Goal: Information Seeking & Learning: Learn about a topic

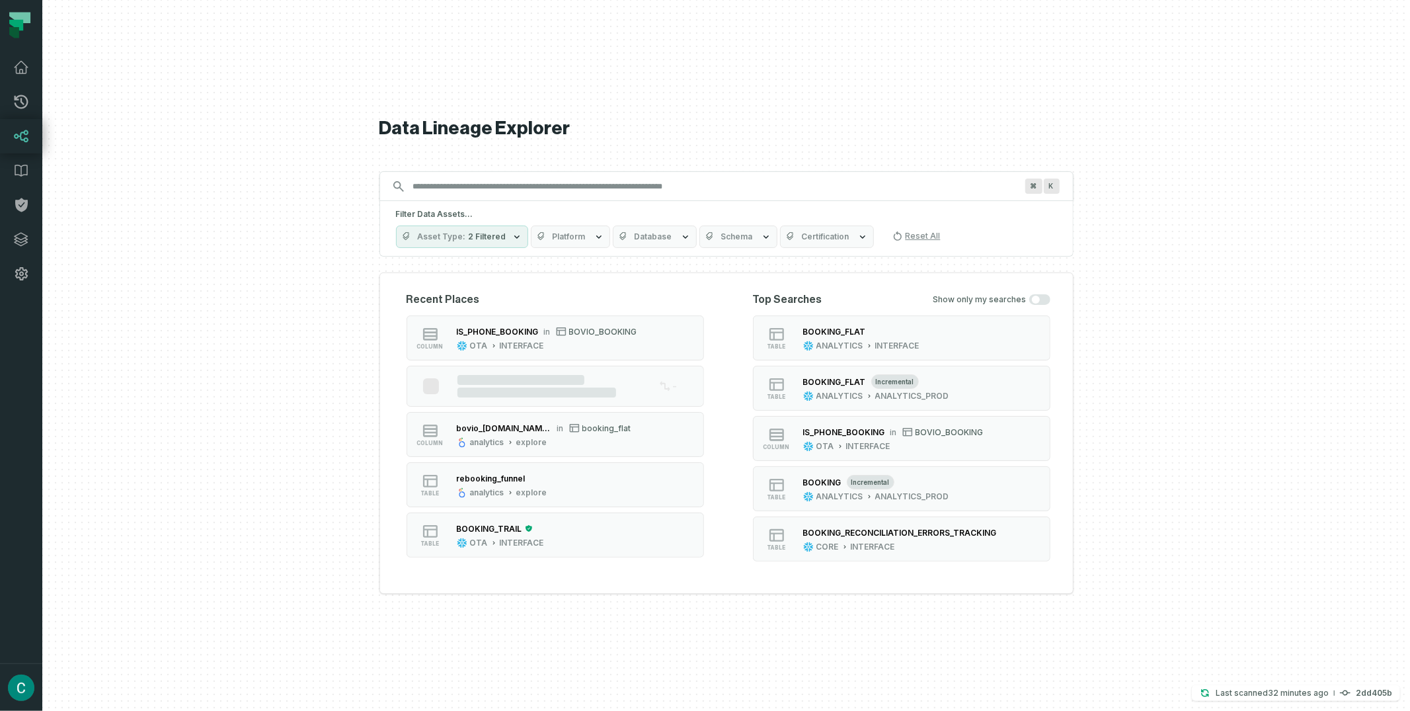
click at [487, 188] on input "Discovery Provider cmdk menu" at bounding box center [714, 186] width 619 height 21
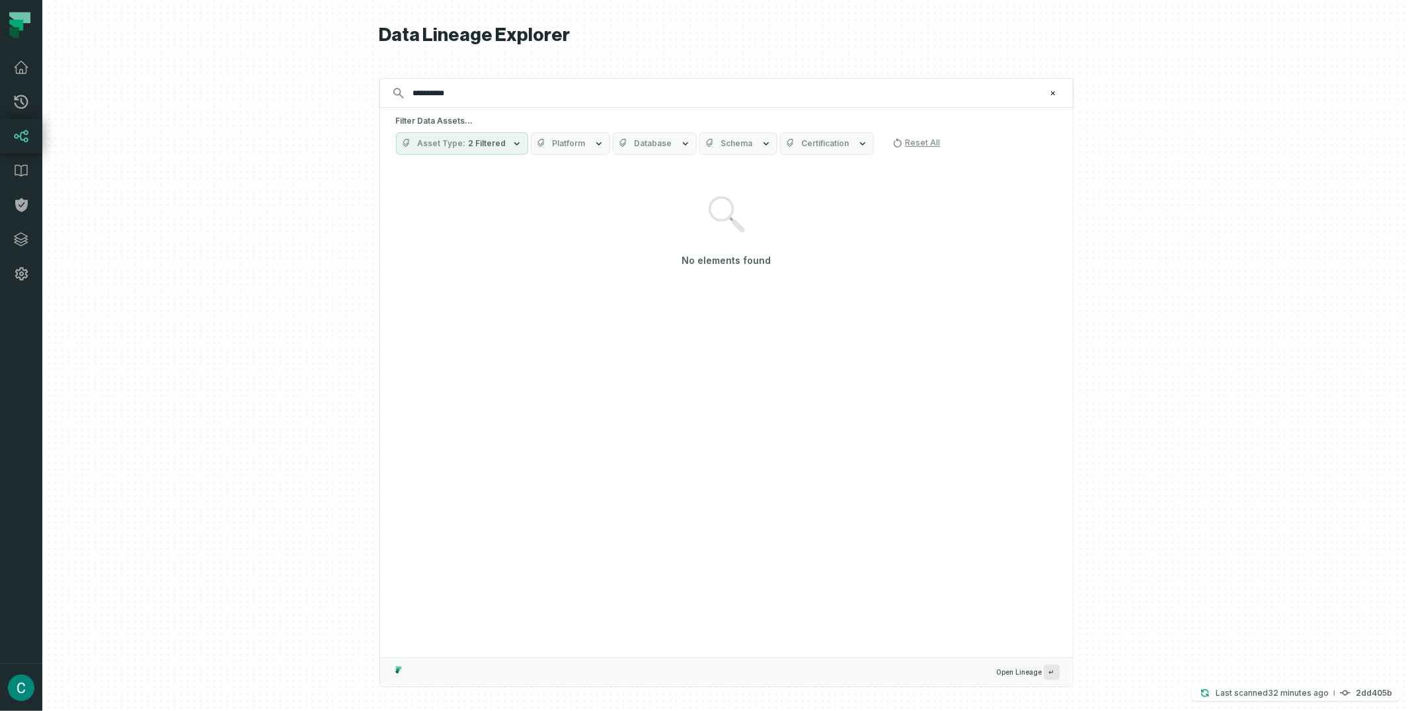
type input "**********"
click at [661, 150] on button "Database" at bounding box center [655, 143] width 84 height 22
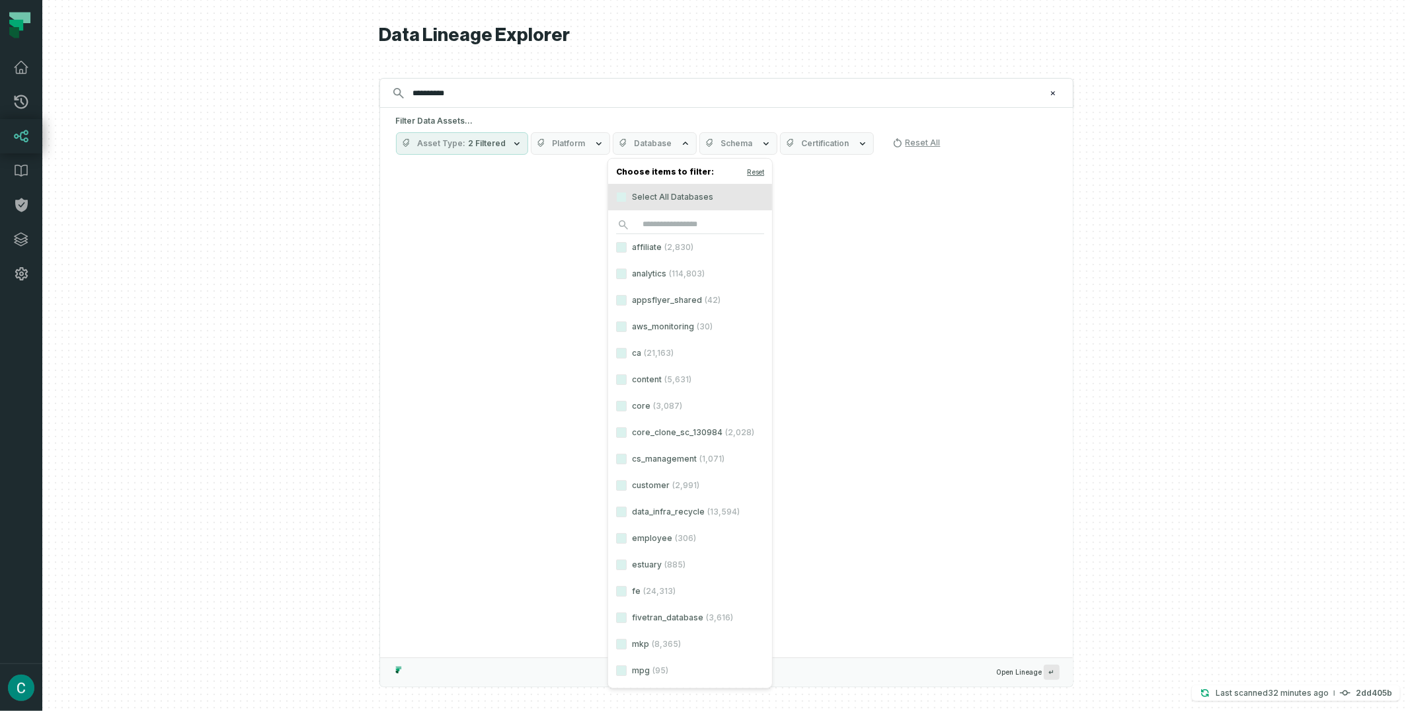
click at [651, 266] on label "analytics (114,803)" at bounding box center [690, 274] width 164 height 26
click at [627, 268] on button "analytics (114,803)" at bounding box center [621, 273] width 11 height 11
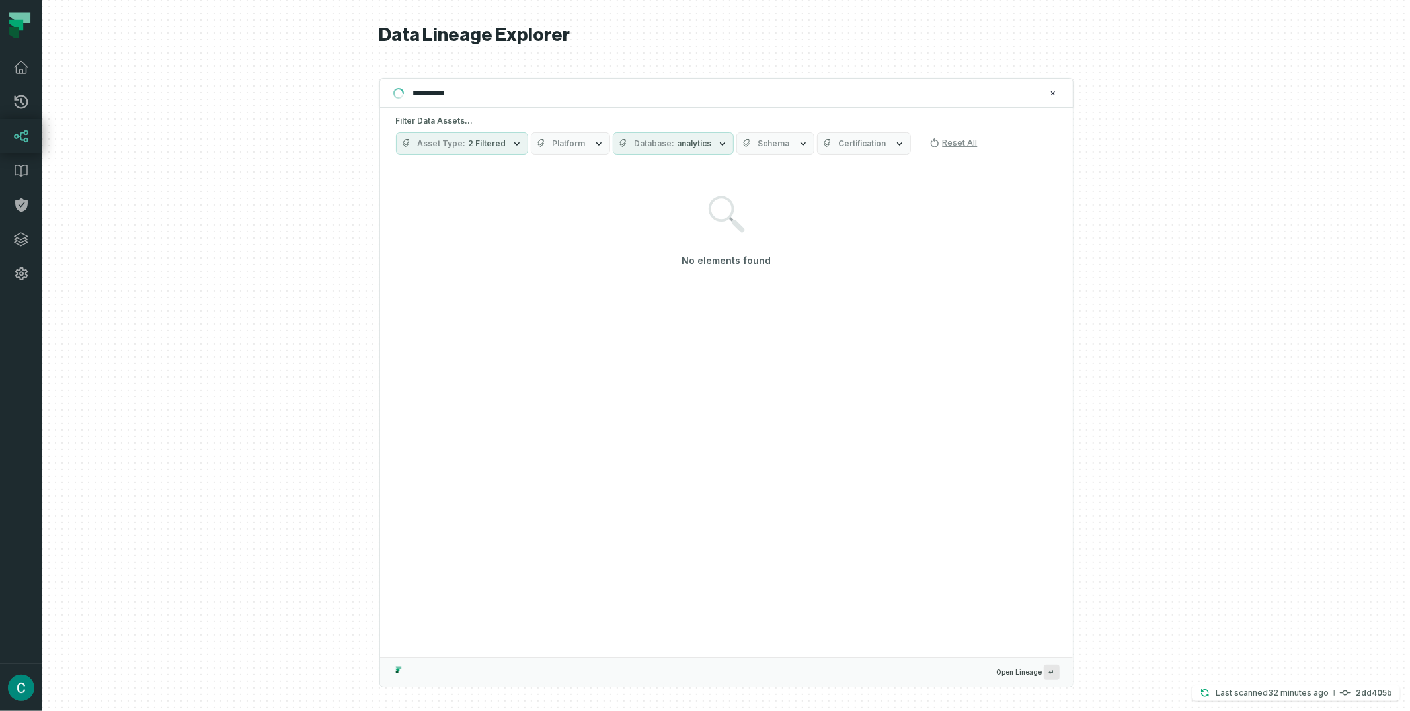
click at [746, 125] on h5 "Filter Data Assets..." at bounding box center [726, 121] width 661 height 11
click at [762, 137] on button "Schema" at bounding box center [776, 143] width 78 height 22
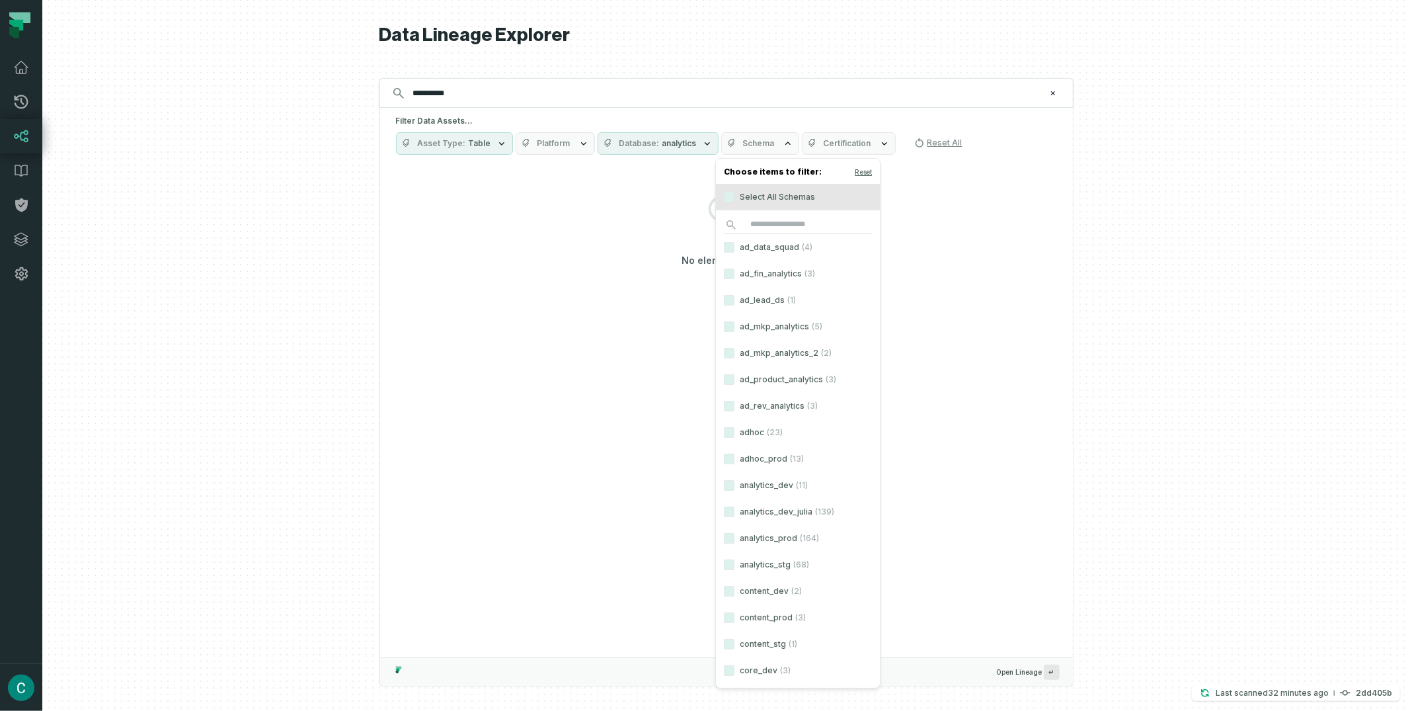
scroll to position [32, 0]
click at [729, 503] on button "analytics_prod (164)" at bounding box center [729, 506] width 11 height 11
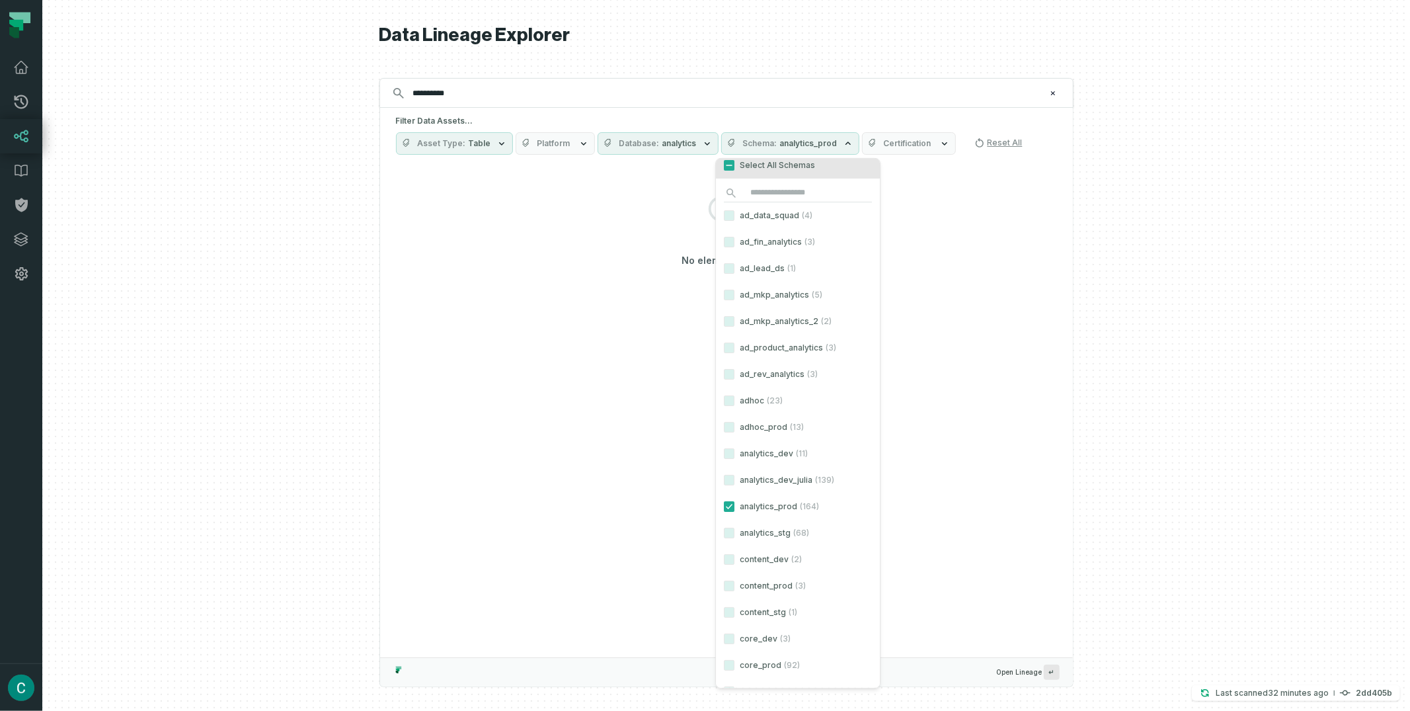
click at [1027, 181] on div "No elements found" at bounding box center [726, 232] width 661 height 130
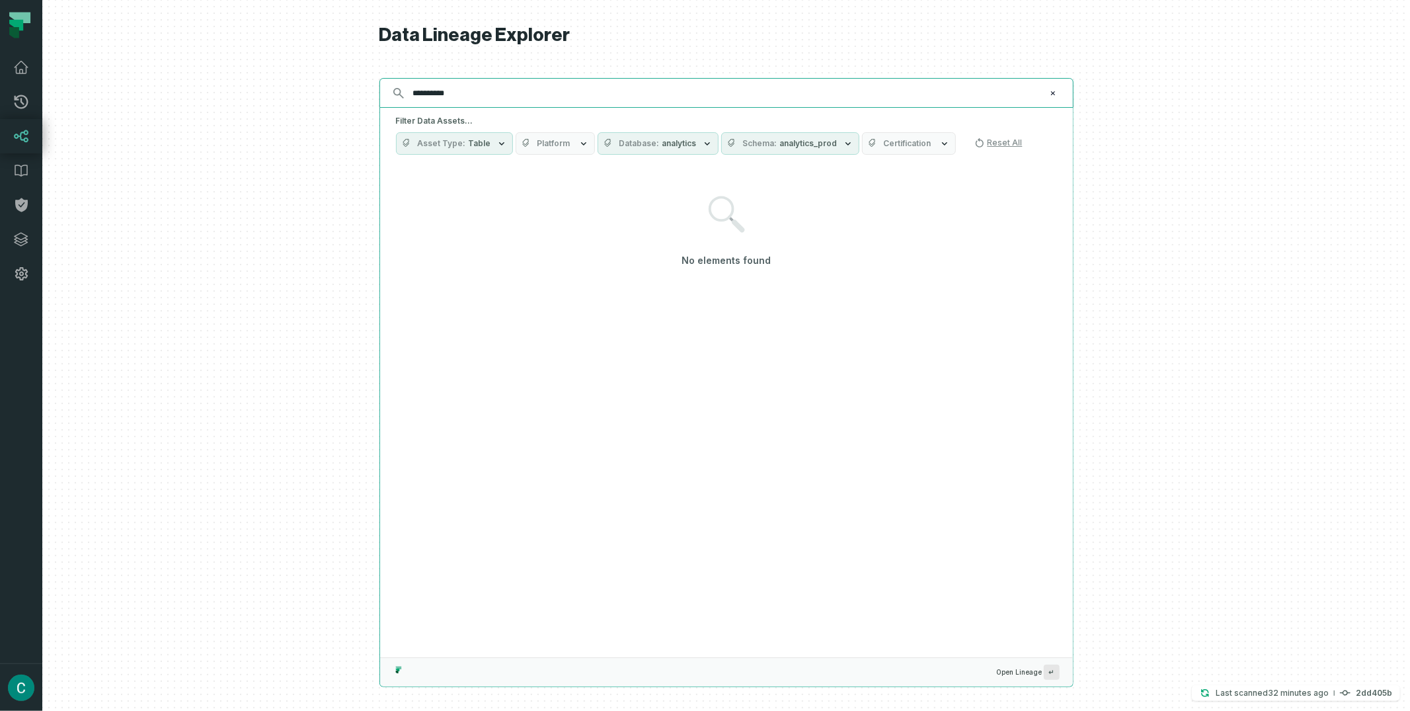
click at [474, 97] on input "**********" at bounding box center [725, 93] width 640 height 21
click at [504, 91] on input "**********" at bounding box center [725, 93] width 640 height 21
click at [480, 144] on span "Table" at bounding box center [480, 143] width 22 height 11
click at [407, 253] on button "Column" at bounding box center [410, 250] width 11 height 11
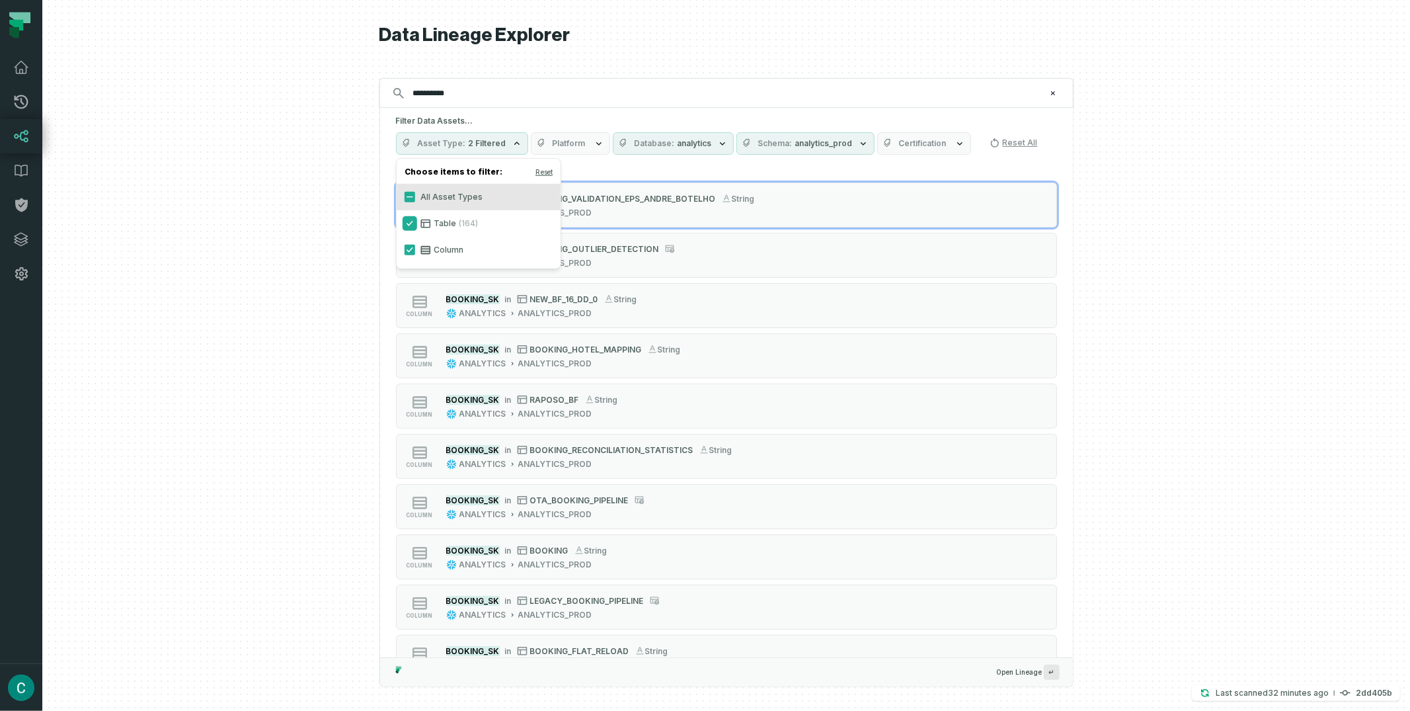
click at [409, 223] on button "Table (164)" at bounding box center [410, 223] width 11 height 11
click at [909, 45] on h1 "Data Lineage Explorer" at bounding box center [727, 35] width 694 height 23
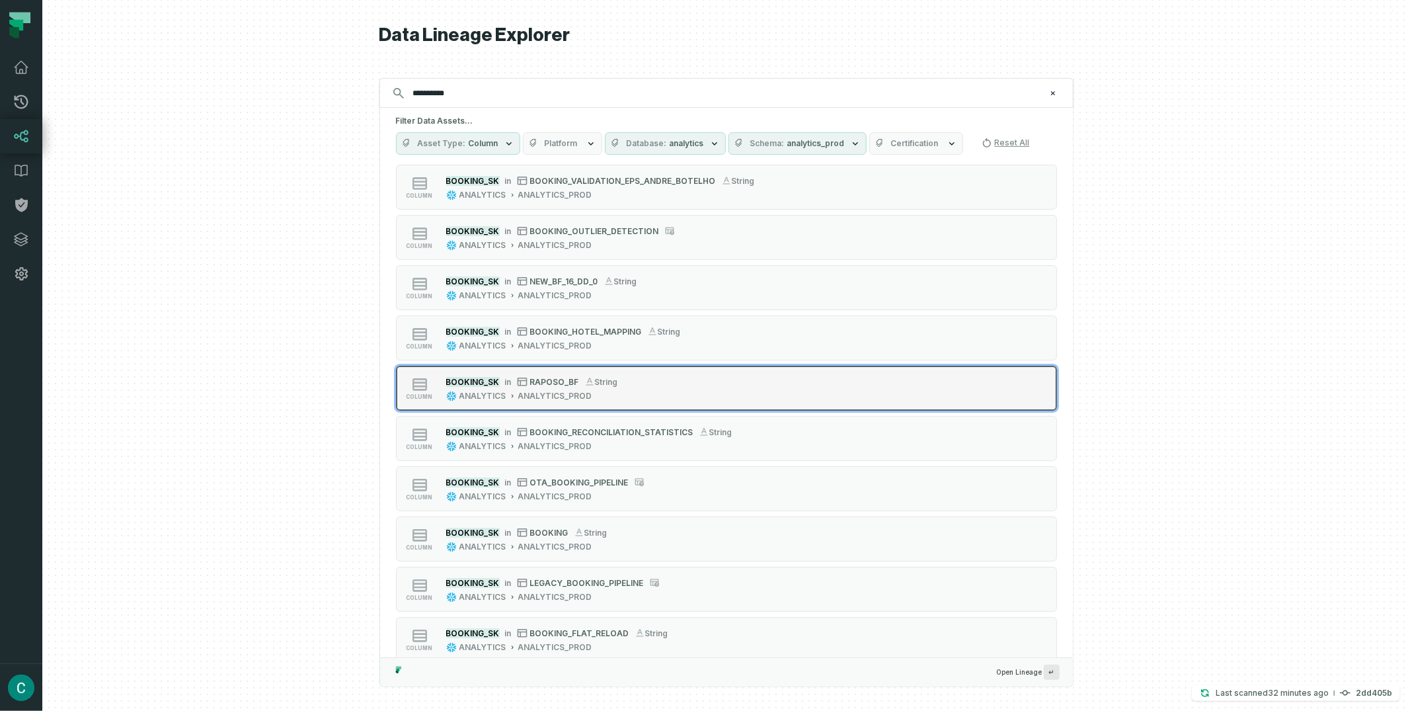
scroll to position [28, 0]
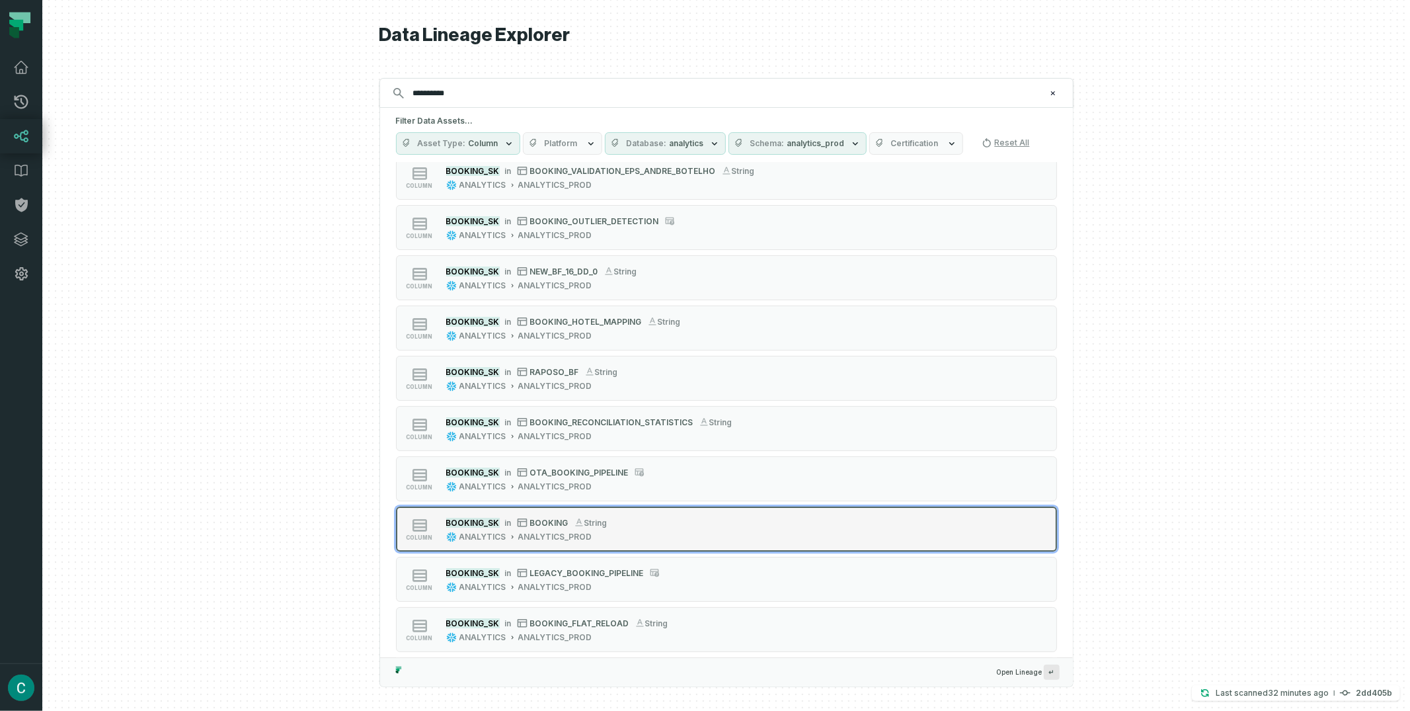
click at [543, 518] on span "BOOKING" at bounding box center [549, 523] width 38 height 10
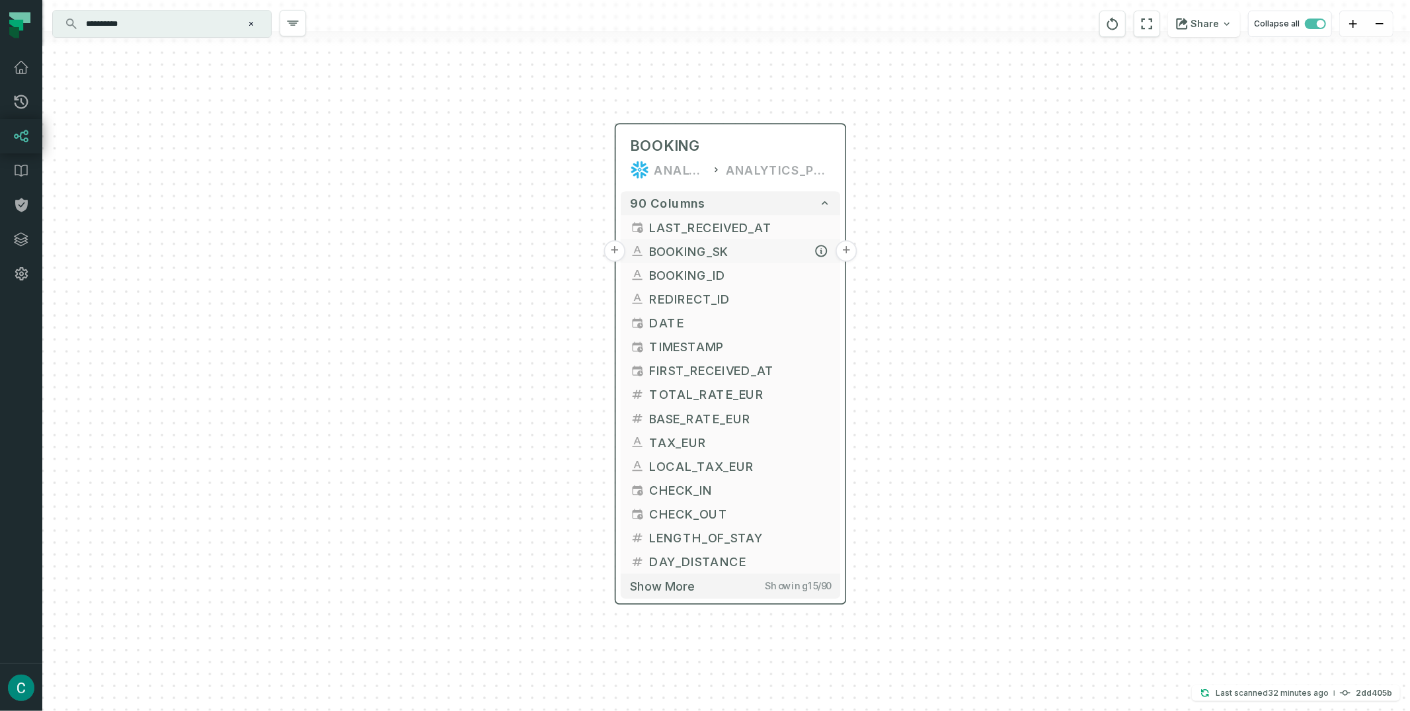
click at [846, 247] on button "+" at bounding box center [847, 251] width 22 height 22
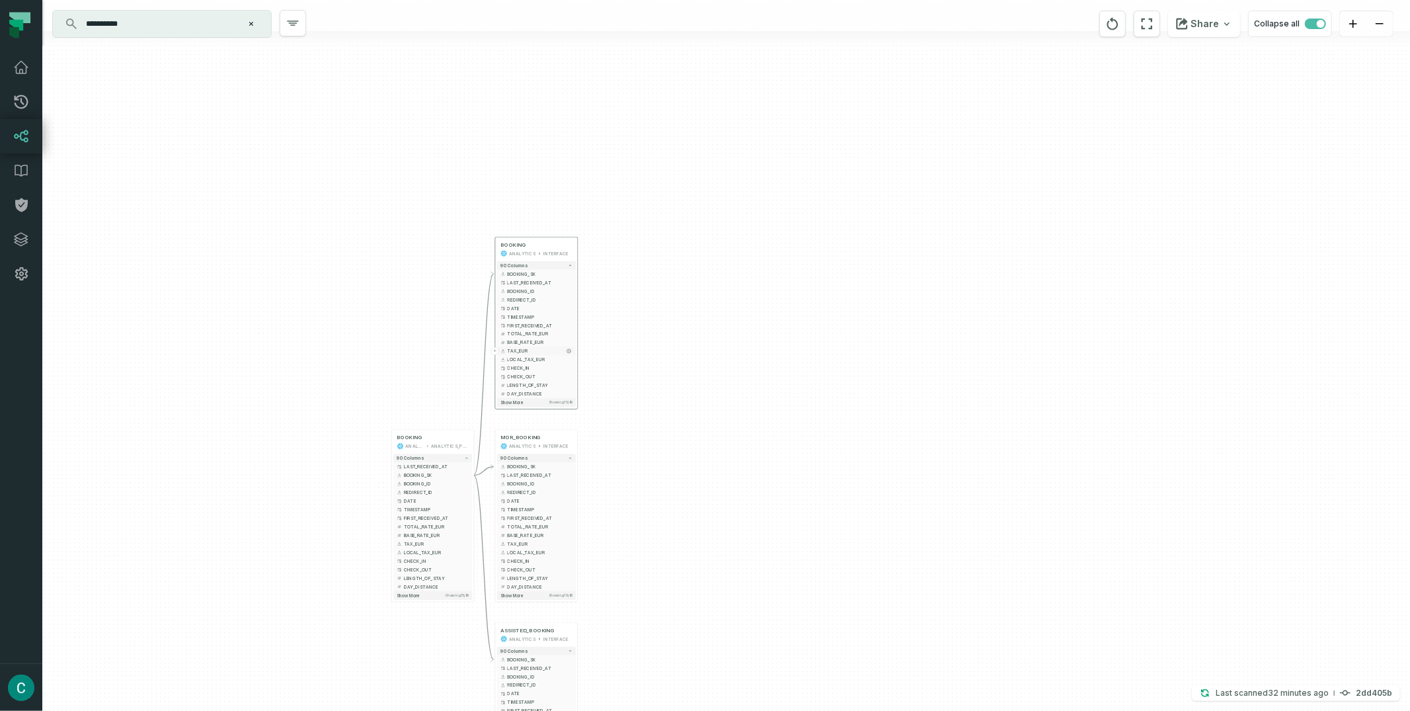
drag, startPoint x: 865, startPoint y: 379, endPoint x: 528, endPoint y: 346, distance: 338.8
click at [528, 346] on button "TAX_EUR" at bounding box center [536, 350] width 79 height 9
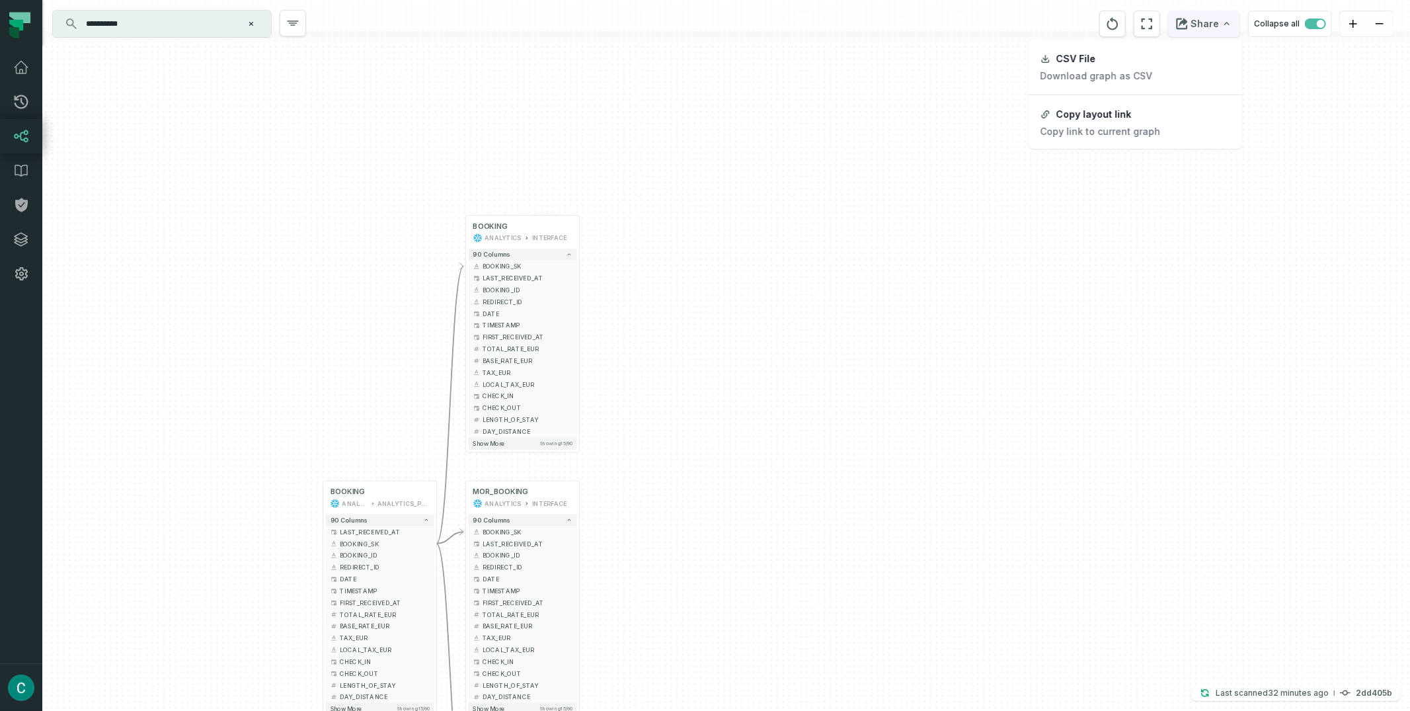
click at [1220, 22] on button "Share" at bounding box center [1204, 24] width 72 height 26
click at [1123, 117] on div "Copy layout link" at bounding box center [1094, 114] width 75 height 12
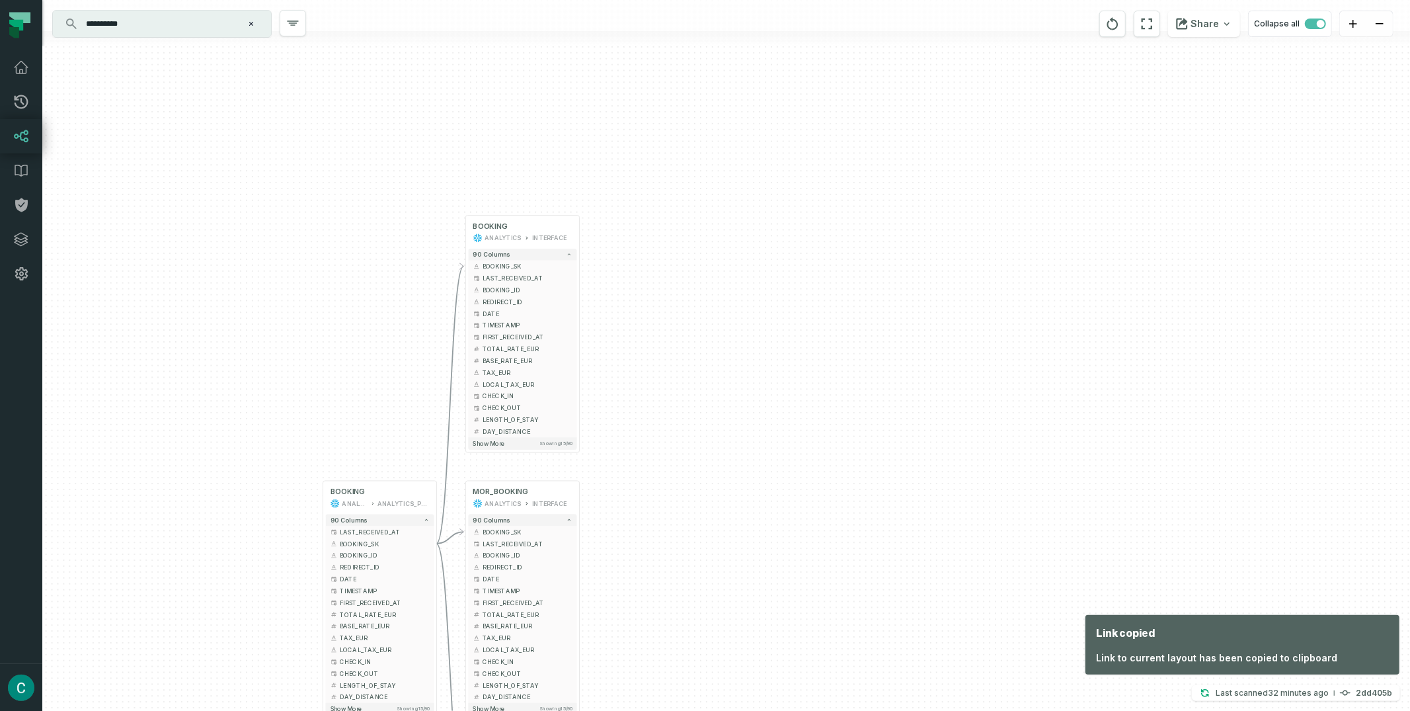
click at [221, 20] on input "**********" at bounding box center [160, 23] width 165 height 21
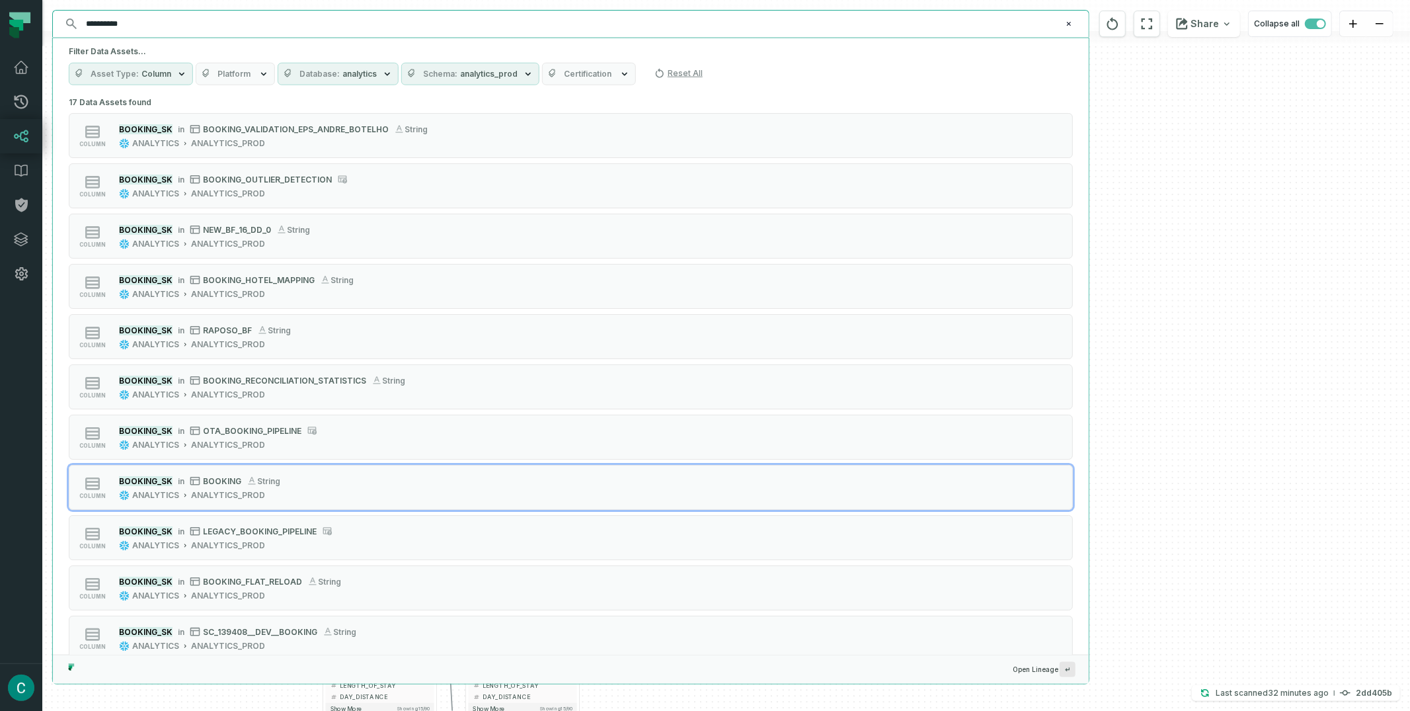
paste input "**********"
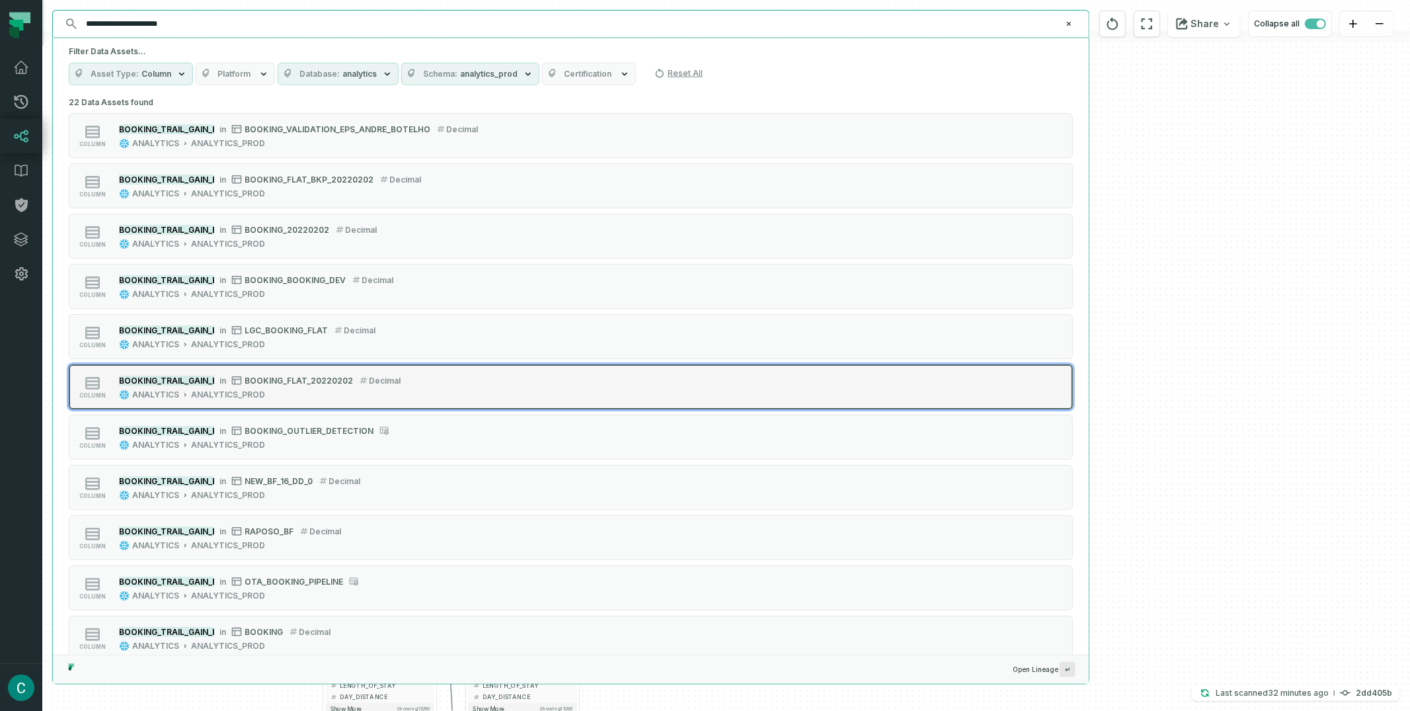
scroll to position [28, 0]
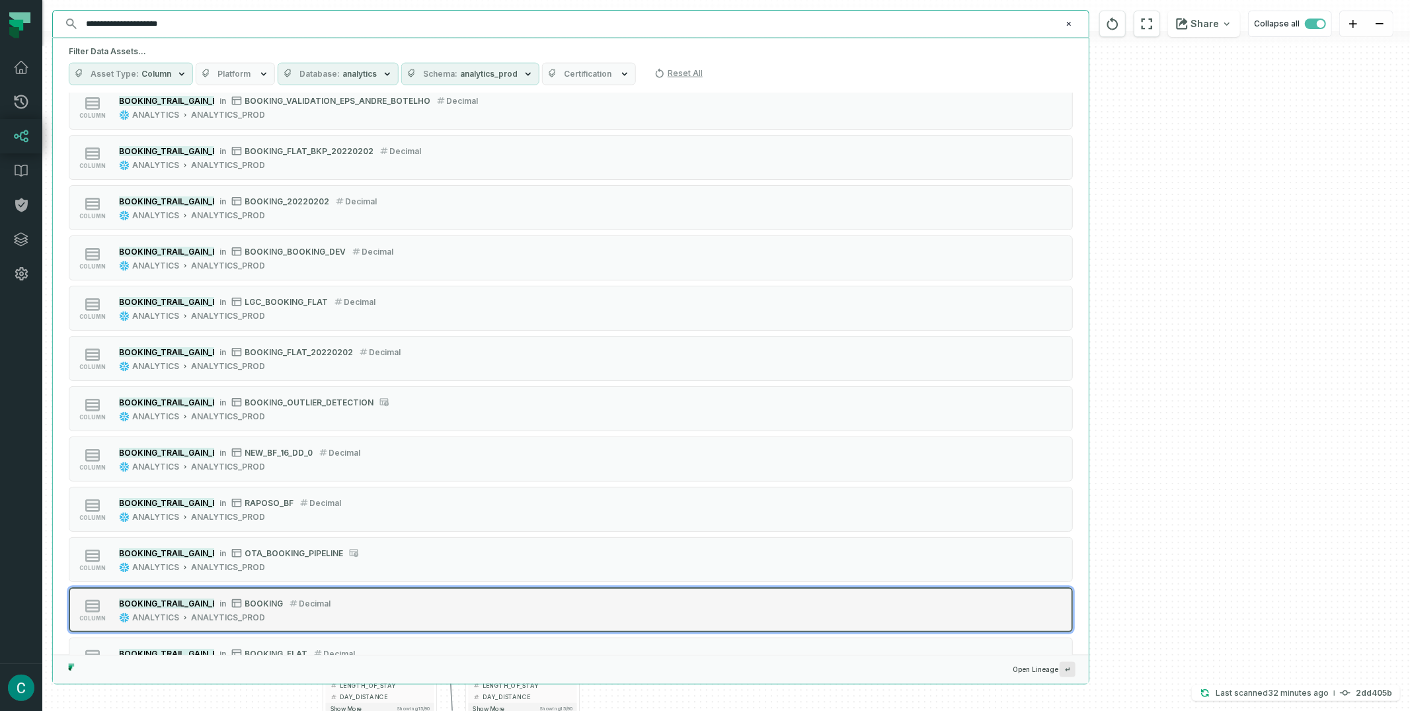
type input "**********"
click at [268, 610] on div "BOOKING_TRAIL_GAIN_EUR in BOOKING decimal ANALYTICS ANALYTICS_PROD" at bounding box center [225, 609] width 222 height 26
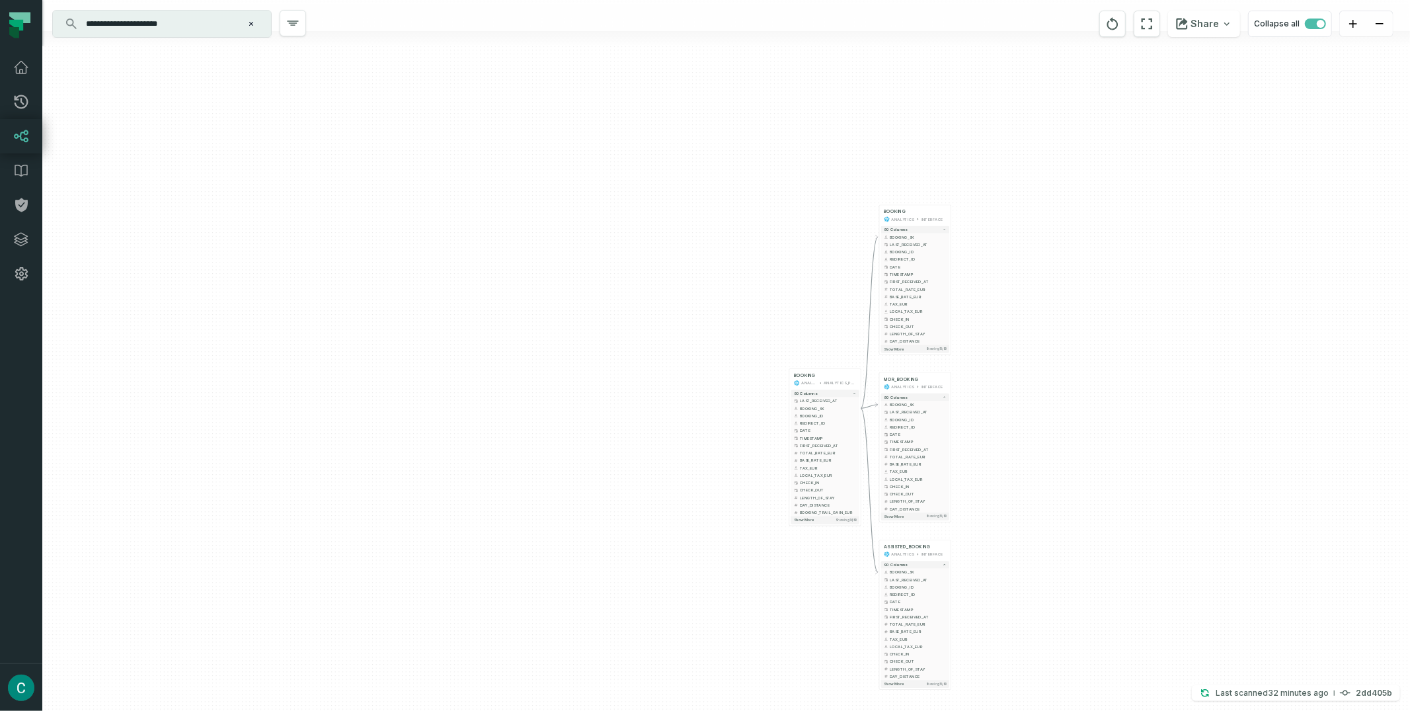
drag, startPoint x: 1113, startPoint y: 184, endPoint x: 1056, endPoint y: 394, distance: 217.8
click at [1056, 394] on div "+ BOOKING ANALYTICS INTERFACE + 90 columns - BOOKING_SK + LAST_RECEIVED_AT + BO…" at bounding box center [726, 355] width 1368 height 711
click at [937, 168] on icon "button" at bounding box center [940, 169] width 16 height 16
click at [944, 339] on icon "button" at bounding box center [940, 337] width 16 height 16
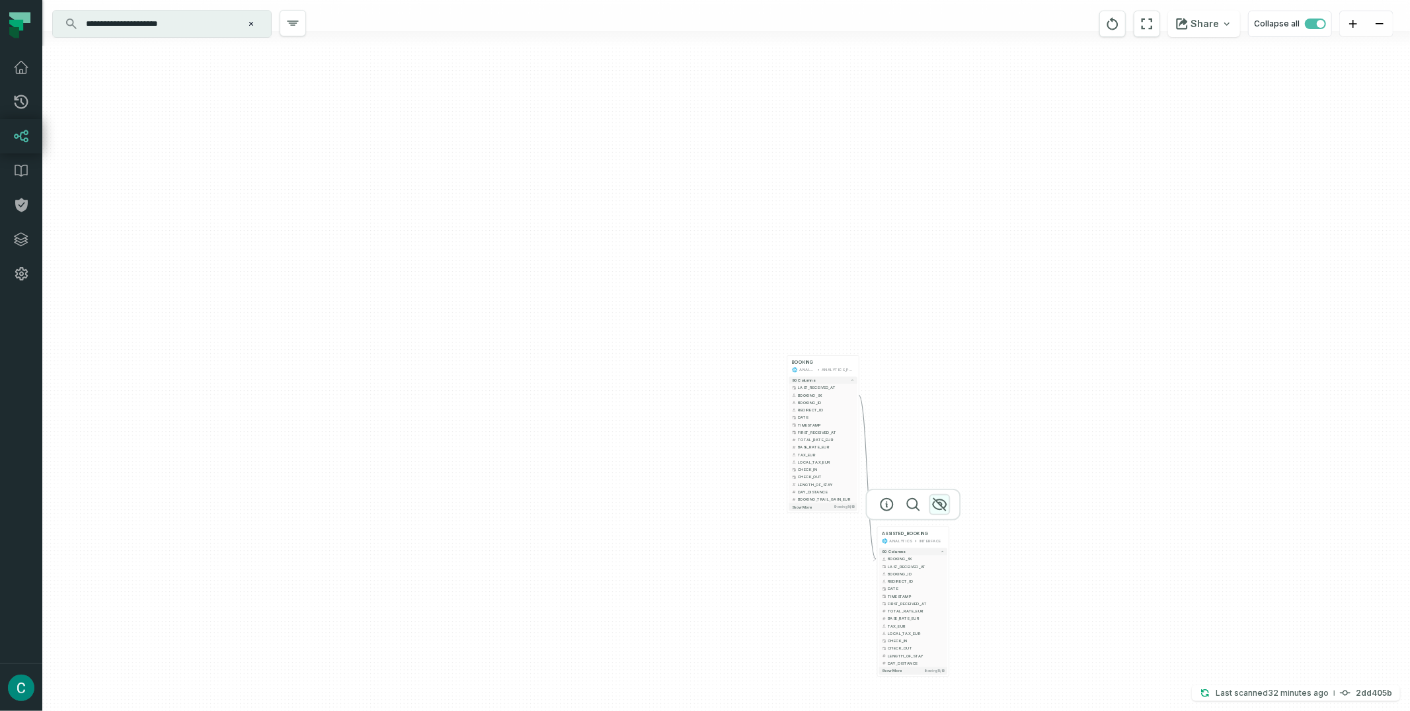
click at [945, 504] on icon "button" at bounding box center [939, 505] width 13 height 12
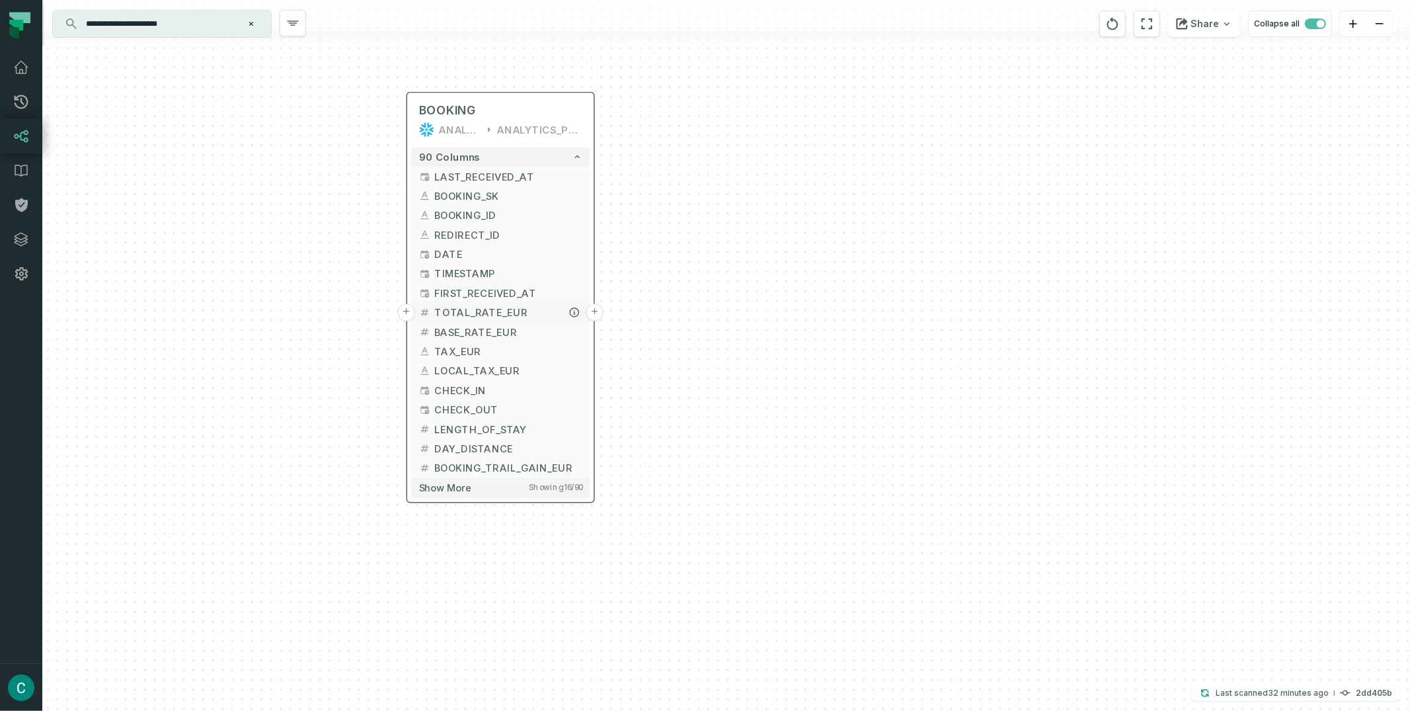
drag, startPoint x: 893, startPoint y: 454, endPoint x: 554, endPoint y: 314, distance: 366.1
click at [554, 314] on span "TOTAL_RATE_EUR" at bounding box center [507, 312] width 147 height 15
click at [516, 461] on span "BOOKING_TRAIL_GAIN_EUR" at bounding box center [507, 468] width 147 height 15
click at [593, 463] on button "+" at bounding box center [594, 467] width 17 height 17
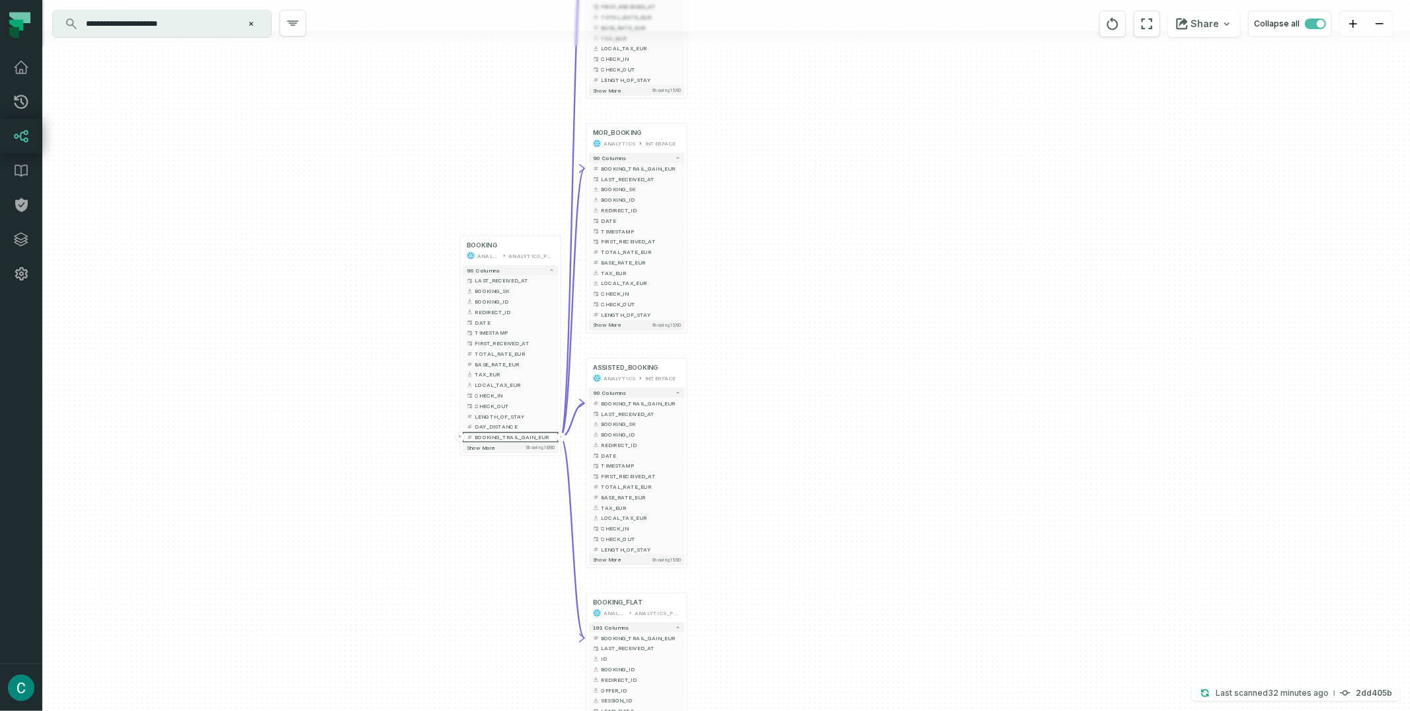
drag, startPoint x: 964, startPoint y: 318, endPoint x: 787, endPoint y: 77, distance: 298.9
click at [787, 77] on div "+ BOOKING ANALYTICS INTERFACE + 90 columns - BOOKING_TRAIL_GAIN_EUR + LAST_RECE…" at bounding box center [726, 355] width 1368 height 711
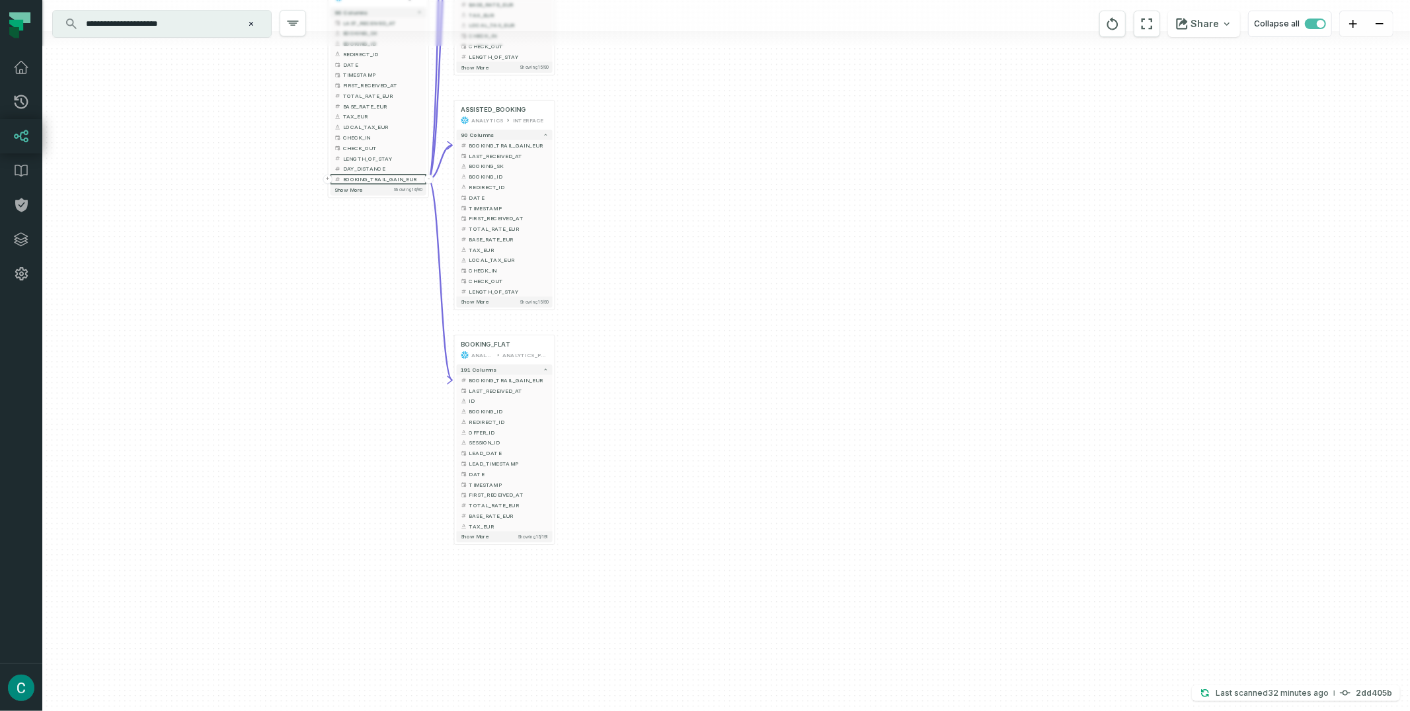
drag, startPoint x: 866, startPoint y: 323, endPoint x: 752, endPoint y: 91, distance: 259.0
click at [752, 91] on div "+ BOOKING ANALYTICS INTERFACE + 90 columns - BOOKING_TRAIL_GAIN_EUR + LAST_RECE…" at bounding box center [726, 355] width 1368 height 711
click at [553, 380] on button "+" at bounding box center [555, 380] width 9 height 9
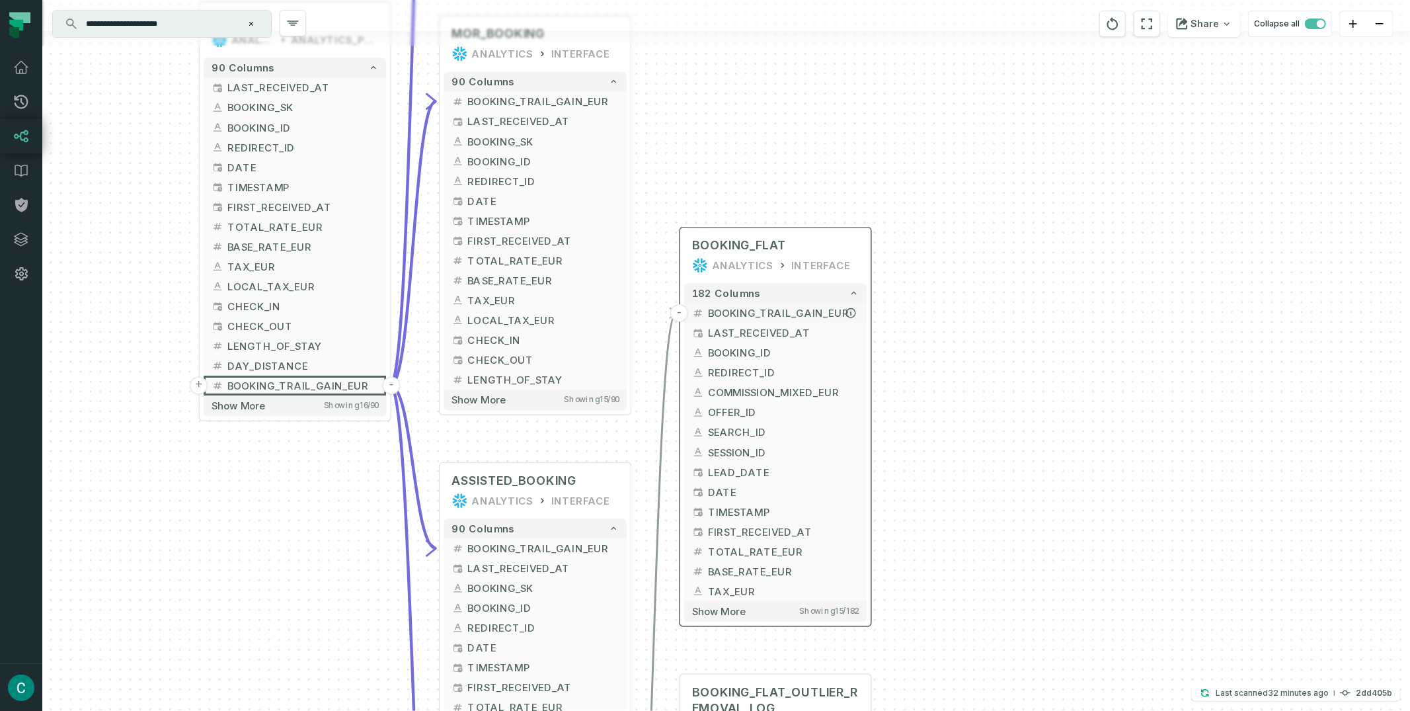
click at [815, 309] on span "BOOKING_TRAIL_GAIN_EUR" at bounding box center [783, 312] width 151 height 15
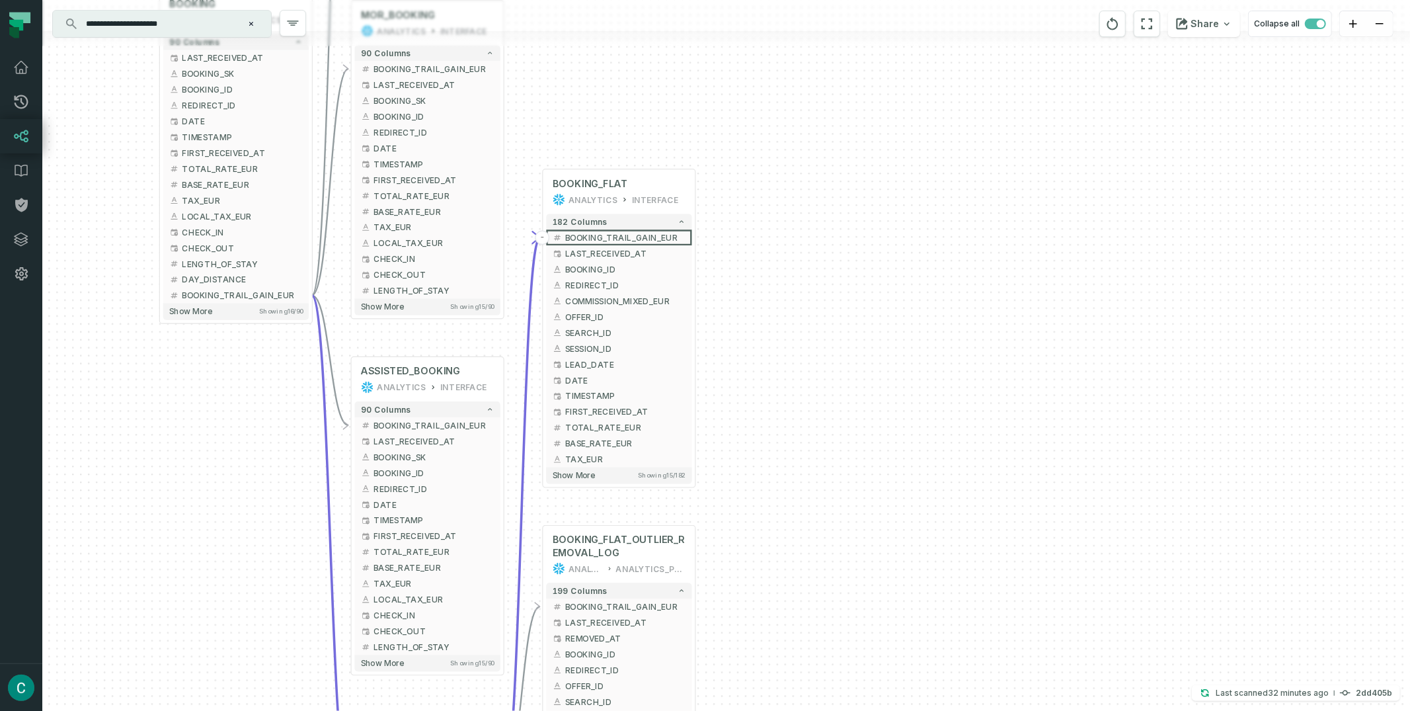
drag, startPoint x: 936, startPoint y: 513, endPoint x: 743, endPoint y: 444, distance: 204.9
click at [743, 444] on div "+ BOOKING_FLAT ANALYTICS INTERFACE + 182 columns - BOOKING_TRAIL_GAIN_EUR + LAS…" at bounding box center [726, 355] width 1368 height 711
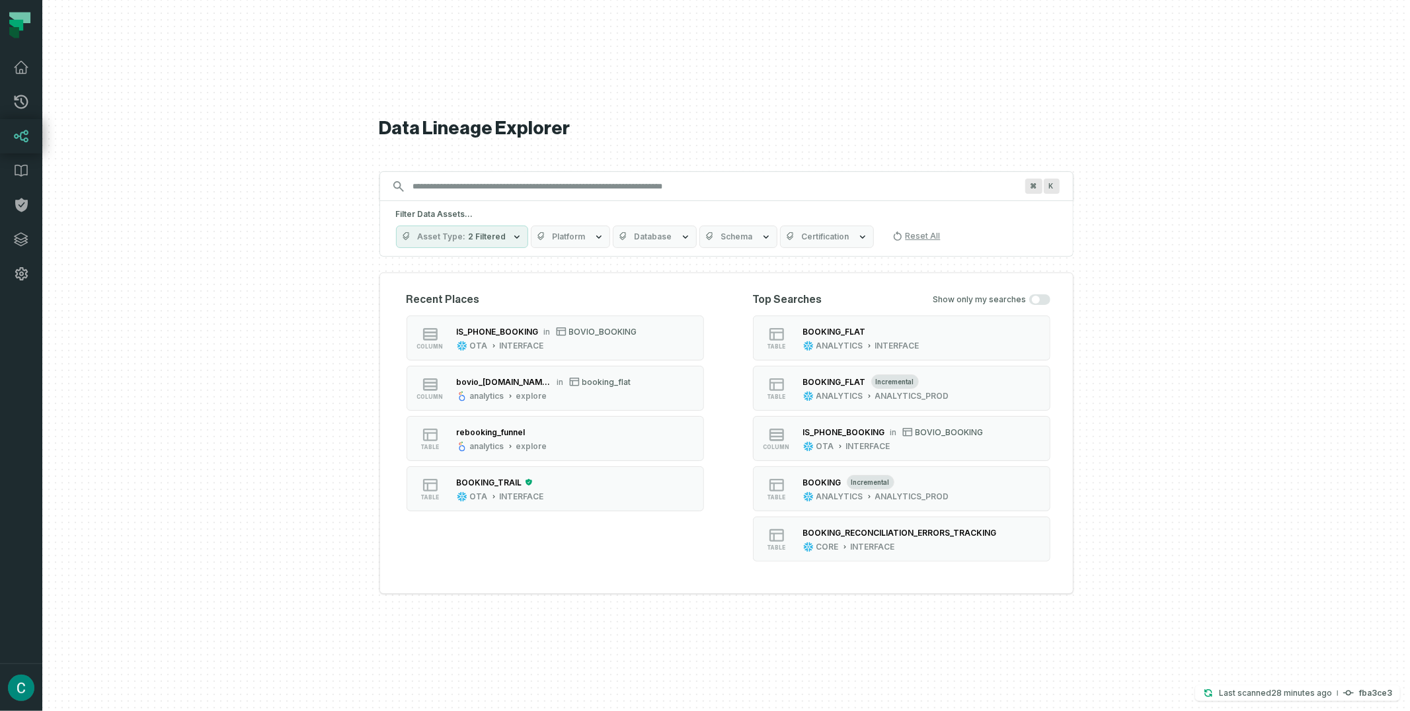
click at [516, 188] on input "Discovery Provider cmdk menu" at bounding box center [714, 186] width 619 height 21
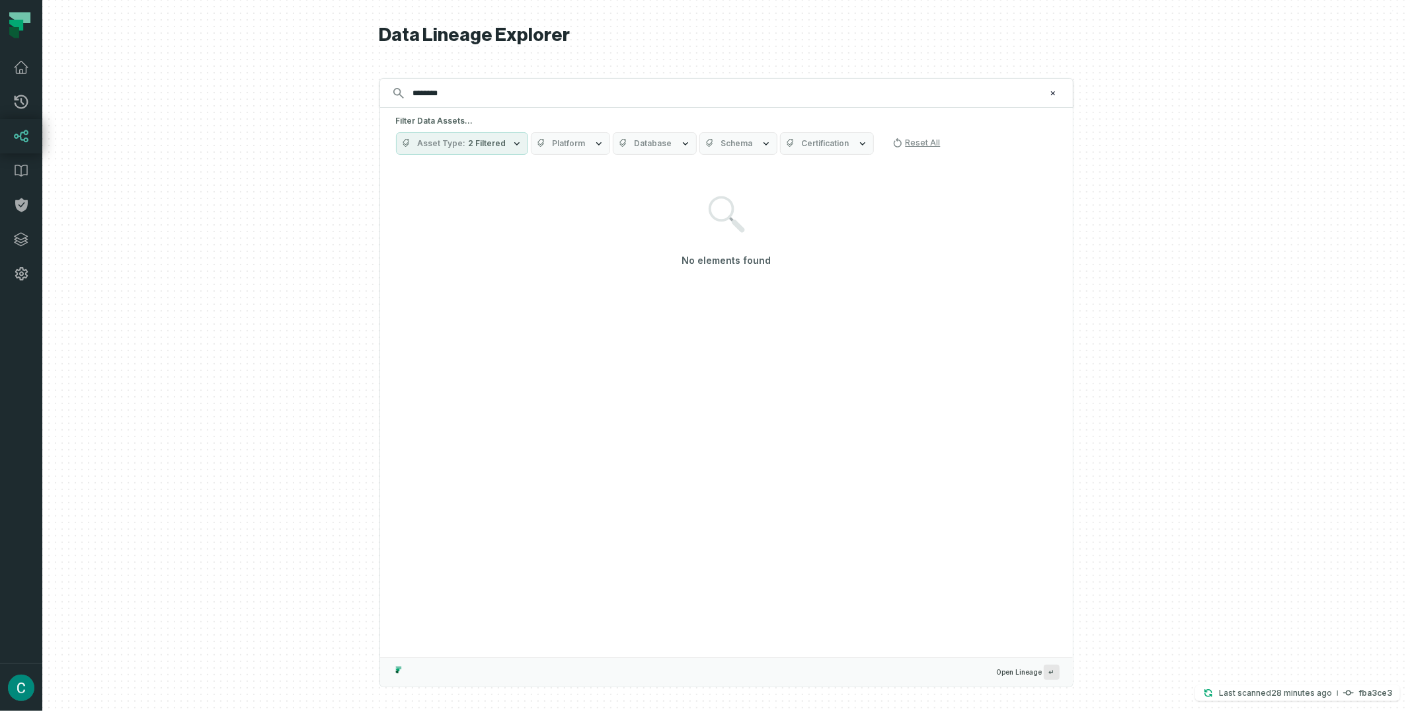
type input "********"
click at [491, 148] on span "2 Filtered" at bounding box center [488, 143] width 38 height 11
click at [436, 273] on label "Column (236,005)" at bounding box center [479, 276] width 164 height 26
click at [490, 95] on input "********" at bounding box center [725, 93] width 640 height 21
click at [478, 145] on span "2 Filtered" at bounding box center [488, 143] width 38 height 11
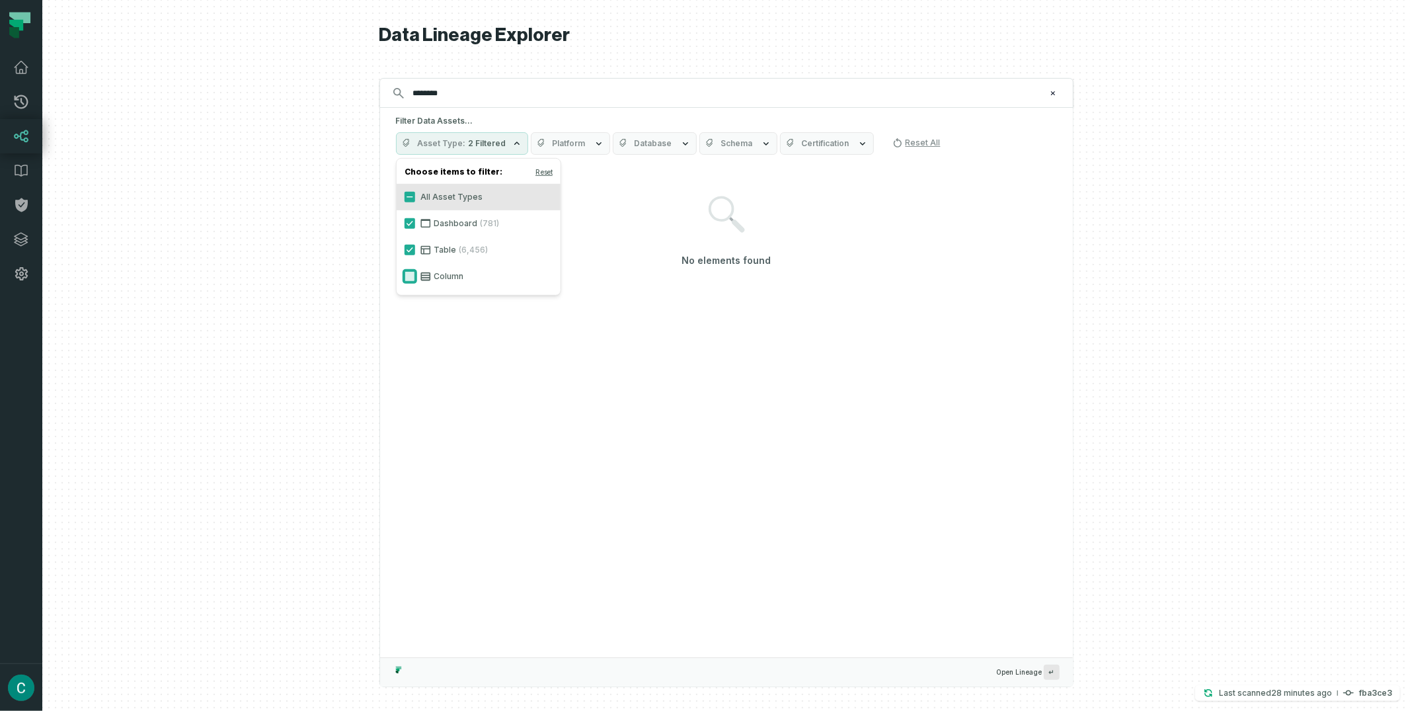
click at [411, 280] on button "Column" at bounding box center [410, 276] width 11 height 11
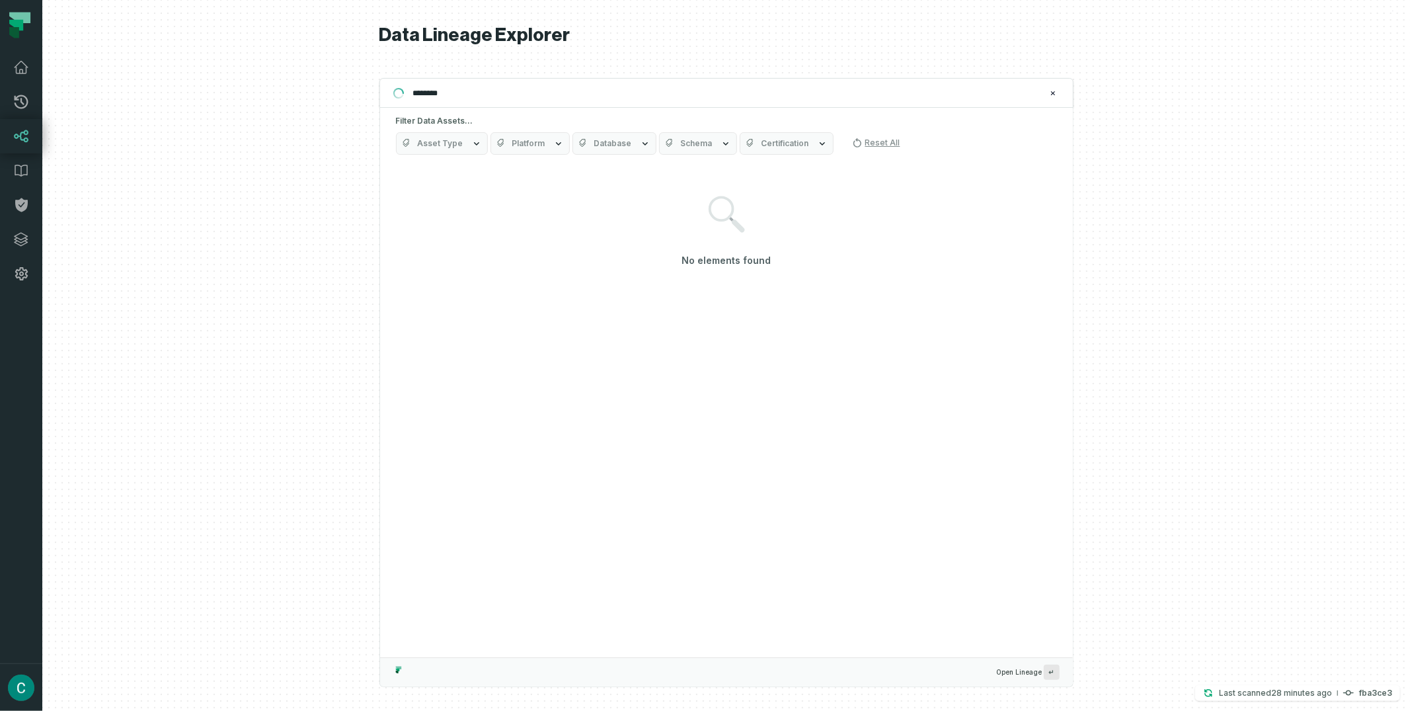
click at [631, 120] on h5 "Filter Data Assets..." at bounding box center [726, 121] width 661 height 11
click at [629, 136] on button "Database" at bounding box center [615, 143] width 84 height 22
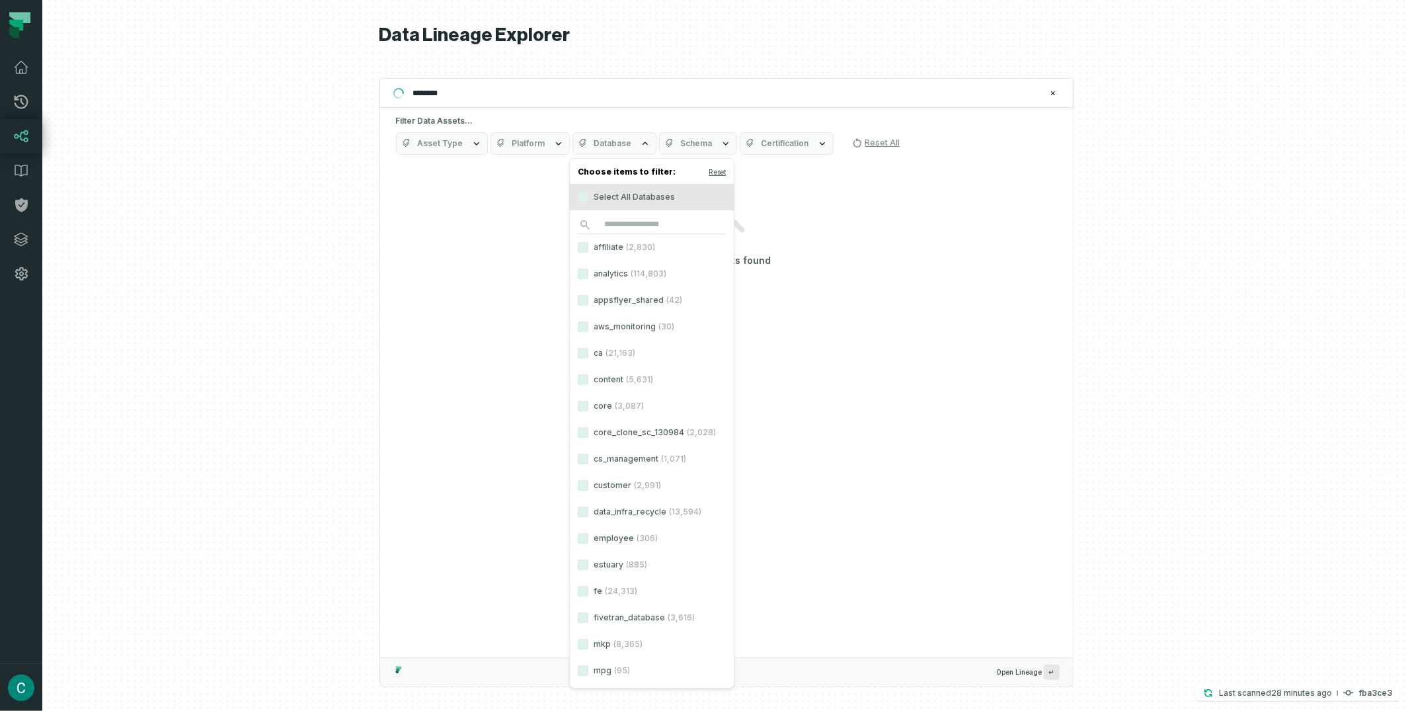
scroll to position [213, 0]
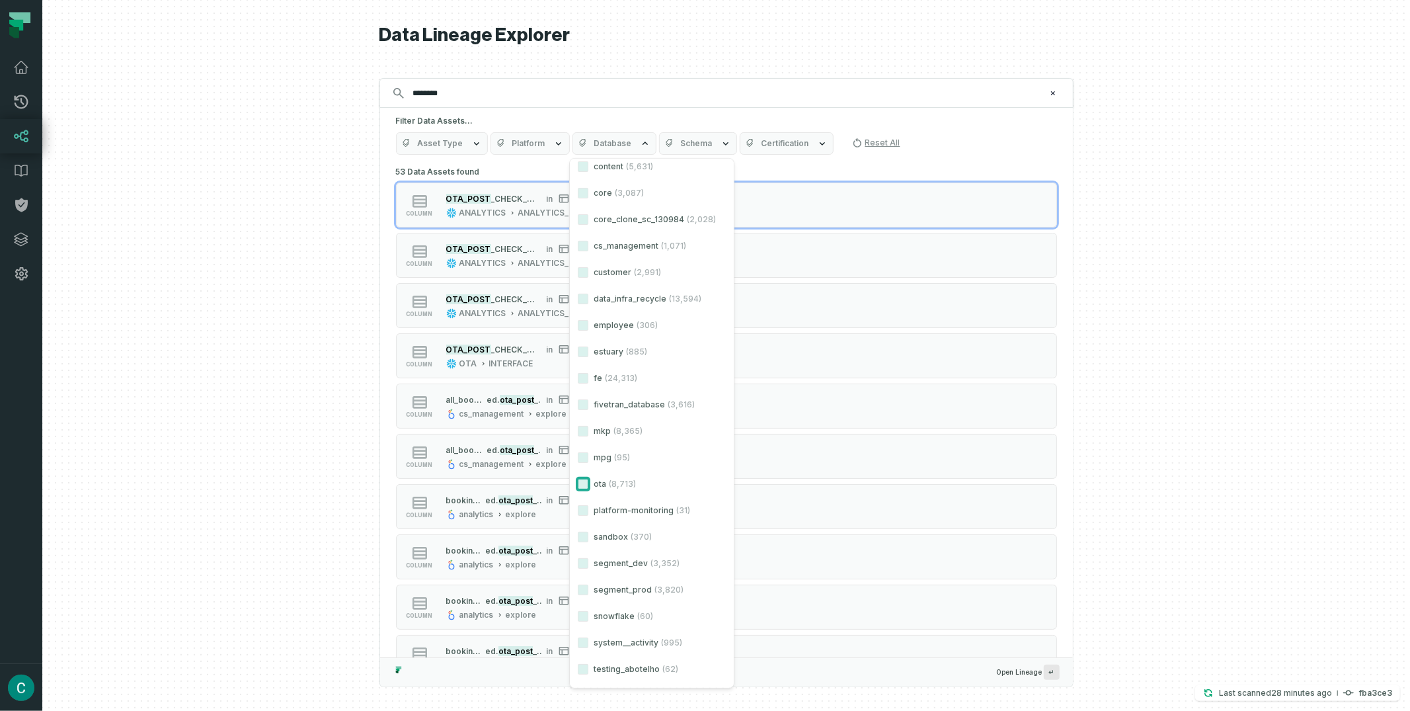
click at [584, 479] on button "ota (8,713)" at bounding box center [583, 484] width 11 height 11
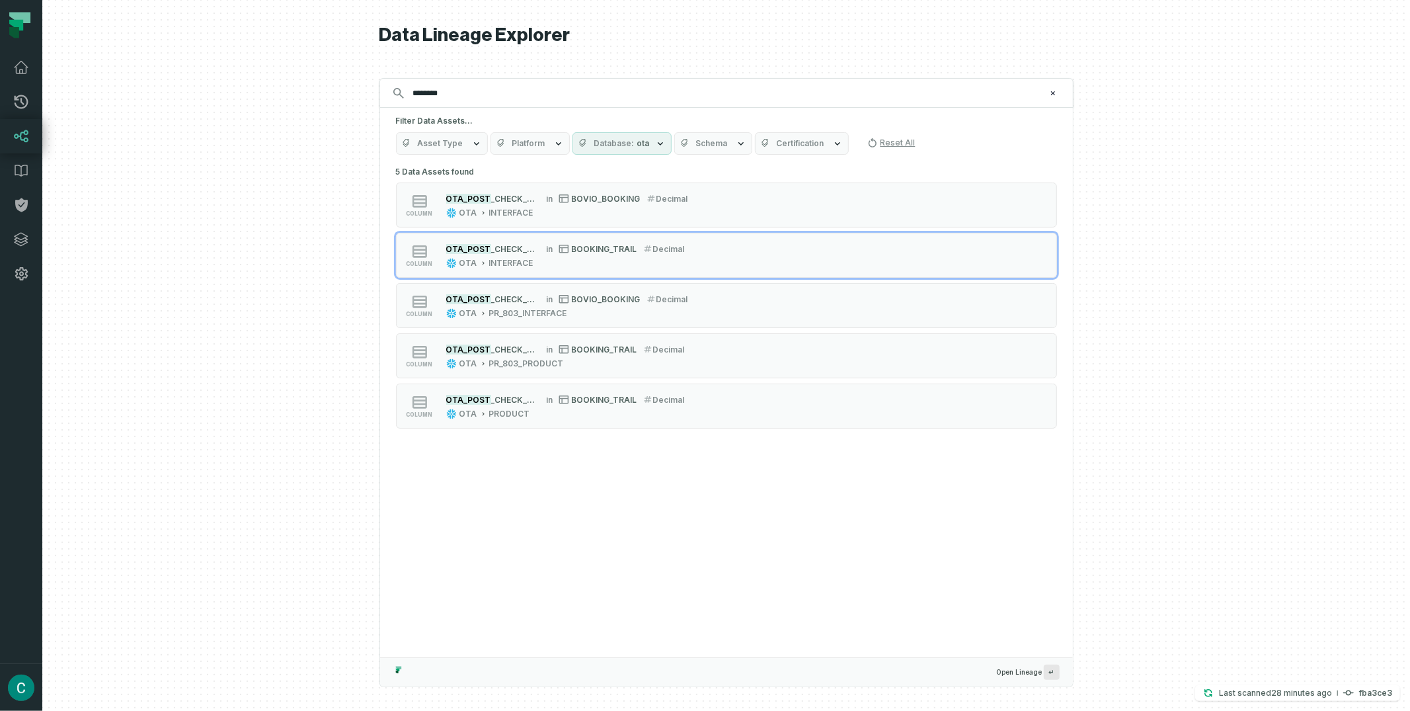
click at [1206, 179] on div at bounding box center [726, 355] width 1368 height 711
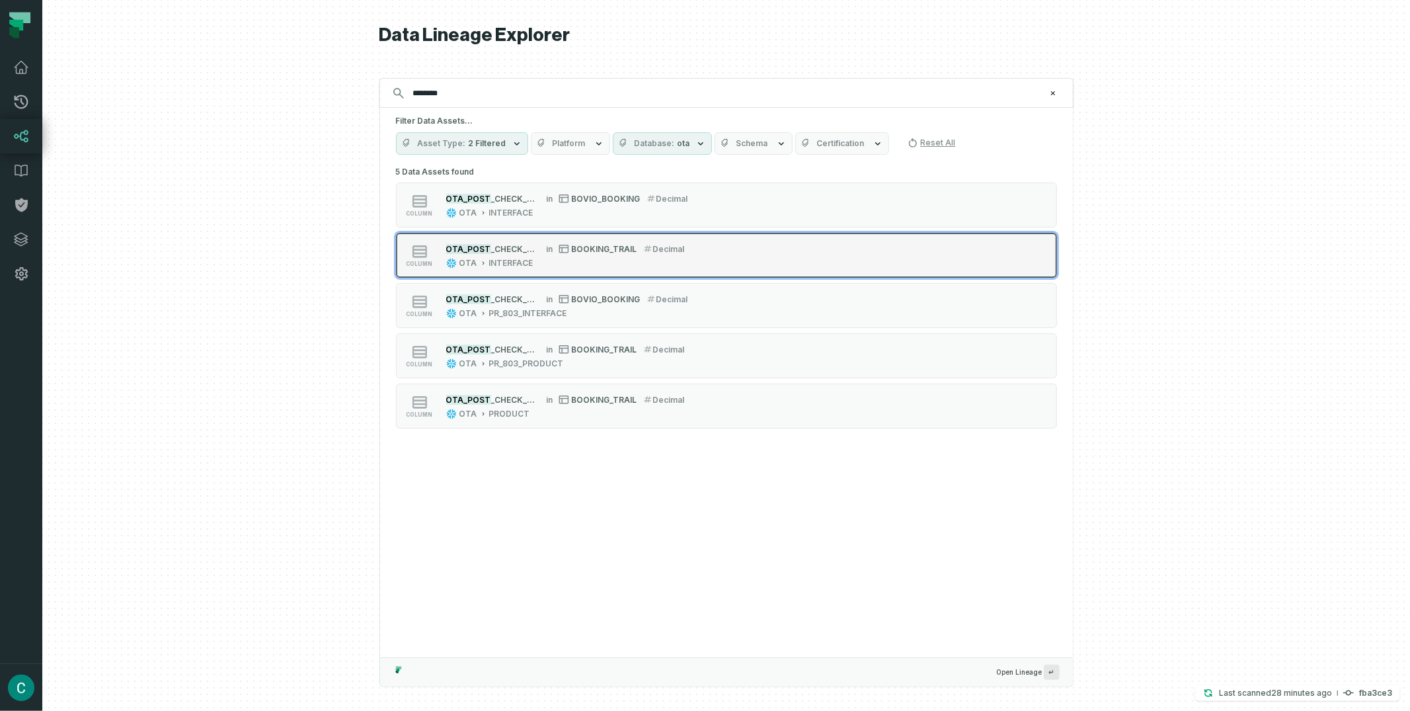
click at [510, 244] on span "_CHECK_OUT_COMMISSION_EUR" at bounding box center [516, 249] width 50 height 10
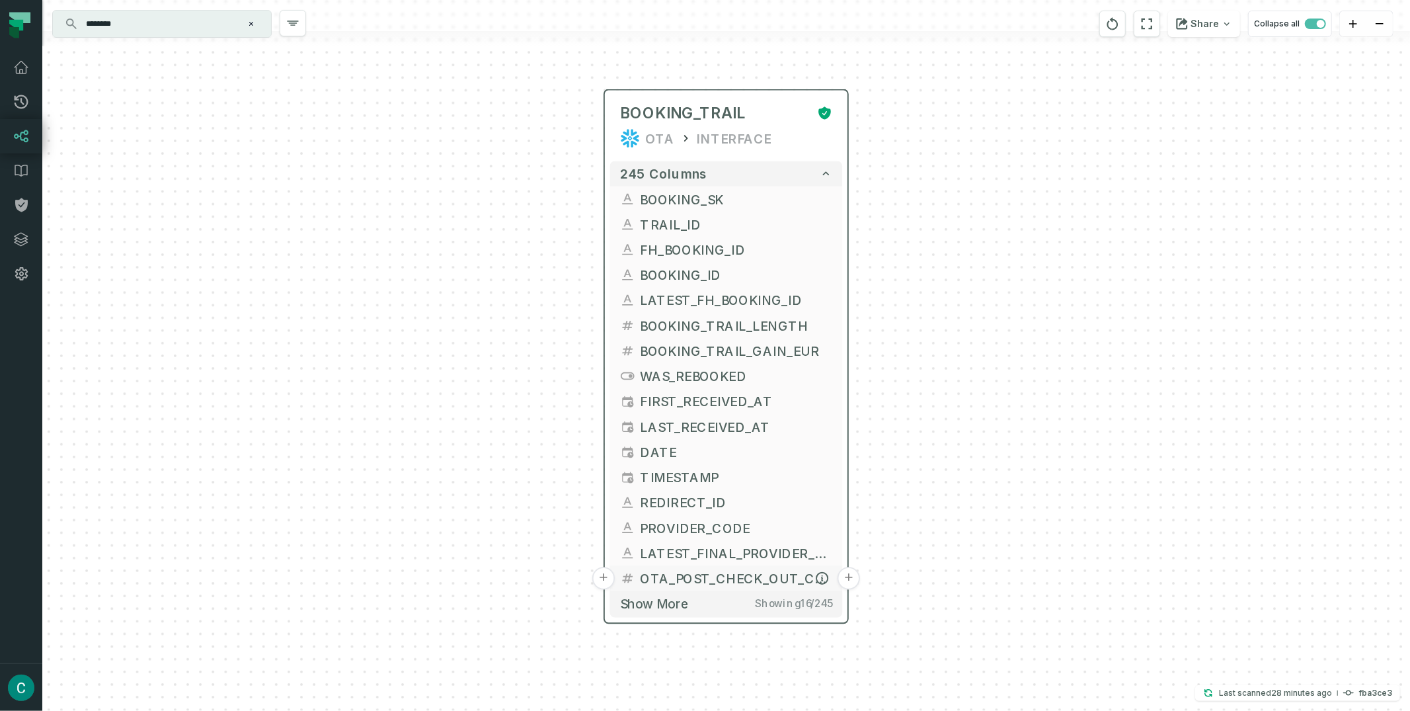
click at [848, 571] on button "+" at bounding box center [849, 578] width 22 height 22
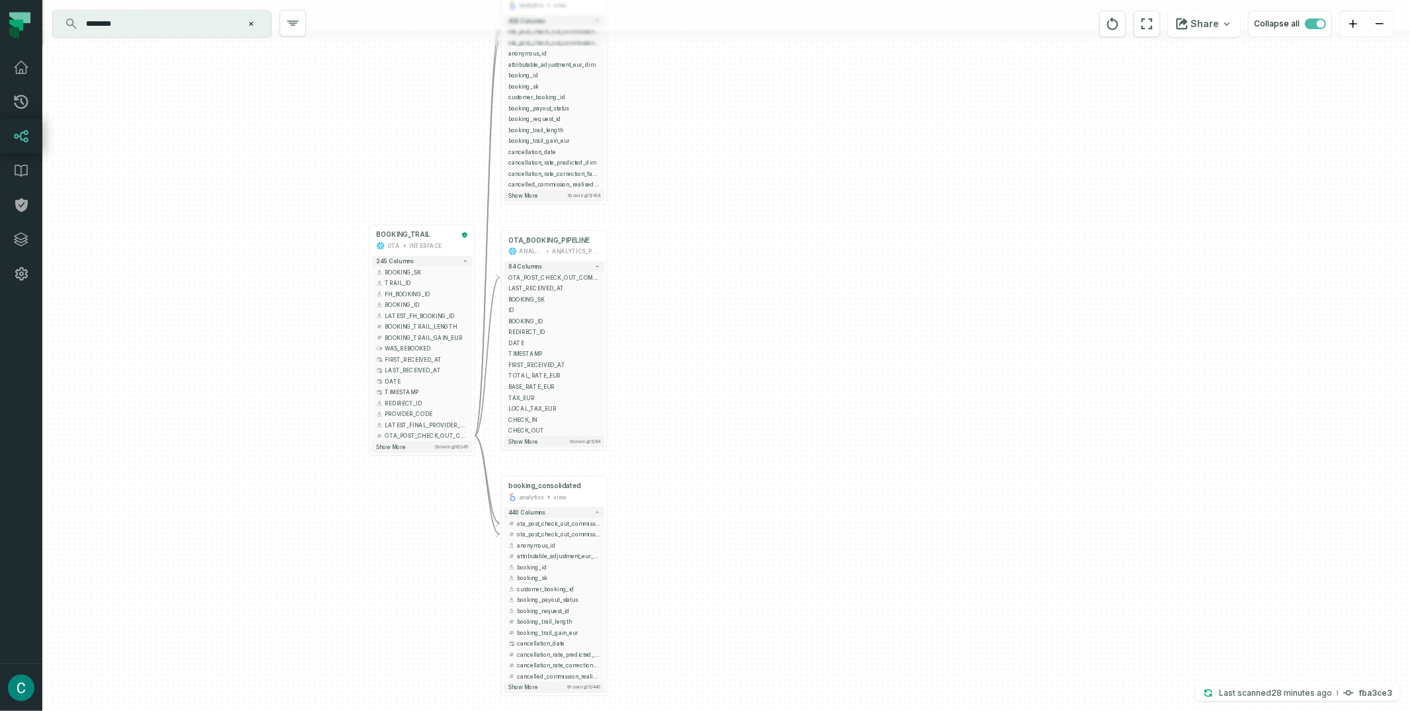
drag, startPoint x: 1083, startPoint y: 406, endPoint x: 749, endPoint y: 98, distance: 454.3
click at [749, 98] on div "+ booking_consolidated_dev analytics view + 418 columns - ota_post_check_out_co…" at bounding box center [726, 355] width 1368 height 711
click at [607, 277] on button "+" at bounding box center [607, 277] width 10 height 10
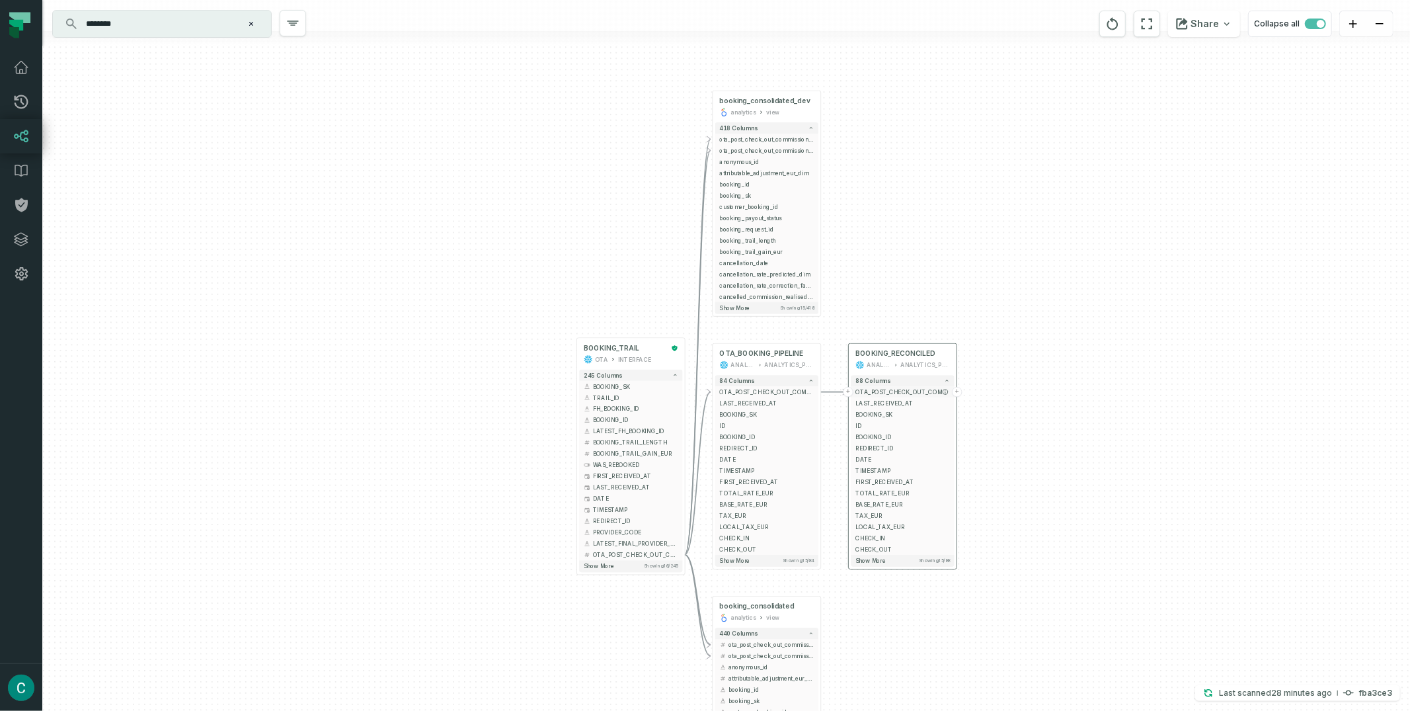
click at [956, 390] on button "+" at bounding box center [957, 392] width 10 height 10
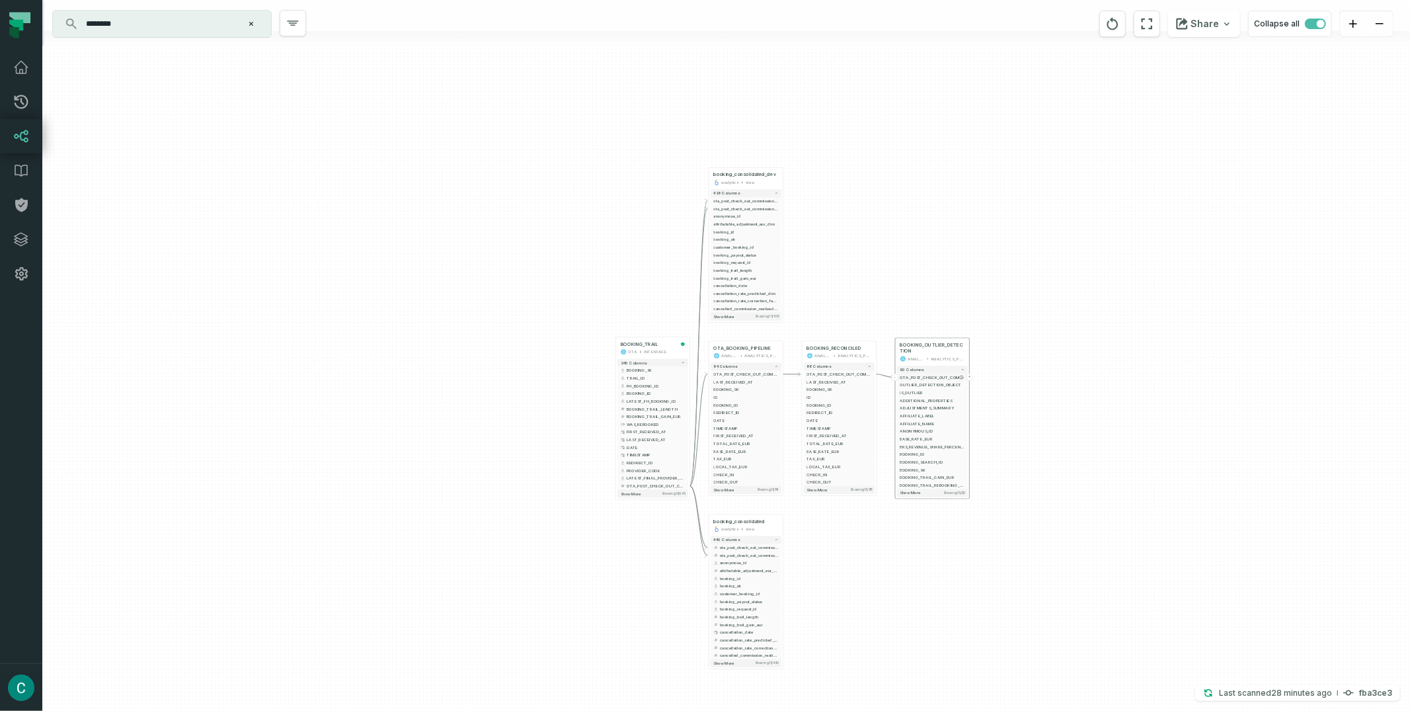
click at [969, 376] on button "+" at bounding box center [970, 377] width 7 height 7
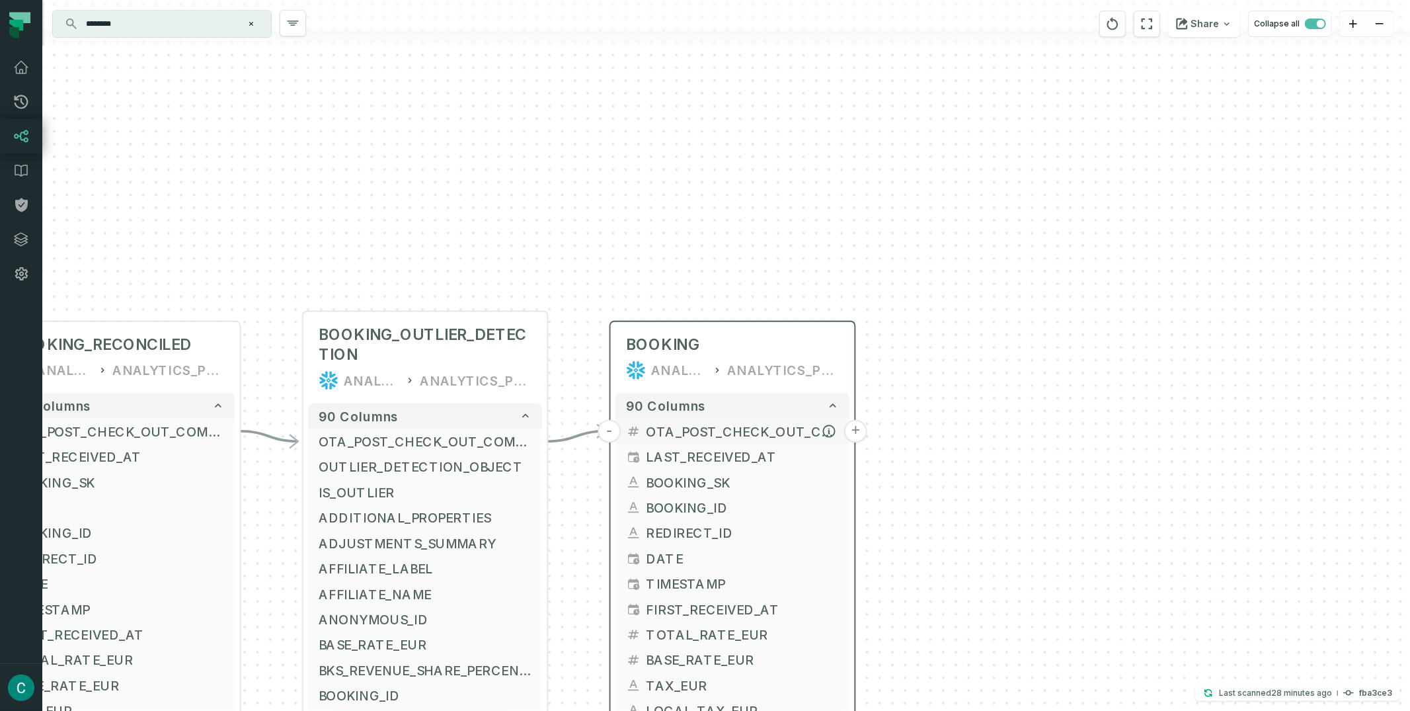
click at [852, 428] on button "+" at bounding box center [855, 431] width 23 height 23
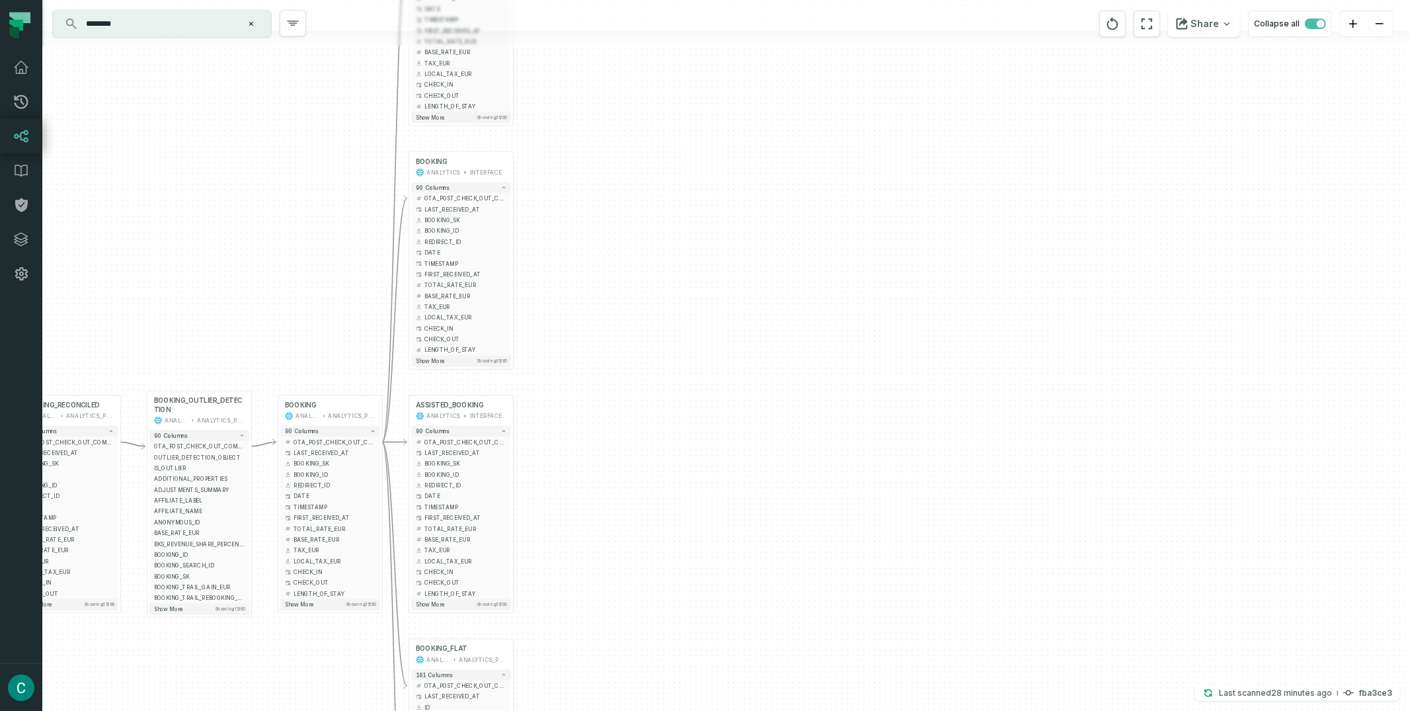
drag, startPoint x: 969, startPoint y: 314, endPoint x: 731, endPoint y: 103, distance: 318.5
click at [731, 103] on div "+ MOR_BOOKING ANALYTICS INTERFACE + 90 columns - OTA_POST_CHECK_OUT_COMMISSION_…" at bounding box center [726, 355] width 1368 height 711
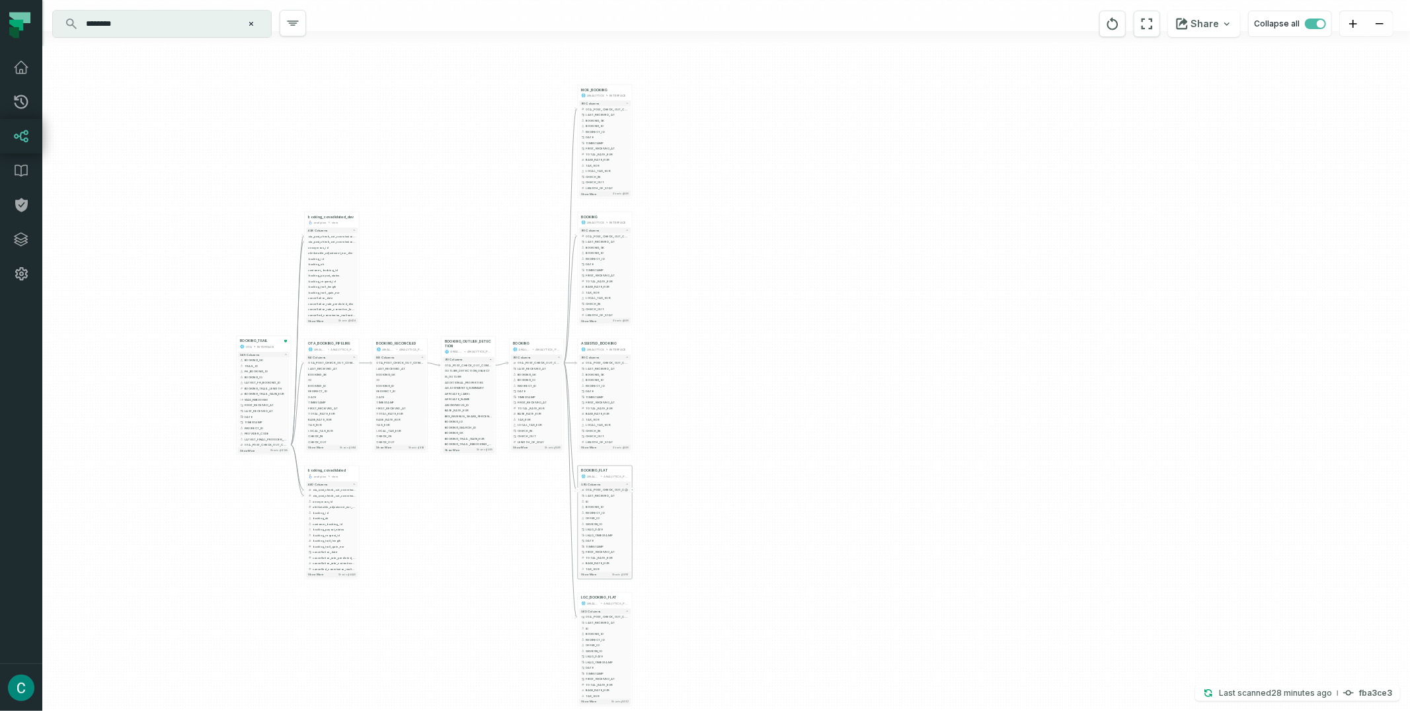
click at [632, 489] on button "+" at bounding box center [632, 489] width 5 height 5
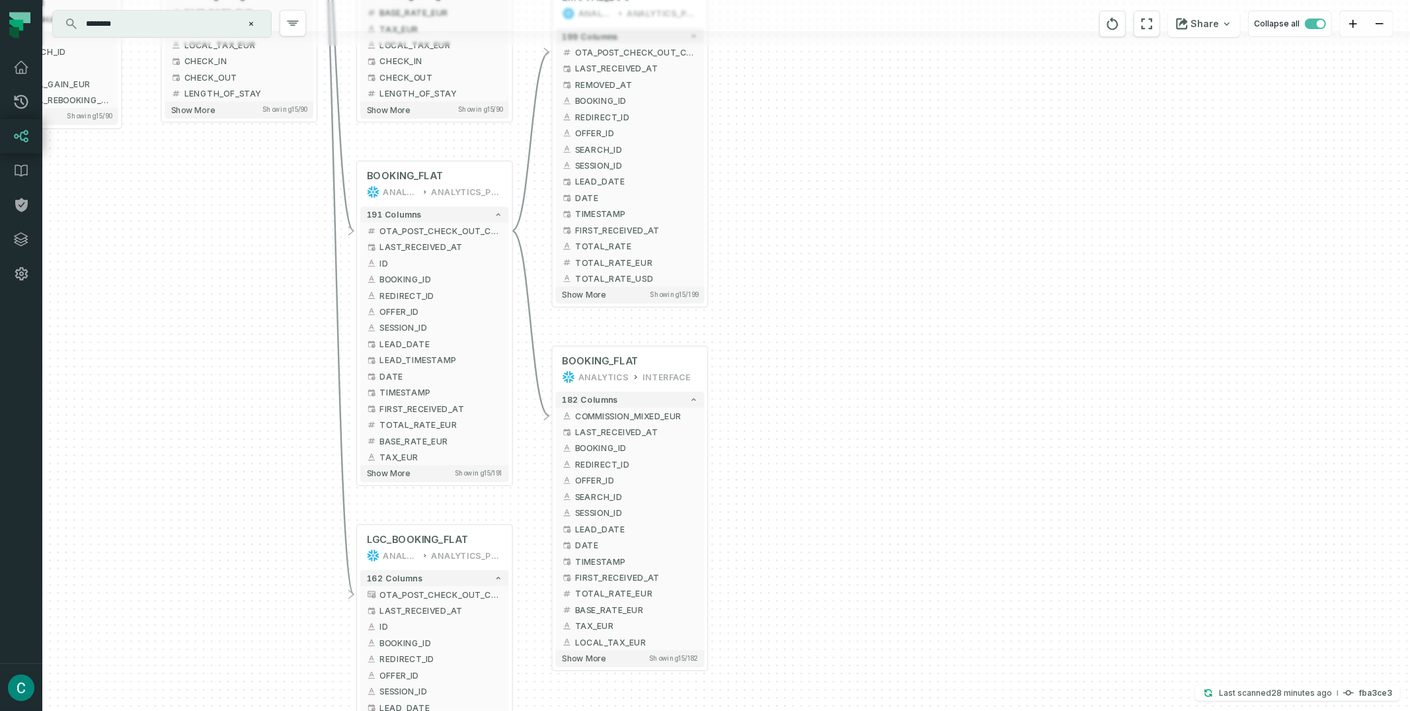
drag, startPoint x: 1079, startPoint y: 419, endPoint x: 883, endPoint y: 86, distance: 386.8
click at [883, 85] on div "+ BOOKING_FLAT_OUTLIER_REMOVAL_LOG ANALYTICS ANALYTICS_PROD 199 columns - OTA_P…" at bounding box center [726, 355] width 1368 height 711
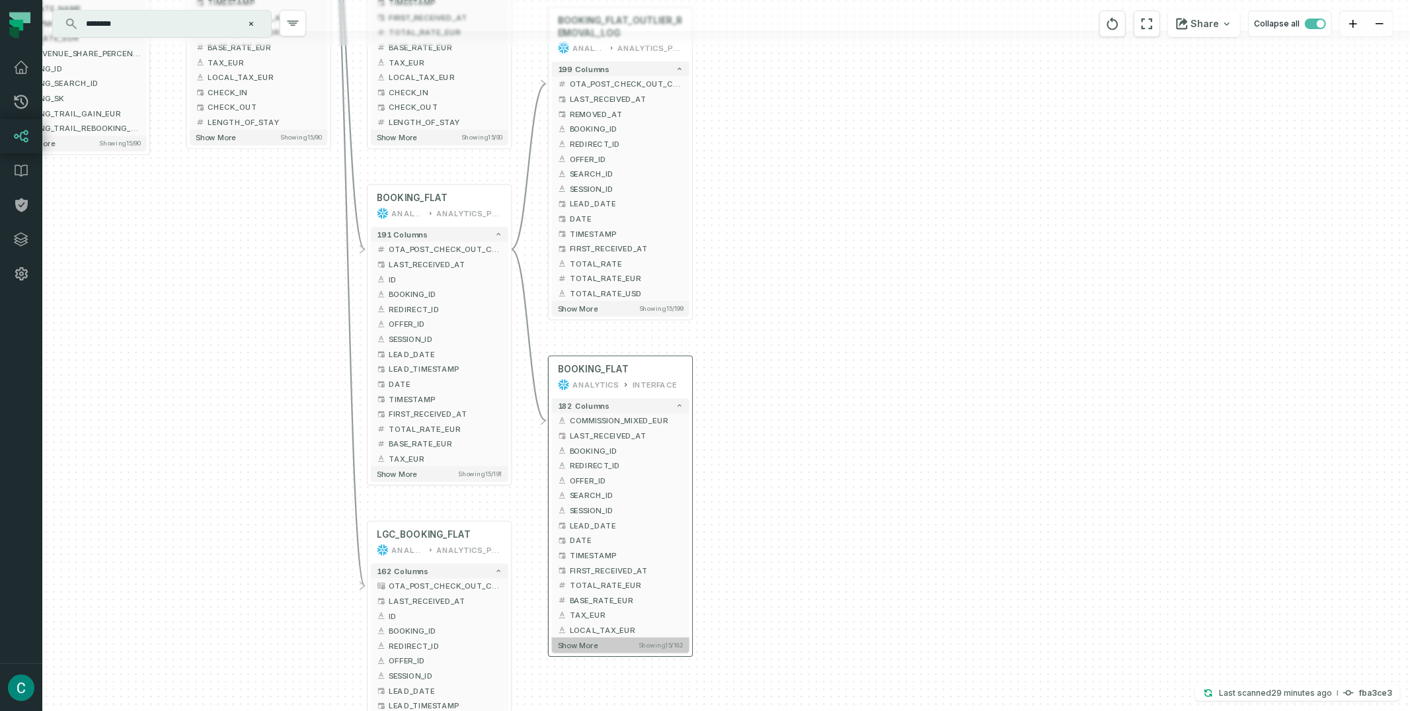
click at [616, 641] on button "Show more Showing 15 / 182" at bounding box center [621, 644] width 138 height 15
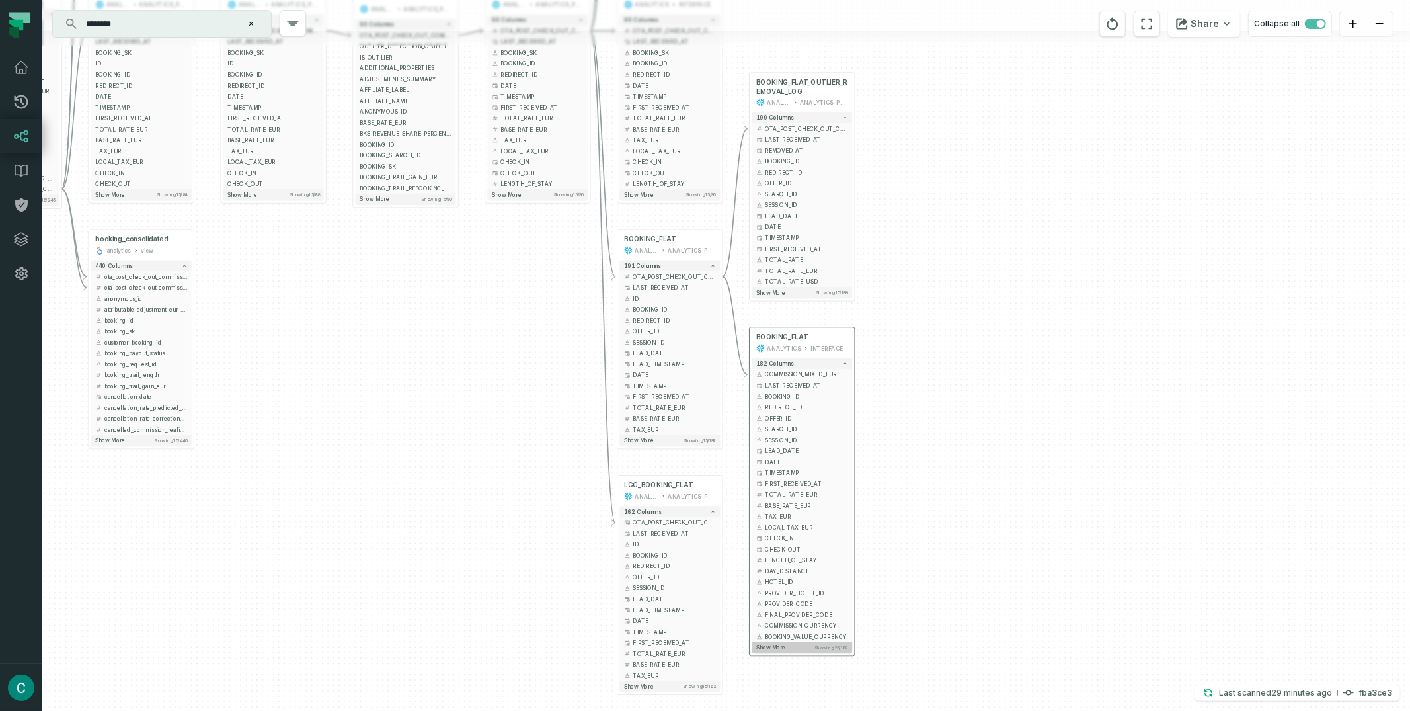
click at [776, 645] on span "Show more" at bounding box center [771, 647] width 30 height 7
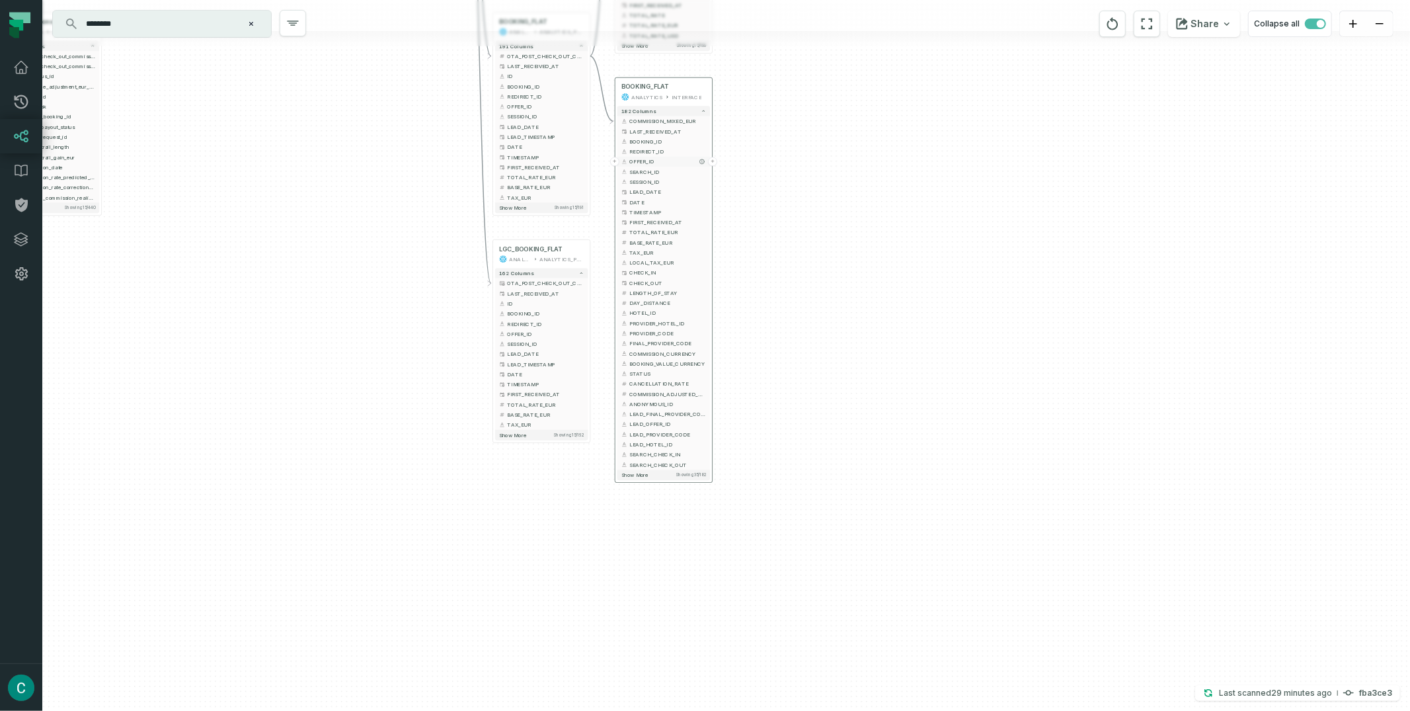
drag, startPoint x: 847, startPoint y: 422, endPoint x: 695, endPoint y: 165, distance: 298.8
click at [695, 165] on button "OFFER_ID" at bounding box center [664, 162] width 93 height 10
click at [651, 480] on div "182 columns + COMMISSION_MIXED_EUR + + LAST_RECEIVED_AT + + BOOKING_ID + + REDI…" at bounding box center [664, 293] width 97 height 378
click at [638, 478] on button "Show more Showing 35 / 182" at bounding box center [664, 474] width 93 height 11
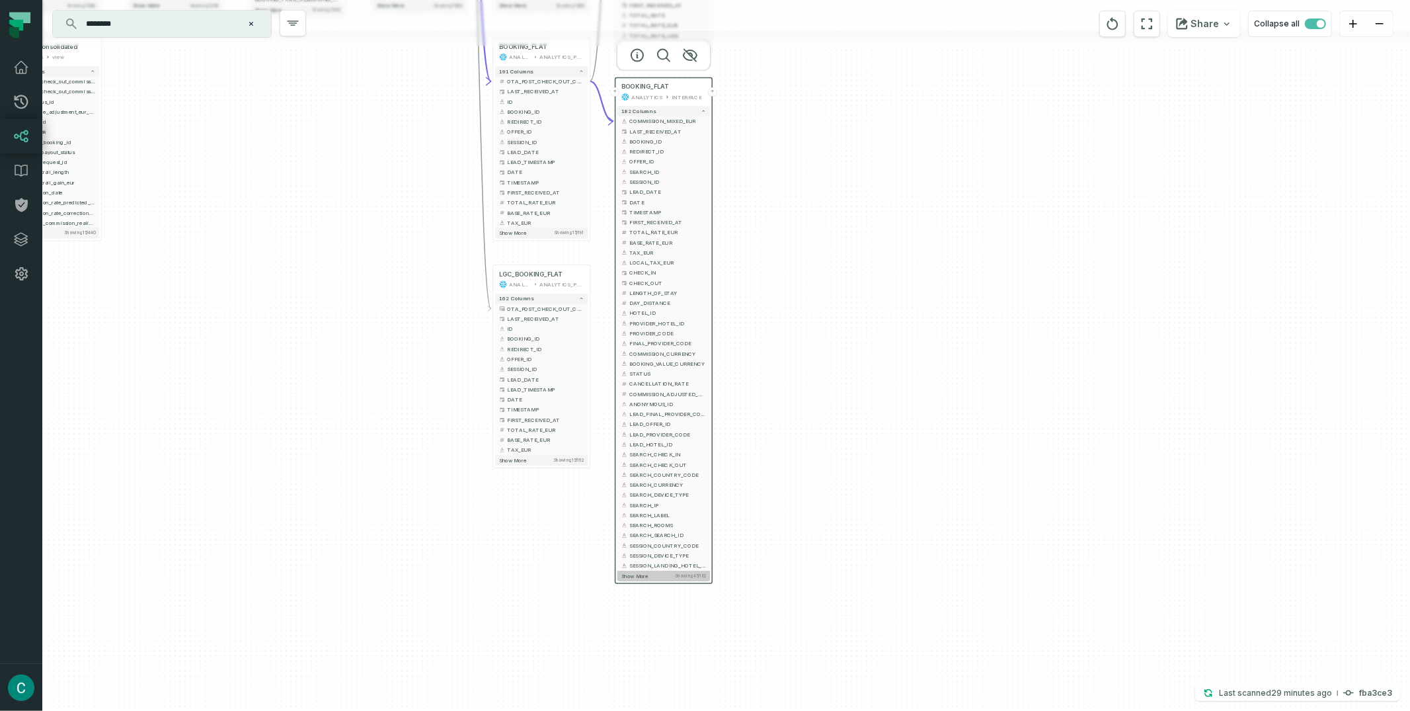
click at [641, 574] on span "Show more" at bounding box center [635, 576] width 27 height 7
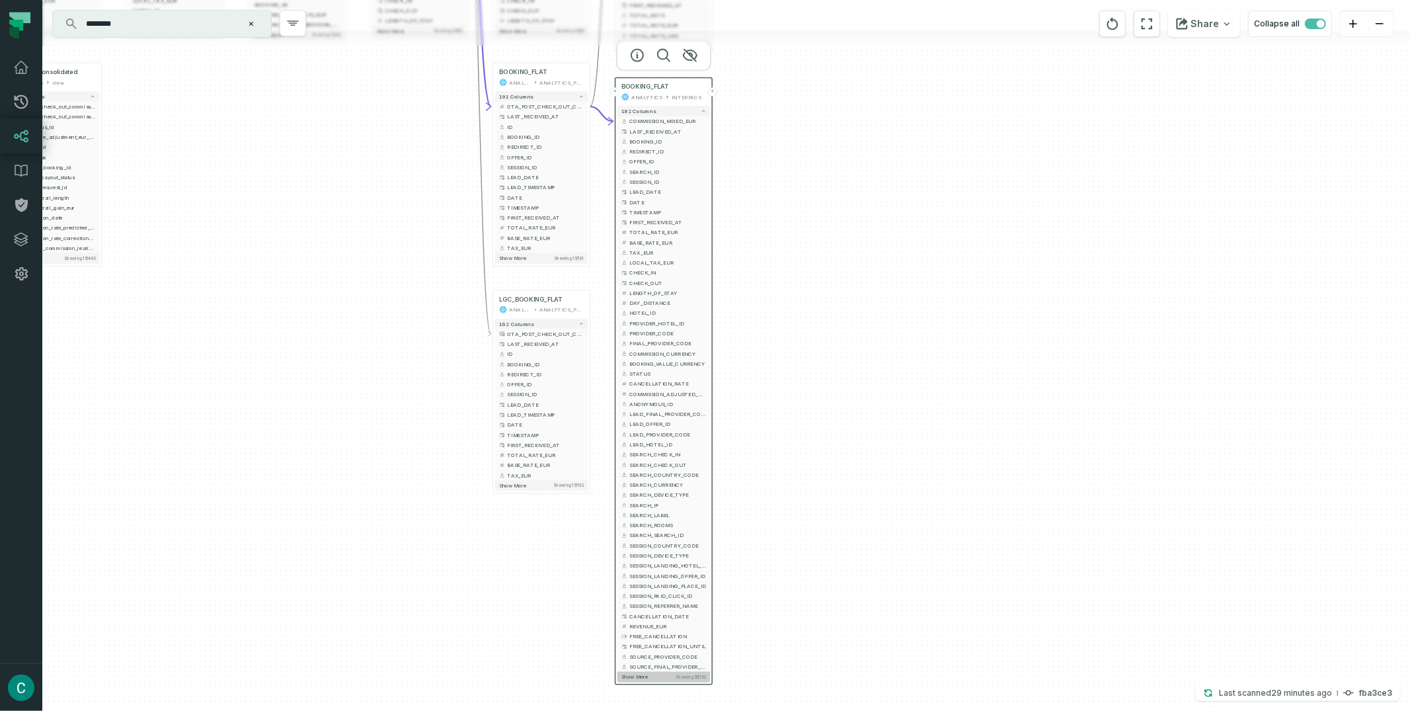
click at [640, 674] on span "Show more" at bounding box center [635, 677] width 27 height 7
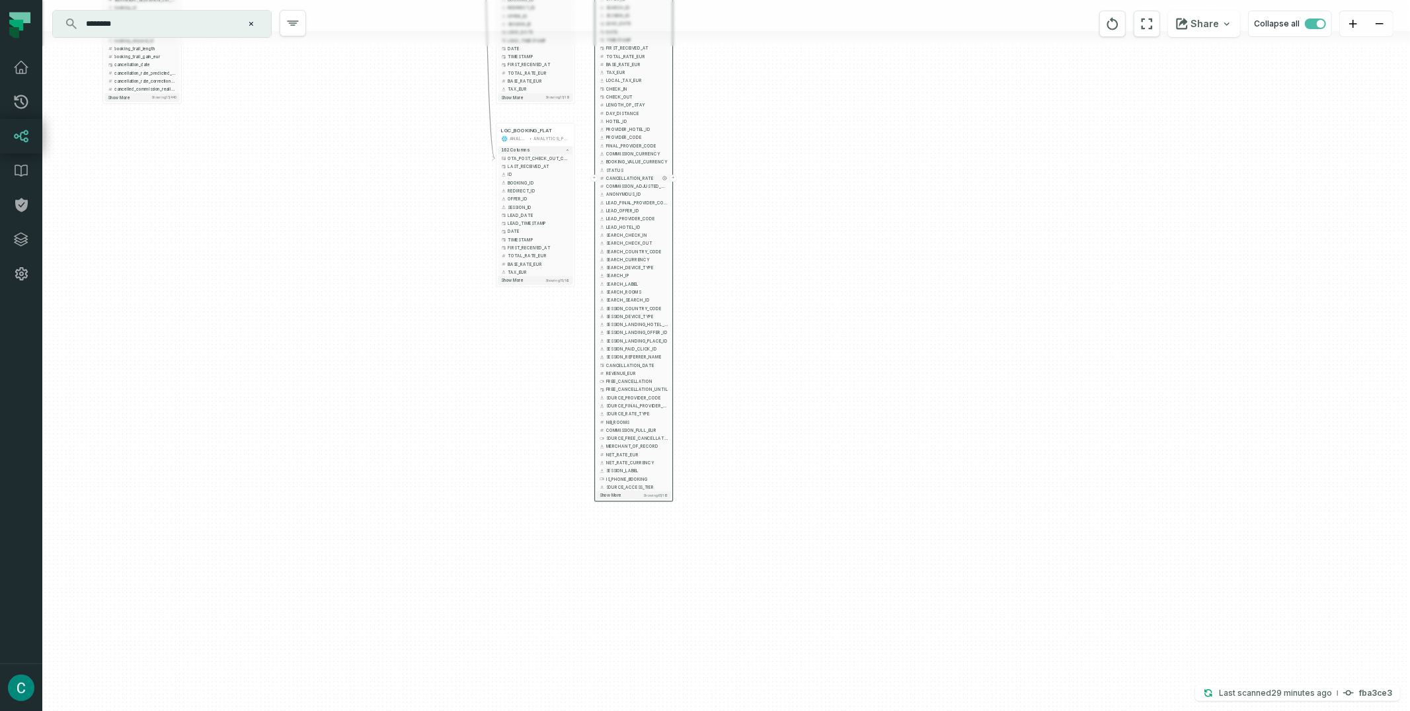
drag, startPoint x: 721, startPoint y: 377, endPoint x: 655, endPoint y: 175, distance: 212.8
click at [655, 175] on span "CANCELLATION_RATE" at bounding box center [636, 178] width 61 height 6
click at [615, 492] on span "Show more" at bounding box center [609, 489] width 22 height 5
click at [615, 567] on button "Show more Showing 75 / 182" at bounding box center [632, 571] width 75 height 9
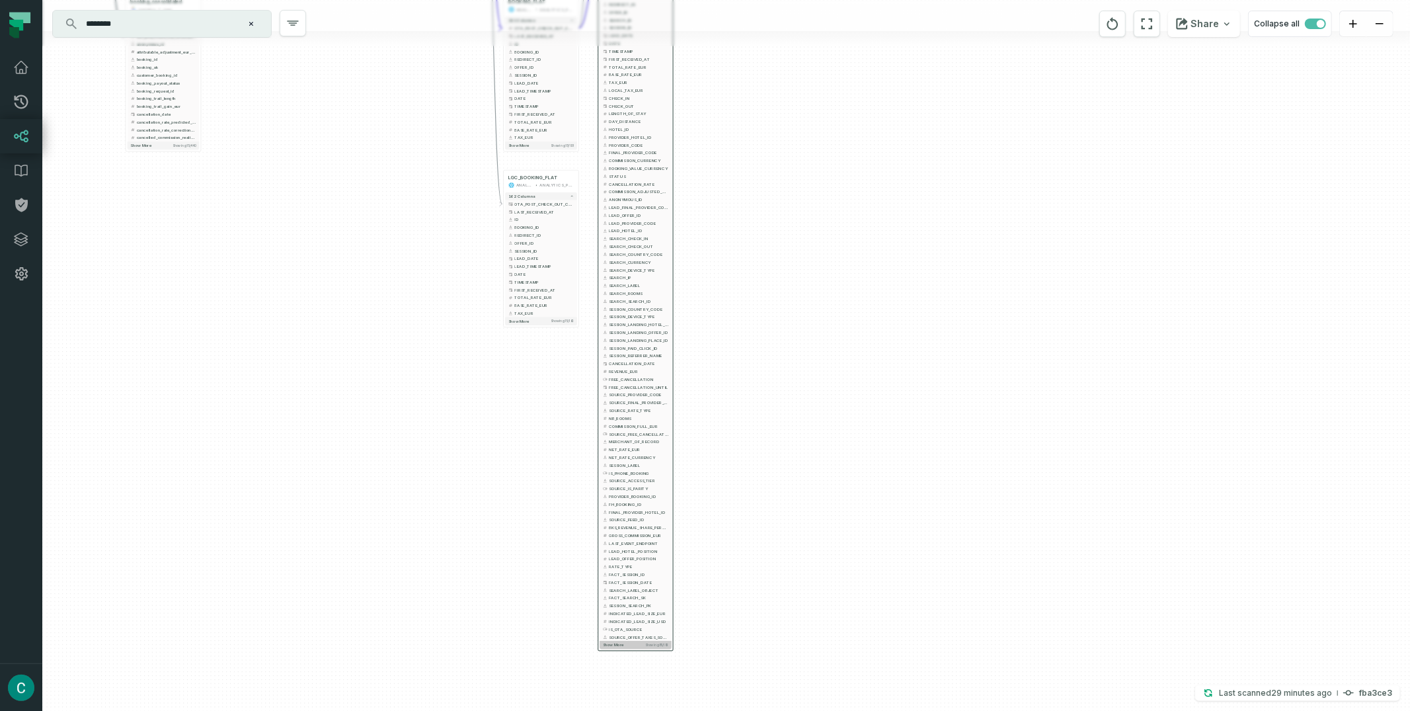
click at [628, 645] on button "Show more Showing 85 / 182" at bounding box center [636, 645] width 72 height 8
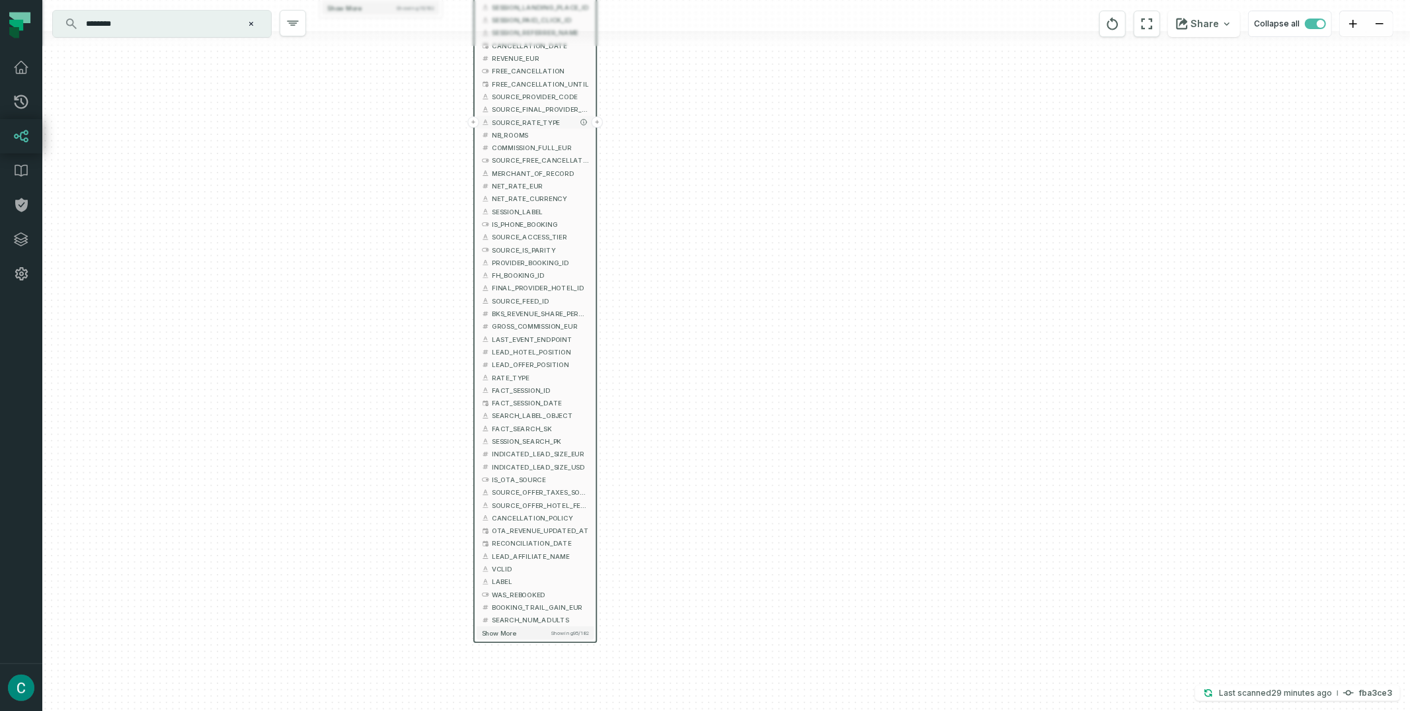
drag, startPoint x: 601, startPoint y: 307, endPoint x: 540, endPoint y: 91, distance: 225.2
click at [538, 92] on span "SOURCE_PROVIDER_CODE" at bounding box center [540, 96] width 97 height 9
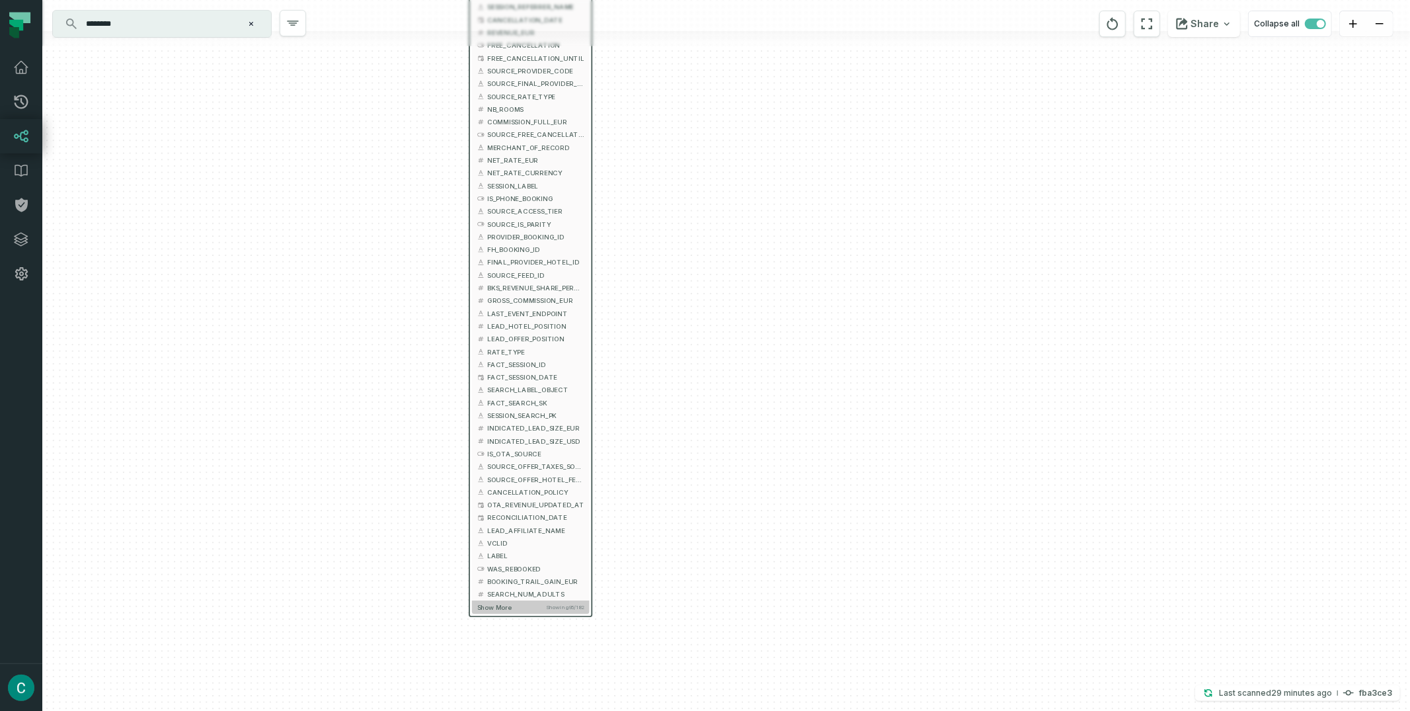
click at [485, 610] on span "Show more" at bounding box center [494, 607] width 34 height 8
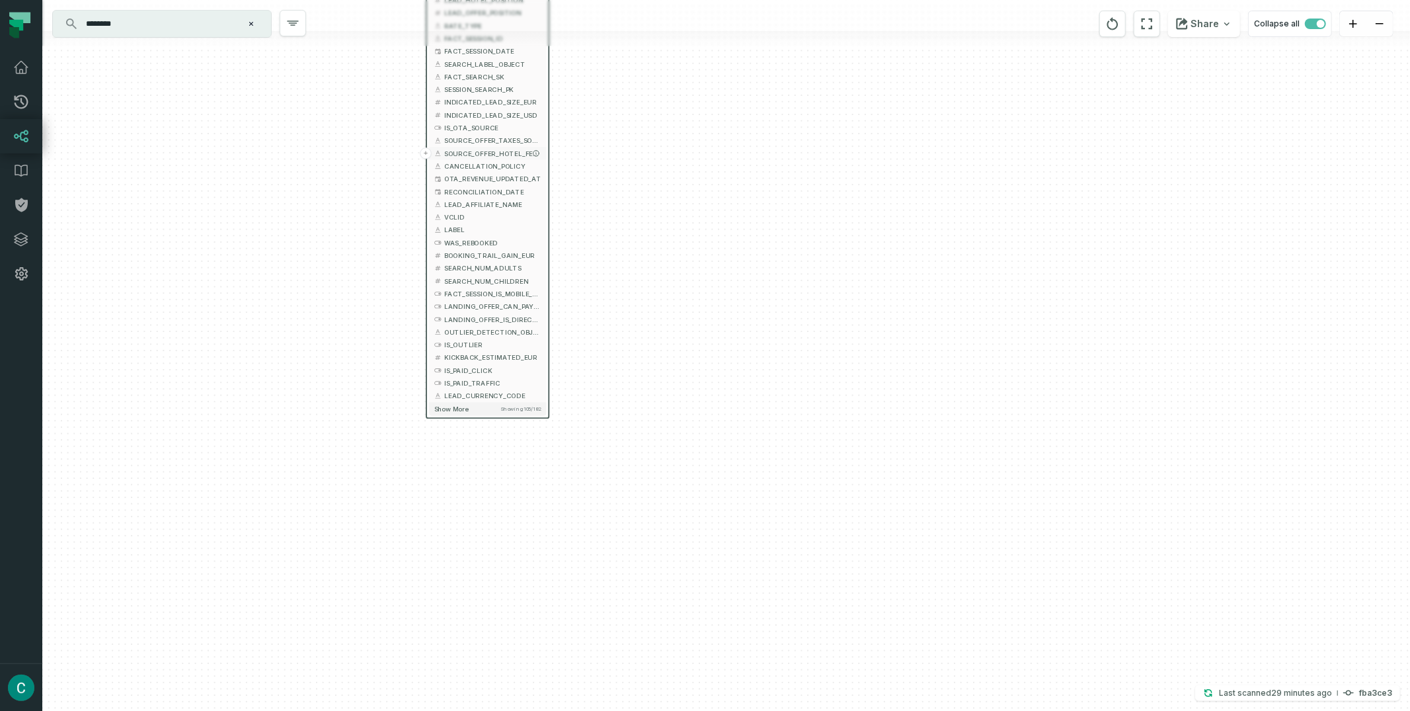
drag, startPoint x: 559, startPoint y: 479, endPoint x: 516, endPoint y: 155, distance: 326.1
click at [516, 155] on span "SOURCE_OFFER_HOTEL_FEES_SOURCE" at bounding box center [492, 153] width 97 height 9
click at [452, 417] on button "Show more Showing 105 / 182" at bounding box center [489, 411] width 118 height 13
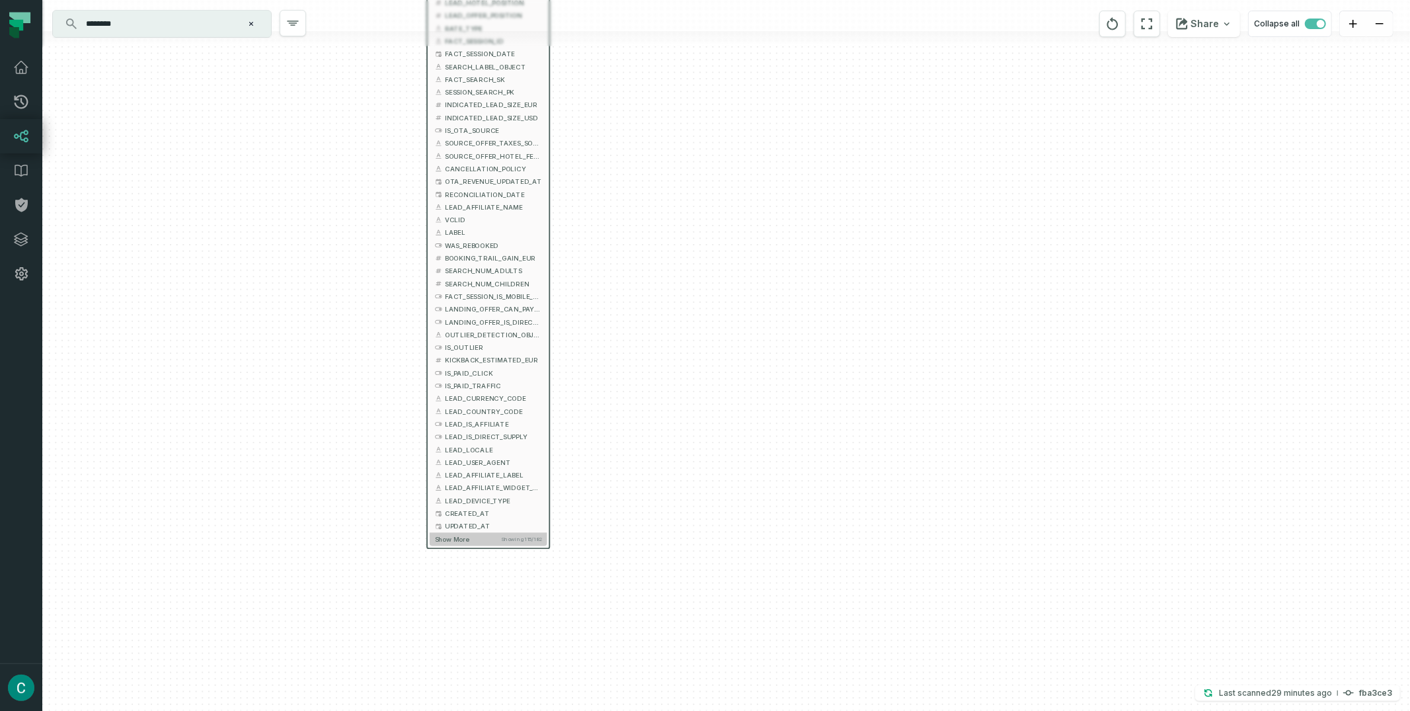
click at [452, 541] on span "Show more" at bounding box center [452, 539] width 34 height 8
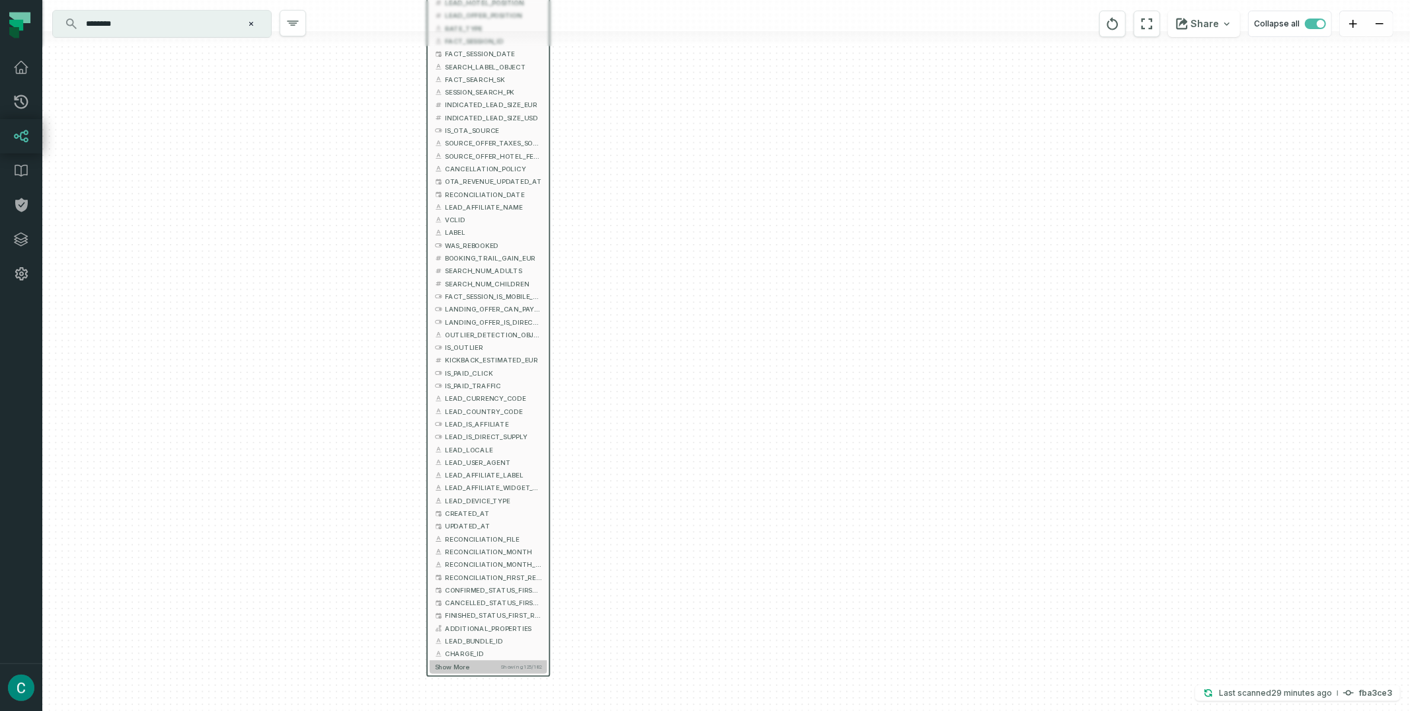
click at [462, 663] on span "Show more" at bounding box center [452, 666] width 34 height 8
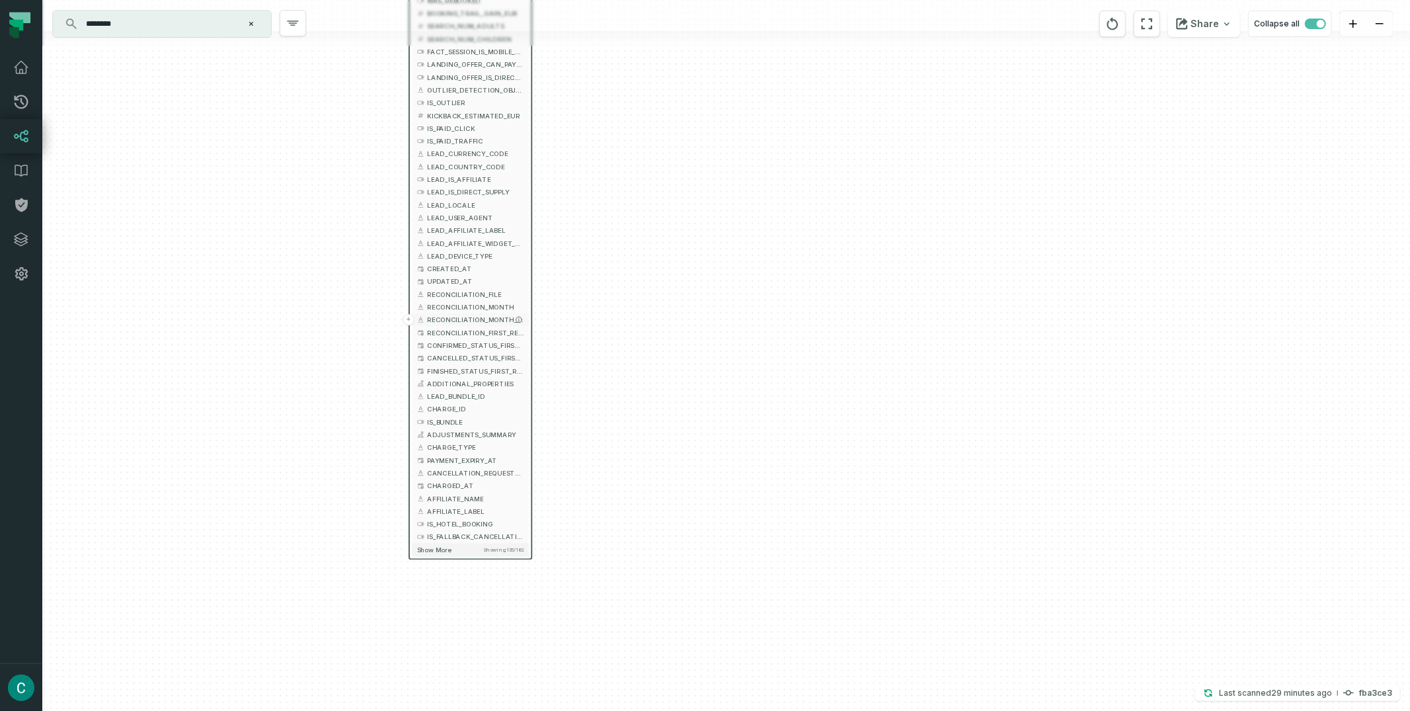
drag, startPoint x: 508, startPoint y: 464, endPoint x: 485, endPoint y: 319, distance: 147.4
click at [491, 222] on button "LEAD_USER_AGENT" at bounding box center [471, 217] width 118 height 13
click at [443, 549] on span "Show more" at bounding box center [434, 549] width 34 height 8
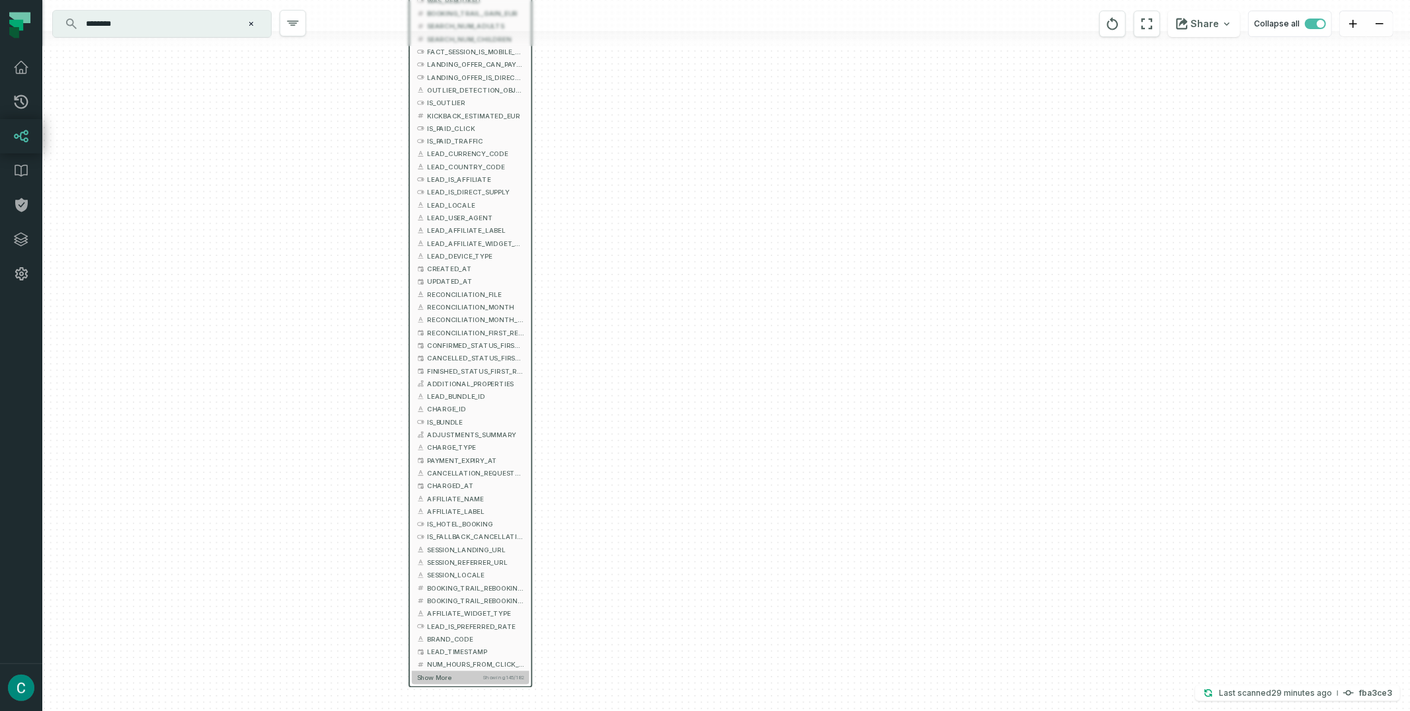
click at [438, 678] on span "Show more" at bounding box center [434, 677] width 34 height 8
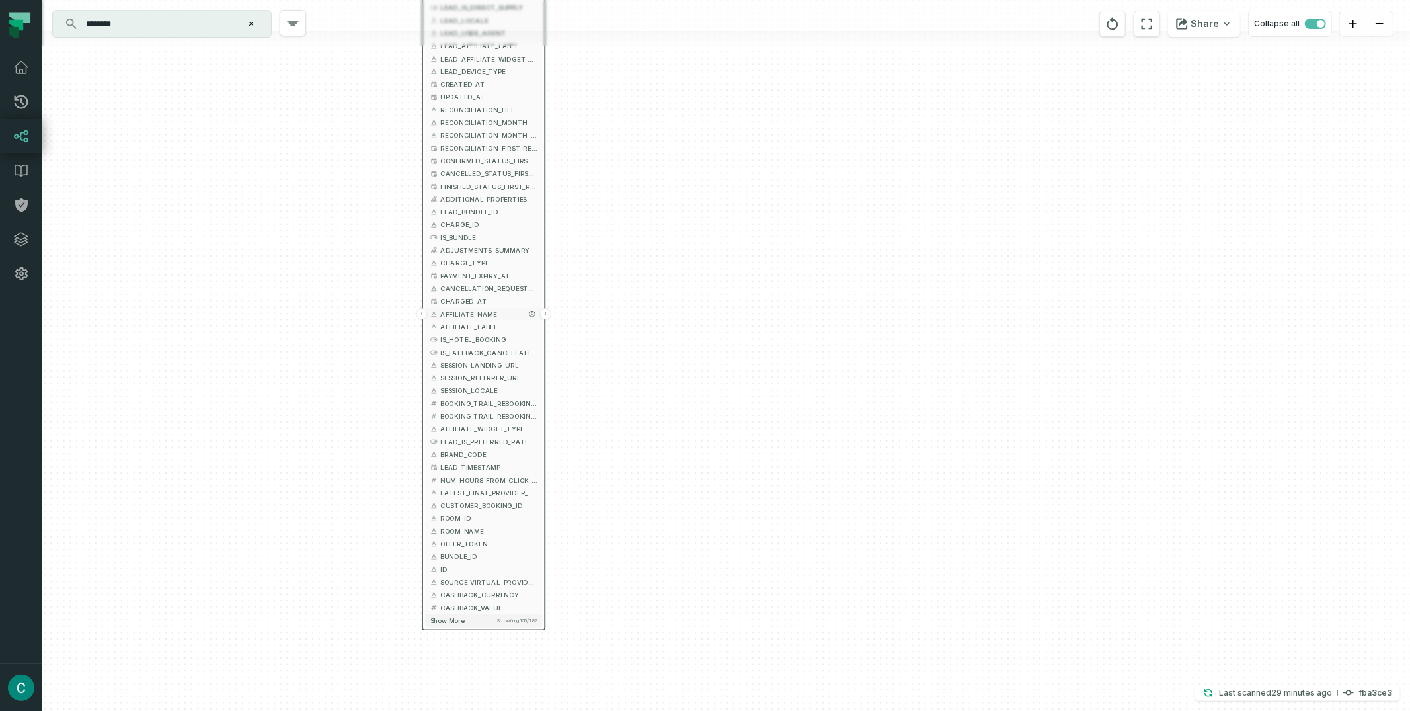
drag, startPoint x: 490, startPoint y: 496, endPoint x: 502, endPoint y: 319, distance: 176.9
click at [502, 320] on button "AFFILIATE_LABEL" at bounding box center [484, 326] width 118 height 13
click at [447, 620] on span "Show more" at bounding box center [447, 620] width 34 height 8
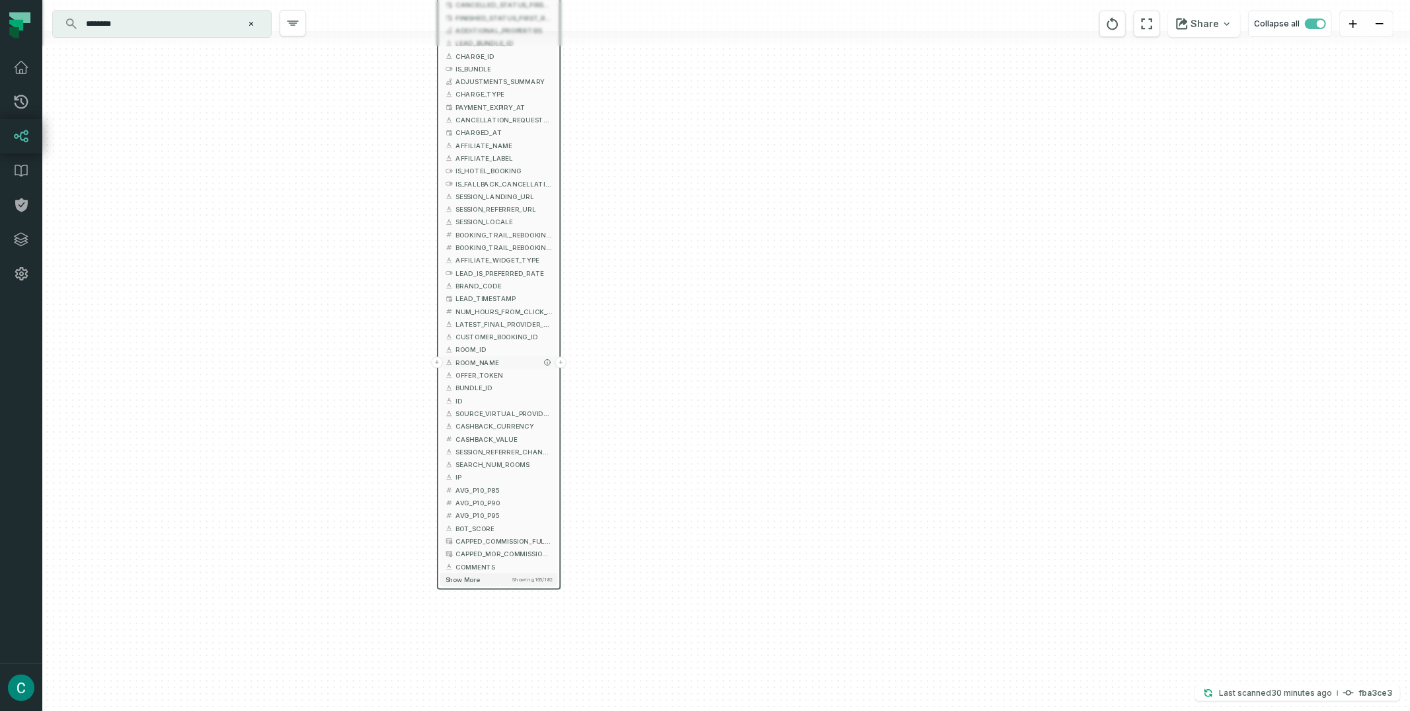
drag, startPoint x: 484, startPoint y: 532, endPoint x: 499, endPoint y: 363, distance: 169.3
click at [499, 363] on span "ROOM_NAME" at bounding box center [504, 362] width 97 height 9
click at [467, 577] on span "Show more" at bounding box center [463, 579] width 34 height 8
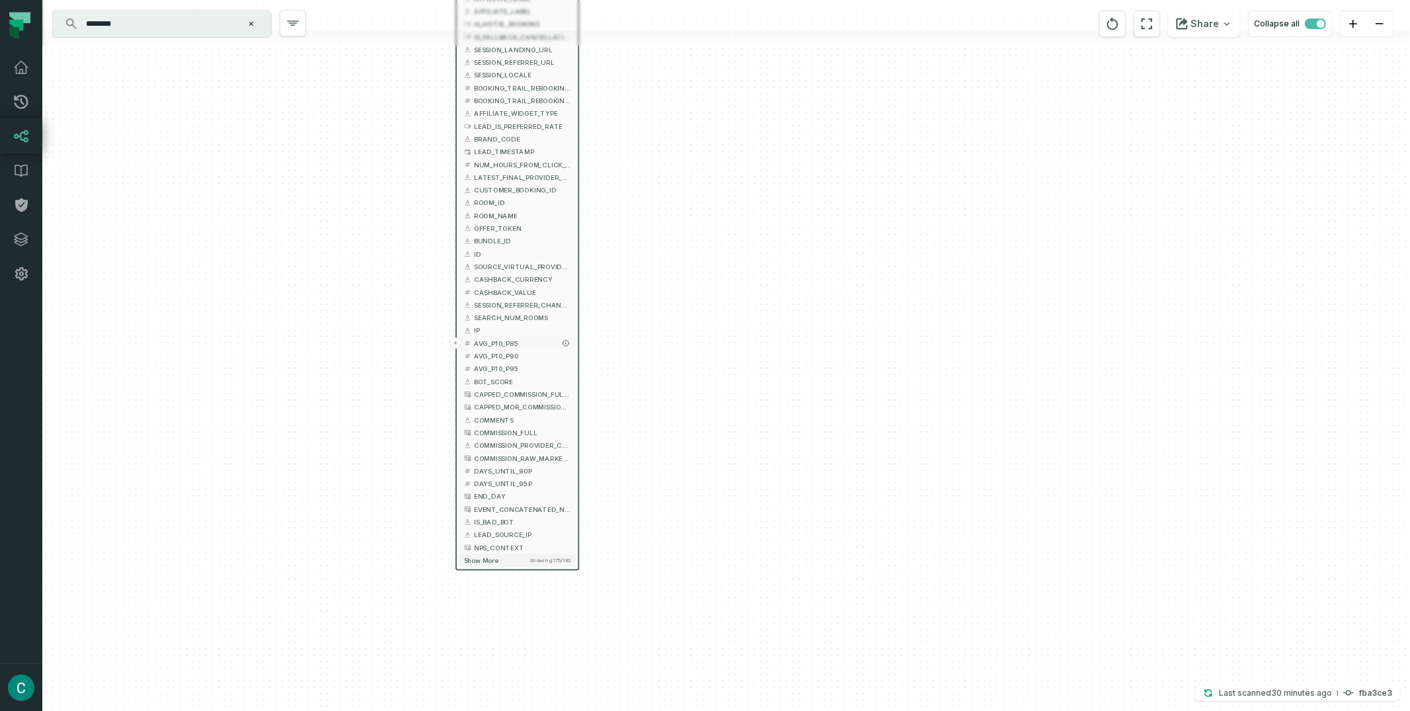
drag, startPoint x: 489, startPoint y: 487, endPoint x: 505, endPoint y: 337, distance: 150.3
click at [505, 339] on span "AVG_P10_P85" at bounding box center [522, 343] width 97 height 9
click at [473, 551] on span "Show more" at bounding box center [480, 551] width 34 height 8
click at [480, 549] on span "Show more" at bounding box center [481, 551] width 34 height 8
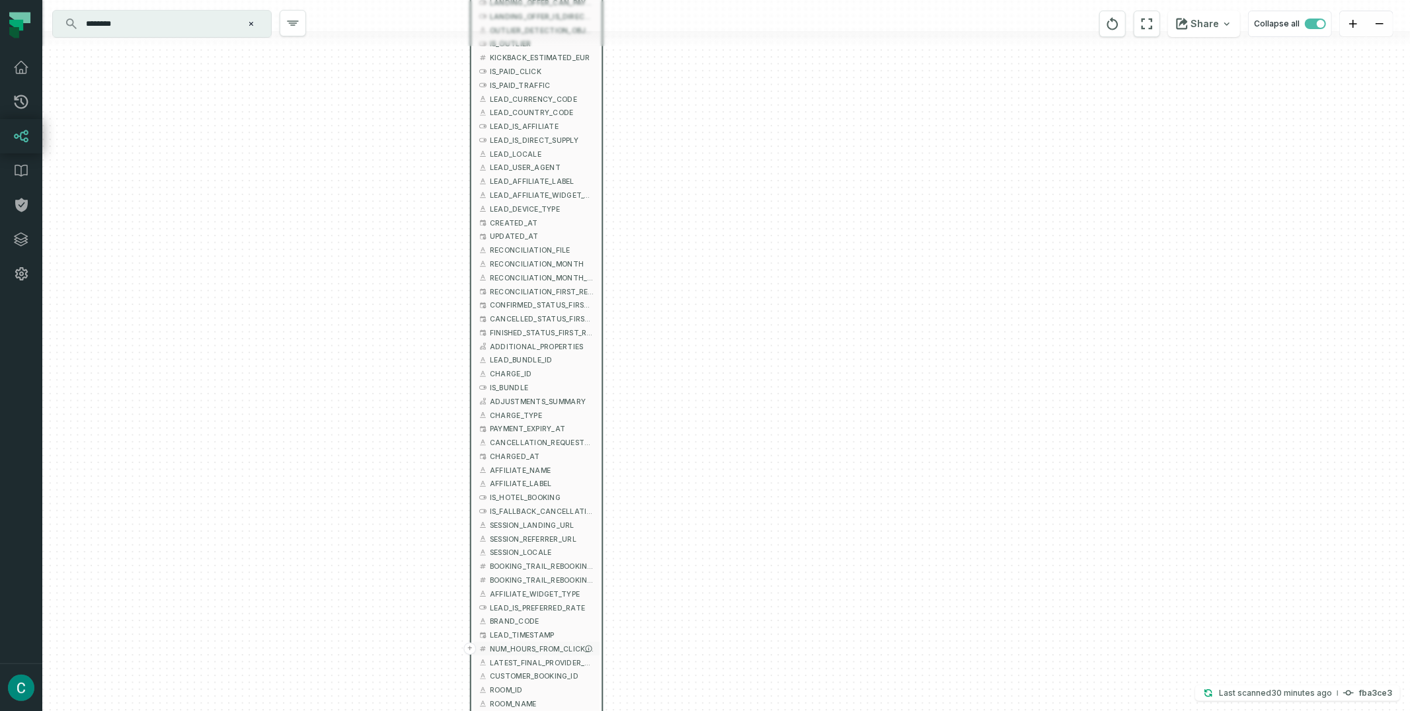
drag, startPoint x: 533, startPoint y: 151, endPoint x: 561, endPoint y: 711, distance: 560.7
click at [561, 710] on html "Pull Requests Dashboard Lineage Data Catalog Policies Integrations Settings Cri…" at bounding box center [705, 355] width 1410 height 711
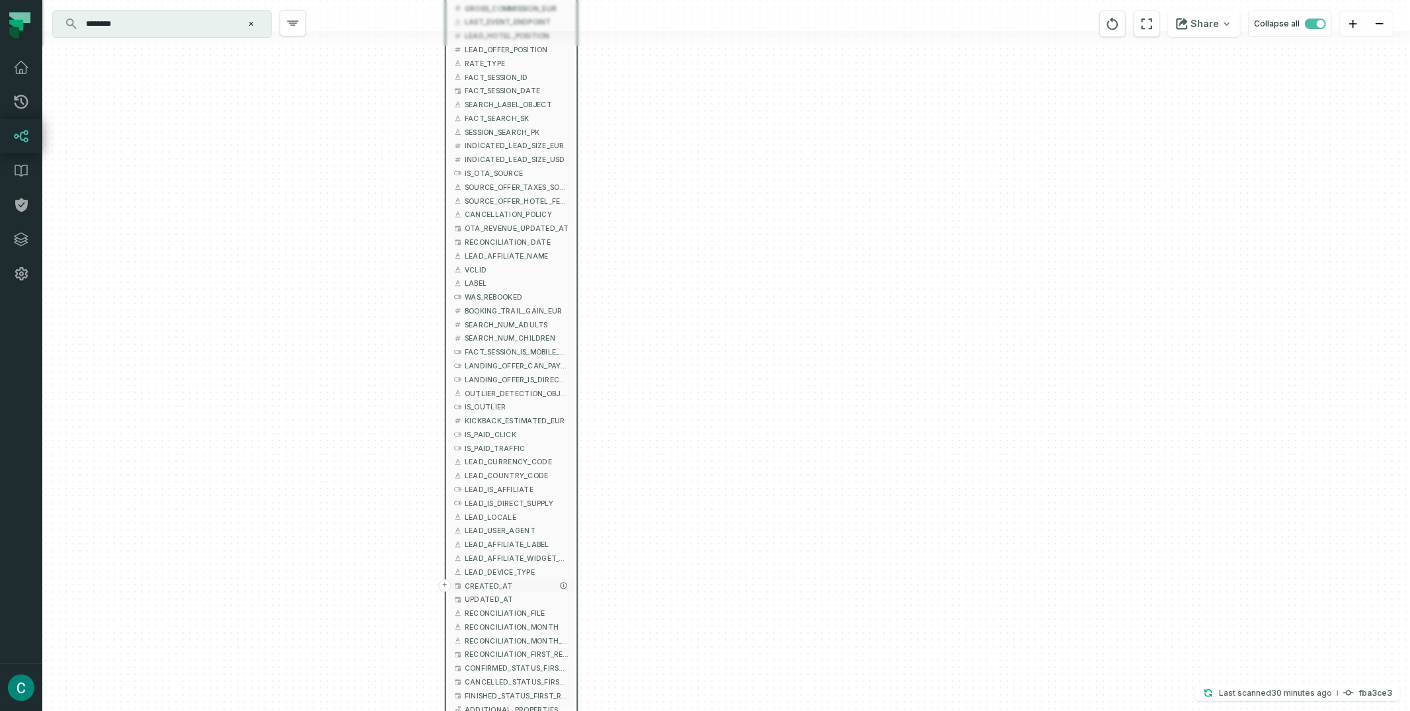
drag, startPoint x: 526, startPoint y: 455, endPoint x: 518, endPoint y: 590, distance: 135.8
click at [518, 604] on span "UPDATED_AT" at bounding box center [517, 599] width 104 height 11
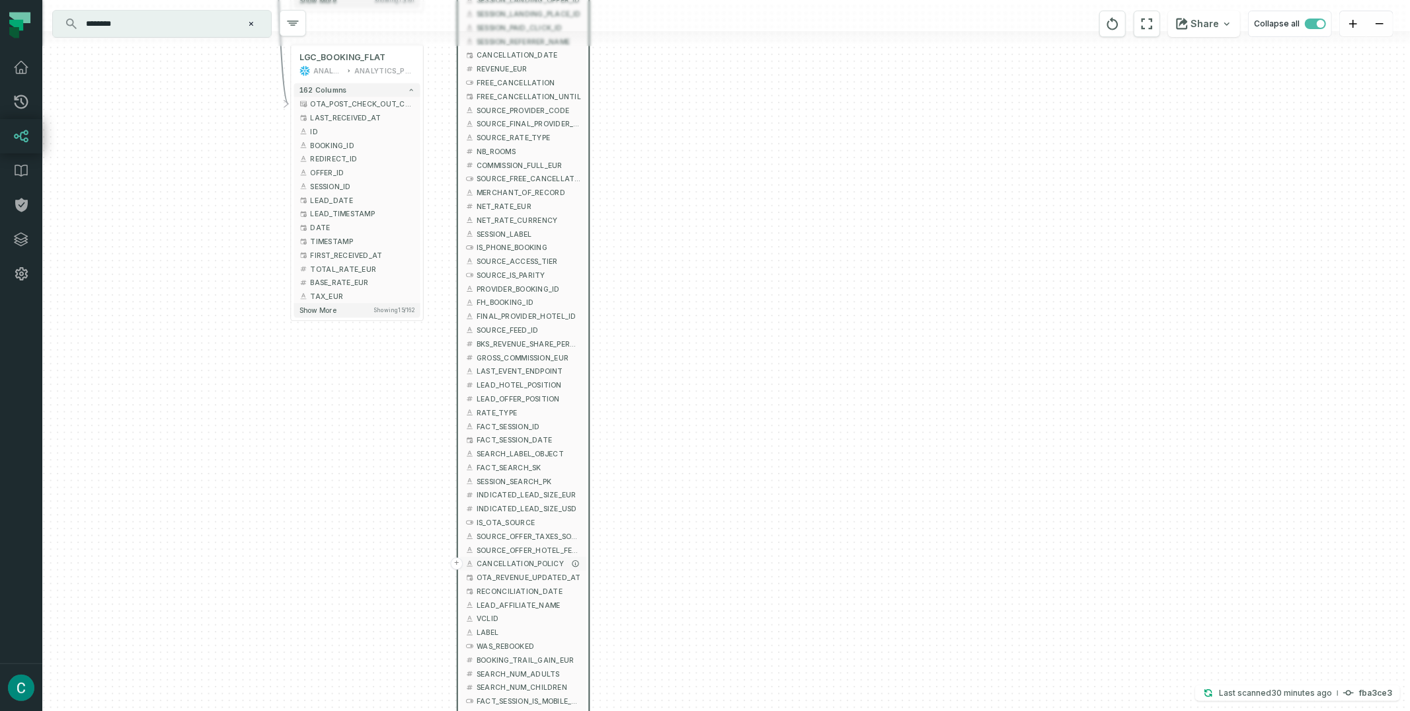
drag, startPoint x: 542, startPoint y: 337, endPoint x: 553, endPoint y: 557, distance: 220.5
click at [553, 559] on span "CANCELLATION_POLICY" at bounding box center [529, 564] width 104 height 11
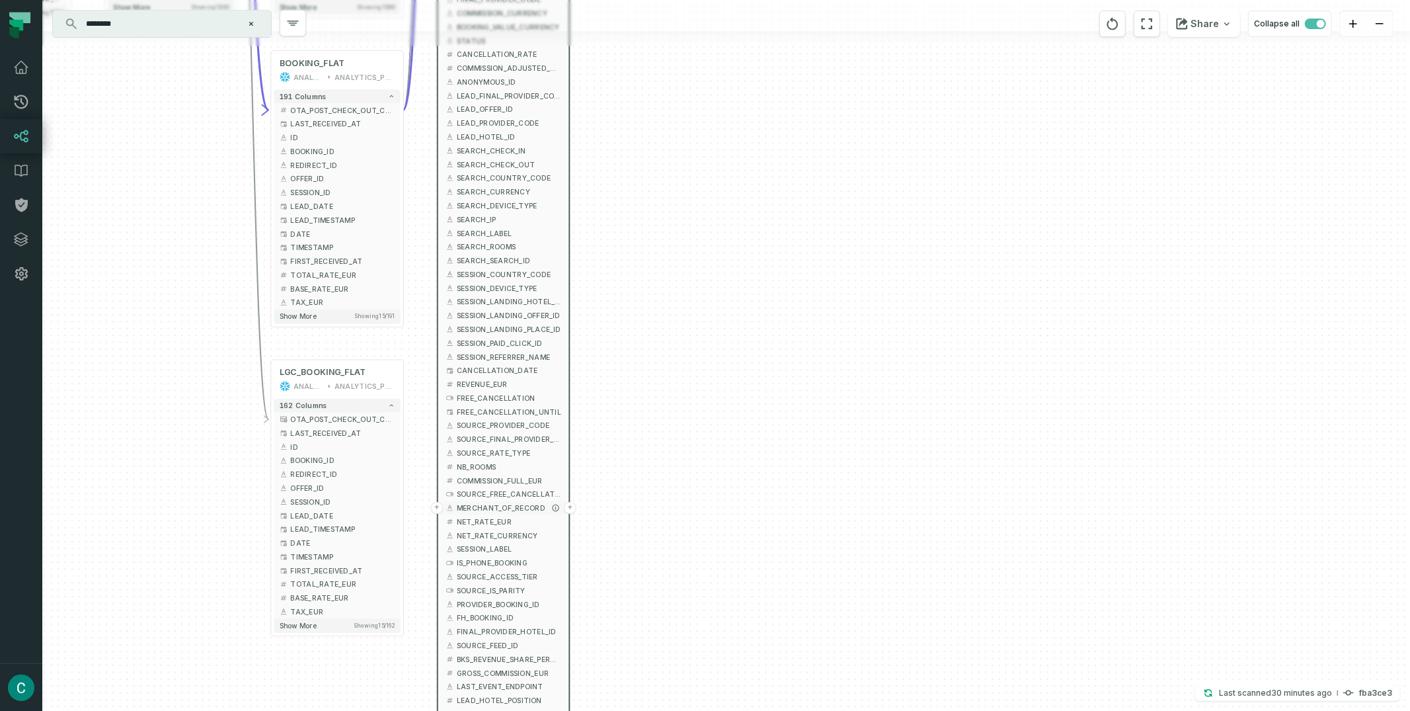
drag, startPoint x: 546, startPoint y: 265, endPoint x: 524, endPoint y: 511, distance: 246.9
click at [530, 547] on button "SESSION_LABEL" at bounding box center [503, 549] width 126 height 14
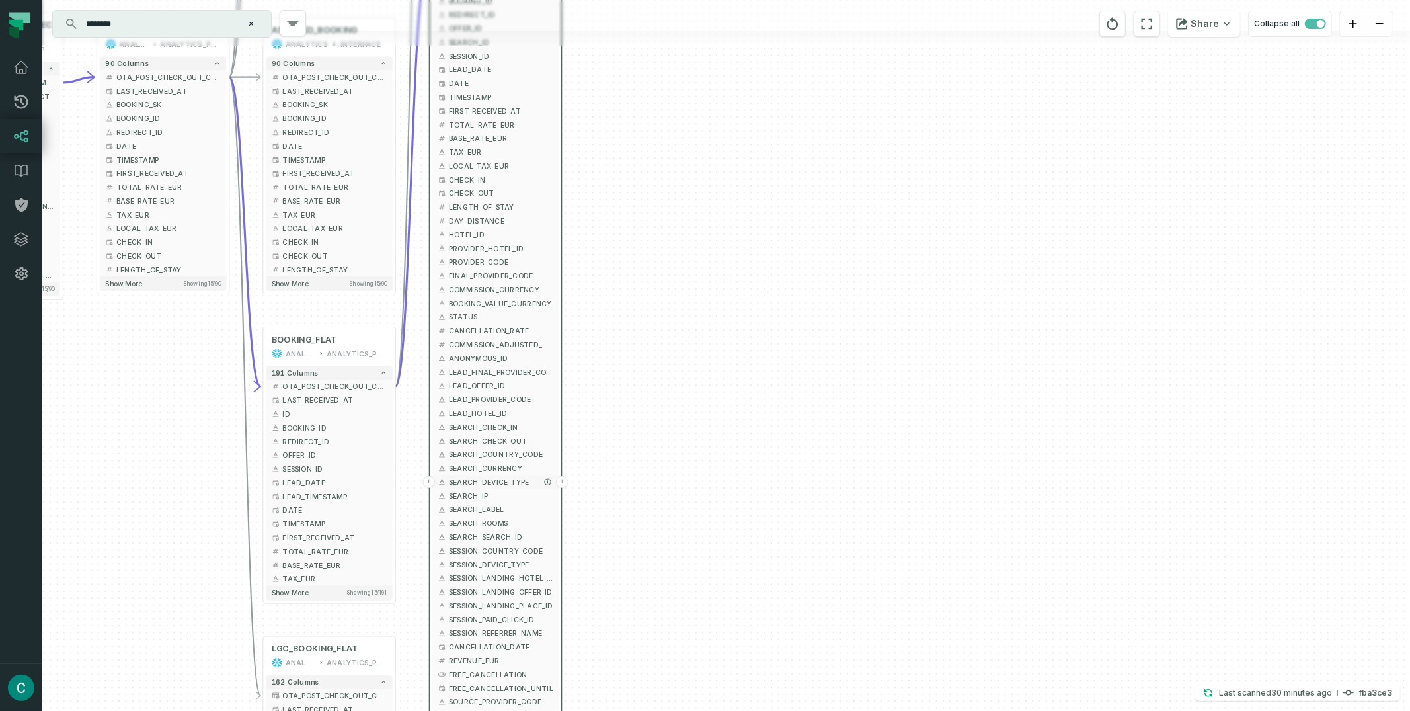
drag, startPoint x: 522, startPoint y: 257, endPoint x: 520, endPoint y: 482, distance: 225.5
click at [520, 487] on span "SEARCH_DEVICE_TYPE" at bounding box center [501, 482] width 104 height 11
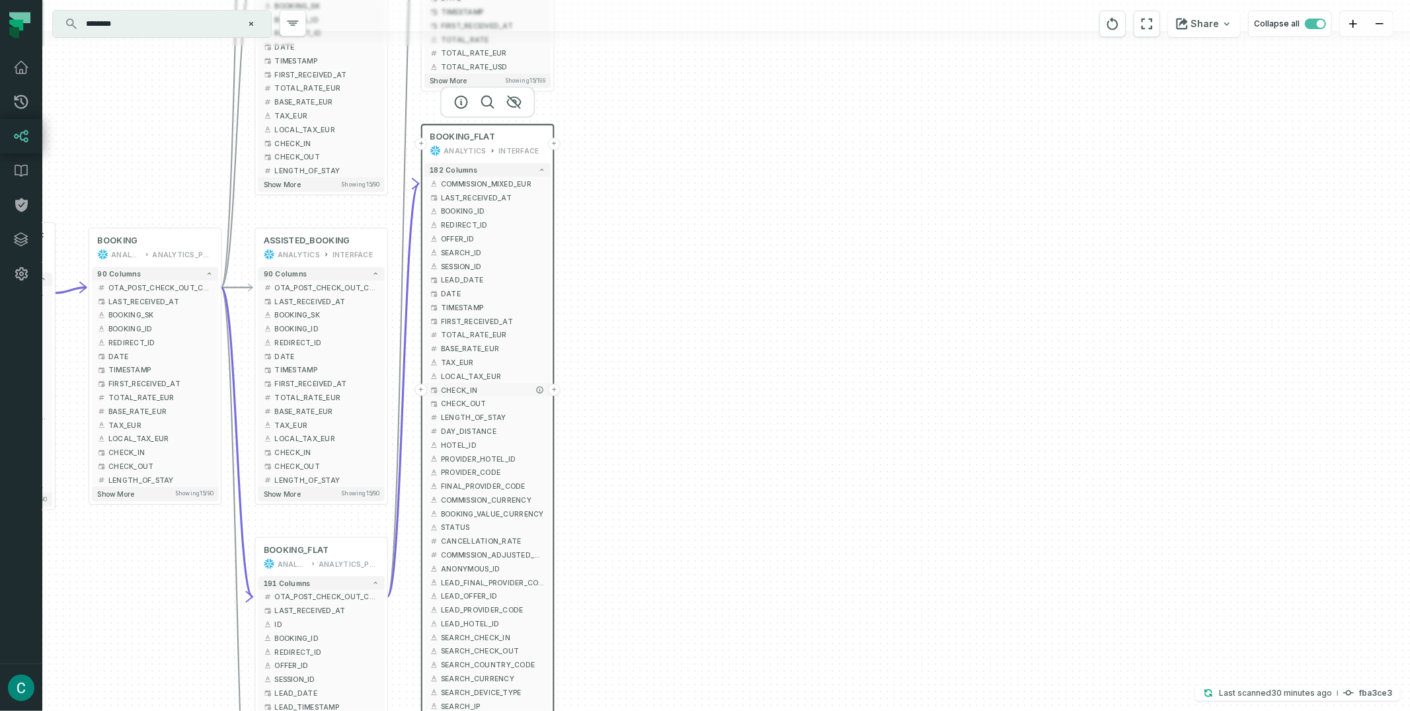
drag, startPoint x: 520, startPoint y: 215, endPoint x: 517, endPoint y: 392, distance: 177.2
click at [517, 392] on span "CHECK_IN" at bounding box center [493, 390] width 104 height 11
click at [1193, 20] on button "Share" at bounding box center [1204, 24] width 72 height 26
click at [1131, 117] on button "Copy layout link Copy link to current graph" at bounding box center [1136, 123] width 212 height 50
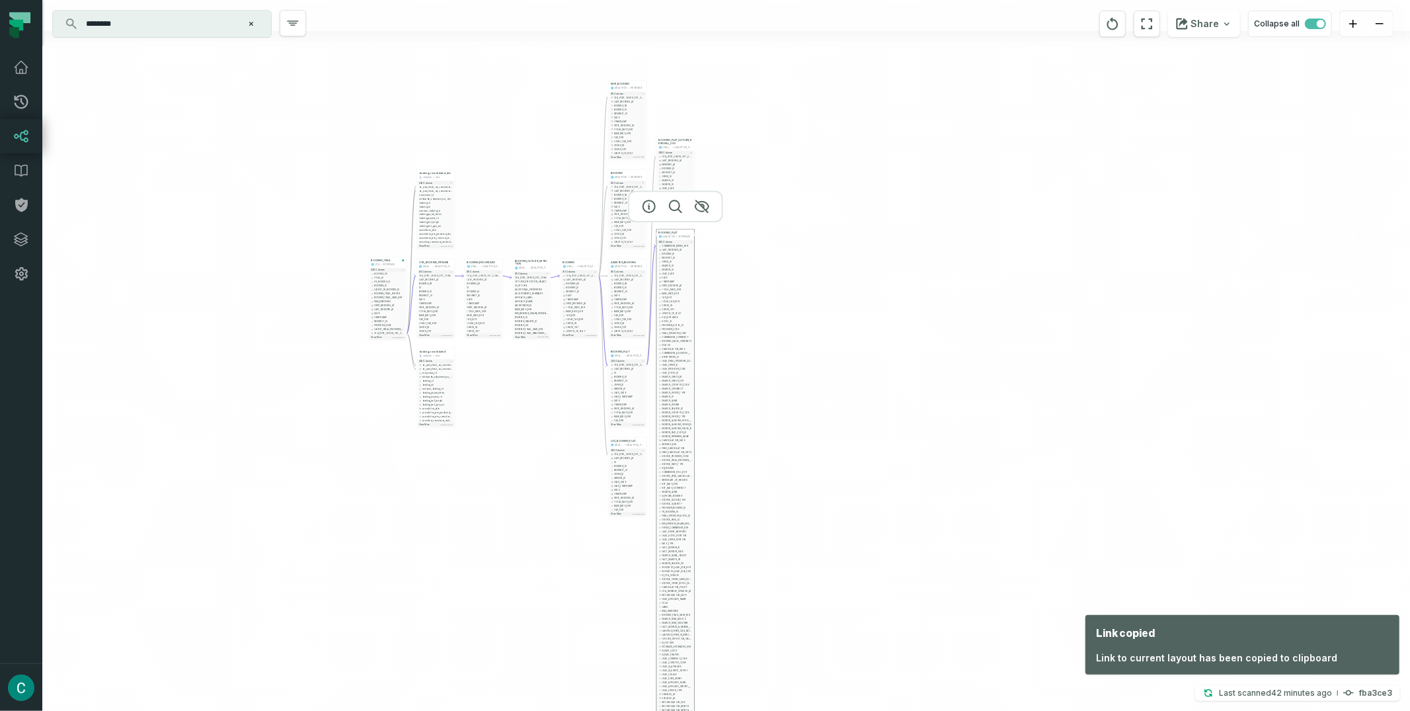
drag, startPoint x: 567, startPoint y: 102, endPoint x: 488, endPoint y: 140, distance: 87.8
click at [488, 140] on div "+ BOOKING_FLAT_OUTLIER_REMOVAL_LOG ANALYTICS ANALYTICS_PROD 199 columns - OTA_P…" at bounding box center [726, 355] width 1368 height 711
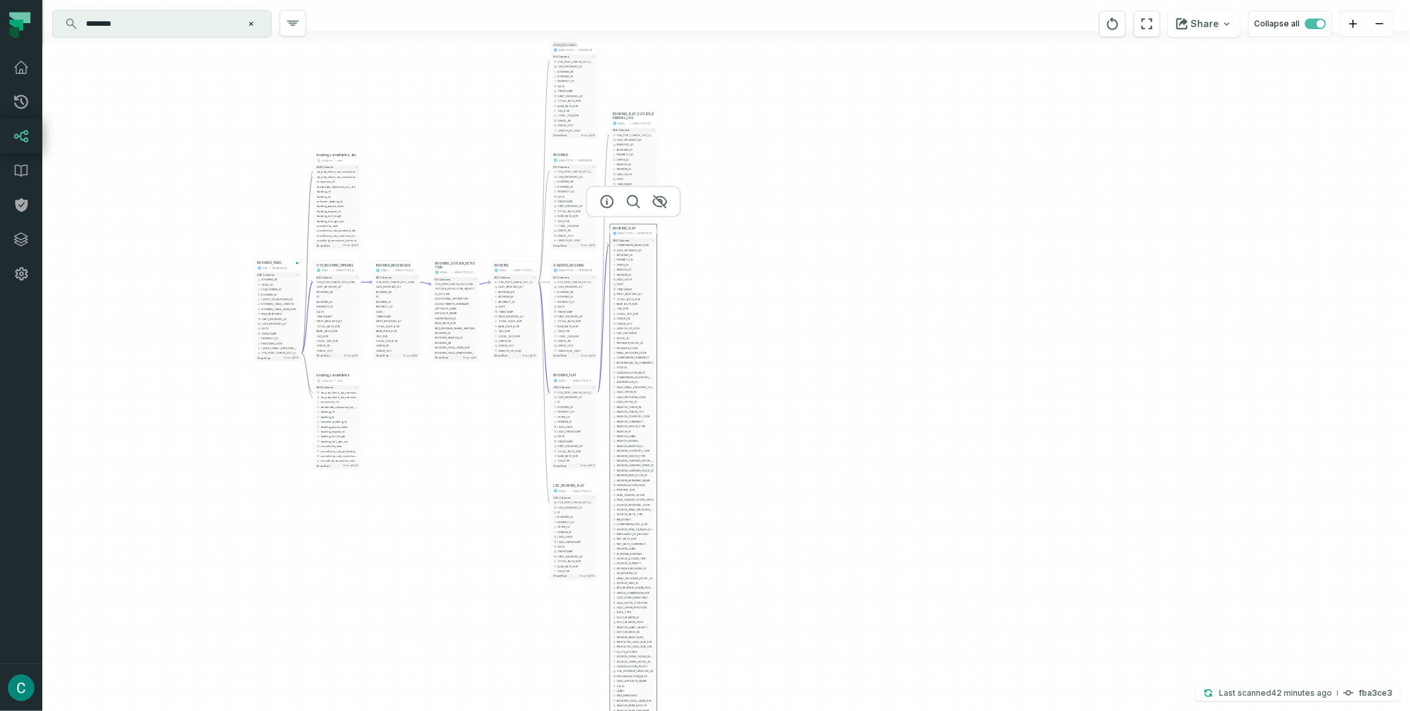
click at [133, 22] on input "********" at bounding box center [160, 23] width 165 height 21
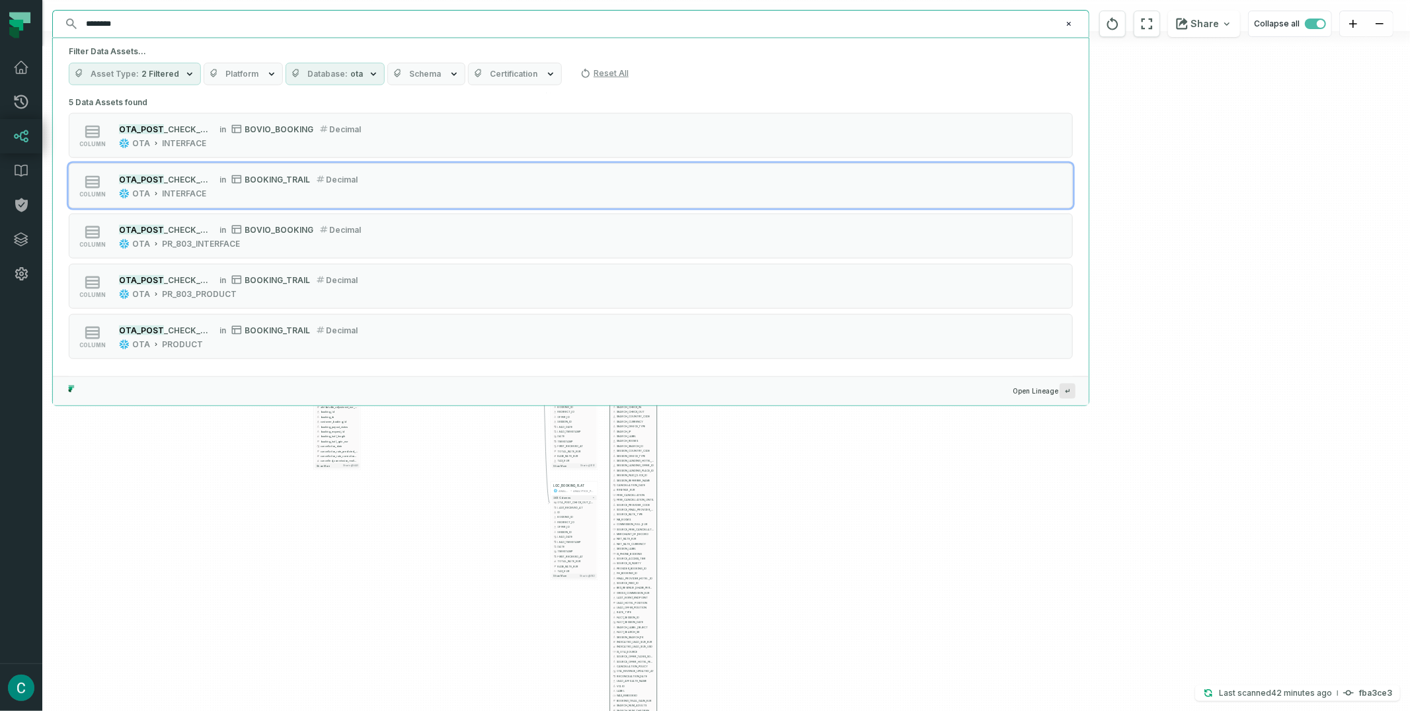
paste input "**********"
type input "**********"
click at [350, 72] on span "ota" at bounding box center [356, 74] width 13 height 11
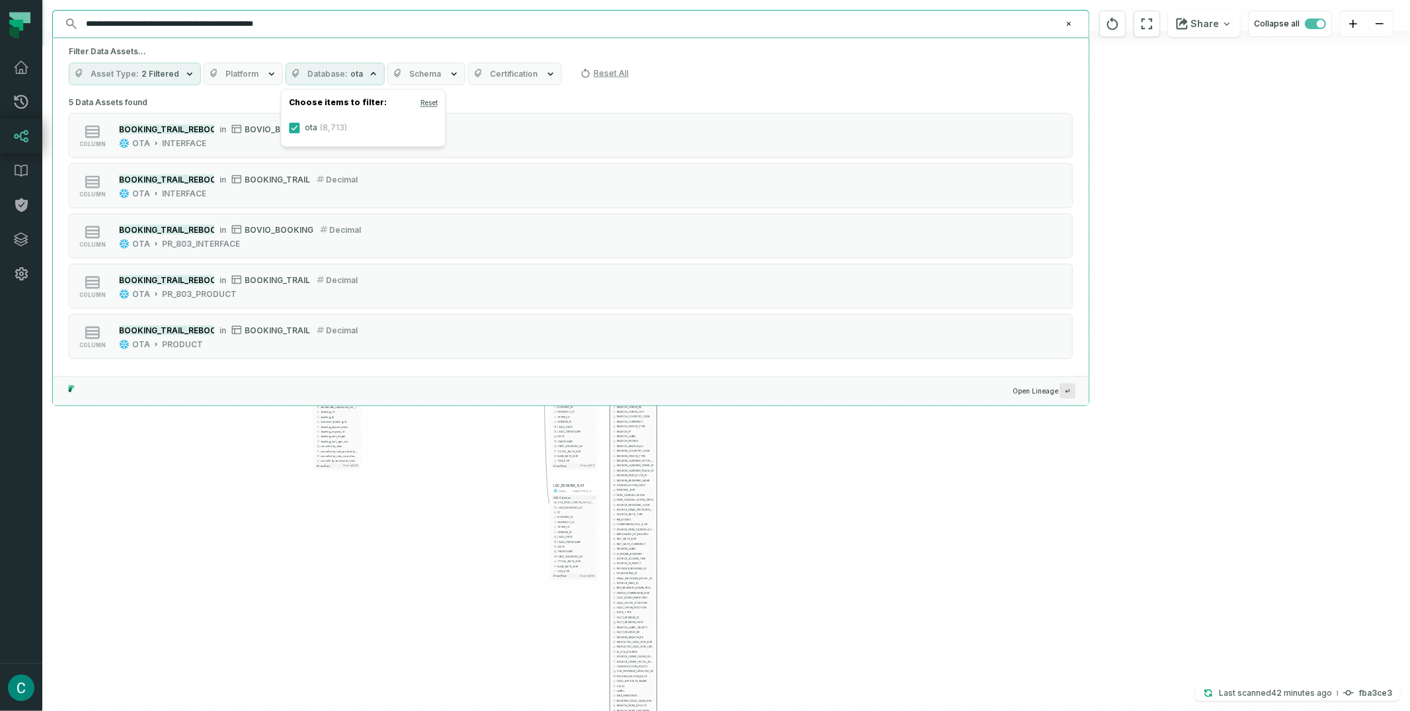
click at [323, 129] on span "(8,713)" at bounding box center [333, 127] width 27 height 11
click at [300, 129] on button "ota (8,713)" at bounding box center [294, 127] width 11 height 11
click at [262, 54] on h5 "Filter Data Assets..." at bounding box center [571, 51] width 1004 height 11
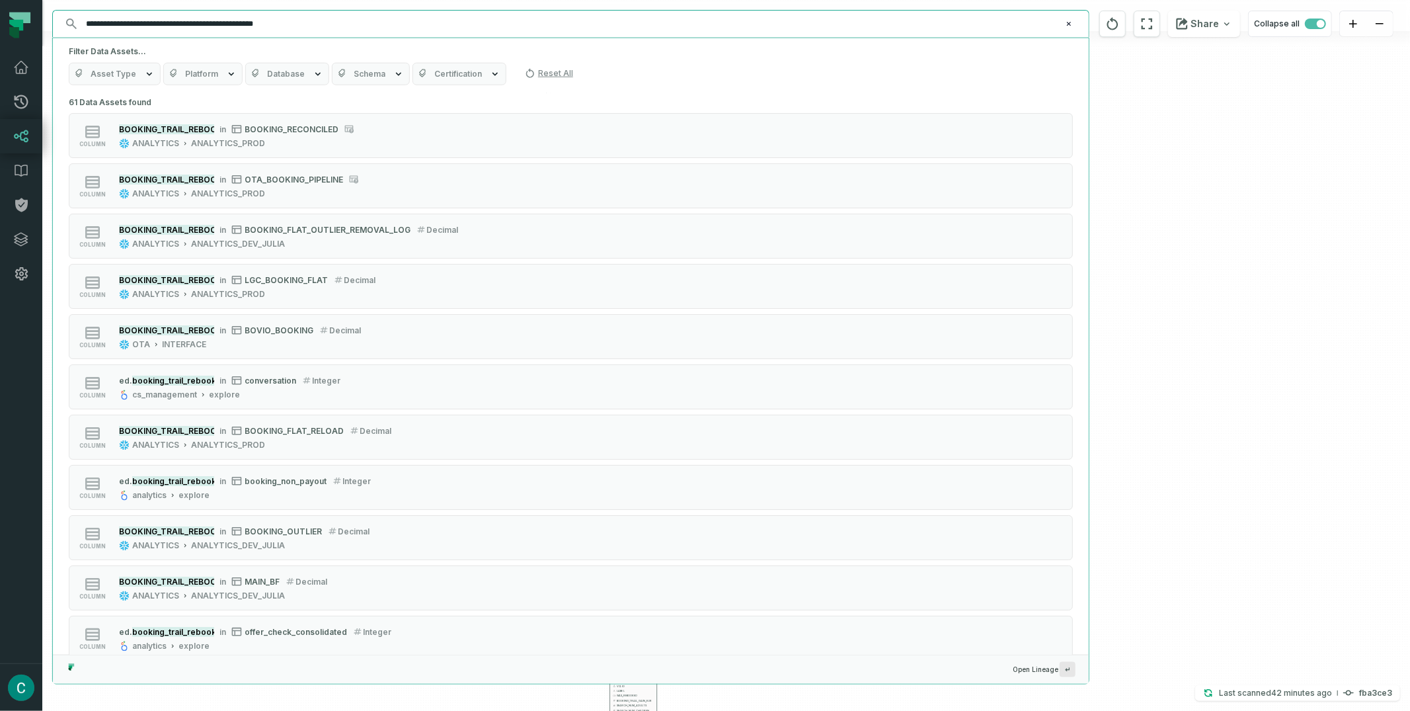
click at [146, 73] on icon "button" at bounding box center [149, 74] width 11 height 11
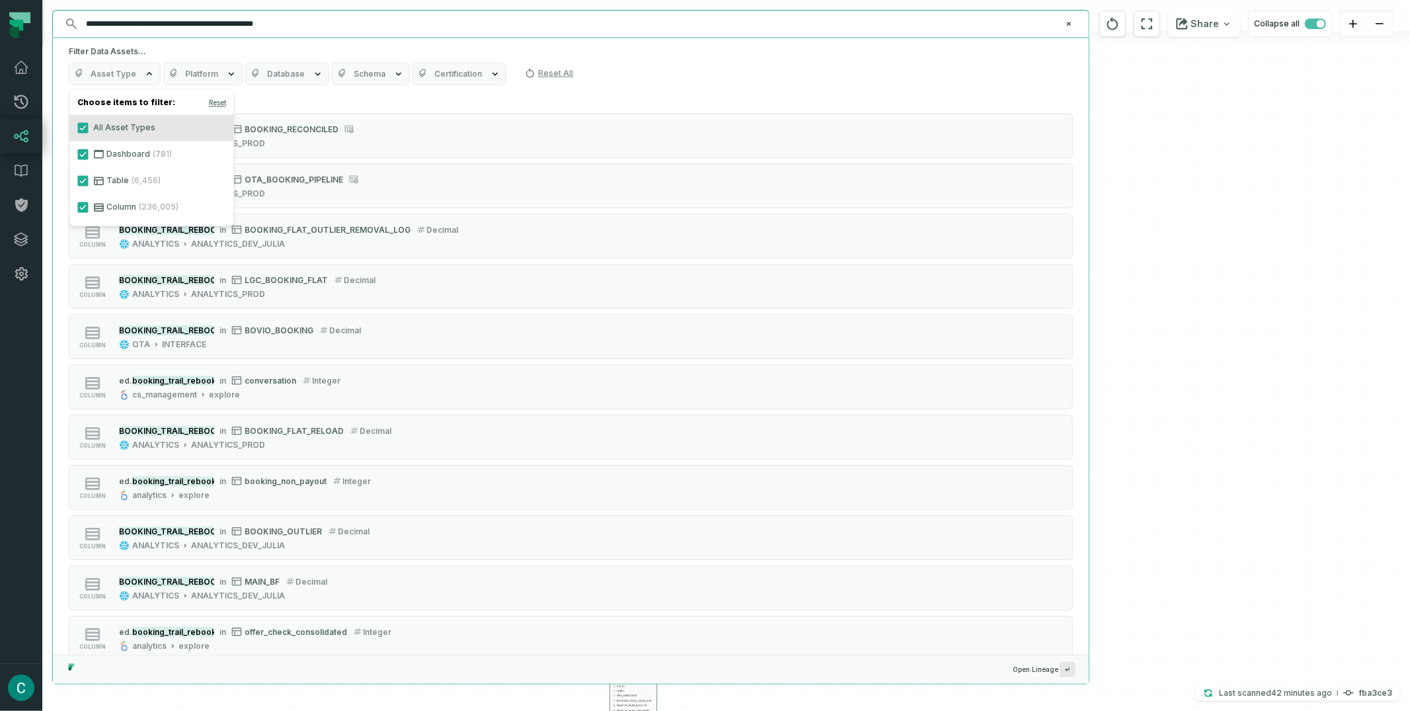
click at [270, 63] on button "Database" at bounding box center [287, 74] width 84 height 22
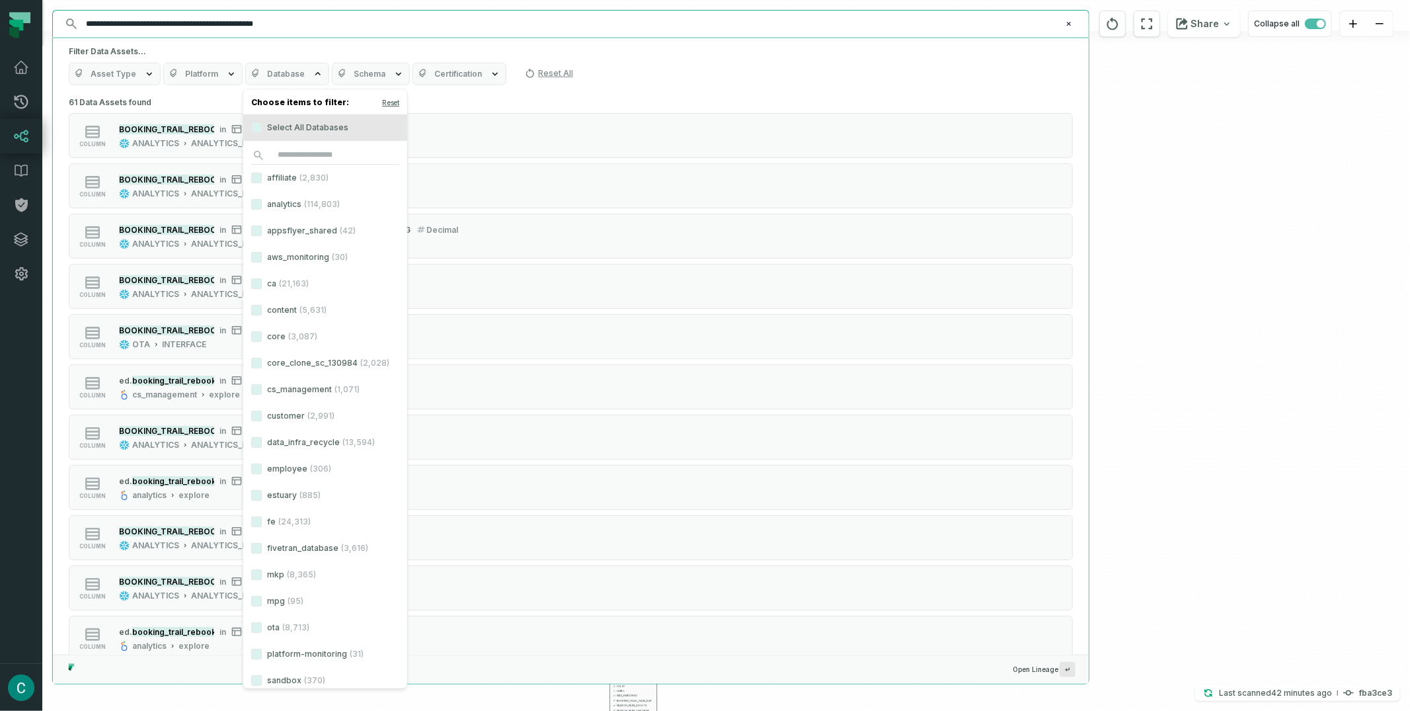
click at [262, 204] on label "analytics (114,803)" at bounding box center [325, 204] width 164 height 26
click at [262, 204] on button "analytics (114,803)" at bounding box center [256, 204] width 11 height 11
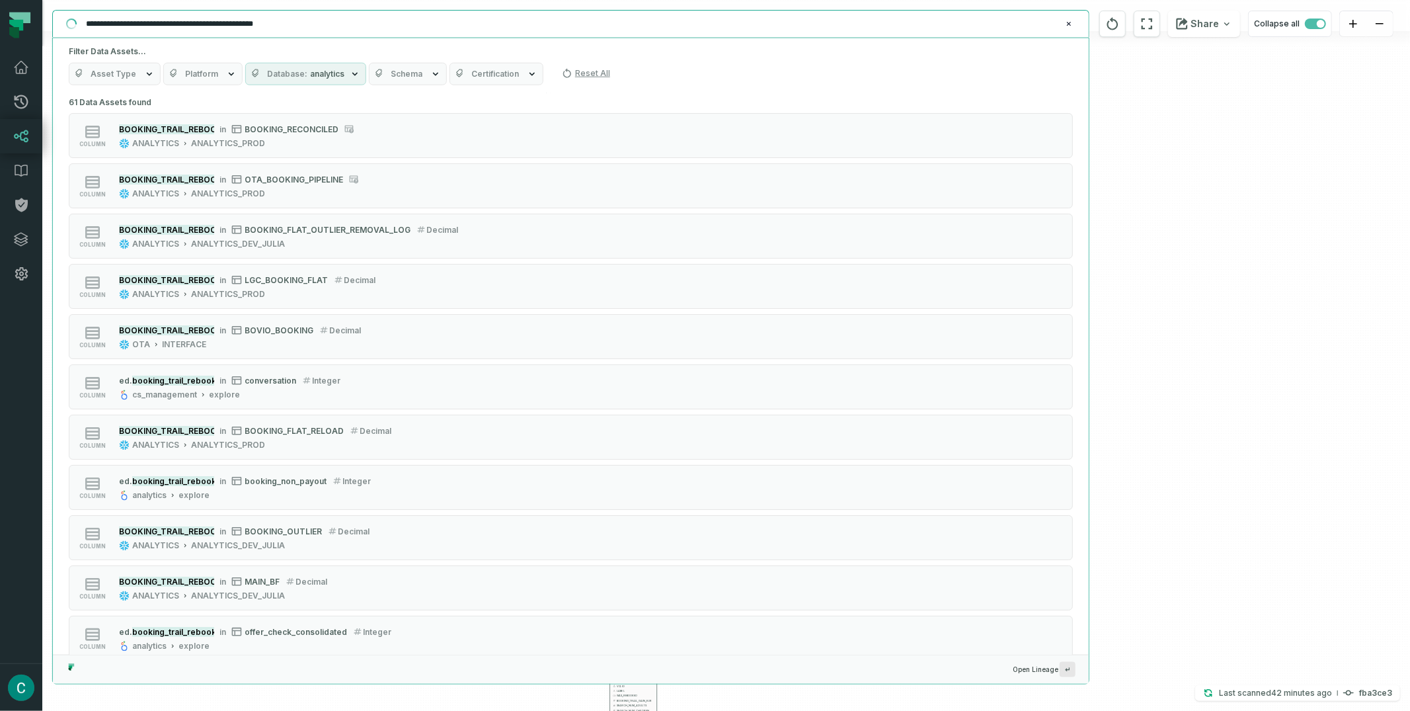
click at [405, 69] on span "Schema" at bounding box center [407, 74] width 32 height 11
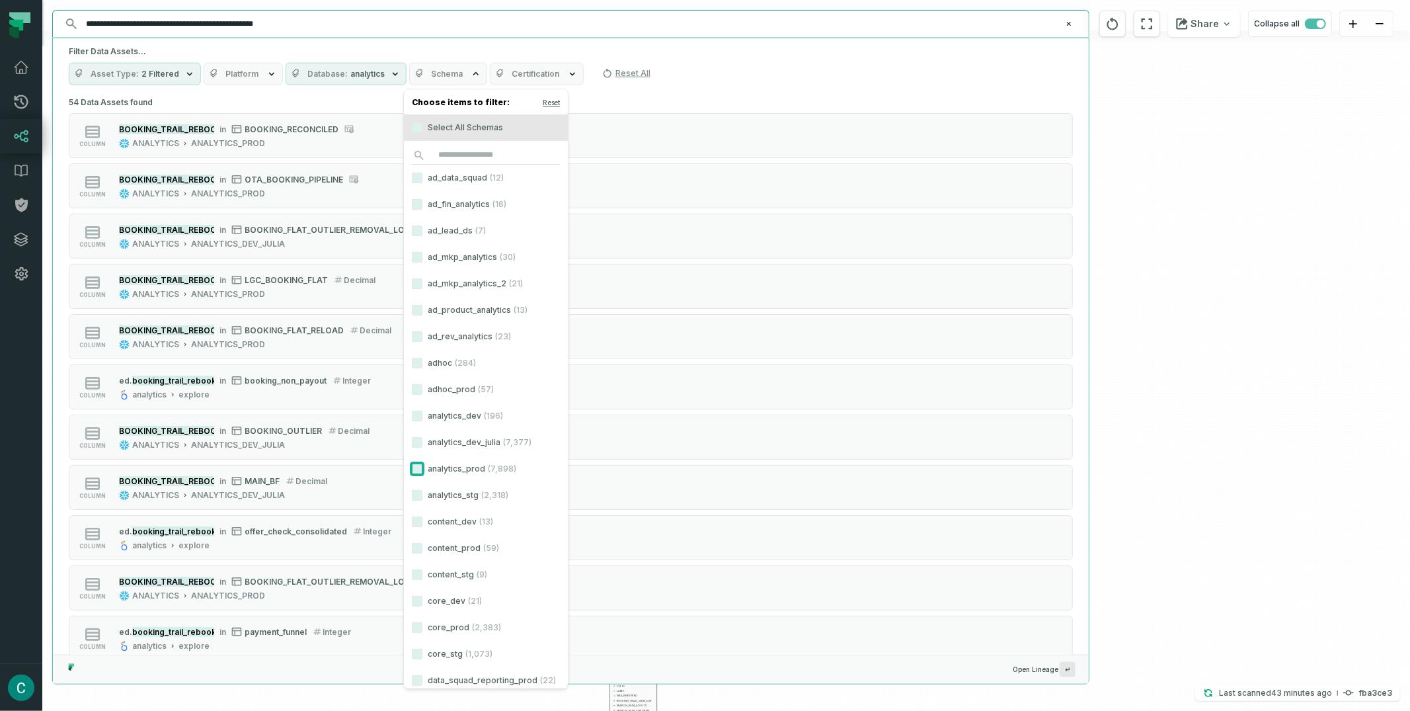
click at [419, 467] on button "analytics_prod (7,898)" at bounding box center [417, 468] width 11 height 11
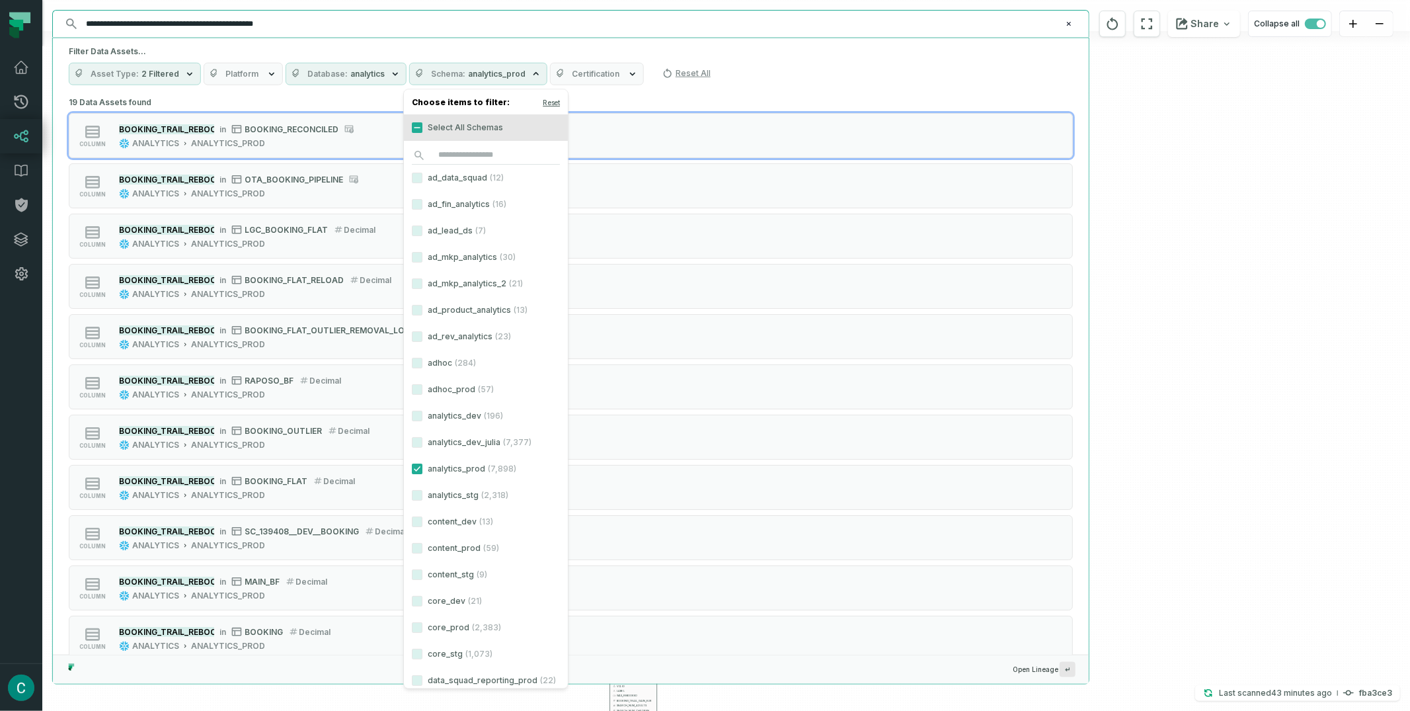
click at [791, 75] on div "Asset Type 2 Filtered Platform Database analytics Schema analytics_prod Certifi…" at bounding box center [571, 74] width 1004 height 22
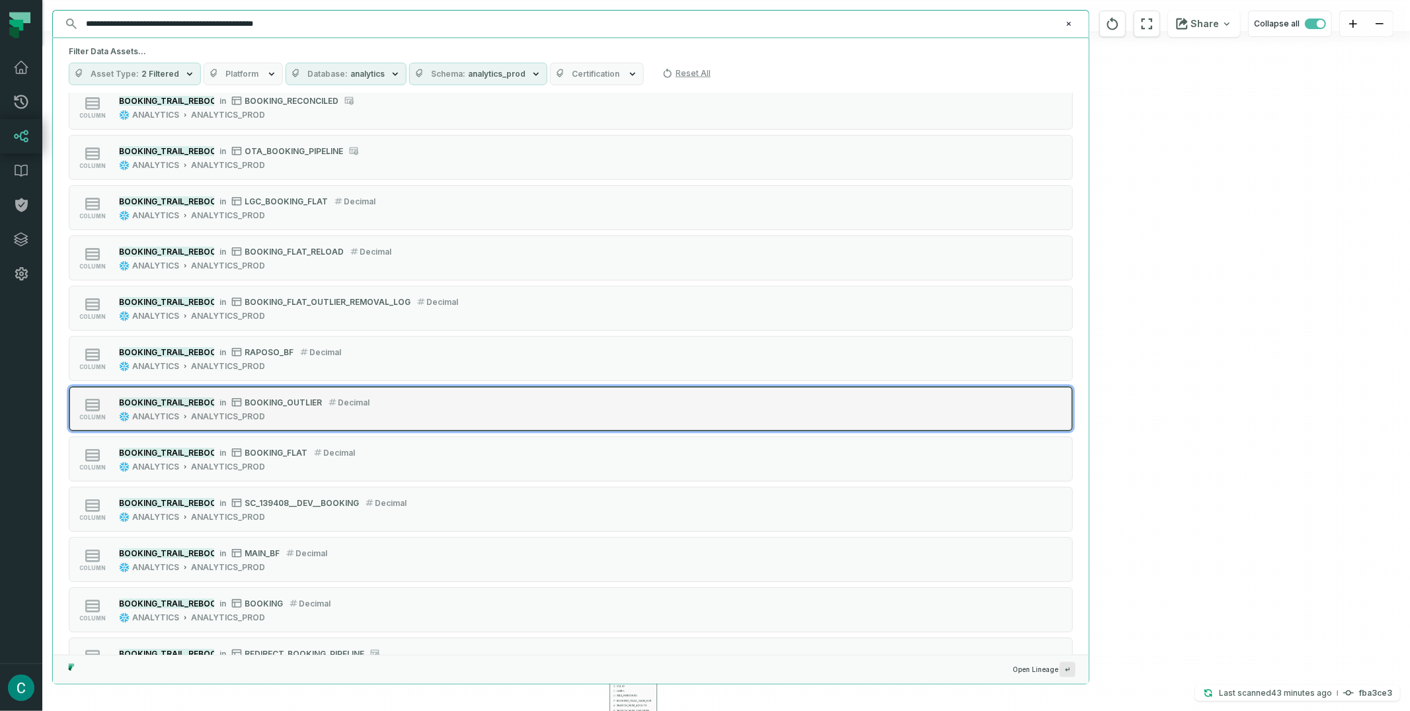
scroll to position [48, 0]
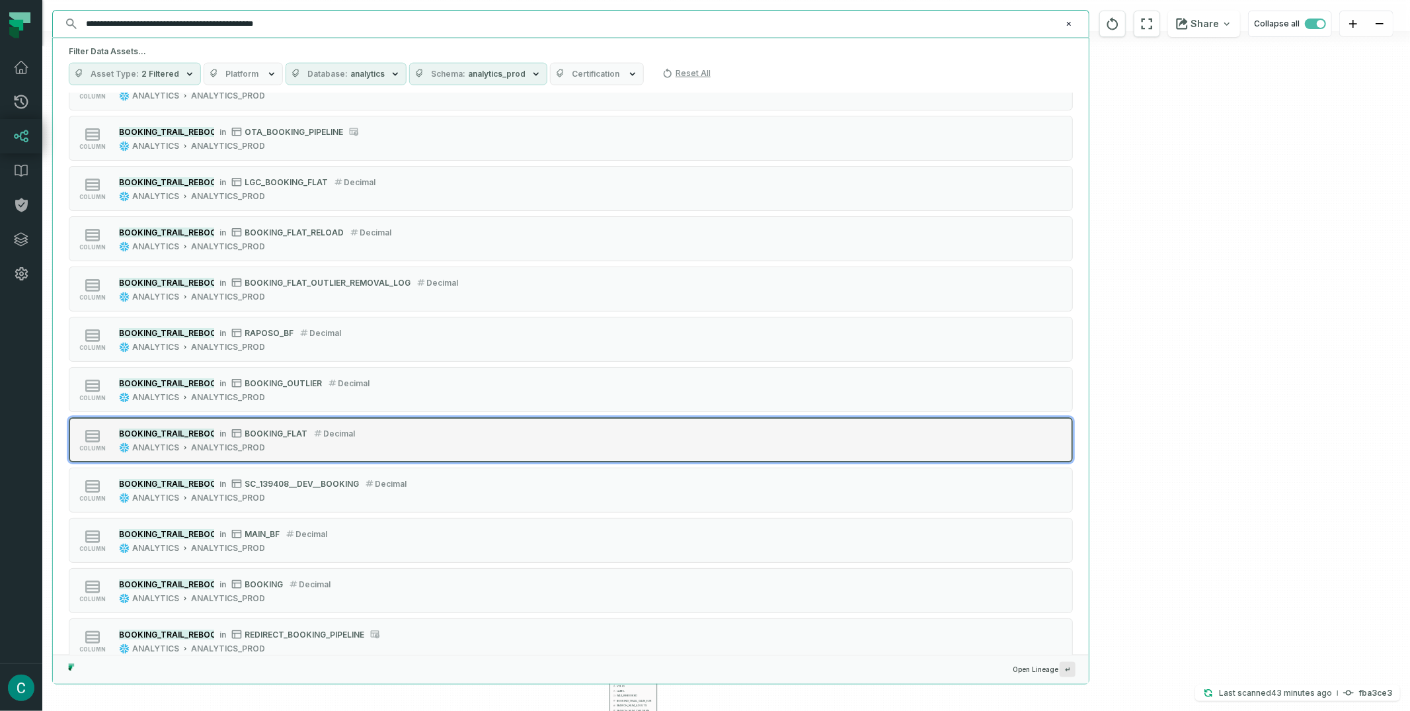
click at [217, 430] on div "BOOKING_TRAIL_REBOOKING_GAIN_ESTIMATED_ADJUSTED_EUR in BOOKING_FLAT decimal" at bounding box center [237, 432] width 236 height 13
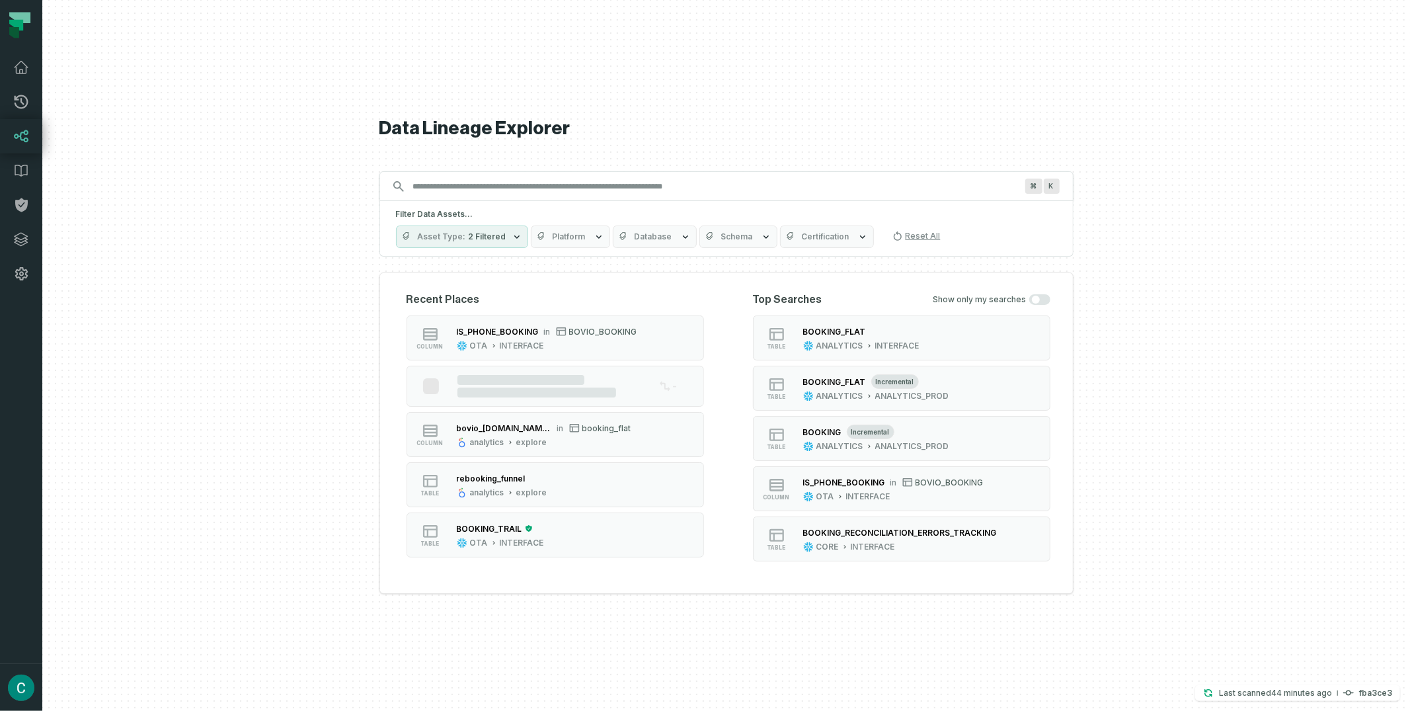
click at [432, 192] on input "Discovery Provider cmdk menu" at bounding box center [714, 186] width 619 height 21
click at [436, 187] on input "Discovery Provider cmdk menu" at bounding box center [714, 186] width 619 height 21
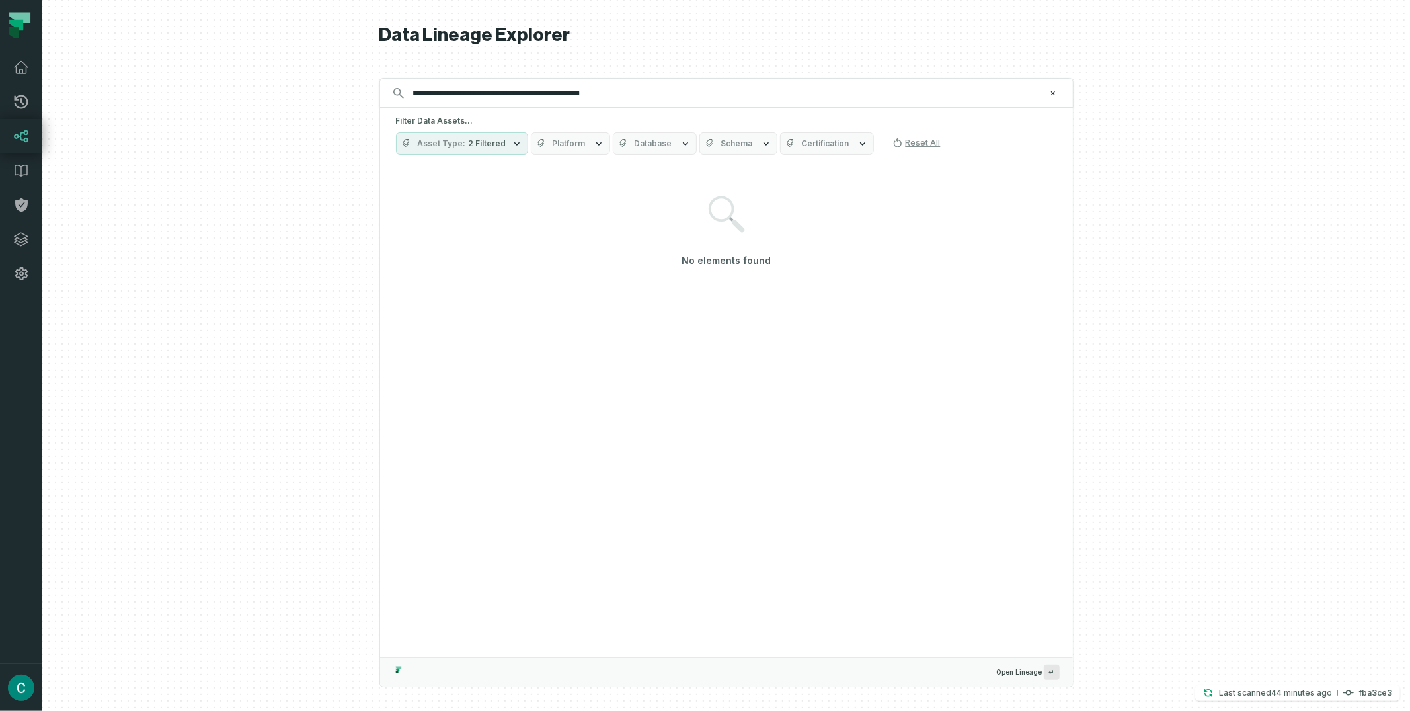
type input "**********"
click at [478, 147] on span "2 Filtered" at bounding box center [488, 143] width 38 height 11
click at [424, 274] on icon at bounding box center [426, 276] width 11 height 11
click at [415, 274] on button "Column (236,005)" at bounding box center [410, 276] width 11 height 11
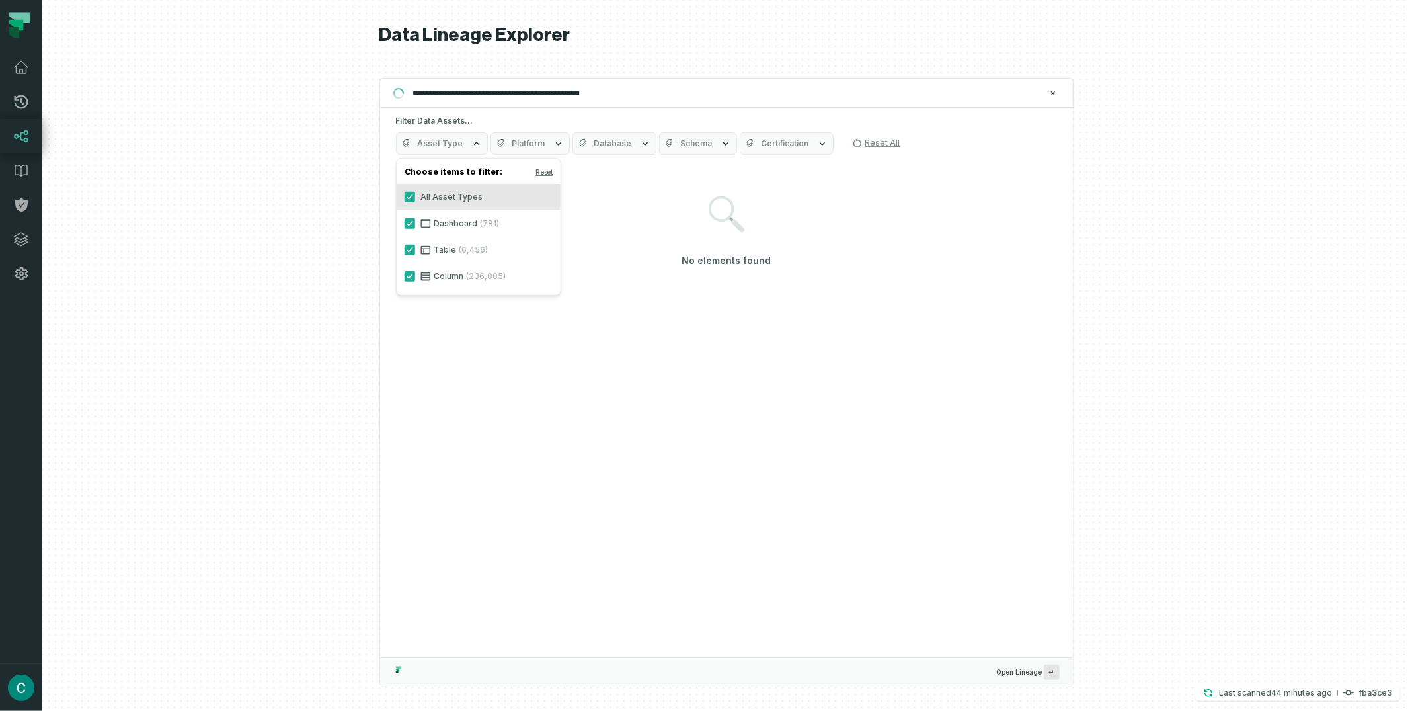
click at [596, 138] on span "Database" at bounding box center [613, 143] width 38 height 11
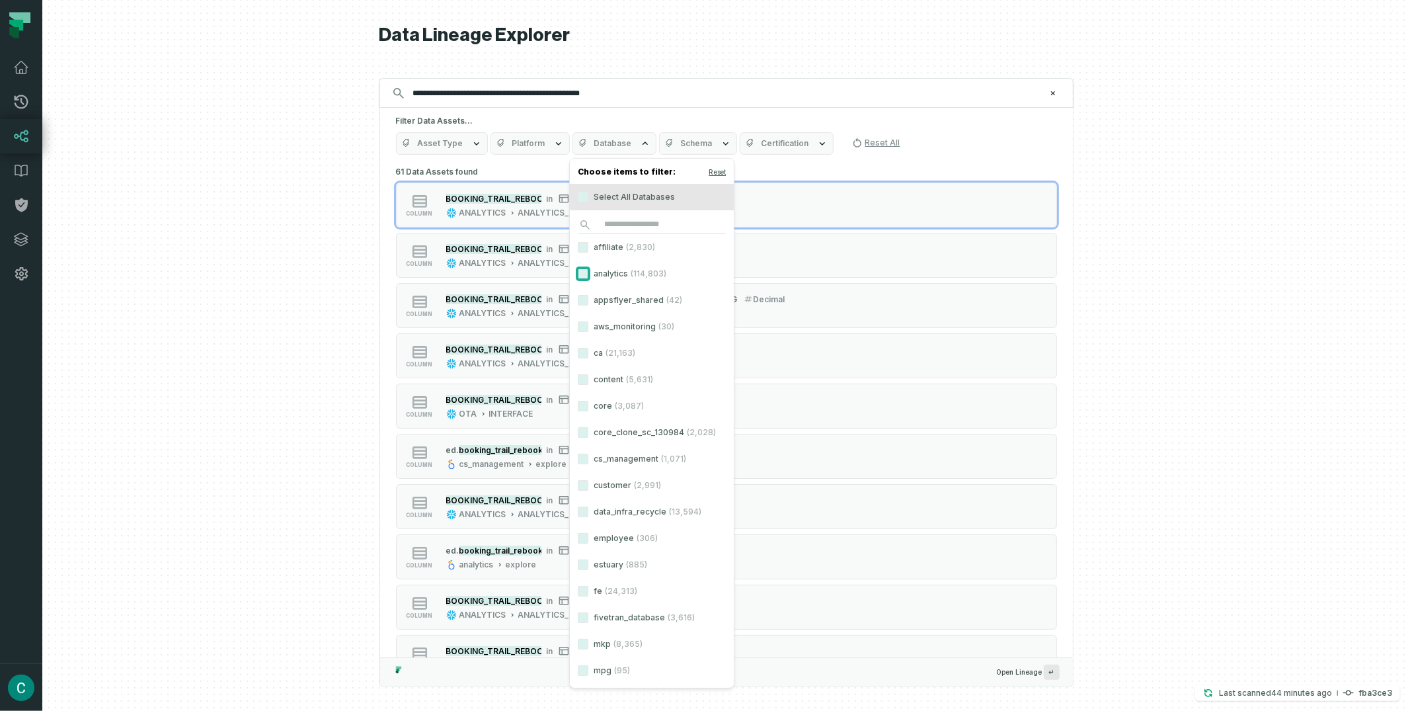
click at [586, 270] on button "analytics (114,803)" at bounding box center [583, 273] width 11 height 11
click at [729, 148] on button "Schema" at bounding box center [735, 143] width 78 height 22
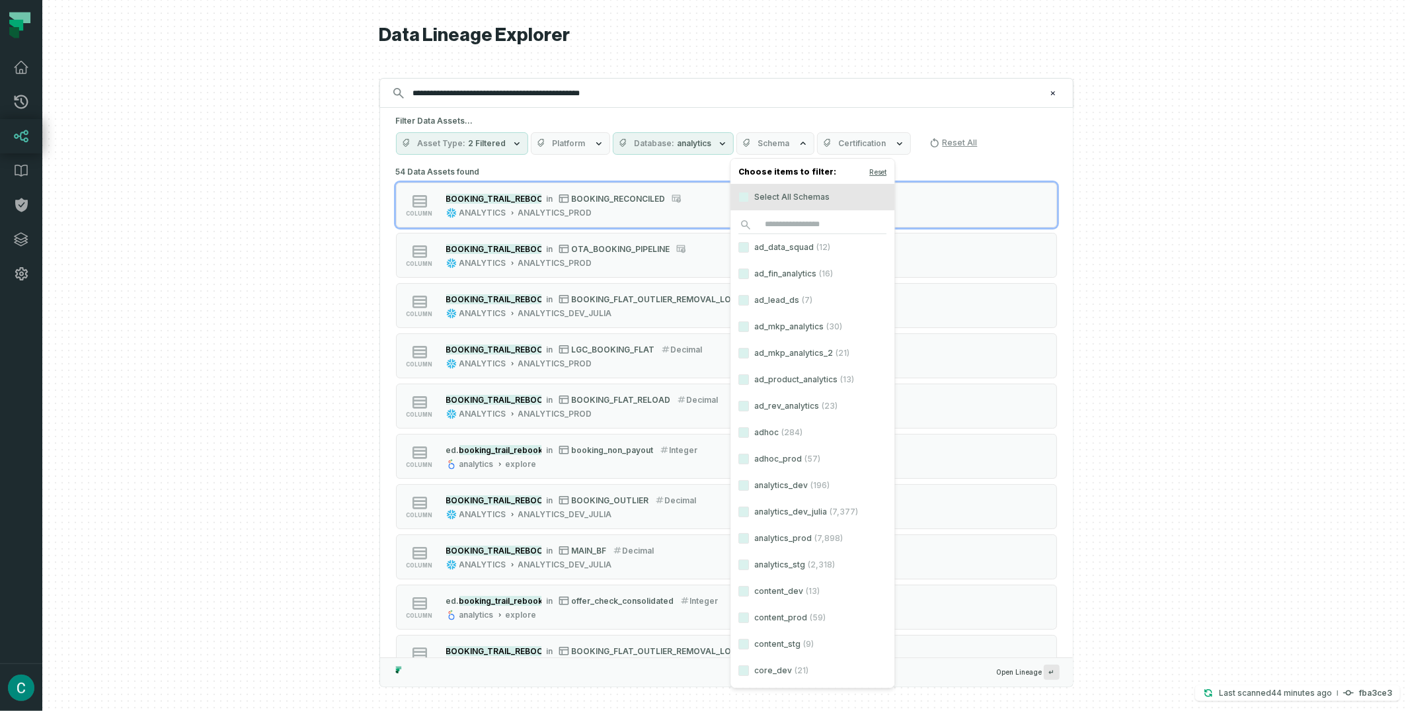
click at [782, 459] on label "adhoc_prod (57)" at bounding box center [813, 459] width 164 height 26
click at [749, 459] on button "adhoc_prod (57)" at bounding box center [744, 459] width 11 height 11
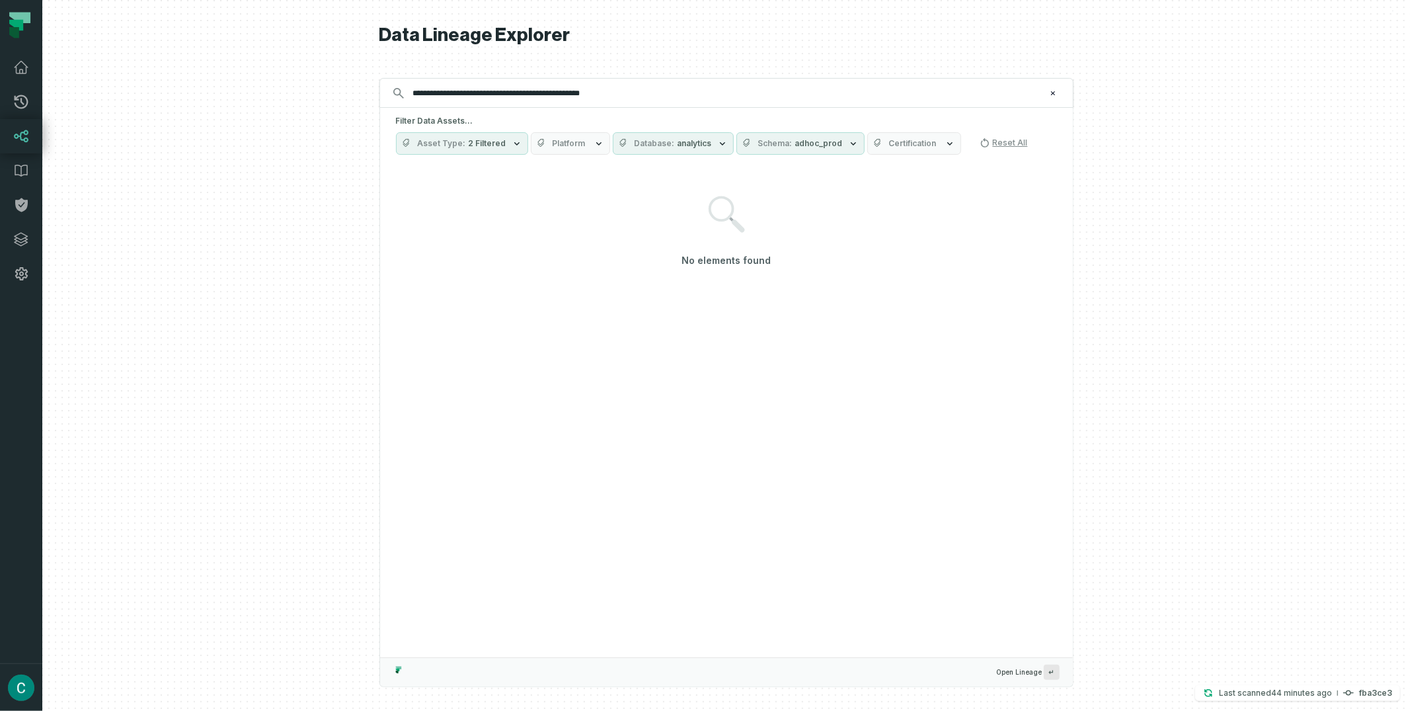
drag, startPoint x: 1123, startPoint y: 112, endPoint x: 1108, endPoint y: 120, distance: 16.6
click at [1123, 113] on div at bounding box center [726, 355] width 1368 height 711
click at [545, 87] on input "**********" at bounding box center [725, 93] width 640 height 21
click at [723, 94] on input "**********" at bounding box center [725, 93] width 640 height 21
click at [836, 140] on button "Schema adhoc_prod" at bounding box center [801, 143] width 128 height 22
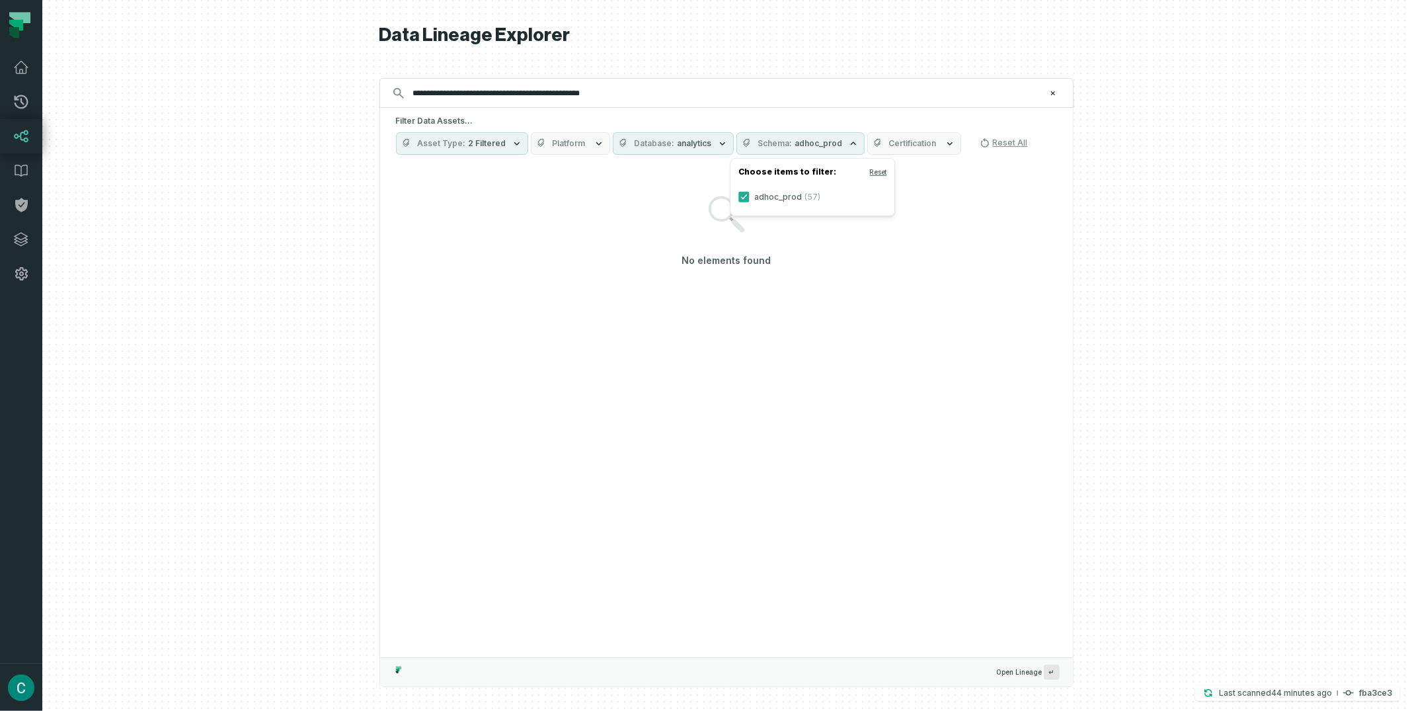
click at [768, 194] on label "adhoc_prod (57)" at bounding box center [813, 197] width 164 height 26
click at [749, 194] on button "adhoc_prod (57)" at bounding box center [744, 197] width 11 height 11
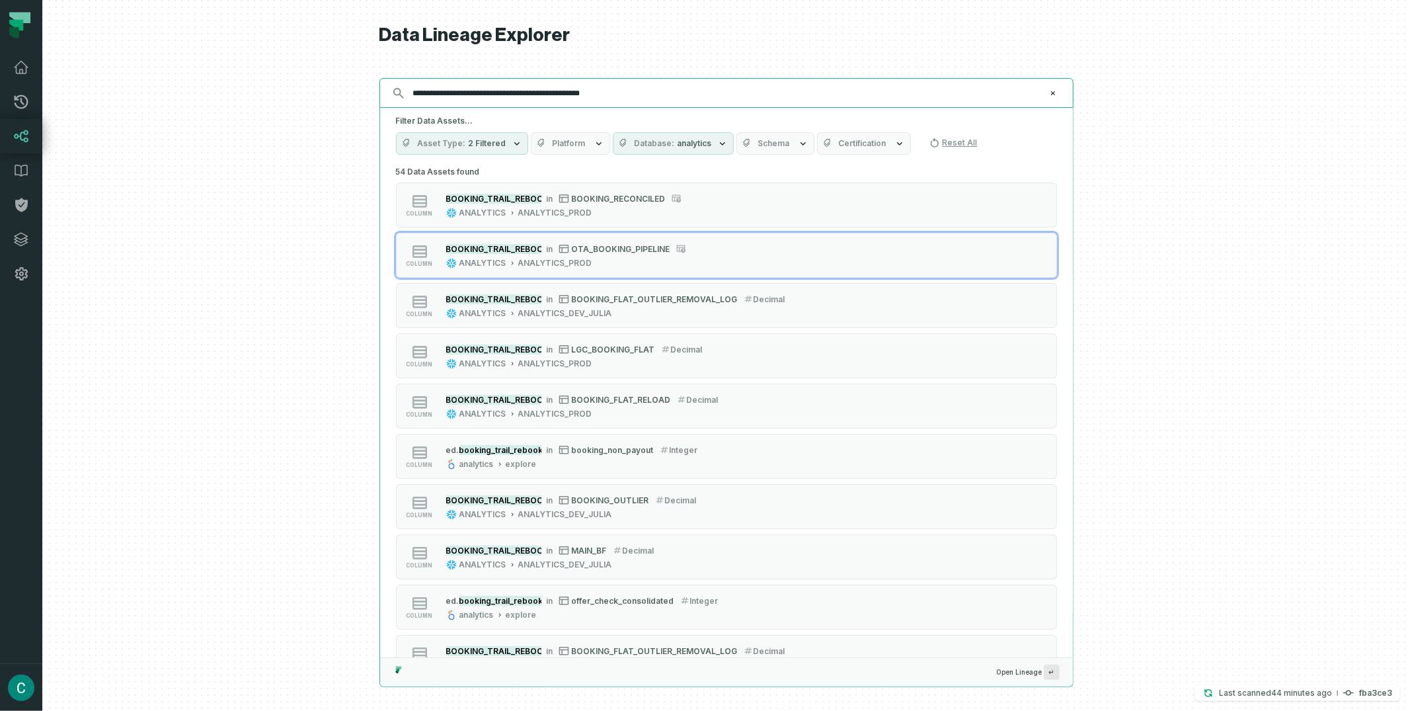
click at [801, 99] on input "**********" at bounding box center [725, 93] width 640 height 21
click at [783, 141] on button "Schema" at bounding box center [776, 143] width 78 height 22
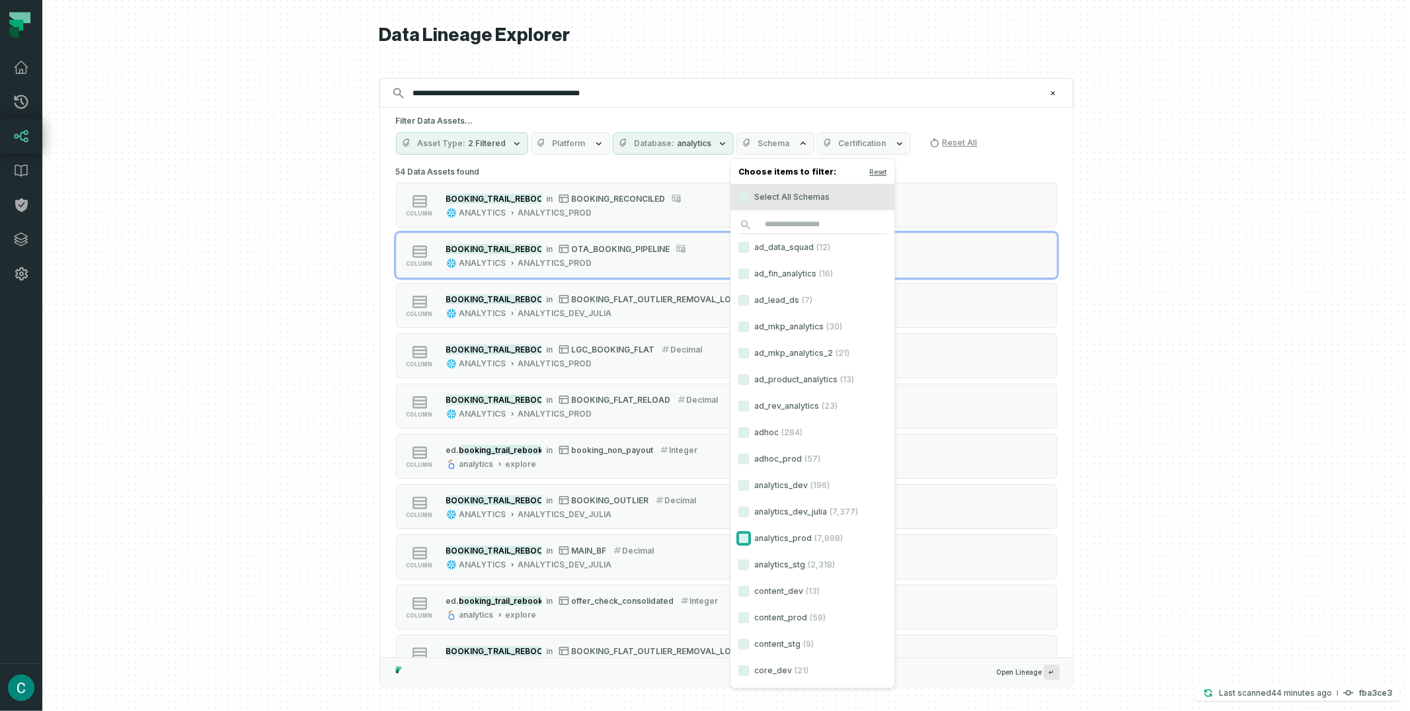
click at [746, 537] on button "analytics_prod (7,898)" at bounding box center [744, 538] width 11 height 11
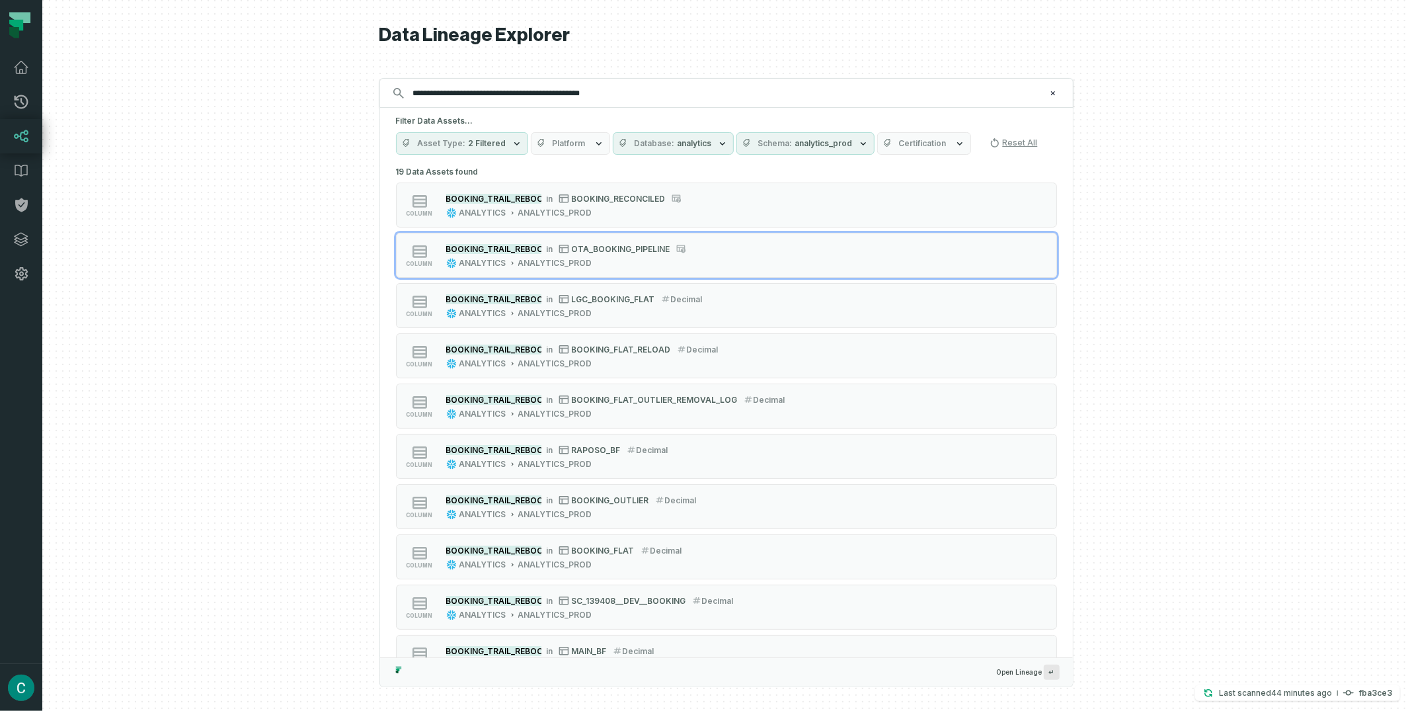
click at [1141, 95] on div at bounding box center [726, 355] width 1368 height 711
click at [337, 274] on div at bounding box center [726, 355] width 1368 height 711
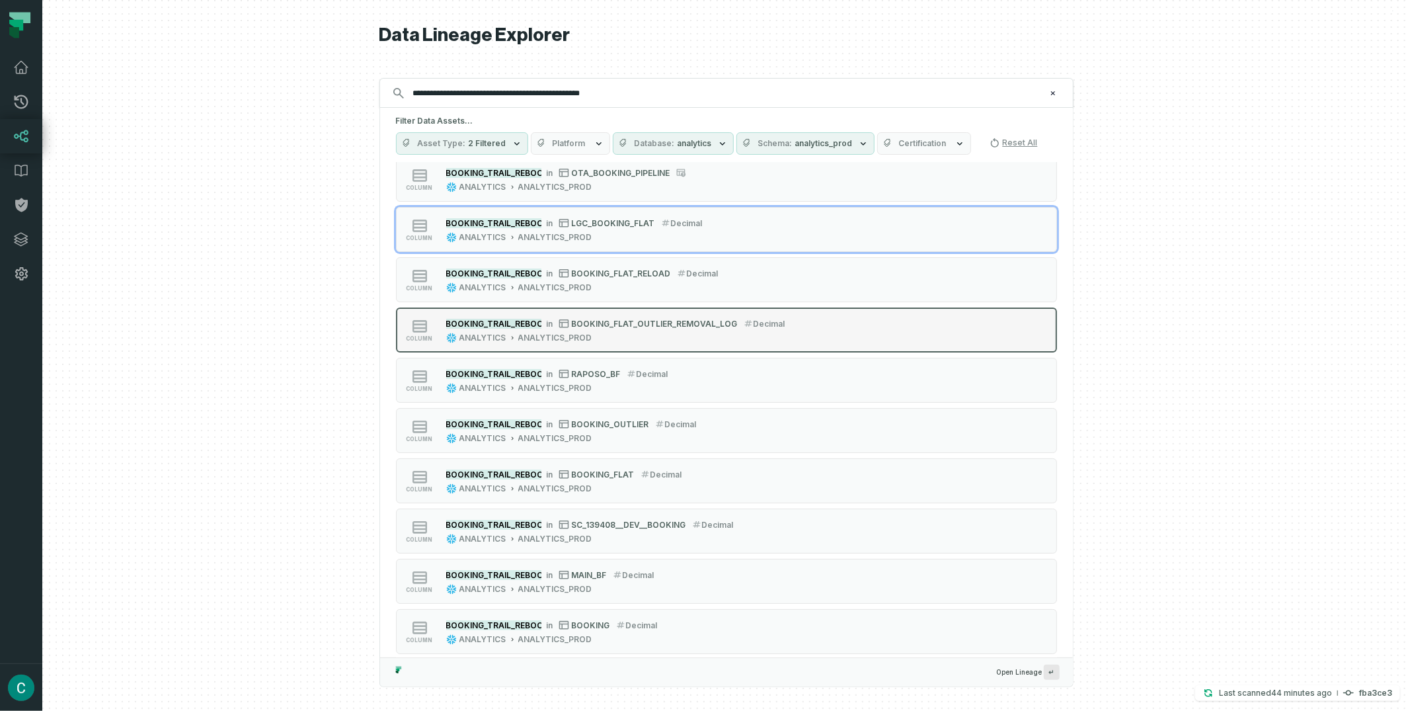
scroll to position [67, 0]
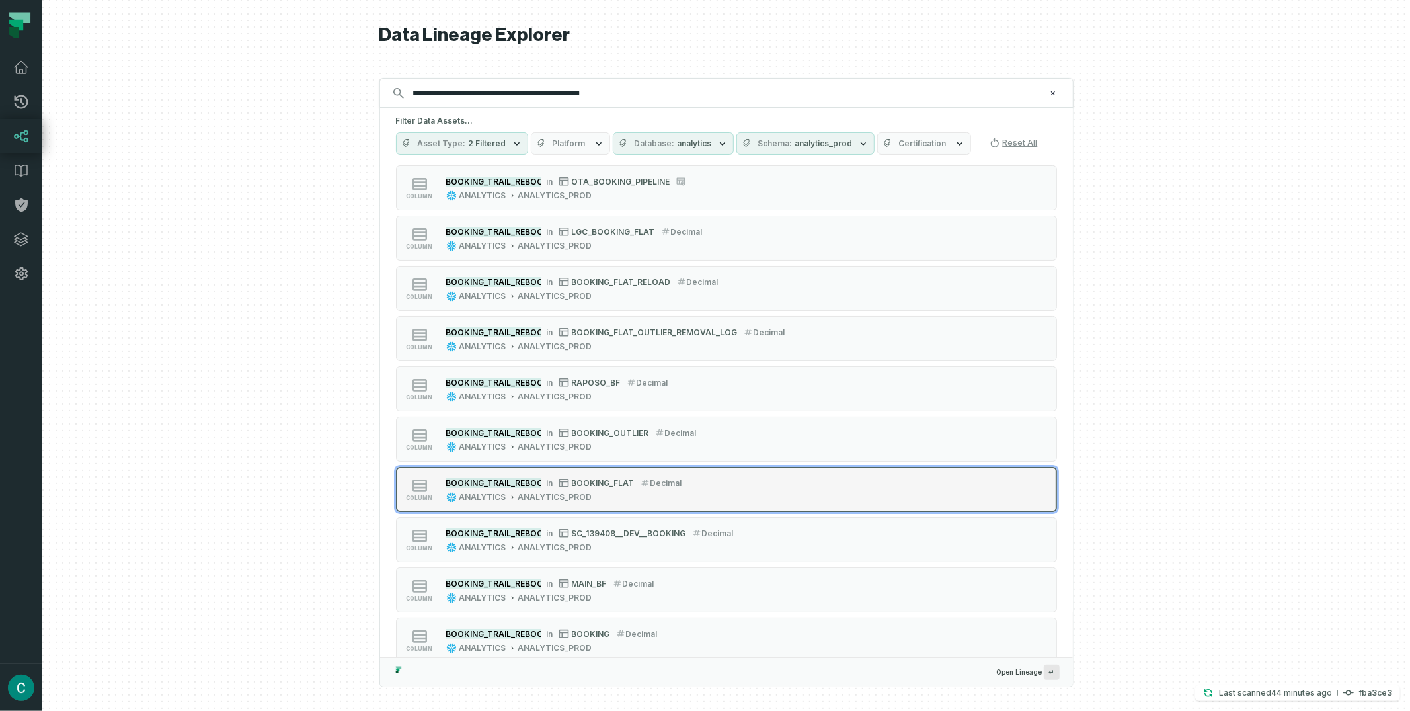
click at [593, 478] on span "BOOKING_FLAT" at bounding box center [603, 483] width 63 height 10
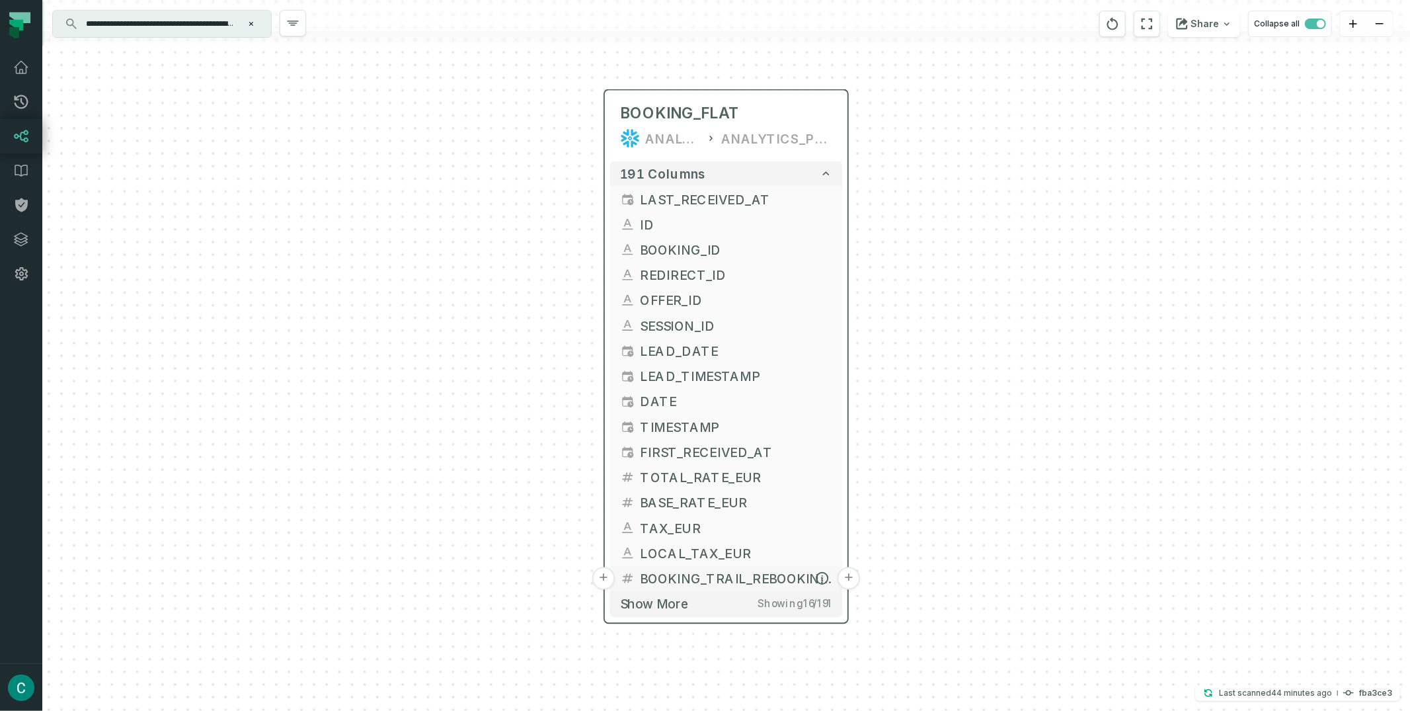
click at [844, 577] on button "+" at bounding box center [849, 578] width 22 height 22
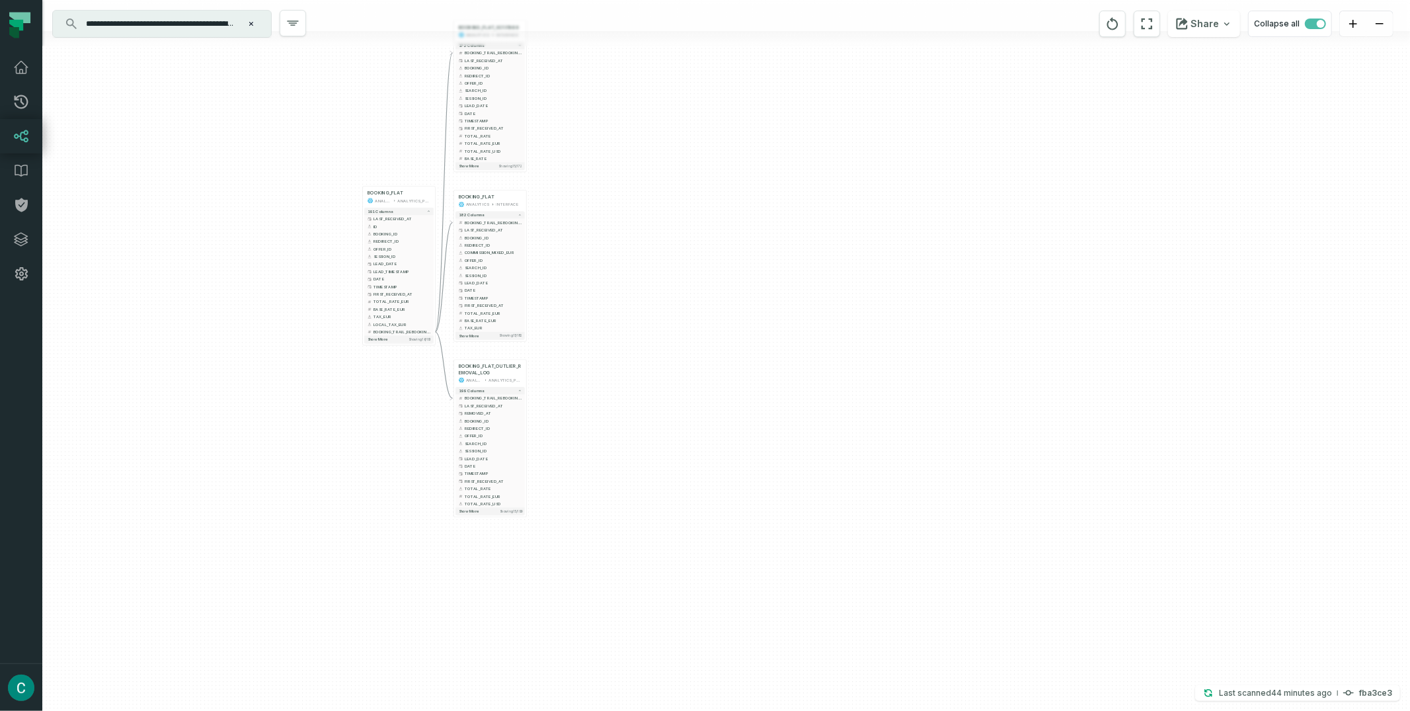
drag, startPoint x: 1024, startPoint y: 348, endPoint x: 686, endPoint y: 161, distance: 385.6
click at [686, 161] on div "+ BOOKING_FLAT_SC131968 ANALYTICS INTERFACE 172 columns - BOOKING_TRAIL_REBOOKI…" at bounding box center [726, 355] width 1368 height 711
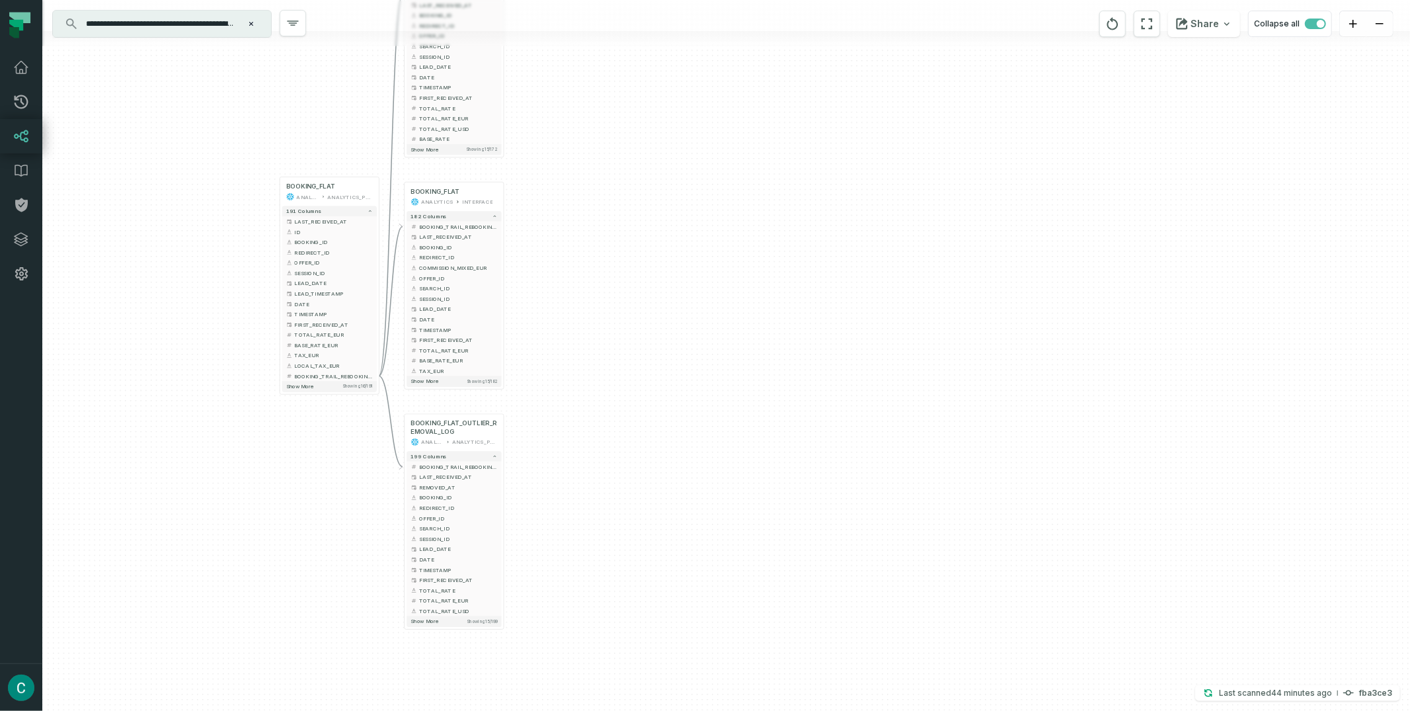
click at [573, 237] on div "+ BOOKING_FLAT_SC131968 ANALYTICS INTERFACE 172 columns - BOOKING_TRAIL_REBOOKI…" at bounding box center [726, 355] width 1368 height 711
click at [1206, 20] on button "Share" at bounding box center [1204, 24] width 72 height 26
click at [1107, 116] on div "Copy layout link" at bounding box center [1094, 114] width 75 height 12
click at [1202, 24] on button "Share" at bounding box center [1204, 24] width 72 height 26
click at [1098, 120] on button "Copy layout link Copy link to current graph" at bounding box center [1136, 123] width 212 height 50
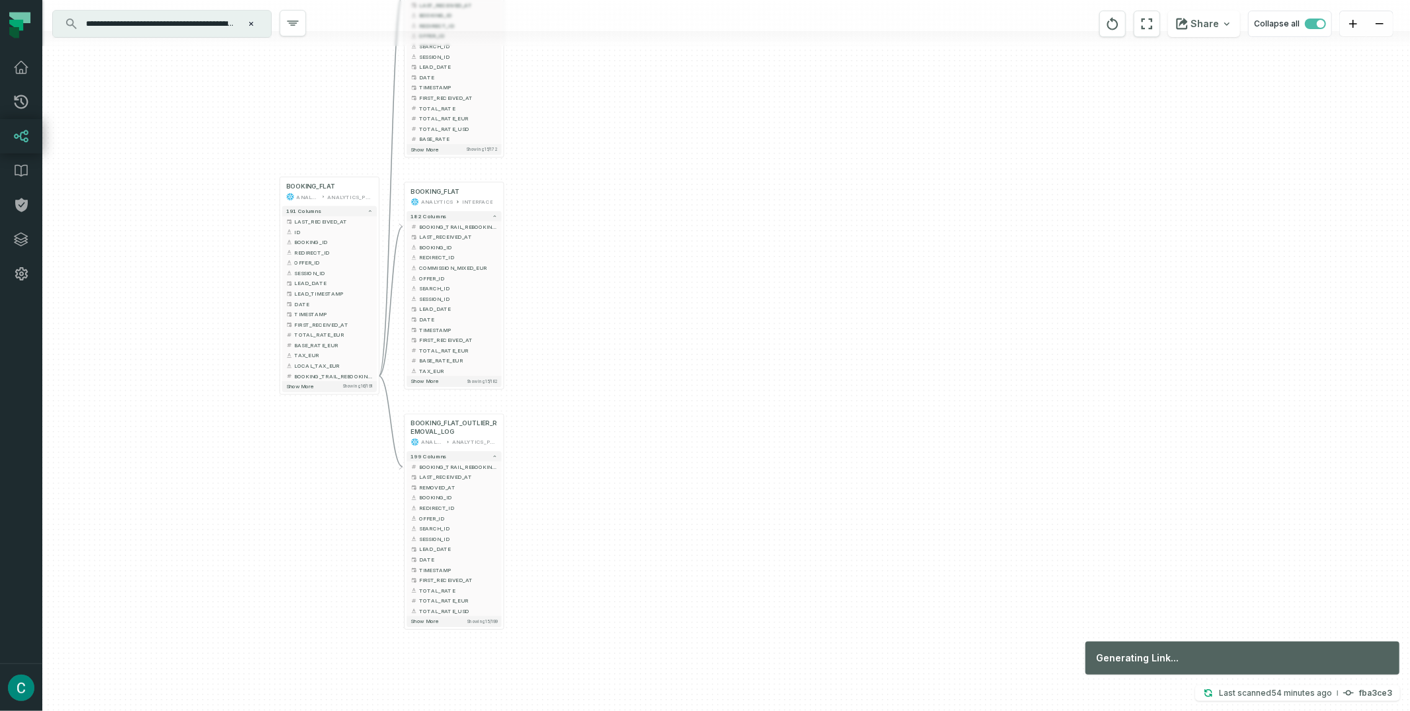
click at [639, 99] on div "+ BOOKING_FLAT_SC131968 ANALYTICS INTERFACE 172 columns - BOOKING_TRAIL_REBOOKI…" at bounding box center [726, 355] width 1368 height 711
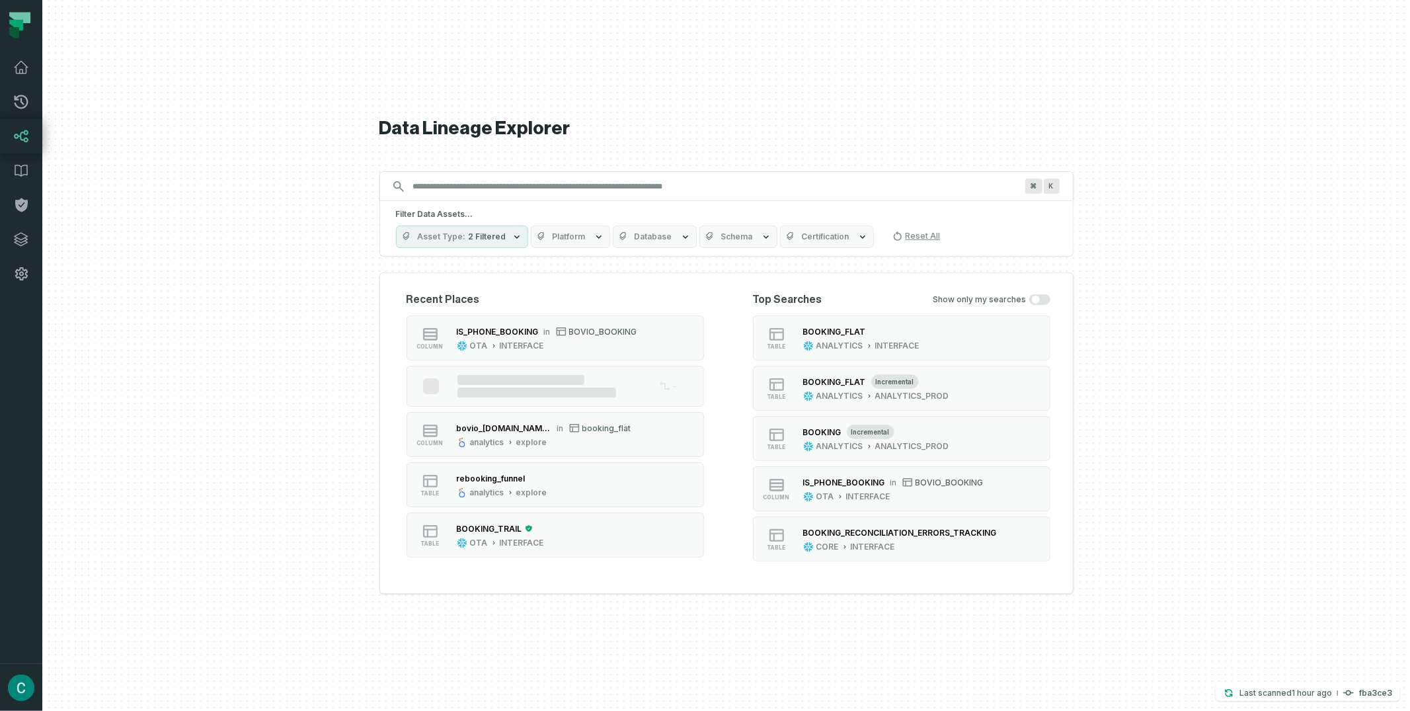
click at [468, 190] on input "Discovery Provider cmdk menu" at bounding box center [714, 186] width 619 height 21
click at [495, 229] on button "Asset Type 2 Filtered" at bounding box center [462, 236] width 132 height 22
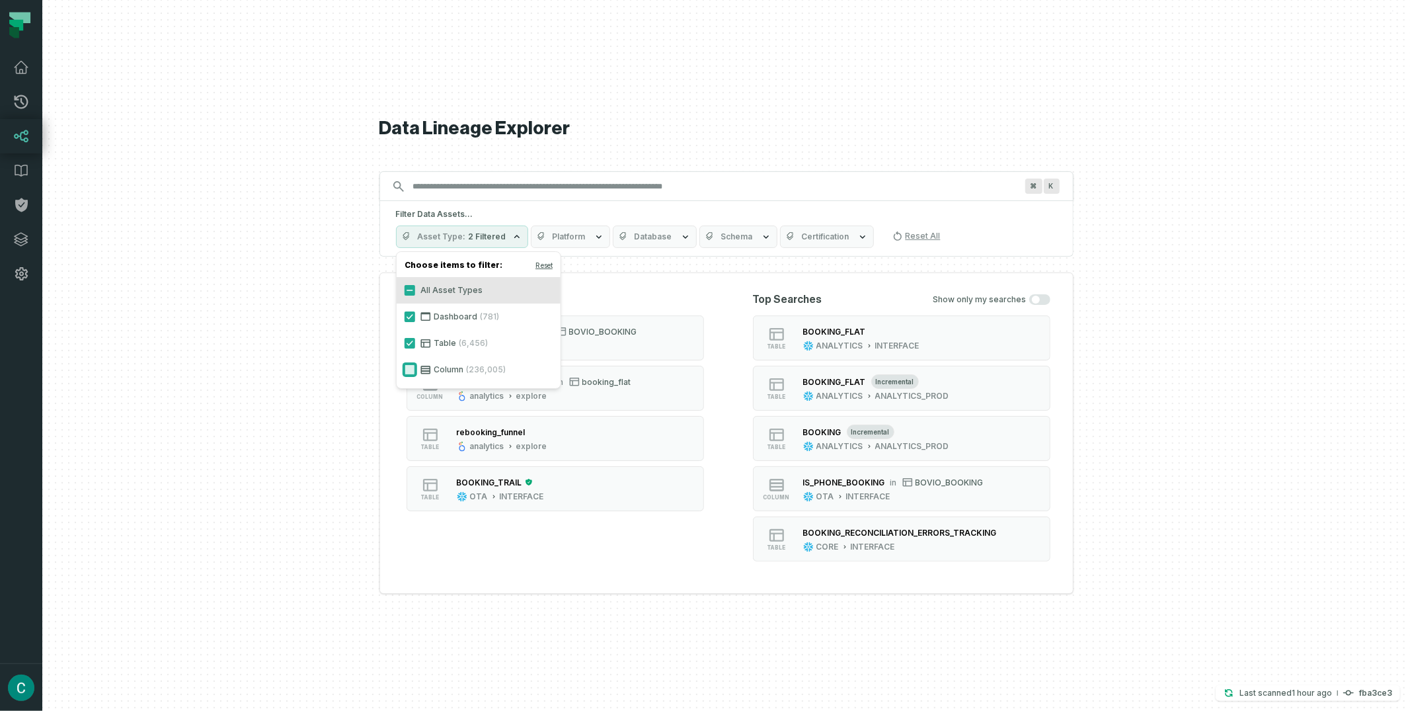
click at [409, 371] on button "Column (236,005)" at bounding box center [410, 369] width 11 height 11
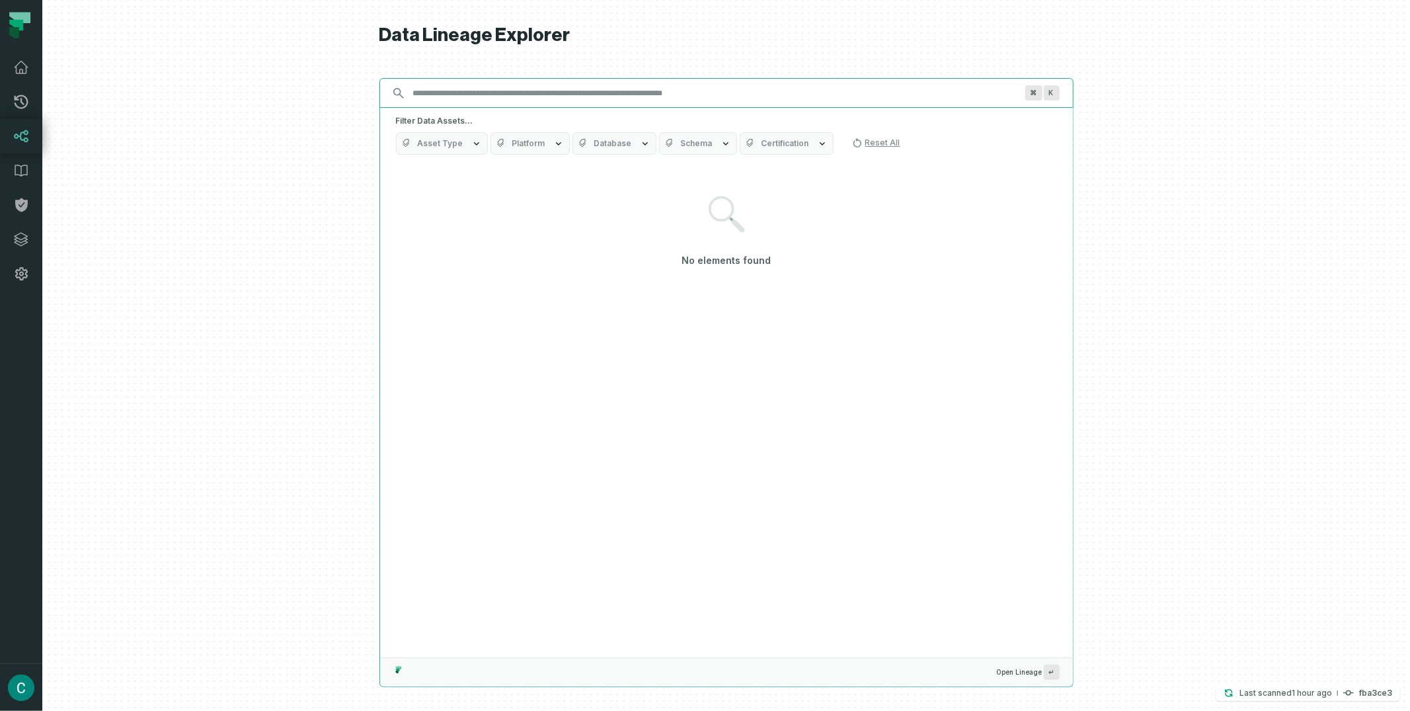
click at [459, 98] on input "Discovery Provider cmdk menu" at bounding box center [714, 93] width 619 height 21
click at [452, 94] on input "Discovery Provider cmdk menu" at bounding box center [714, 93] width 619 height 21
paste input "**********"
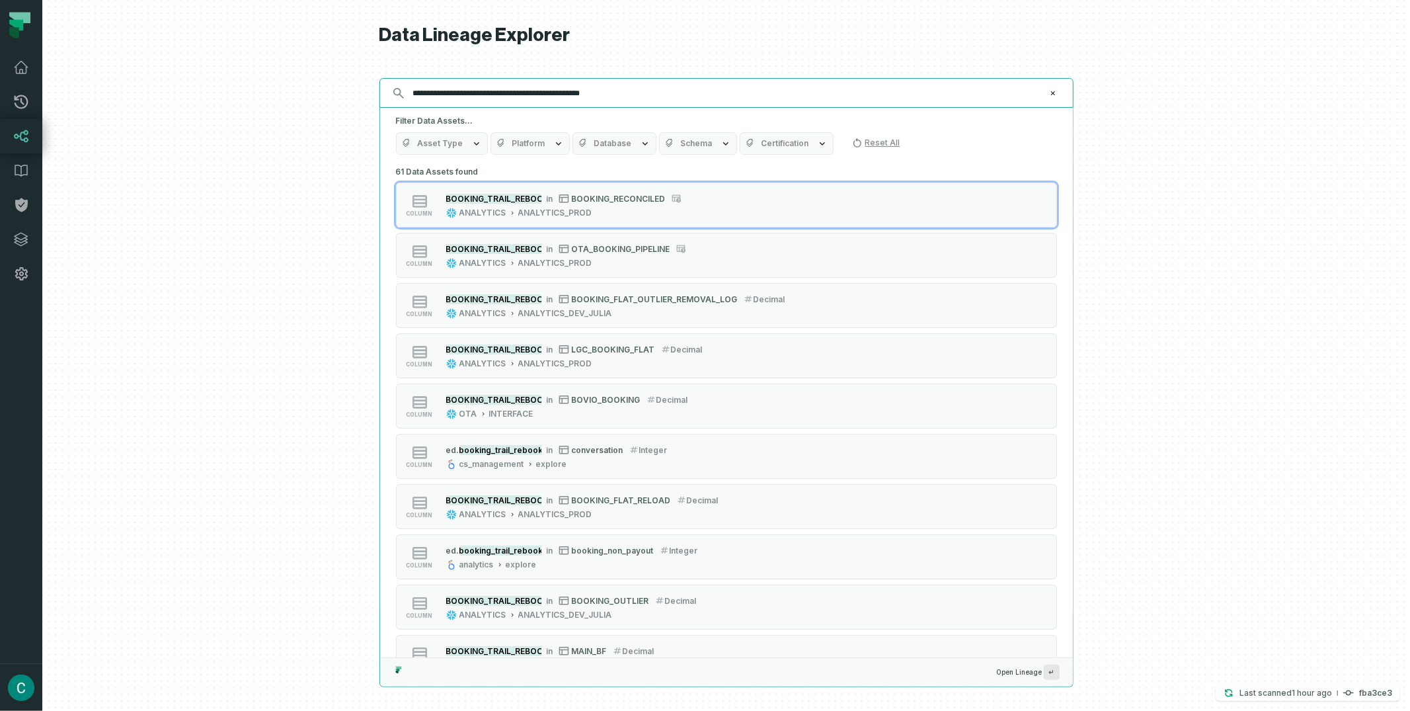
type input "**********"
click at [640, 140] on icon "button" at bounding box center [645, 143] width 11 height 11
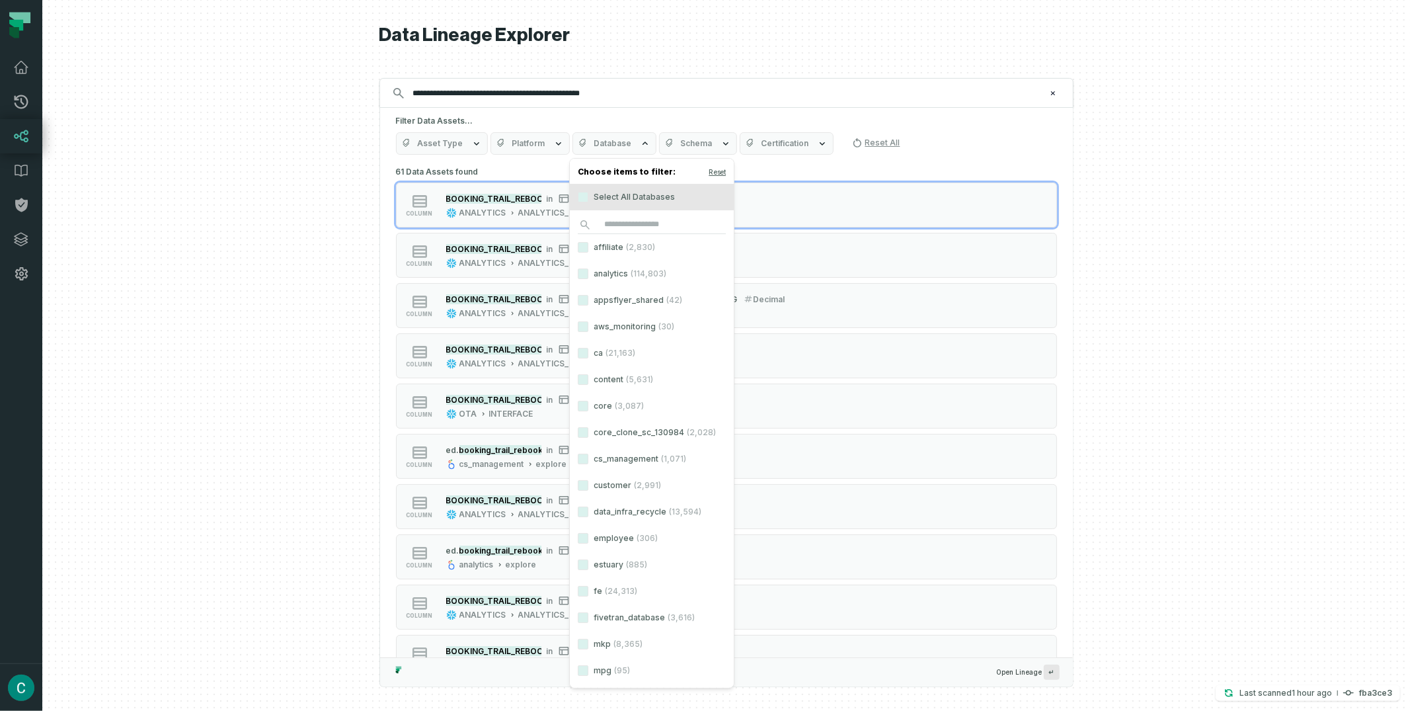
click at [1189, 126] on div at bounding box center [726, 355] width 1368 height 711
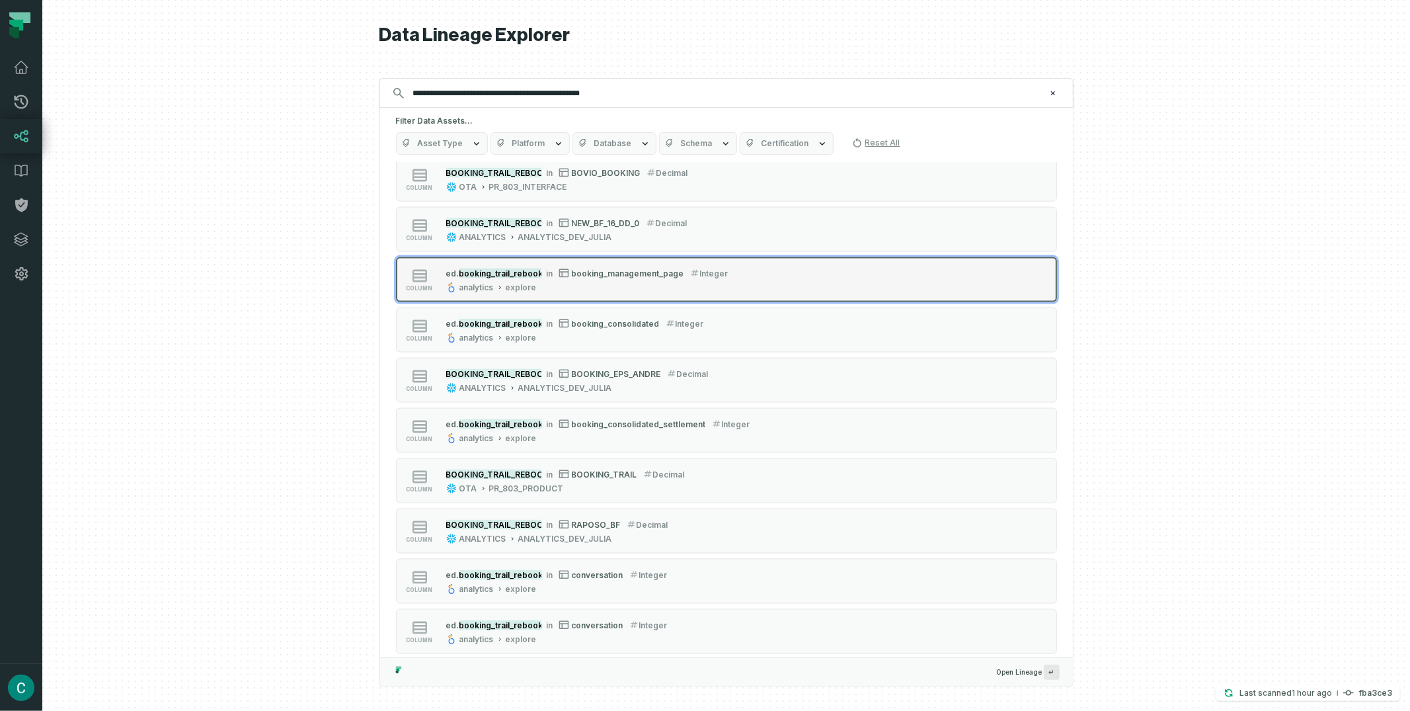
scroll to position [1662, 0]
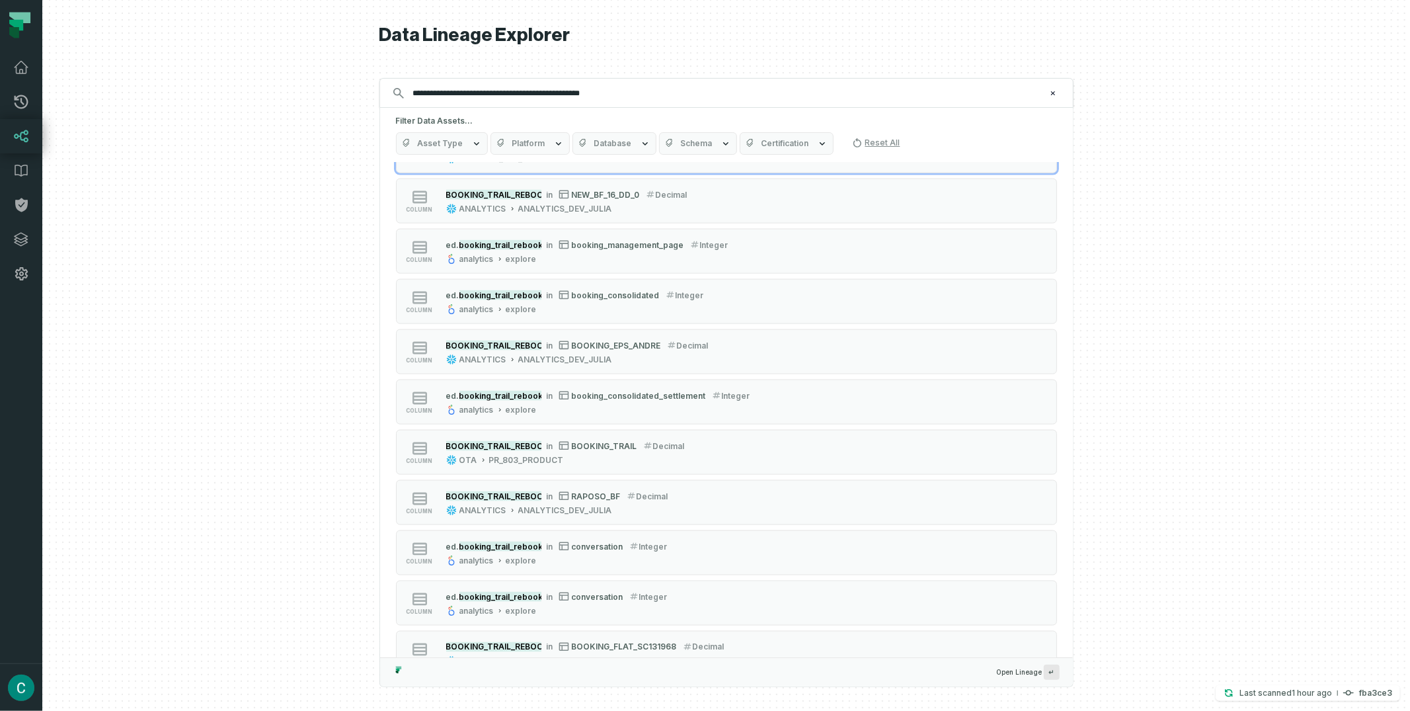
click at [640, 144] on icon "button" at bounding box center [645, 143] width 11 height 11
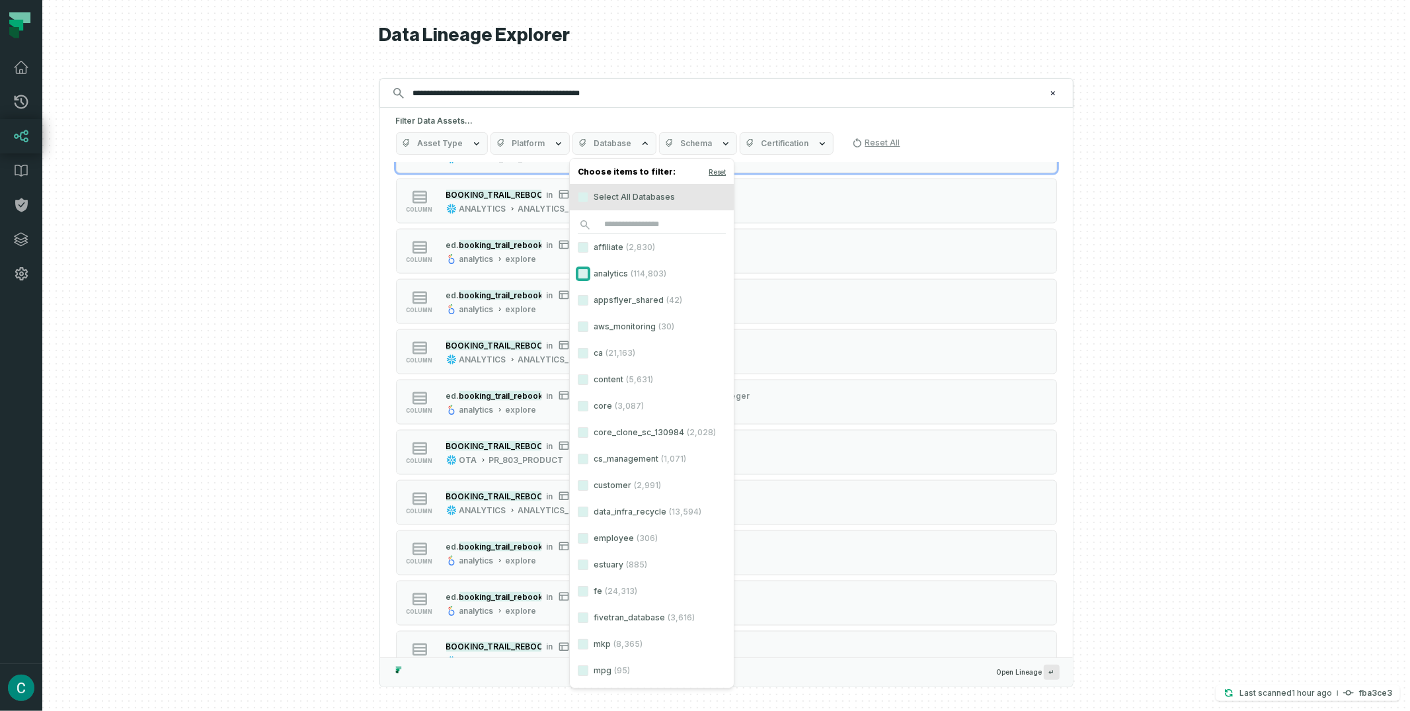
click at [585, 271] on button "analytics (114,803)" at bounding box center [583, 273] width 11 height 11
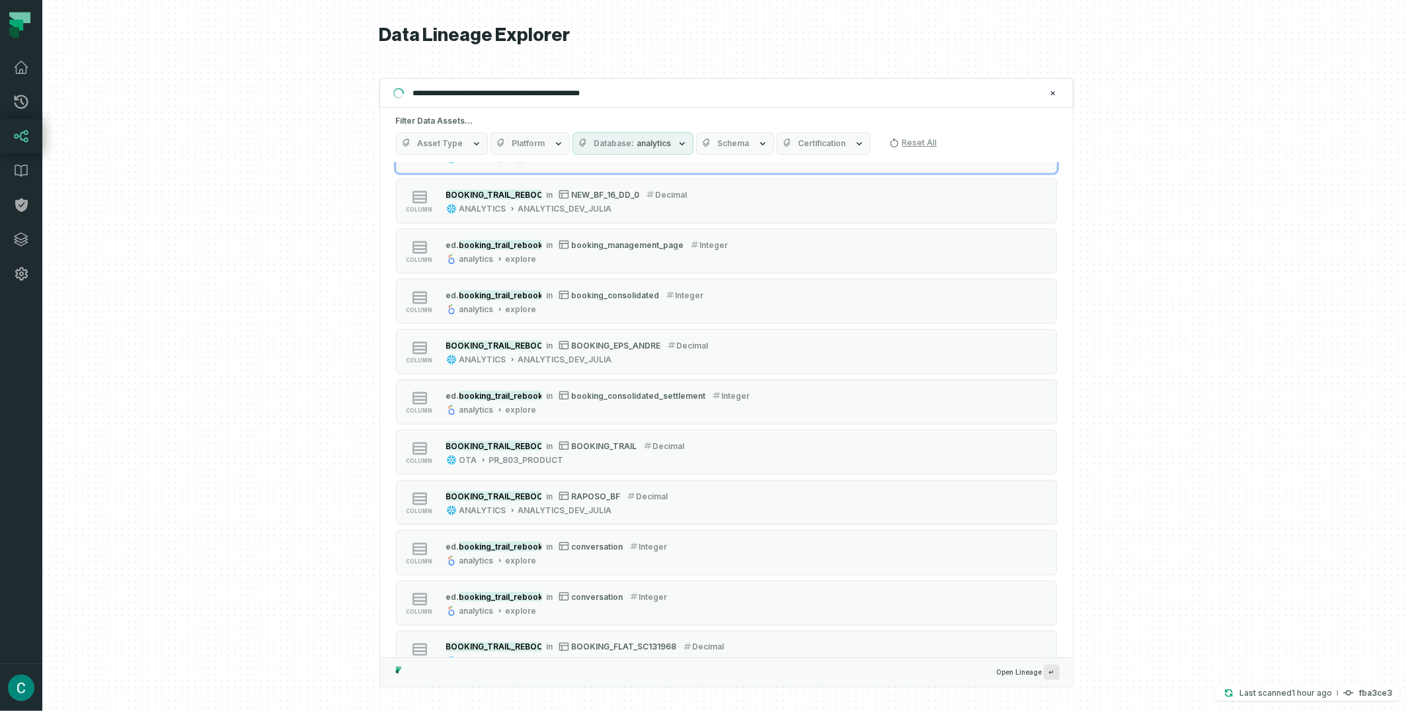
click at [729, 141] on span "Schema" at bounding box center [734, 143] width 32 height 11
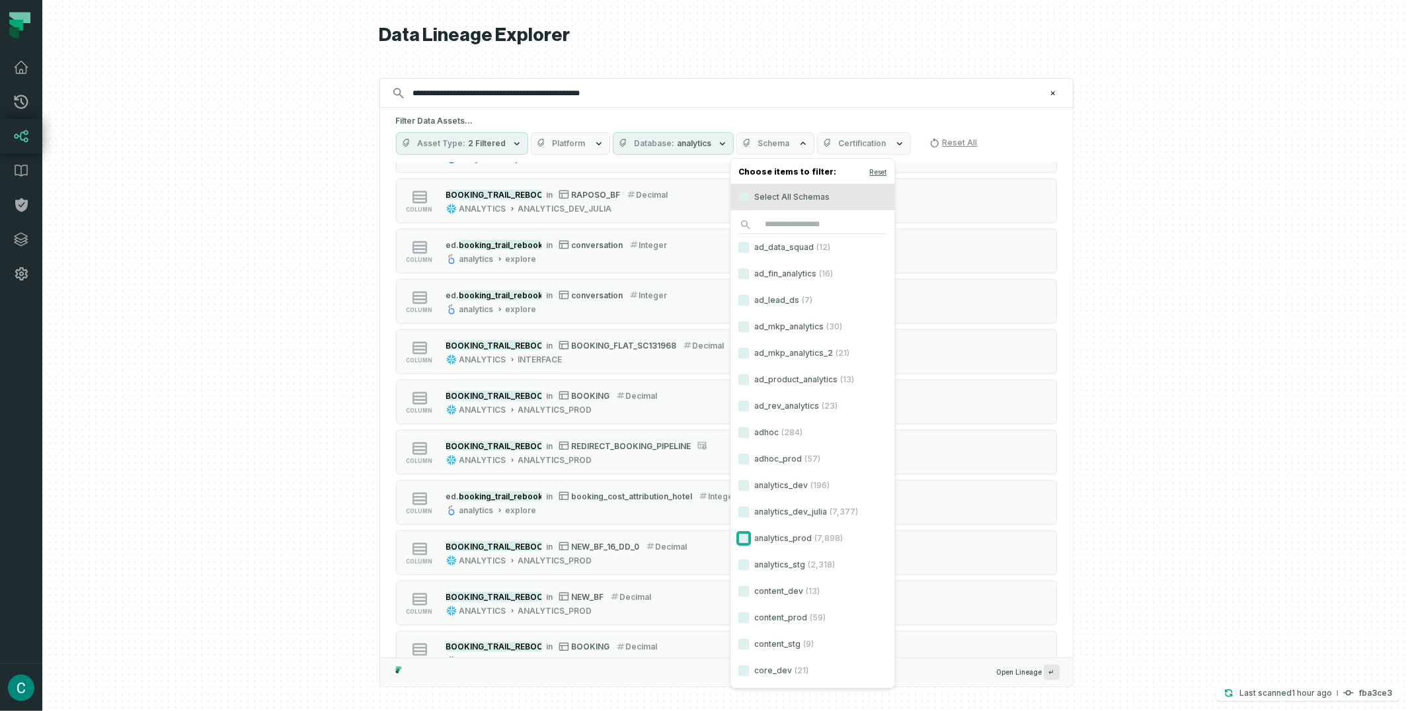
click at [748, 534] on button "analytics_prod (7,898)" at bounding box center [744, 538] width 11 height 11
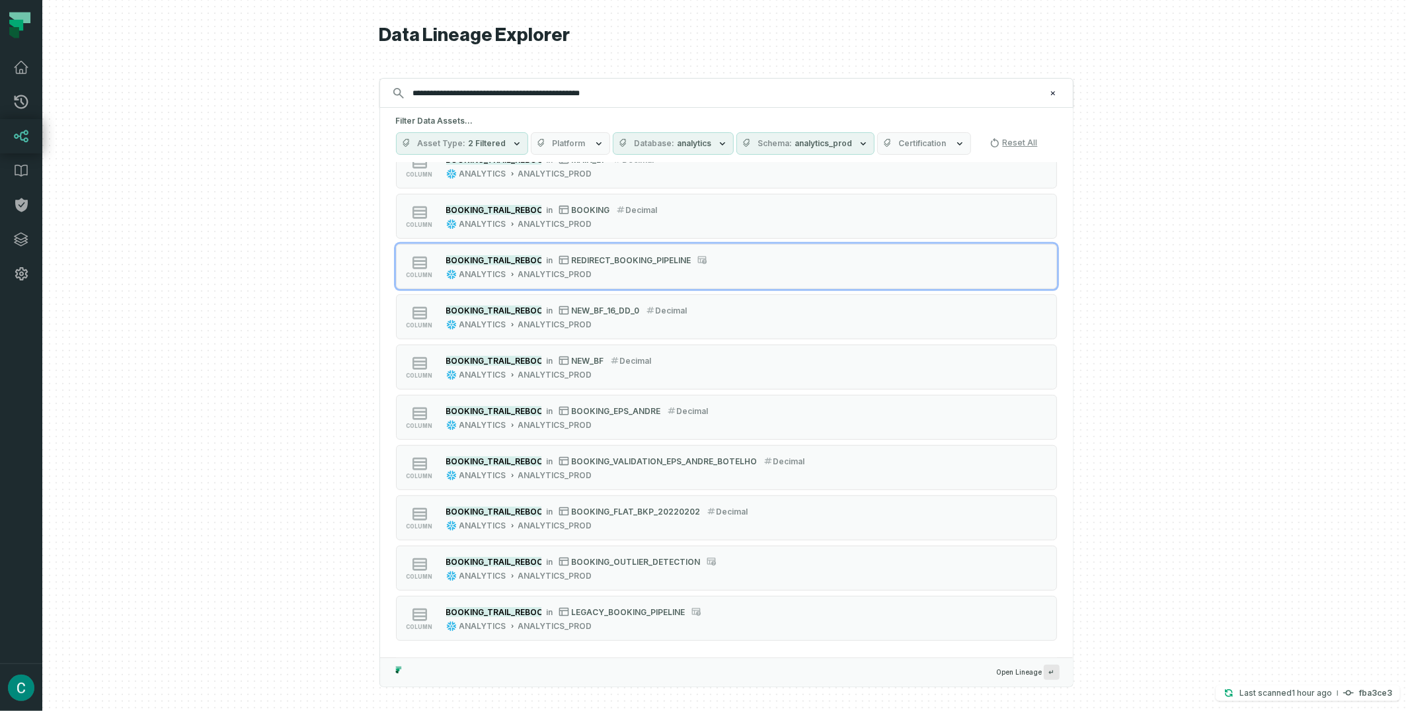
click at [1248, 266] on div at bounding box center [726, 355] width 1368 height 711
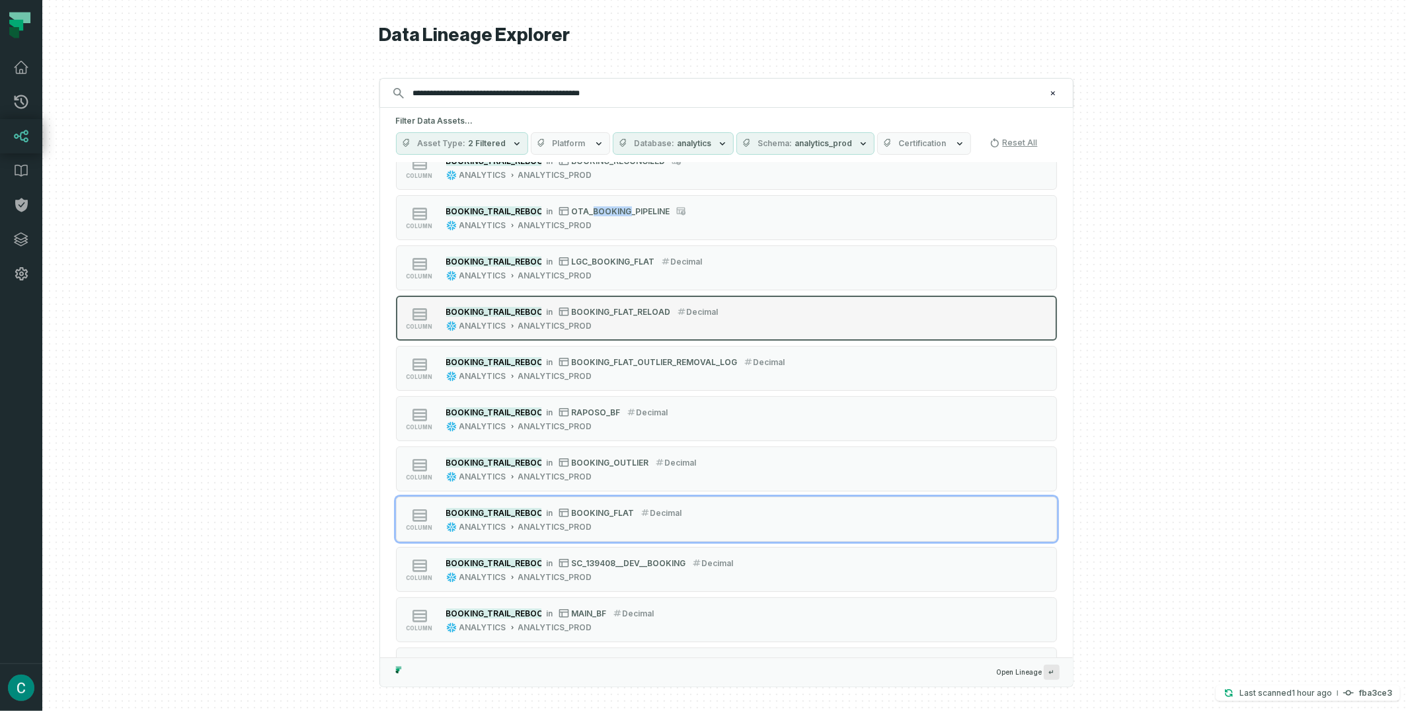
scroll to position [0, 0]
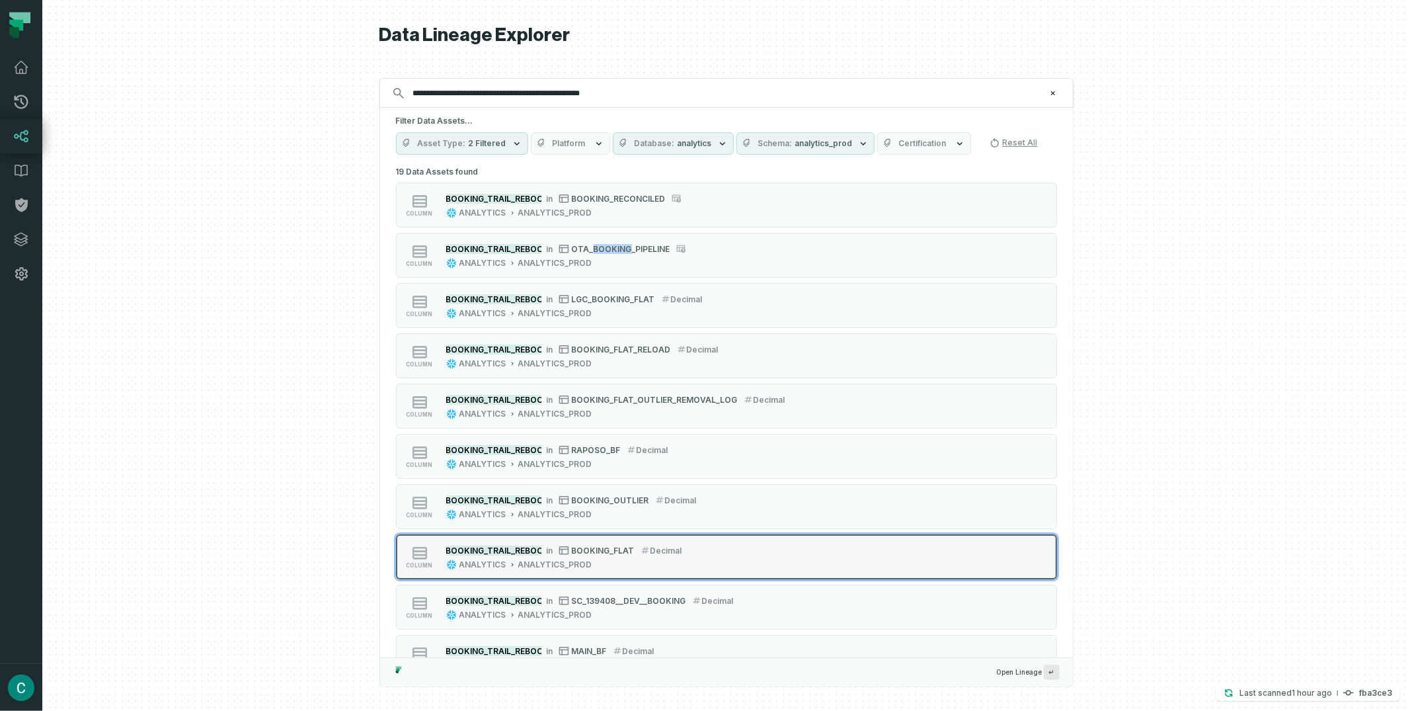
click at [612, 548] on span "BOOKING_FLAT" at bounding box center [603, 550] width 63 height 10
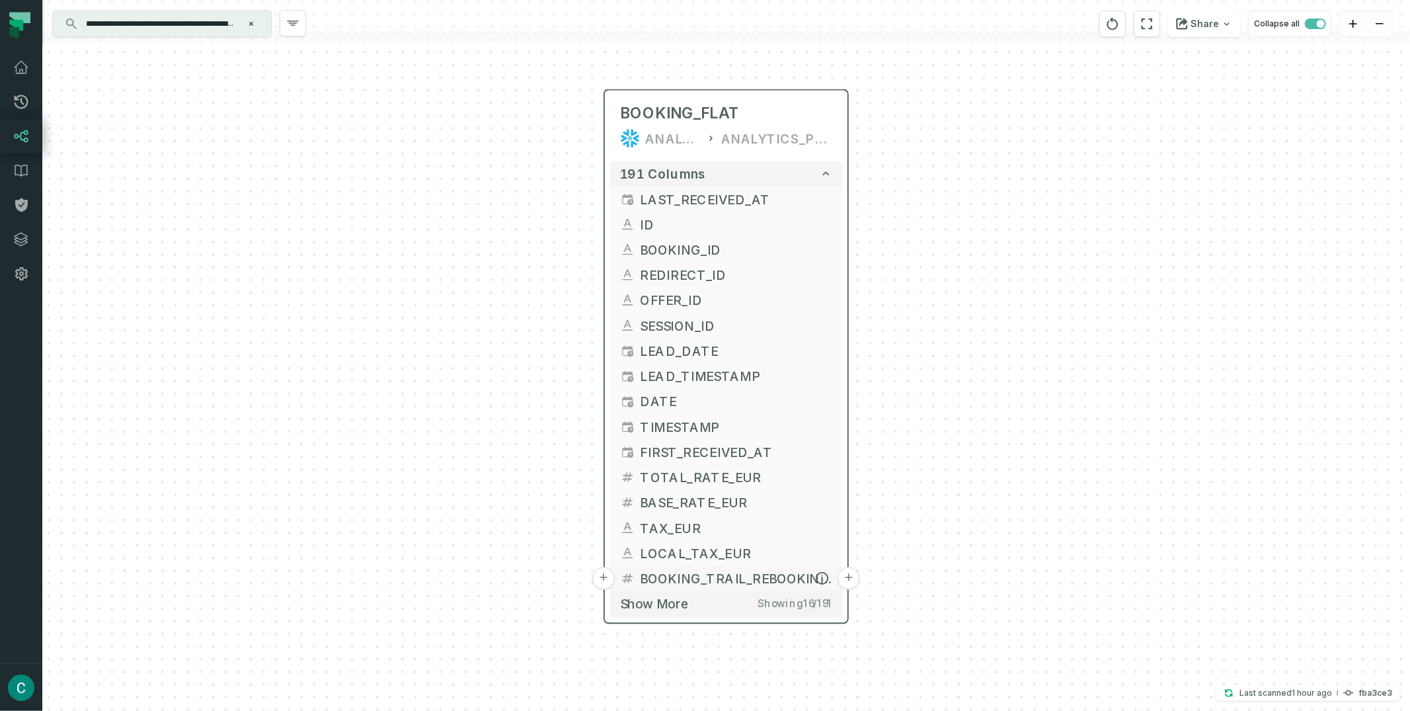
click at [848, 577] on button "+" at bounding box center [849, 578] width 22 height 22
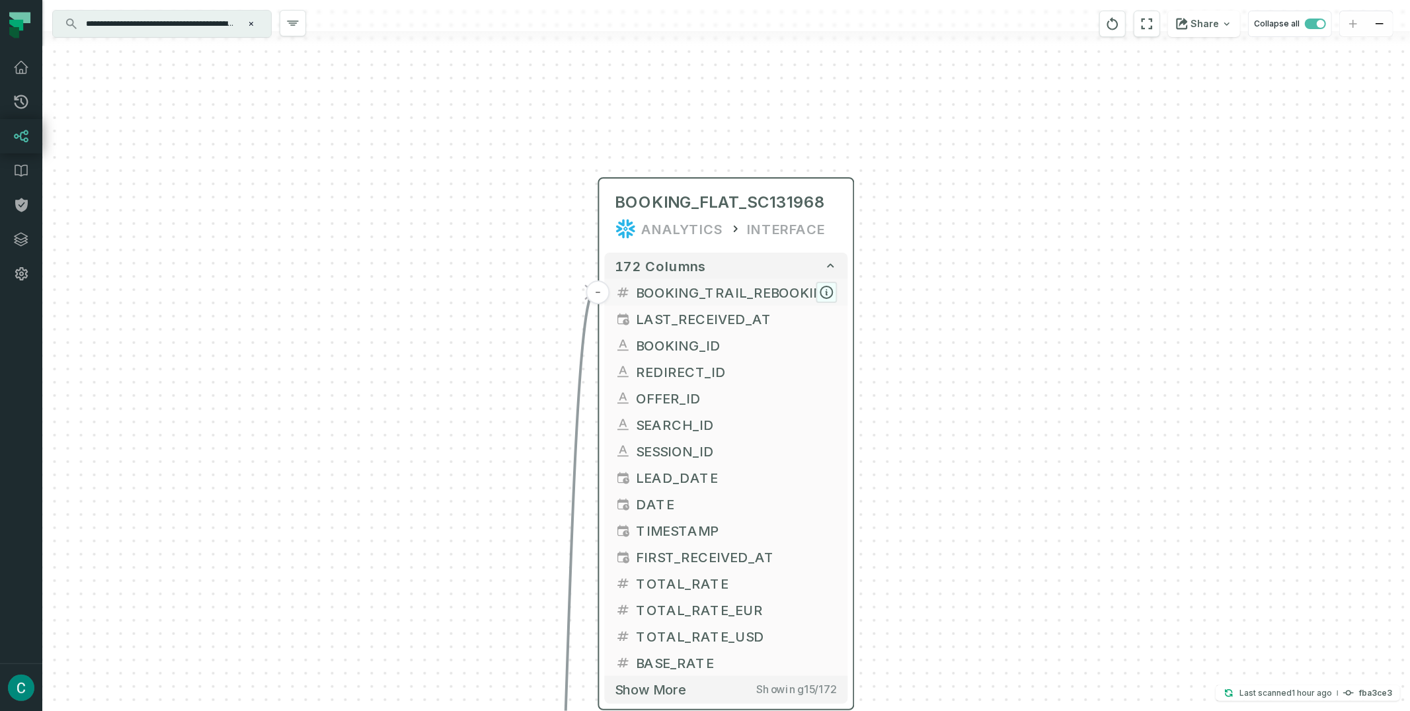
click at [825, 290] on icon "button" at bounding box center [827, 292] width 12 height 12
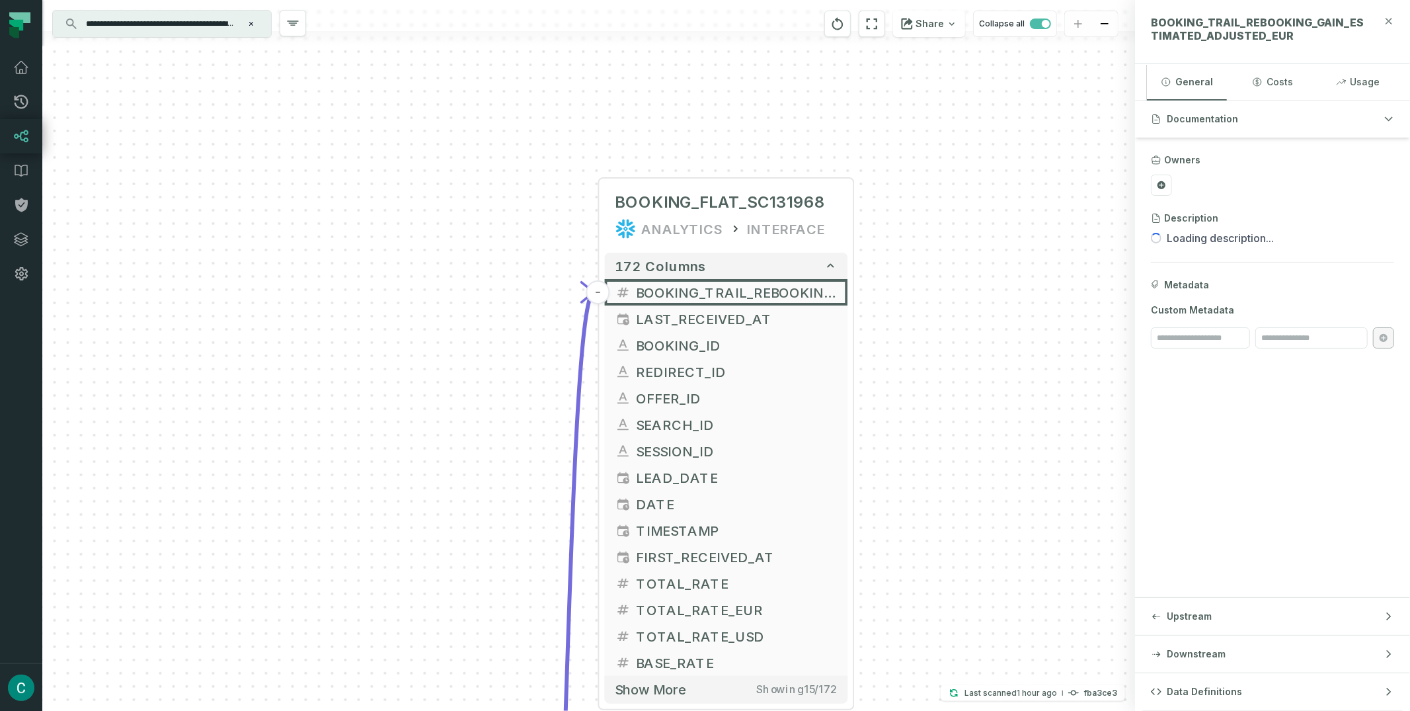
click at [1392, 23] on icon "button" at bounding box center [1389, 21] width 11 height 11
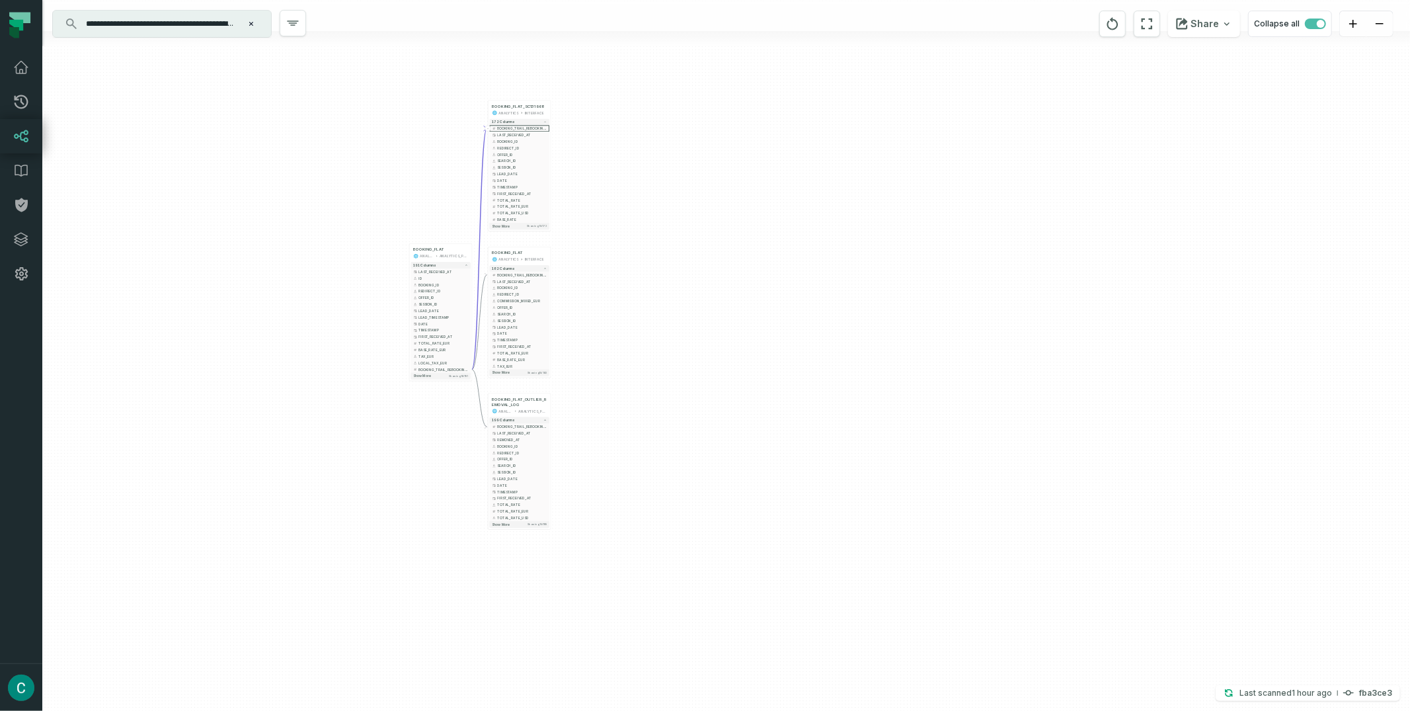
drag, startPoint x: 1104, startPoint y: 397, endPoint x: 668, endPoint y: 246, distance: 460.4
click at [668, 245] on div "+ BOOKING_FLAT_SC131968 ANALYTICS INTERFACE 172 columns - BOOKING_TRAIL_REBOOKI…" at bounding box center [726, 355] width 1368 height 711
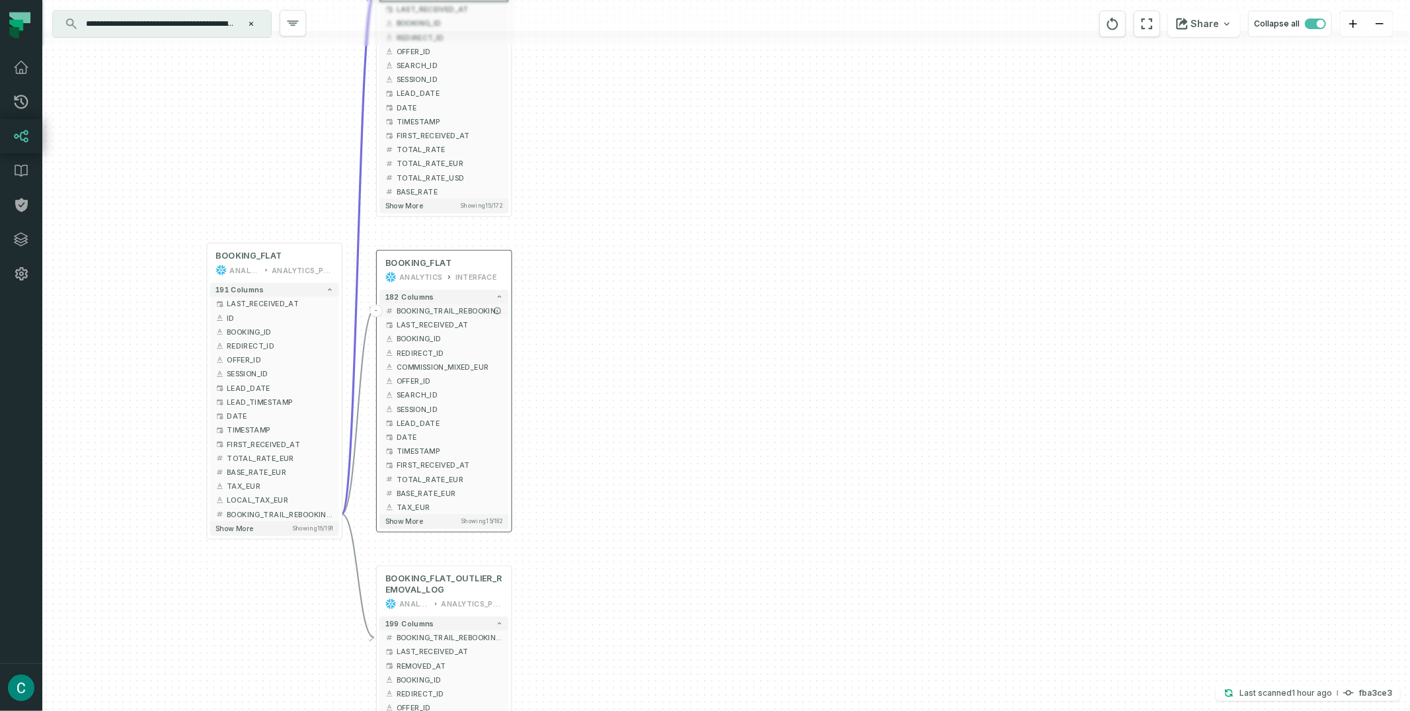
click at [421, 309] on span "BOOKING_TRAIL_REBOOKING_GAIN_ESTIMATED_ADJUSTED_EUR" at bounding box center [450, 310] width 106 height 11
click at [1216, 28] on button "Share" at bounding box center [1204, 24] width 72 height 26
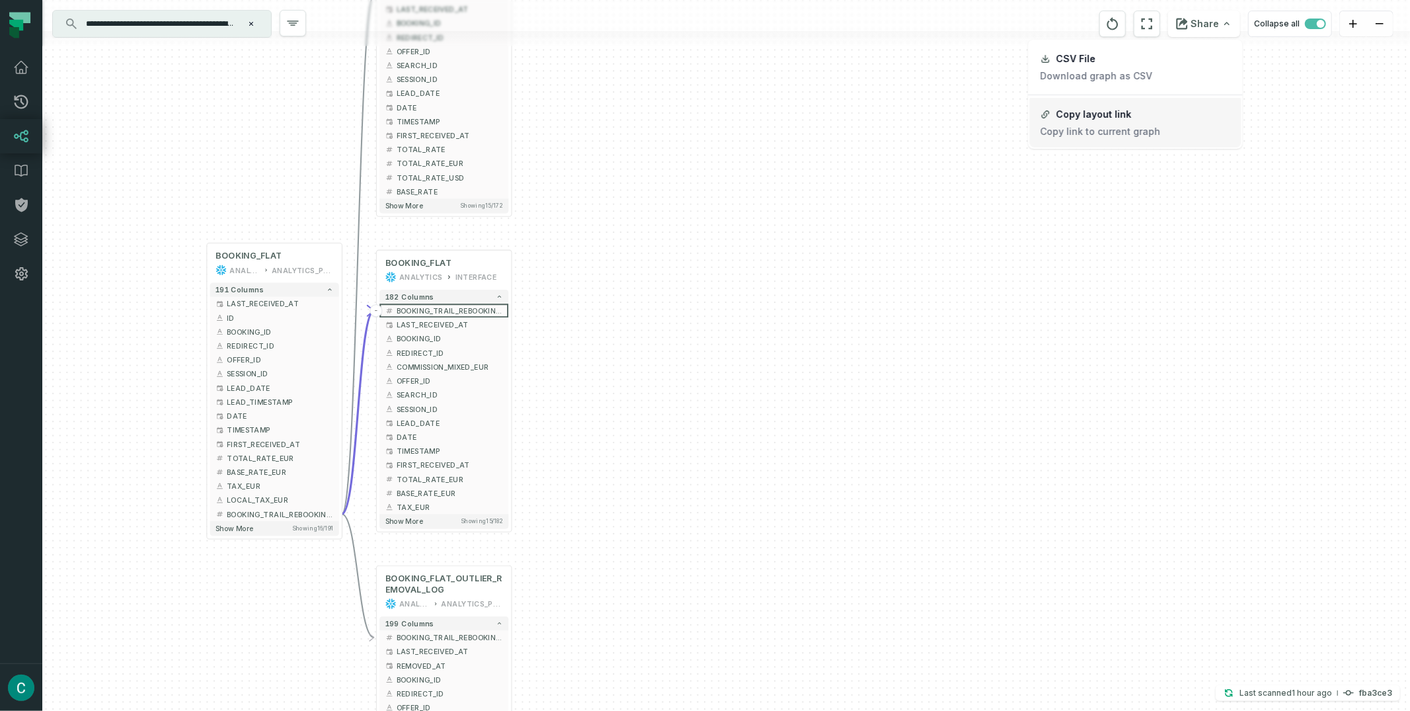
drag, startPoint x: 1113, startPoint y: 116, endPoint x: 1104, endPoint y: 111, distance: 10.1
click at [1113, 116] on div "Copy layout link" at bounding box center [1094, 114] width 75 height 12
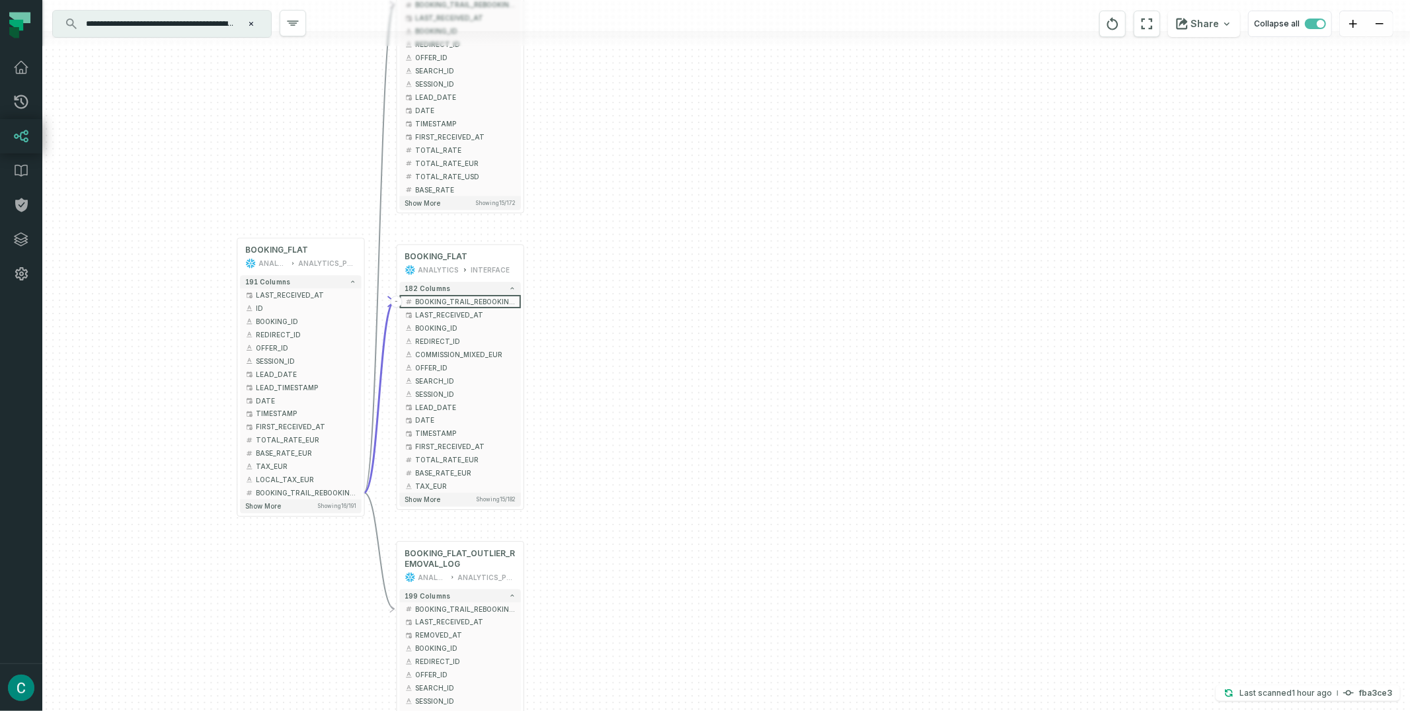
click at [198, 19] on input "**********" at bounding box center [160, 23] width 165 height 21
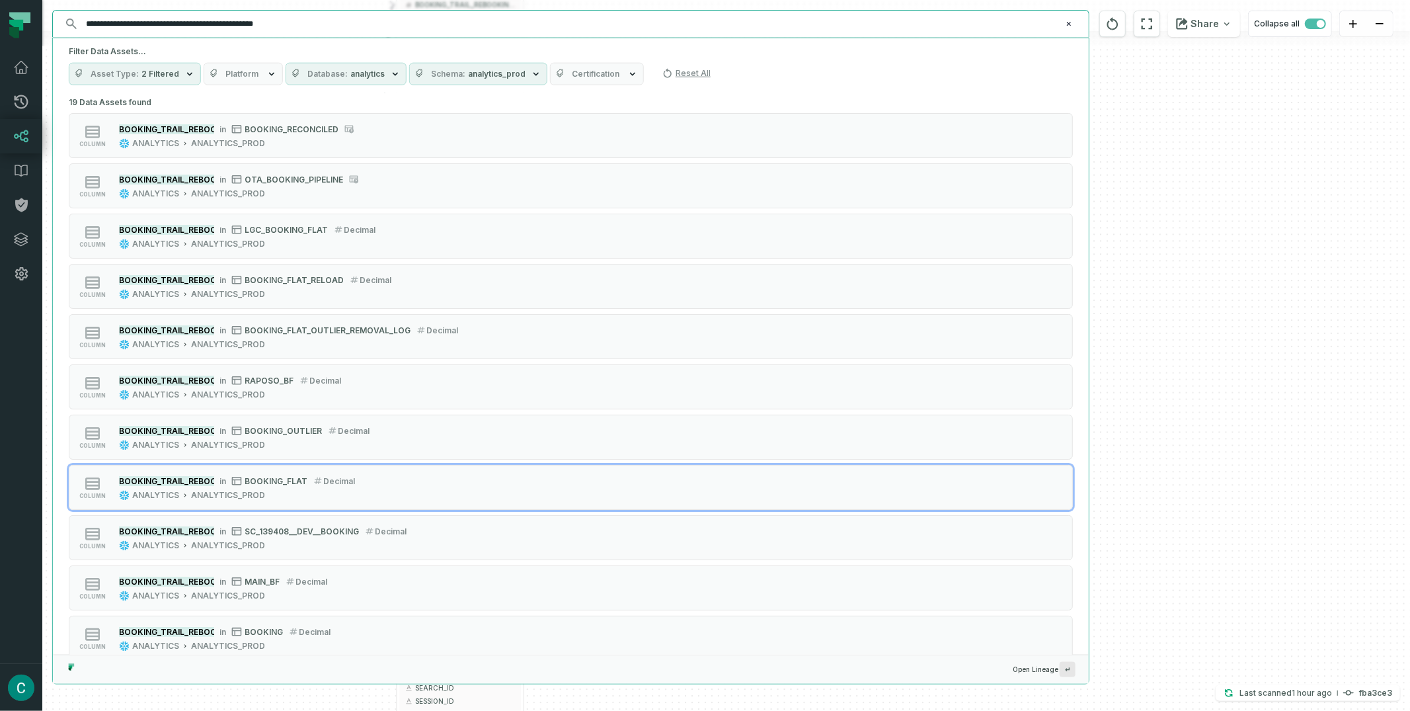
click at [198, 19] on input "**********" at bounding box center [569, 23] width 983 height 21
paste input "text"
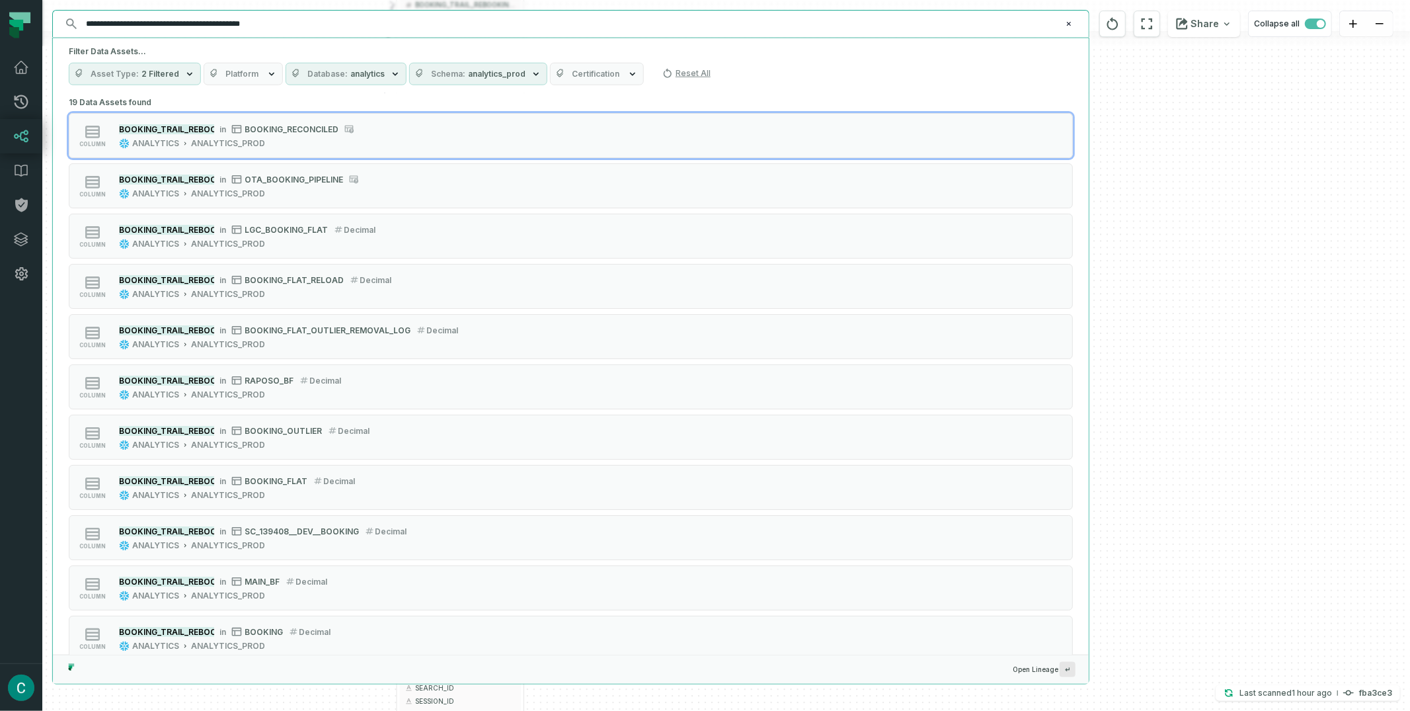
type input "**********"
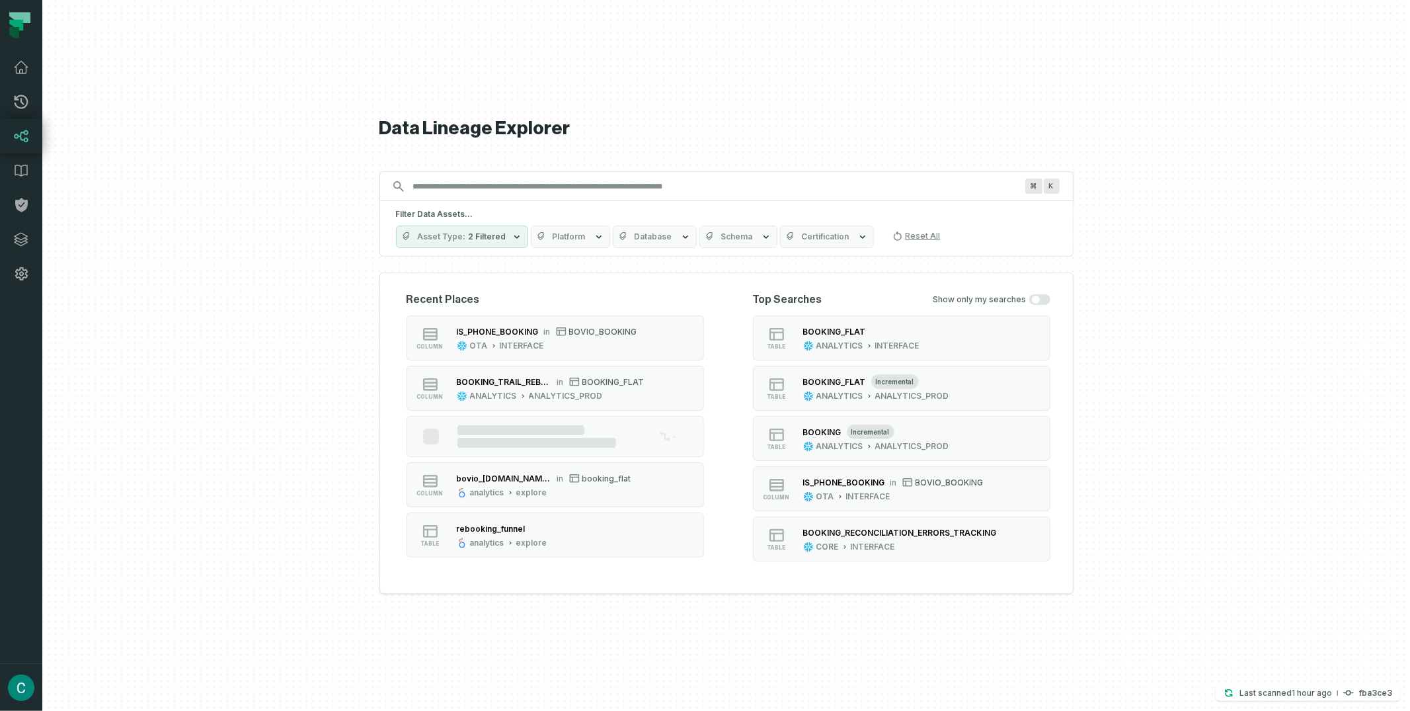
click at [450, 201] on div "Filter Data Assets... Asset Type 2 Filtered Platform Database Schema Certificat…" at bounding box center [727, 229] width 694 height 56
click at [454, 169] on div "Data Lineage Explorer Search for assets across the organization ⌘ K Filter Data…" at bounding box center [727, 355] width 694 height 711
click at [481, 231] on span "2 Filtered" at bounding box center [488, 236] width 38 height 11
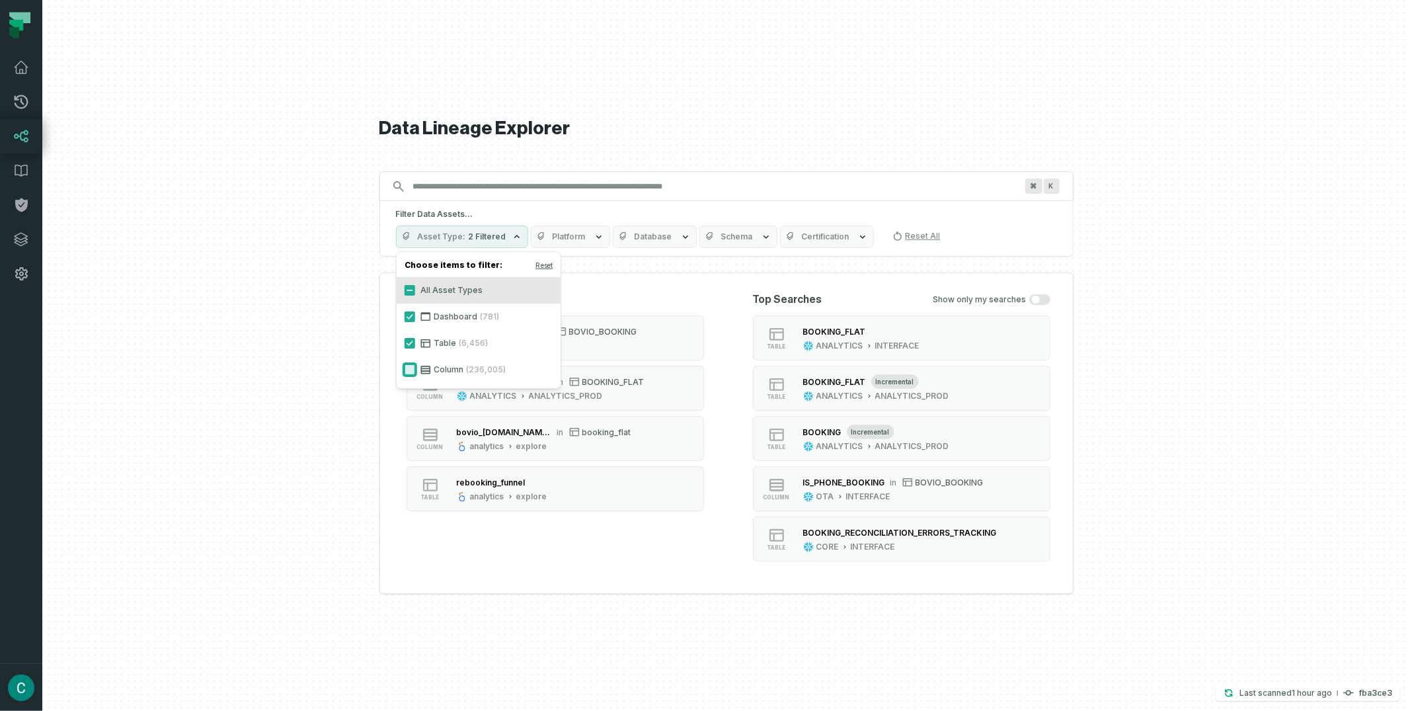
click at [413, 368] on button "Column (236,005)" at bounding box center [410, 369] width 11 height 11
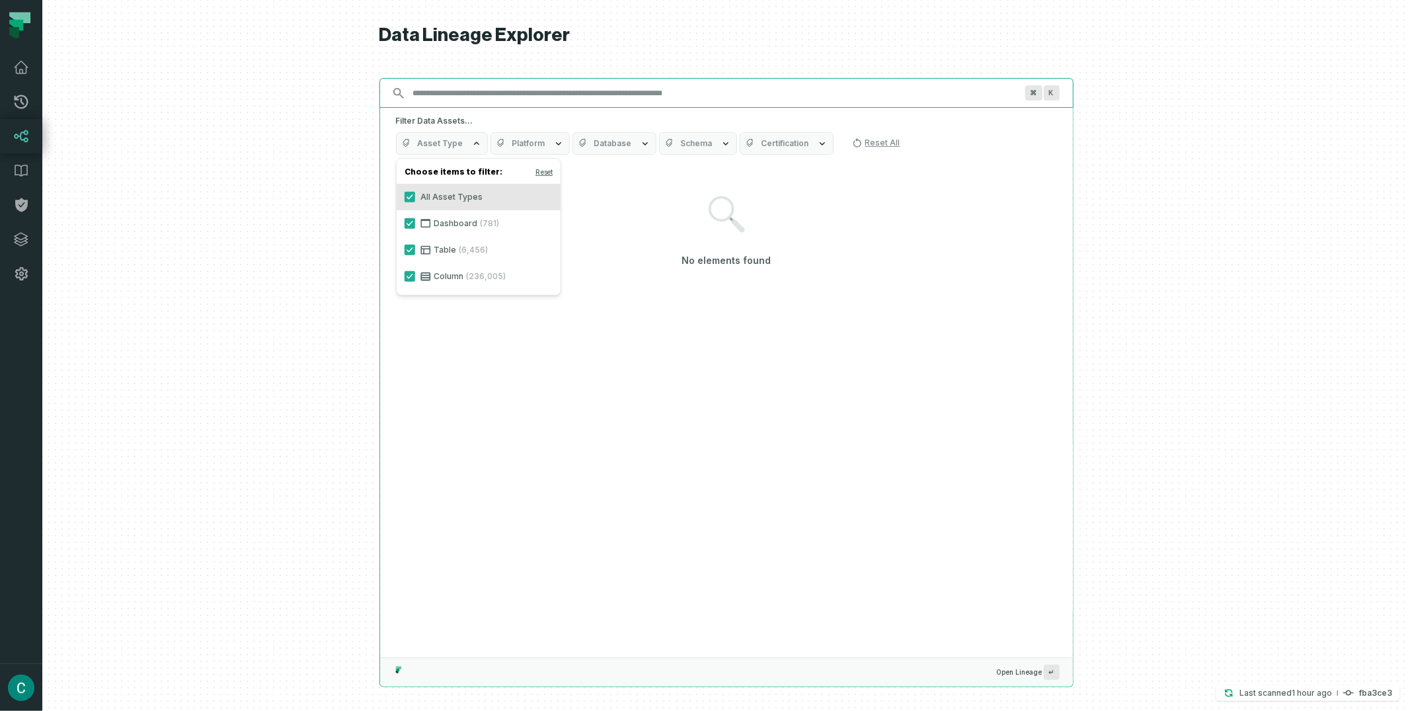
click at [482, 99] on input "Discovery Provider cmdk menu" at bounding box center [714, 93] width 619 height 21
paste input "**********"
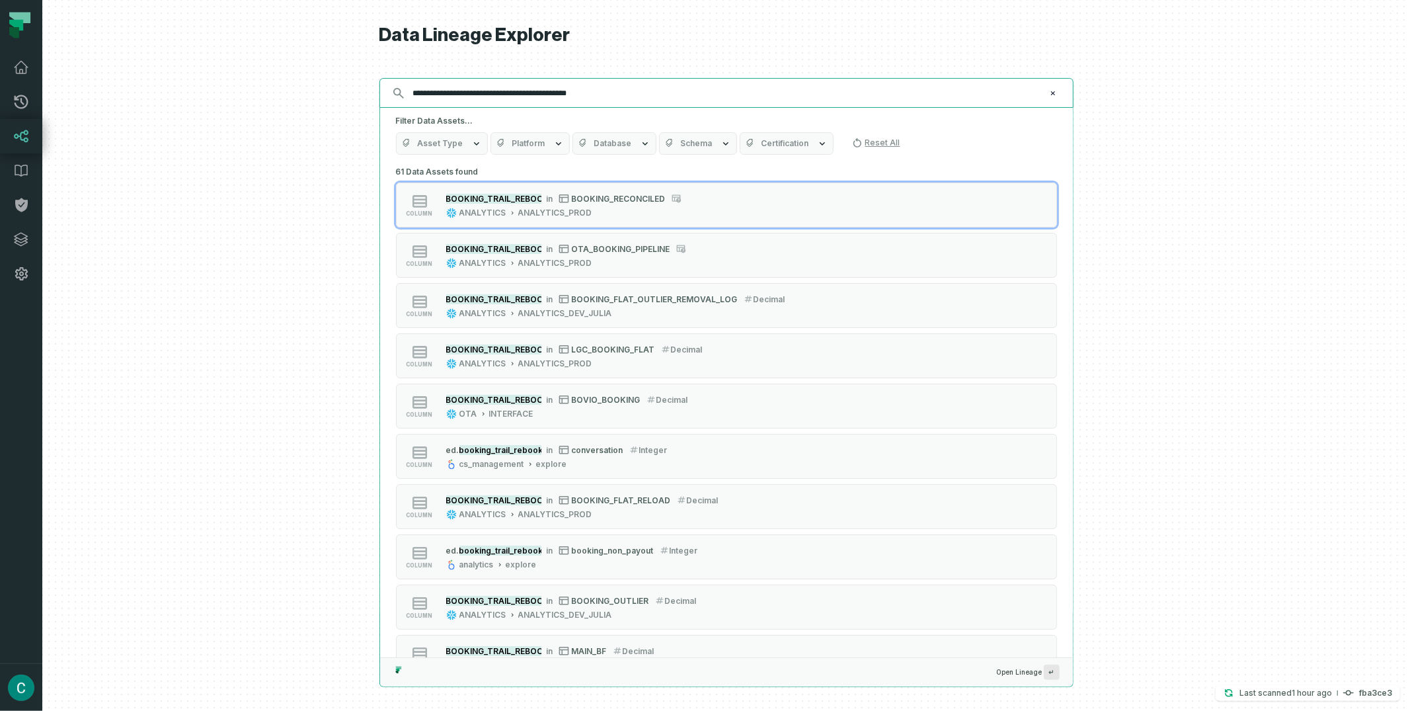
type input "**********"
click at [620, 149] on button "Database" at bounding box center [615, 143] width 84 height 22
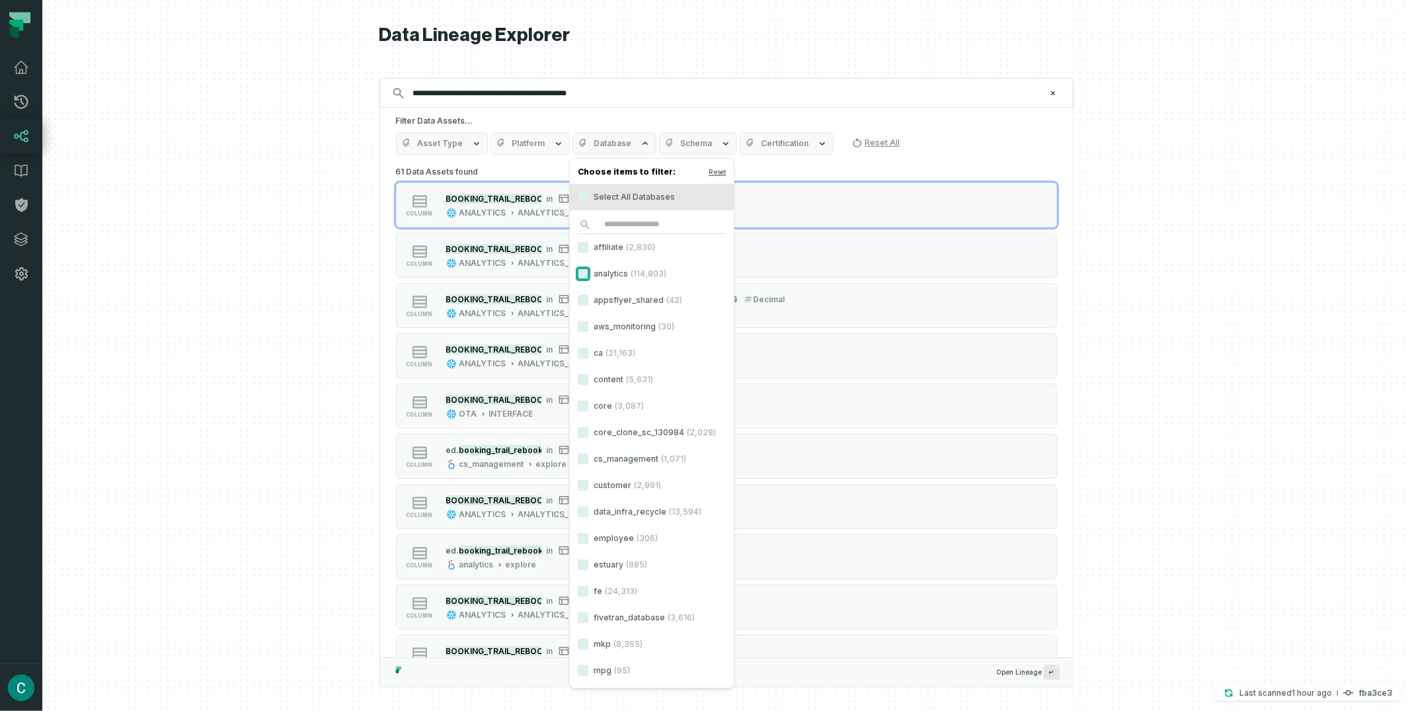
click at [587, 273] on button "analytics (114,803)" at bounding box center [583, 273] width 11 height 11
click at [740, 138] on span "Schema" at bounding box center [734, 143] width 32 height 11
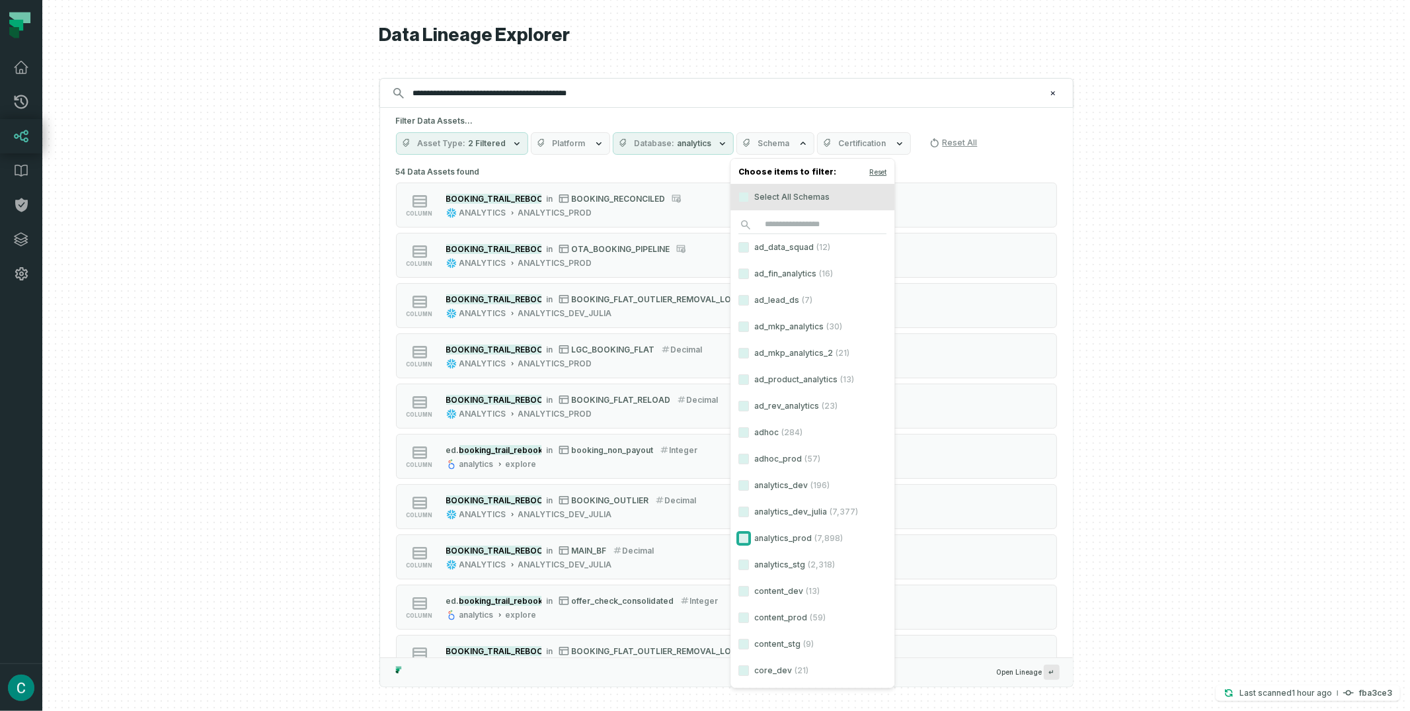
click at [747, 536] on button "analytics_prod (7,898)" at bounding box center [744, 538] width 11 height 11
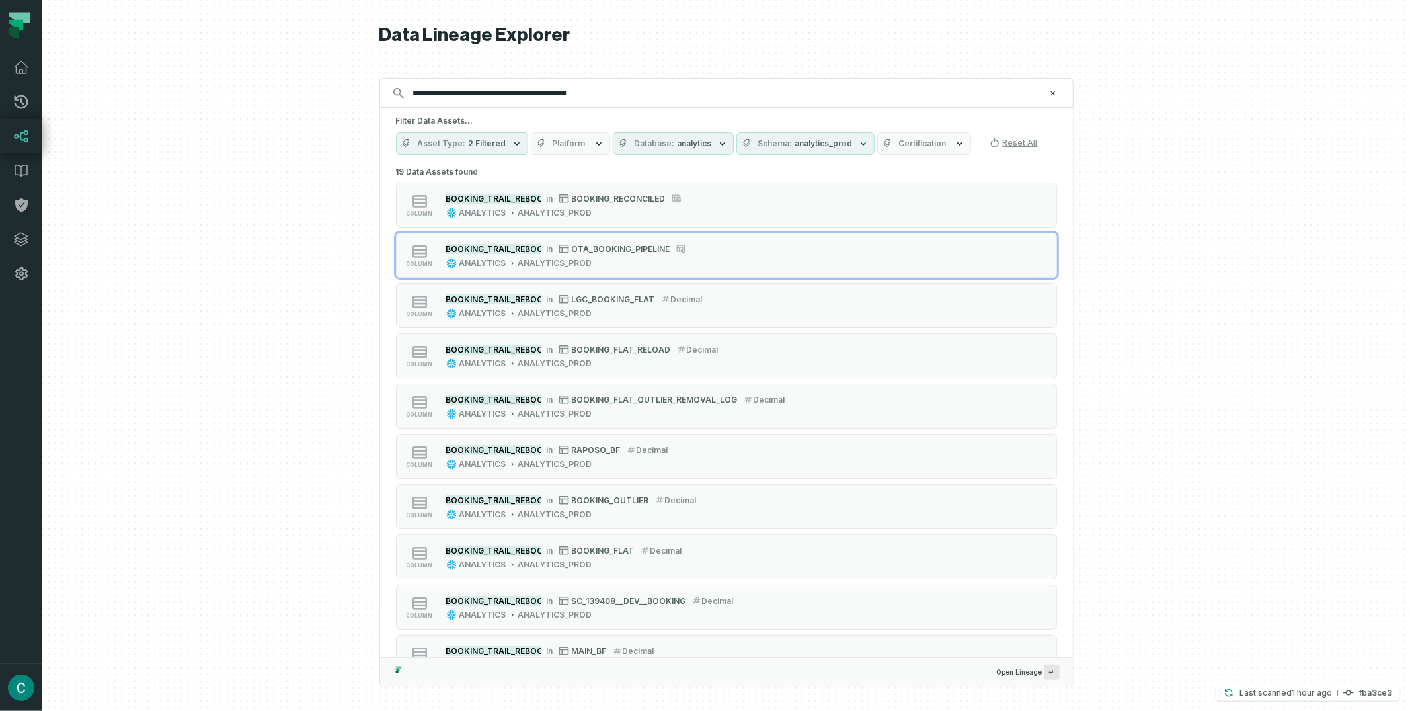
click at [1057, 49] on div "**********" at bounding box center [727, 355] width 694 height 711
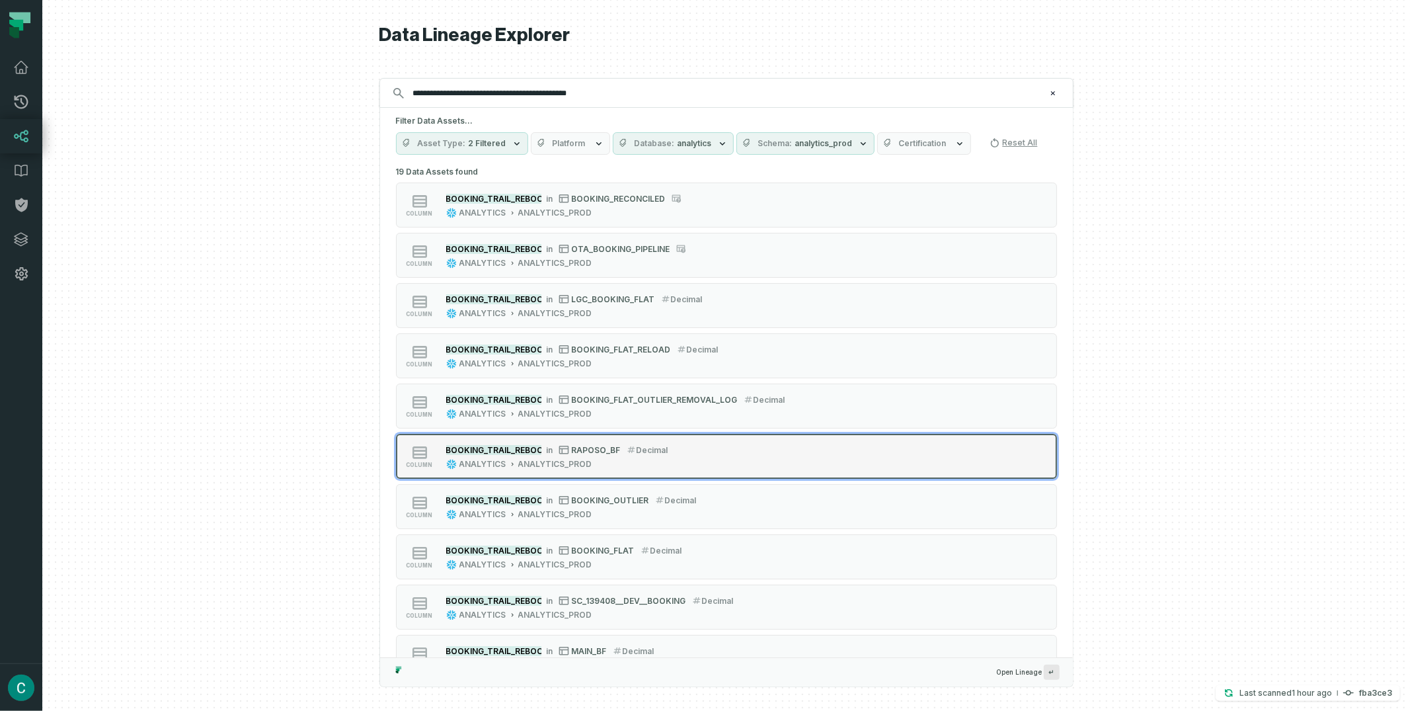
scroll to position [28, 0]
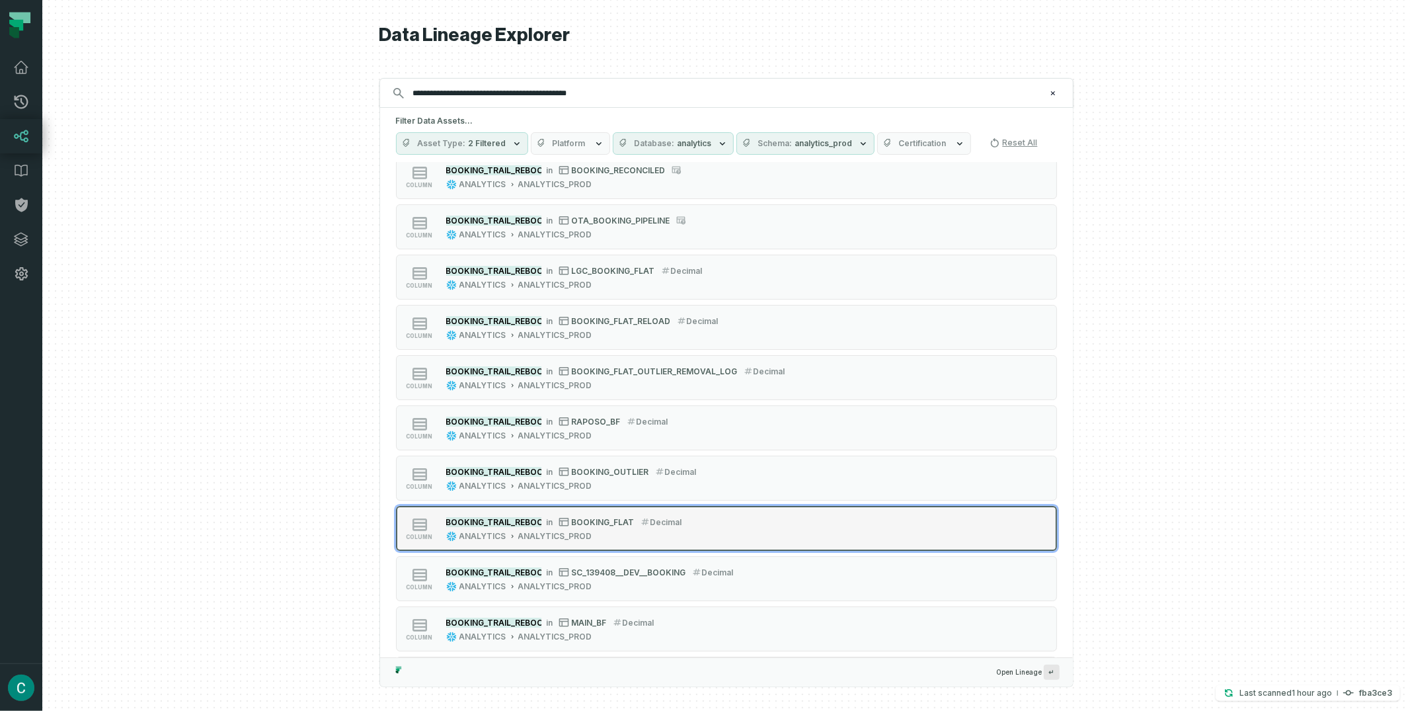
click at [520, 522] on mark "BOOKING_TRAIL_REBOOKING_GAIN_ESTIMATED_FULL_EUR" at bounding box center [564, 522] width 236 height 10
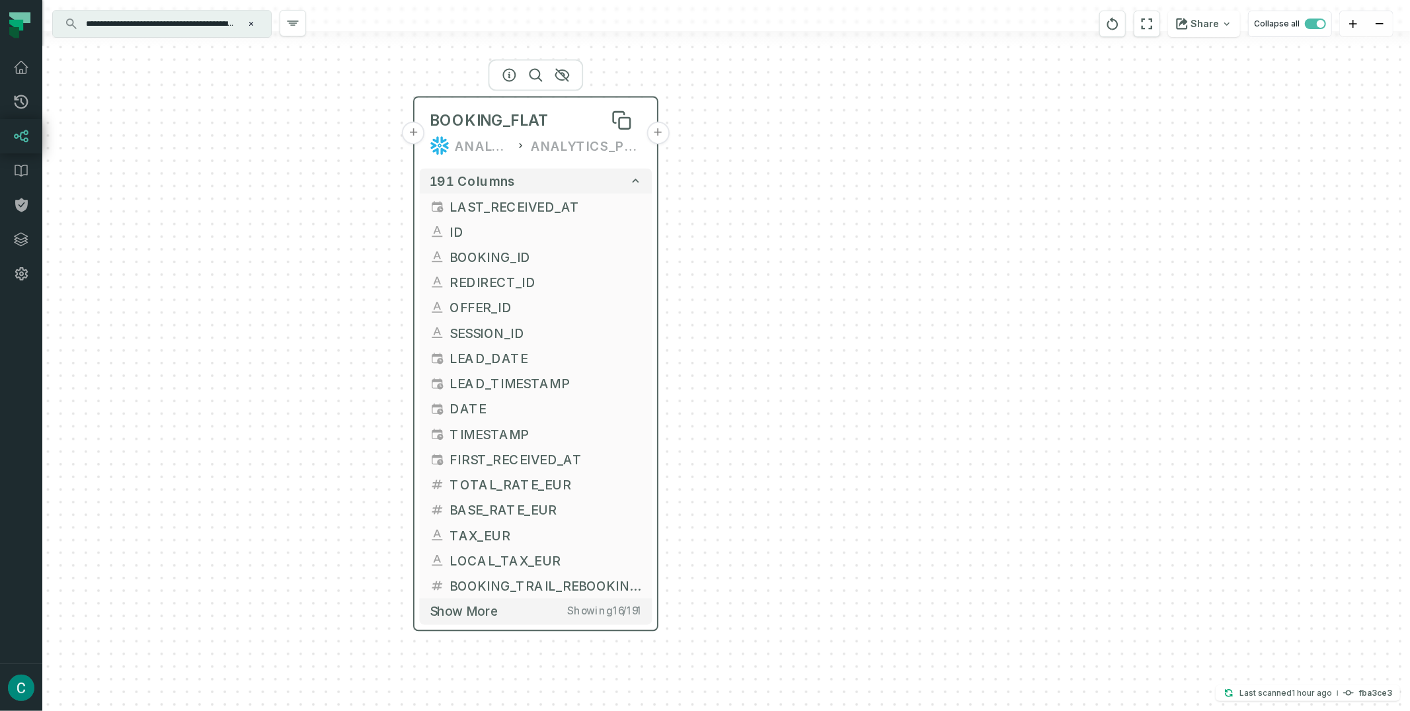
drag, startPoint x: 758, startPoint y: 106, endPoint x: 567, endPoint y: 114, distance: 190.6
click at [567, 114] on div "BOOKING_FLAT" at bounding box center [536, 120] width 212 height 20
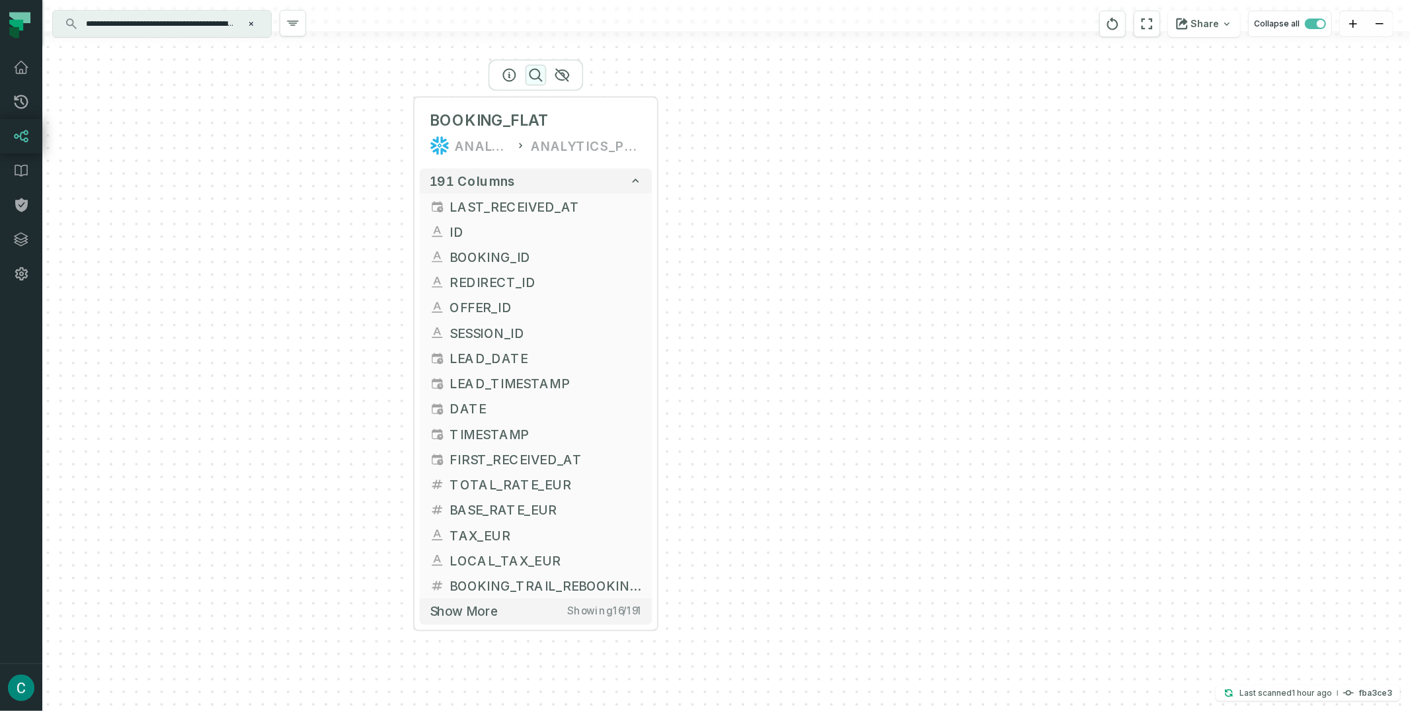
click at [535, 75] on icon "button" at bounding box center [536, 75] width 16 height 16
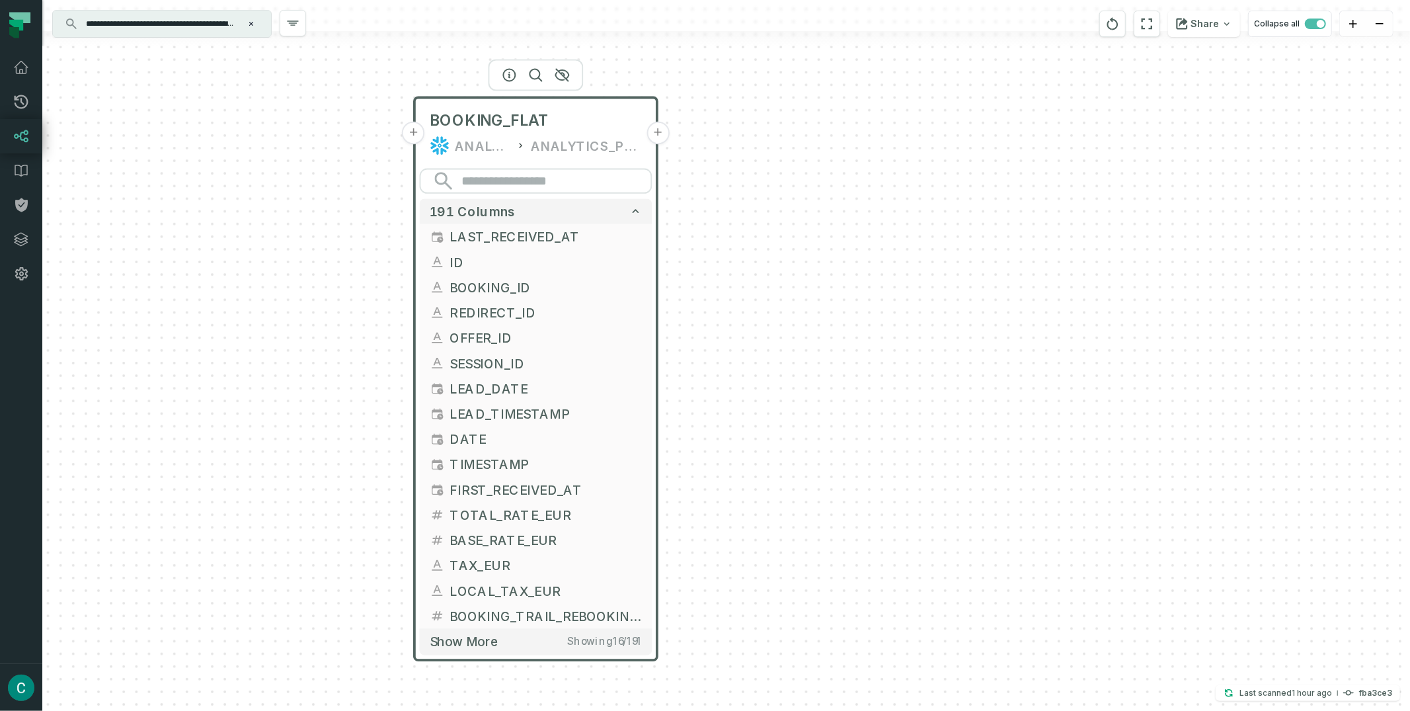
click at [761, 122] on div "+ BOOKING_FLAT ANALYTICS ANALYTICS_PROD + 191 columns + LAST_RECEIVED_AT + + ID…" at bounding box center [726, 355] width 1368 height 711
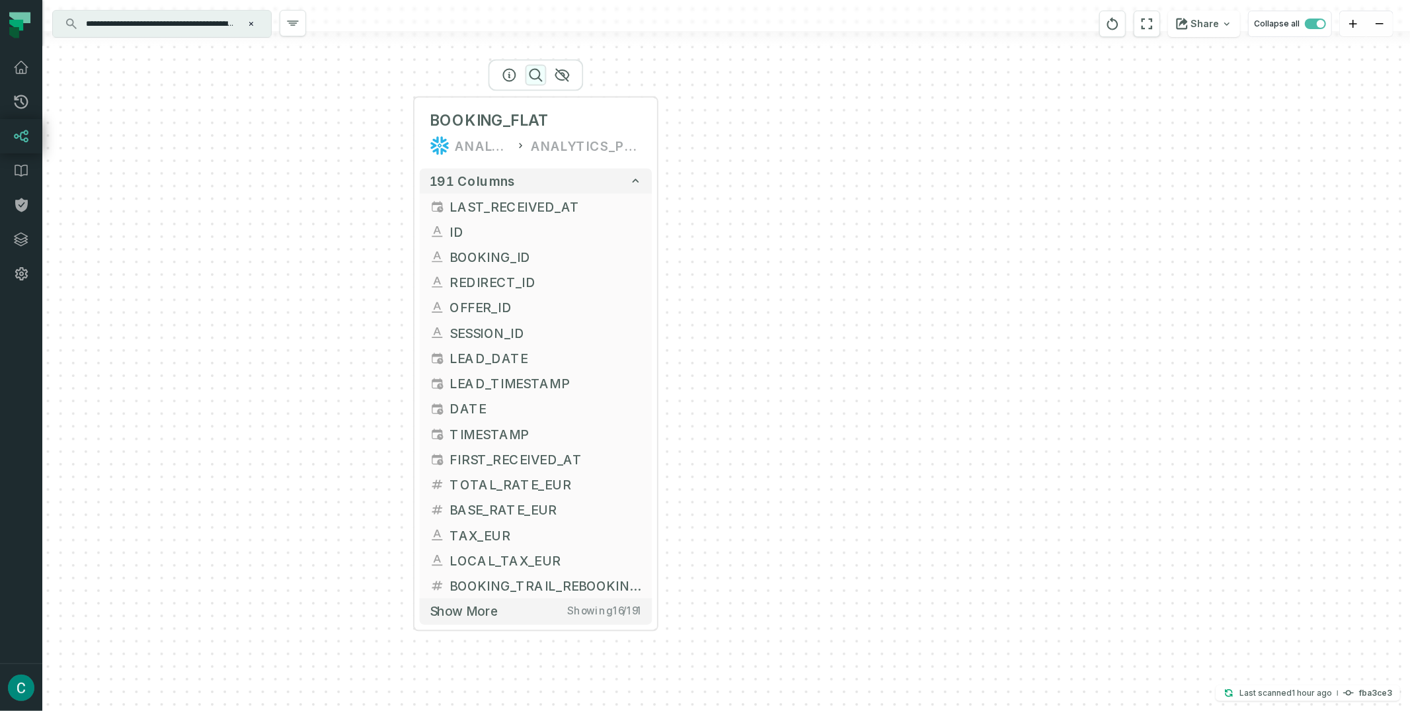
click at [535, 76] on icon "button" at bounding box center [536, 75] width 16 height 16
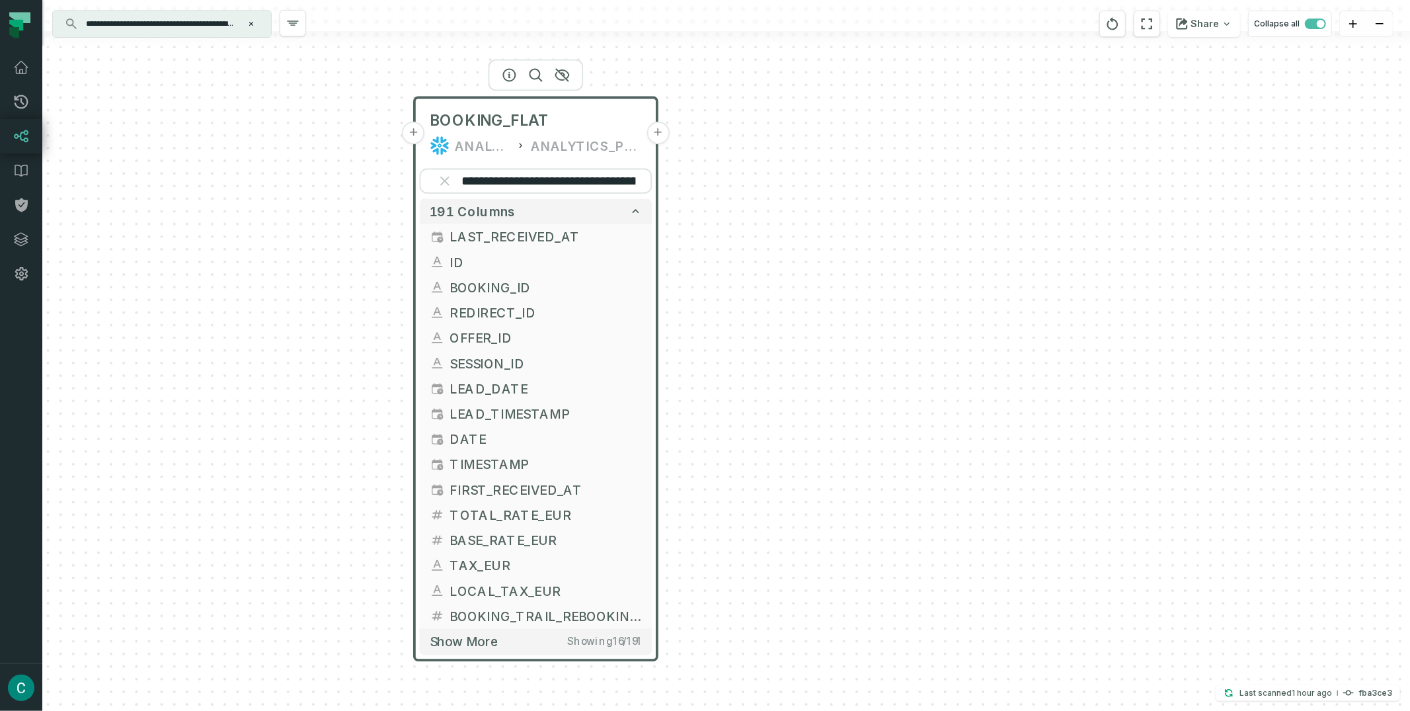
scroll to position [0, 99]
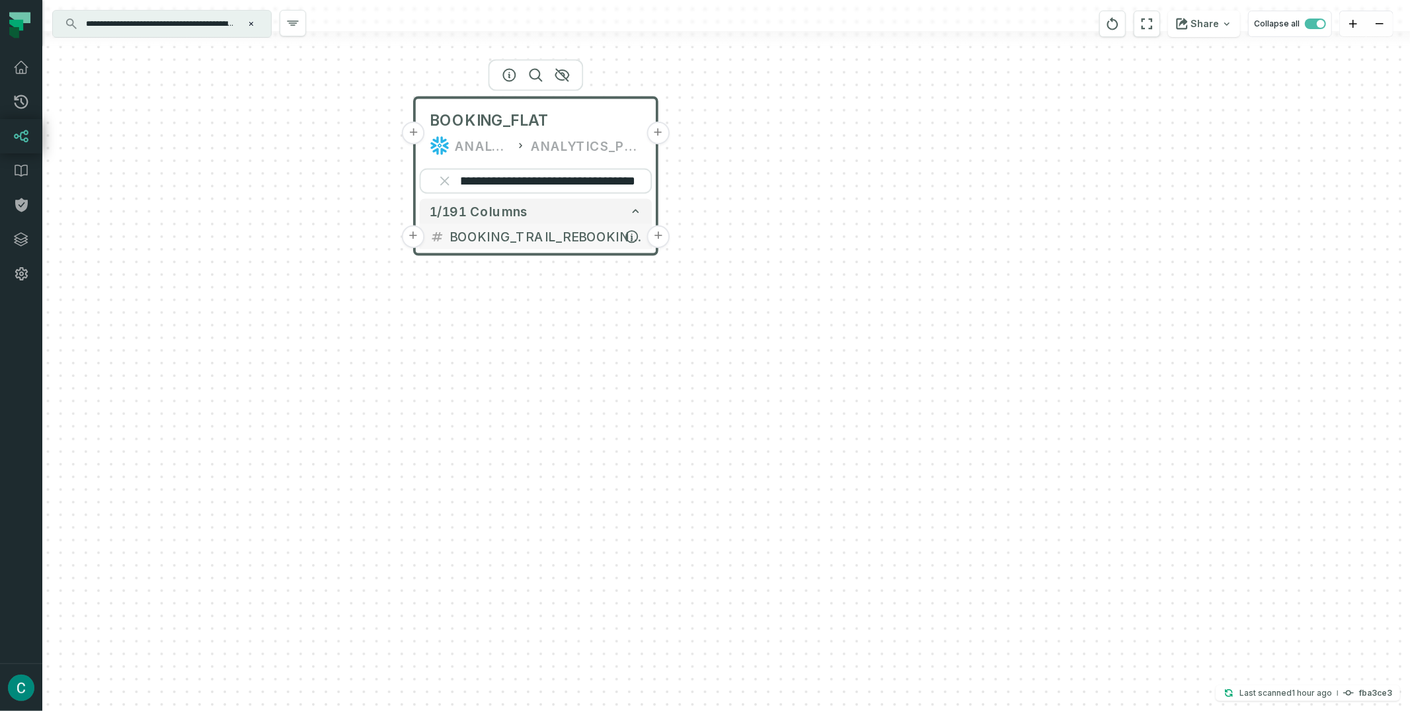
type input "**********"
click at [655, 238] on button "+" at bounding box center [658, 236] width 22 height 22
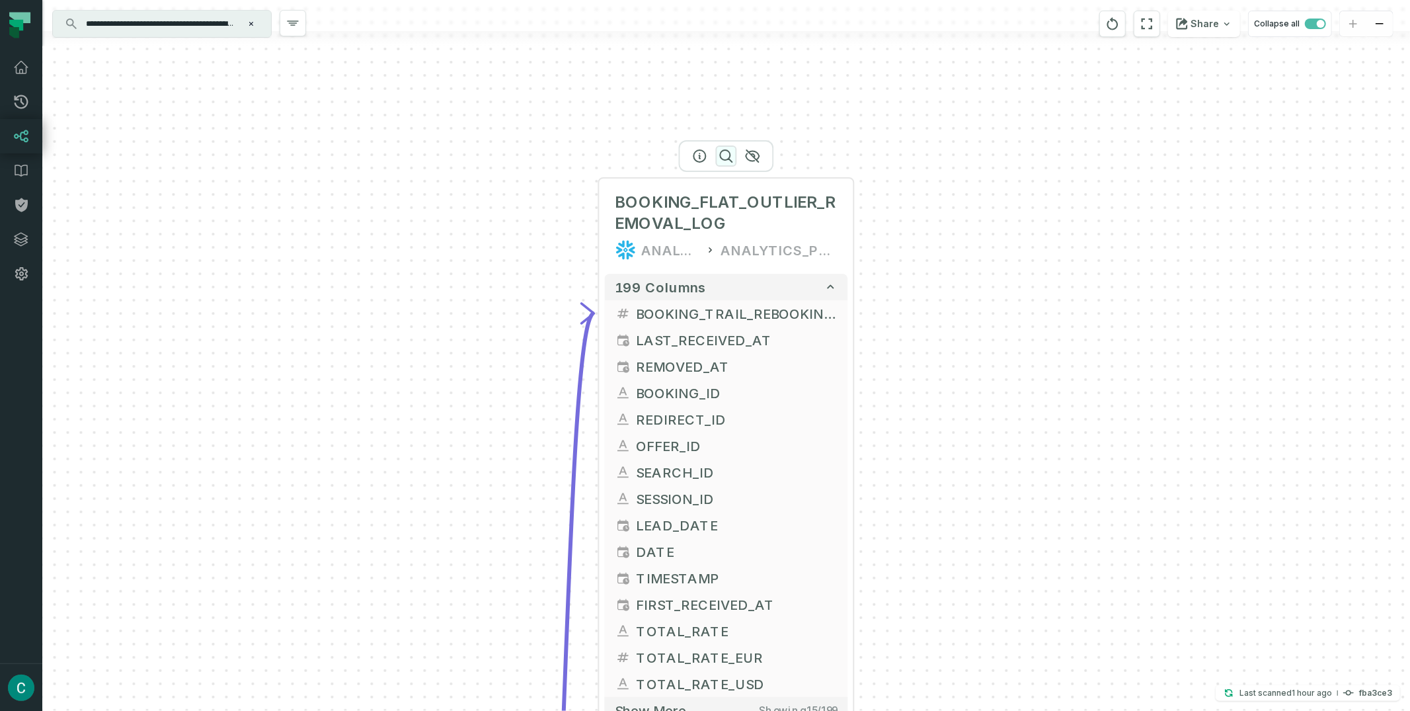
click at [730, 155] on icon "button" at bounding box center [727, 156] width 12 height 12
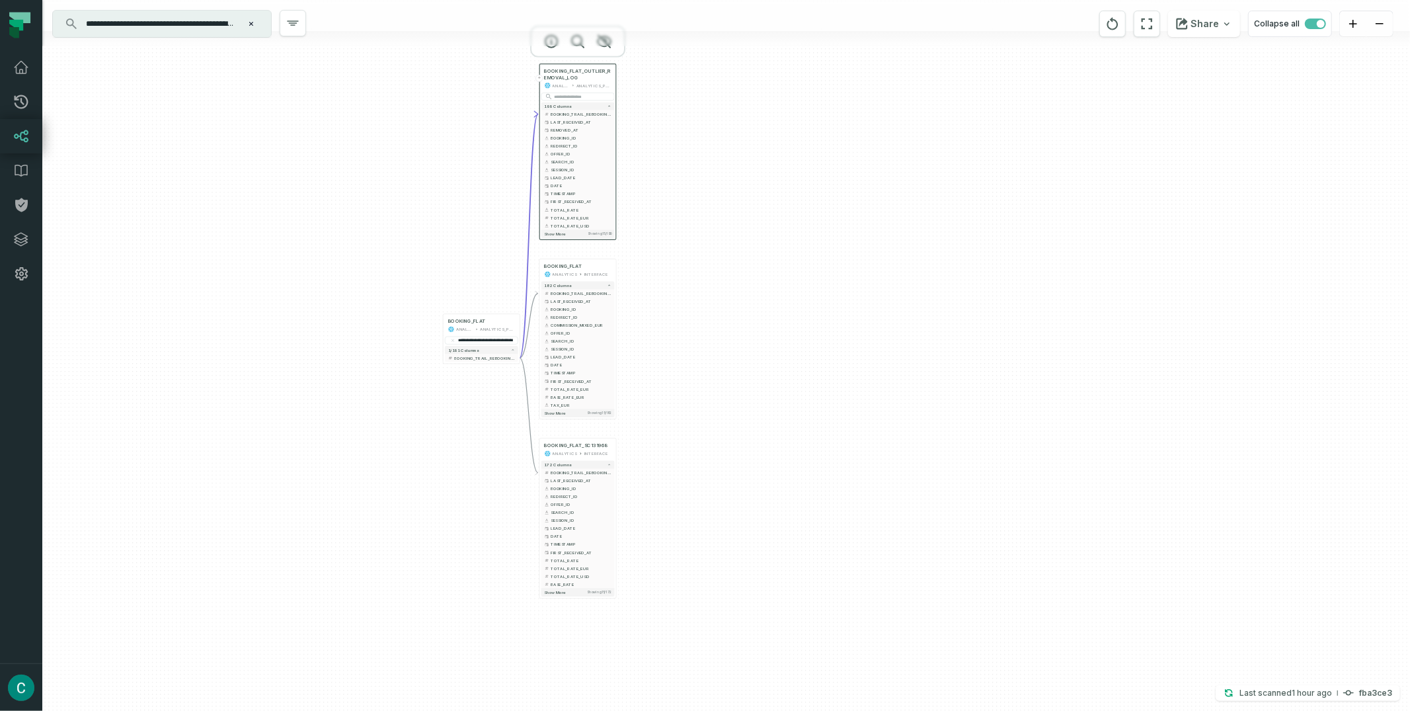
drag, startPoint x: 992, startPoint y: 411, endPoint x: 744, endPoint y: 222, distance: 311.3
click at [752, 220] on div "+ BOOKING_FLAT_OUTLIER_REMOVAL_LOG ANALYTICS ANALYTICS_PROD 199 columns - BOOKI…" at bounding box center [726, 355] width 1368 height 711
click at [577, 236] on icon "button" at bounding box center [578, 237] width 16 height 16
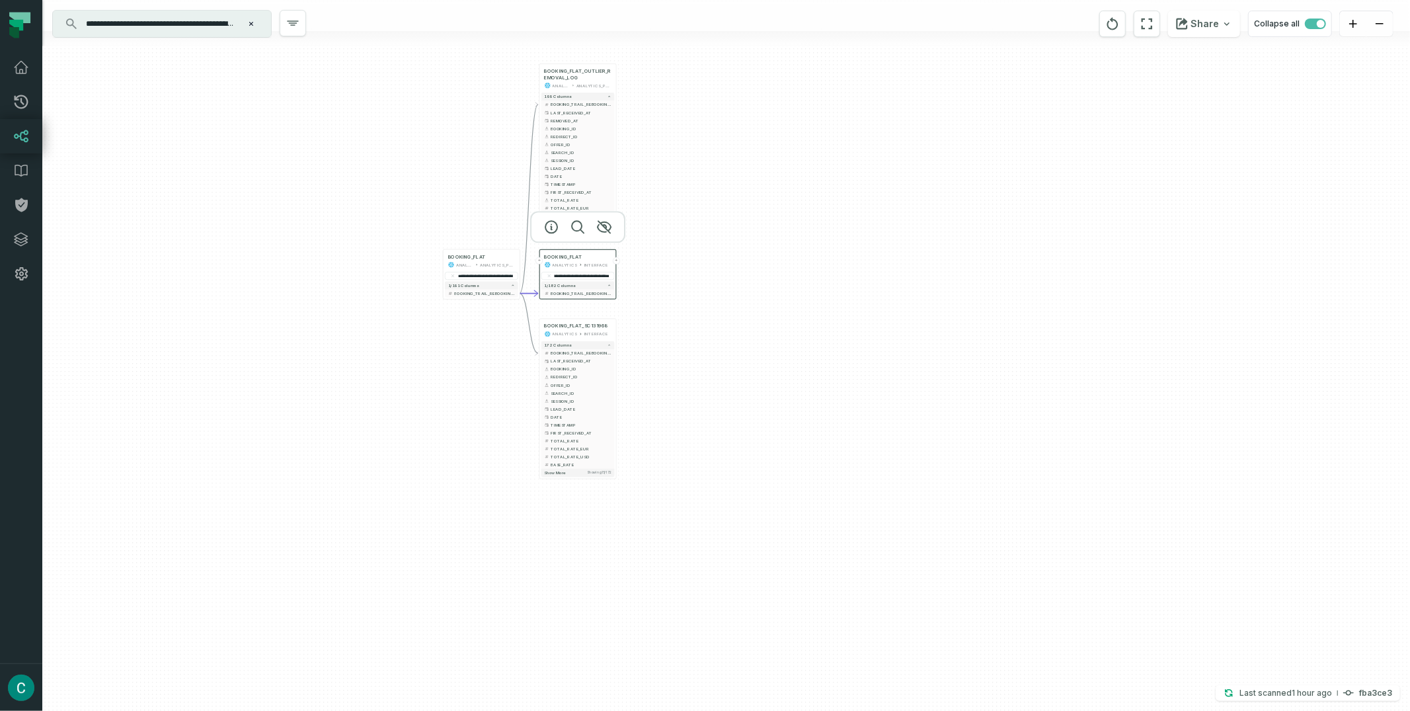
type input "**********"
click at [824, 386] on div "**********" at bounding box center [726, 355] width 1368 height 711
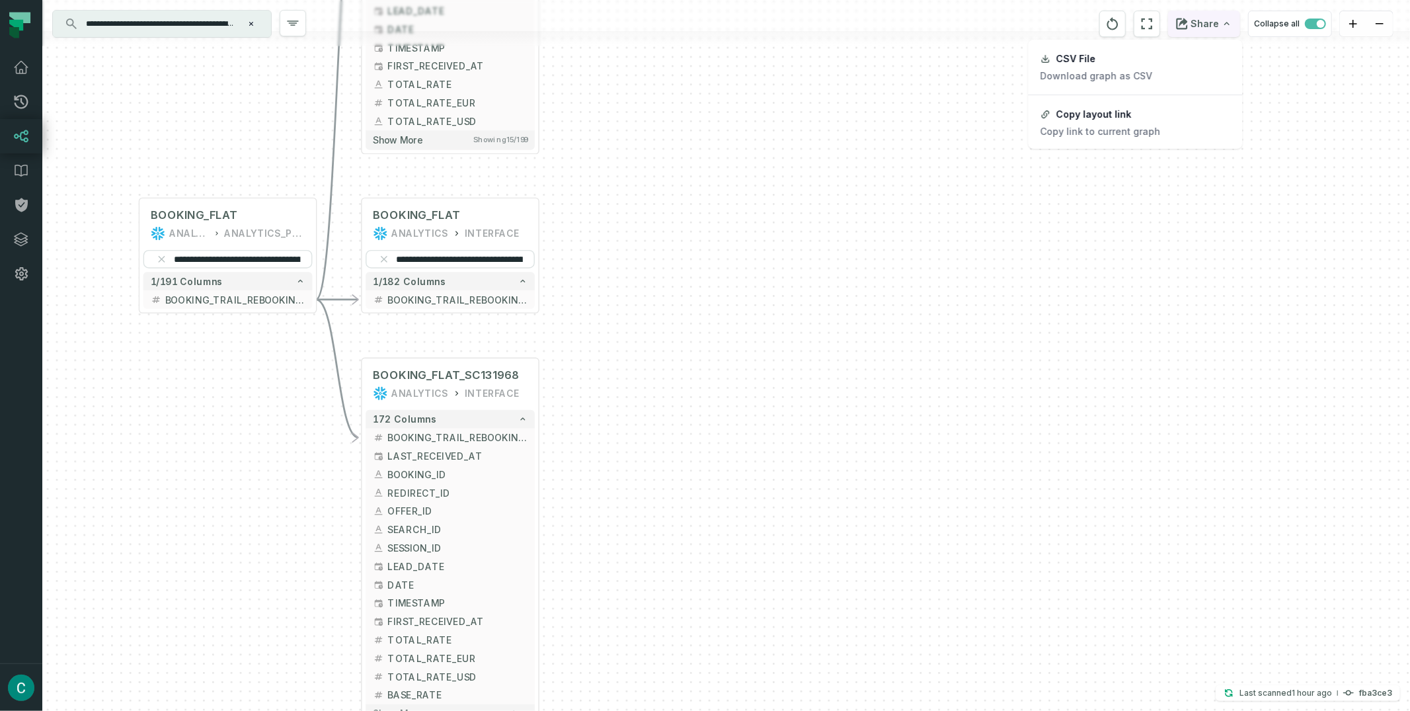
click at [1219, 22] on button "Share" at bounding box center [1204, 24] width 72 height 26
click at [1118, 118] on div "Copy layout link" at bounding box center [1094, 114] width 75 height 12
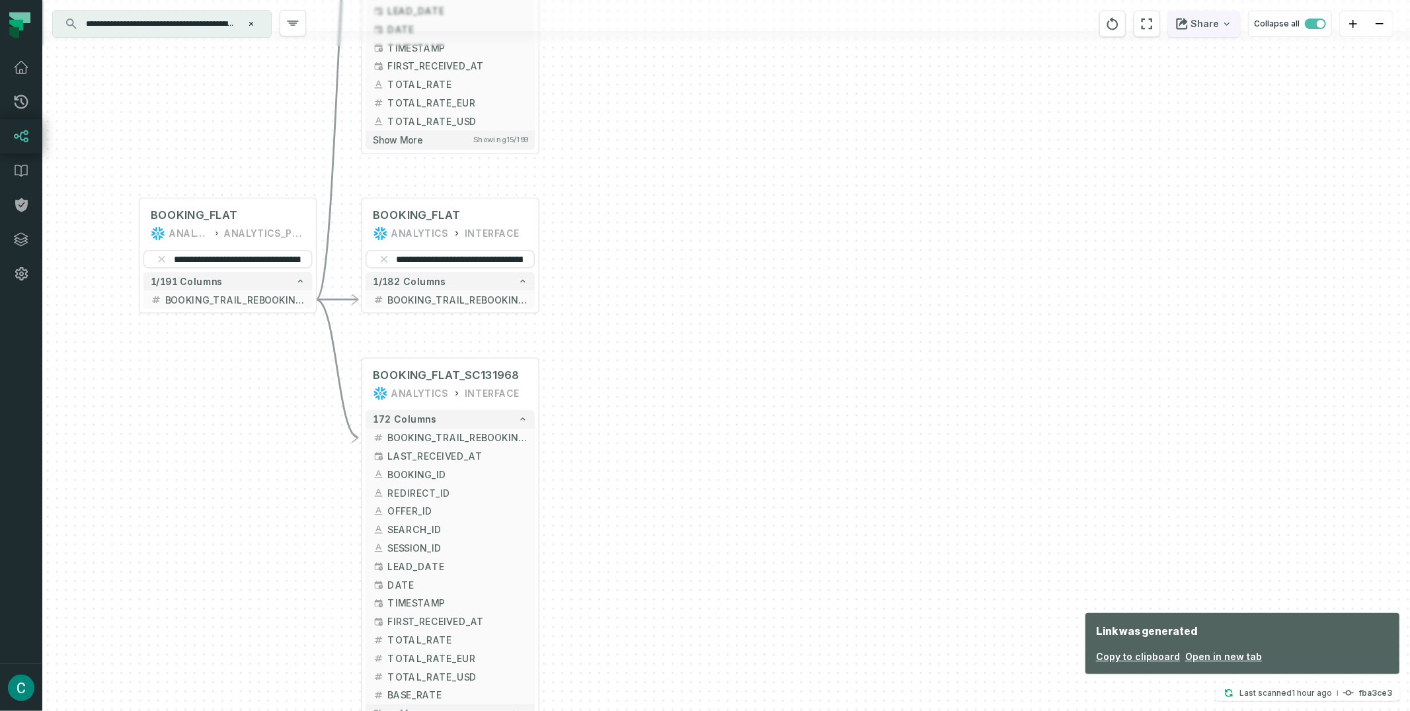
click at [1219, 23] on button "Share" at bounding box center [1204, 24] width 72 height 26
click at [1114, 117] on div "Copy layout link" at bounding box center [1094, 114] width 75 height 12
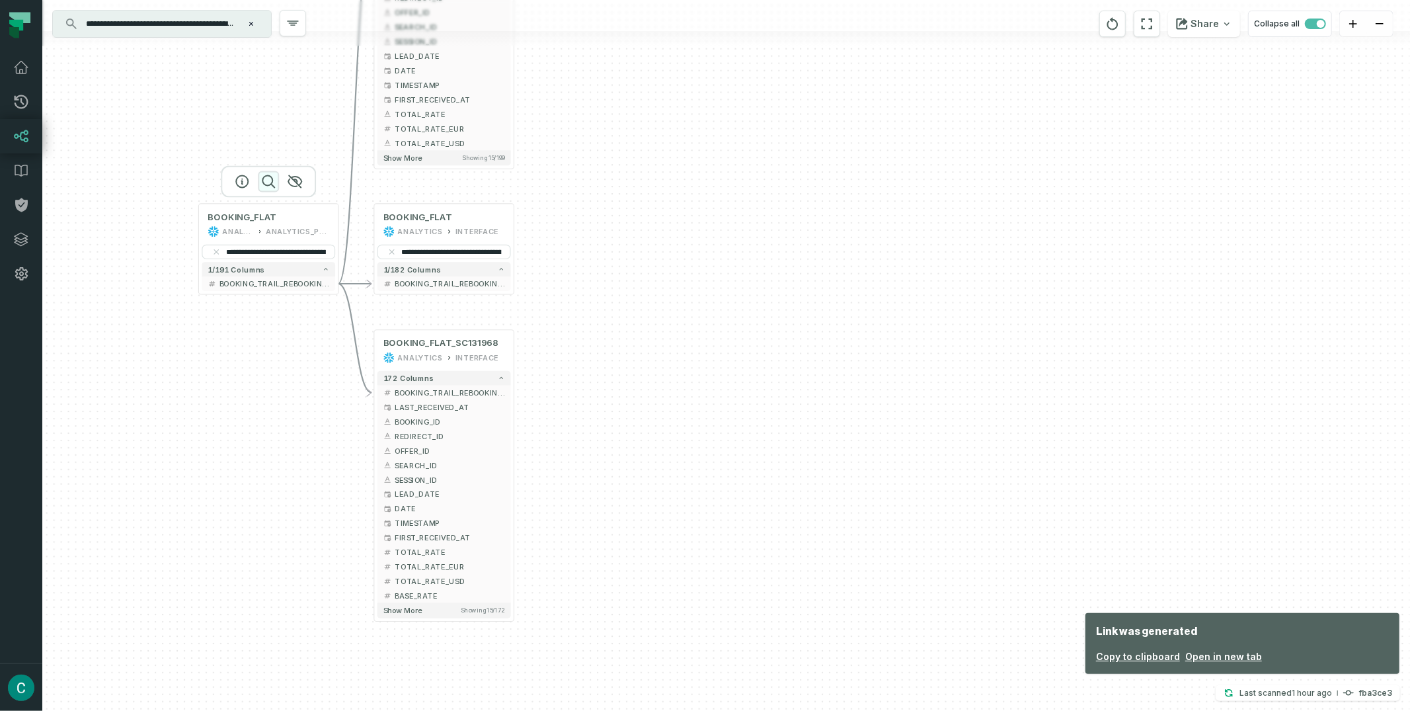
click at [271, 184] on icon "button" at bounding box center [268, 181] width 12 height 12
type input "******"
click at [352, 365] on div "**********" at bounding box center [726, 355] width 1368 height 711
click at [341, 284] on button "+" at bounding box center [339, 283] width 13 height 13
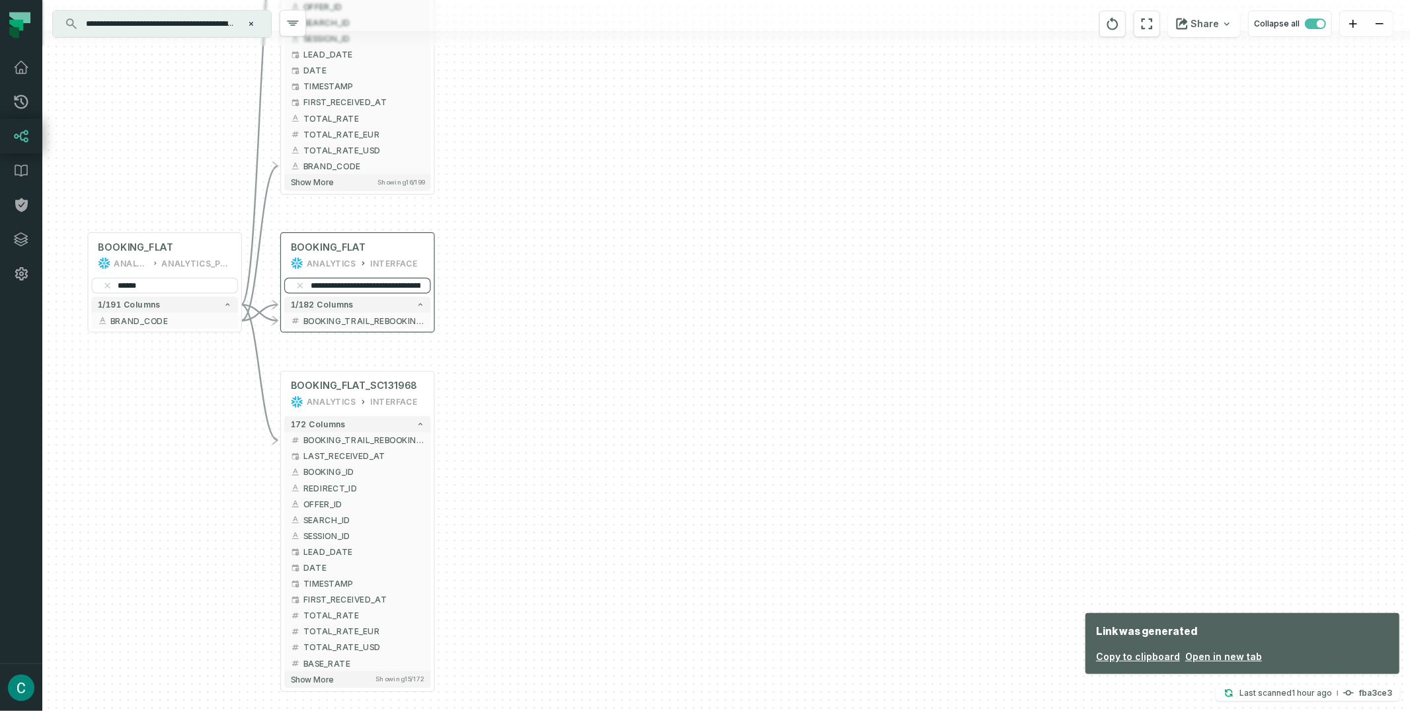
click at [355, 288] on input "**********" at bounding box center [357, 286] width 147 height 16
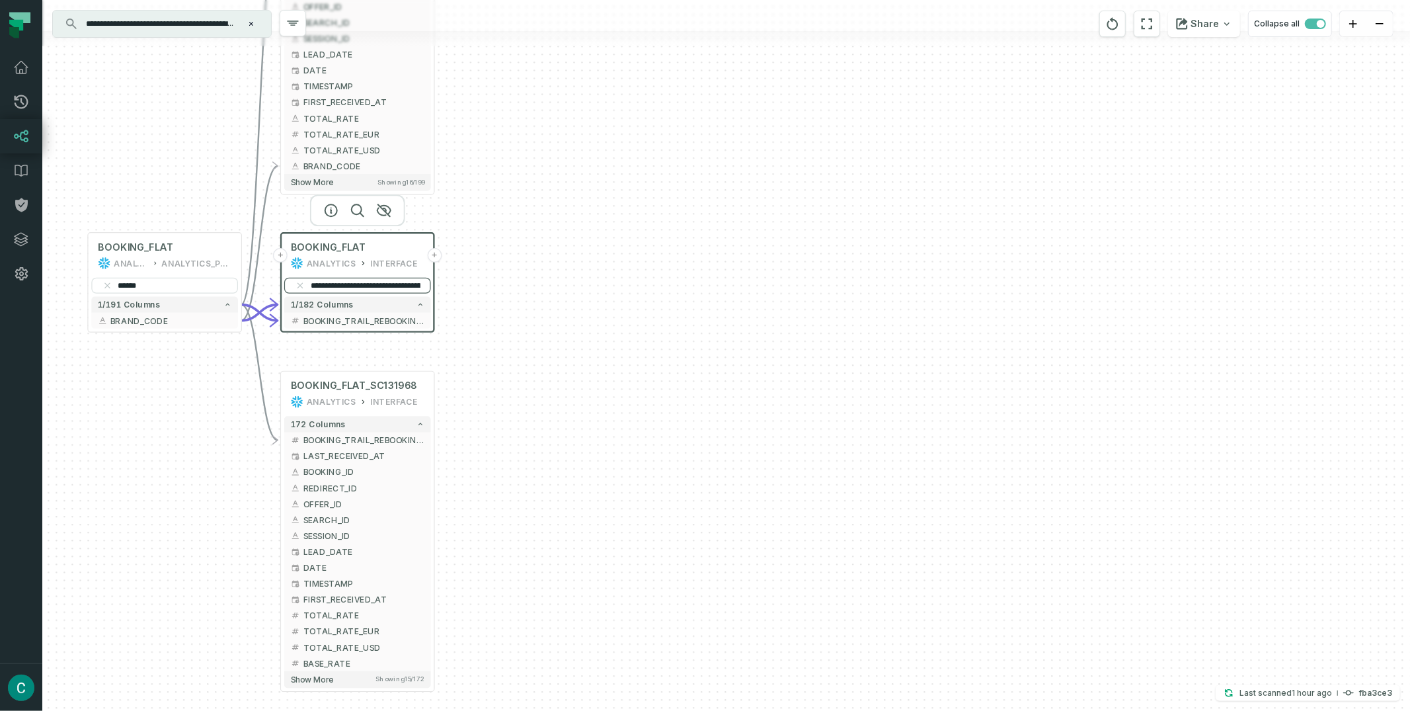
click at [355, 288] on input "**********" at bounding box center [357, 286] width 147 height 16
type input "**********"
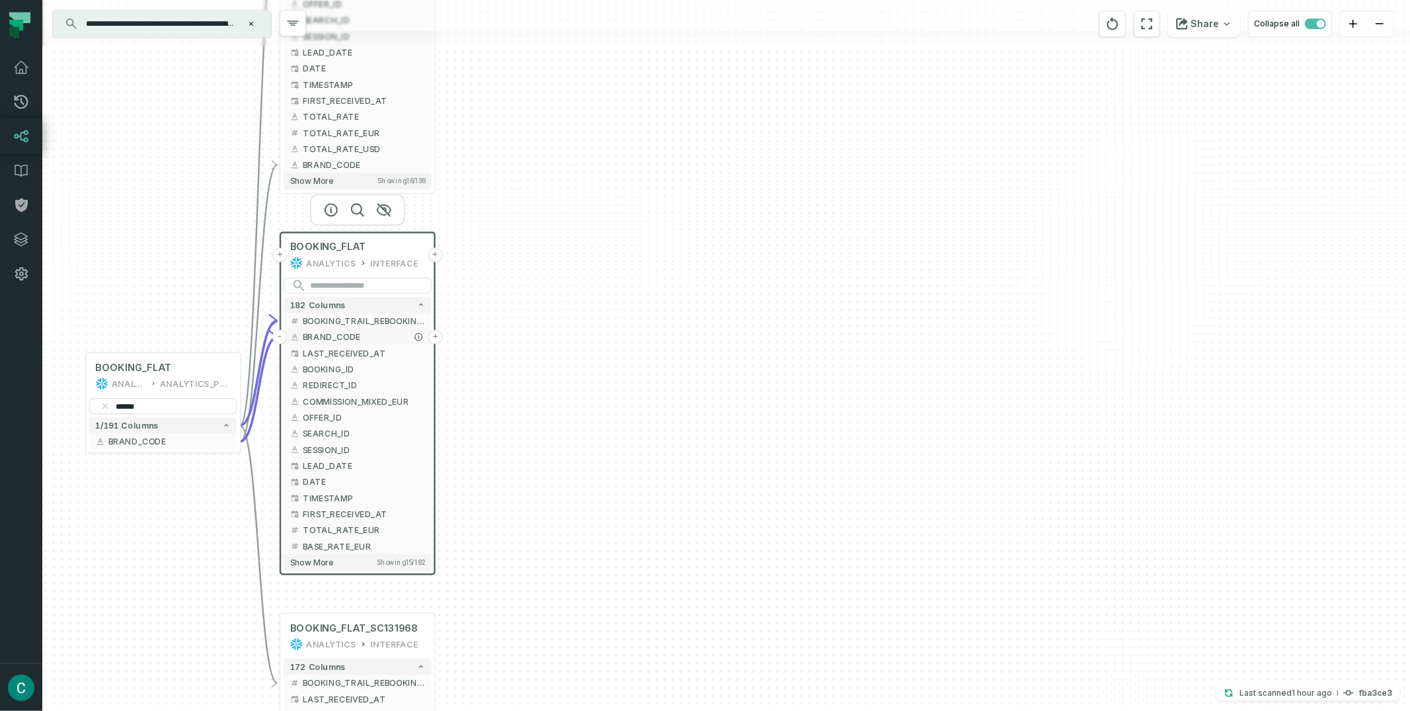
click at [436, 340] on button "+" at bounding box center [435, 337] width 15 height 15
click at [434, 337] on button "+" at bounding box center [435, 336] width 15 height 15
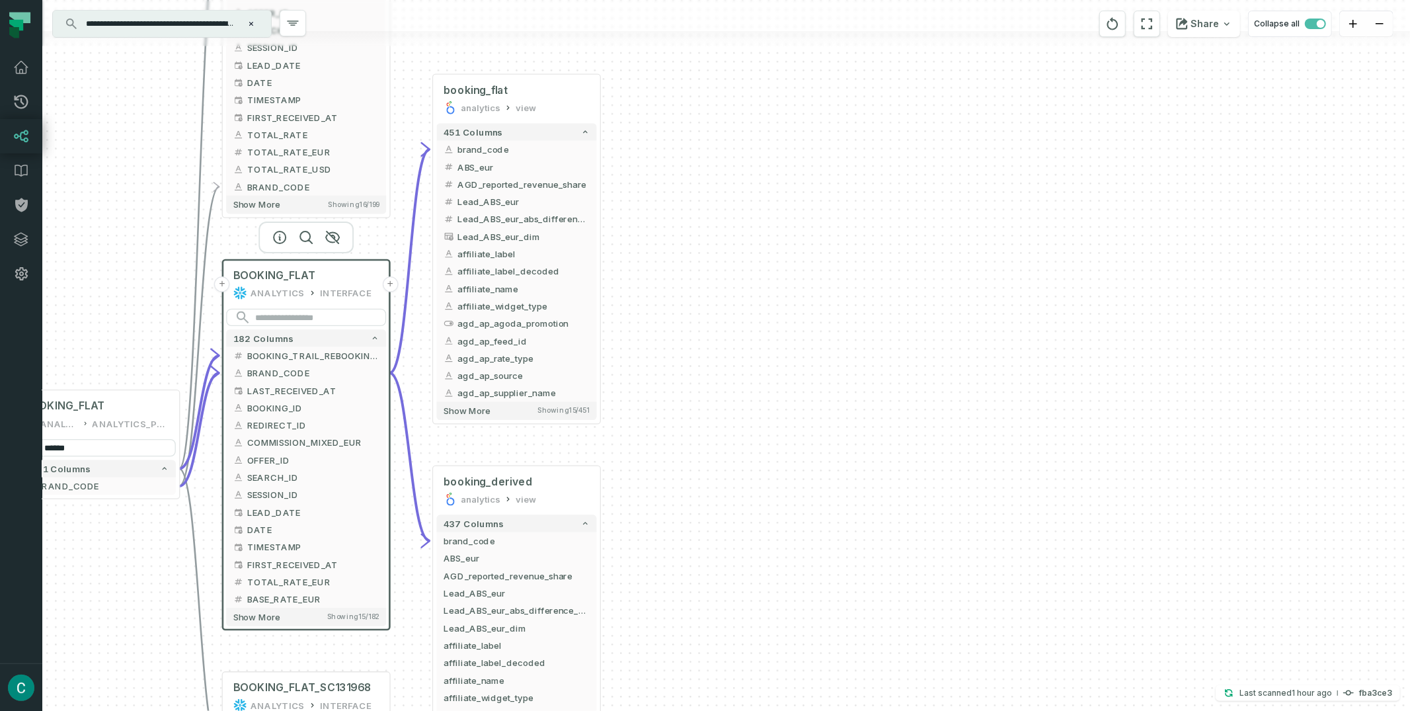
drag, startPoint x: 1040, startPoint y: 397, endPoint x: 782, endPoint y: 231, distance: 307.0
click at [782, 231] on div "+ booking_flat analytics view + 451 columns - brand_code + + ABS_eur + + AGD_re…" at bounding box center [726, 355] width 1368 height 711
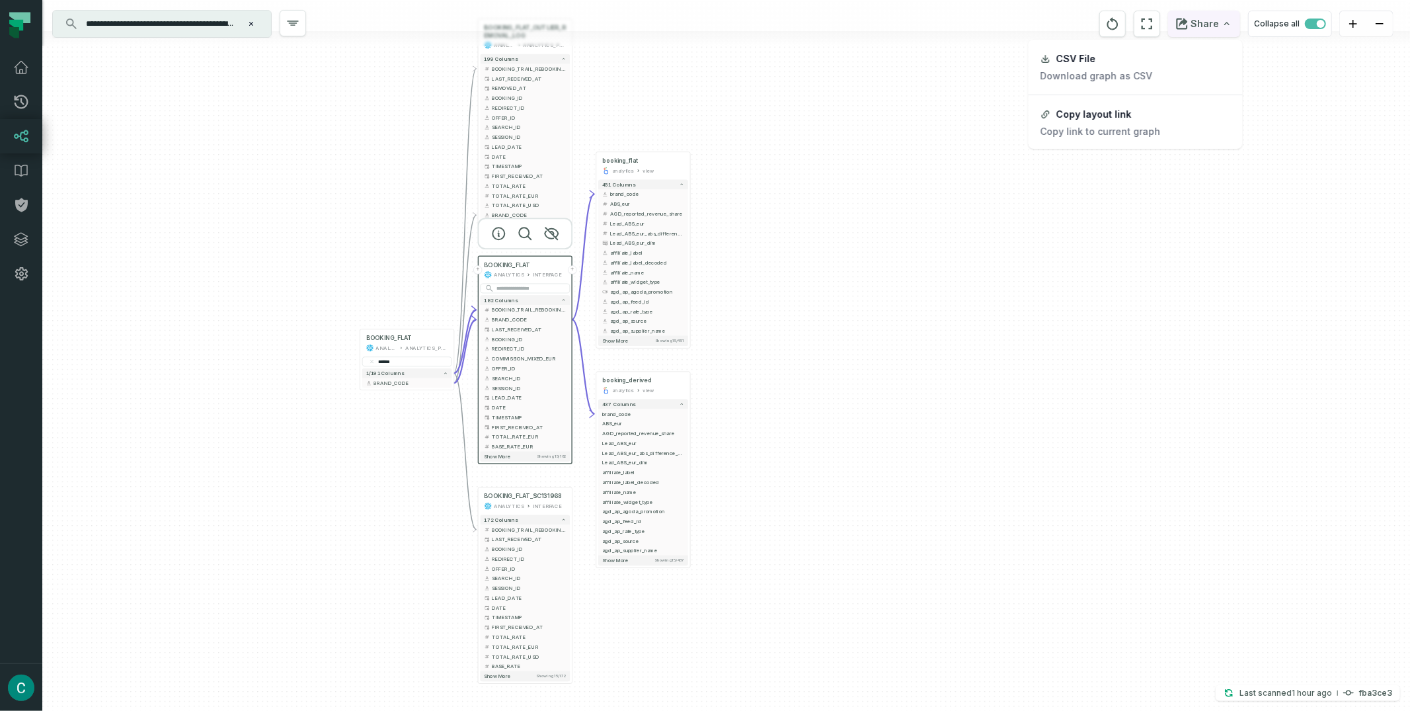
click at [1208, 22] on button "Share" at bounding box center [1204, 24] width 72 height 26
click at [1135, 118] on button "Copy layout link Copy link to current graph" at bounding box center [1136, 123] width 212 height 50
click at [522, 231] on icon "button" at bounding box center [525, 233] width 16 height 16
click at [668, 131] on icon "button" at bounding box center [670, 130] width 16 height 16
click at [672, 346] on icon "button" at bounding box center [670, 348] width 13 height 12
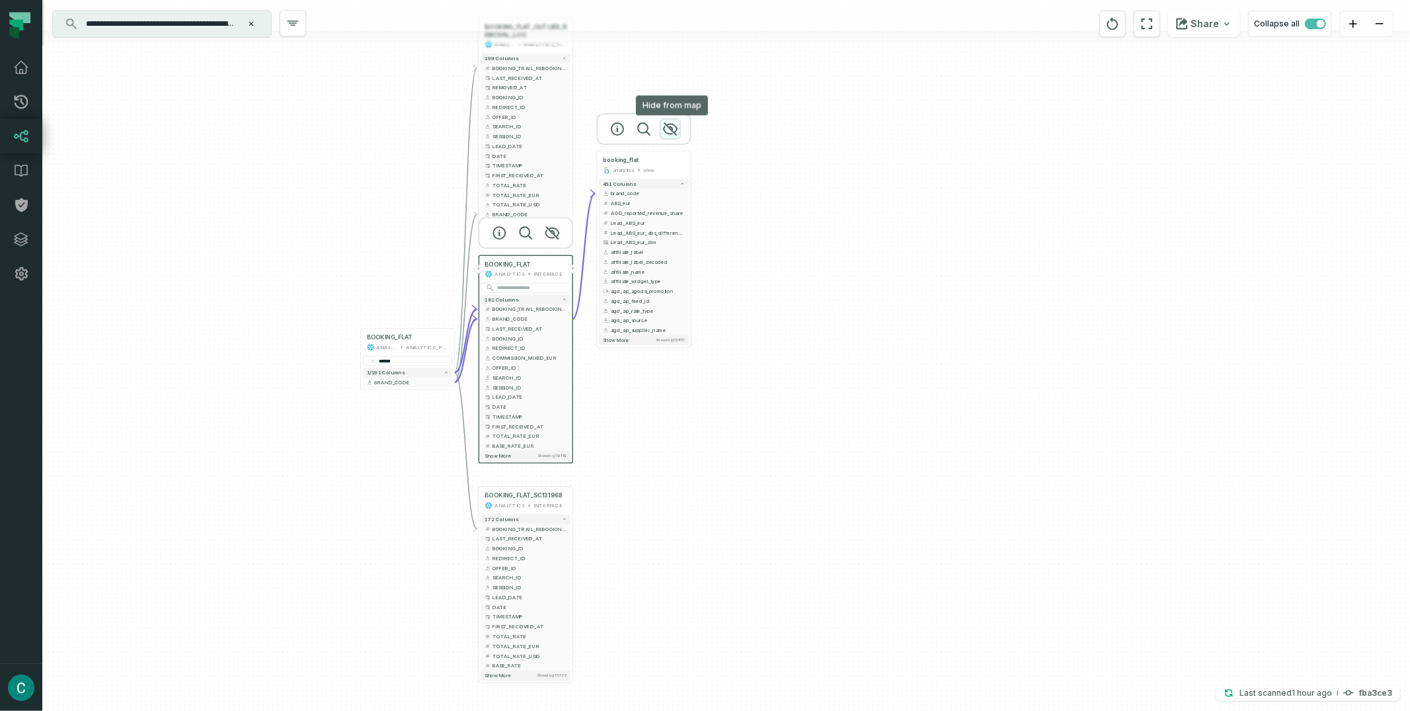
click at [674, 124] on icon "button" at bounding box center [670, 129] width 13 height 12
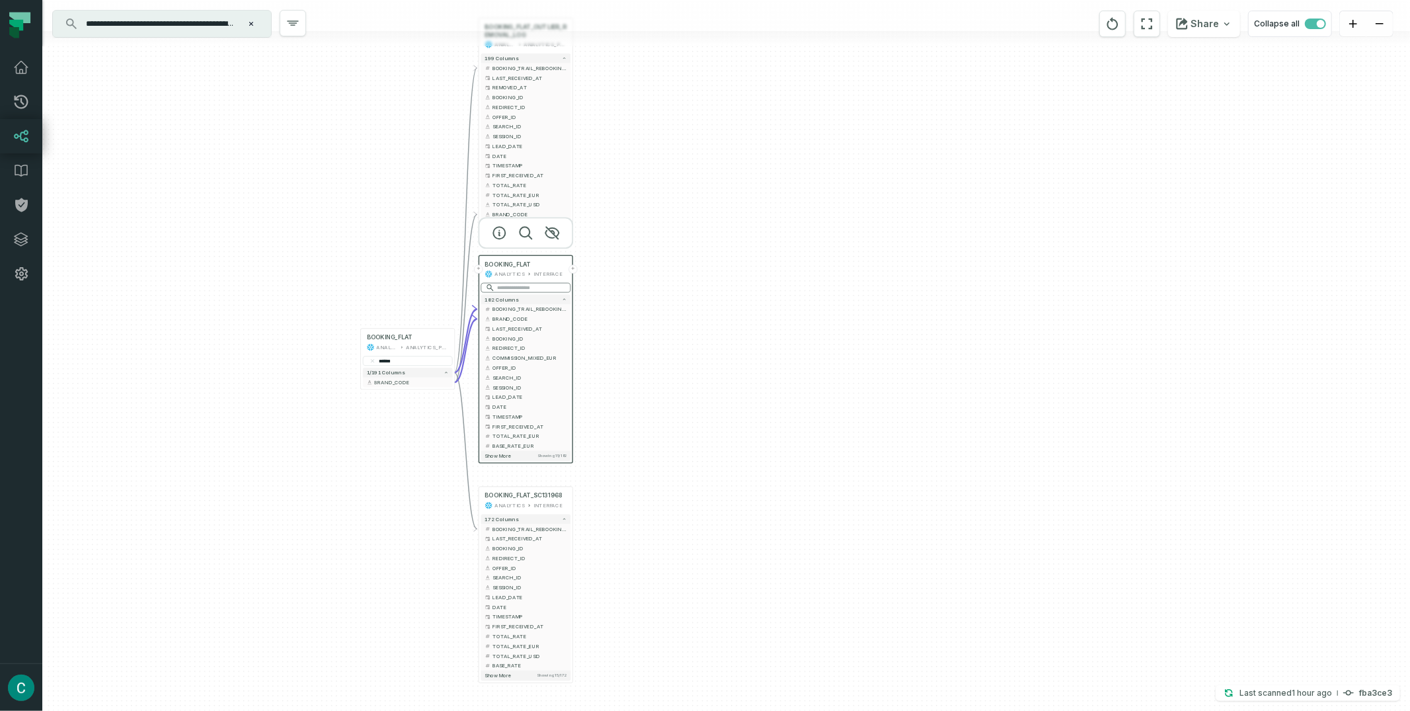
click at [521, 289] on input "search" at bounding box center [526, 288] width 90 height 10
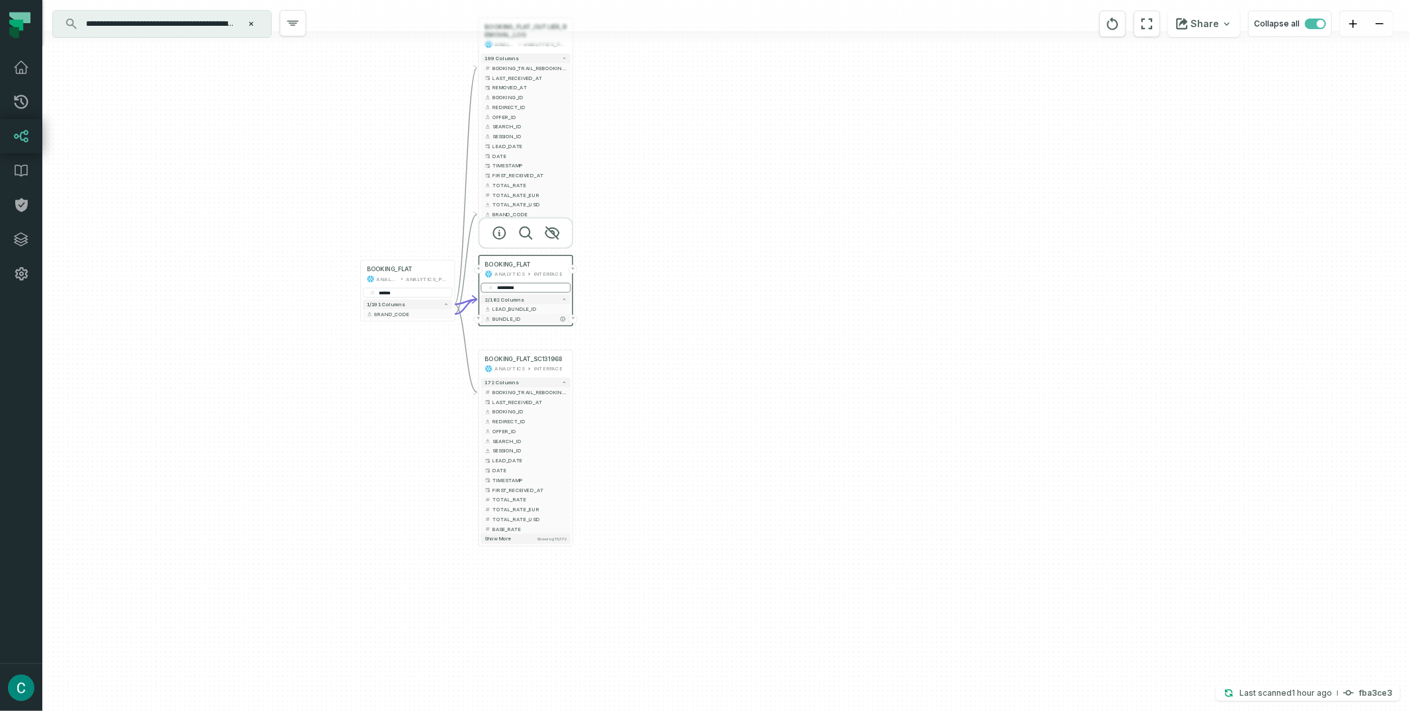
type input "*********"
click at [575, 319] on button "+" at bounding box center [573, 319] width 9 height 9
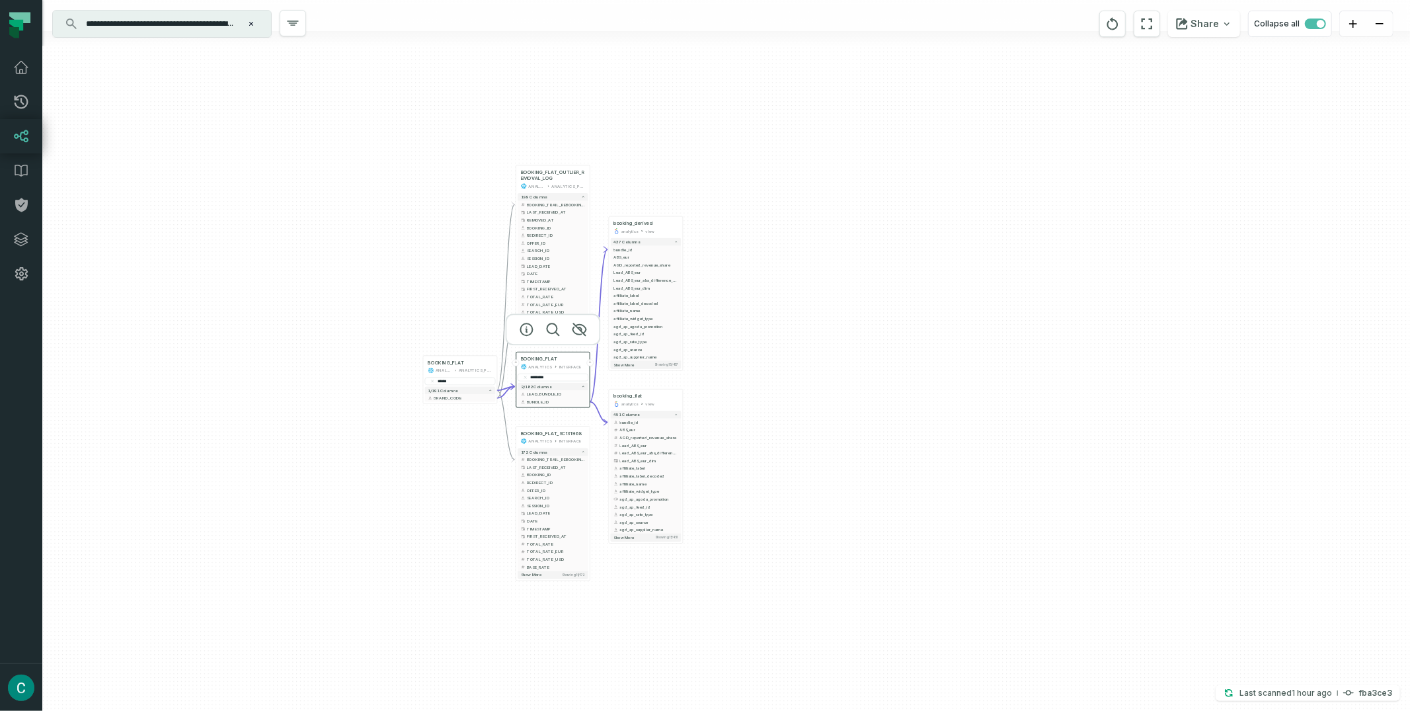
drag, startPoint x: 1027, startPoint y: 334, endPoint x: 862, endPoint y: 319, distance: 165.9
click at [862, 319] on div "+ booking_derived analytics view + 437 columns - bundle_id + ABS_eur + AGD_repo…" at bounding box center [726, 355] width 1368 height 711
click at [1203, 11] on button "Share" at bounding box center [1204, 24] width 72 height 26
click at [1156, 108] on button "Copy layout link Copy link to current graph" at bounding box center [1136, 123] width 212 height 50
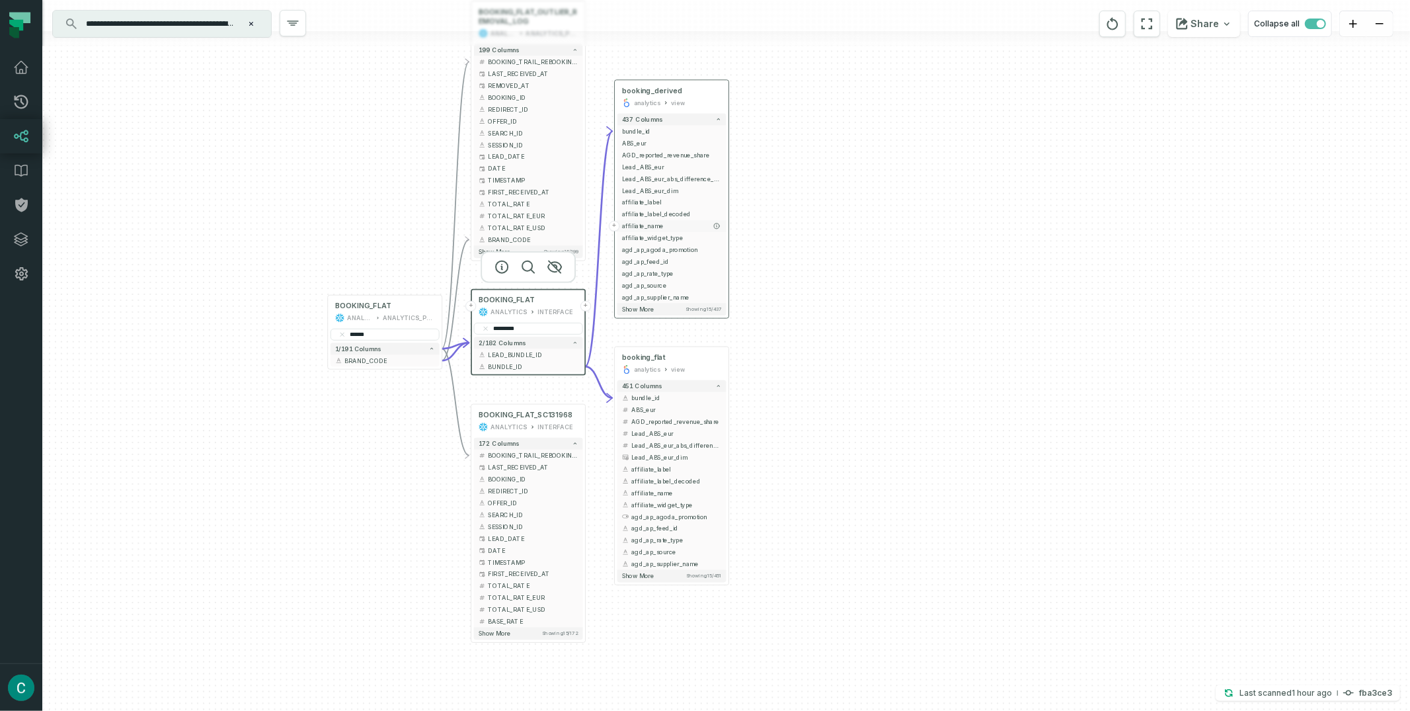
drag, startPoint x: 767, startPoint y: 249, endPoint x: 736, endPoint y: 194, distance: 63.1
click at [815, 162] on div "+ booking_derived analytics view + 437 columns - bundle_id + ABS_eur + AGD_repo…" at bounding box center [726, 355] width 1368 height 711
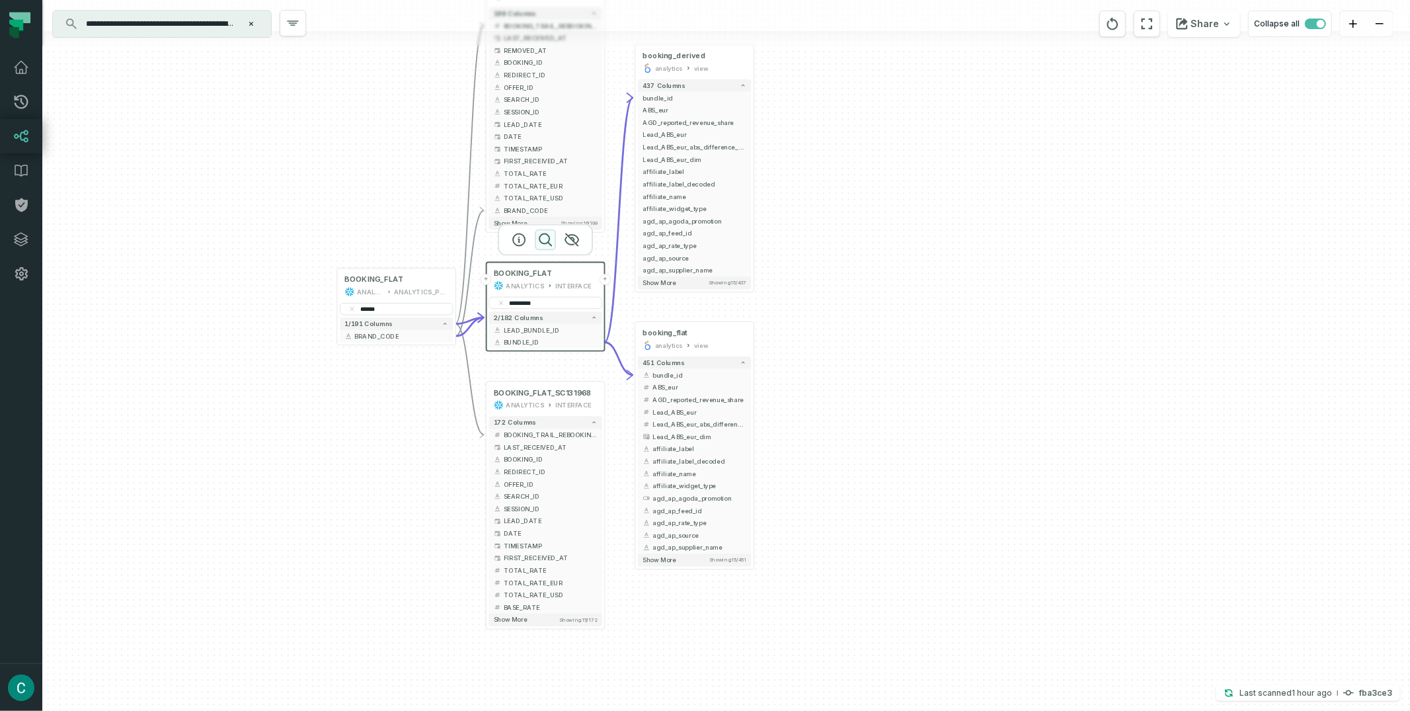
click at [549, 237] on icon "button" at bounding box center [546, 240] width 12 height 12
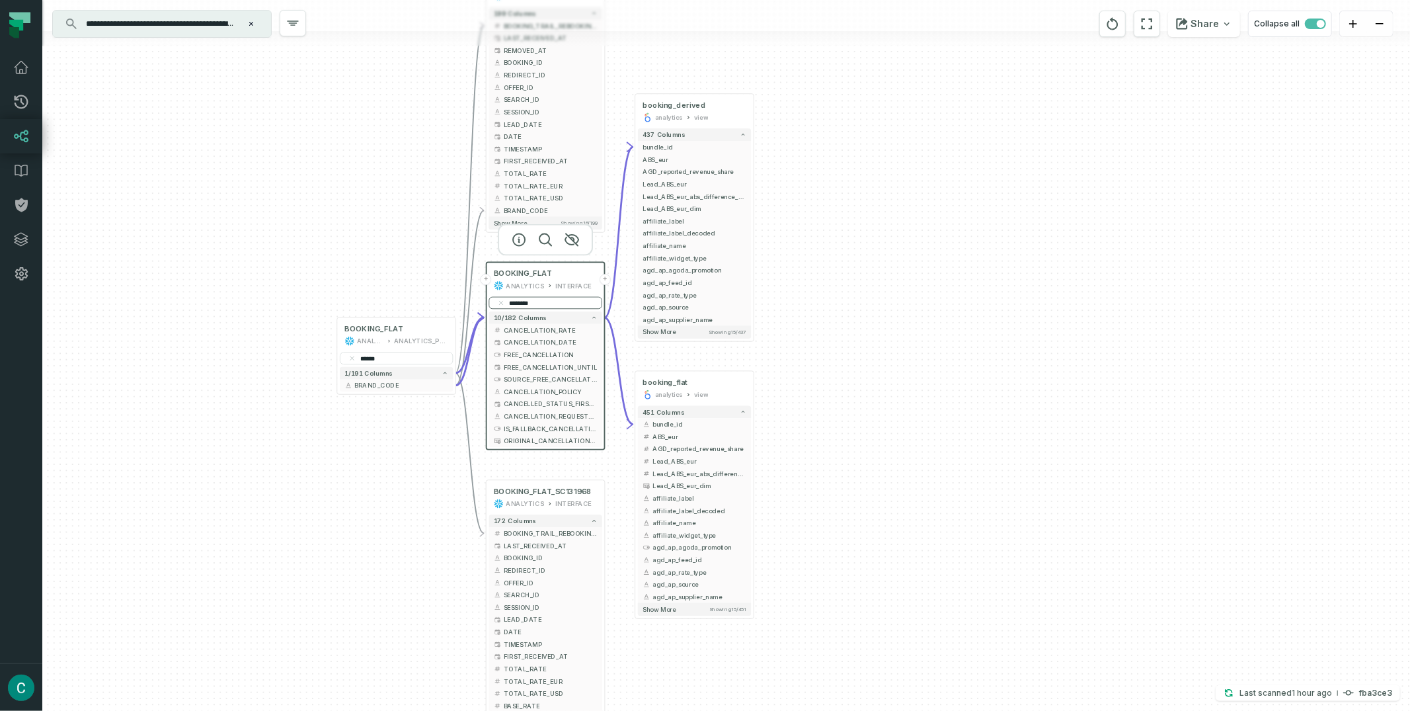
type input "*********"
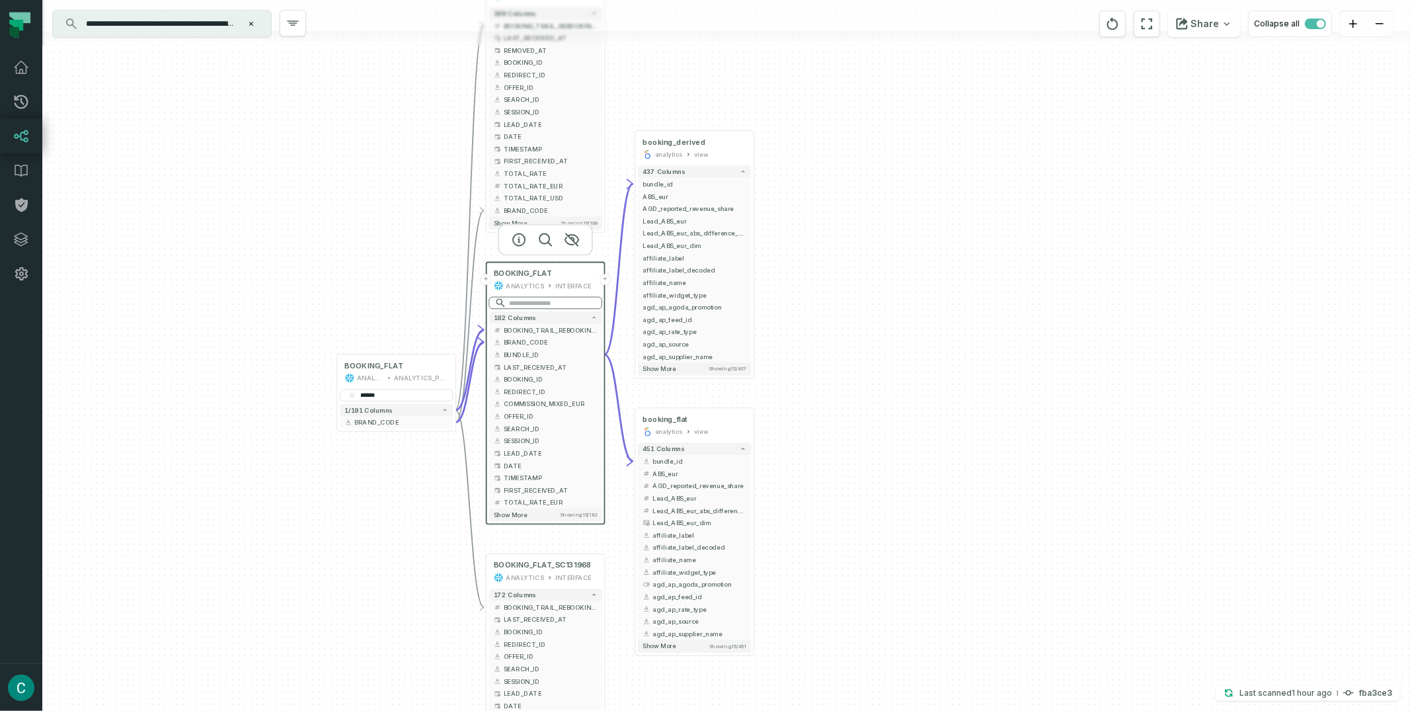
paste input "**********"
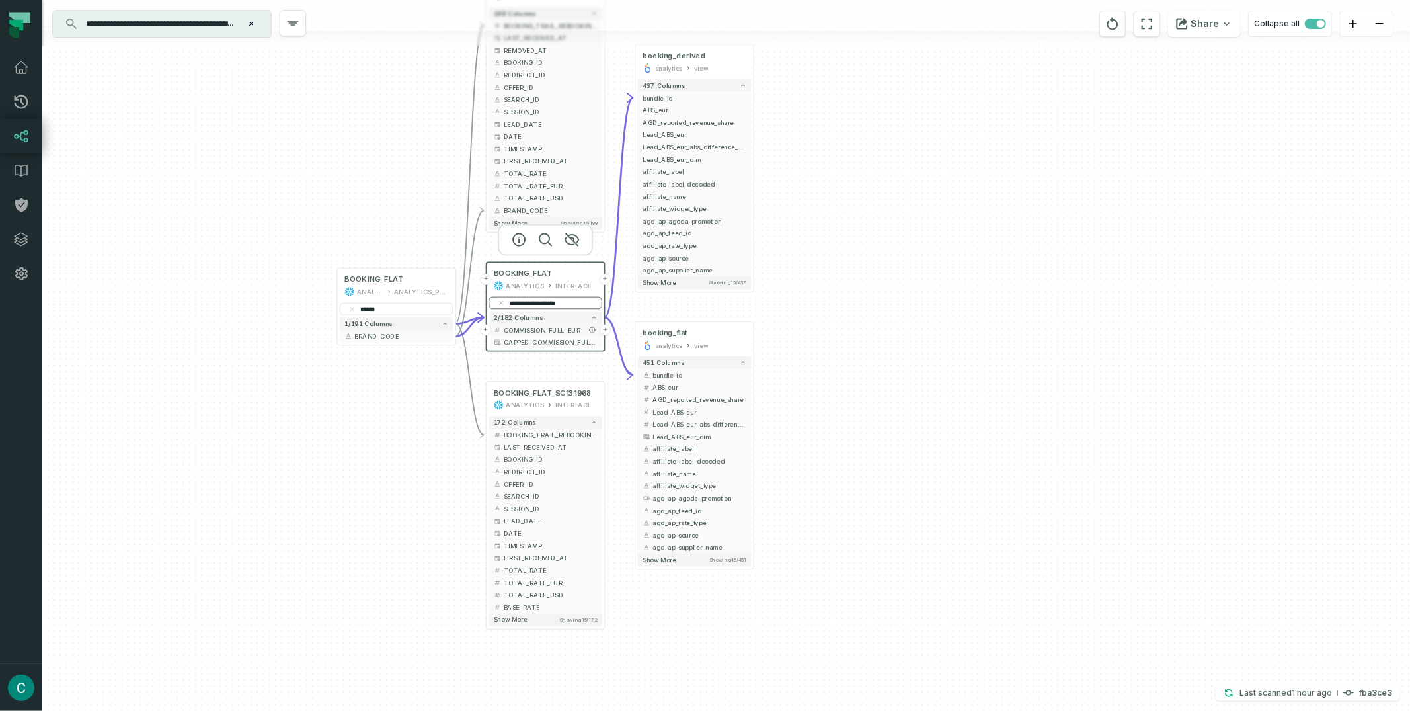
type input "**********"
click at [606, 329] on button "+" at bounding box center [605, 330] width 11 height 11
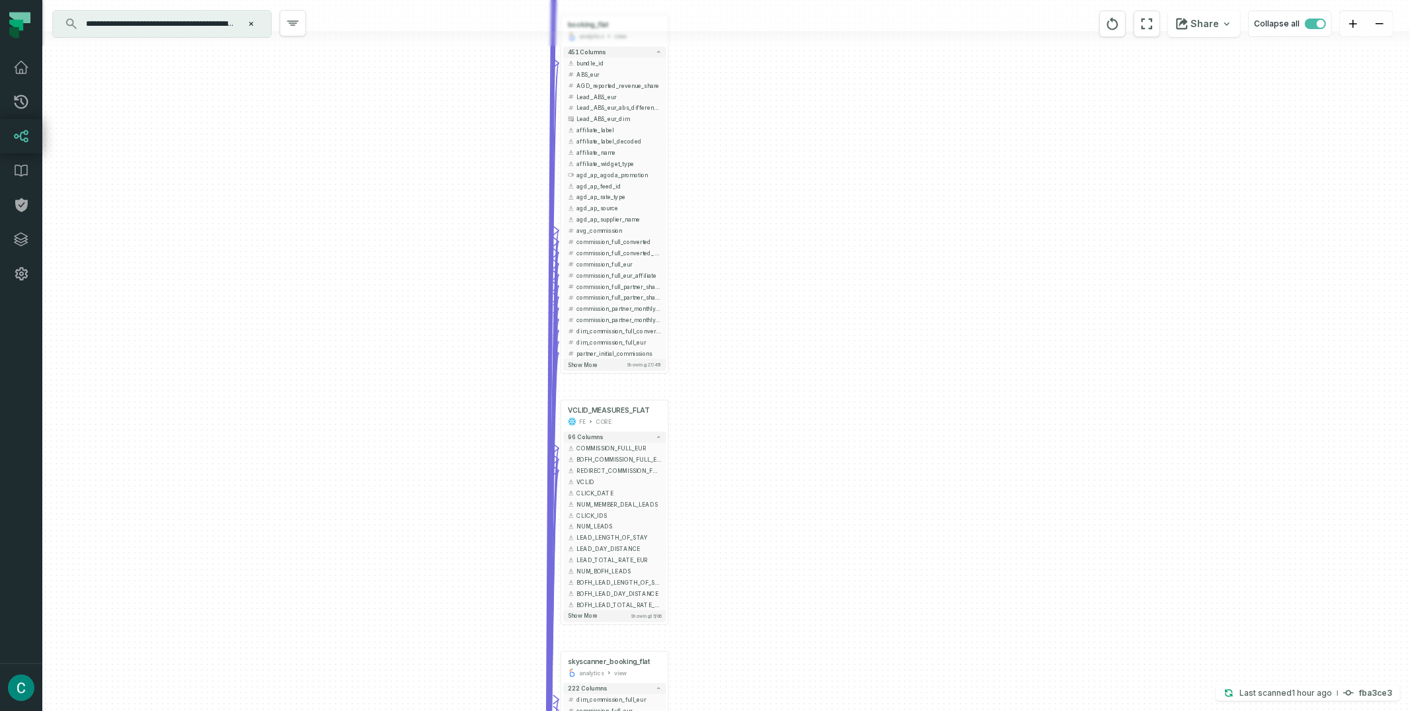
drag, startPoint x: 584, startPoint y: 283, endPoint x: 741, endPoint y: 467, distance: 242.5
click at [743, 473] on div "+ VCLID_MEASURES_FLAT FE CORE + 96 columns - COMMISSION_FULL_EUR + + BOFH_COMMI…" at bounding box center [726, 355] width 1368 height 711
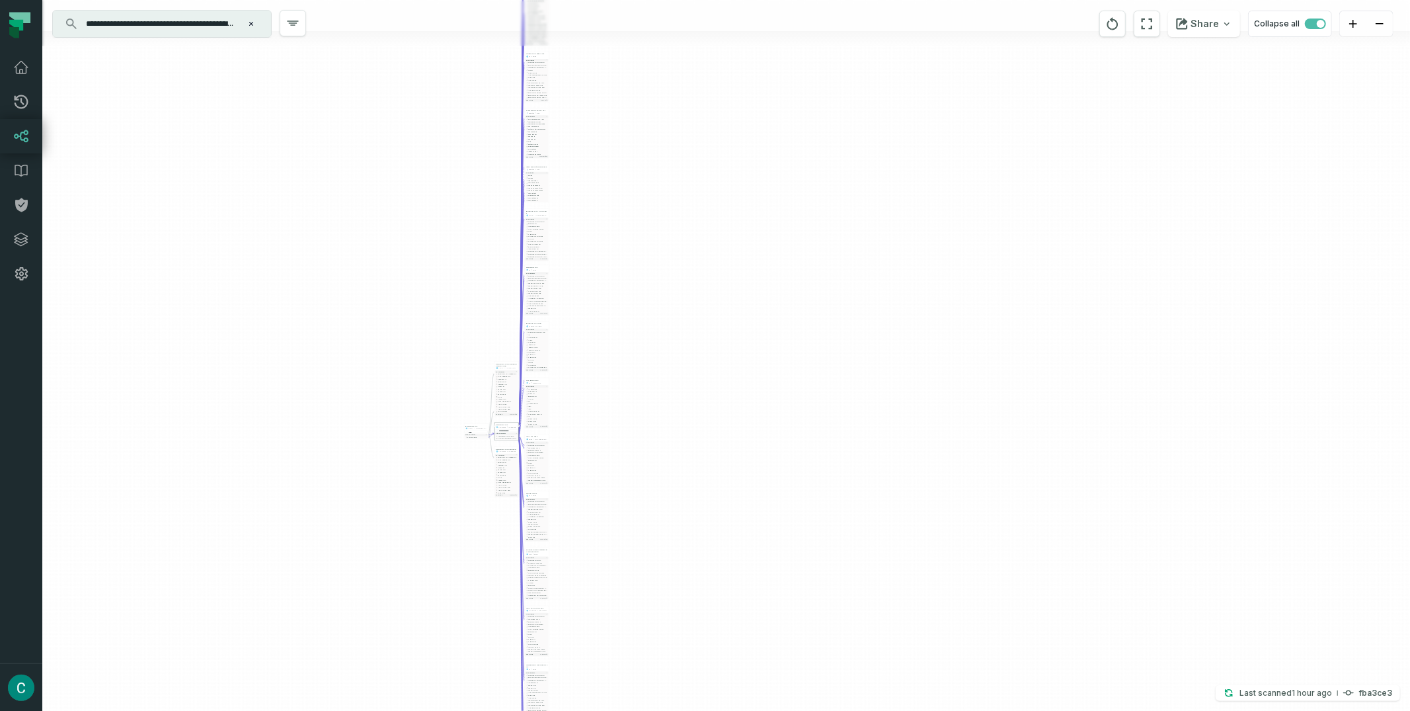
drag, startPoint x: 848, startPoint y: 259, endPoint x: 561, endPoint y: 211, distance: 290.2
click at [528, 97] on button "BOFH_LEAD_TOTAL_RATE_EUR" at bounding box center [537, 98] width 23 height 3
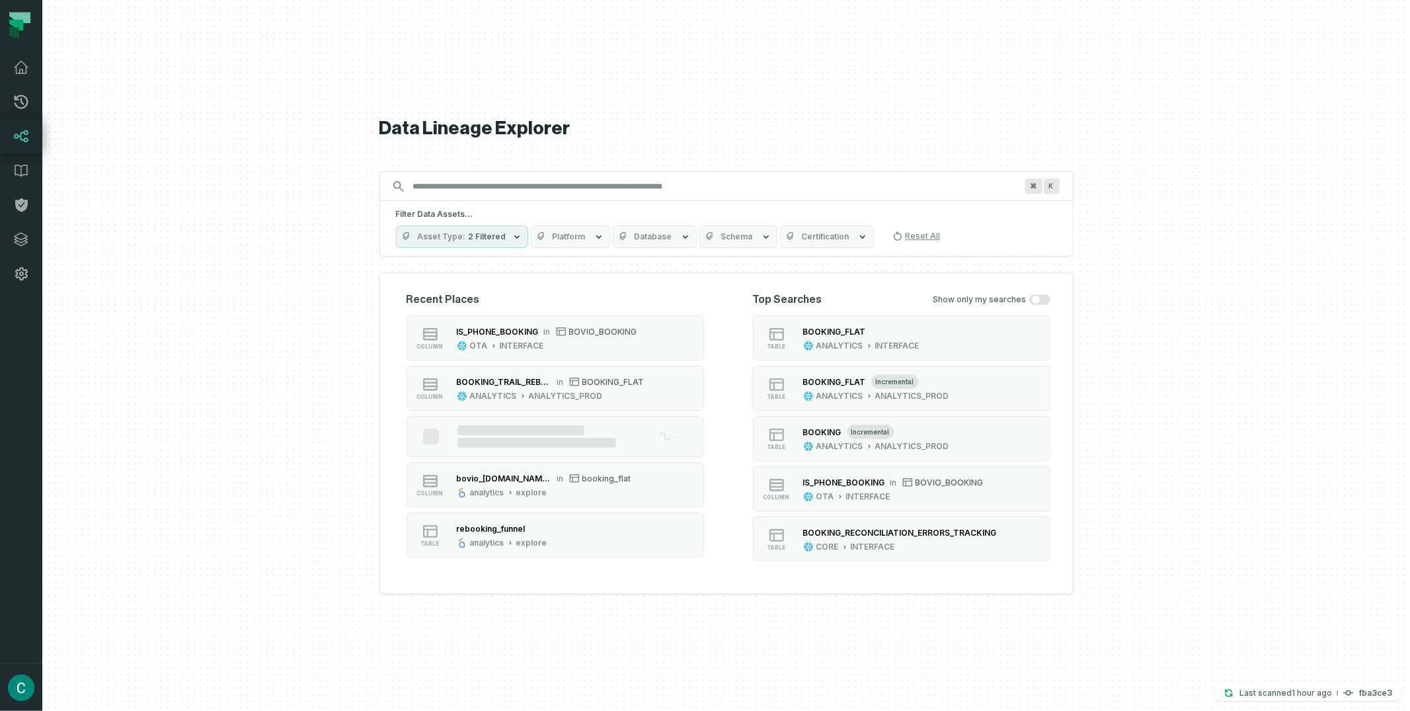
click at [483, 251] on div "Filter Data Assets... Asset Type 2 Filtered Platform Database Schema Certificat…" at bounding box center [727, 229] width 694 height 56
drag, startPoint x: 487, startPoint y: 238, endPoint x: 487, endPoint y: 249, distance: 11.2
click at [487, 238] on span "2 Filtered" at bounding box center [488, 236] width 38 height 11
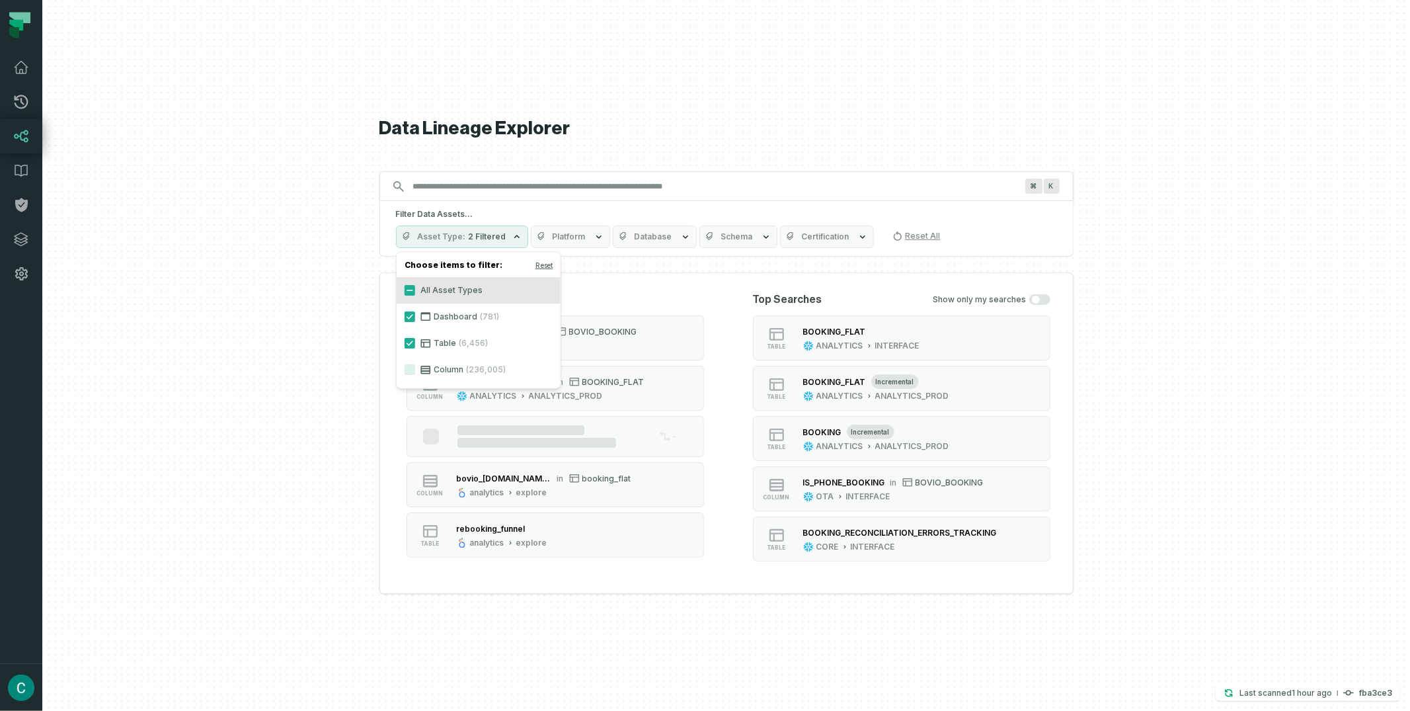
click at [431, 368] on label "Column (236,005)" at bounding box center [479, 369] width 164 height 26
click at [415, 368] on button "Column (236,005)" at bounding box center [410, 369] width 11 height 11
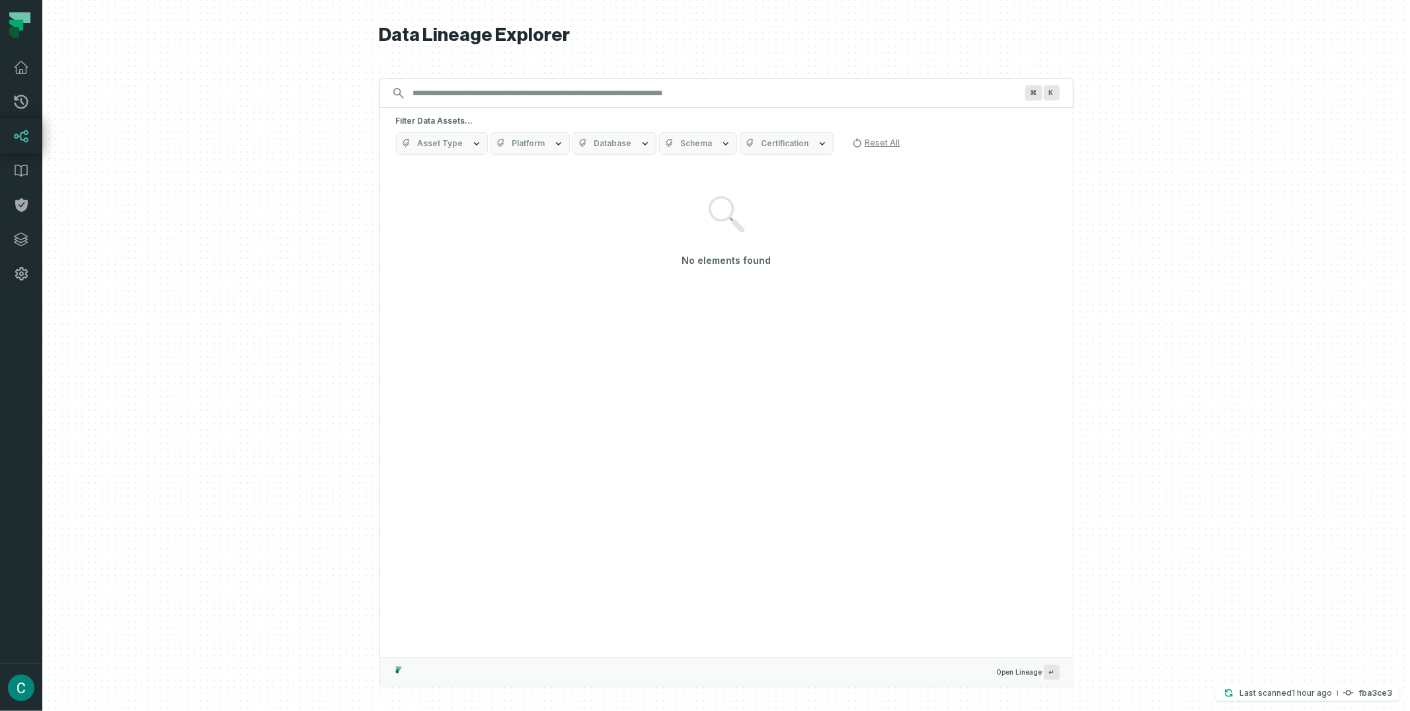
click at [614, 128] on div "Filter Data Assets... Asset Type Platform Database Schema Certification Reset A…" at bounding box center [726, 135] width 693 height 55
click at [617, 136] on button "Database" at bounding box center [615, 143] width 84 height 22
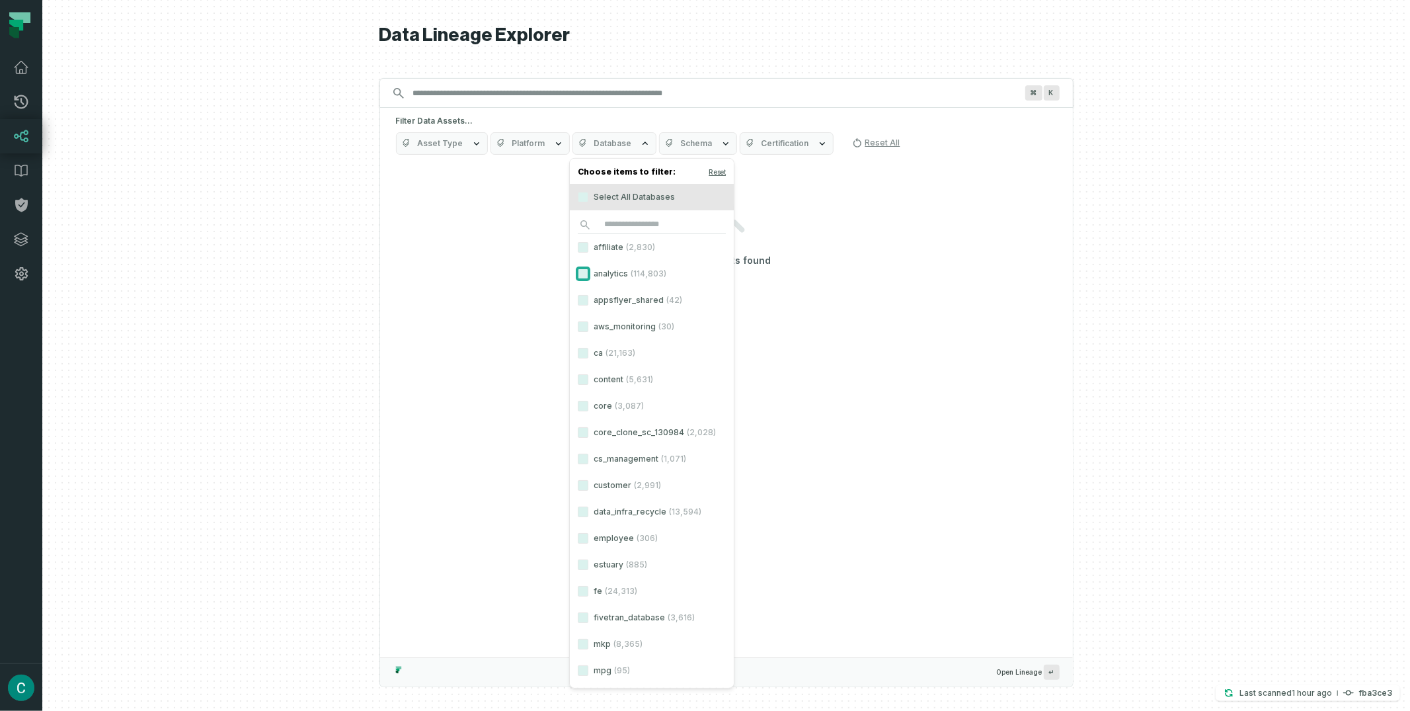
click at [582, 276] on button "analytics (114,803)" at bounding box center [583, 273] width 11 height 11
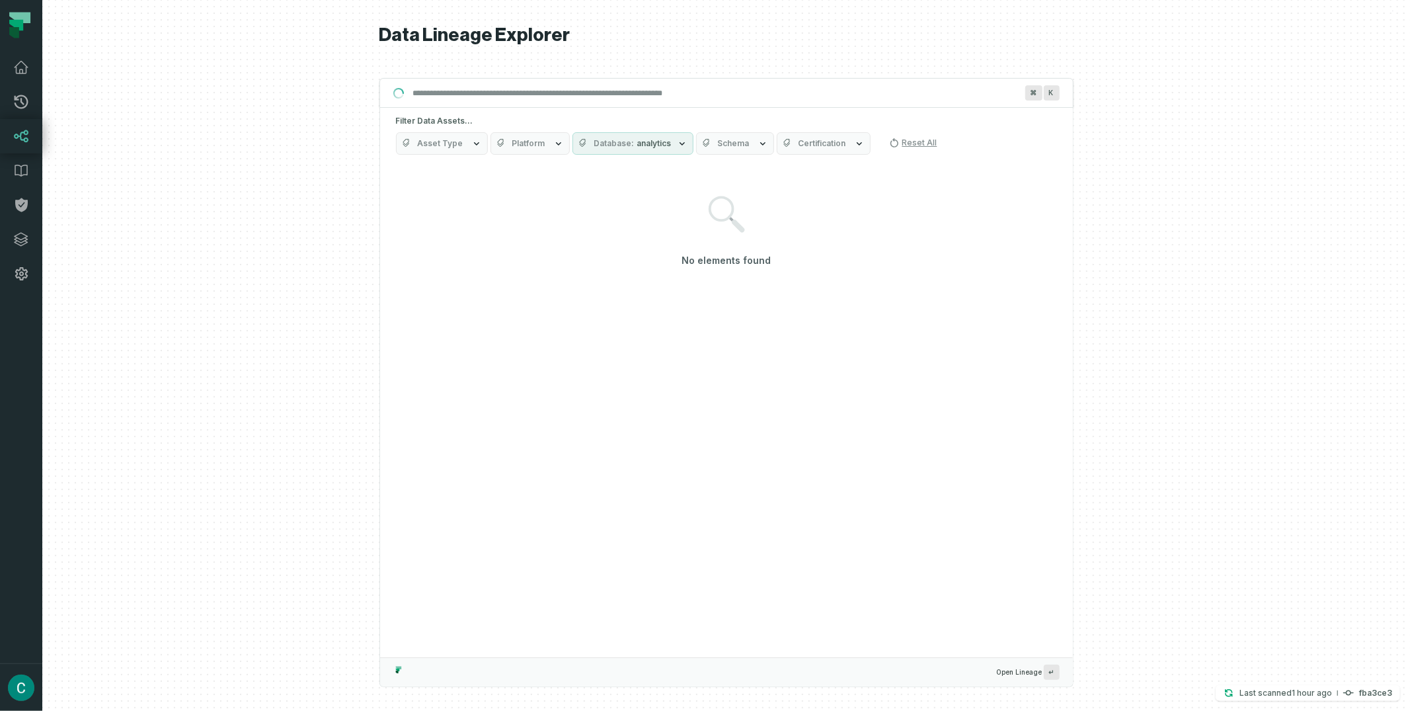
click at [719, 151] on button "Schema" at bounding box center [735, 143] width 78 height 22
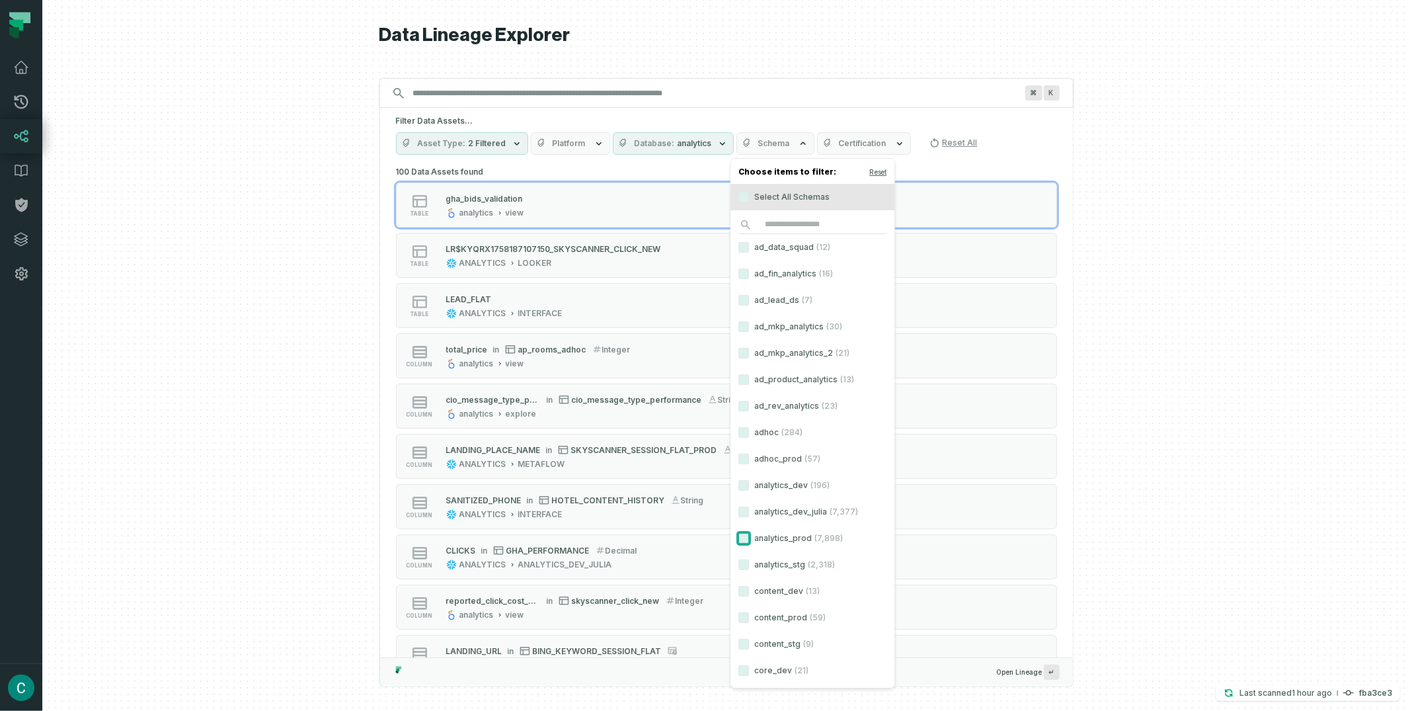
click at [743, 540] on button "analytics_prod (7,898)" at bounding box center [744, 538] width 11 height 11
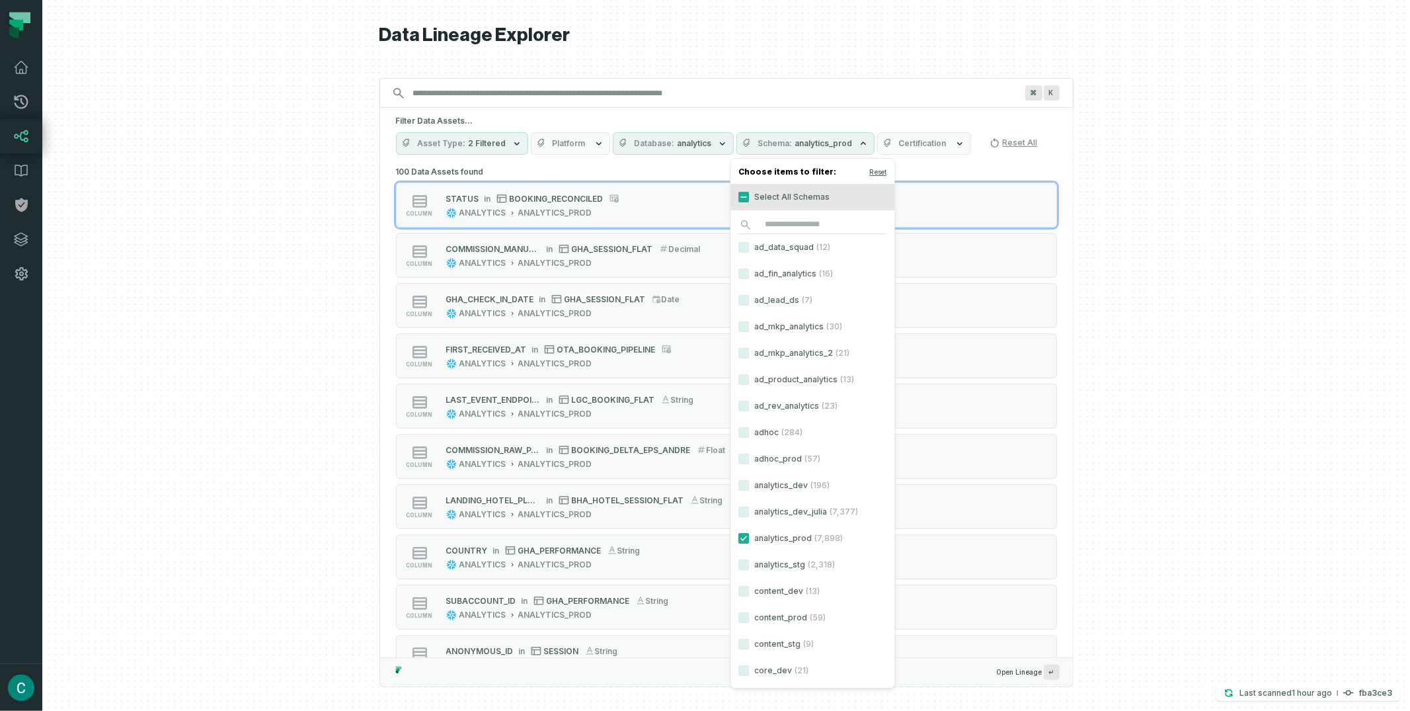
click at [714, 42] on h1 "Data Lineage Explorer" at bounding box center [727, 35] width 694 height 23
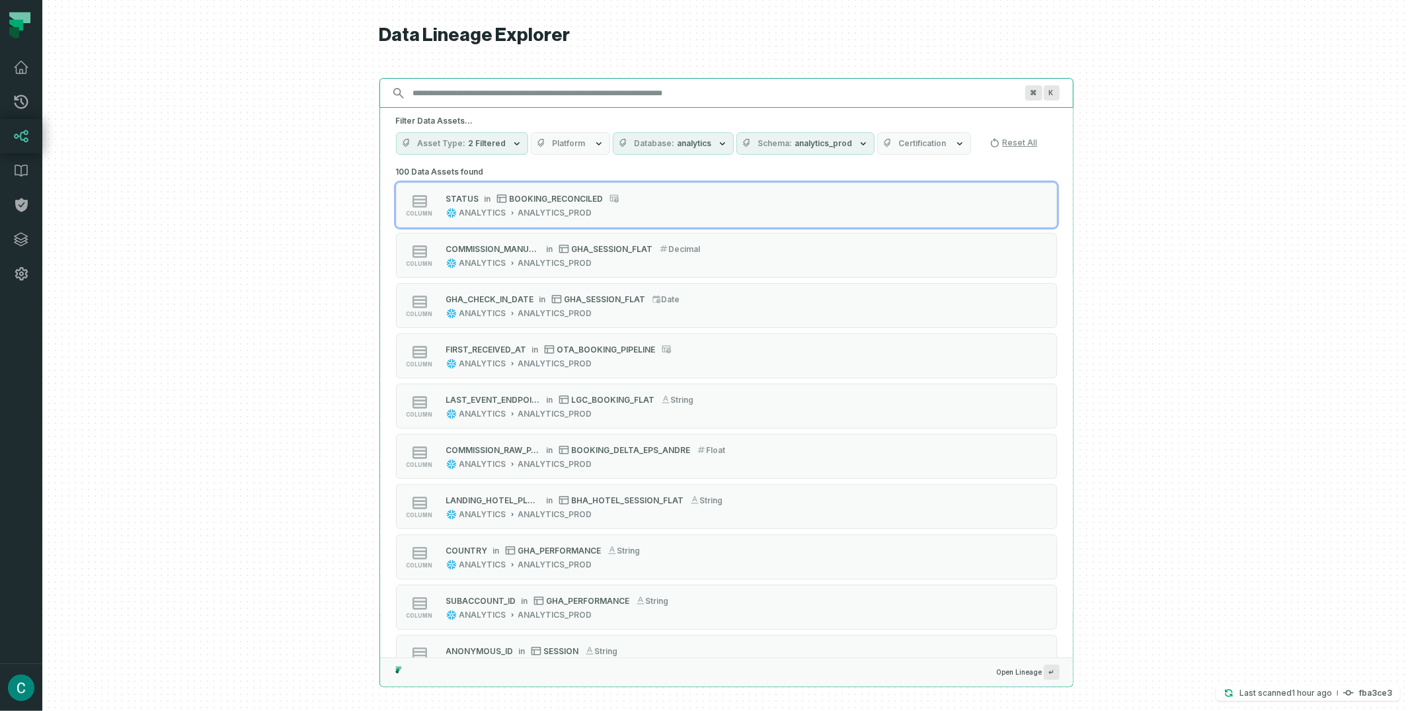
click at [540, 90] on input "Discovery Provider cmdk menu" at bounding box center [714, 93] width 619 height 21
paste input "**********"
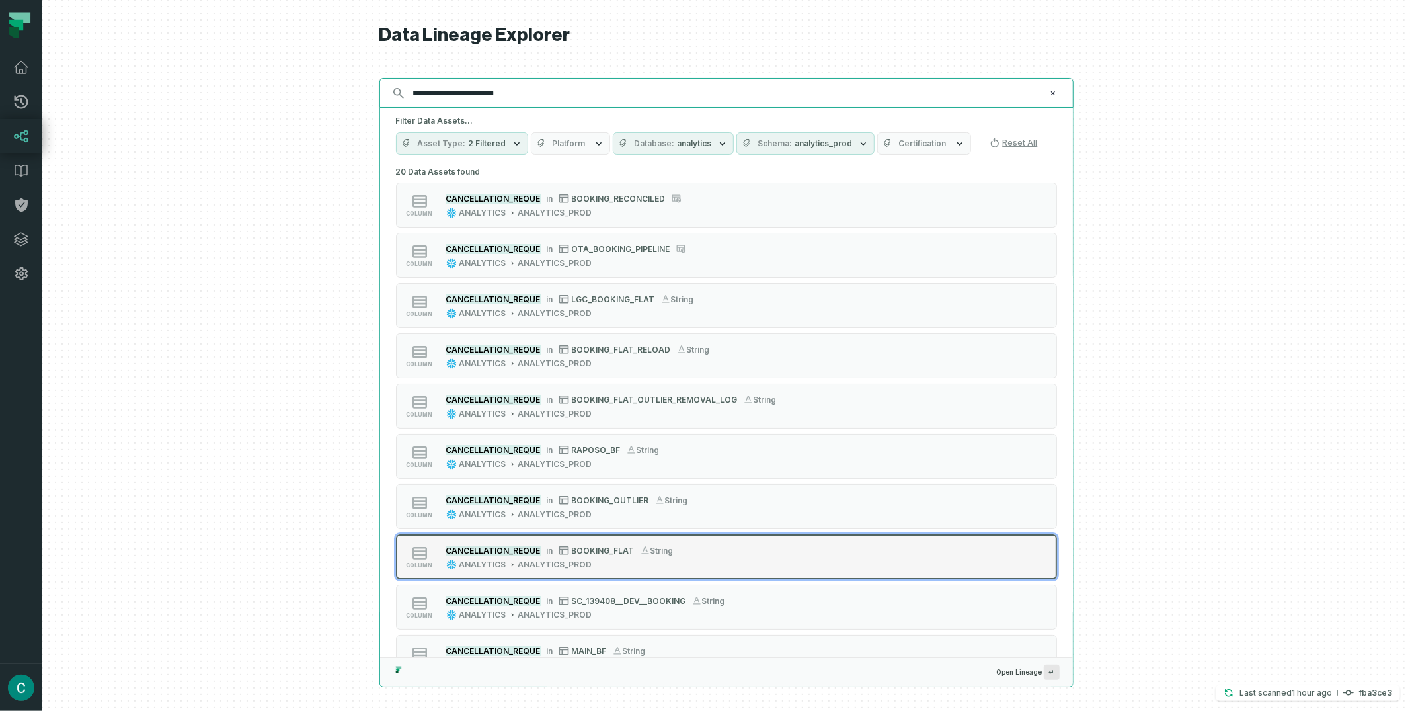
type input "**********"
click at [610, 547] on span "BOOKING_FLAT" at bounding box center [603, 550] width 63 height 10
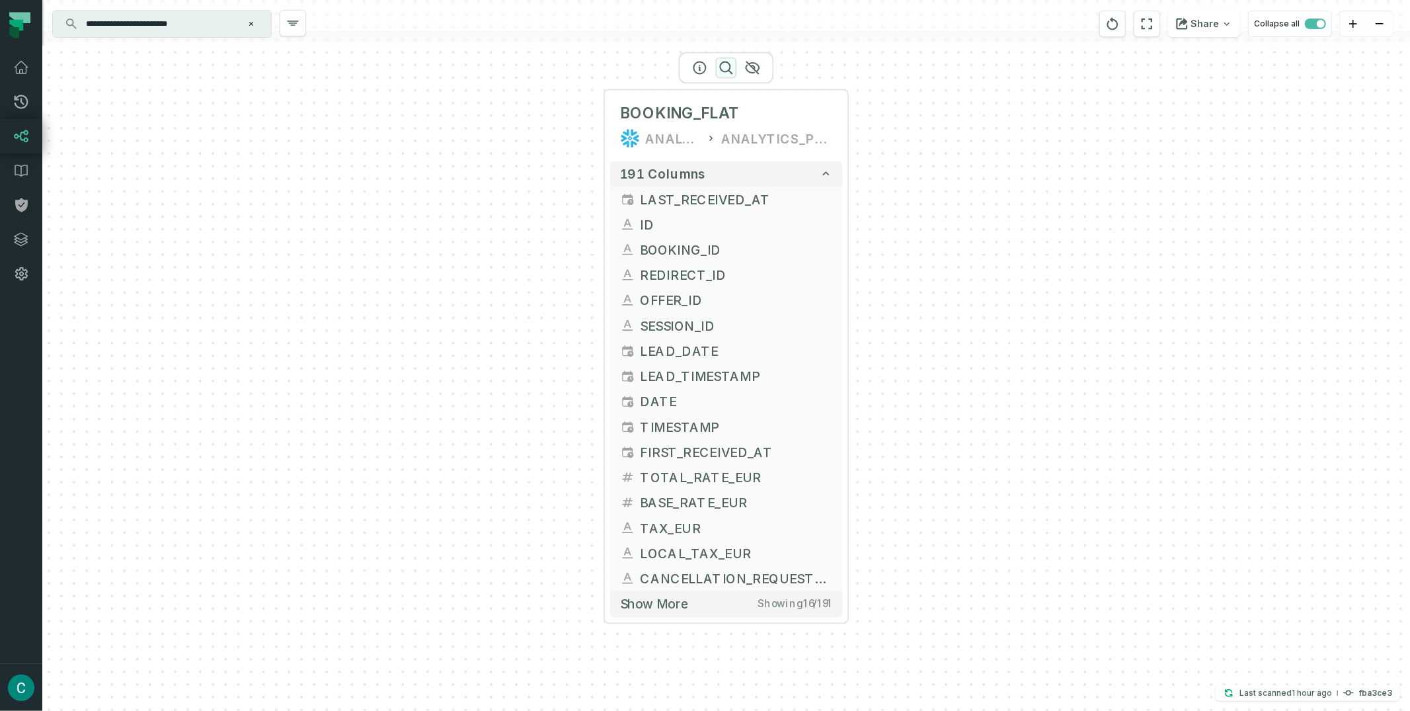
click at [726, 64] on icon "button" at bounding box center [727, 68] width 16 height 16
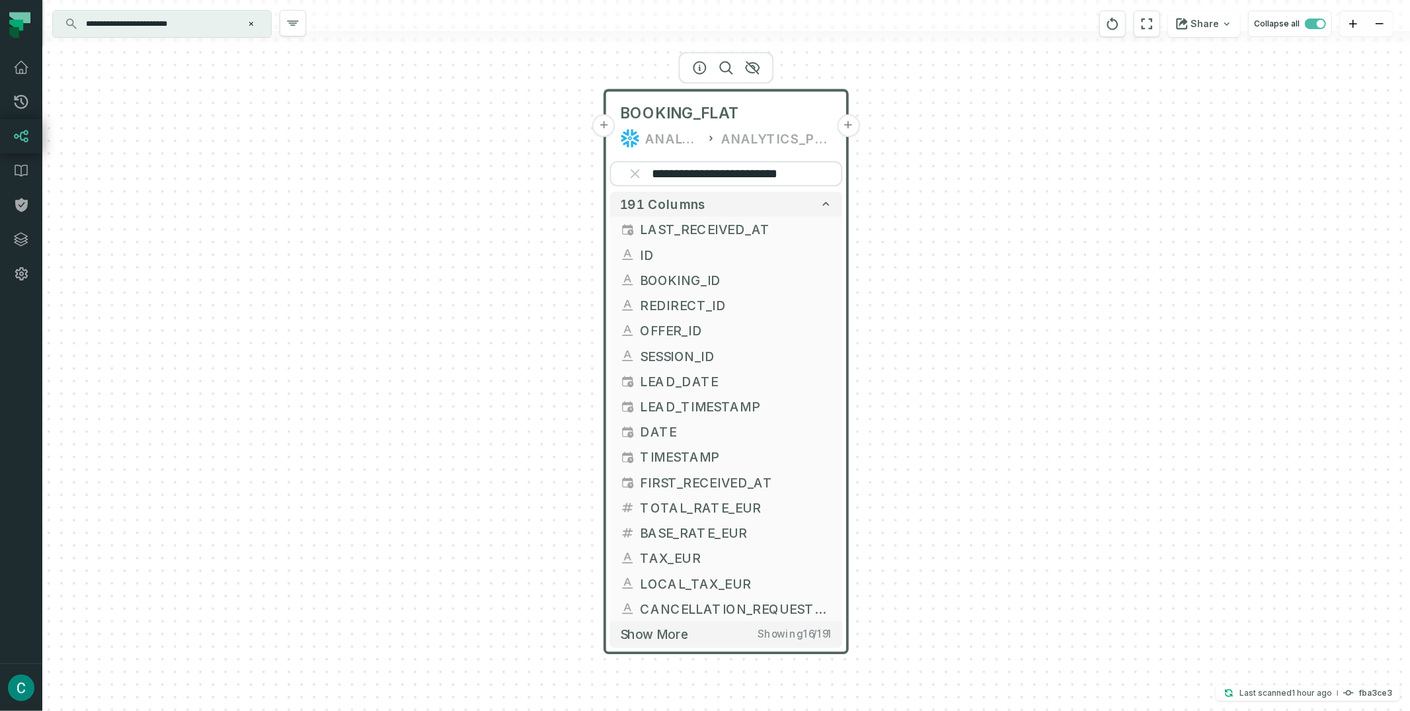
scroll to position [0, 15]
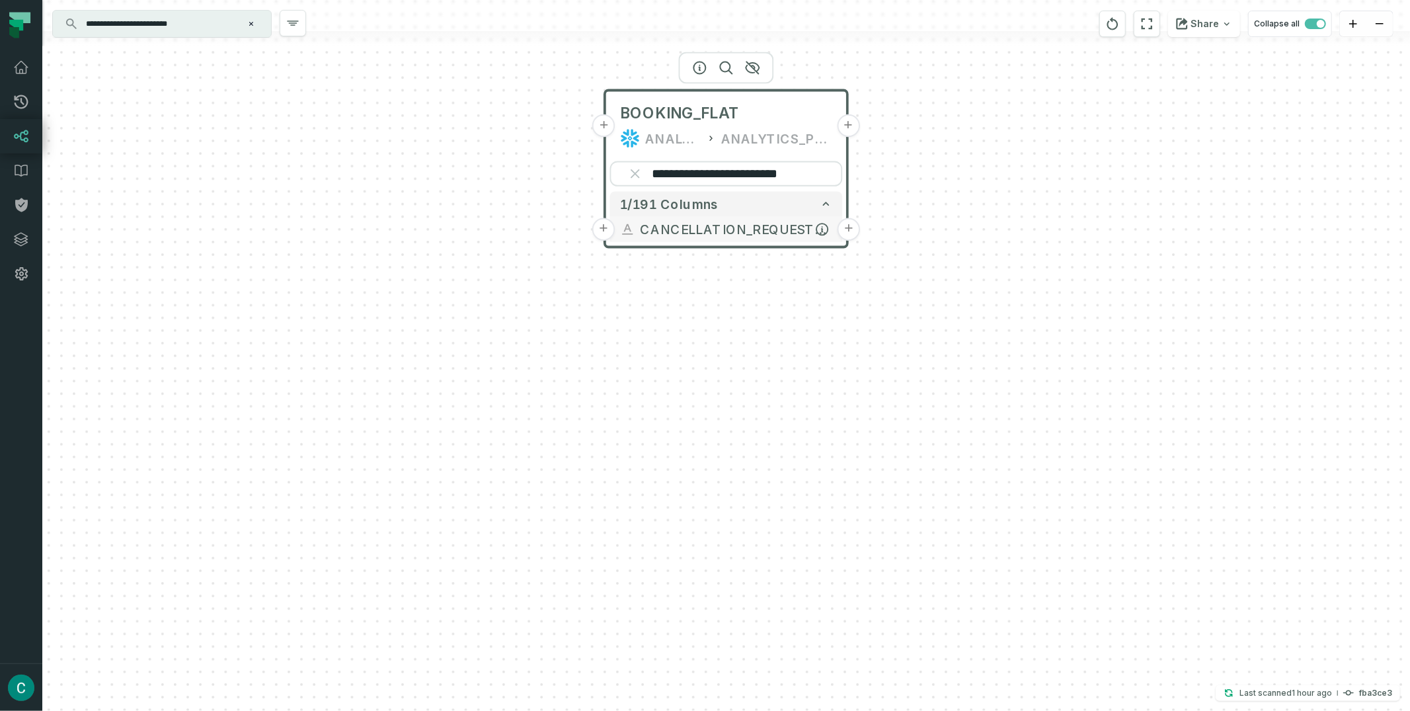
type input "**********"
click at [848, 226] on button "+" at bounding box center [849, 229] width 22 height 22
click at [850, 229] on button "+" at bounding box center [849, 229] width 22 height 22
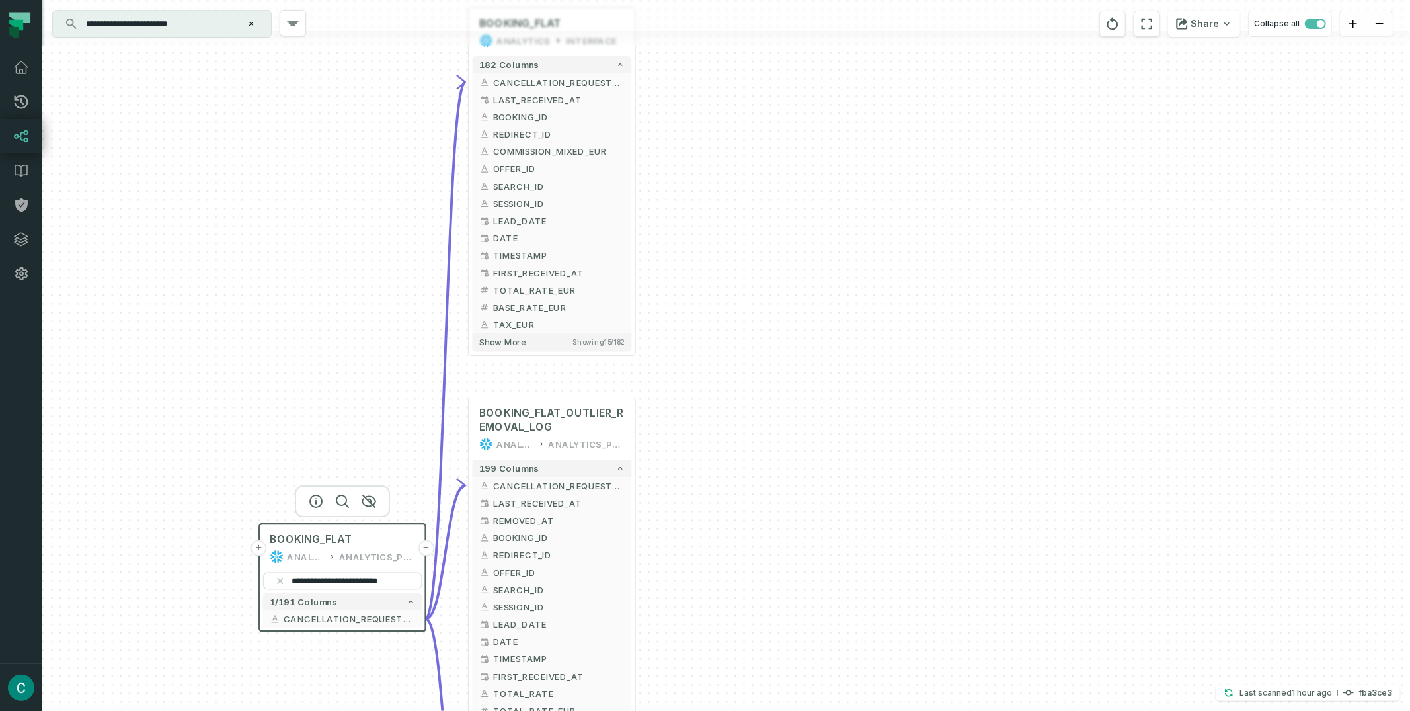
drag, startPoint x: 945, startPoint y: 341, endPoint x: 707, endPoint y: 132, distance: 316.7
click at [707, 132] on div "+ BOOKING_FLAT ANALYTICS INTERFACE + 182 columns - CANCELLATION_REQUESTED_BY + …" at bounding box center [726, 355] width 1368 height 711
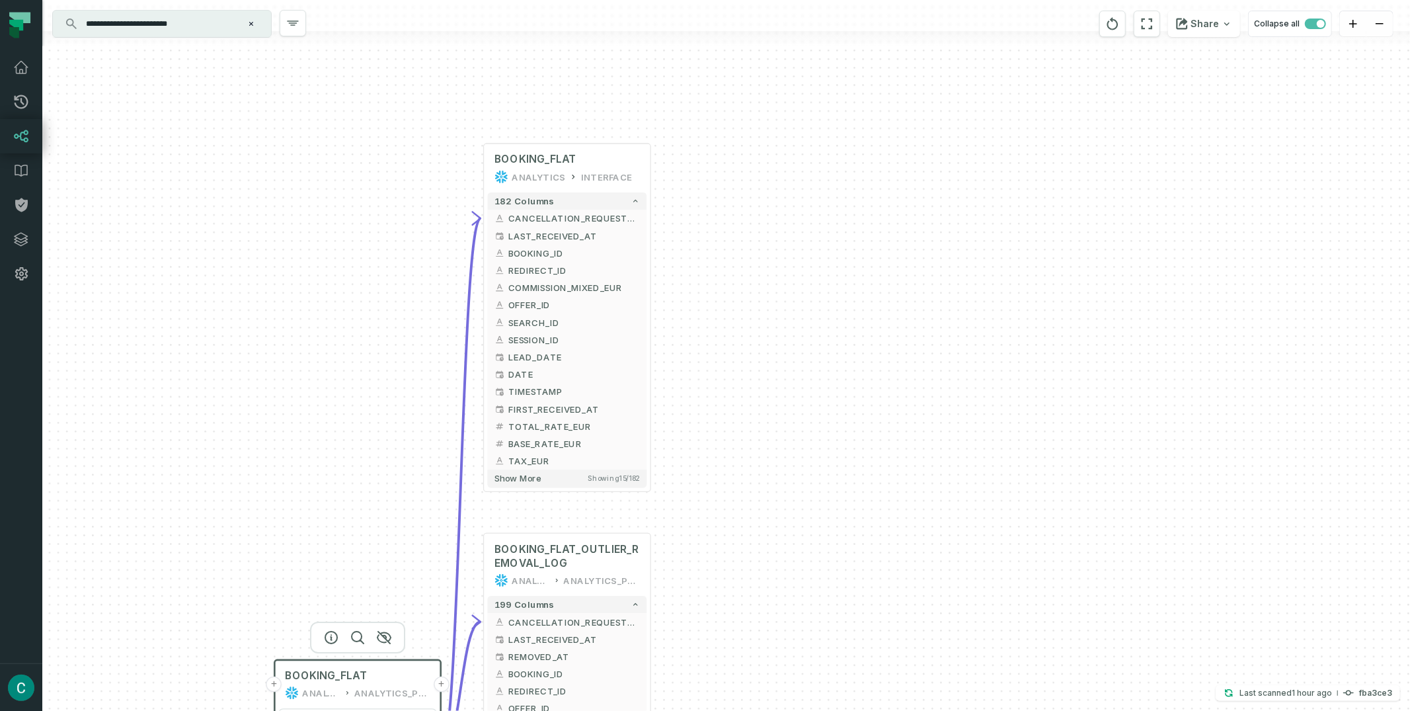
drag, startPoint x: 723, startPoint y: 298, endPoint x: 724, endPoint y: 514, distance: 216.2
click at [724, 514] on div "+ BOOKING_FLAT ANALYTICS INTERFACE + 182 columns - CANCELLATION_REQUESTED_BY + …" at bounding box center [726, 355] width 1368 height 711
click at [571, 124] on icon "button" at bounding box center [567, 122] width 16 height 16
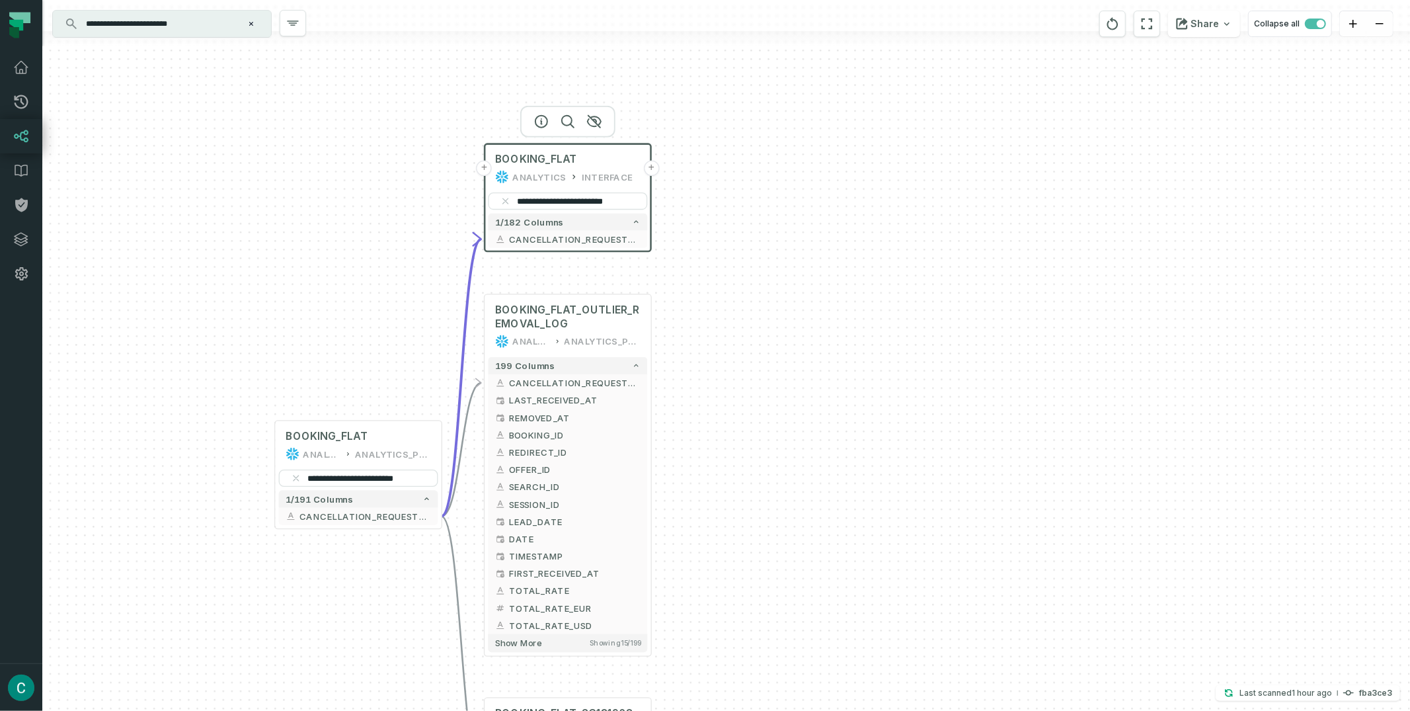
click at [679, 245] on div "**********" at bounding box center [726, 355] width 1368 height 711
click at [1207, 19] on button "Share" at bounding box center [1204, 24] width 72 height 26
click at [1104, 122] on button "Copy layout link Copy link to current graph" at bounding box center [1136, 123] width 212 height 50
click at [570, 123] on icon "button" at bounding box center [568, 122] width 12 height 12
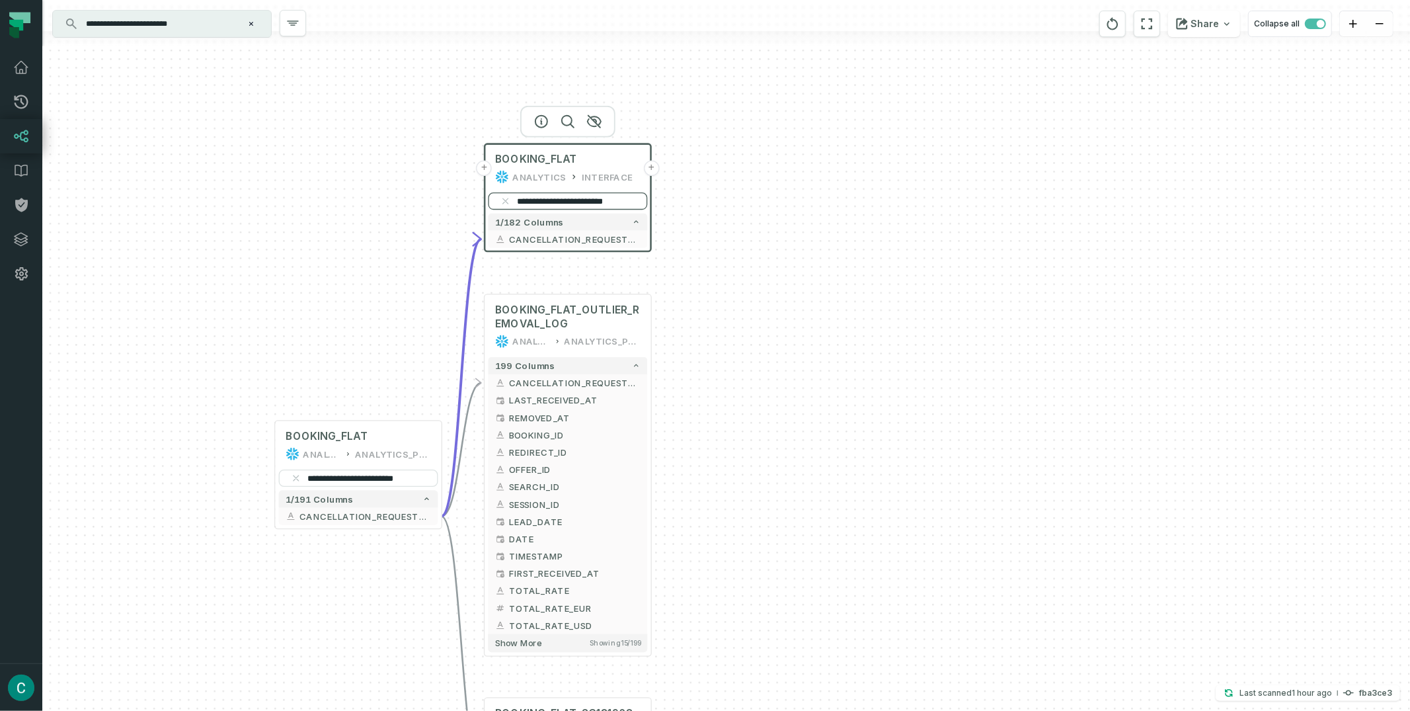
paste input "search"
type input "*********"
click at [651, 239] on button "+" at bounding box center [652, 239] width 16 height 16
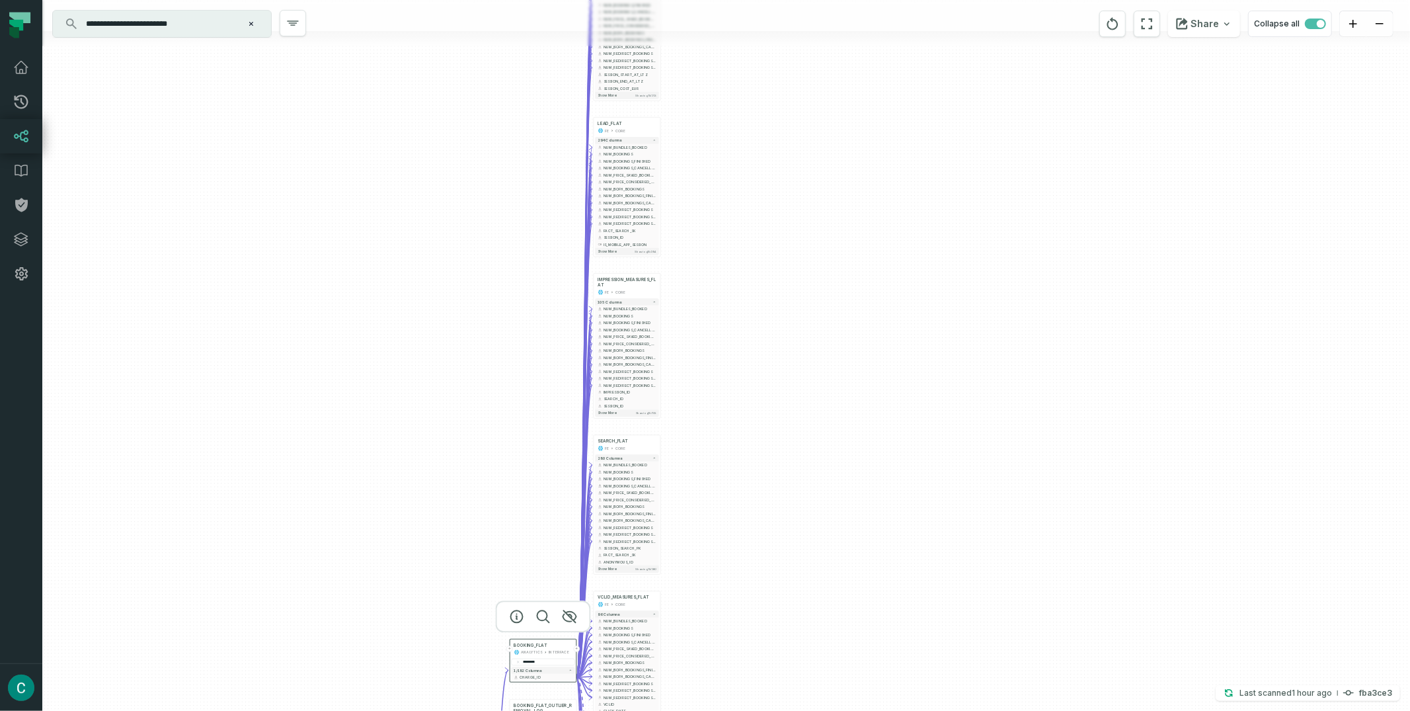
drag, startPoint x: 910, startPoint y: 324, endPoint x: 792, endPoint y: 181, distance: 185.6
click div "+ SESSION_FLAT FE CORE + 213 columns + NUM_BUNDLES_BOOKED + + NUM_BOOKINGS + + …"
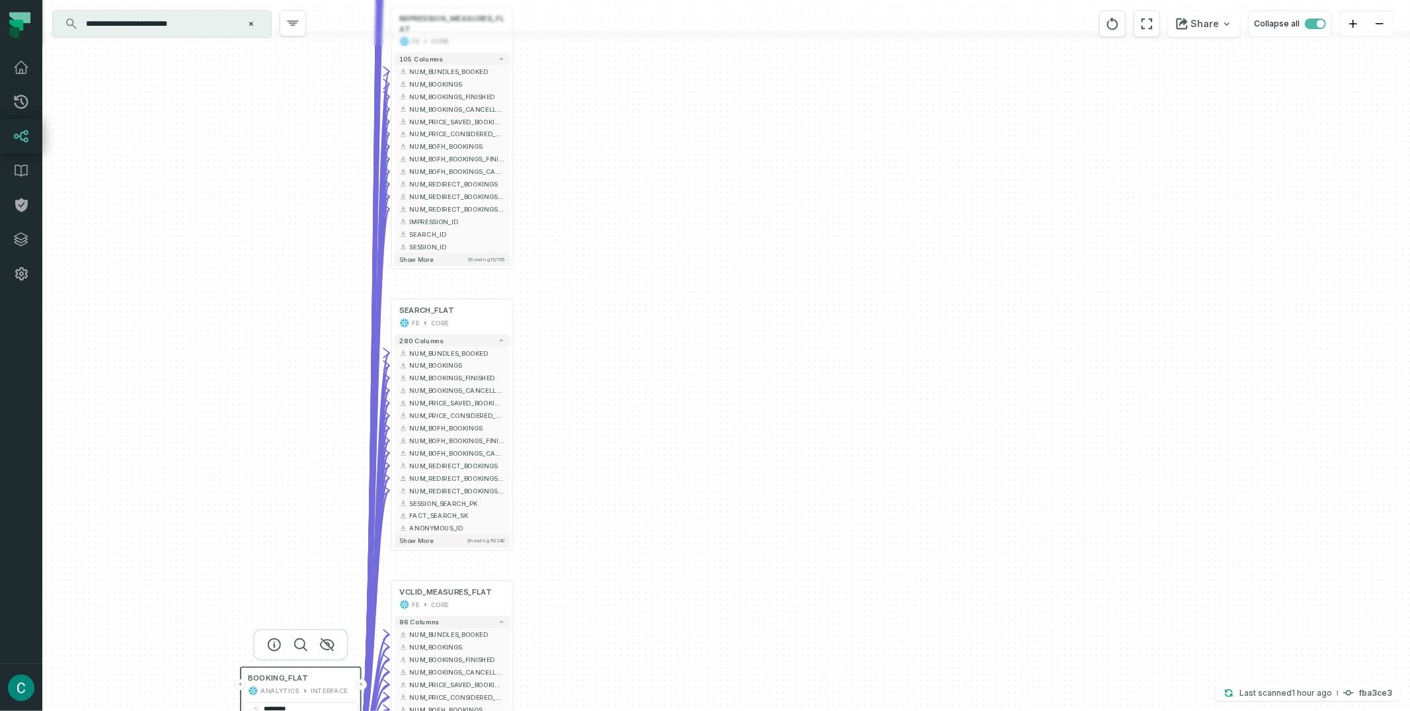
drag, startPoint x: 644, startPoint y: 270, endPoint x: 604, endPoint y: 79, distance: 195.2
click div "+ SESSION_FLAT FE CORE + 213 columns + NUM_BUNDLES_BOOKED + + NUM_BOOKINGS + + …"
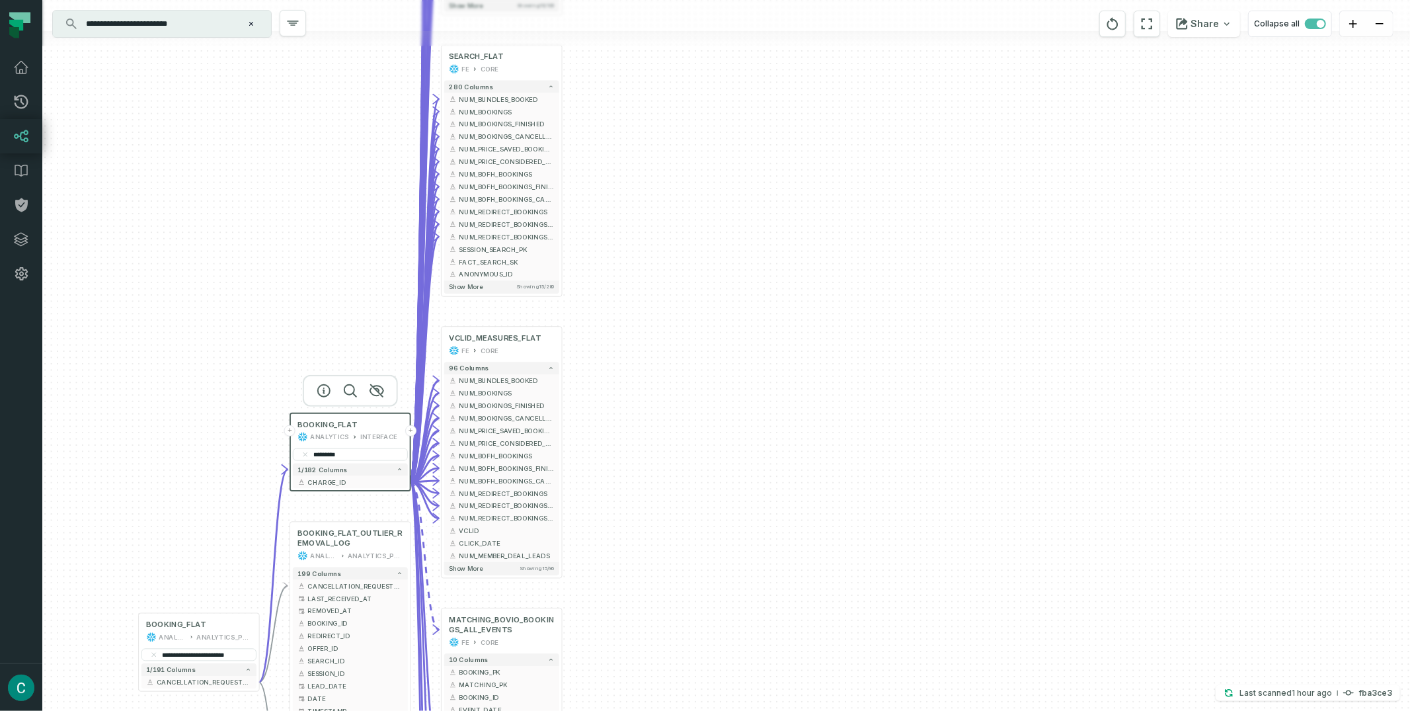
drag, startPoint x: 646, startPoint y: 282, endPoint x: 689, endPoint y: 119, distance: 168.9
click div "+ SESSION_FLAT FE CORE + 213 columns + NUM_BUNDLES_BOOKED + + NUM_BOOKINGS + + …"
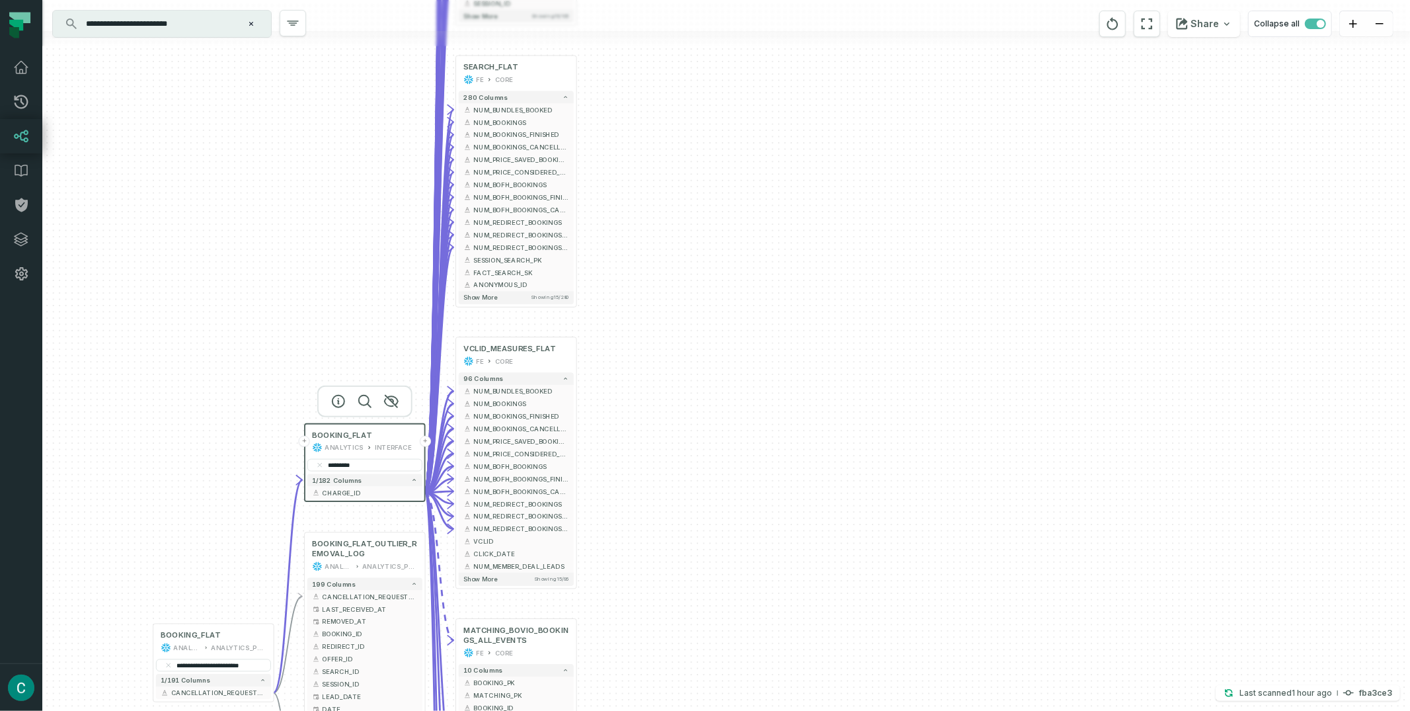
drag, startPoint x: 714, startPoint y: 289, endPoint x: 784, endPoint y: 278, distance: 70.9
click div "+ SESSION_FLAT FE CORE + 213 columns + NUM_BUNDLES_BOOKED + + NUM_BOOKINGS + + …"
click icon "button"
click div "Copy layout link"
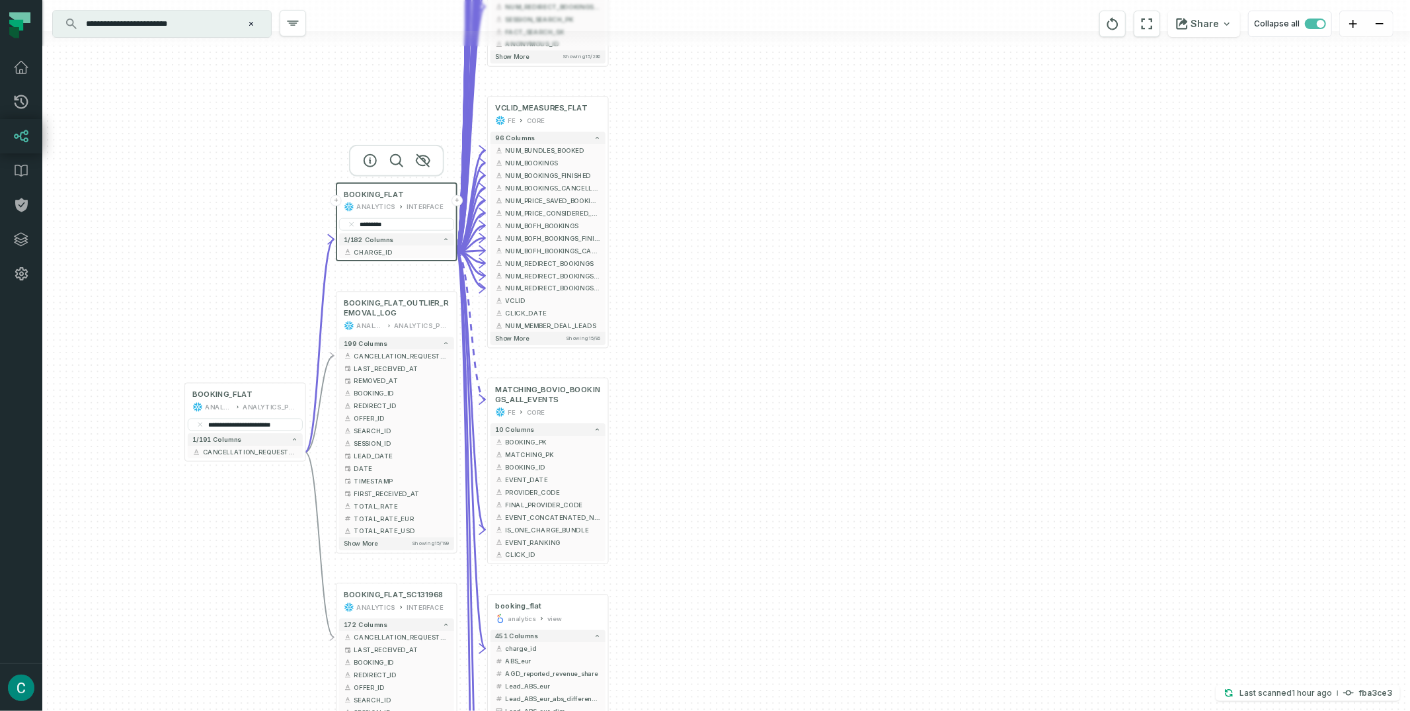
drag, startPoint x: 818, startPoint y: 335, endPoint x: 832, endPoint y: 153, distance: 182.4
click div "+ SESSION_FLAT FE CORE + 213 columns + NUM_BUNDLES_BOOKED + + NUM_BOOKINGS + + …"
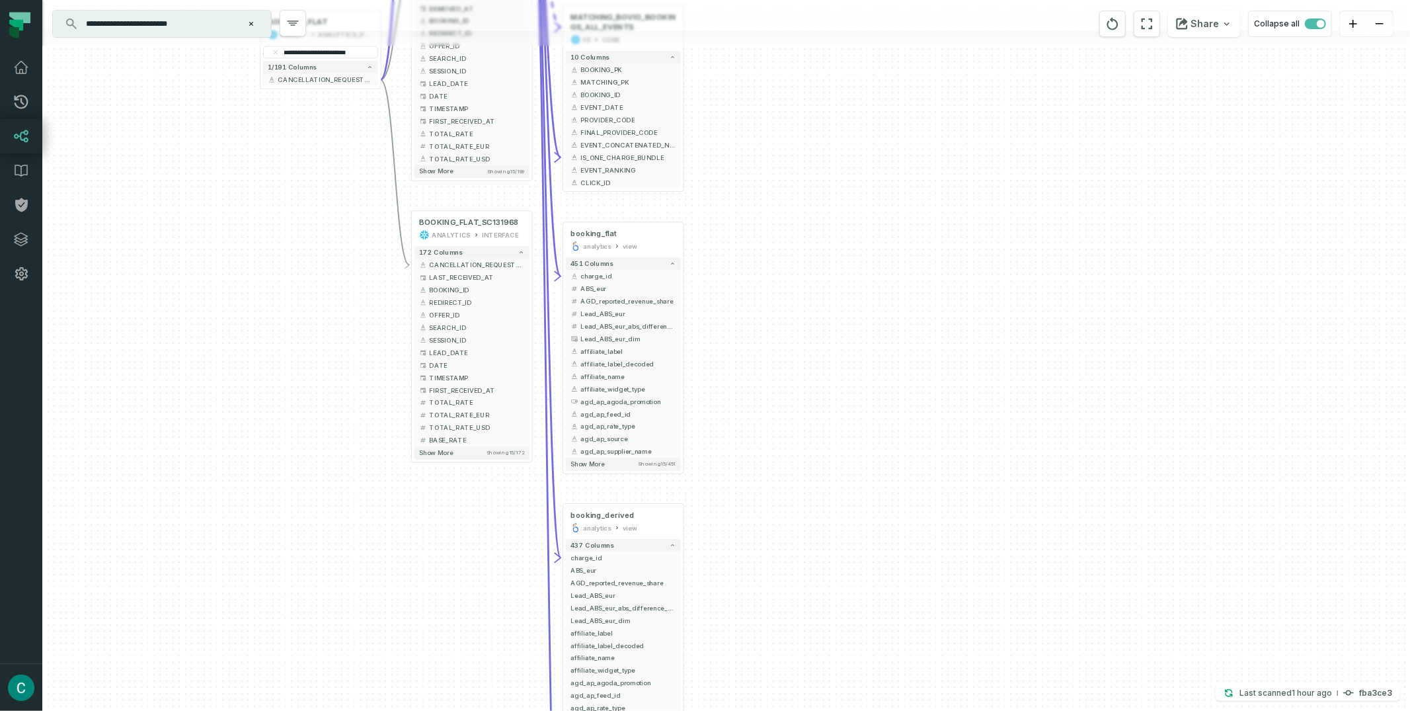
drag, startPoint x: 768, startPoint y: 446, endPoint x: 839, endPoint y: 85, distance: 367.9
click div "+ SESSION_FLAT FE CORE + 213 columns + NUM_BUNDLES_BOOKED + + NUM_BOOKINGS + + …"
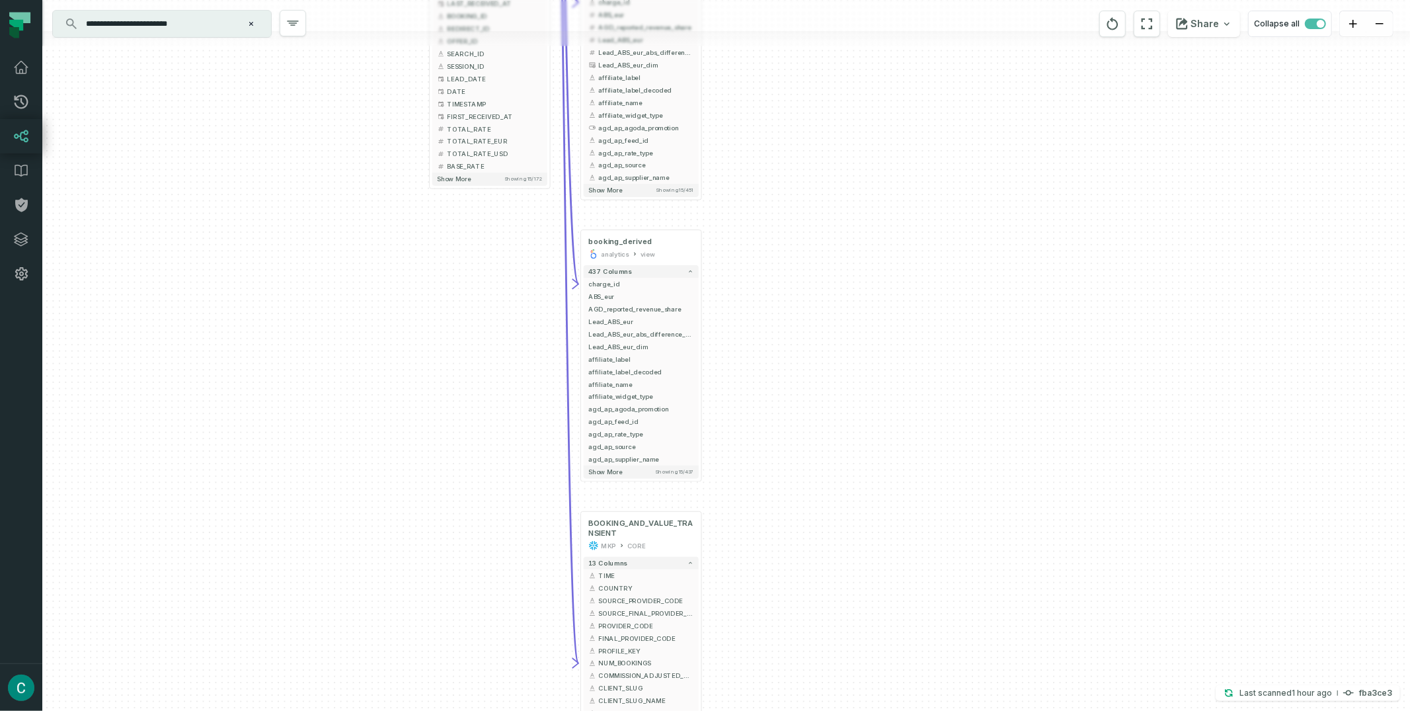
drag, startPoint x: 876, startPoint y: 409, endPoint x: 894, endPoint y: 153, distance: 256.5
click div "+ SESSION_FLAT FE CORE + 213 columns + NUM_BUNDLES_BOOKED + + NUM_BOOKINGS + + …"
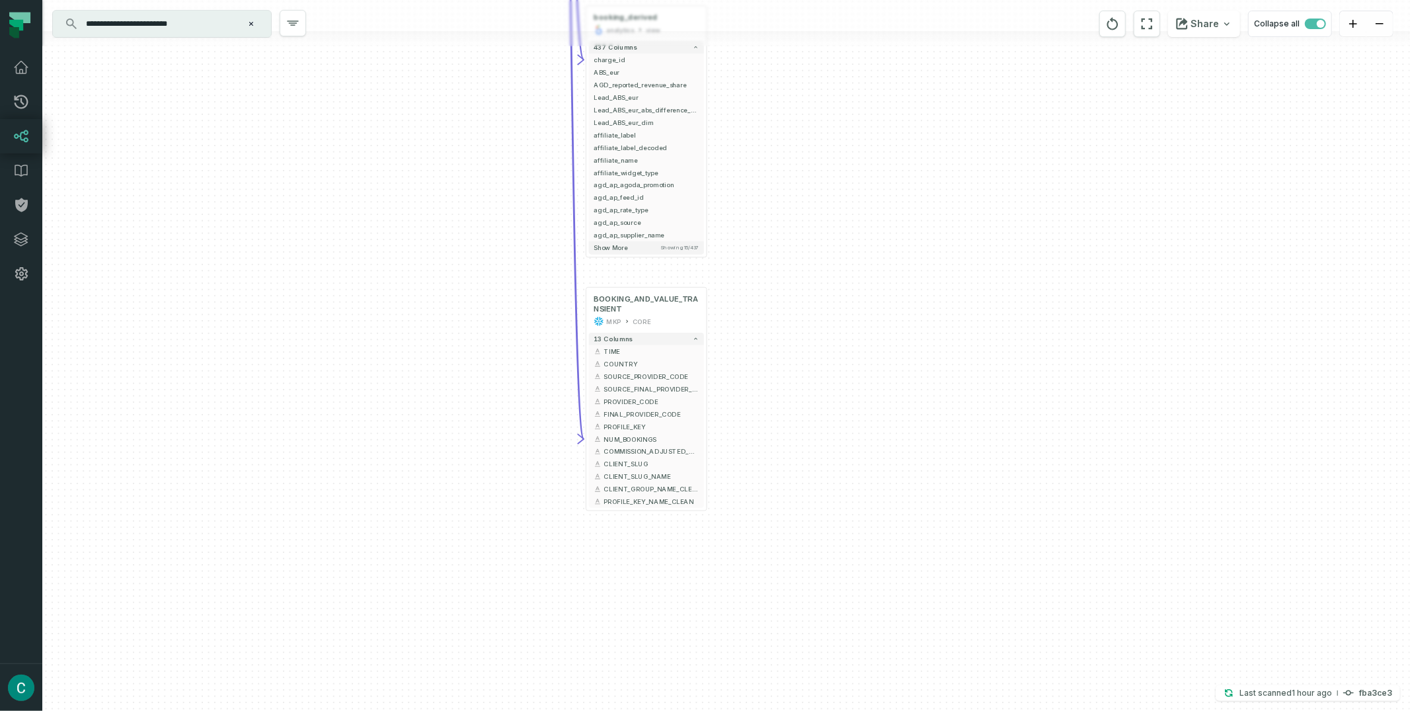
drag, startPoint x: 900, startPoint y: 422, endPoint x: 907, endPoint y: 135, distance: 287.0
click div "+ SESSION_FLAT FE CORE + 213 columns + NUM_BUNDLES_BOOKED + + NUM_BOOKINGS + + …"
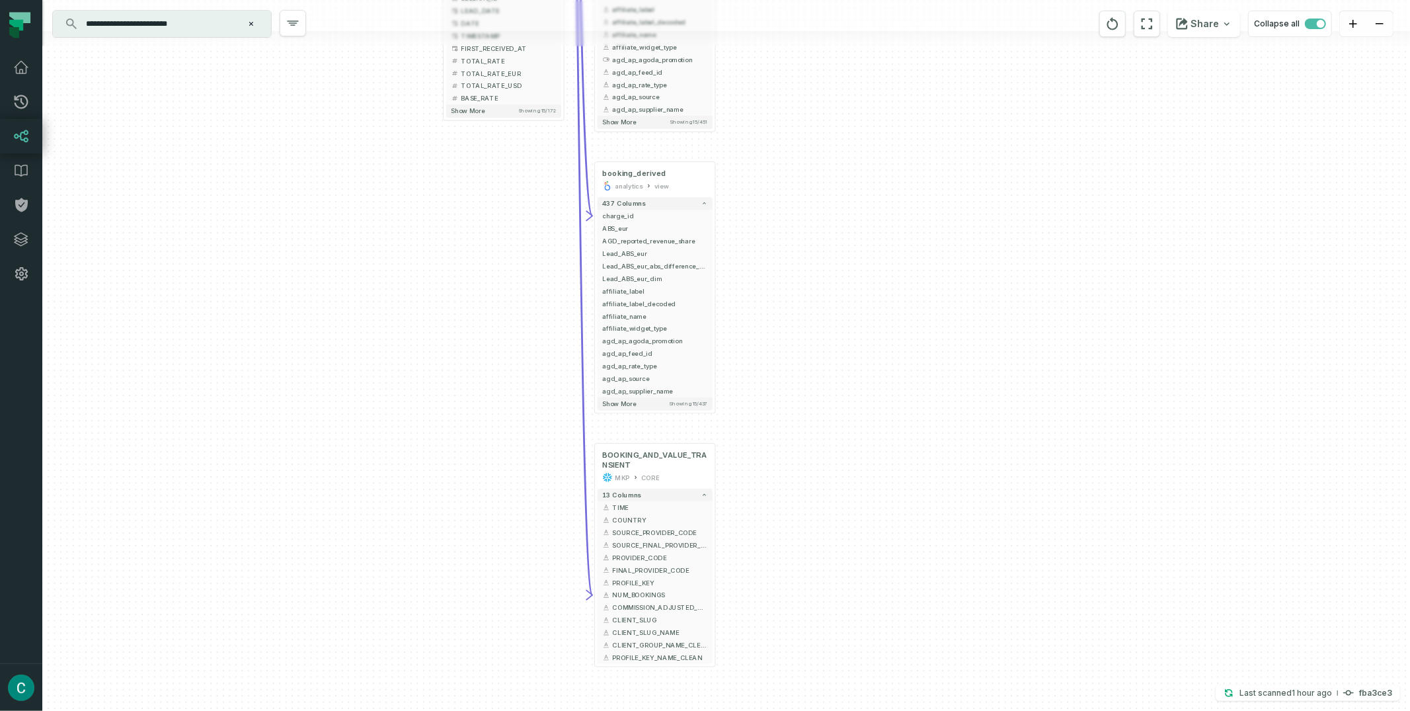
drag, startPoint x: 946, startPoint y: 378, endPoint x: 933, endPoint y: 508, distance: 130.9
click div "+ SESSION_FLAT FE CORE + 213 columns + NUM_BUNDLES_BOOKED + + NUM_BOOKINGS + + …"
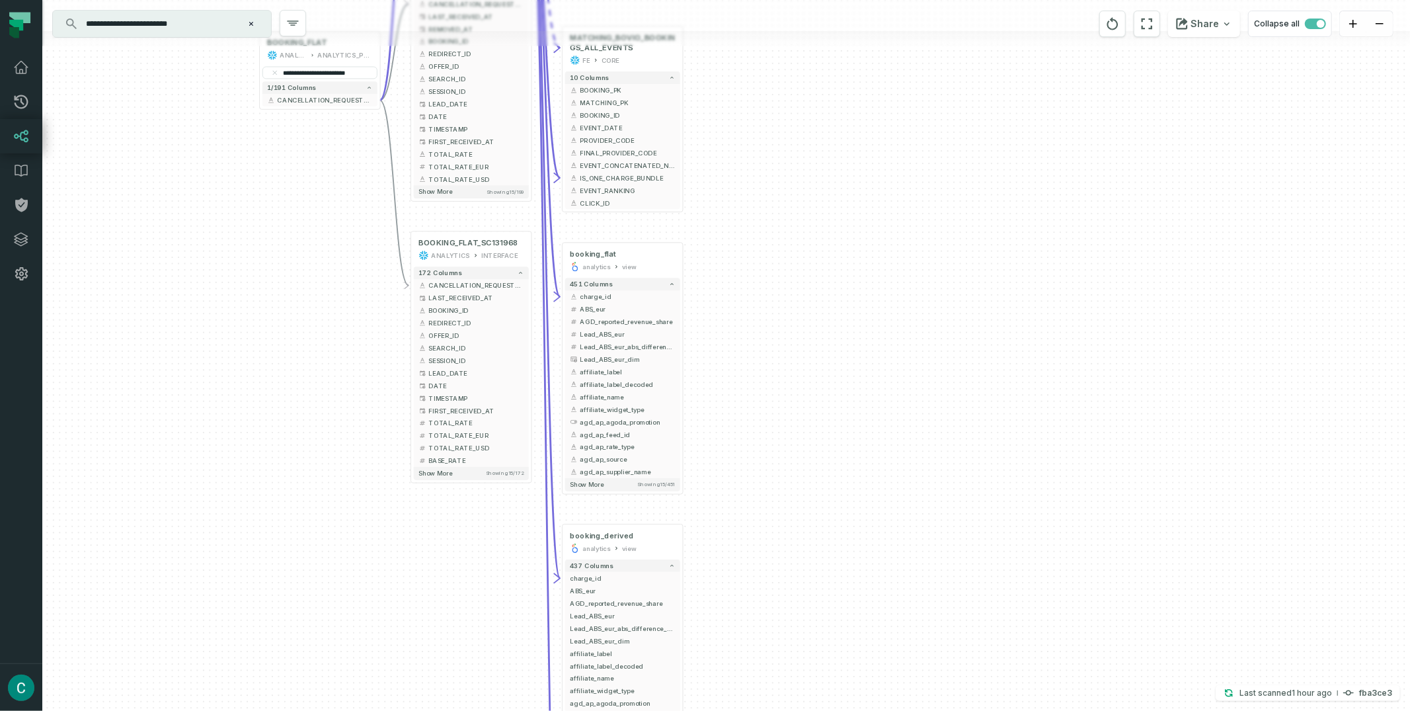
drag, startPoint x: 965, startPoint y: 190, endPoint x: 941, endPoint y: 405, distance: 216.2
click div "+ SESSION_FLAT FE CORE + 213 columns + NUM_BUNDLES_BOOKED + + NUM_BOOKINGS + + …"
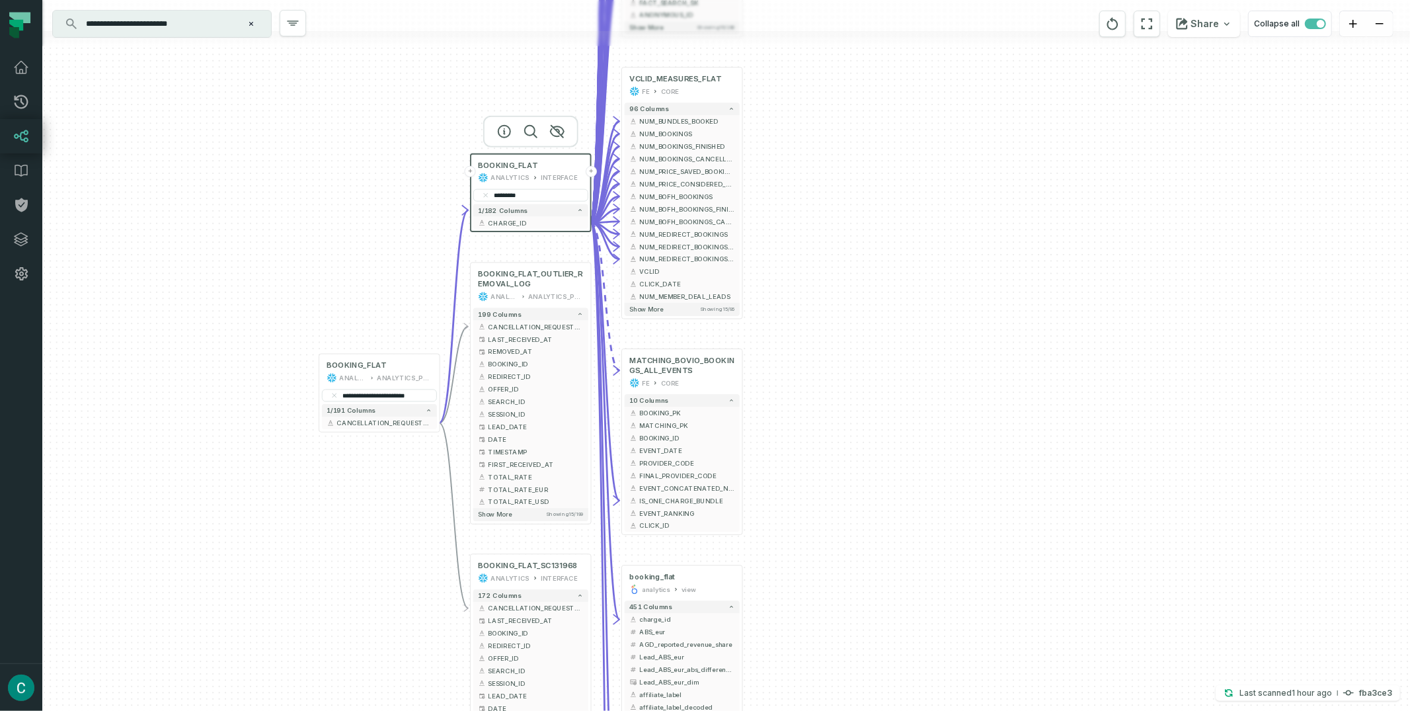
drag, startPoint x: 912, startPoint y: 192, endPoint x: 971, endPoint y: 502, distance: 316.3
click div "+ SESSION_FLAT FE CORE + 213 columns + NUM_BUNDLES_BOOKED + + NUM_BOOKINGS + + …"
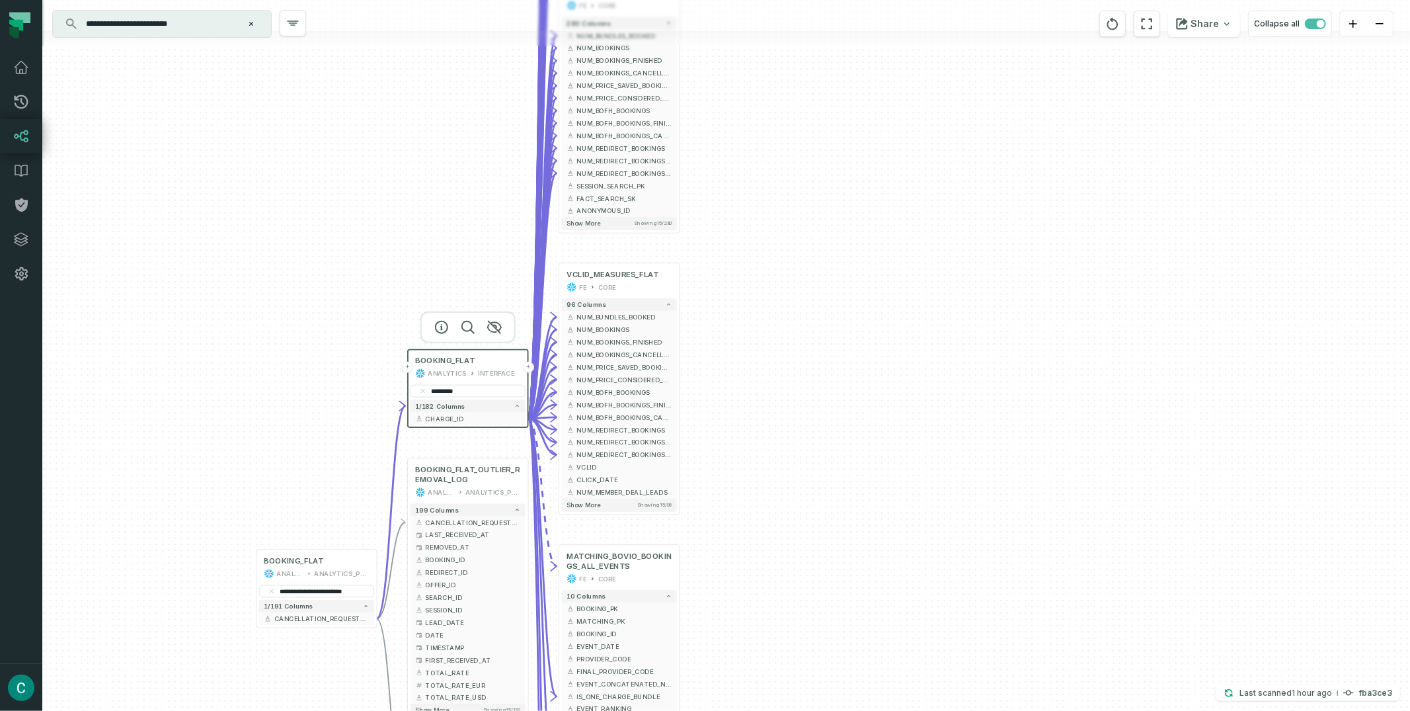
drag, startPoint x: 898, startPoint y: 309, endPoint x: 868, endPoint y: 393, distance: 89.1
click div "+ SESSION_FLAT FE CORE + 213 columns + NUM_BUNDLES_BOOKED + + NUM_BOOKINGS + + …"
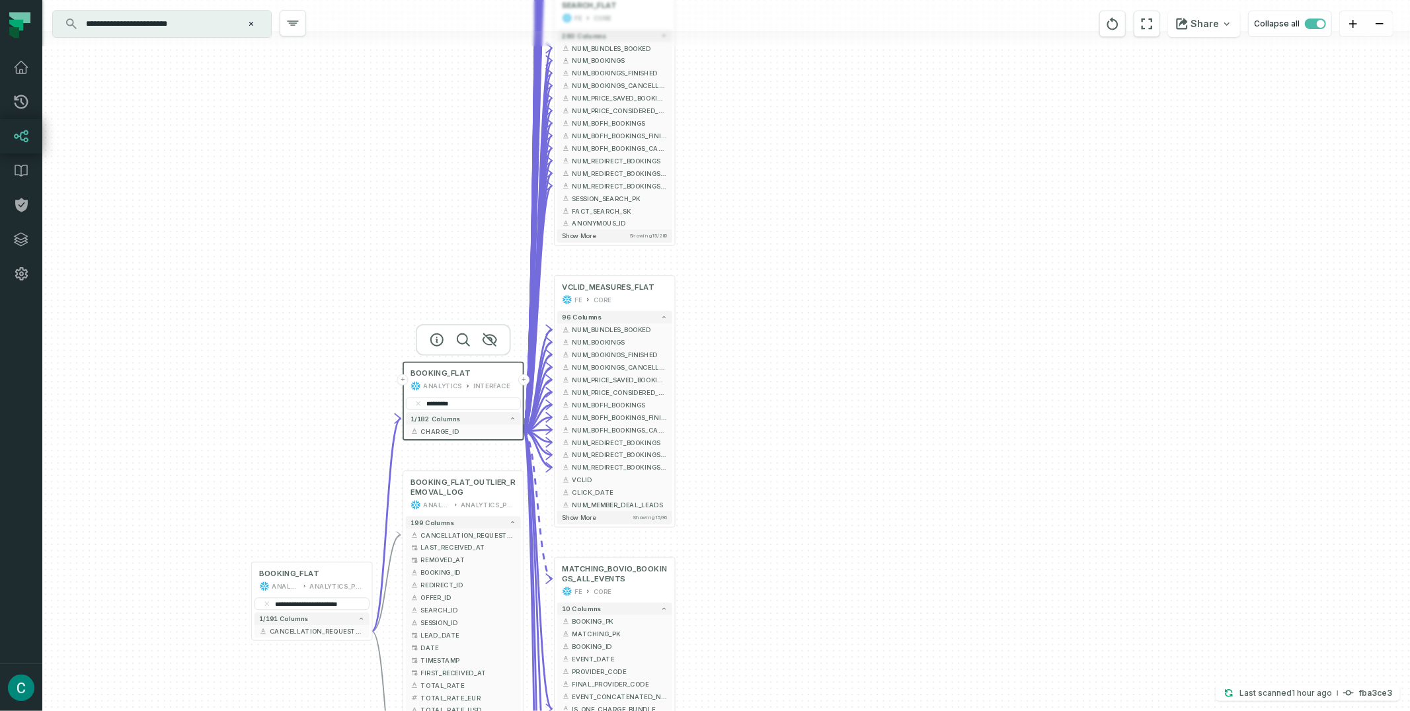
click input "**********"
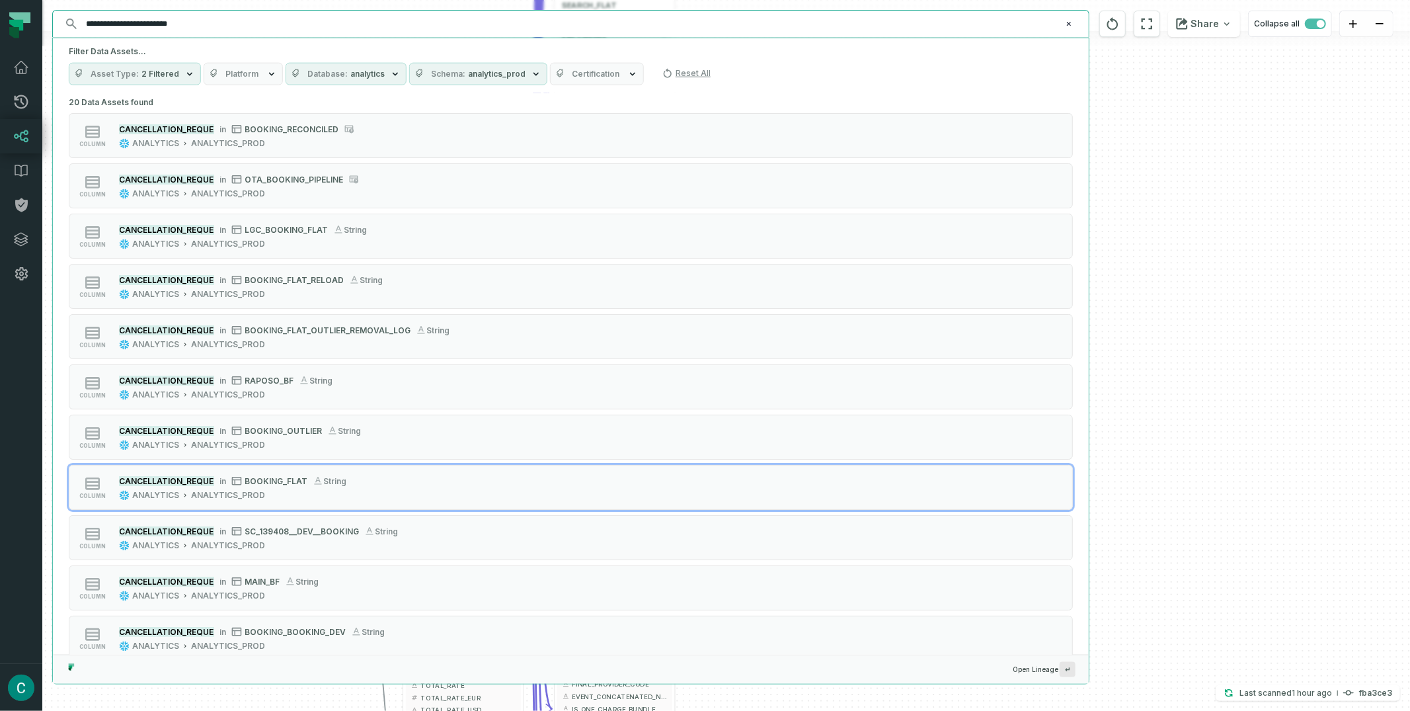
paste input "text"
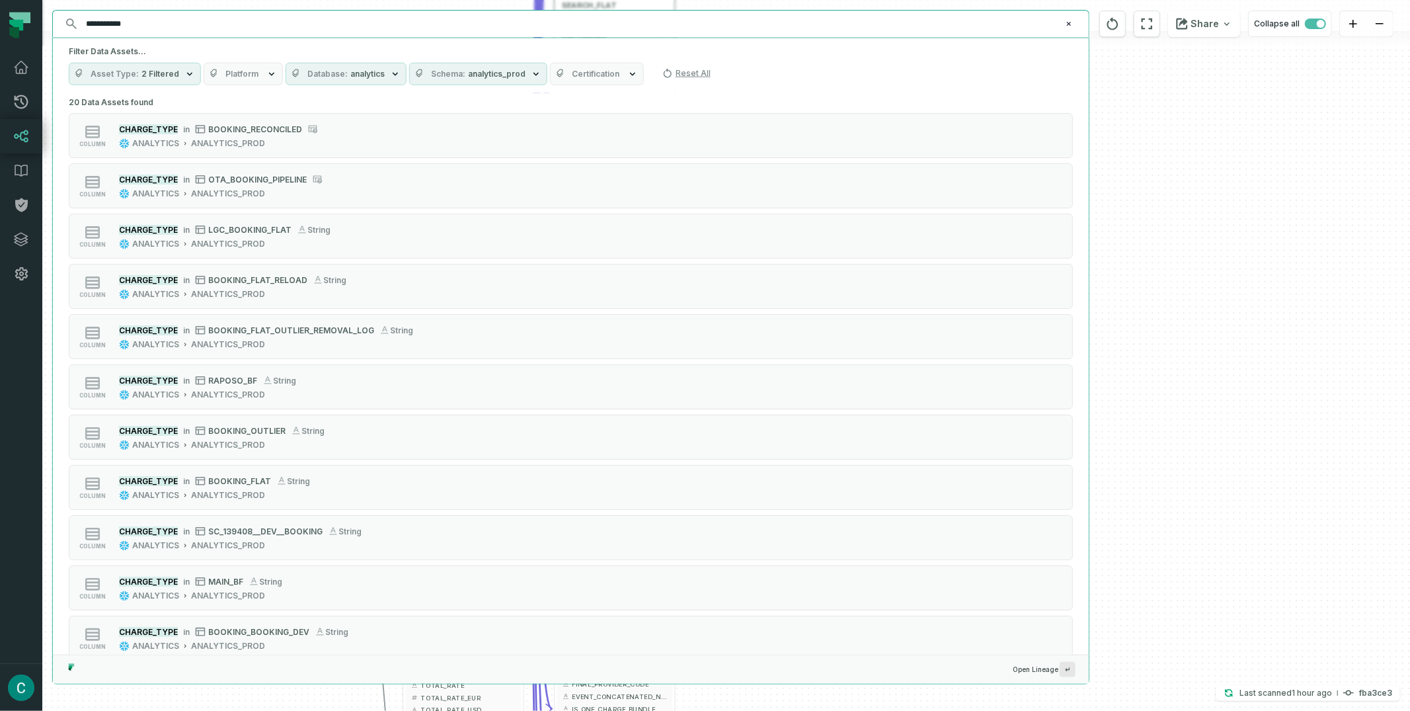
type input "**********"
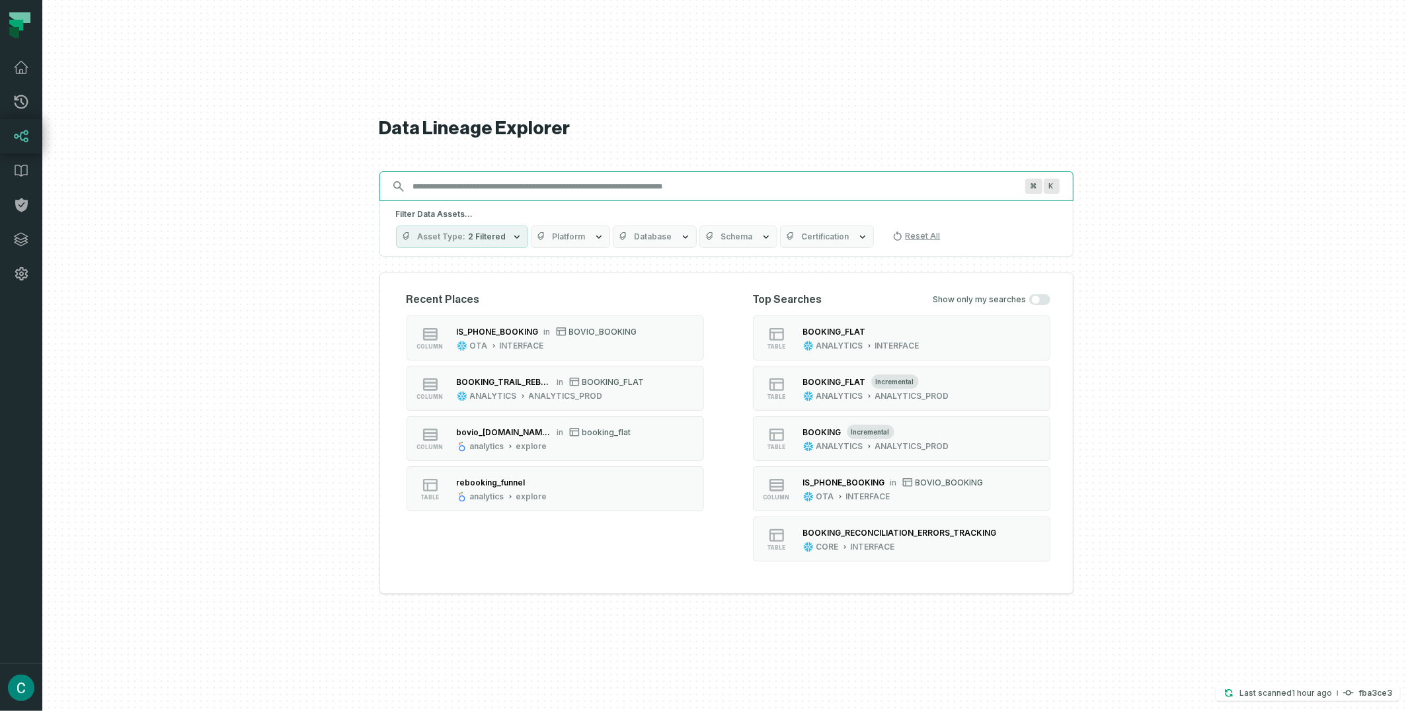
click at [513, 181] on input "Discovery Provider cmdk menu" at bounding box center [714, 186] width 619 height 21
click at [512, 233] on icon "button" at bounding box center [517, 236] width 11 height 11
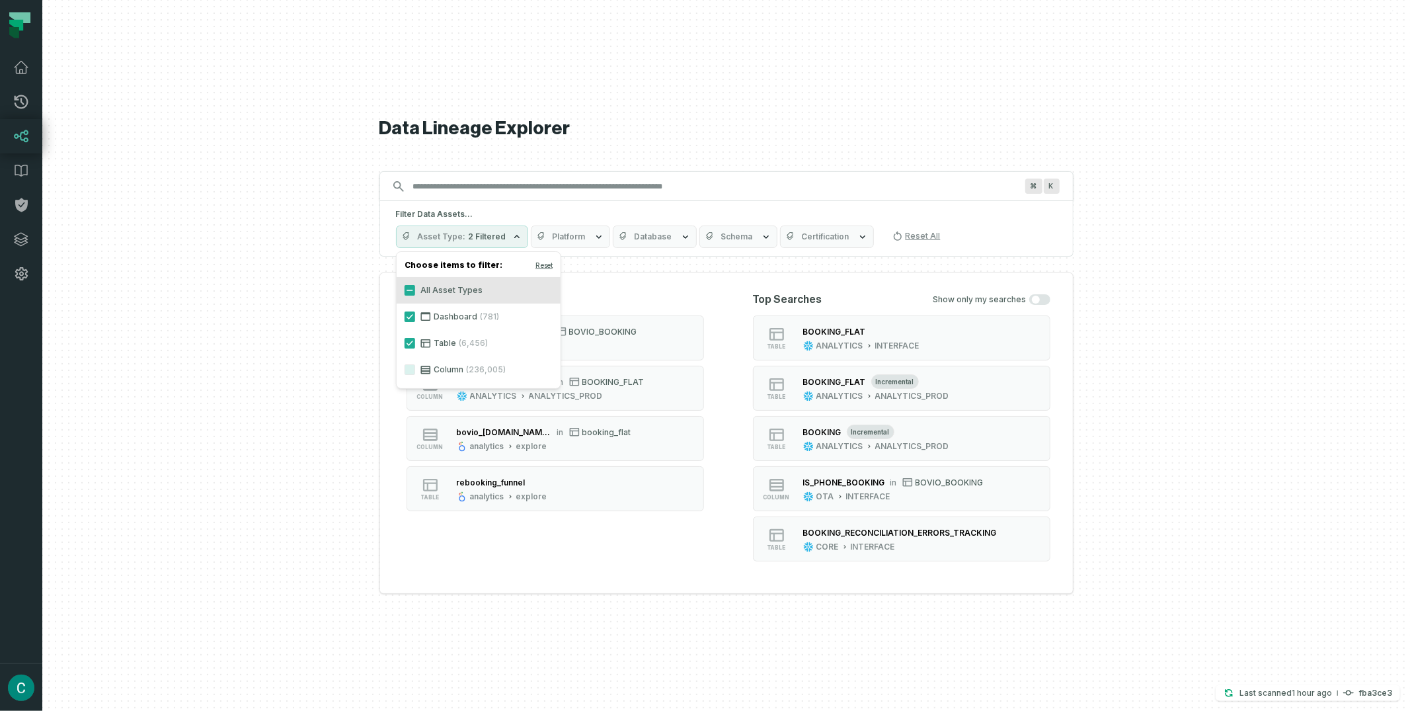
click at [454, 368] on label "Column (236,005)" at bounding box center [479, 369] width 164 height 26
click at [415, 368] on button "Column (236,005)" at bounding box center [410, 369] width 11 height 11
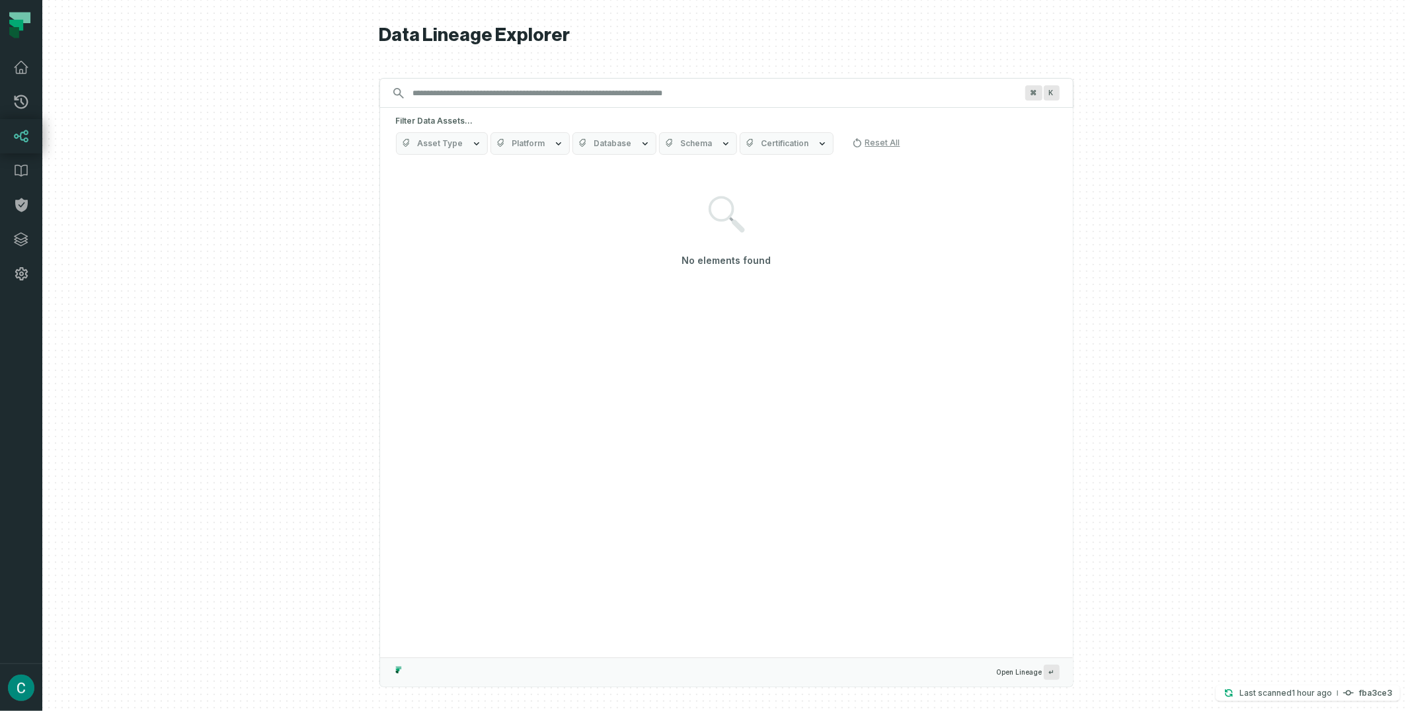
click at [659, 138] on button "Schema" at bounding box center [698, 143] width 78 height 22
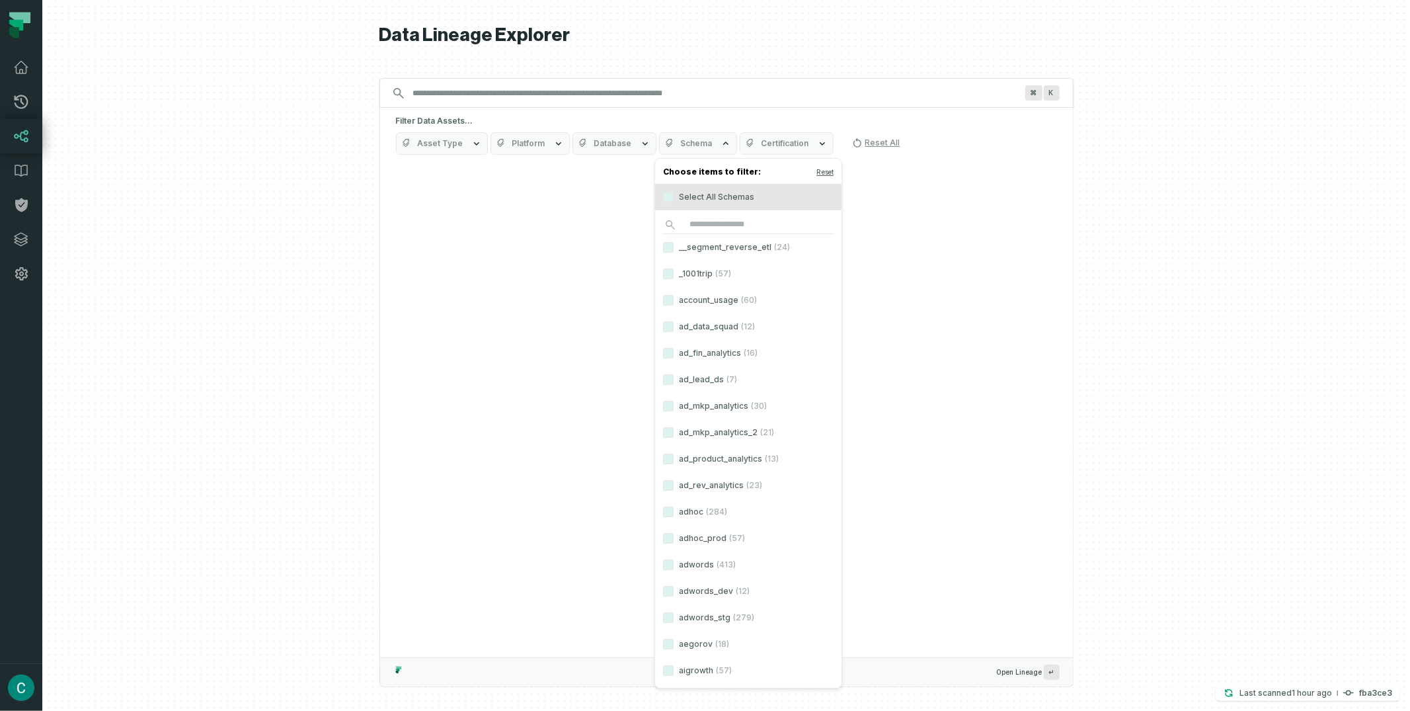
click at [624, 144] on span "Database" at bounding box center [613, 143] width 38 height 11
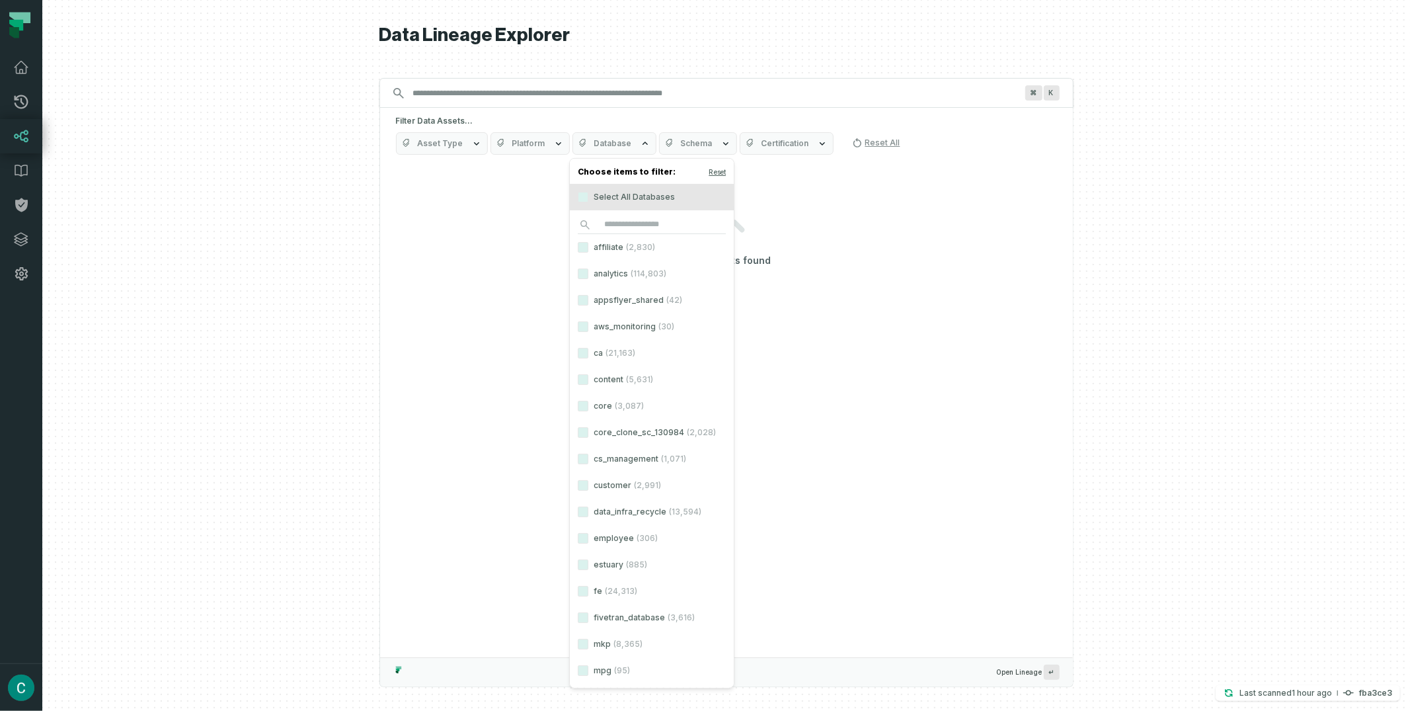
click at [582, 279] on label "analytics (114,803)" at bounding box center [652, 274] width 164 height 26
click at [582, 279] on button "analytics (114,803)" at bounding box center [583, 273] width 11 height 11
drag, startPoint x: 812, startPoint y: 218, endPoint x: 763, endPoint y: 157, distance: 78.1
click at [813, 218] on div "No elements found" at bounding box center [726, 232] width 661 height 130
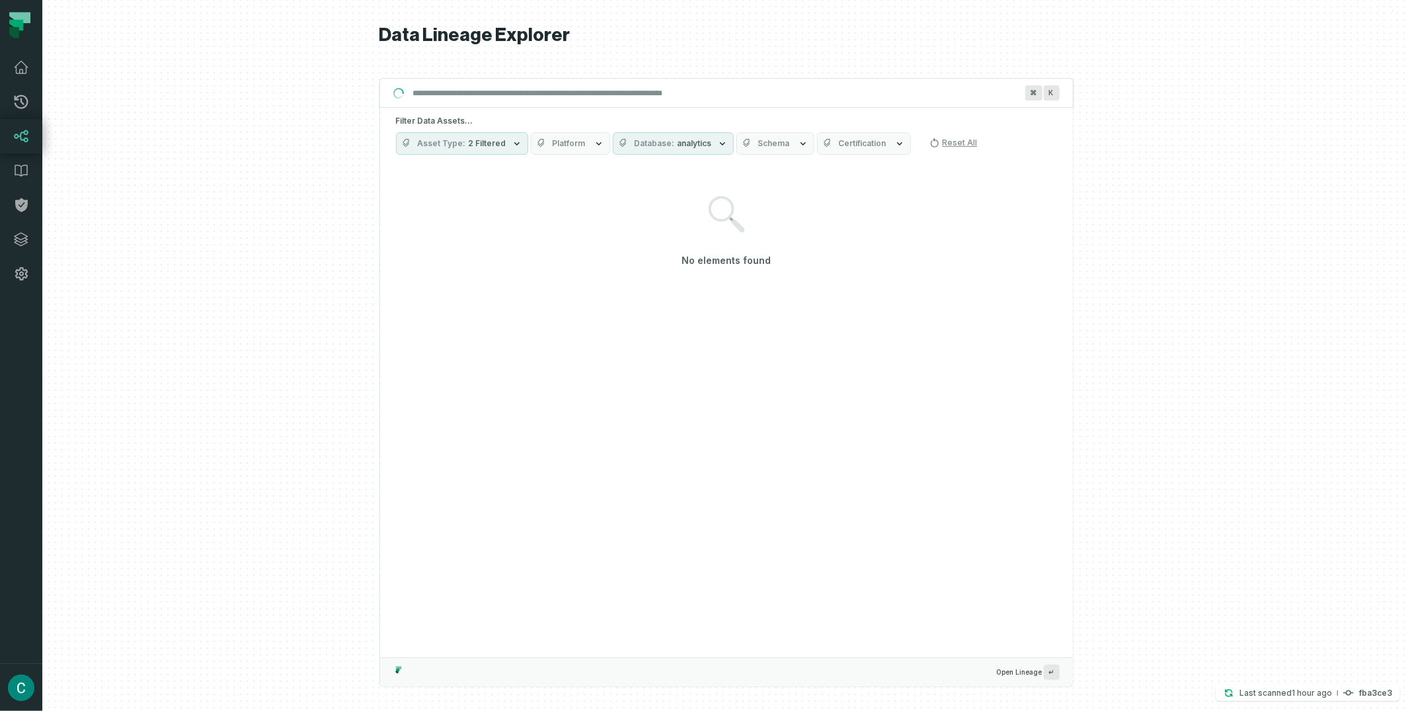
click at [749, 146] on button "Schema" at bounding box center [776, 143] width 78 height 22
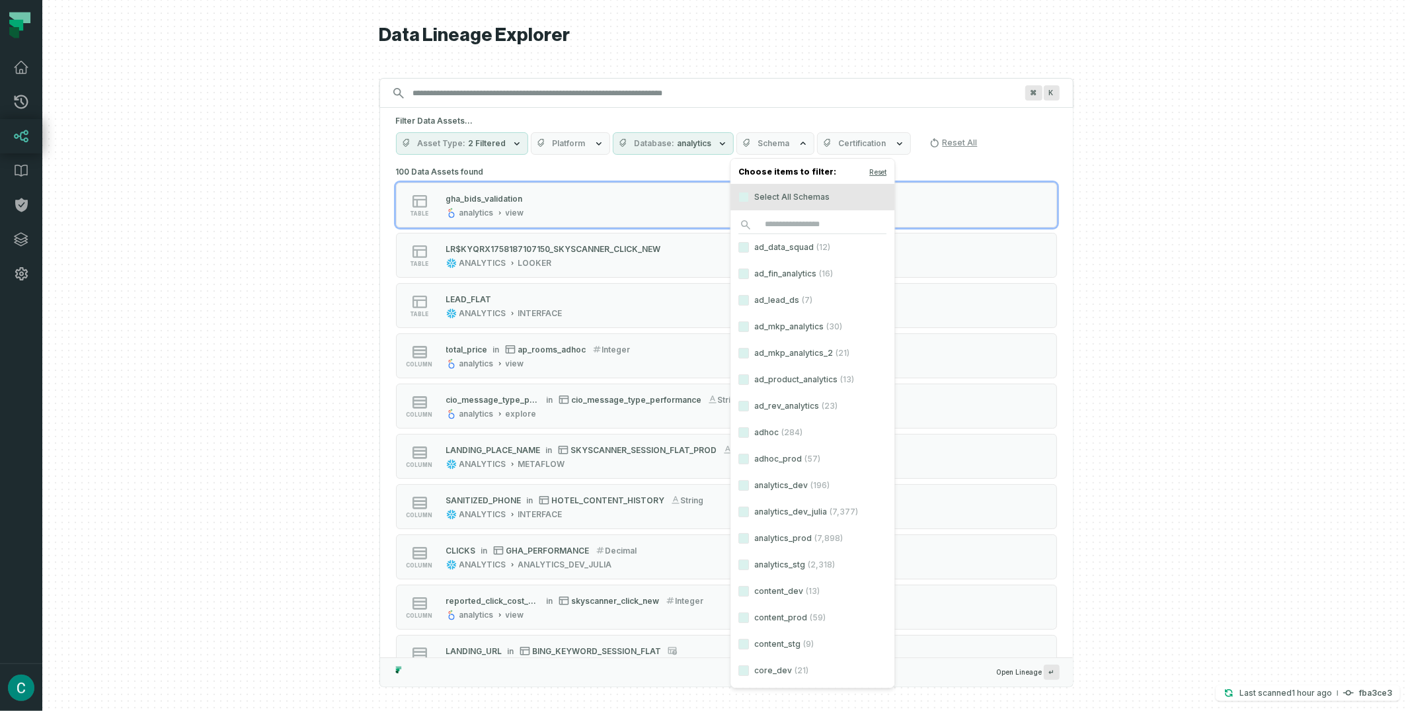
scroll to position [18, 0]
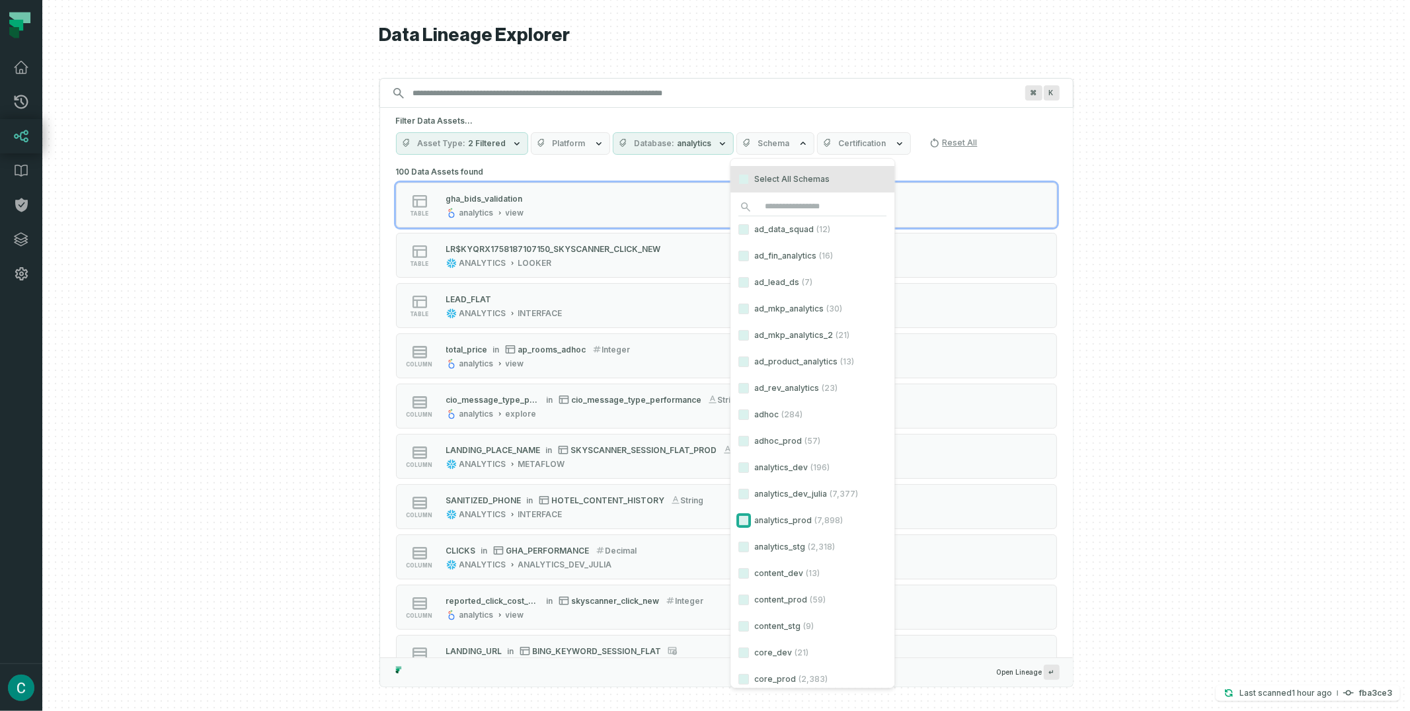
click at [747, 517] on button "analytics_prod (7,898)" at bounding box center [744, 520] width 11 height 11
click at [311, 206] on div at bounding box center [726, 355] width 1368 height 711
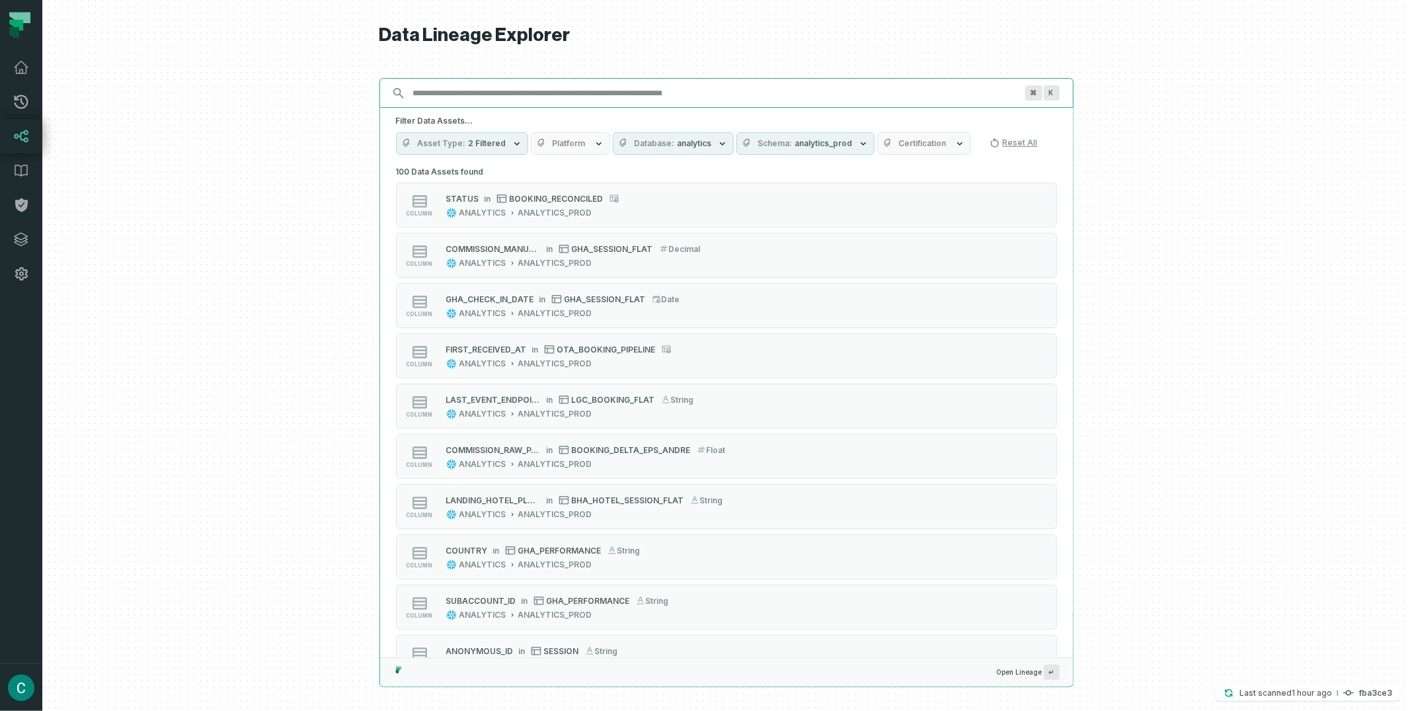
click at [443, 95] on input "Discovery Provider cmdk menu" at bounding box center [714, 93] width 619 height 21
paste input "**********"
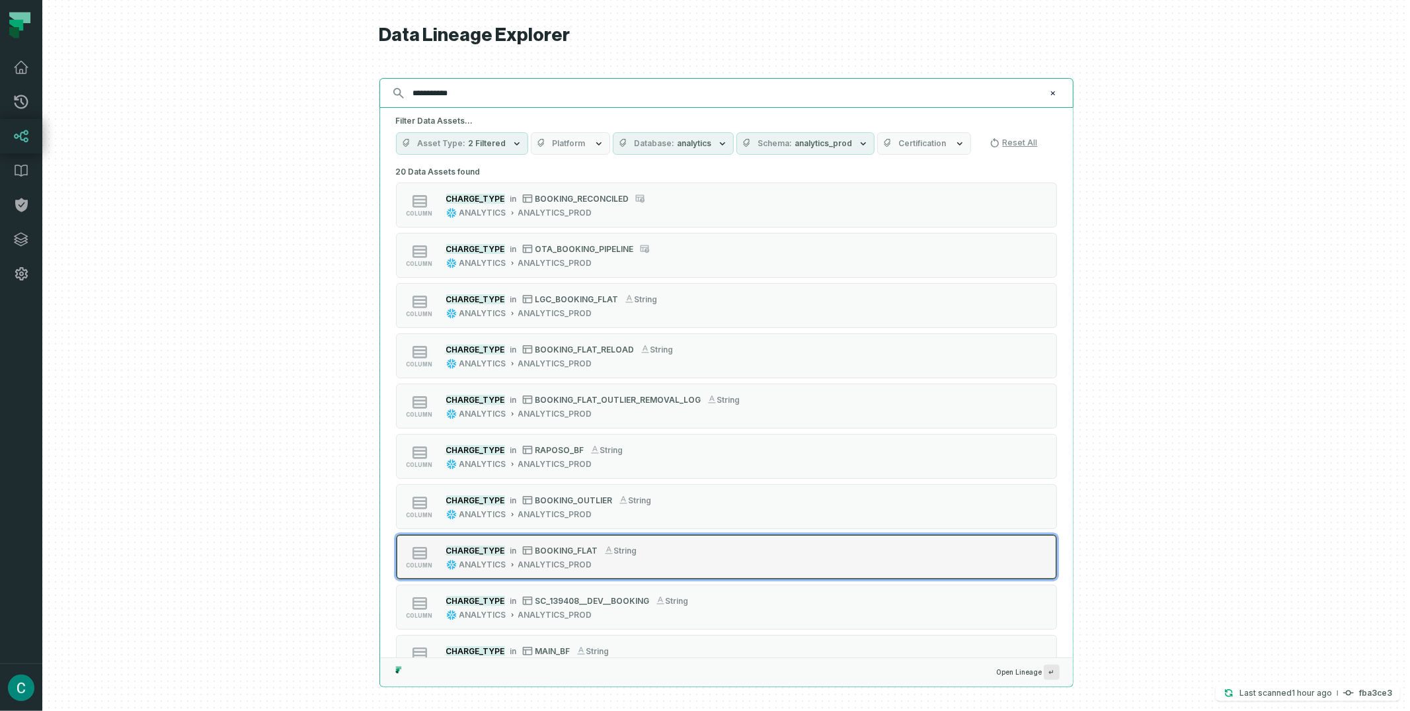
type input "**********"
click at [587, 548] on span "BOOKING_FLAT" at bounding box center [567, 550] width 63 height 10
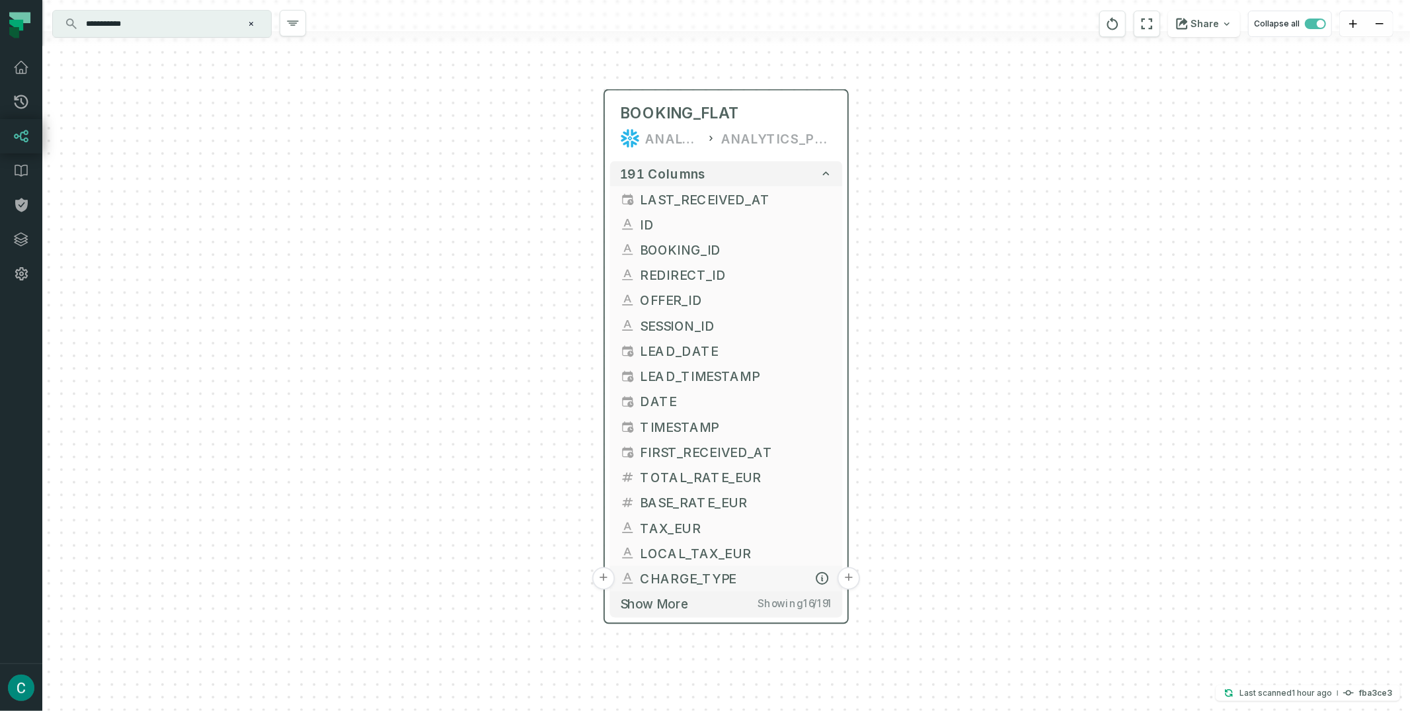
click at [845, 577] on button "+" at bounding box center [849, 578] width 22 height 22
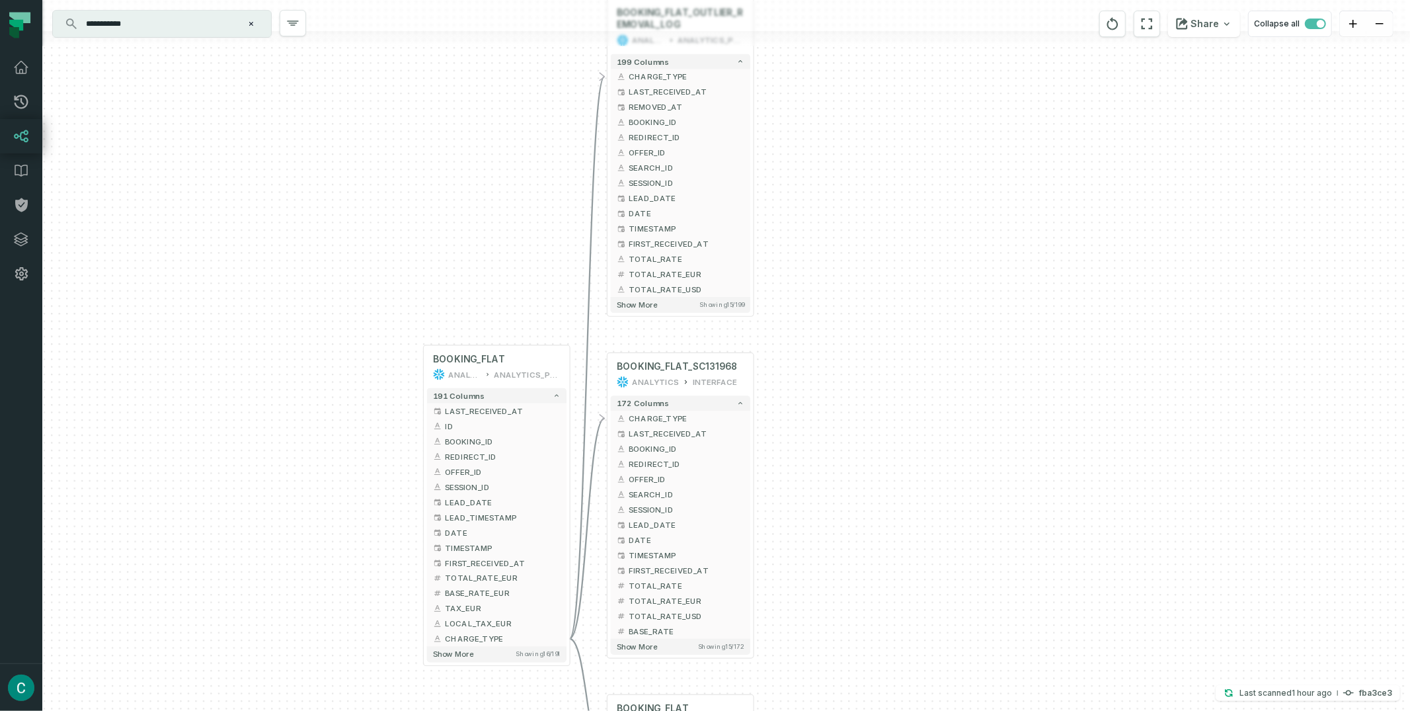
drag, startPoint x: 954, startPoint y: 368, endPoint x: 744, endPoint y: 52, distance: 378.7
click at [744, 52] on div "+ BOOKING_FLAT_OUTLIER_REMOVAL_LOG ANALYTICS ANALYTICS_PROD 199 columns - CHARG…" at bounding box center [726, 355] width 1368 height 711
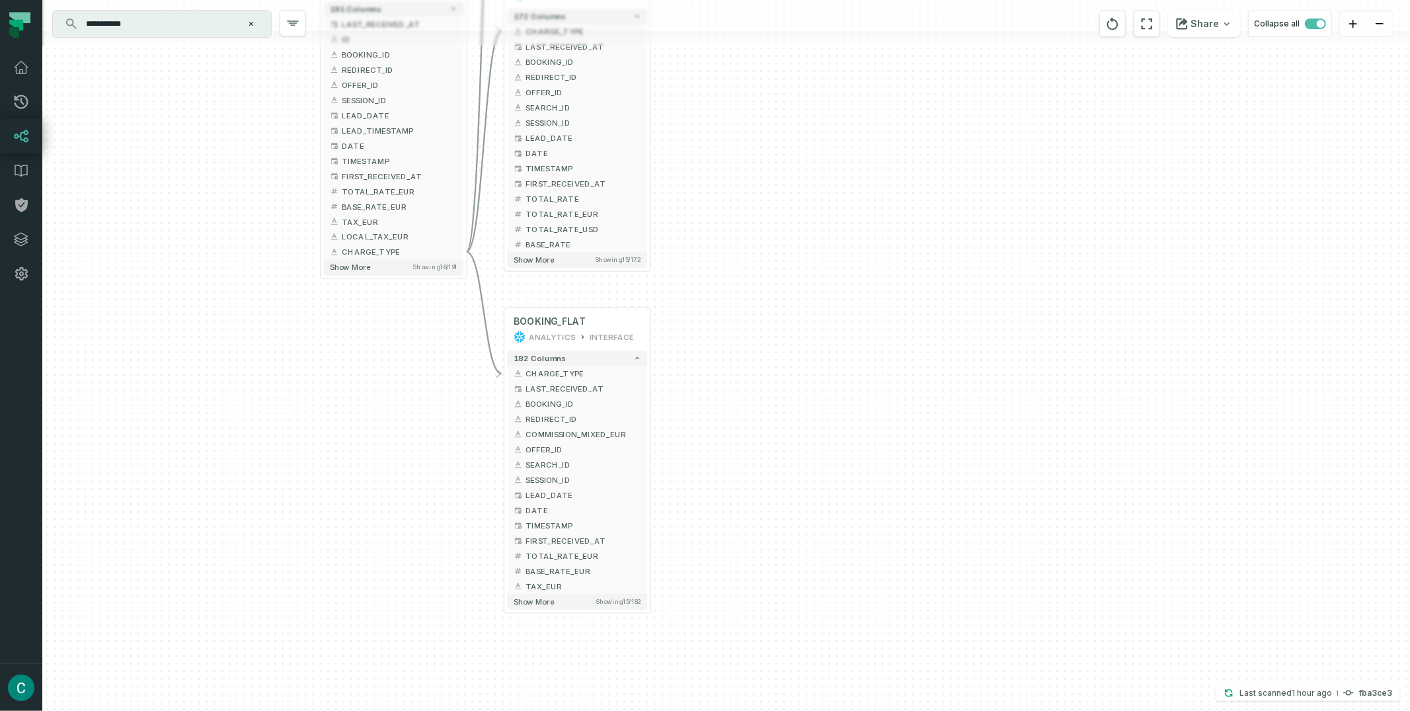
drag, startPoint x: 842, startPoint y: 394, endPoint x: 815, endPoint y: 93, distance: 302.1
click at [815, 93] on div "+ BOOKING_FLAT_OUTLIER_REMOVAL_LOG ANALYTICS ANALYTICS_PROD 199 columns - CHARG…" at bounding box center [726, 355] width 1368 height 711
click at [650, 370] on button "+" at bounding box center [651, 373] width 14 height 14
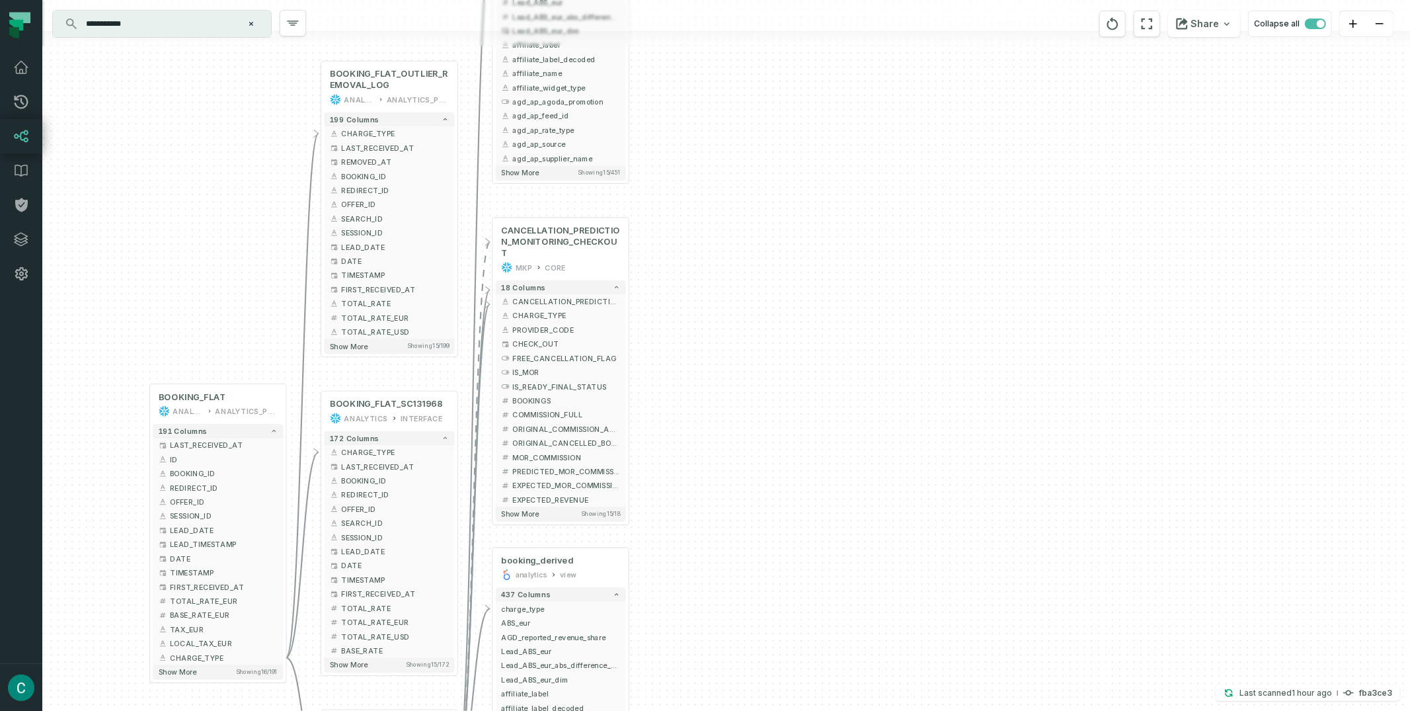
drag, startPoint x: 969, startPoint y: 272, endPoint x: 834, endPoint y: 130, distance: 196.9
click at [834, 130] on div "+ booking_flat analytics view + 451 columns - charge_type + + ABS_eur + + AGD_r…" at bounding box center [726, 355] width 1368 height 711
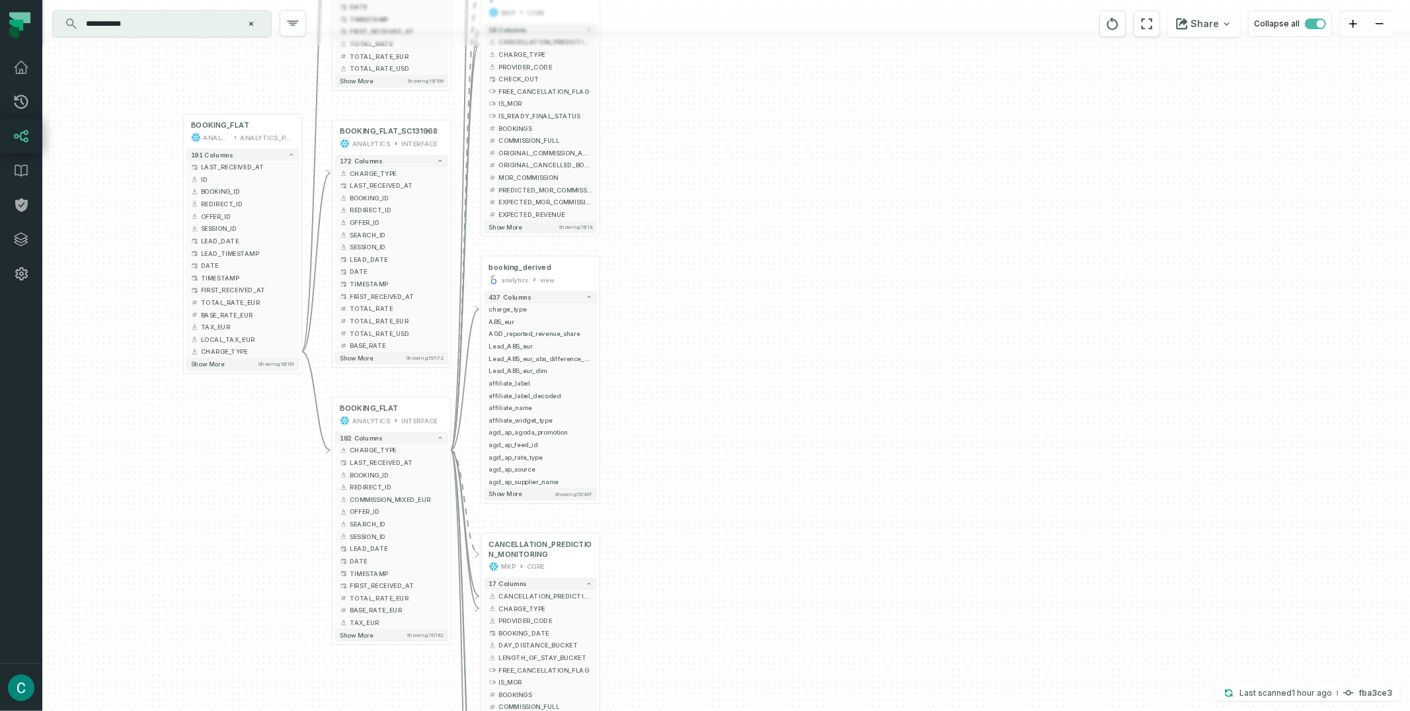
drag, startPoint x: 761, startPoint y: 324, endPoint x: 717, endPoint y: 67, distance: 261.0
click at [717, 67] on div "+ booking_flat analytics view + 451 columns - charge_type + + ABS_eur + + AGD_r…" at bounding box center [726, 355] width 1368 height 711
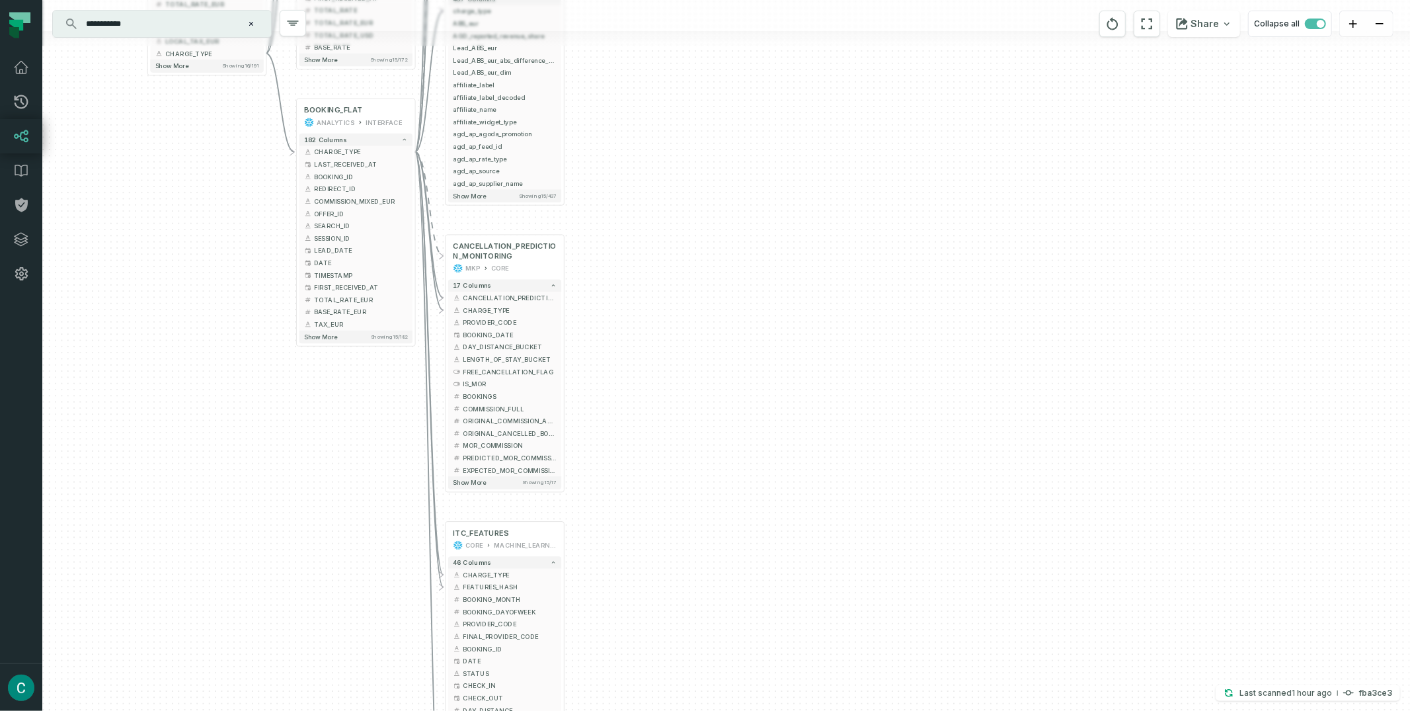
drag, startPoint x: 723, startPoint y: 351, endPoint x: 693, endPoint y: 103, distance: 249.7
click at [693, 103] on div "+ booking_flat analytics view + 451 columns - charge_type + + ABS_eur + + AGD_r…" at bounding box center [726, 355] width 1368 height 711
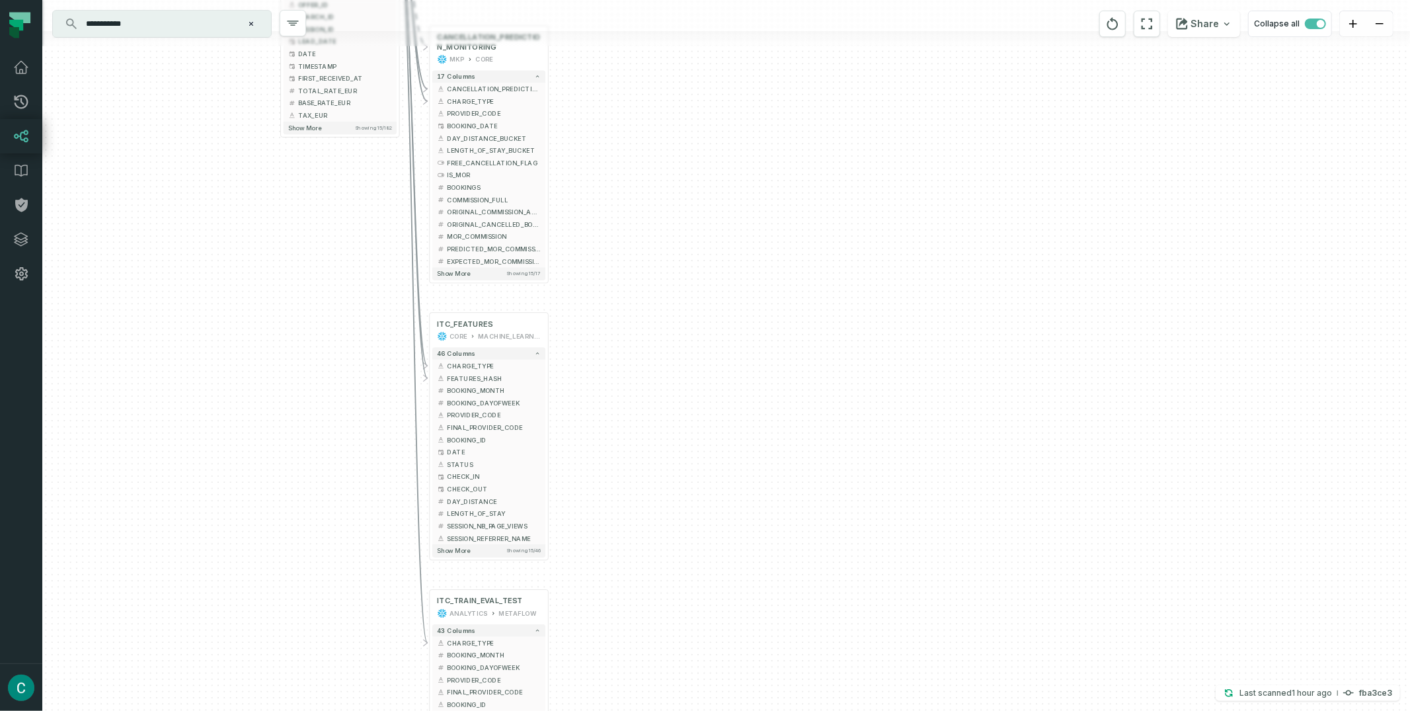
drag, startPoint x: 717, startPoint y: 321, endPoint x: 723, endPoint y: 54, distance: 267.8
click at [723, 54] on div "+ booking_flat analytics view + 451 columns - charge_type + + ABS_eur + + AGD_r…" at bounding box center [726, 355] width 1368 height 711
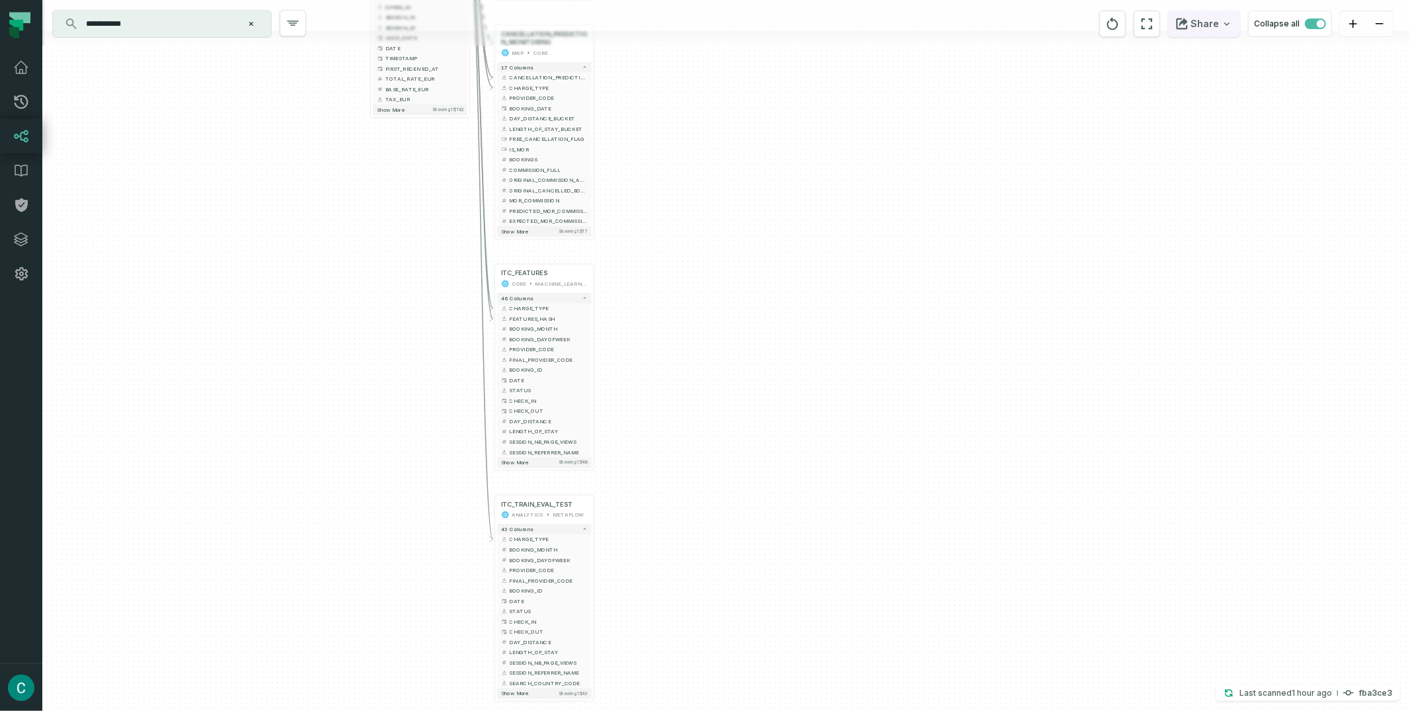
click at [1207, 23] on button "Share" at bounding box center [1204, 24] width 72 height 26
click at [1104, 116] on div "Copy layout link" at bounding box center [1094, 114] width 75 height 12
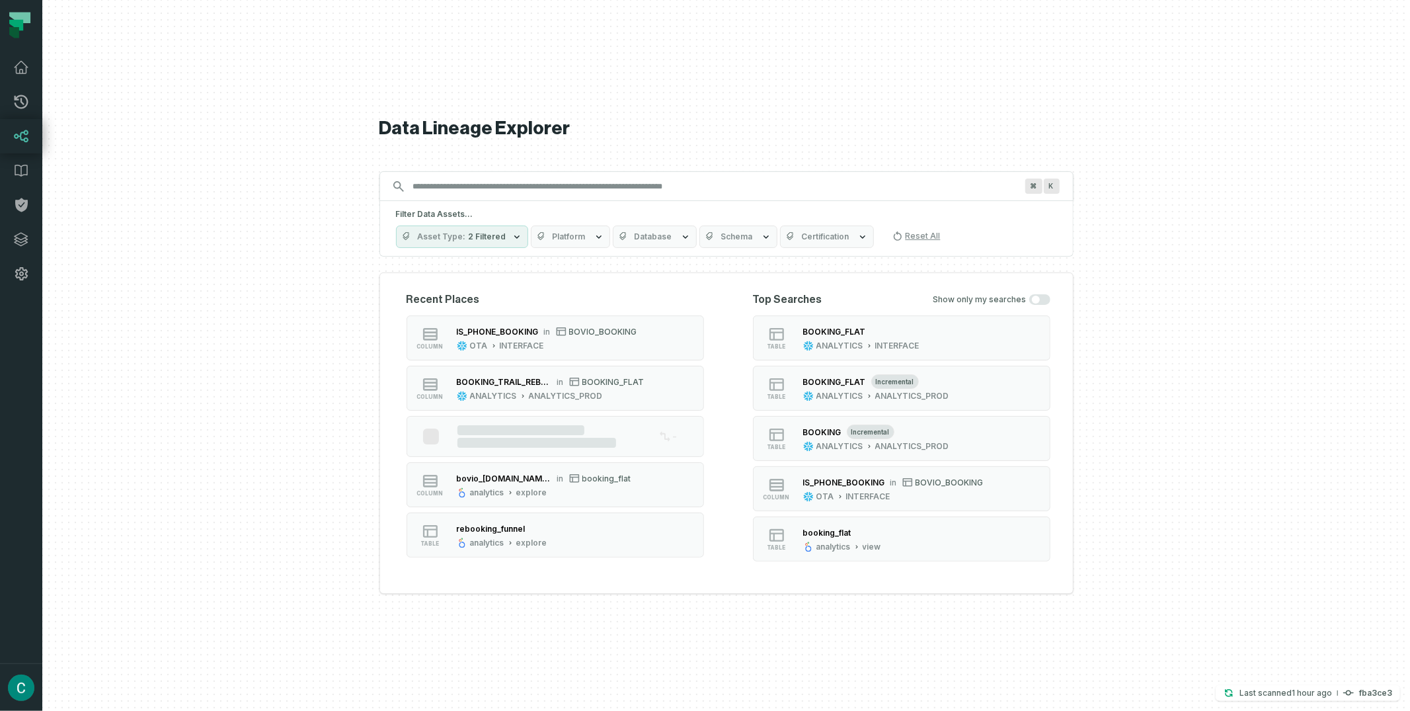
click at [487, 190] on input "Discovery Provider cmdk menu" at bounding box center [714, 186] width 619 height 21
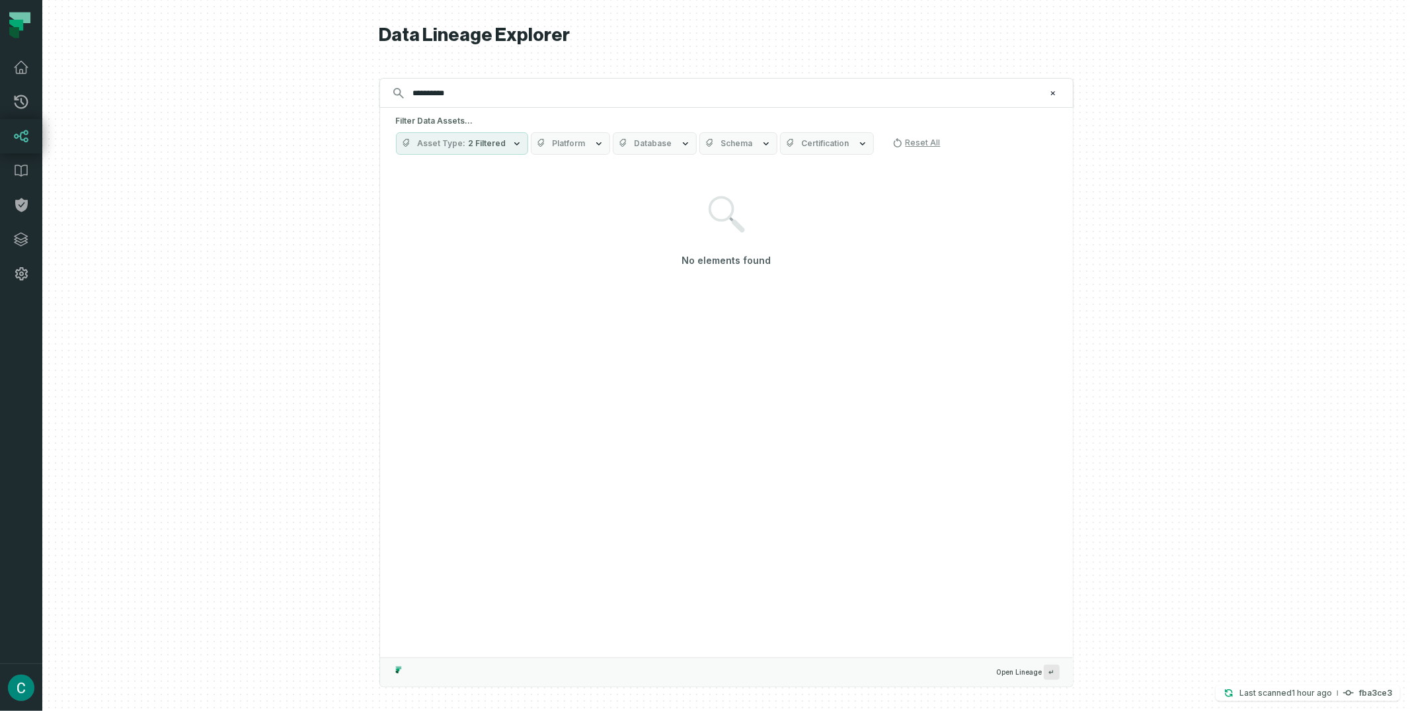
type input "**********"
click at [491, 146] on span "2 Filtered" at bounding box center [488, 143] width 38 height 11
click at [441, 282] on label "Column (236,005)" at bounding box center [479, 276] width 164 height 26
click at [415, 282] on button "Column (236,005)" at bounding box center [410, 276] width 11 height 11
click at [618, 147] on span "Database" at bounding box center [613, 143] width 38 height 11
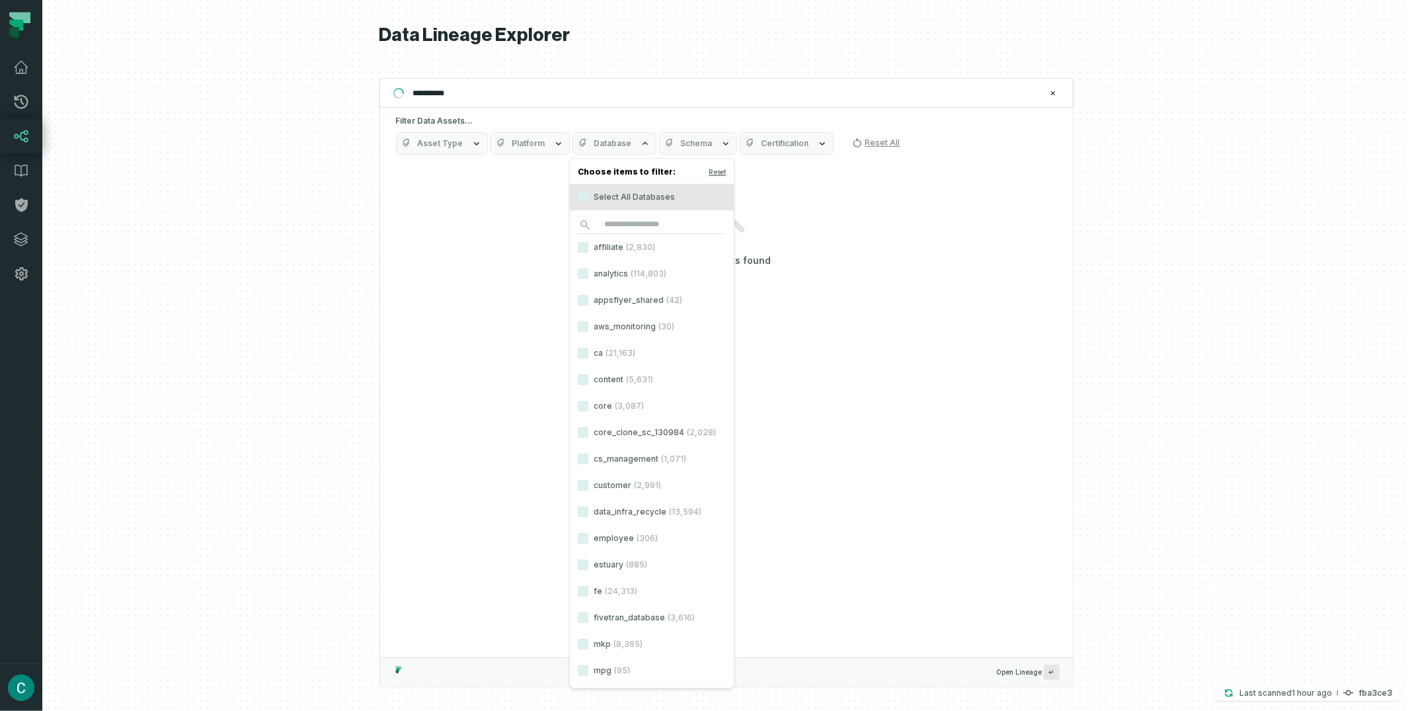
click at [627, 272] on label "analytics (114,803)" at bounding box center [652, 274] width 164 height 26
click at [588, 272] on button "analytics (114,803)" at bounding box center [583, 273] width 11 height 11
click at [744, 147] on span "Schema" at bounding box center [734, 143] width 32 height 11
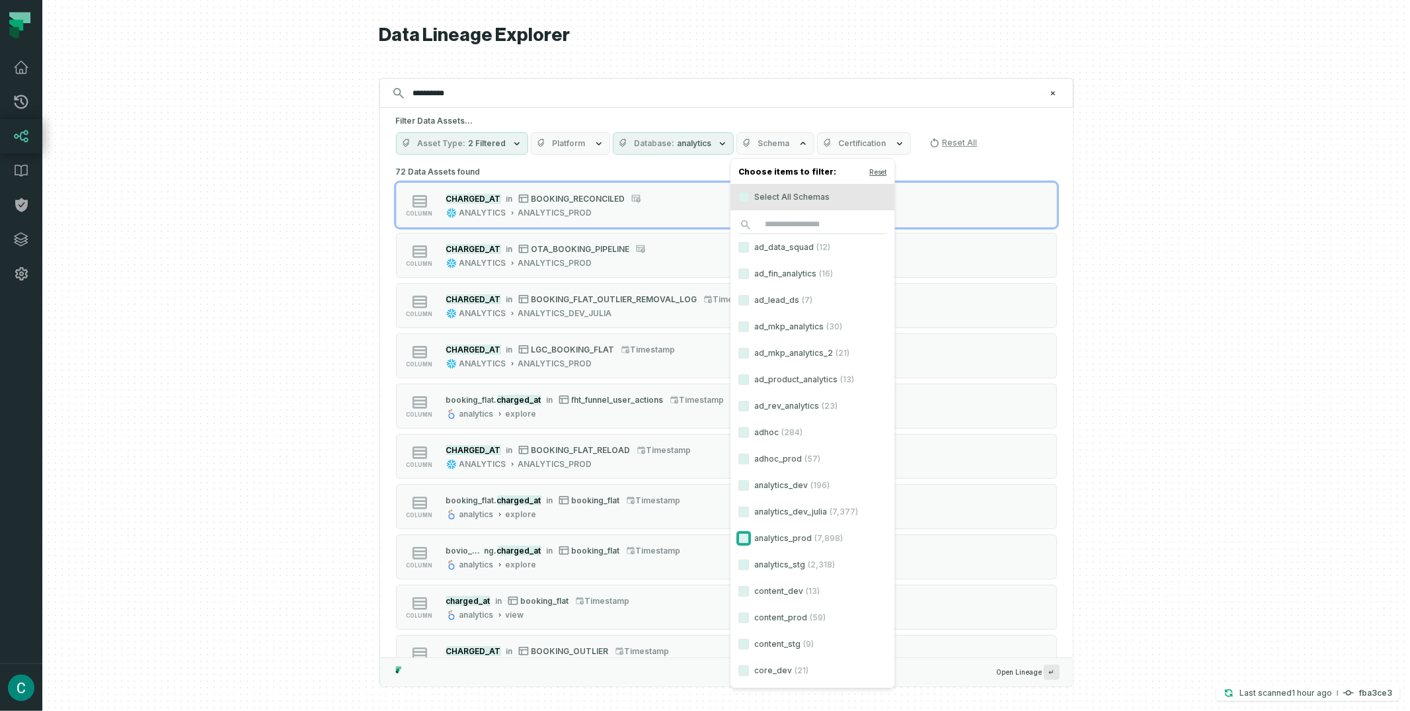
click at [746, 538] on button "analytics_prod (7,898)" at bounding box center [744, 538] width 11 height 11
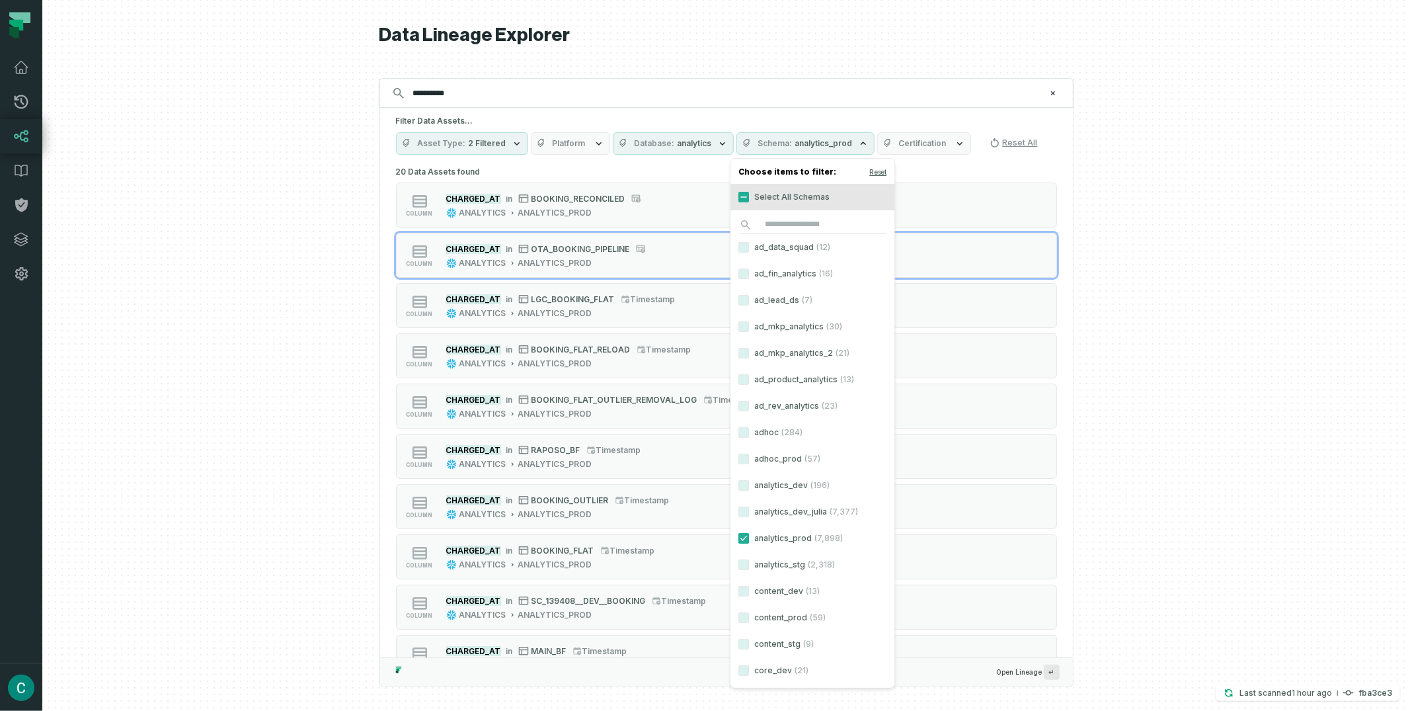
click at [1182, 198] on div at bounding box center [726, 355] width 1368 height 711
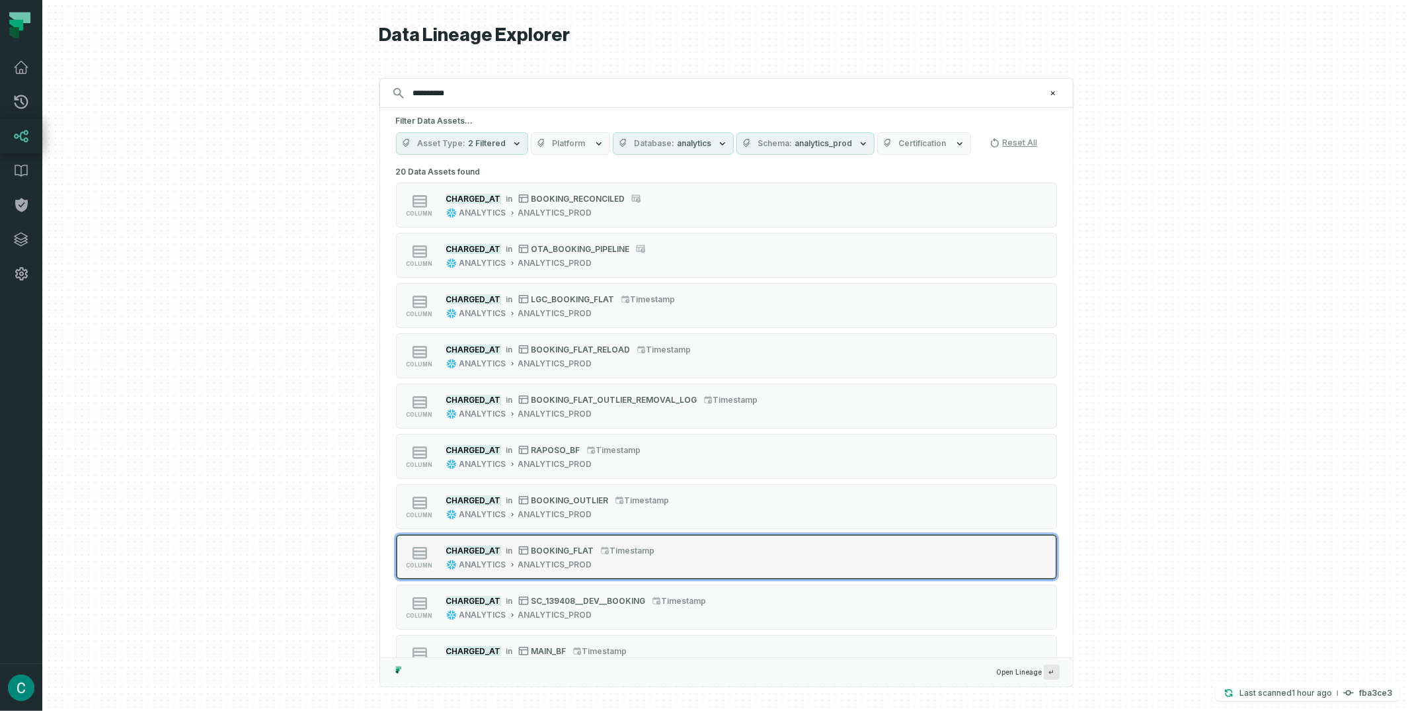
click at [545, 547] on span "BOOKING_FLAT" at bounding box center [563, 550] width 63 height 10
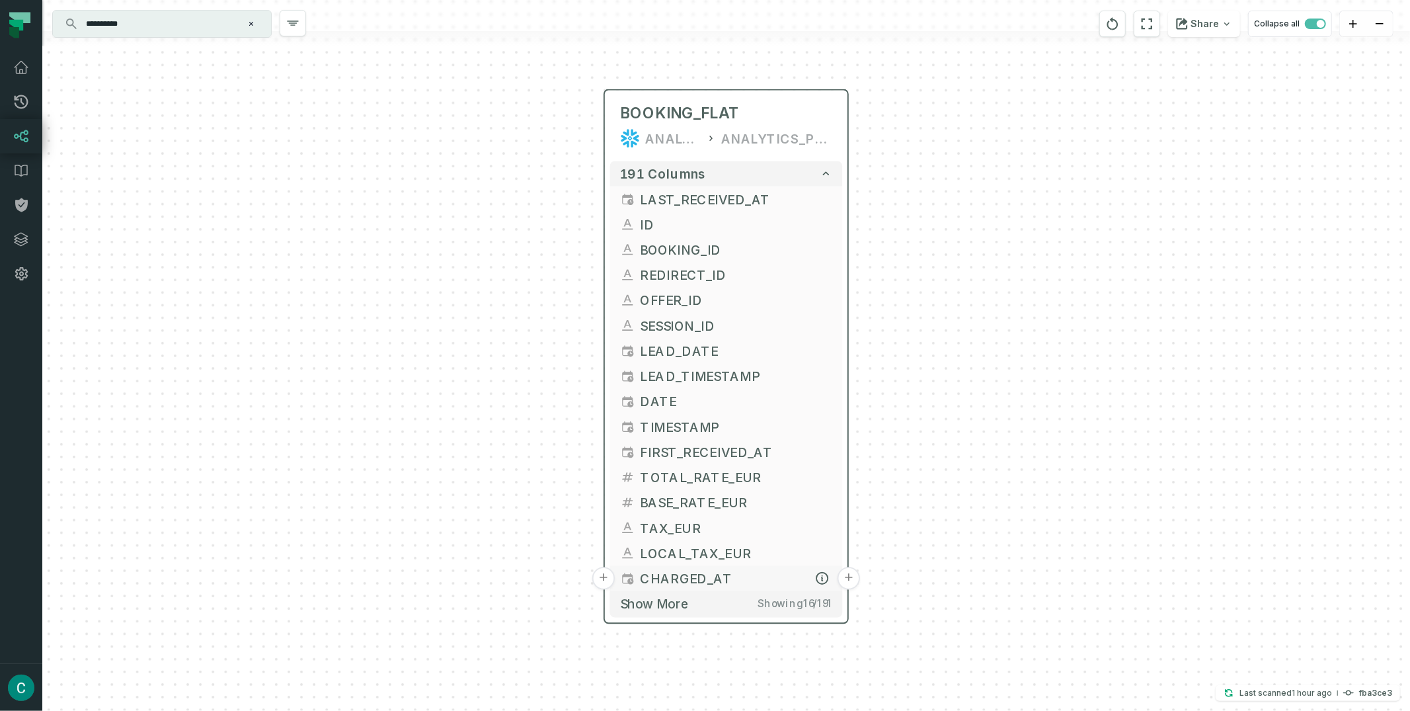
click at [847, 577] on button "+" at bounding box center [849, 578] width 22 height 22
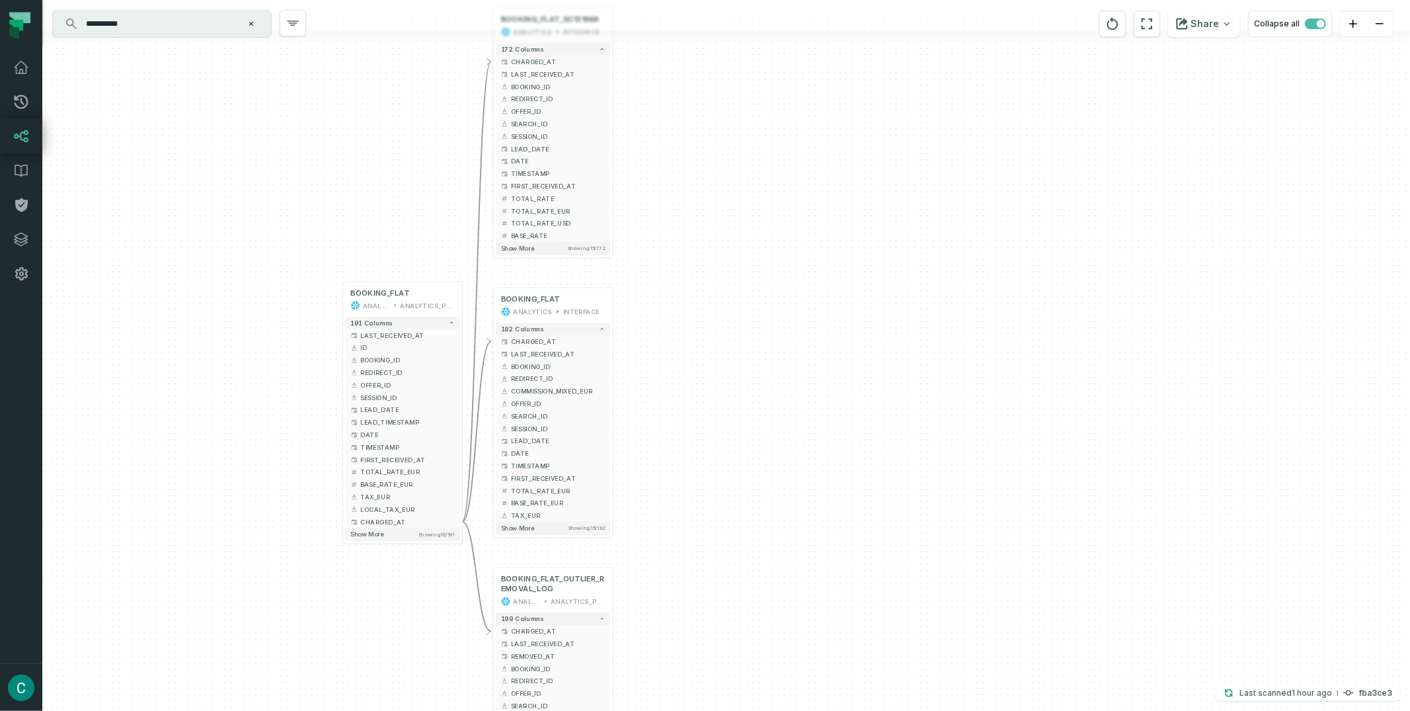
drag, startPoint x: 1006, startPoint y: 401, endPoint x: 704, endPoint y: 136, distance: 401.6
click at [704, 136] on div "+ BOOKING_FLAT_SC131968 ANALYTICS INTERFACE 172 columns - CHARGED_AT + LAST_REC…" at bounding box center [726, 355] width 1368 height 711
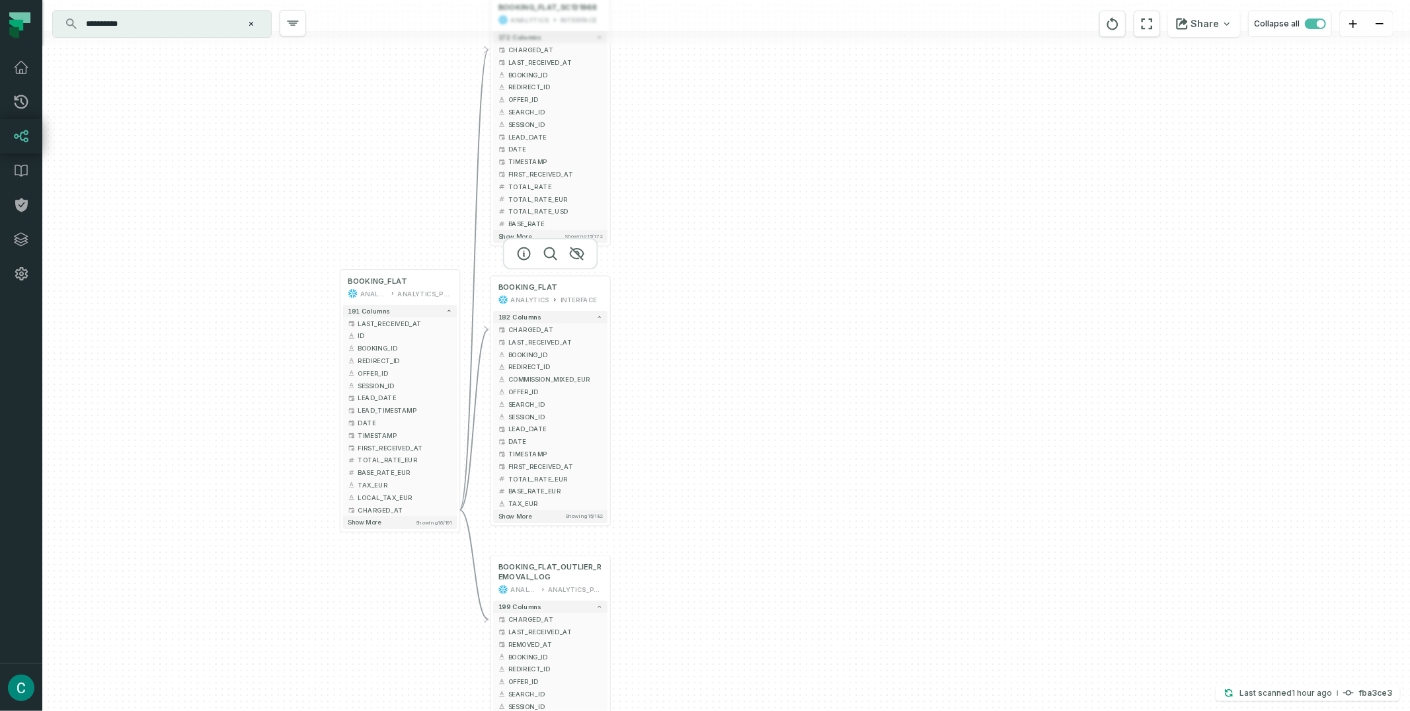
click at [553, 260] on div at bounding box center [550, 254] width 95 height 32
click at [549, 253] on icon "button" at bounding box center [551, 254] width 16 height 16
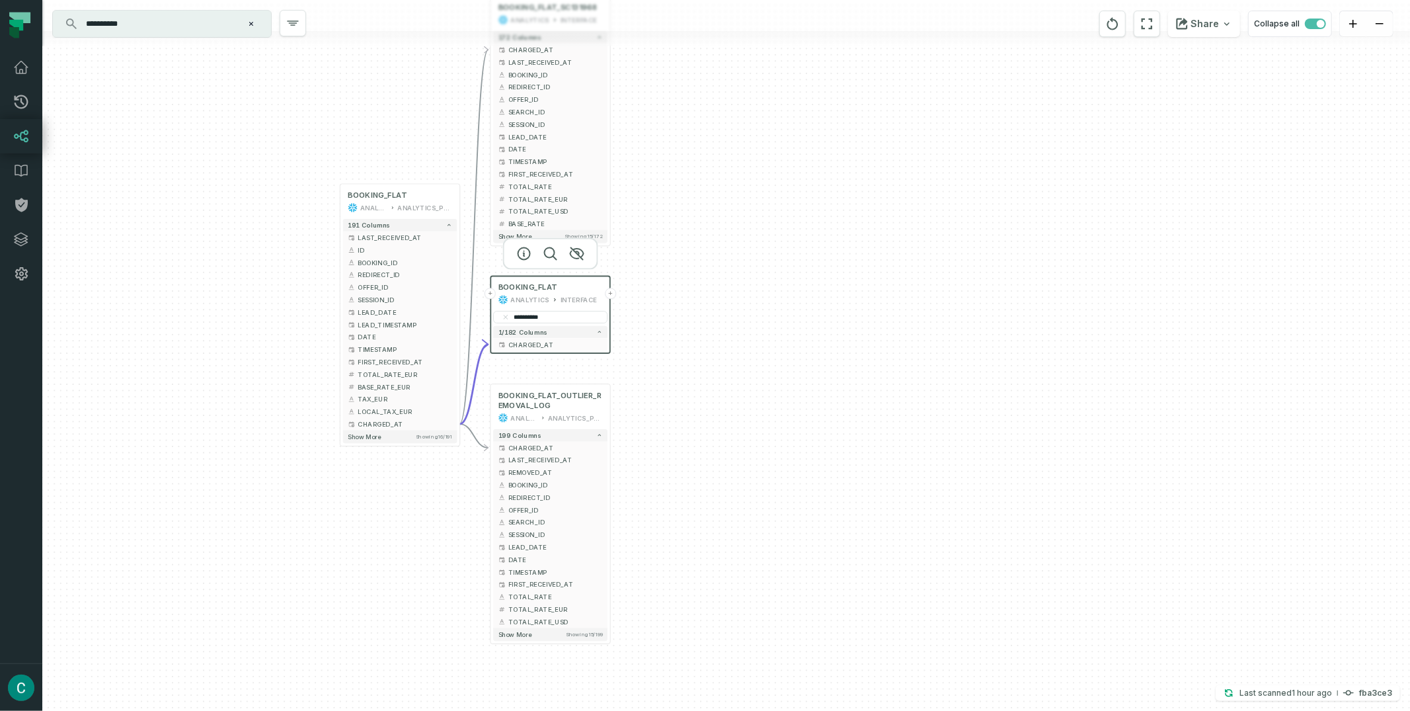
click at [651, 349] on div "**********" at bounding box center [726, 355] width 1368 height 711
click at [648, 348] on div "**********" at bounding box center [726, 355] width 1368 height 711
click at [1221, 30] on button "Share" at bounding box center [1204, 24] width 72 height 26
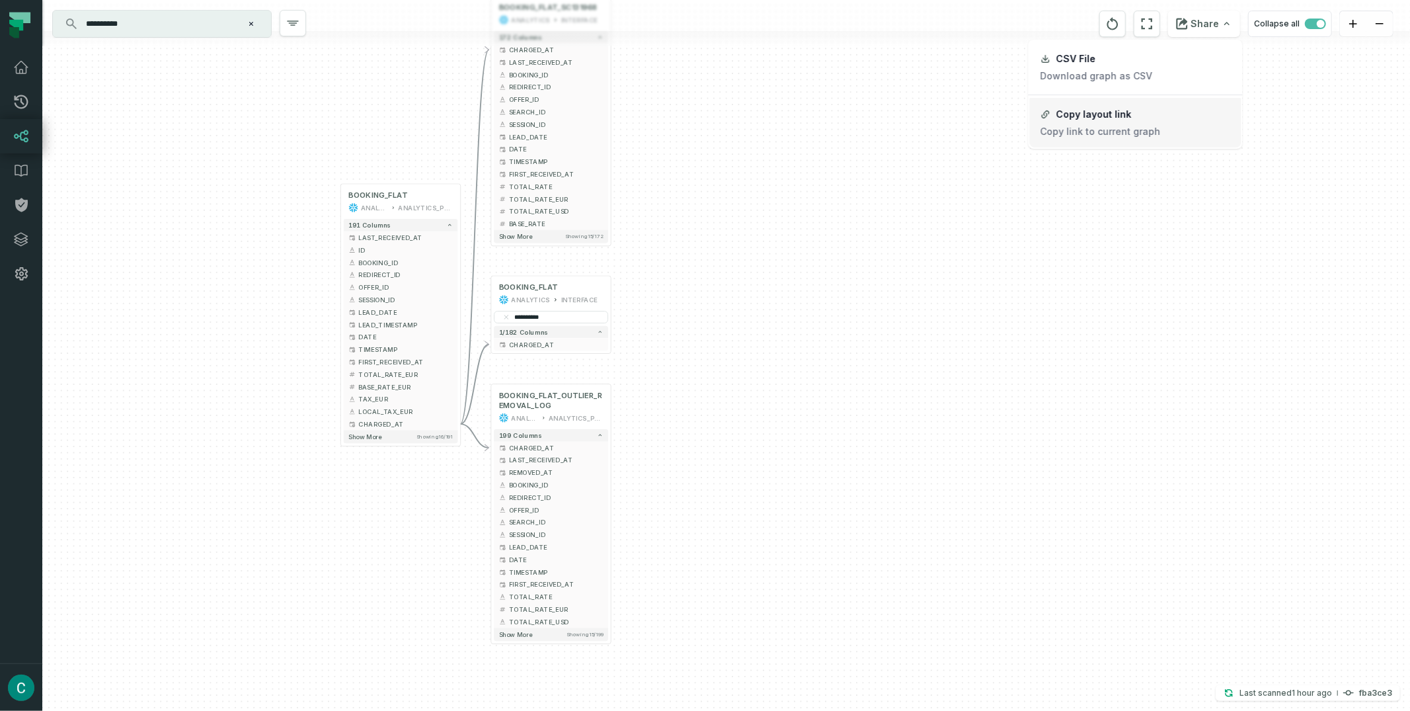
click at [1131, 121] on button "Copy layout link Copy link to current graph" at bounding box center [1136, 123] width 212 height 50
click at [562, 318] on input "**********" at bounding box center [551, 319] width 116 height 13
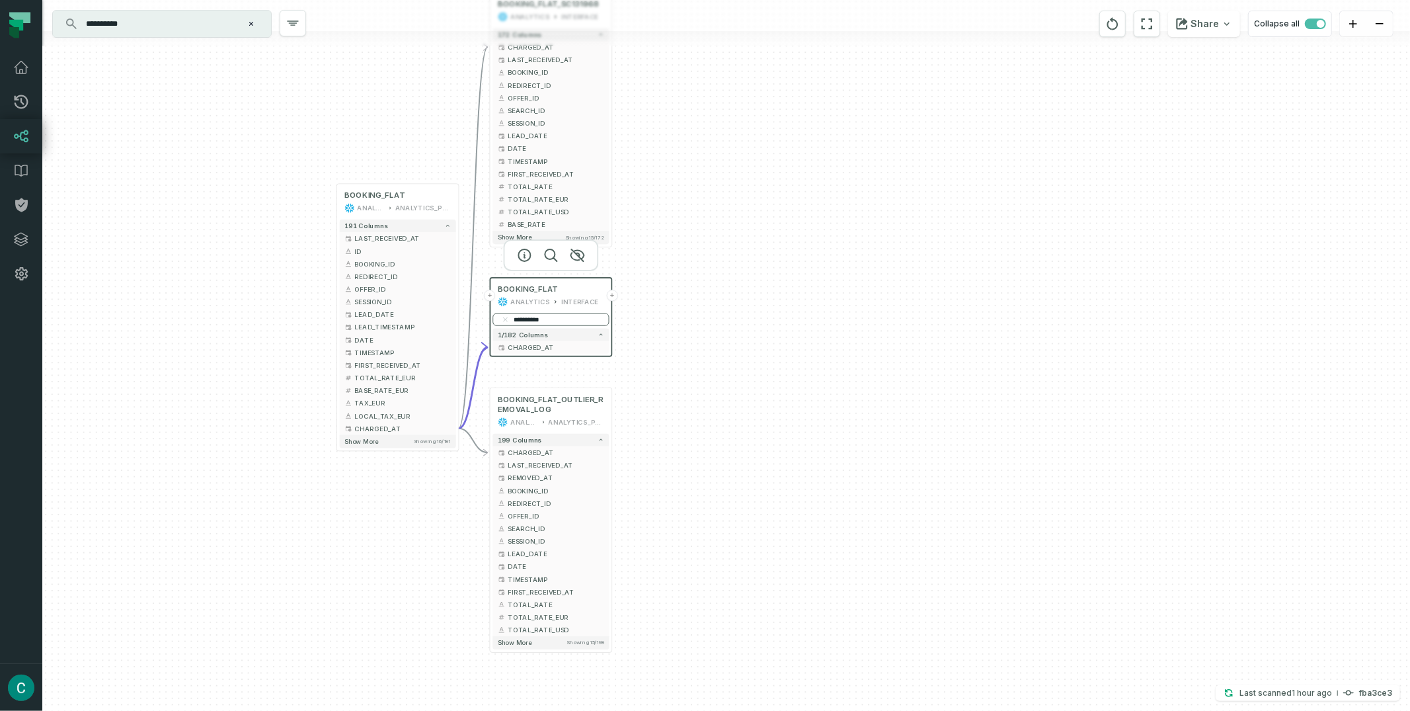
paste input "*********"
type input "**********"
click at [643, 352] on div "**********" at bounding box center [726, 355] width 1368 height 711
click at [614, 346] on button "+" at bounding box center [612, 347] width 11 height 11
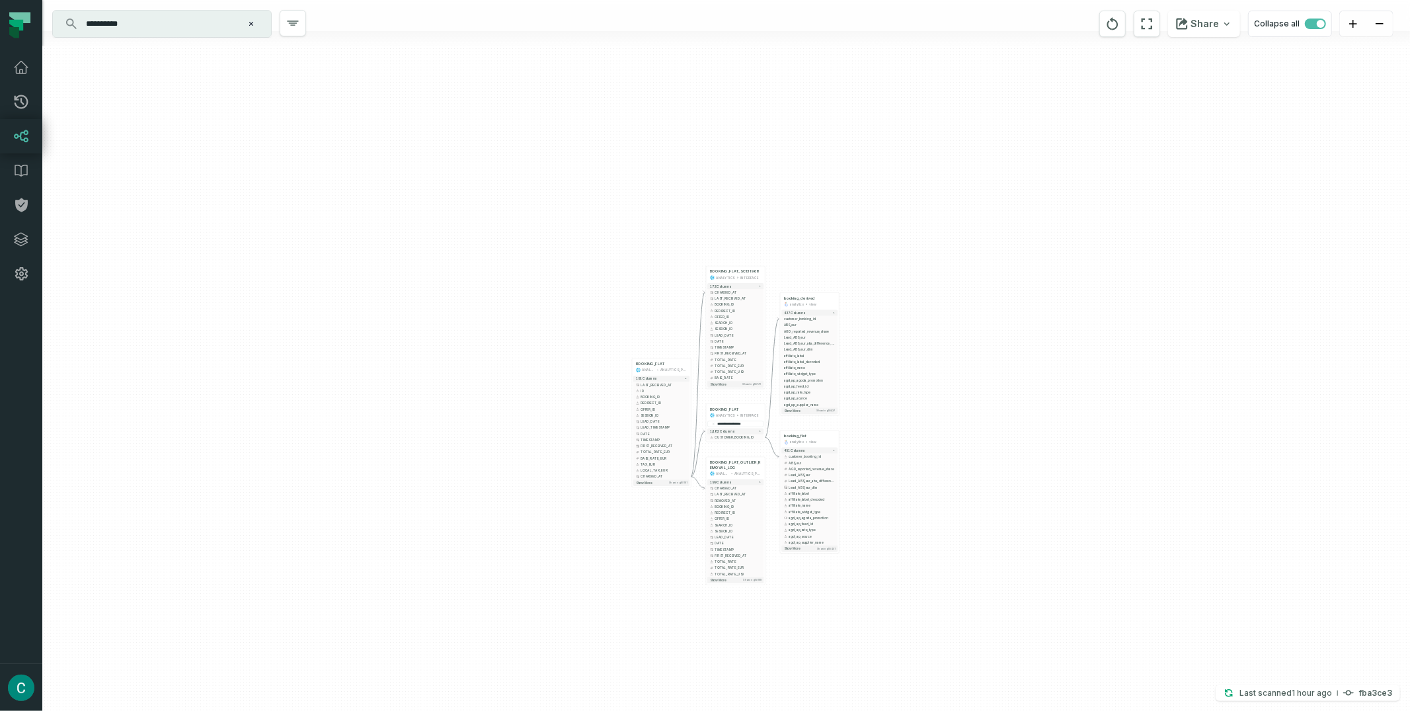
drag, startPoint x: 988, startPoint y: 388, endPoint x: 850, endPoint y: 248, distance: 196.4
click at [851, 249] on div "+ booking_derived analytics view + 437 columns - customer_booking_id + ABS_eur …" at bounding box center [726, 355] width 1368 height 711
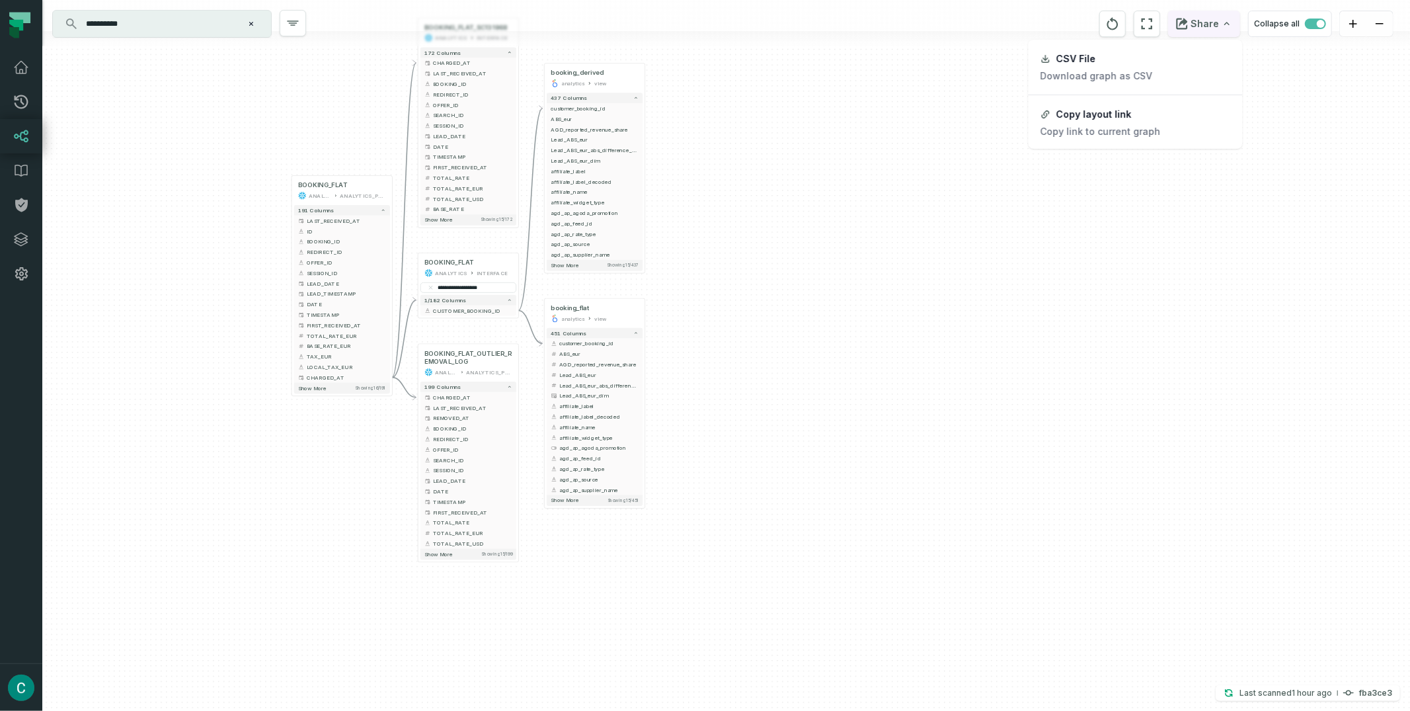
click at [1215, 18] on button "Share" at bounding box center [1204, 24] width 72 height 26
click at [1085, 114] on div "Copy layout link" at bounding box center [1094, 114] width 75 height 12
click at [149, 25] on input "**********" at bounding box center [160, 23] width 165 height 21
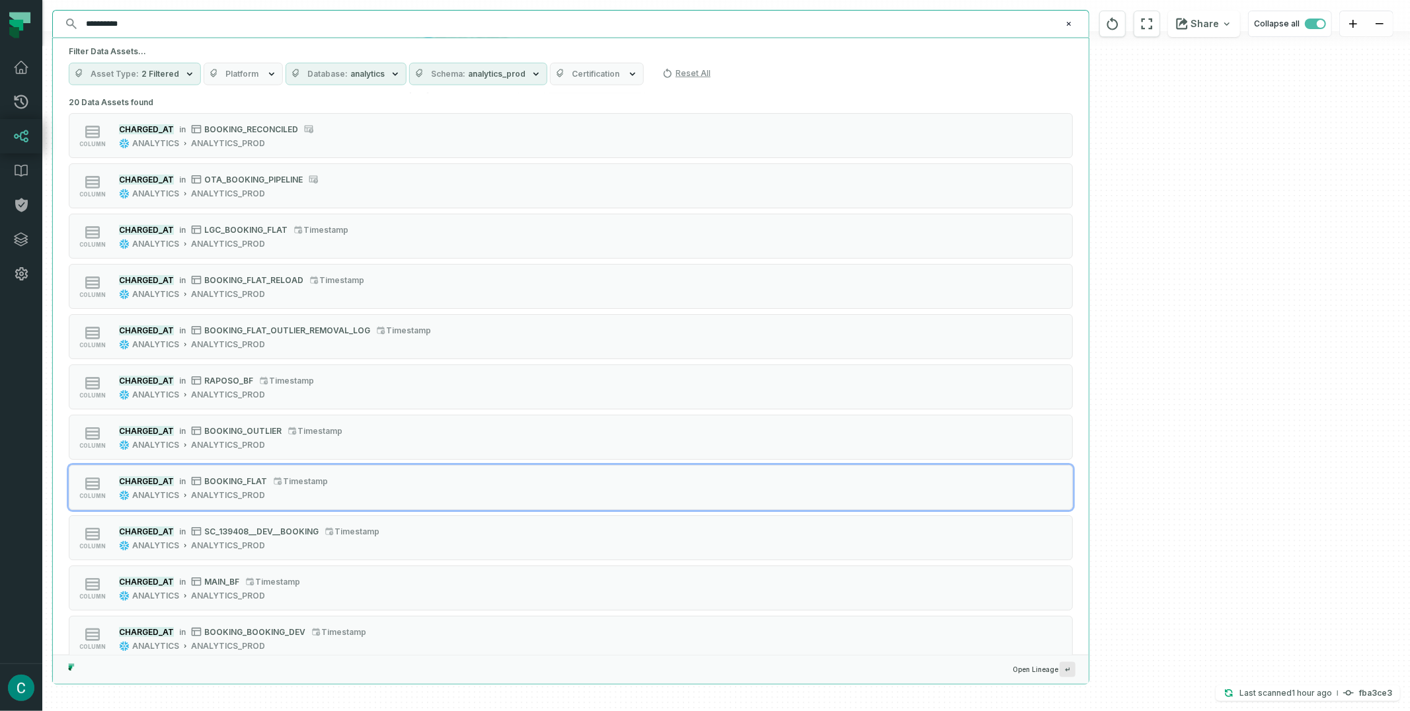
paste input "***"
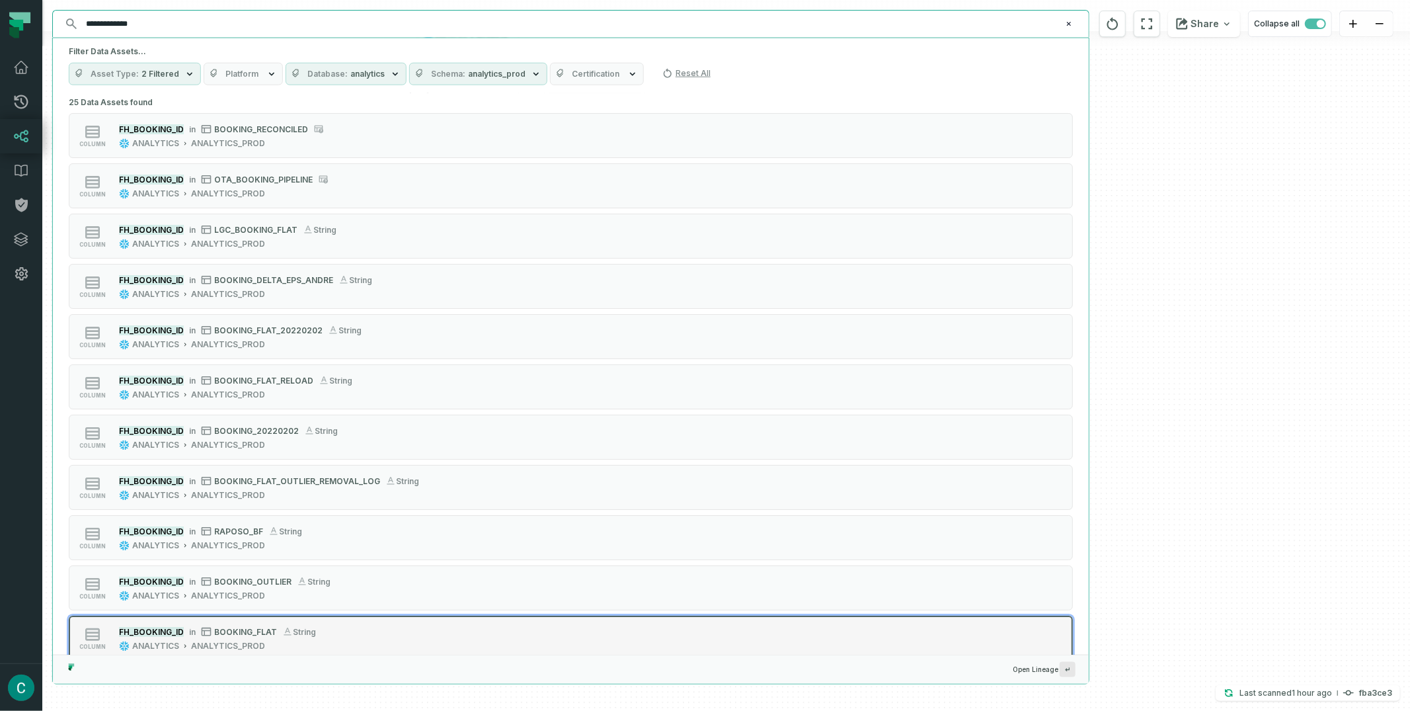
type input "**********"
click at [241, 632] on span "BOOKING_FLAT" at bounding box center [245, 631] width 63 height 10
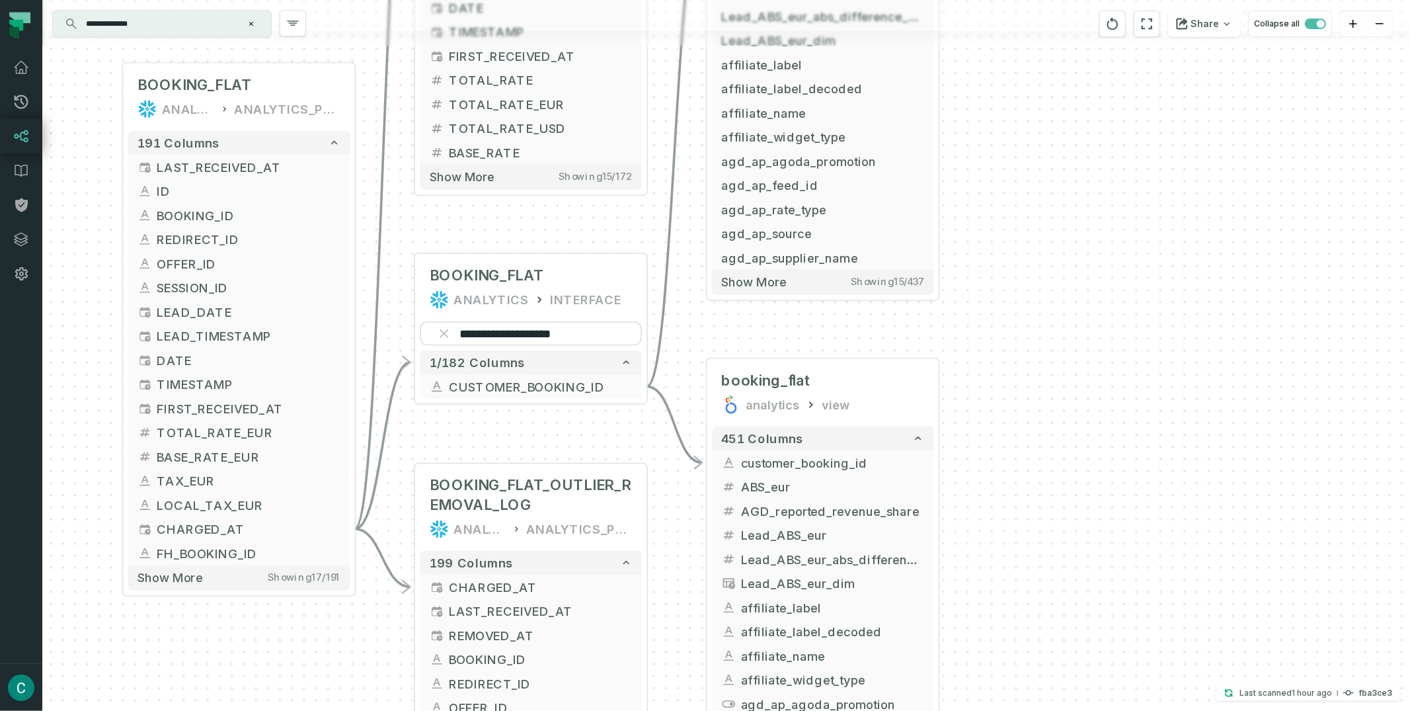
drag, startPoint x: 994, startPoint y: 237, endPoint x: 507, endPoint y: 210, distance: 488.0
click at [507, 210] on div "+ booking_derived analytics view + 437 columns - customer_booking_id + ABS_eur …" at bounding box center [726, 355] width 1368 height 711
click at [521, 331] on input "**********" at bounding box center [531, 334] width 222 height 24
paste input "search"
type input "**********"
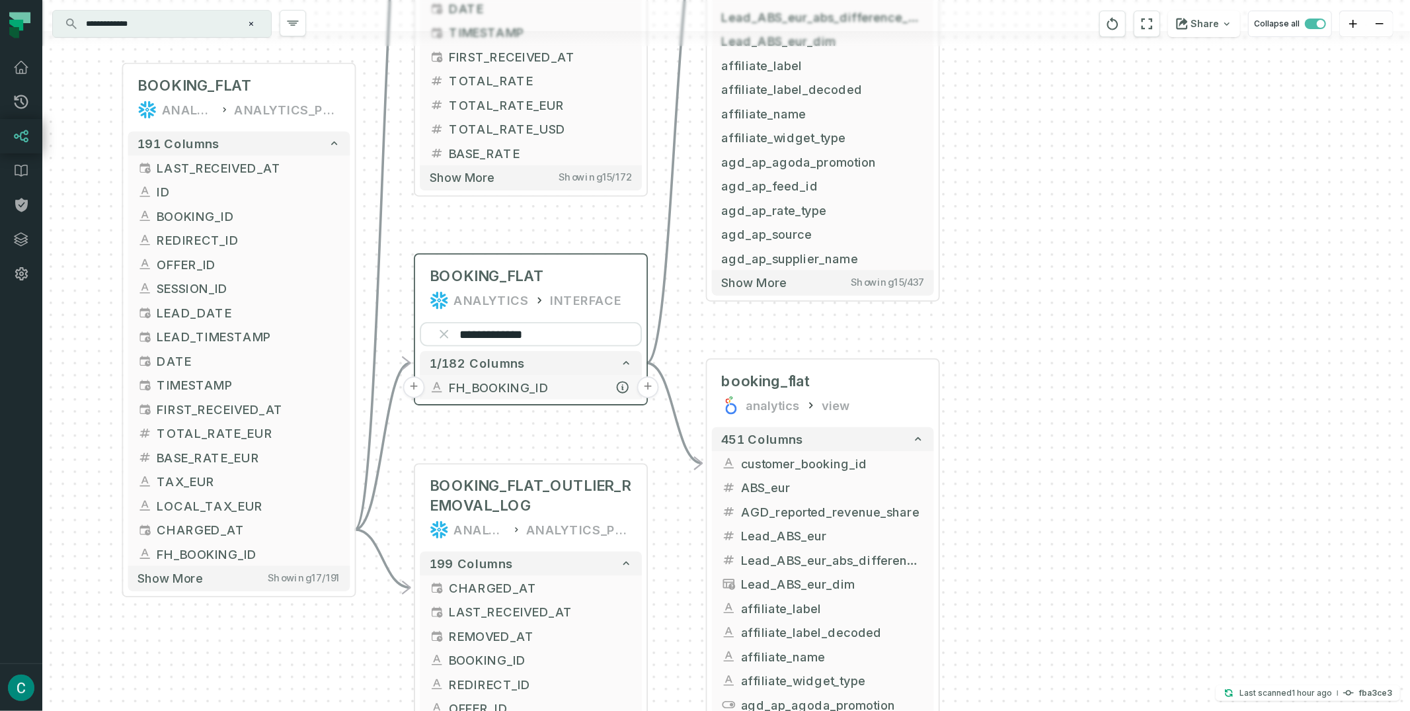
click at [501, 383] on span "FH_BOOKING_ID" at bounding box center [540, 387] width 183 height 18
click at [649, 383] on button "+" at bounding box center [648, 387] width 22 height 22
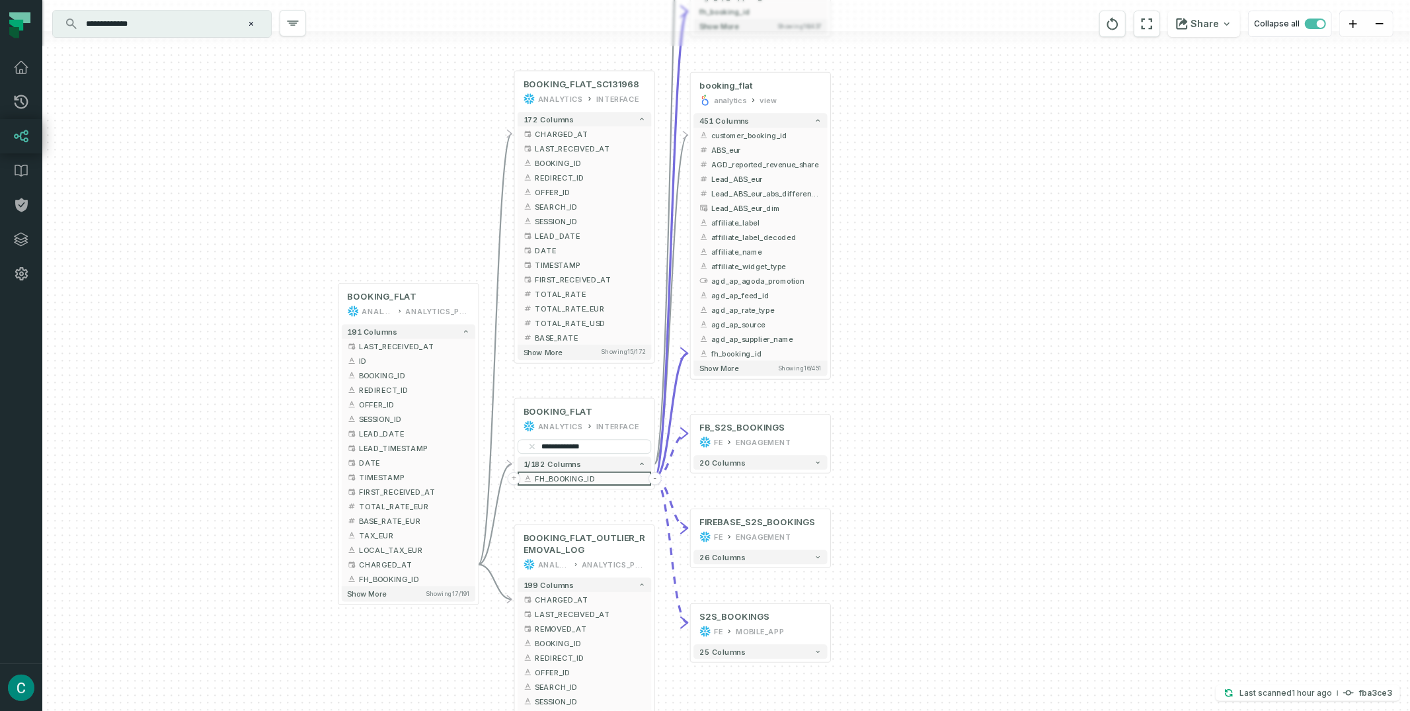
drag, startPoint x: 1062, startPoint y: 240, endPoint x: 982, endPoint y: 389, distance: 169.5
click at [982, 389] on div "+ FB_S2S_BOOKINGS FE ENGAGEMENT + 20 columns + FIREBASE_S2S_BOOKINGS FE ENGAGEM…" at bounding box center [726, 355] width 1368 height 711
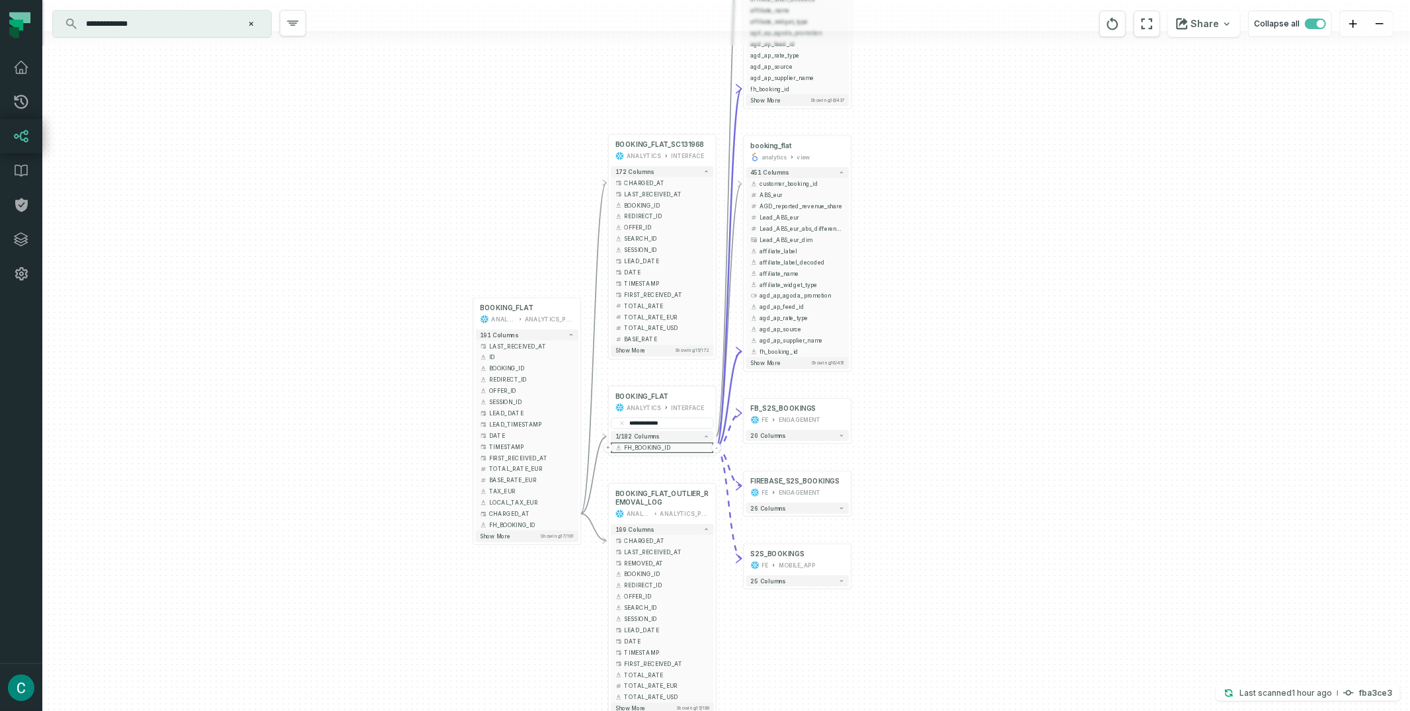
drag, startPoint x: 1013, startPoint y: 221, endPoint x: 956, endPoint y: 330, distance: 122.4
click at [956, 330] on div "+ FB_S2S_BOOKINGS FE ENGAGEMENT + 20 columns + FIREBASE_S2S_BOOKINGS FE ENGAGEM…" at bounding box center [726, 355] width 1368 height 711
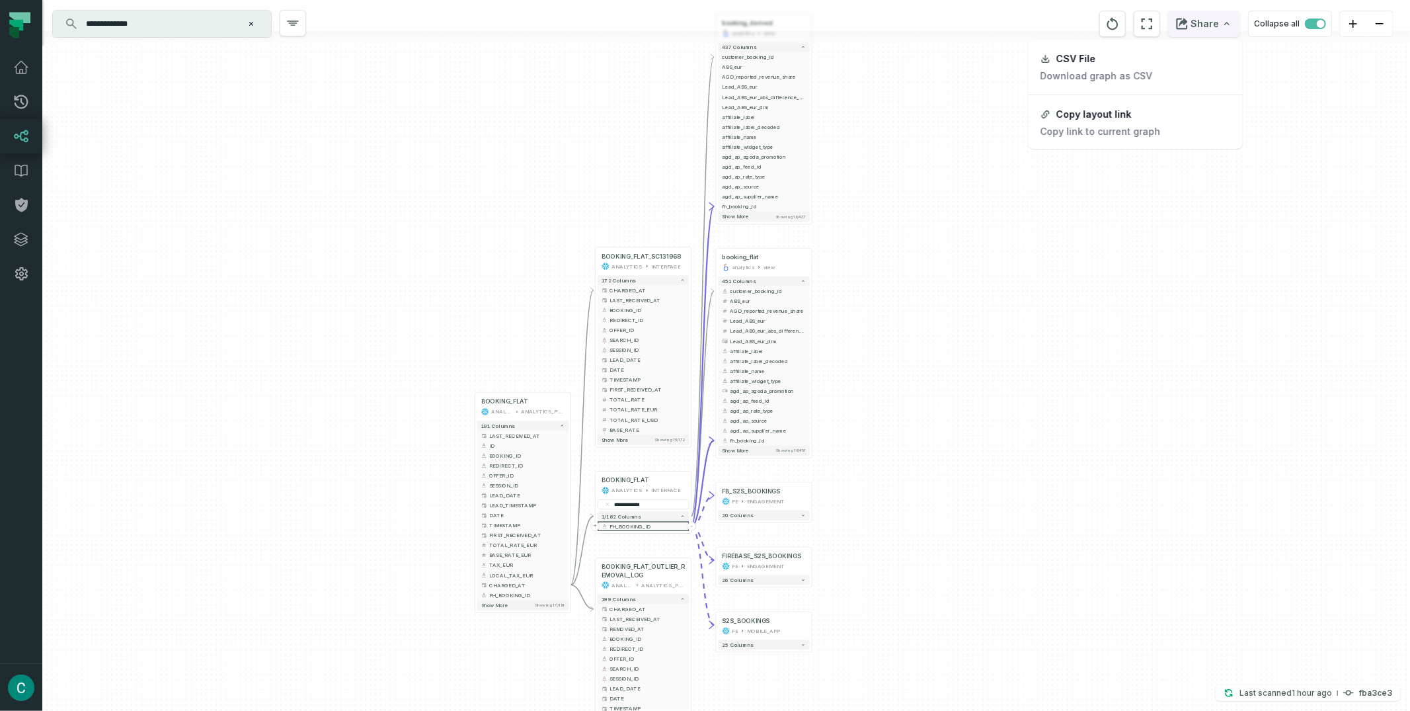
click at [1210, 22] on button "Share" at bounding box center [1204, 24] width 72 height 26
click at [1135, 126] on p "Copy link to current graph" at bounding box center [1101, 132] width 120 height 12
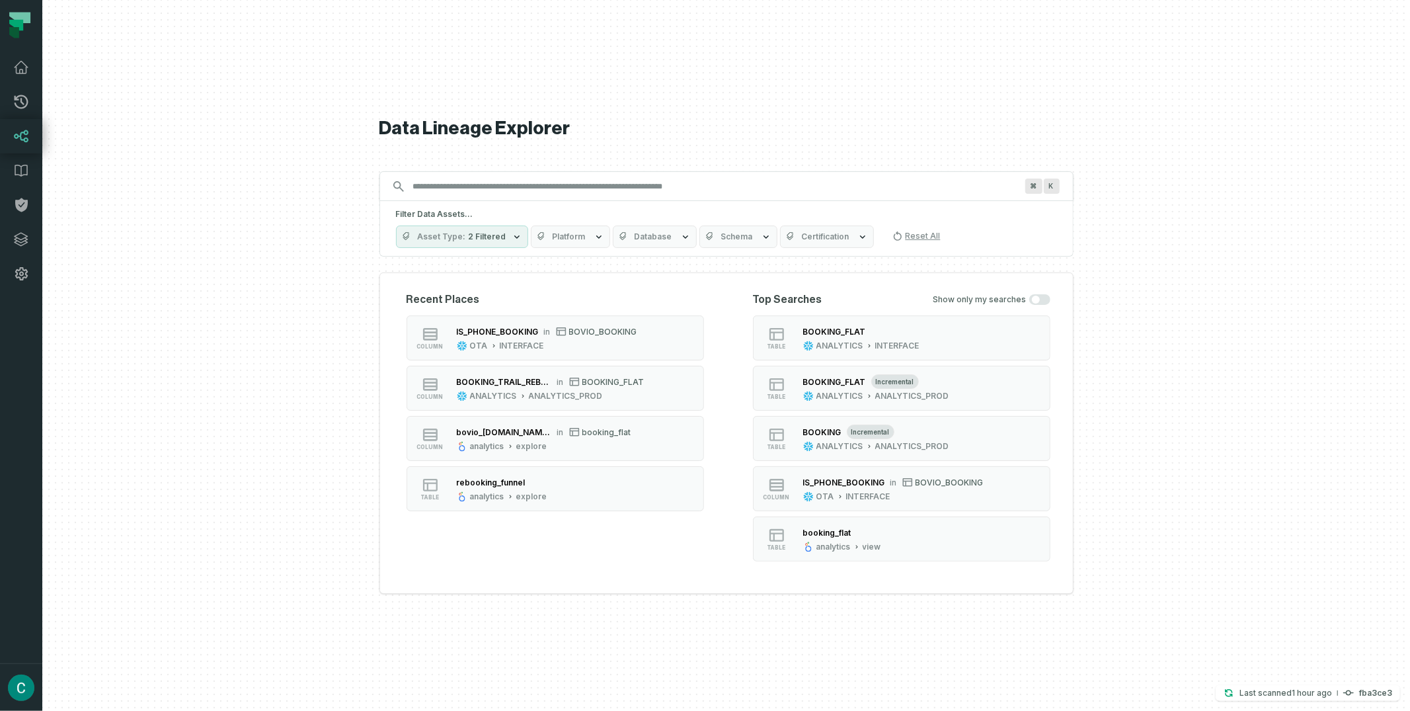
click at [666, 89] on div "Data Lineage Explorer Search for assets across the organization ⌘ K Filter Data…" at bounding box center [727, 355] width 694 height 711
click at [483, 241] on button "Asset Type 2 Filtered" at bounding box center [462, 236] width 132 height 22
click at [440, 74] on div "Data Lineage Explorer Search for assets across the organization ⌘ K Filter Data…" at bounding box center [727, 355] width 694 height 711
click at [496, 237] on span "2 Filtered" at bounding box center [488, 236] width 38 height 11
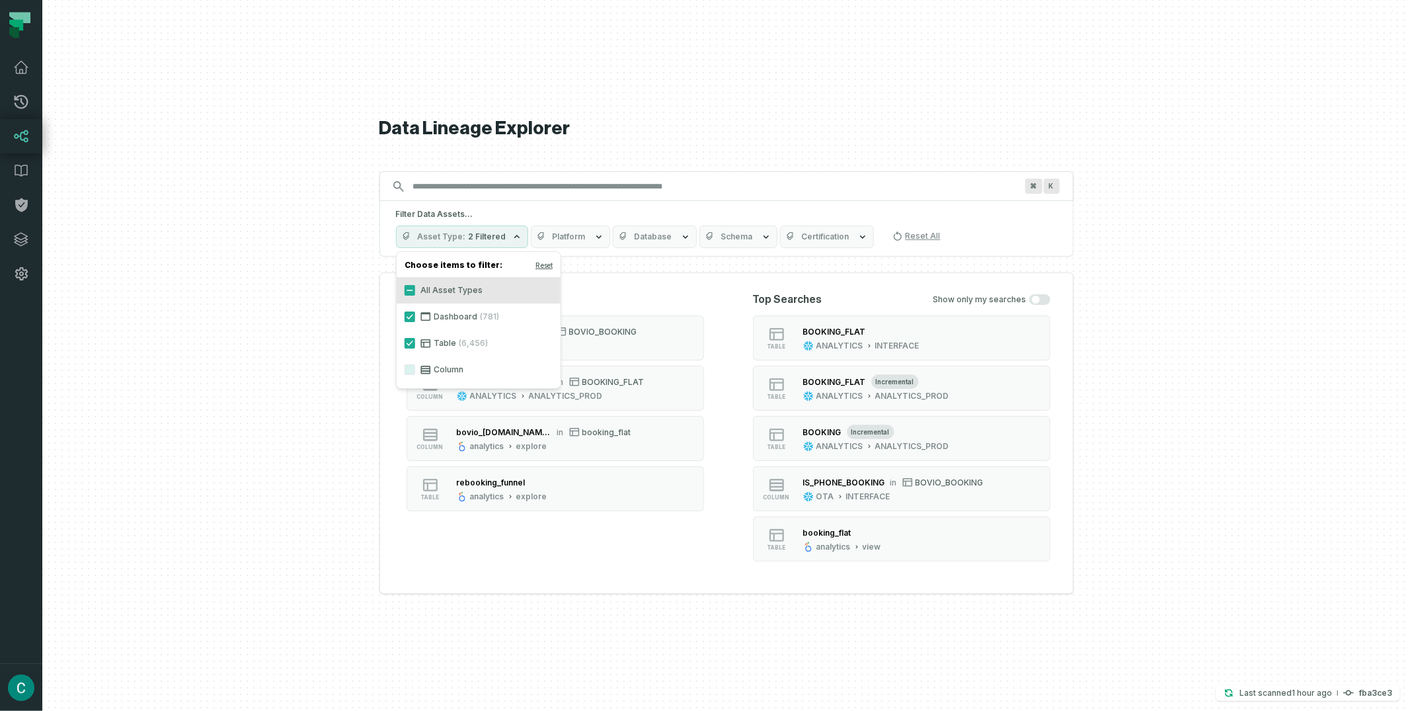
click at [434, 363] on label "Column" at bounding box center [479, 369] width 164 height 26
click at [415, 364] on button "Column" at bounding box center [410, 369] width 11 height 11
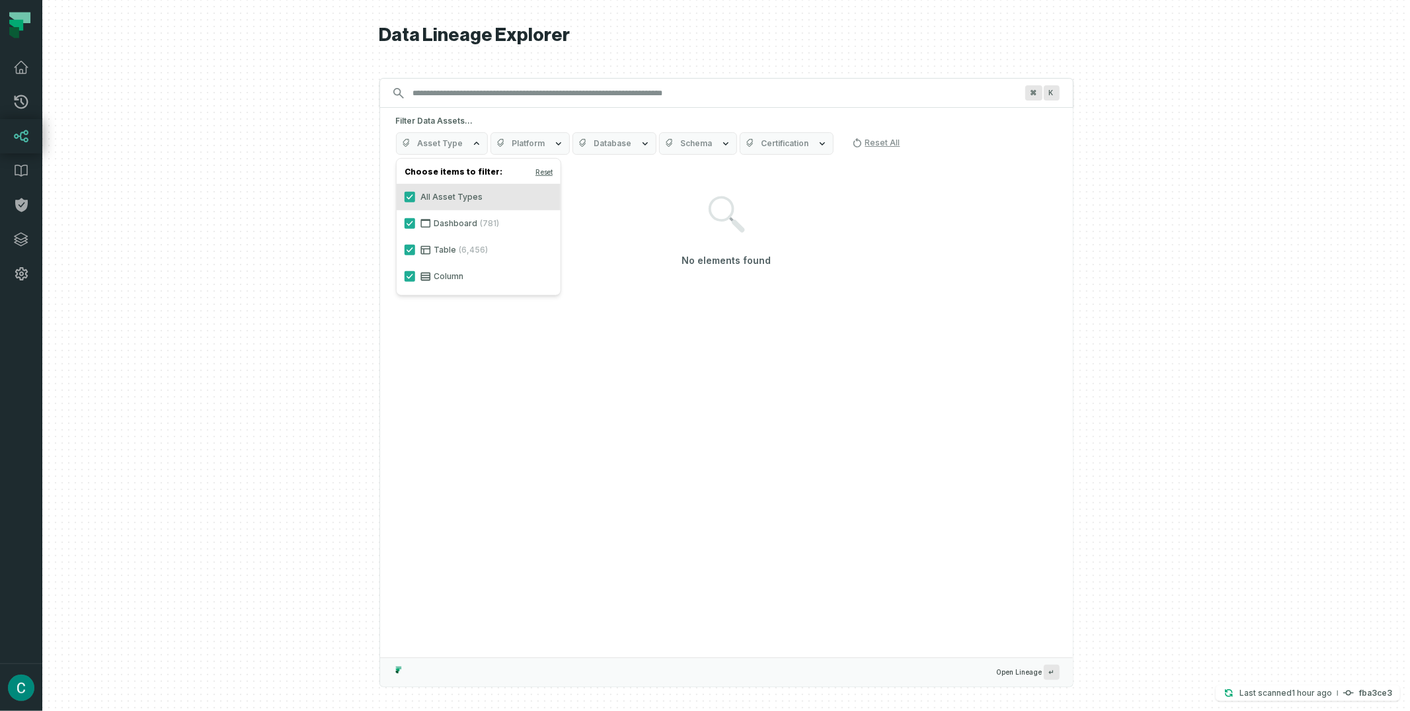
click at [627, 141] on span "Database" at bounding box center [613, 143] width 38 height 11
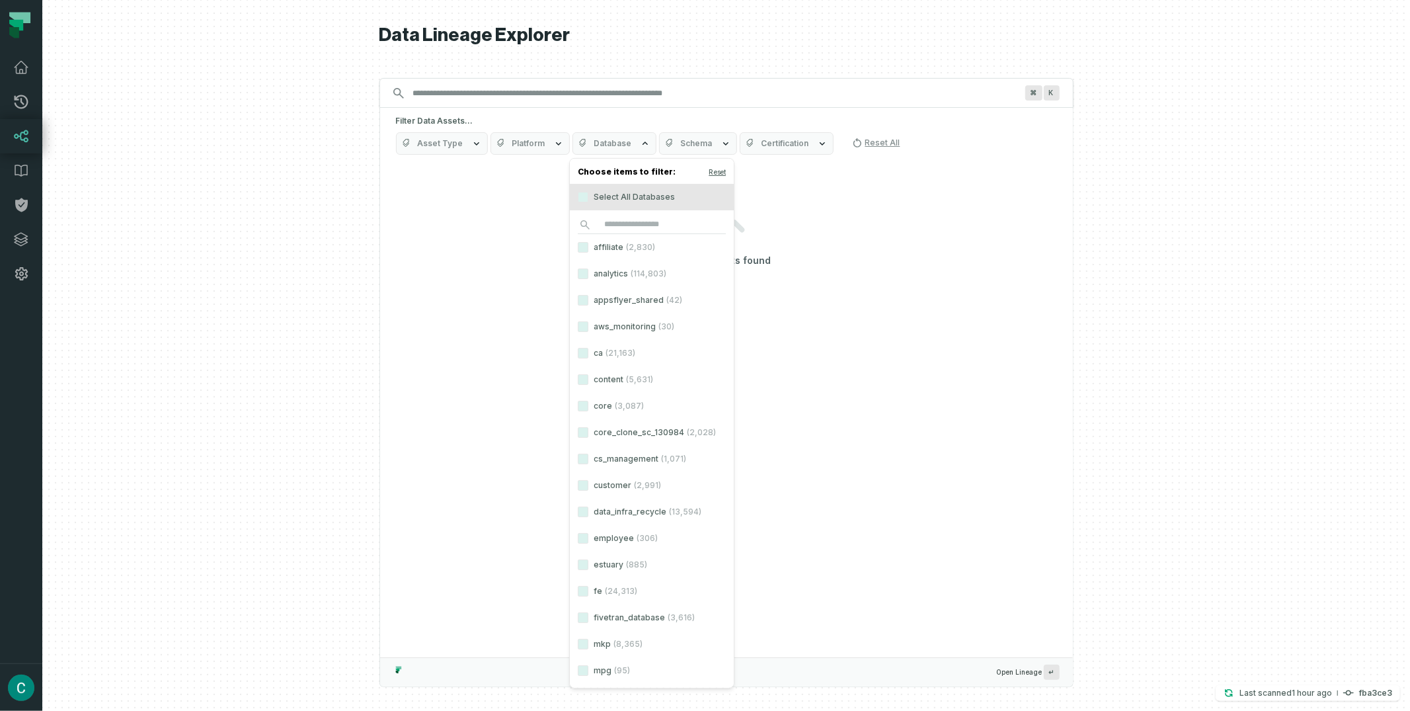
click at [589, 274] on label "analytics (114,803)" at bounding box center [652, 274] width 164 height 26
click at [588, 274] on button "analytics (114,803)" at bounding box center [583, 273] width 11 height 11
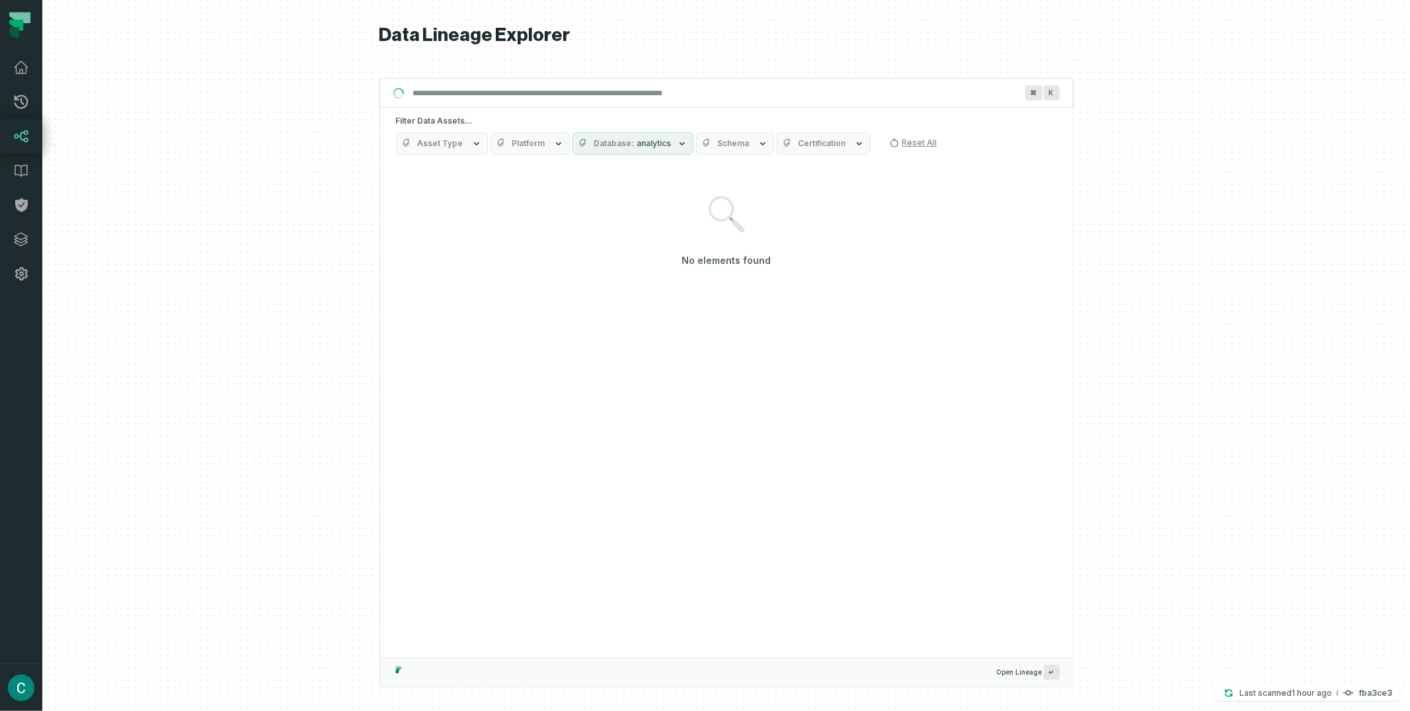
click at [751, 114] on div "Filter Data Assets... Asset Type Platform Database analytics Schema Certificati…" at bounding box center [726, 135] width 693 height 55
click at [742, 135] on button "Schema" at bounding box center [776, 143] width 78 height 22
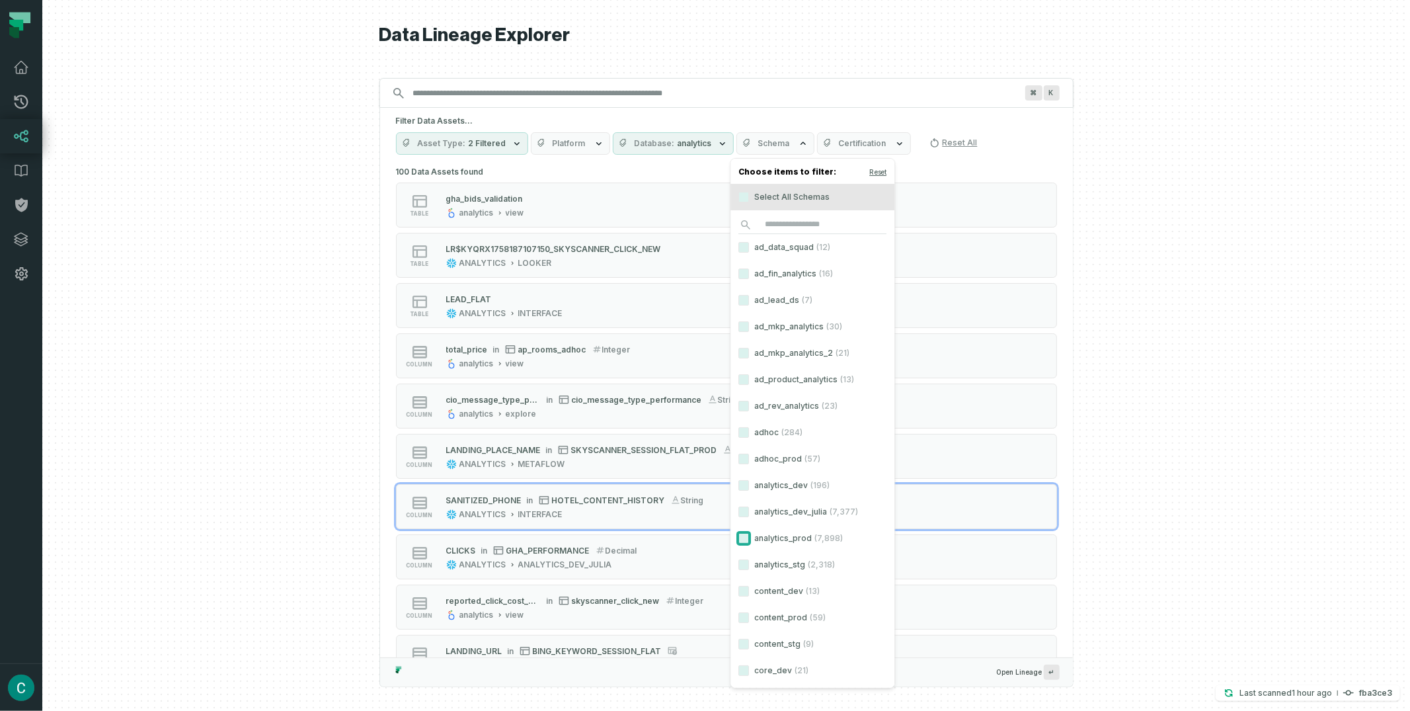
click at [743, 538] on button "analytics_prod (7,898)" at bounding box center [744, 538] width 11 height 11
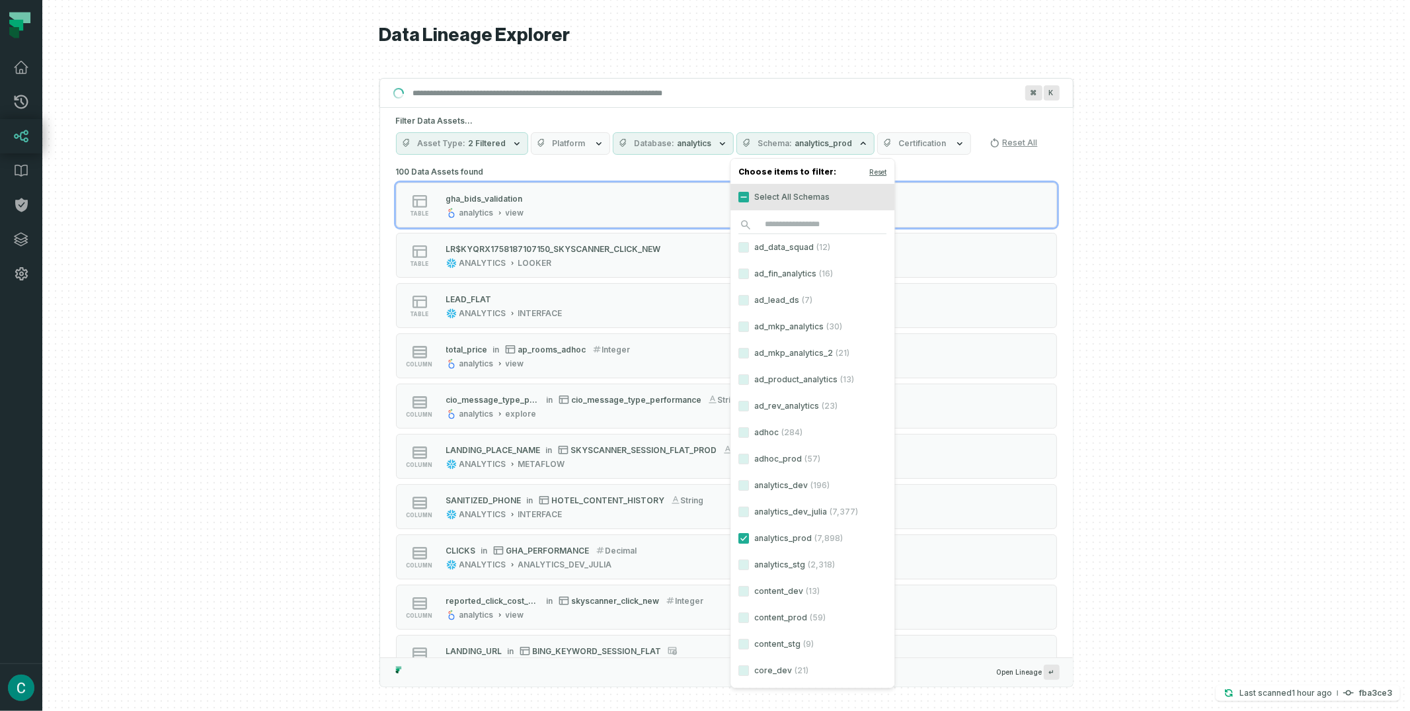
click at [638, 52] on div "Data Lineage Explorer Search for assets across the organization ⌘ K Filter Data…" at bounding box center [727, 355] width 694 height 711
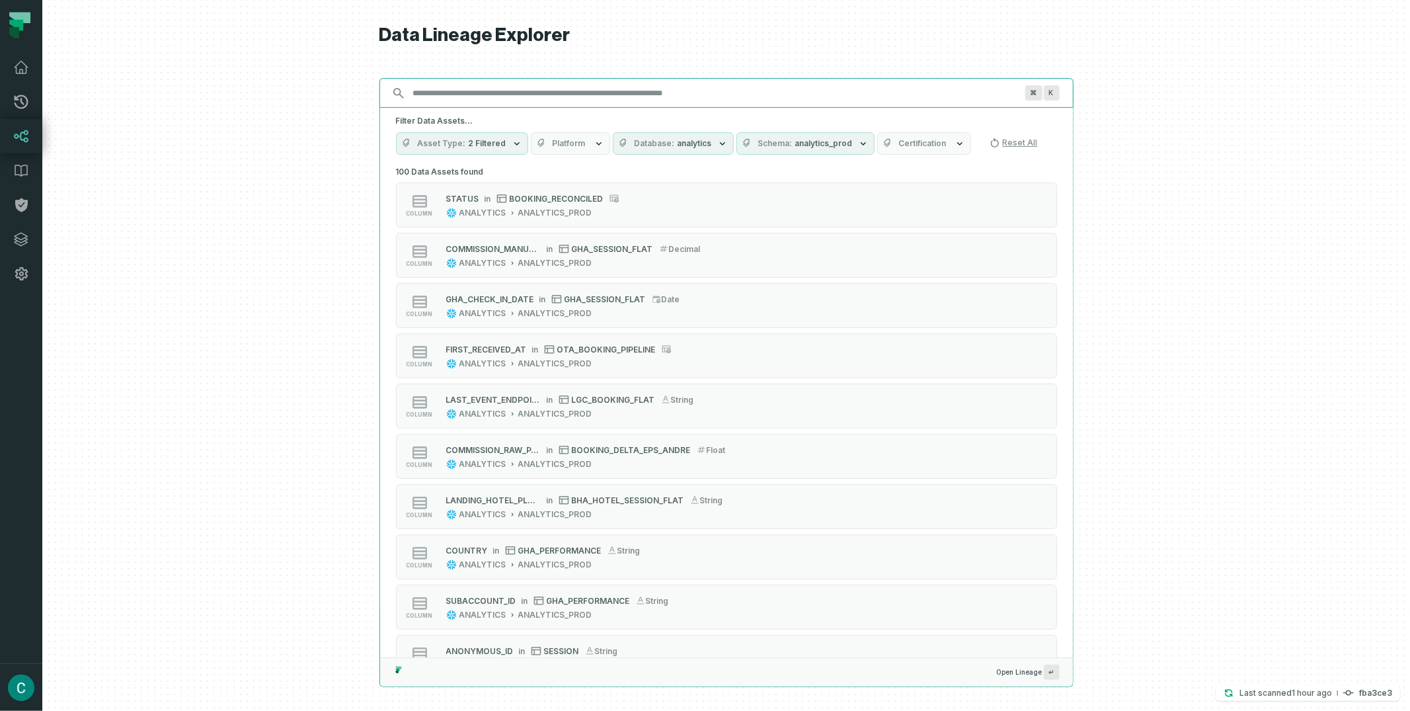
click at [545, 89] on input "Discovery Provider cmdk menu" at bounding box center [714, 93] width 619 height 21
paste input "**********"
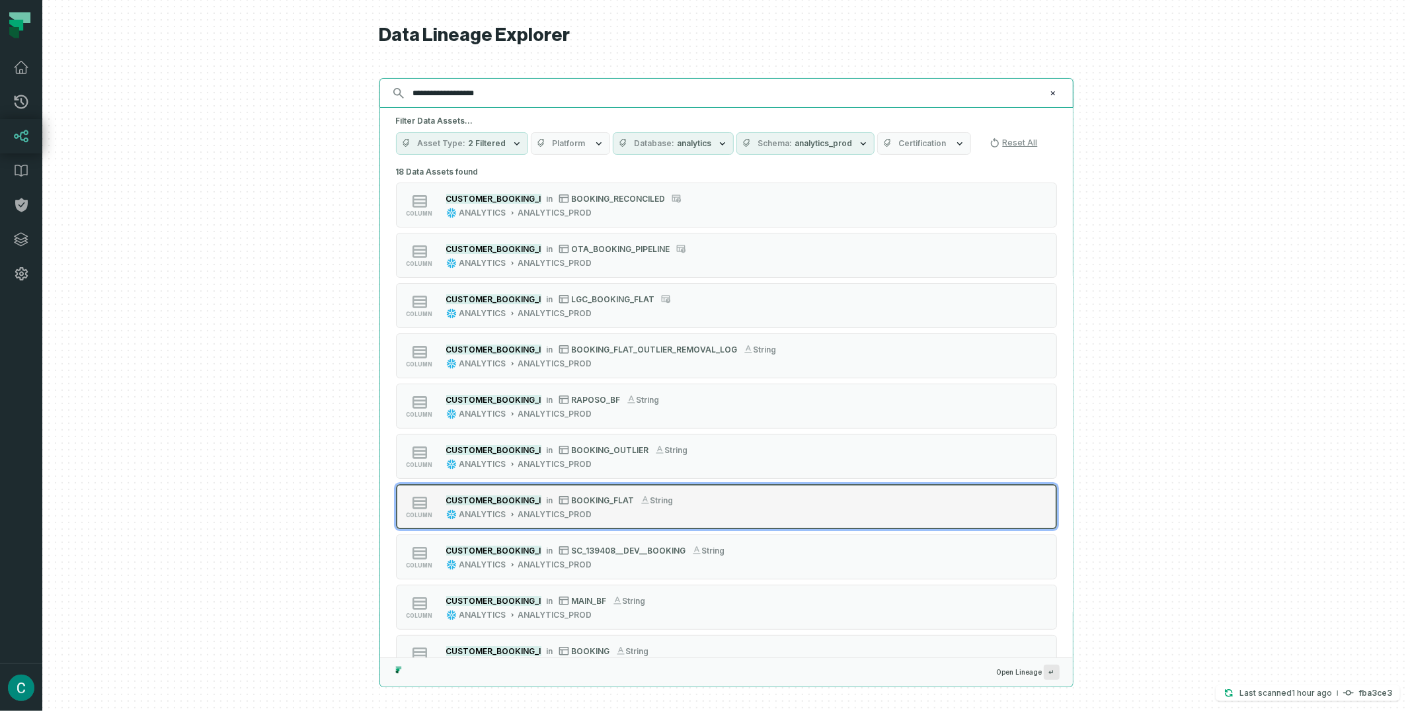
type input "**********"
click at [626, 498] on span "BOOKING_FLAT" at bounding box center [603, 500] width 63 height 10
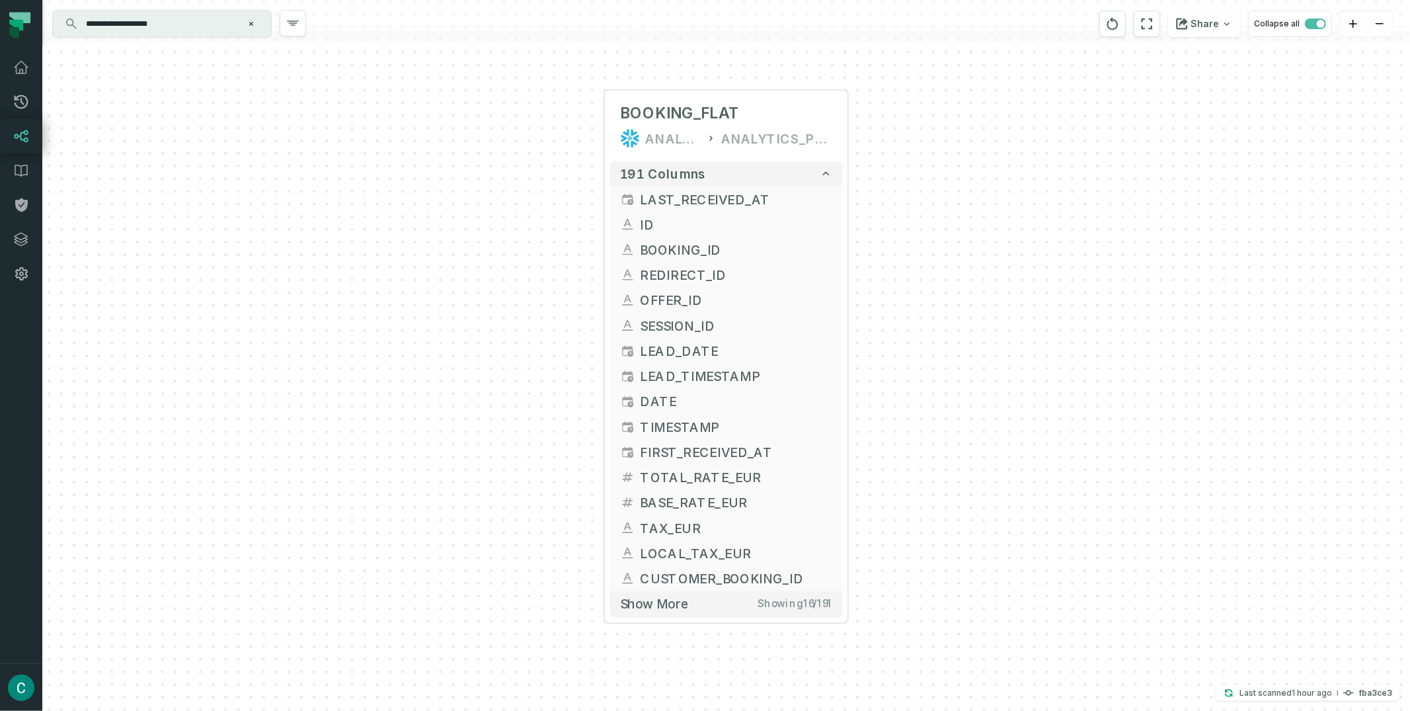
click at [1098, 112] on div "+ BOOKING_FLAT ANALYTICS ANALYTICS_PROD + 191 columns + LAST_RECEIVED_AT + + ID…" at bounding box center [726, 355] width 1368 height 711
click at [1211, 24] on button "Share" at bounding box center [1204, 24] width 72 height 26
click at [1107, 120] on button "Copy layout link Copy link to current graph" at bounding box center [1136, 123] width 212 height 50
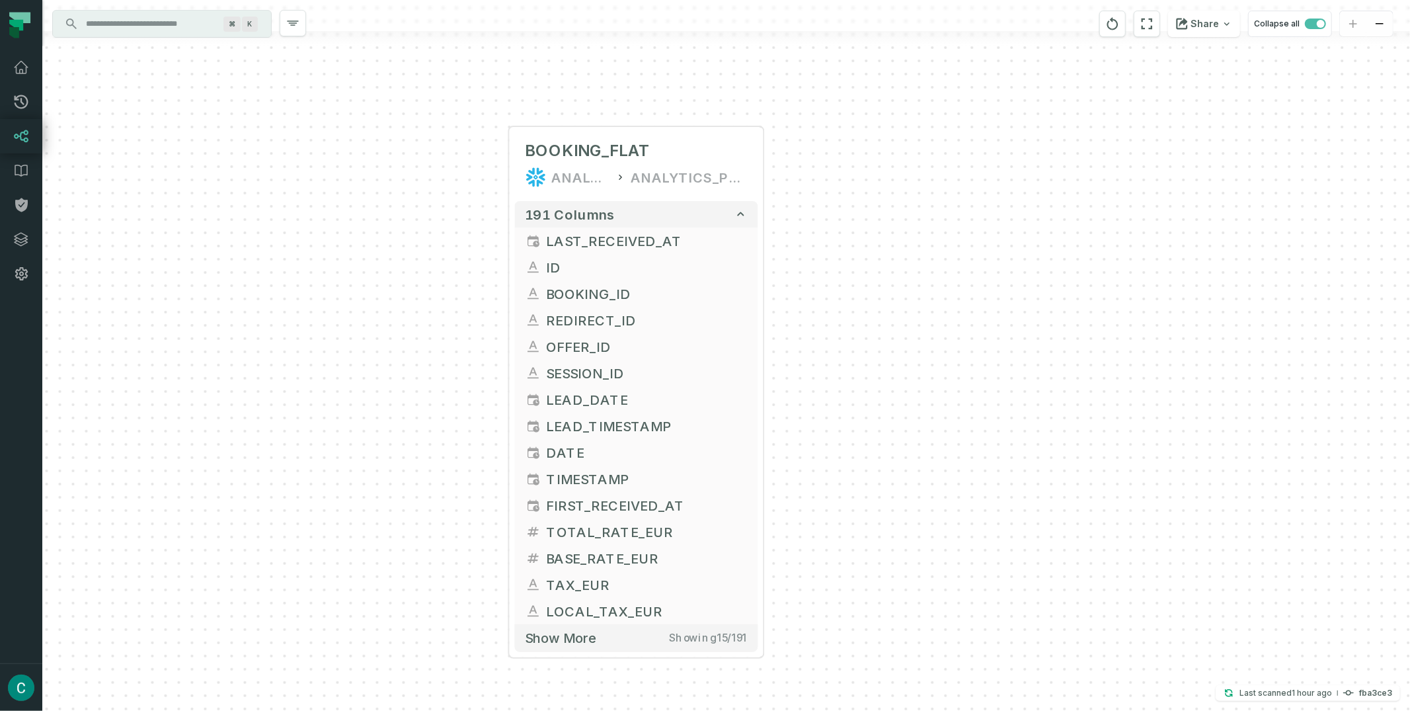
drag, startPoint x: 1047, startPoint y: 217, endPoint x: 963, endPoint y: 46, distance: 191.0
click at [963, 46] on div "+ BOOKING_FLAT ANALYTICS ANALYTICS_PROD + 191 columns + LAST_RECEIVED_AT + + ID…" at bounding box center [726, 355] width 1368 height 711
click at [635, 110] on div at bounding box center [636, 105] width 95 height 32
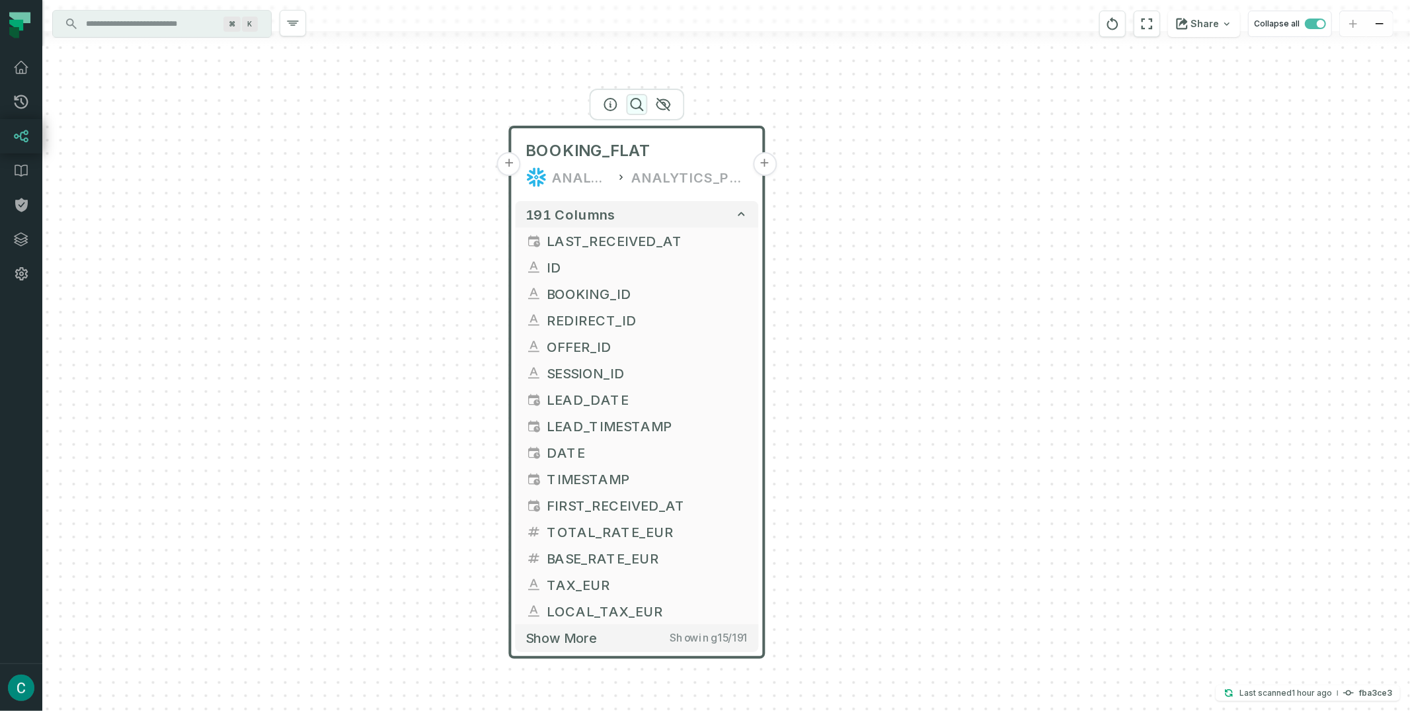
click at [635, 106] on icon "button" at bounding box center [637, 105] width 16 height 16
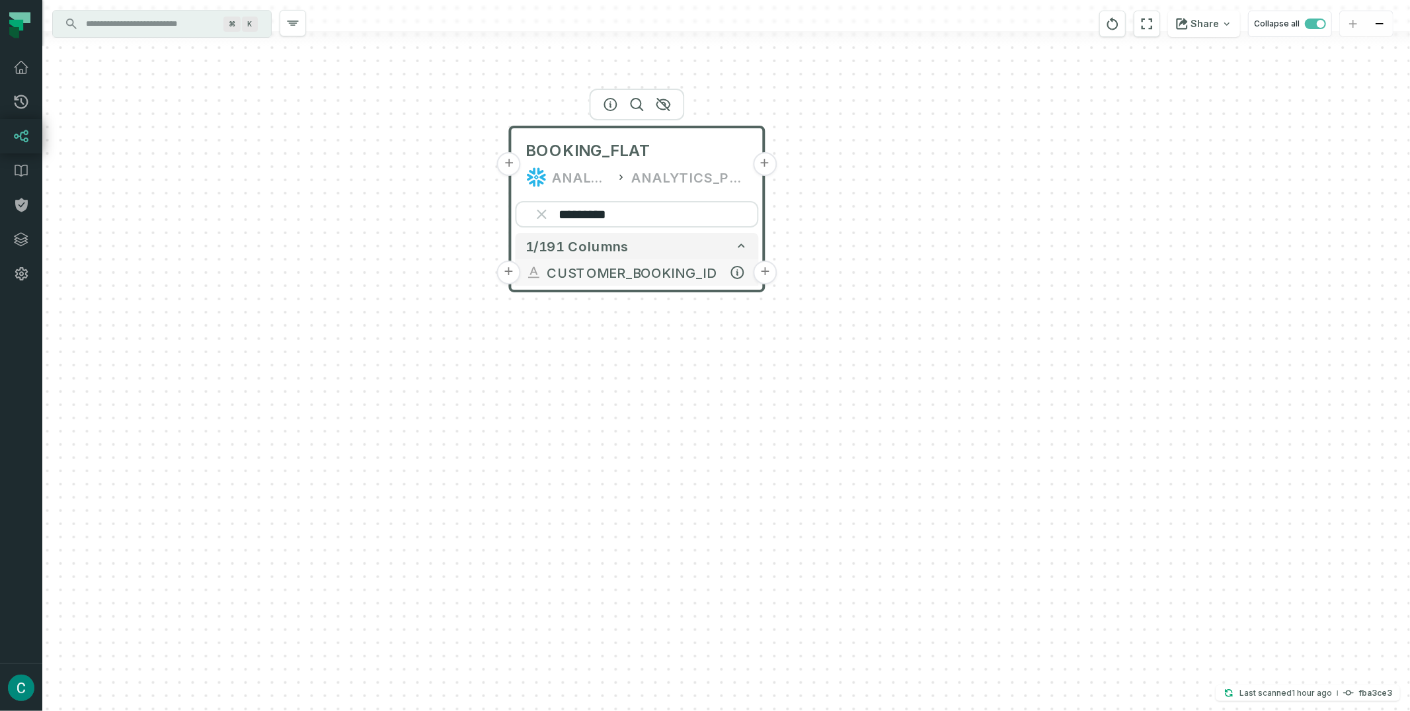
type input "*********"
click at [767, 273] on button "+" at bounding box center [766, 273] width 24 height 24
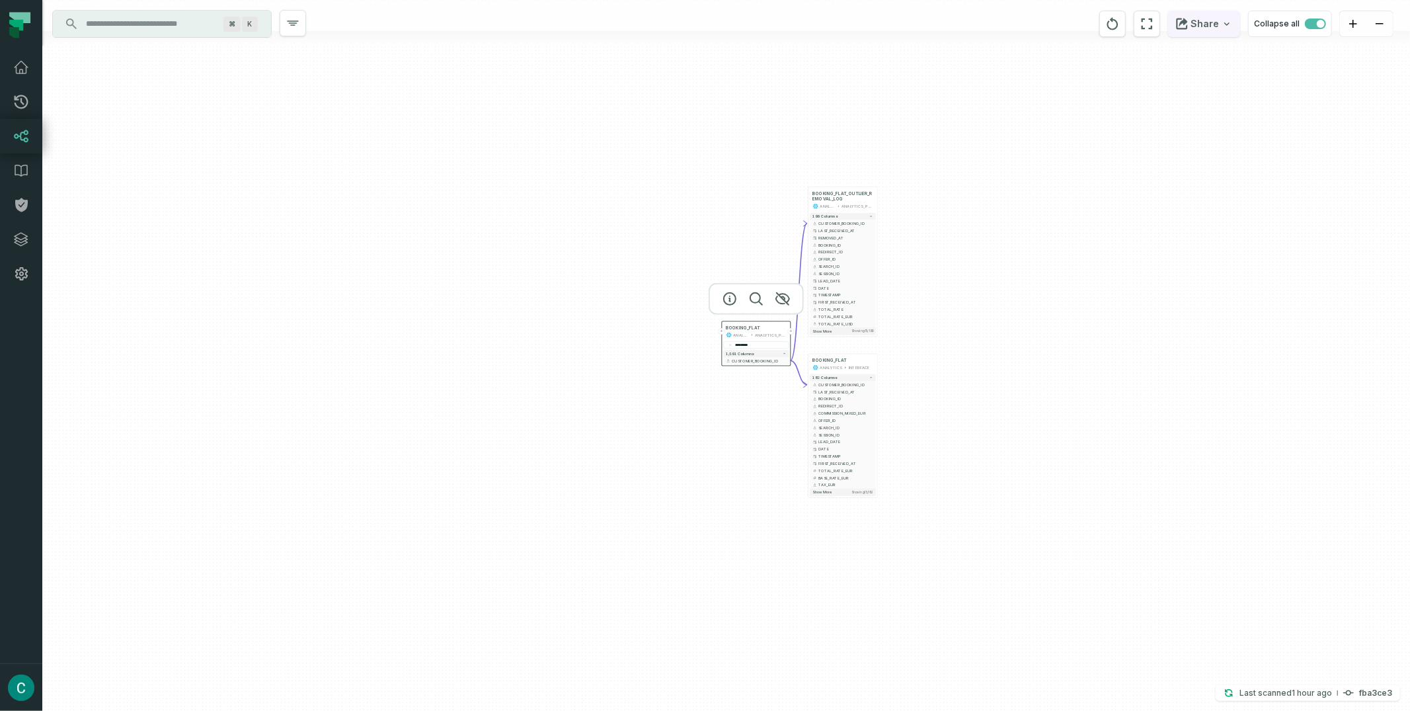
click at [1215, 24] on button "Share" at bounding box center [1204, 24] width 72 height 26
click at [1109, 126] on p "Copy link to current graph" at bounding box center [1101, 132] width 120 height 12
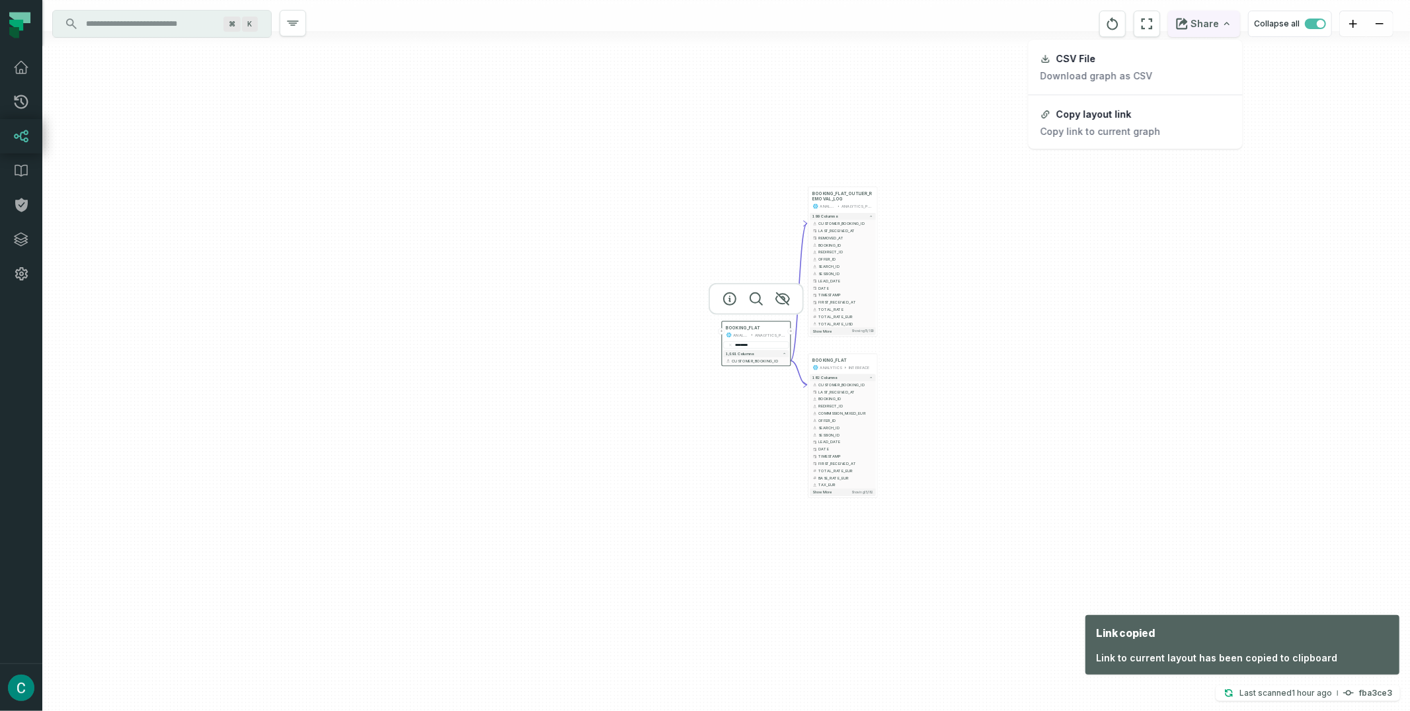
click at [1218, 22] on button "Share" at bounding box center [1204, 24] width 72 height 26
click at [1150, 108] on button "Copy layout link Copy link to current graph" at bounding box center [1136, 123] width 212 height 50
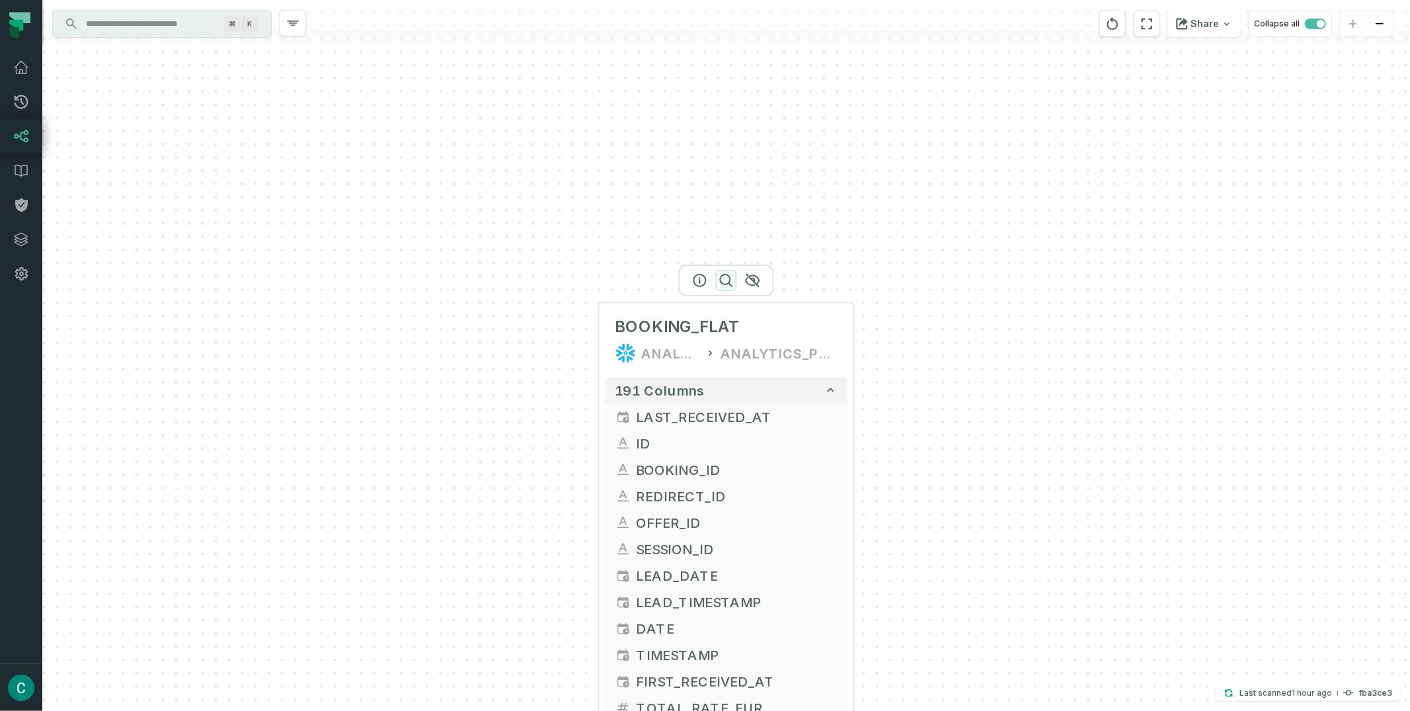
click at [729, 283] on icon "button" at bounding box center [727, 280] width 12 height 12
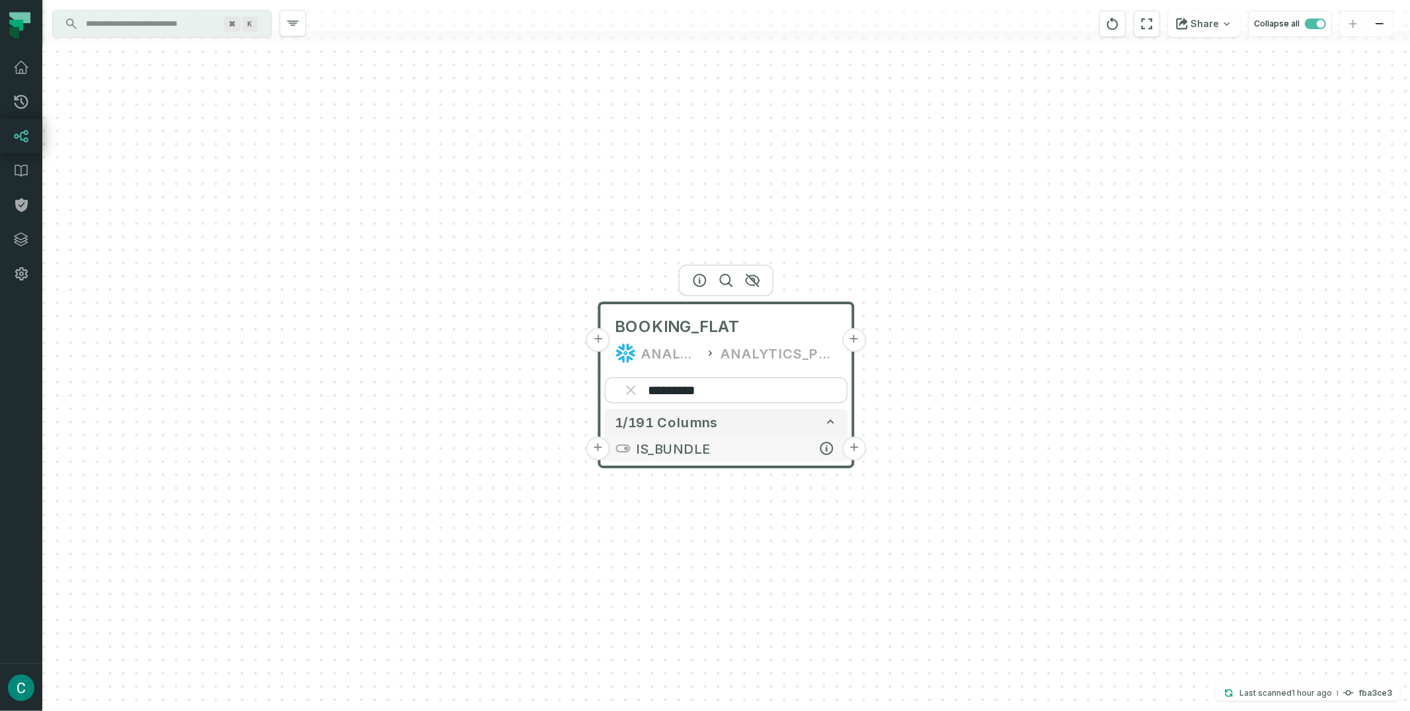
type input "*********"
click at [850, 447] on button "+" at bounding box center [855, 448] width 24 height 24
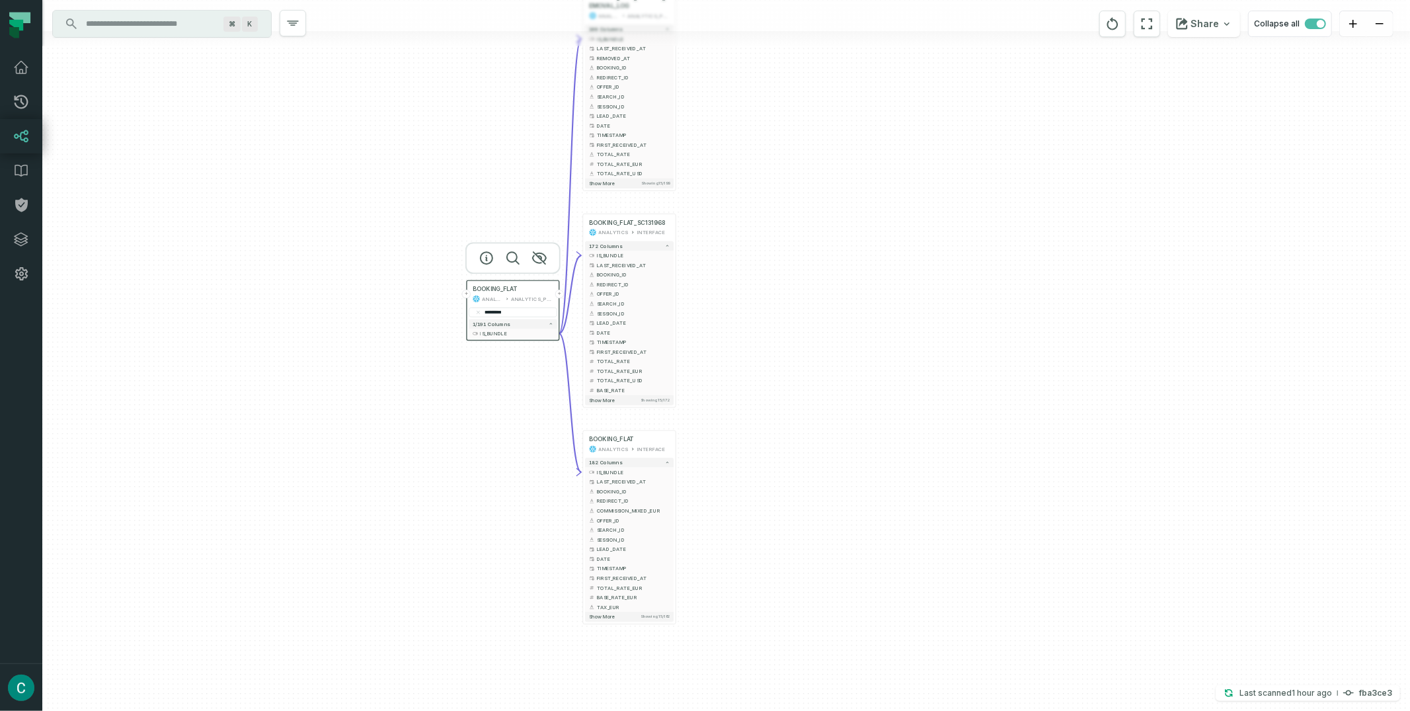
drag, startPoint x: 1040, startPoint y: 362, endPoint x: 795, endPoint y: 97, distance: 361.2
click at [795, 97] on div "+ BOOKING_FLAT_OUTLIER_REMOVAL_LOG ANALYTICS ANALYTICS_PROD 199 columns - IS_BU…" at bounding box center [726, 355] width 1368 height 711
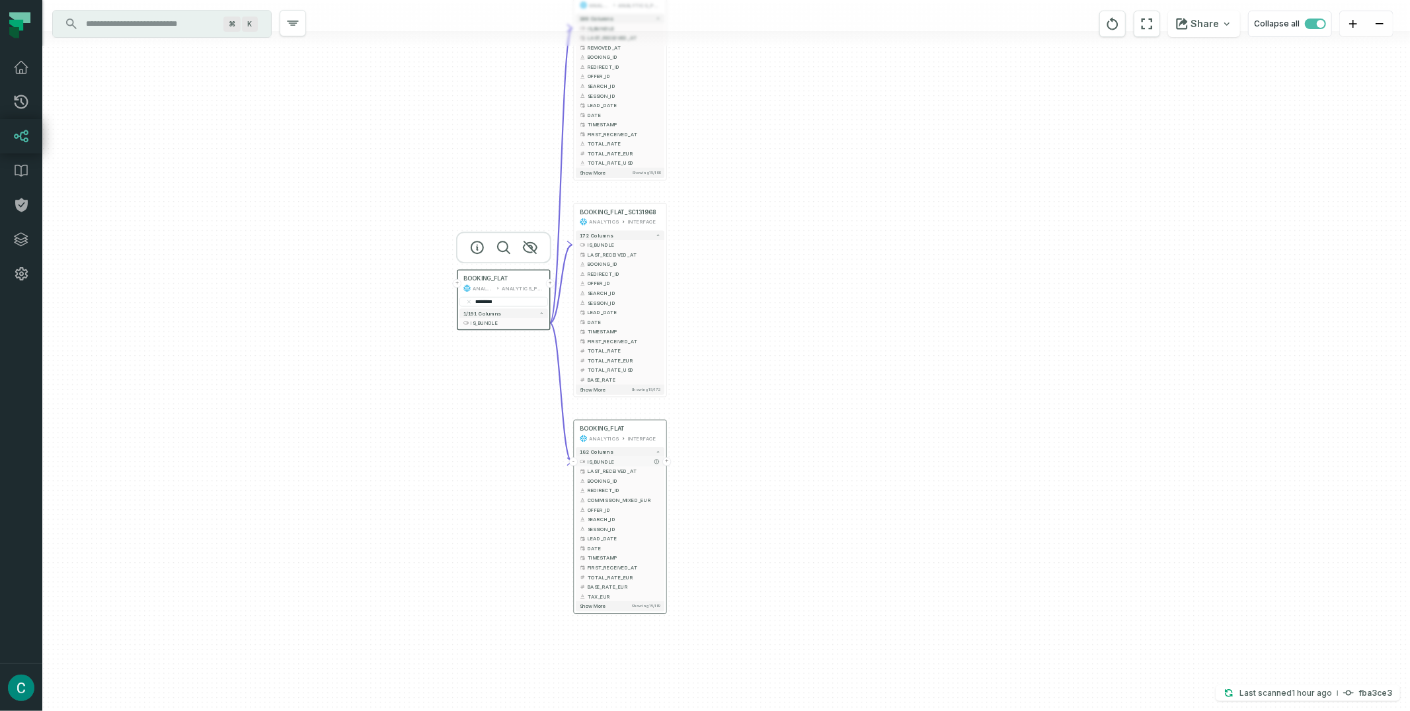
click at [666, 459] on button "+" at bounding box center [666, 461] width 9 height 9
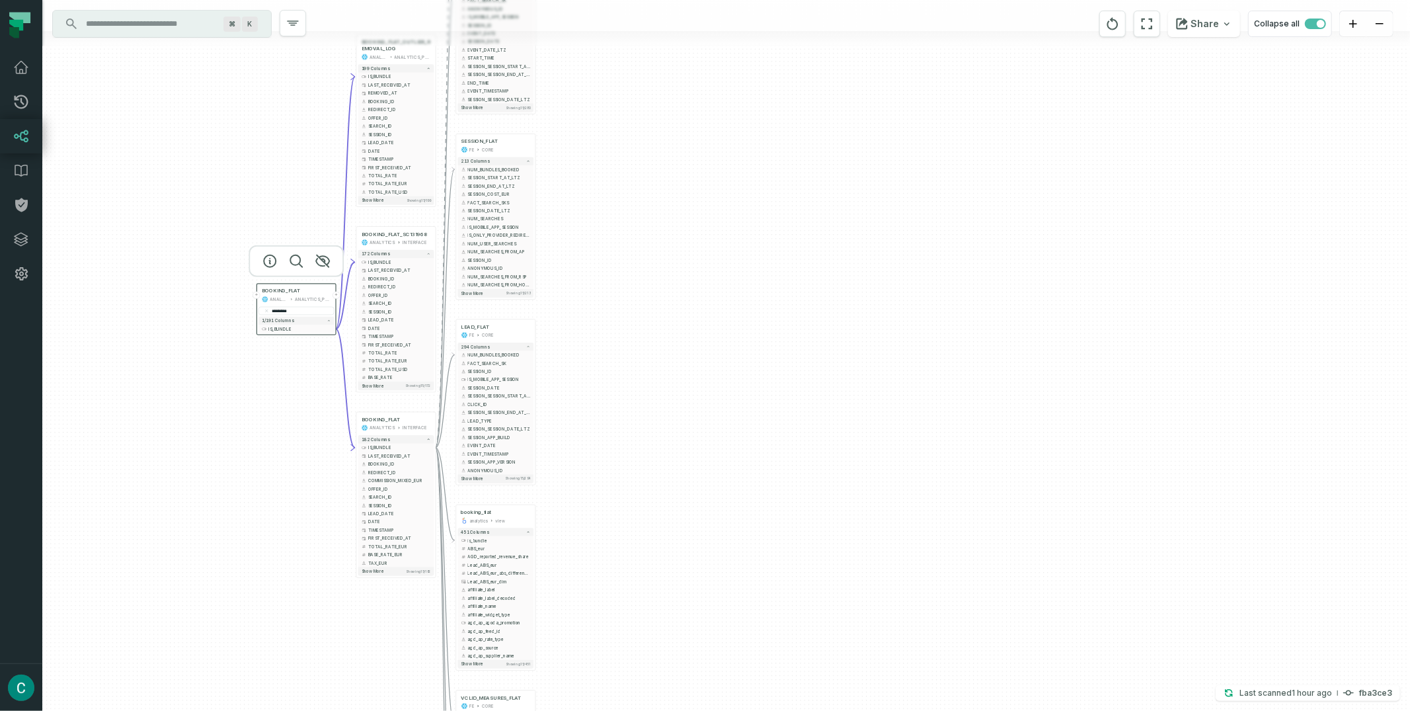
drag, startPoint x: 899, startPoint y: 197, endPoint x: 721, endPoint y: 58, distance: 226.0
click at [721, 58] on div "+ BOOKING_OFFER_PRICING MKP CORE + 42 columns + SEARCH_FLAT FE CORE + 280 colum…" at bounding box center [726, 355] width 1368 height 711
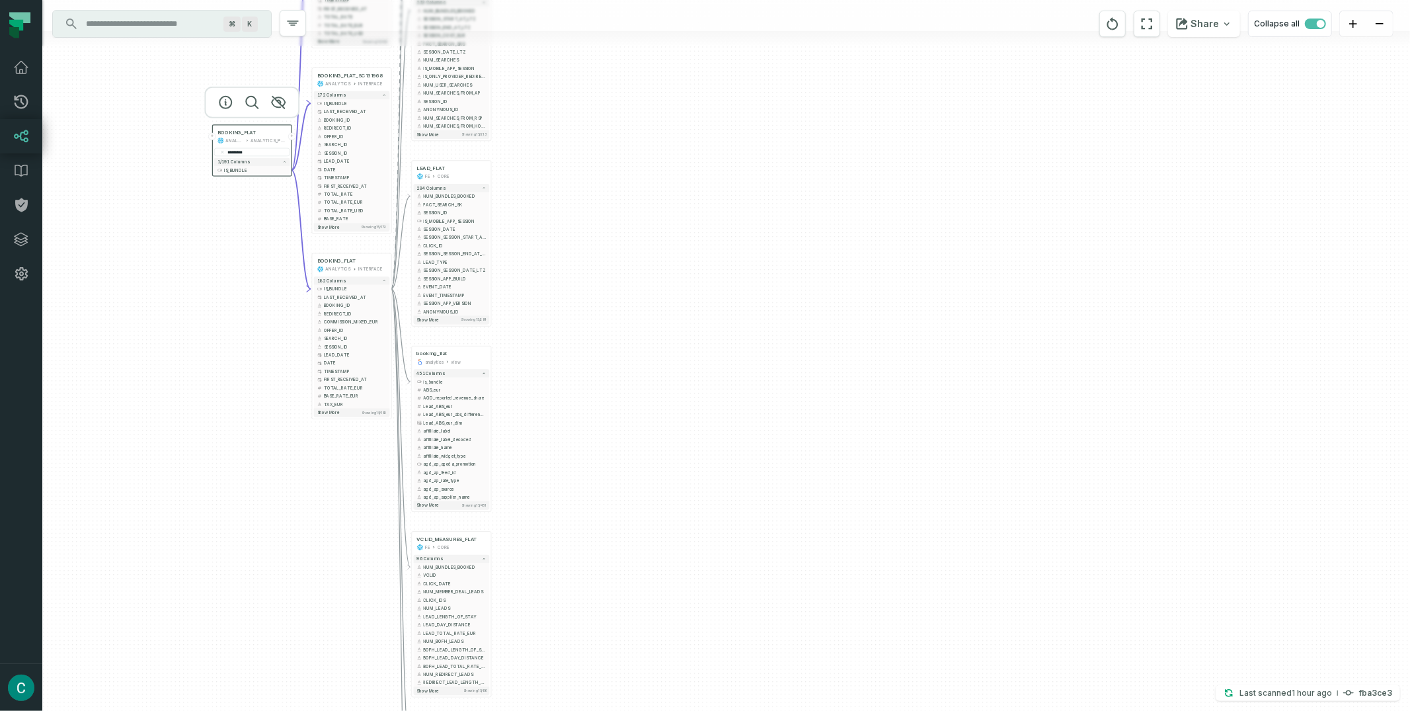
drag, startPoint x: 760, startPoint y: 238, endPoint x: 721, endPoint y: 97, distance: 146.6
click at [721, 97] on div "+ BOOKING_OFFER_PRICING MKP CORE + 42 columns + SEARCH_FLAT FE CORE + 280 colum…" at bounding box center [726, 355] width 1368 height 711
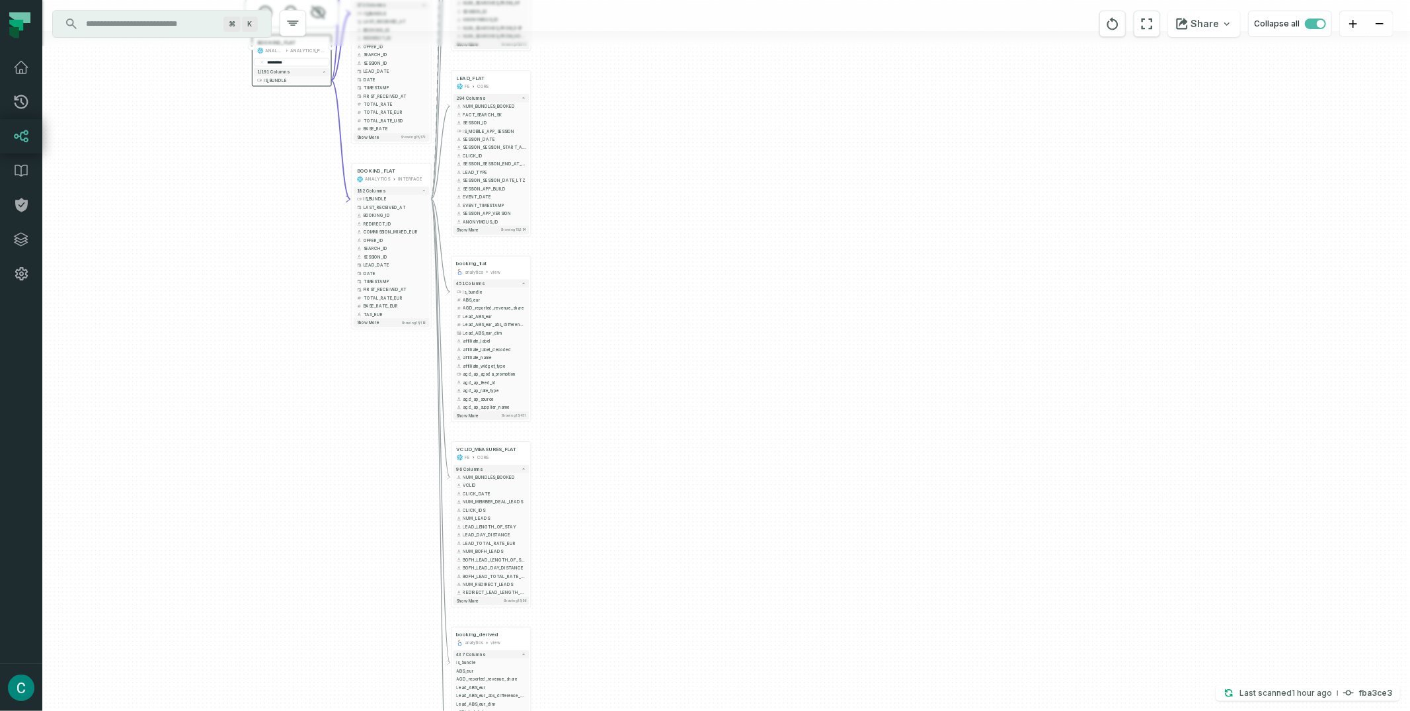
drag, startPoint x: 722, startPoint y: 274, endPoint x: 762, endPoint y: 184, distance: 98.3
click at [762, 184] on div "+ BOOKING_OFFER_PRICING MKP CORE + 42 columns + SEARCH_FLAT FE CORE + 280 colum…" at bounding box center [726, 355] width 1368 height 711
click at [1221, 23] on button "Share" at bounding box center [1204, 24] width 72 height 26
click at [1152, 118] on button "Copy layout link Copy link to current graph" at bounding box center [1136, 123] width 212 height 50
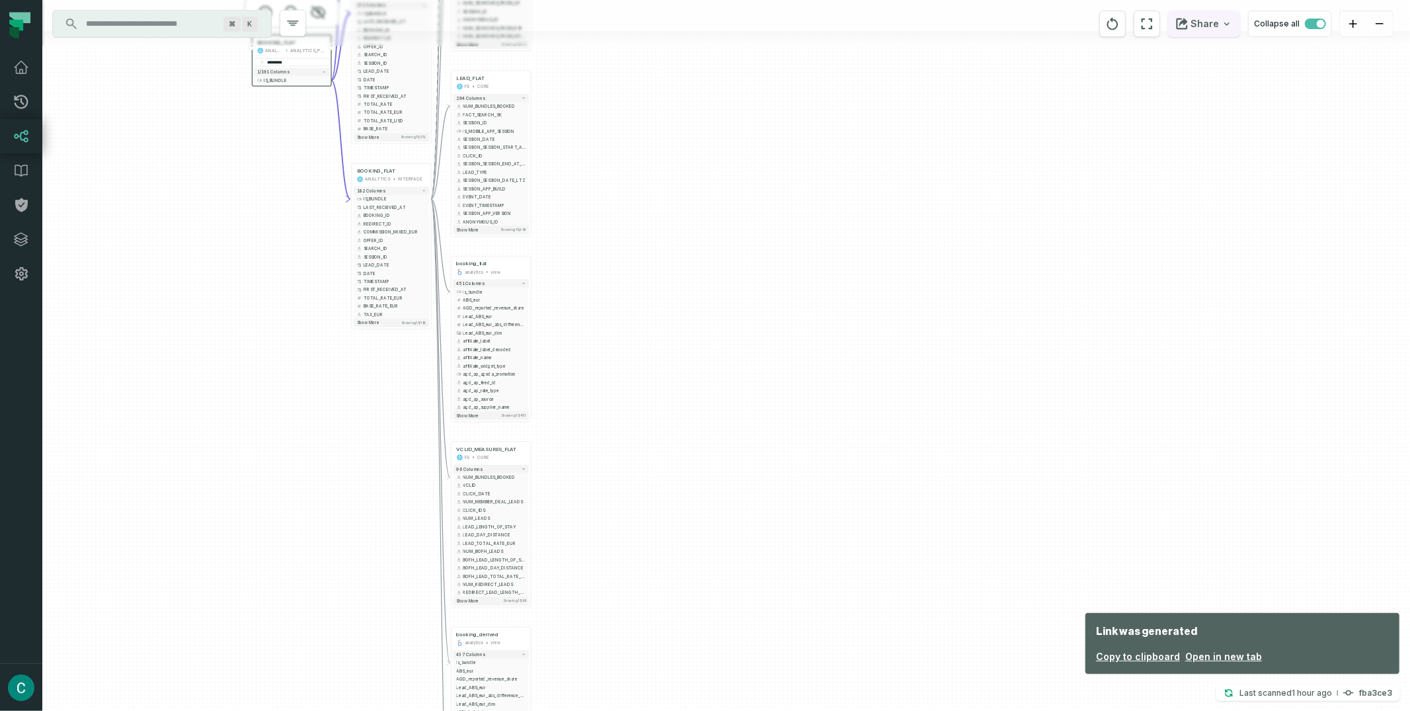
click at [1207, 24] on button "Share" at bounding box center [1204, 24] width 72 height 26
click at [1094, 115] on div "Copy layout link" at bounding box center [1094, 114] width 75 height 12
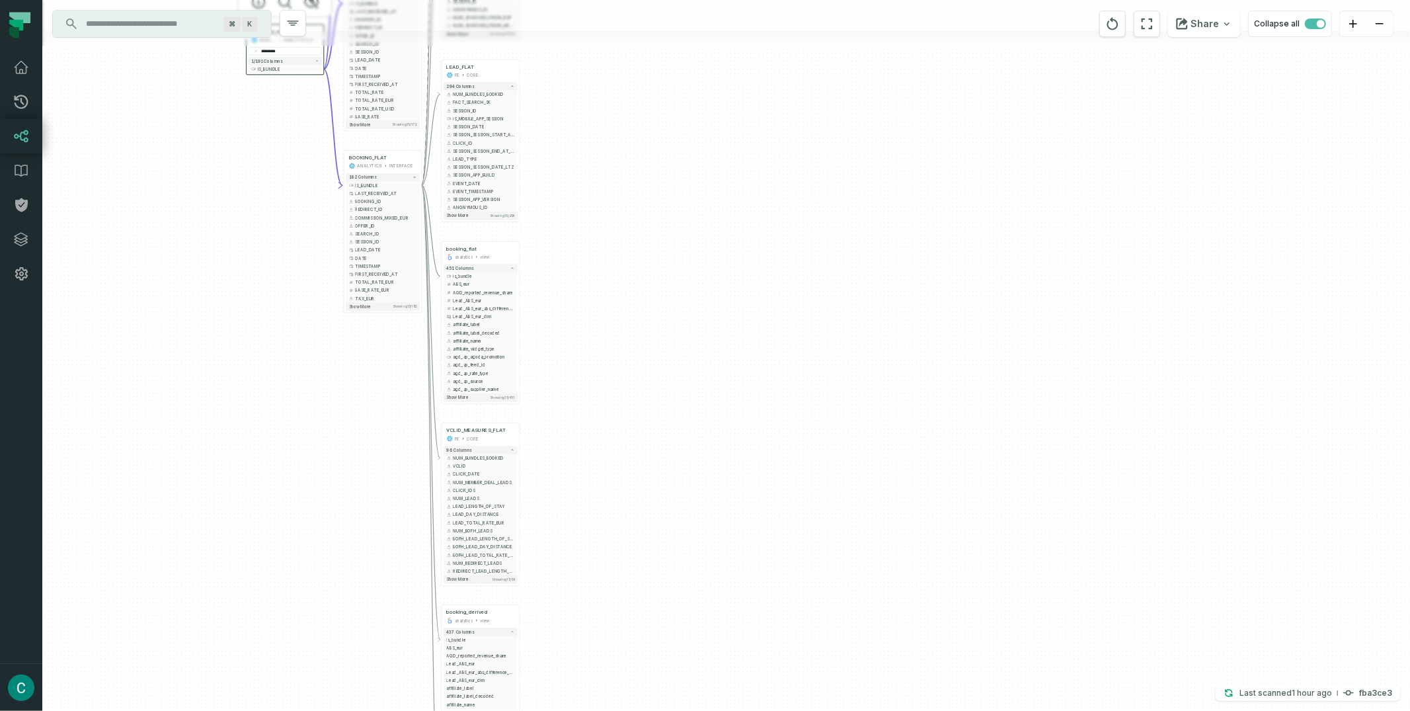
drag, startPoint x: 651, startPoint y: 430, endPoint x: 648, endPoint y: 546, distance: 115.7
click at [648, 548] on div "+ BOOKING_OFFER_PRICING MKP CORE + 42 columns + SEARCH_FLAT FE CORE + 280 colum…" at bounding box center [726, 355] width 1368 height 711
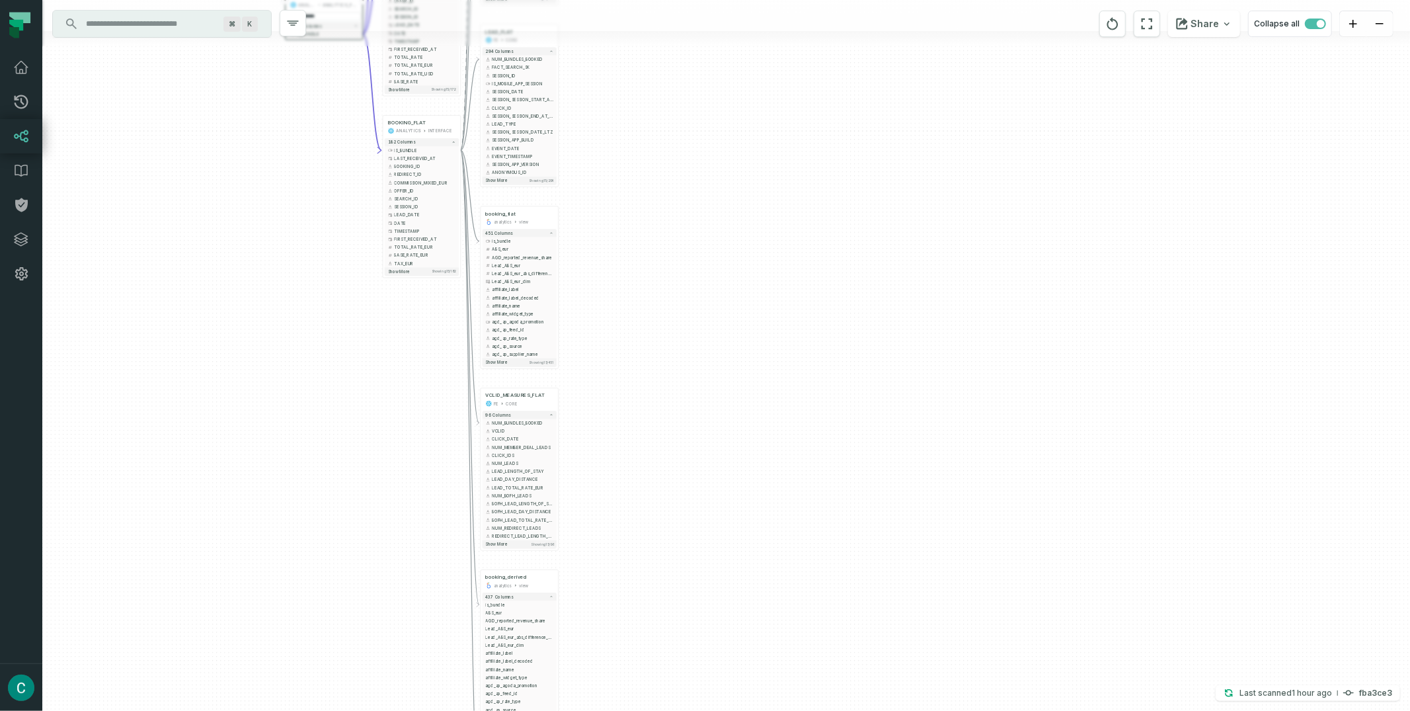
drag, startPoint x: 662, startPoint y: 104, endPoint x: 694, endPoint y: -17, distance: 124.4
click at [694, 0] on html "Pull Requests Dashboard Lineage Data Catalog Policies Integrations Settings Cri…" at bounding box center [705, 355] width 1410 height 711
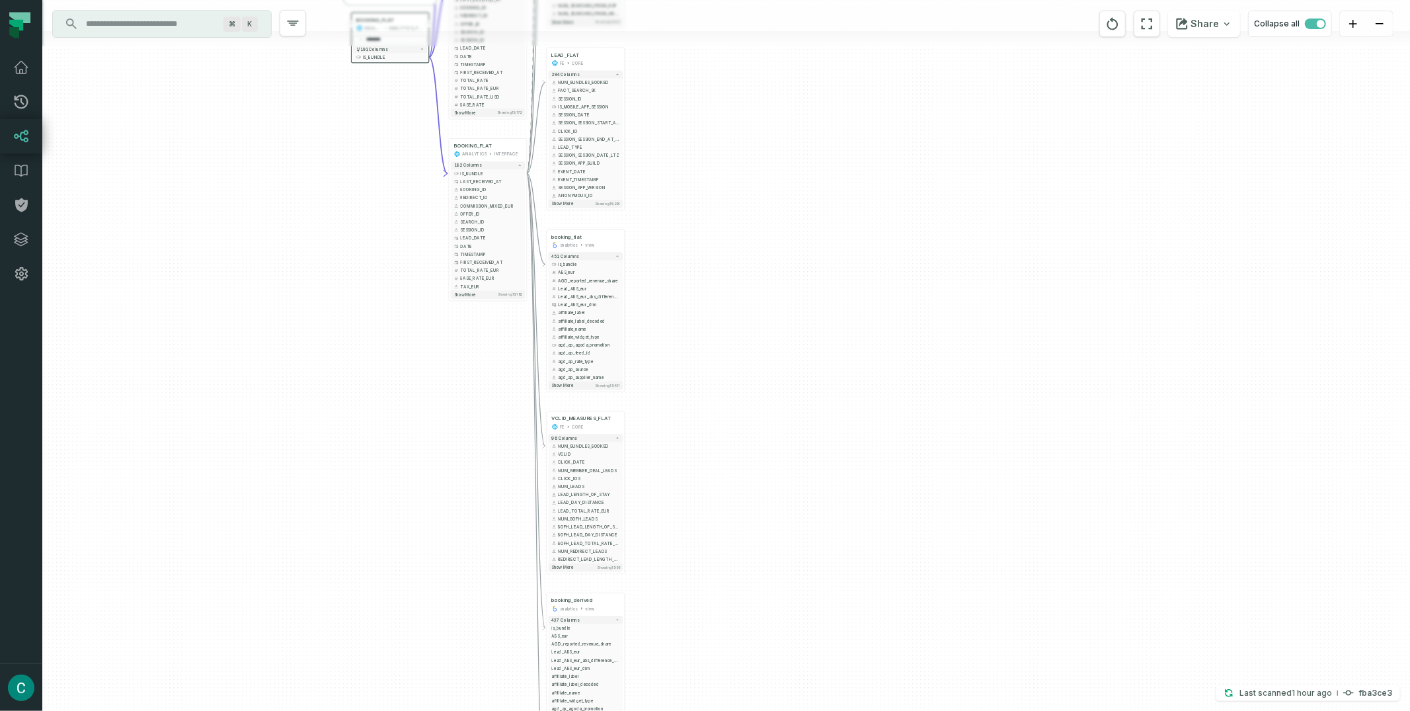
drag, startPoint x: 747, startPoint y: 96, endPoint x: 813, endPoint y: 118, distance: 69.8
click at [813, 118] on div "+ BOOKING_OFFER_PRICING MKP CORE + 42 columns + SEARCH_FLAT FE CORE + 280 colum…" at bounding box center [726, 355] width 1368 height 711
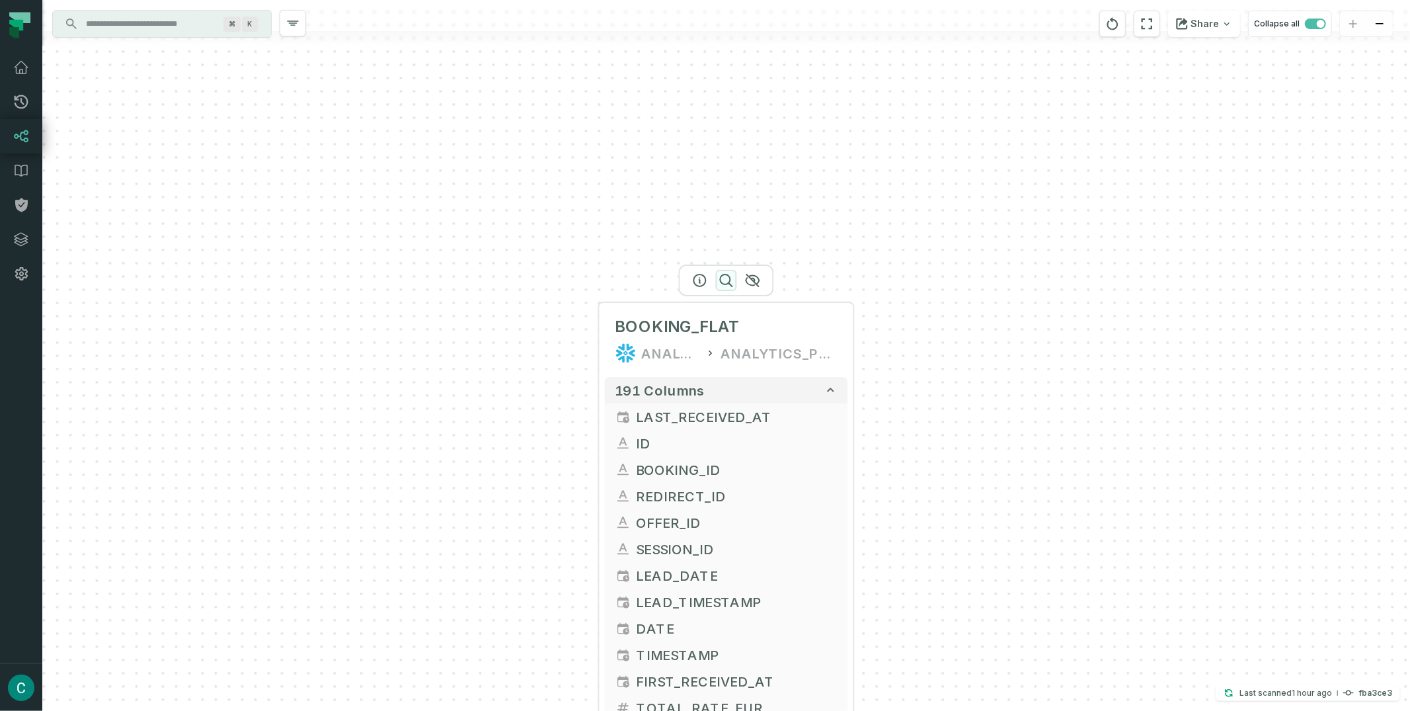
click at [727, 282] on icon "button" at bounding box center [727, 280] width 16 height 16
click at [723, 284] on icon "button" at bounding box center [727, 280] width 16 height 16
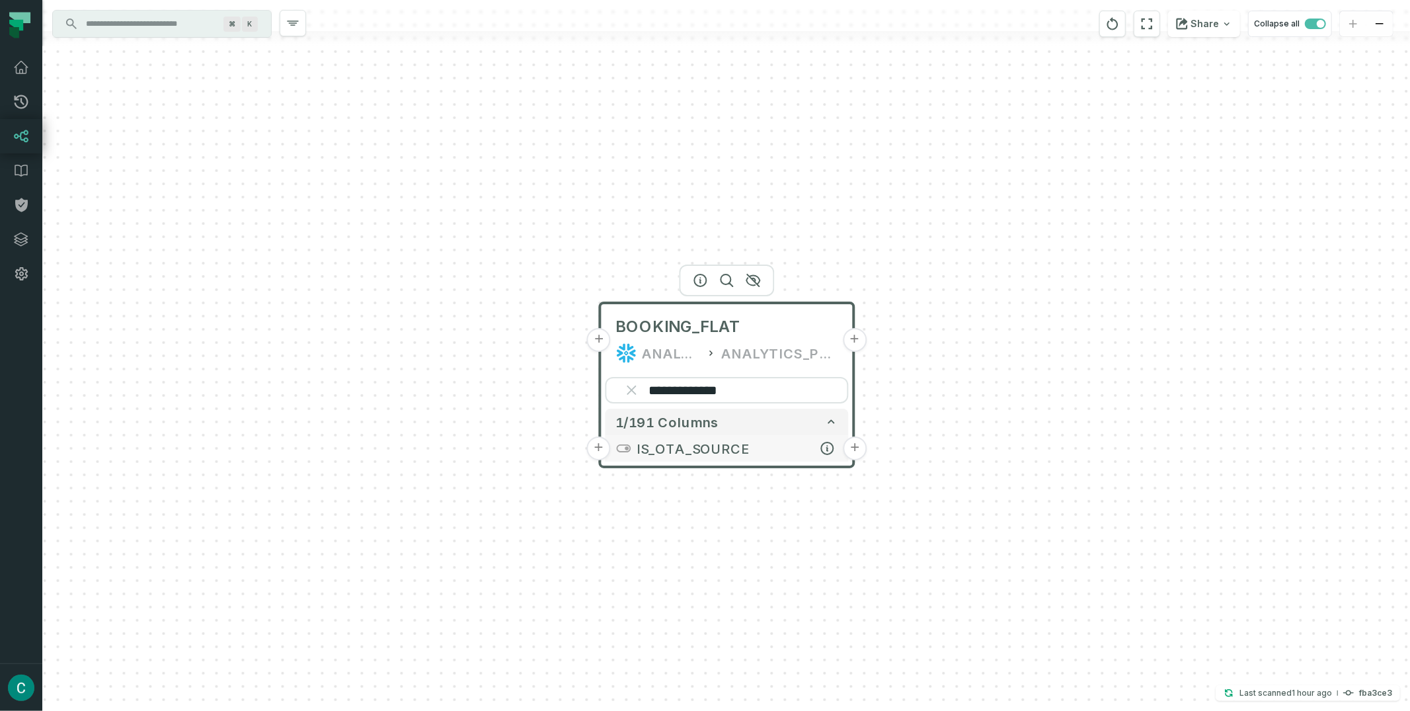
type input "**********"
click at [852, 446] on button "+" at bounding box center [856, 448] width 24 height 24
click at [852, 441] on button "+" at bounding box center [856, 448] width 24 height 24
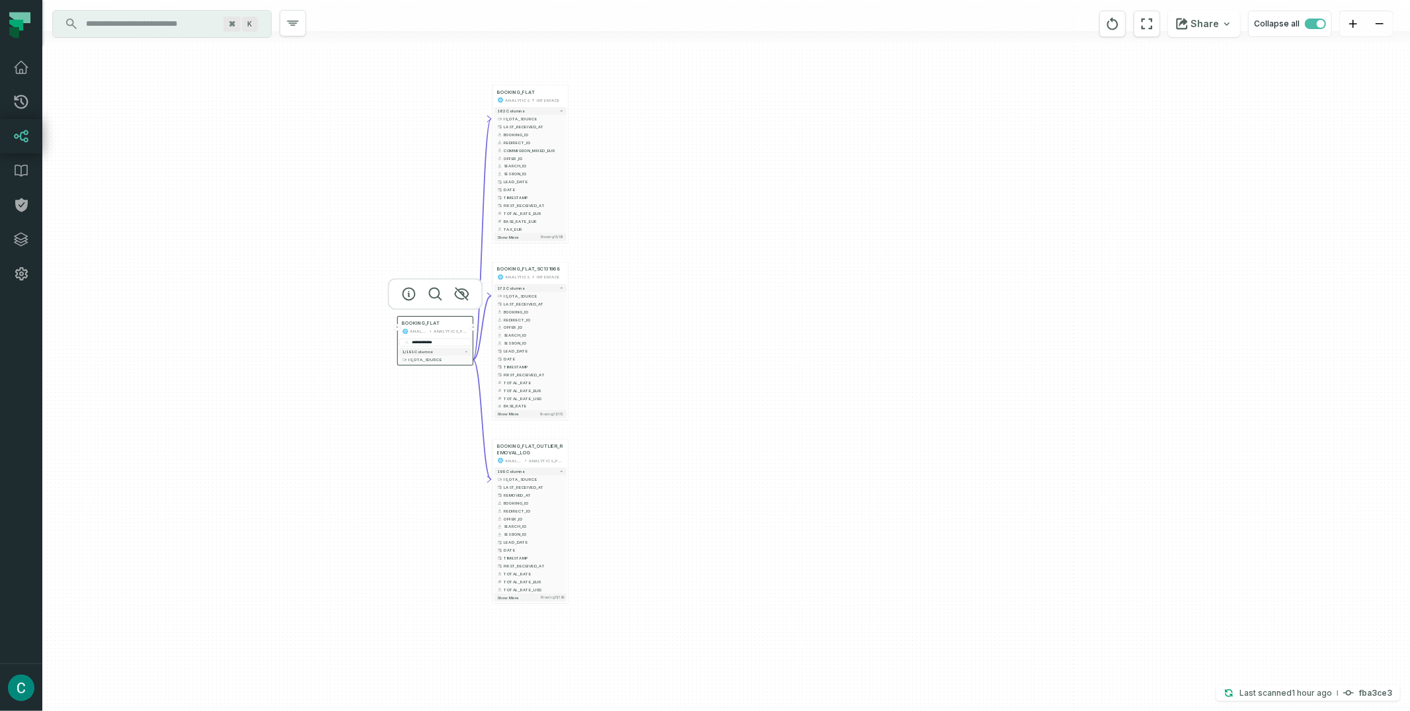
drag, startPoint x: 1064, startPoint y: 353, endPoint x: 735, endPoint y: 180, distance: 372.6
click at [735, 179] on div "**********" at bounding box center [726, 355] width 1368 height 711
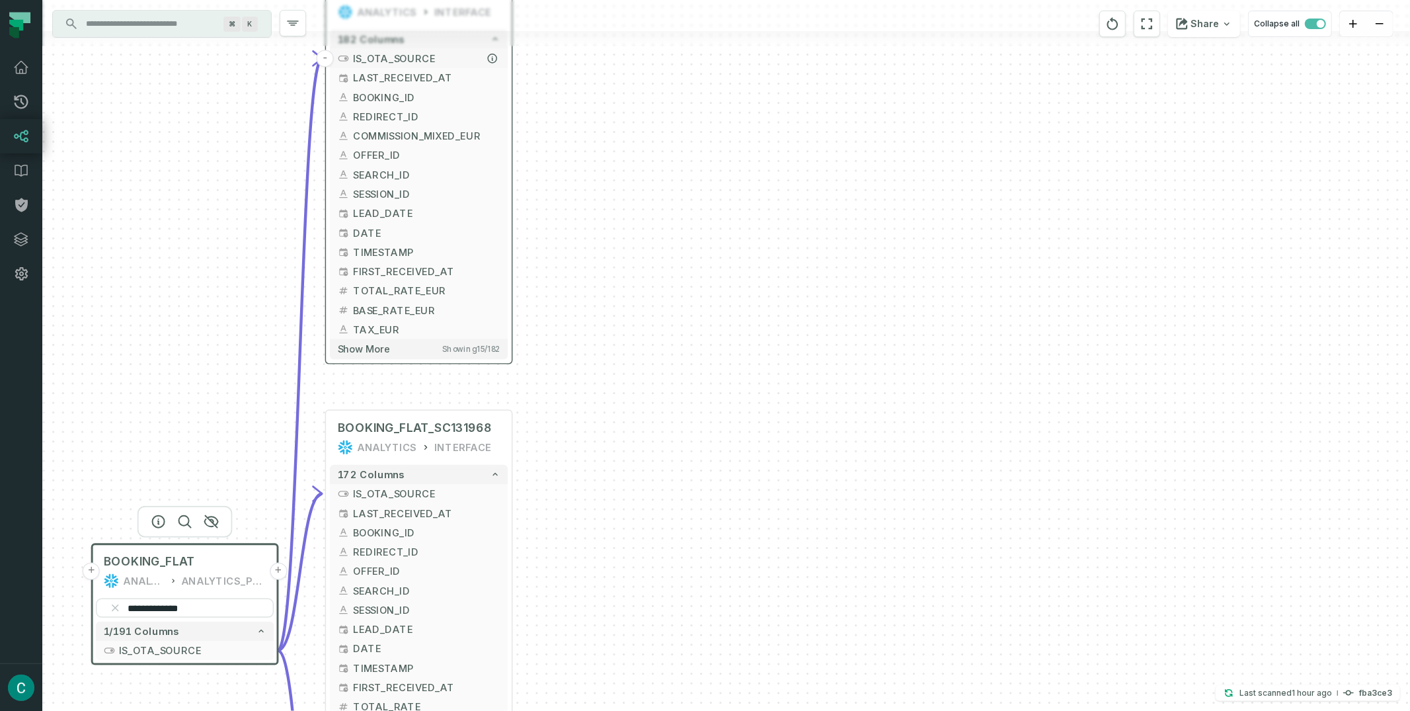
click at [445, 58] on span "IS_OTA_SOURCE" at bounding box center [426, 58] width 147 height 15
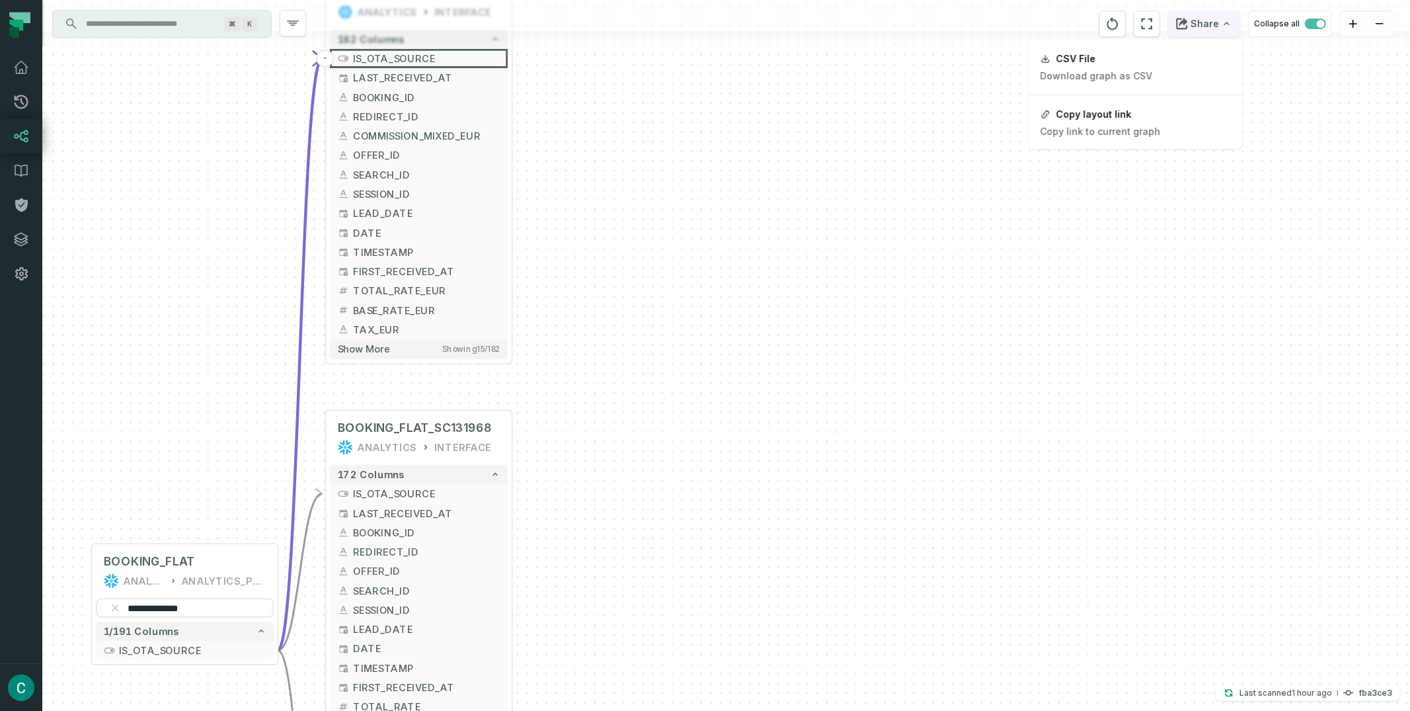
click at [1217, 22] on button "Share" at bounding box center [1204, 24] width 72 height 26
click at [1098, 120] on div "Copy layout link" at bounding box center [1094, 114] width 75 height 12
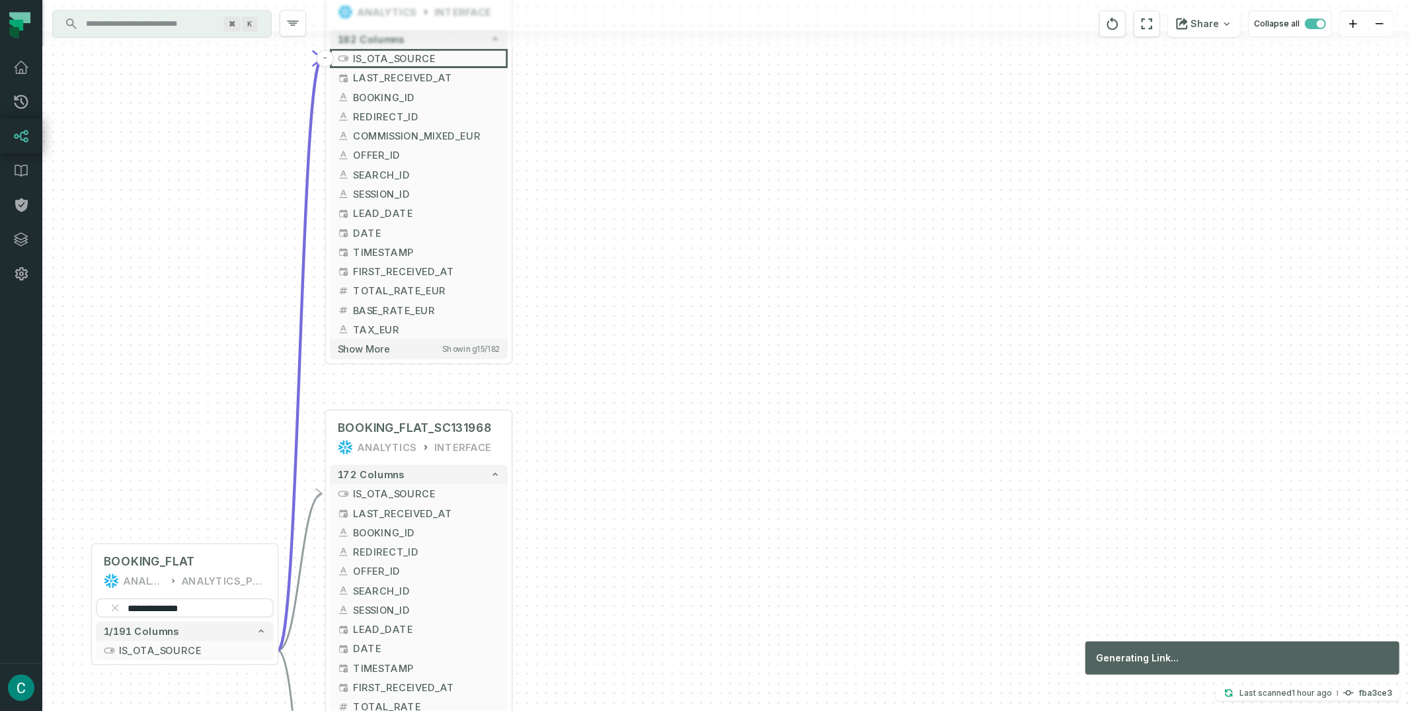
click at [624, 122] on div "**********" at bounding box center [726, 355] width 1368 height 711
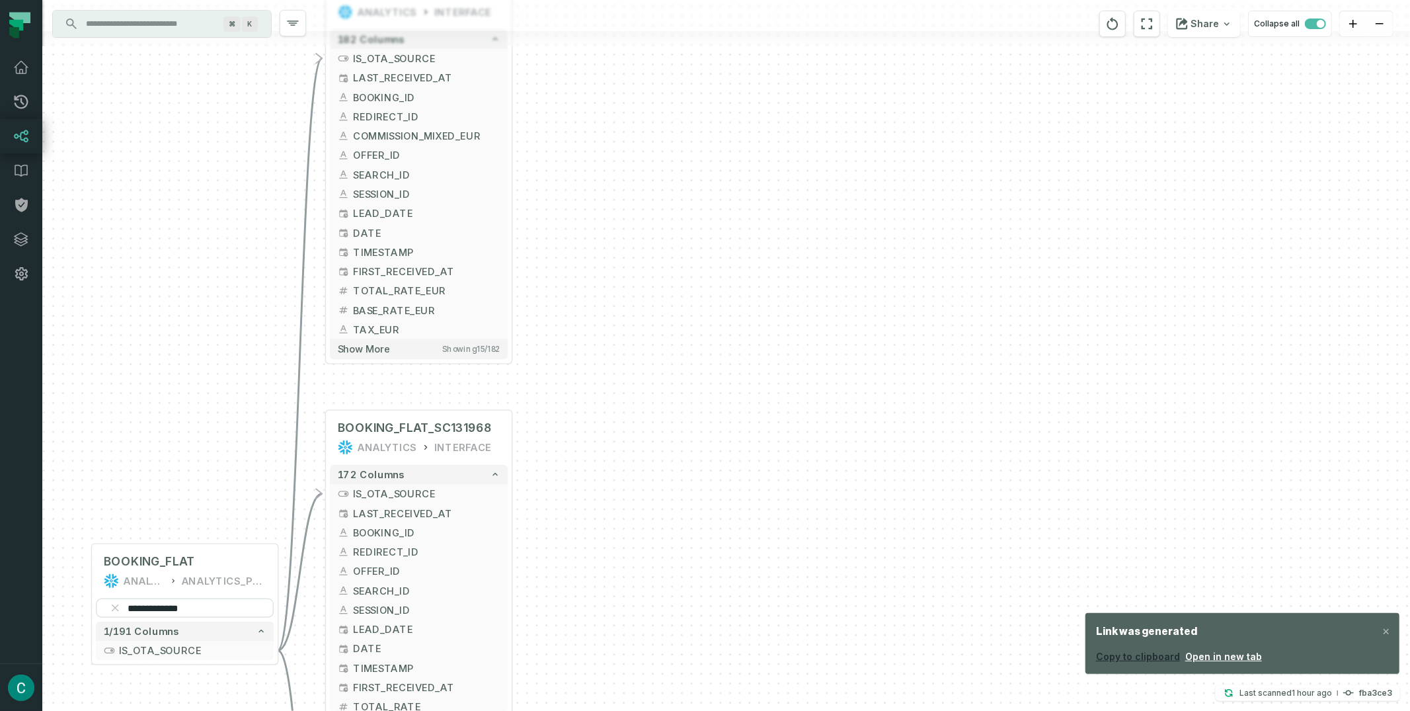
click at [1149, 659] on button "Copy to clipboard" at bounding box center [1138, 656] width 84 height 13
click at [487, 430] on icon at bounding box center [487, 430] width 9 height 9
click at [766, 335] on div "**********" at bounding box center [726, 355] width 1368 height 711
click at [1223, 26] on button "Share" at bounding box center [1204, 24] width 72 height 26
click at [1158, 119] on button "Copy layout link Copy link to current graph" at bounding box center [1136, 123] width 212 height 50
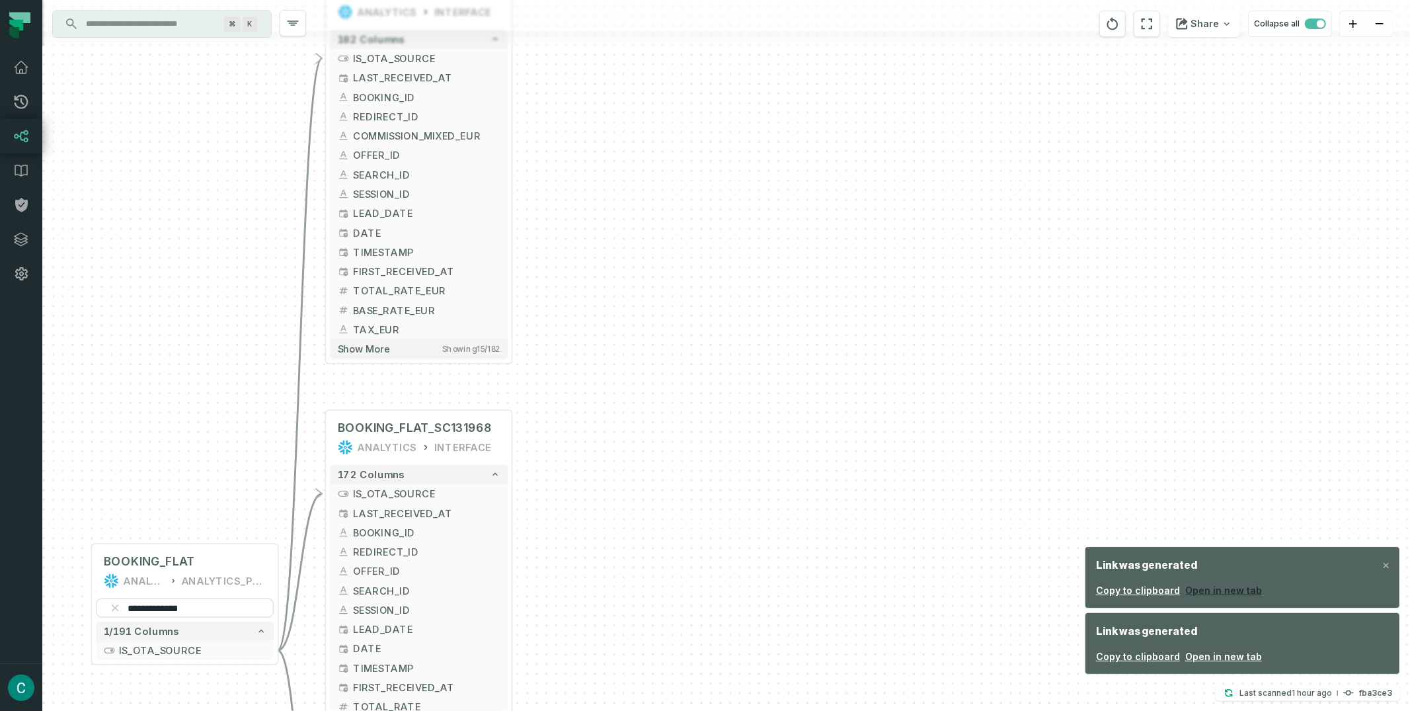
click at [1217, 590] on link "Open in new tab" at bounding box center [1223, 590] width 77 height 13
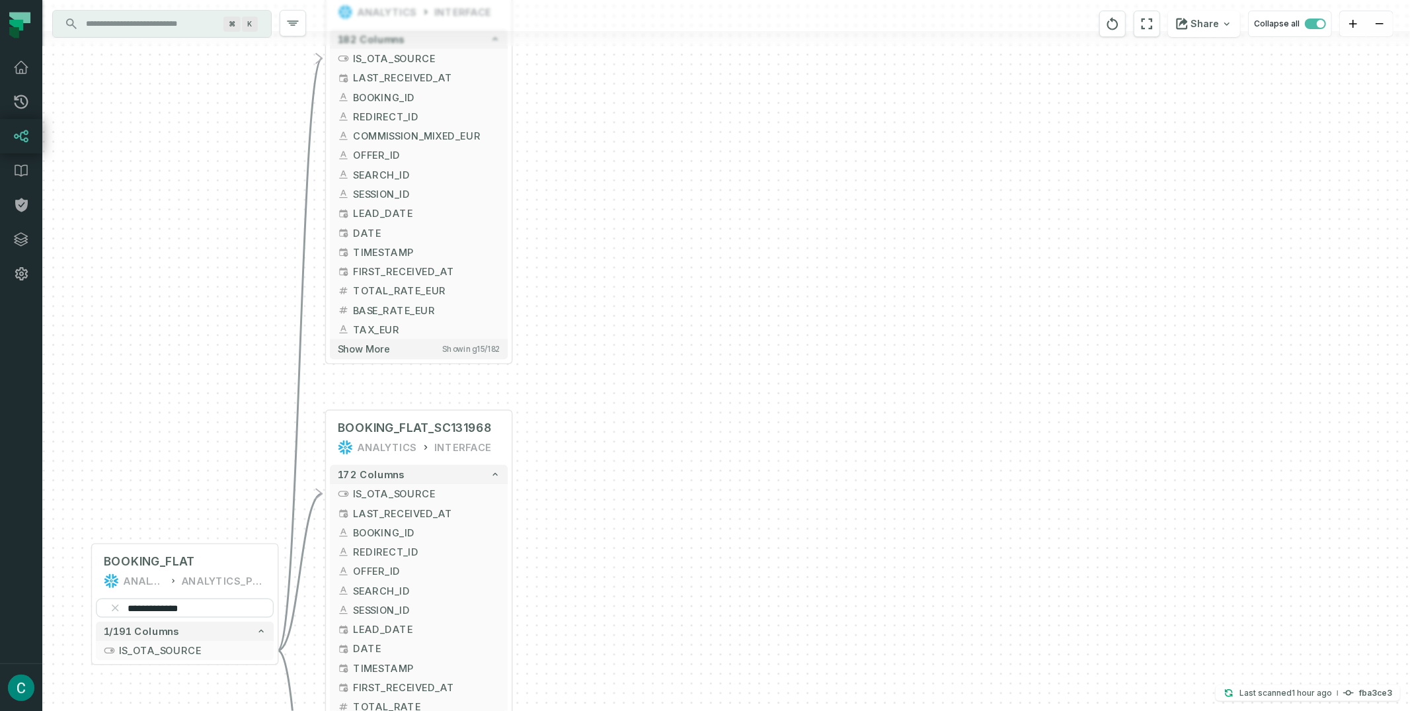
click at [639, 276] on div "**********" at bounding box center [726, 355] width 1368 height 711
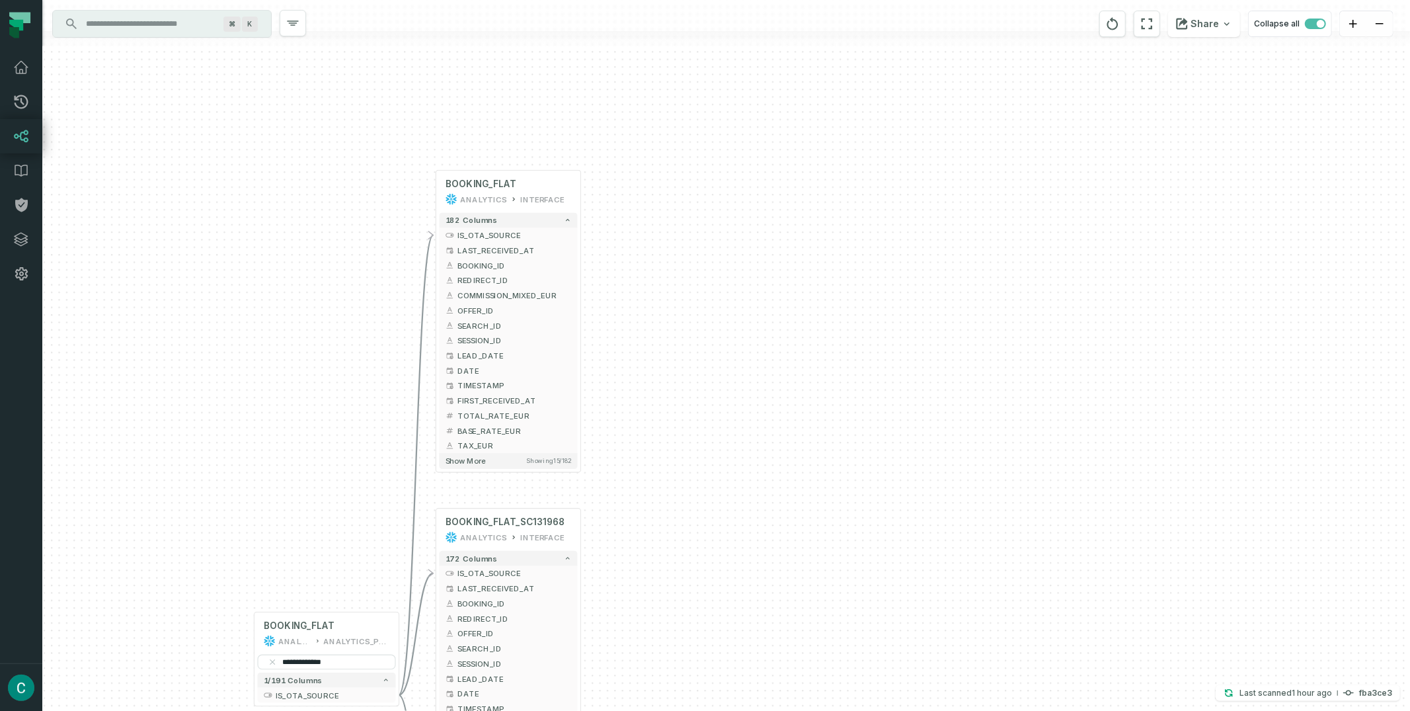
drag, startPoint x: 627, startPoint y: 219, endPoint x: 676, endPoint y: 315, distance: 108.2
click at [676, 315] on div "**********" at bounding box center [726, 355] width 1368 height 711
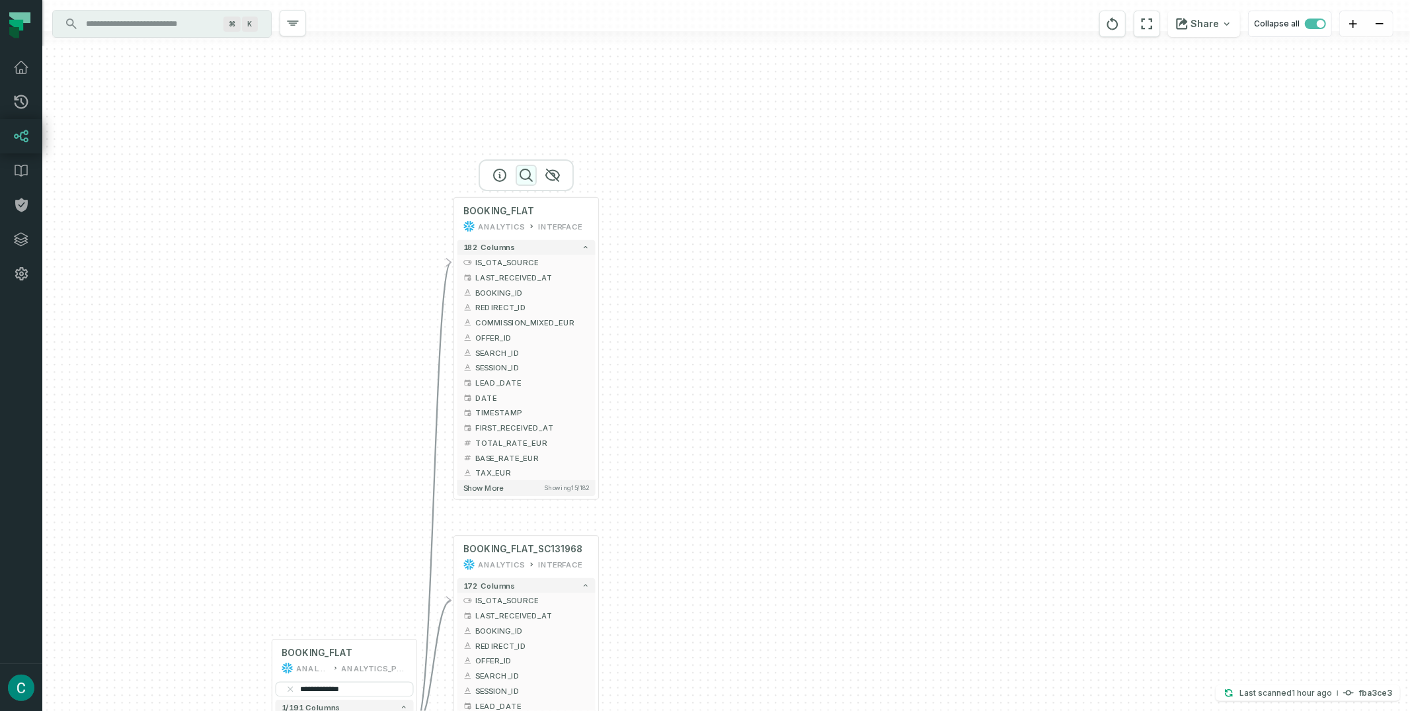
click at [522, 169] on icon "button" at bounding box center [526, 175] width 16 height 16
click at [532, 171] on icon "button" at bounding box center [527, 175] width 16 height 16
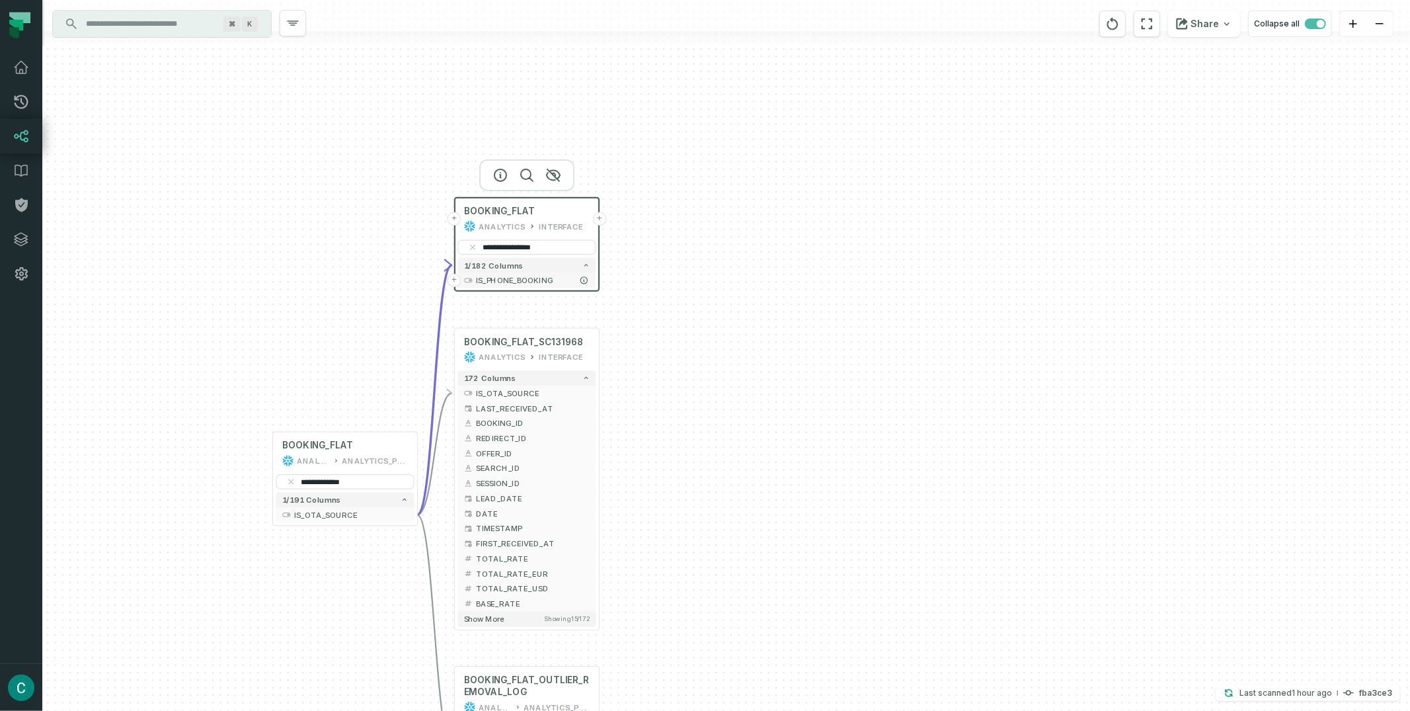
click at [572, 279] on span "IS_PHONE_BOOKING" at bounding box center [533, 279] width 114 height 11
click at [1221, 22] on button "Share" at bounding box center [1204, 24] width 72 height 26
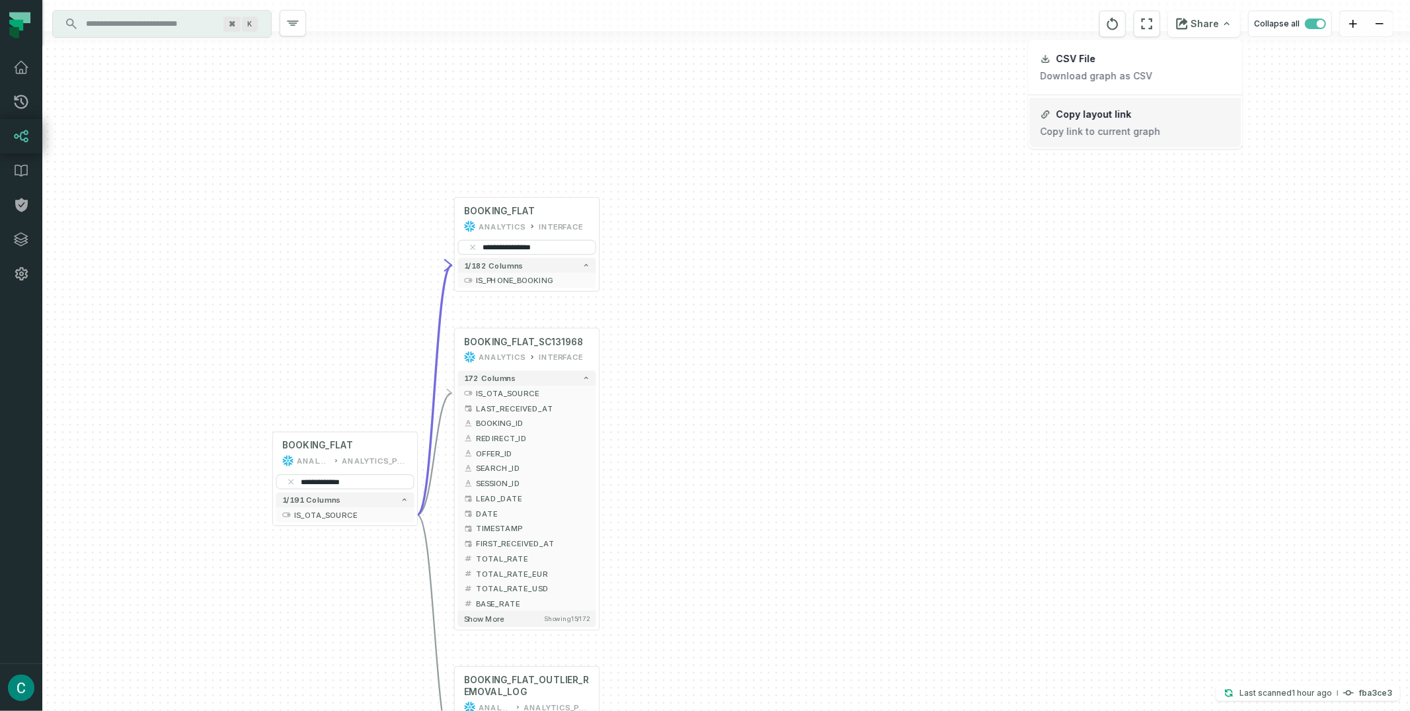
click at [1135, 115] on button "Copy layout link Copy link to current graph" at bounding box center [1136, 123] width 212 height 50
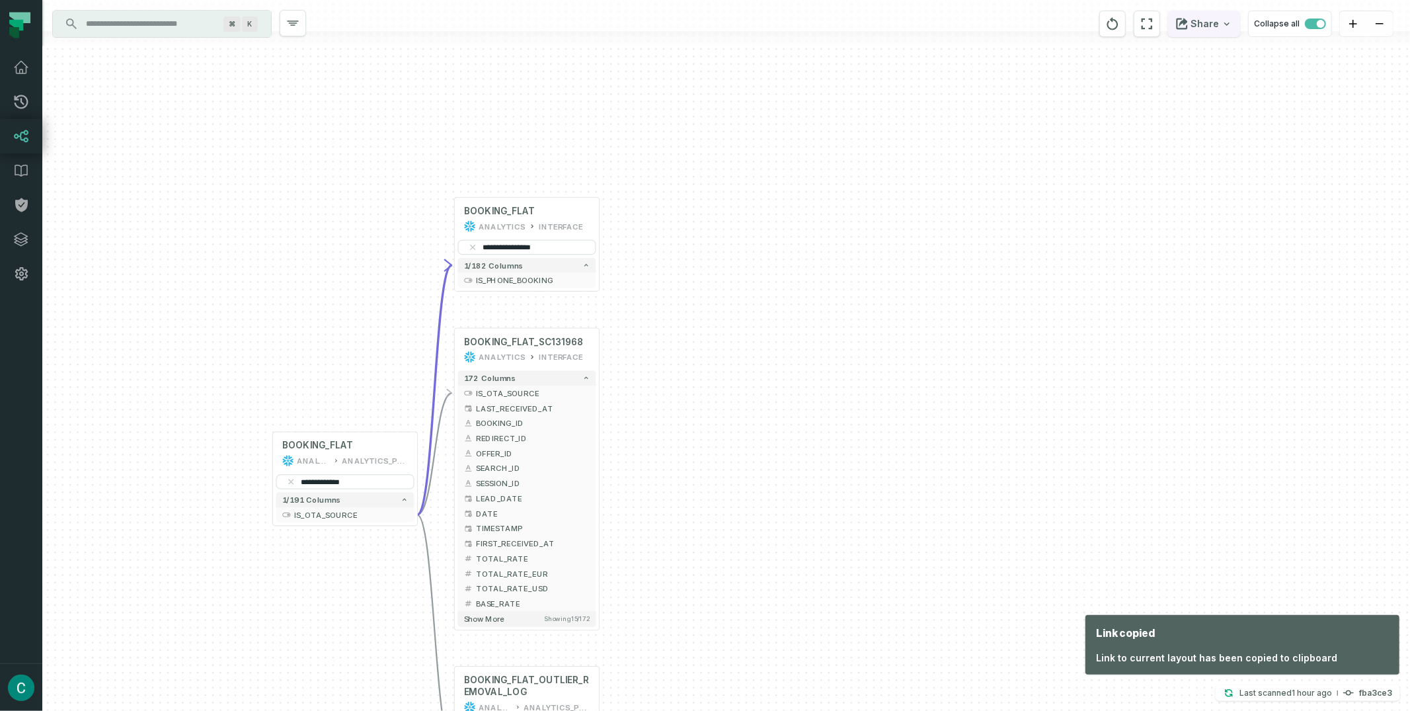
click at [1221, 20] on button "Share" at bounding box center [1204, 24] width 72 height 26
click at [1128, 118] on button "Copy layout link Copy link to current graph" at bounding box center [1136, 123] width 212 height 50
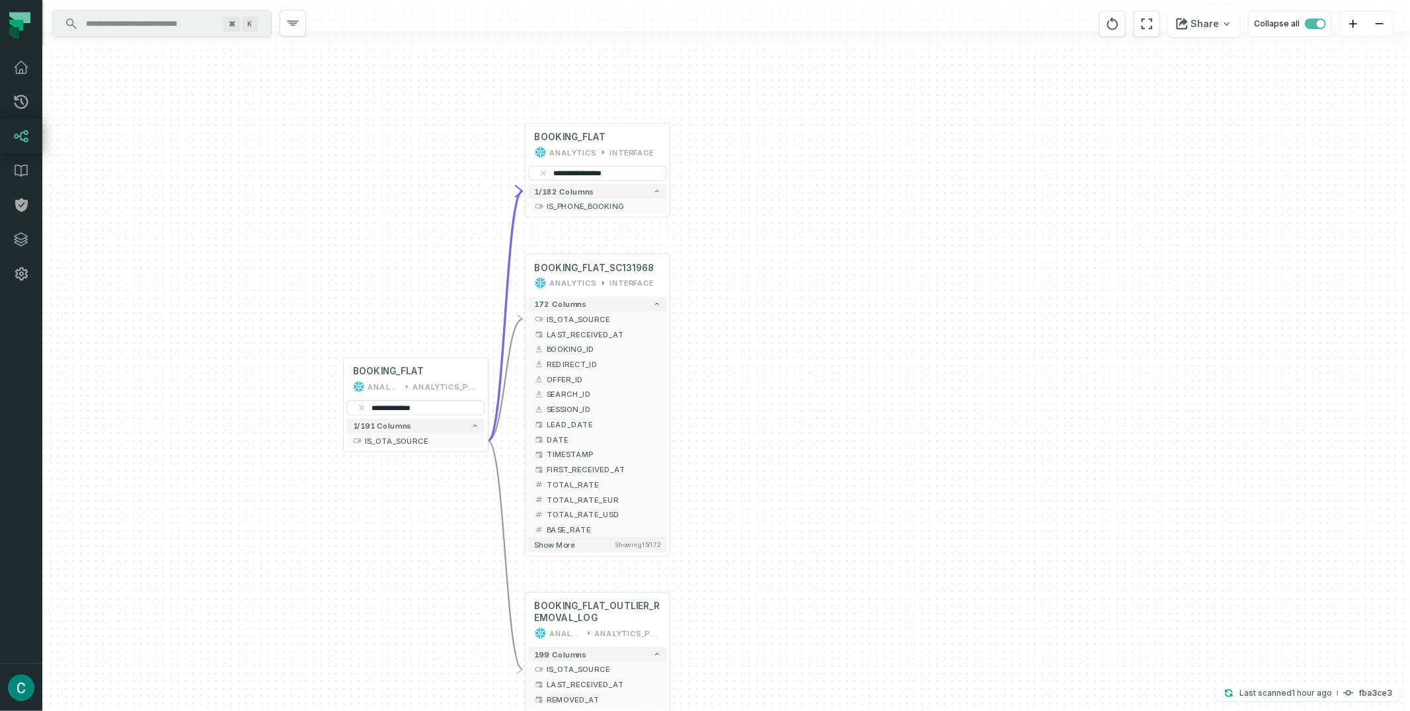
drag, startPoint x: 727, startPoint y: 339, endPoint x: 798, endPoint y: 265, distance: 102.4
click at [798, 265] on div "**********" at bounding box center [726, 355] width 1368 height 711
click at [602, 172] on input "**********" at bounding box center [598, 173] width 138 height 15
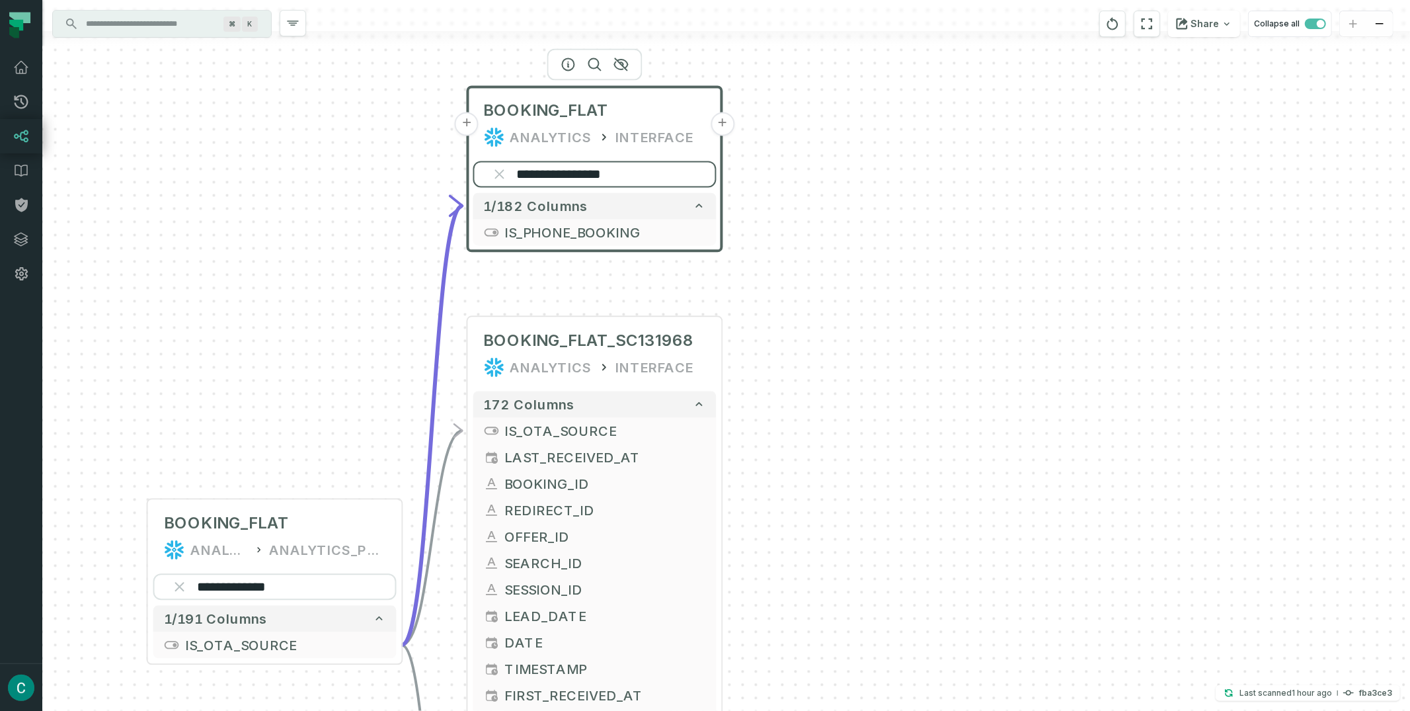
paste input "******"
drag, startPoint x: 738, startPoint y: 233, endPoint x: 726, endPoint y: 235, distance: 12.1
click at [738, 233] on div "**********" at bounding box center [726, 355] width 1368 height 711
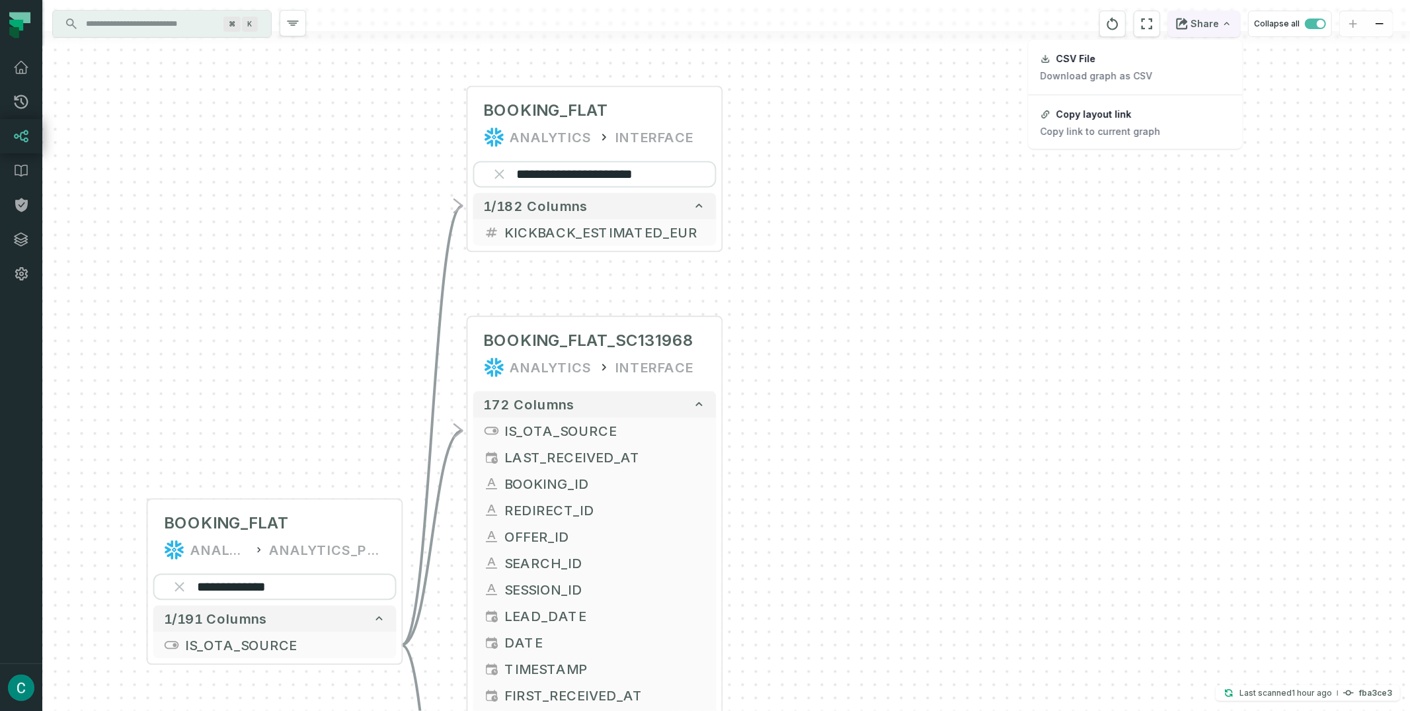
click at [1220, 22] on button "Share" at bounding box center [1204, 24] width 72 height 26
drag, startPoint x: 1153, startPoint y: 128, endPoint x: 1156, endPoint y: 120, distance: 7.7
click at [1152, 128] on p "Copy link to current graph" at bounding box center [1101, 132] width 120 height 12
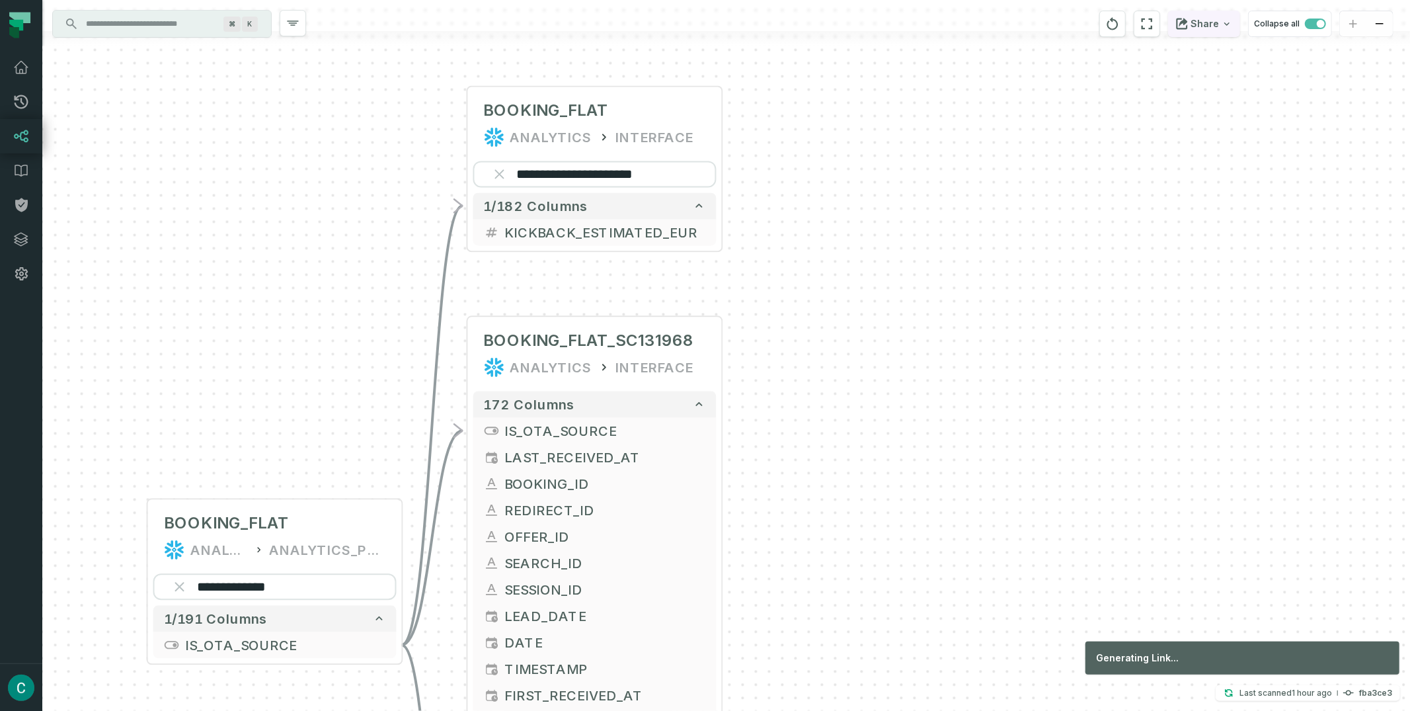
click at [1232, 32] on button "Share" at bounding box center [1204, 24] width 72 height 26
click at [1176, 128] on button "Copy layout link Copy link to current graph" at bounding box center [1136, 123] width 212 height 50
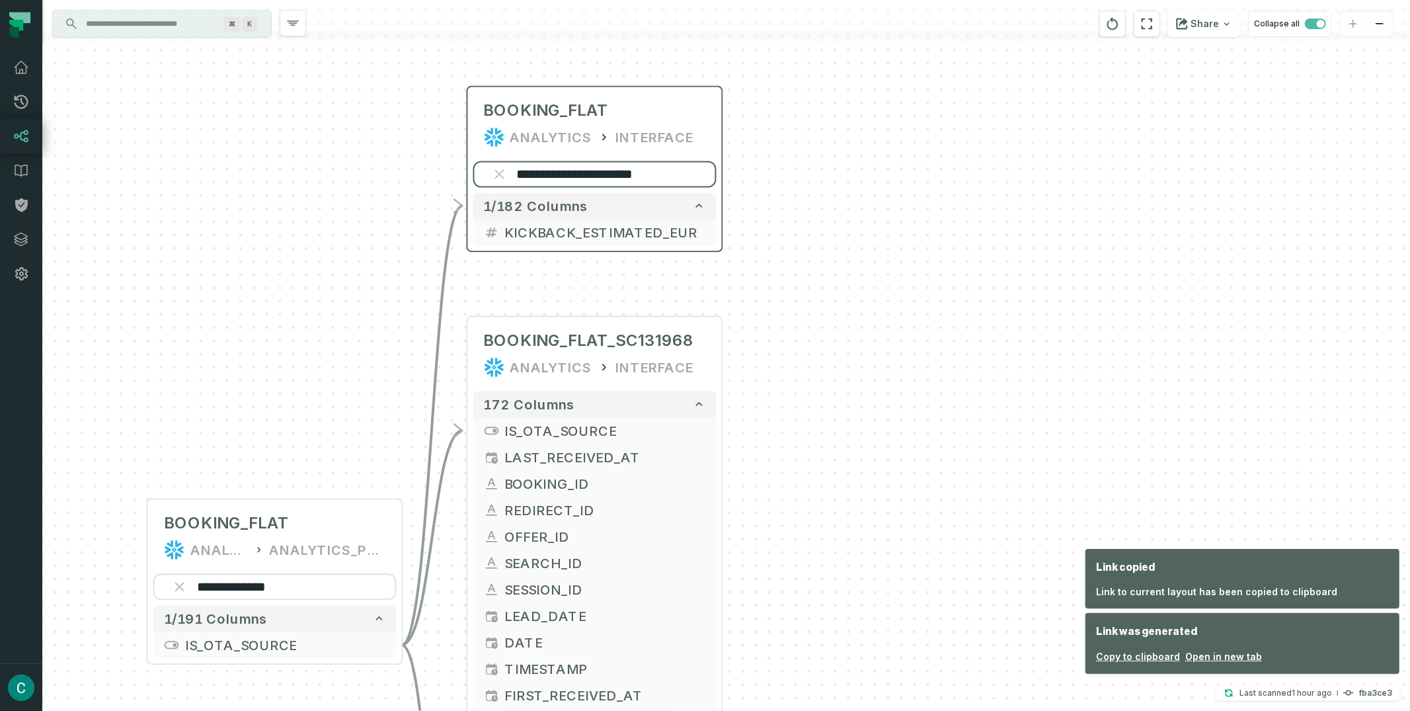
click at [643, 165] on input "**********" at bounding box center [594, 174] width 243 height 26
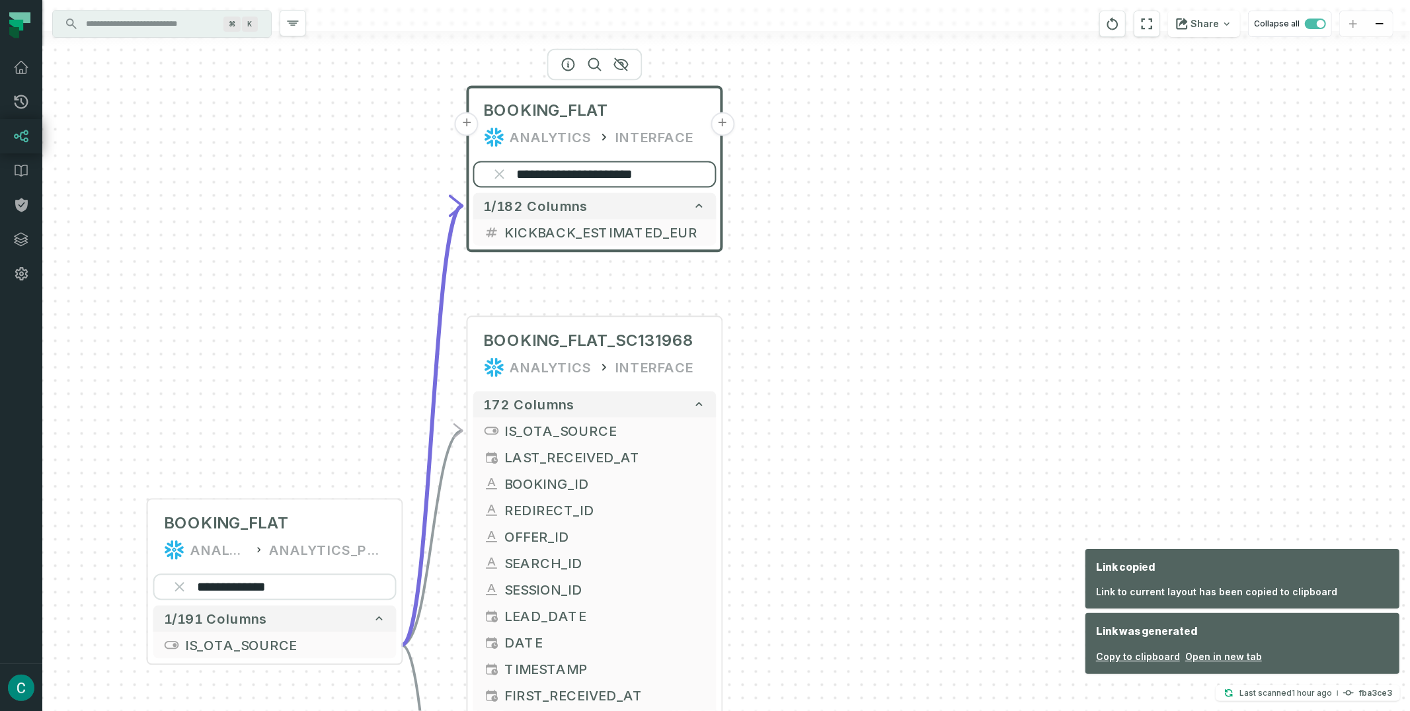
paste input "****"
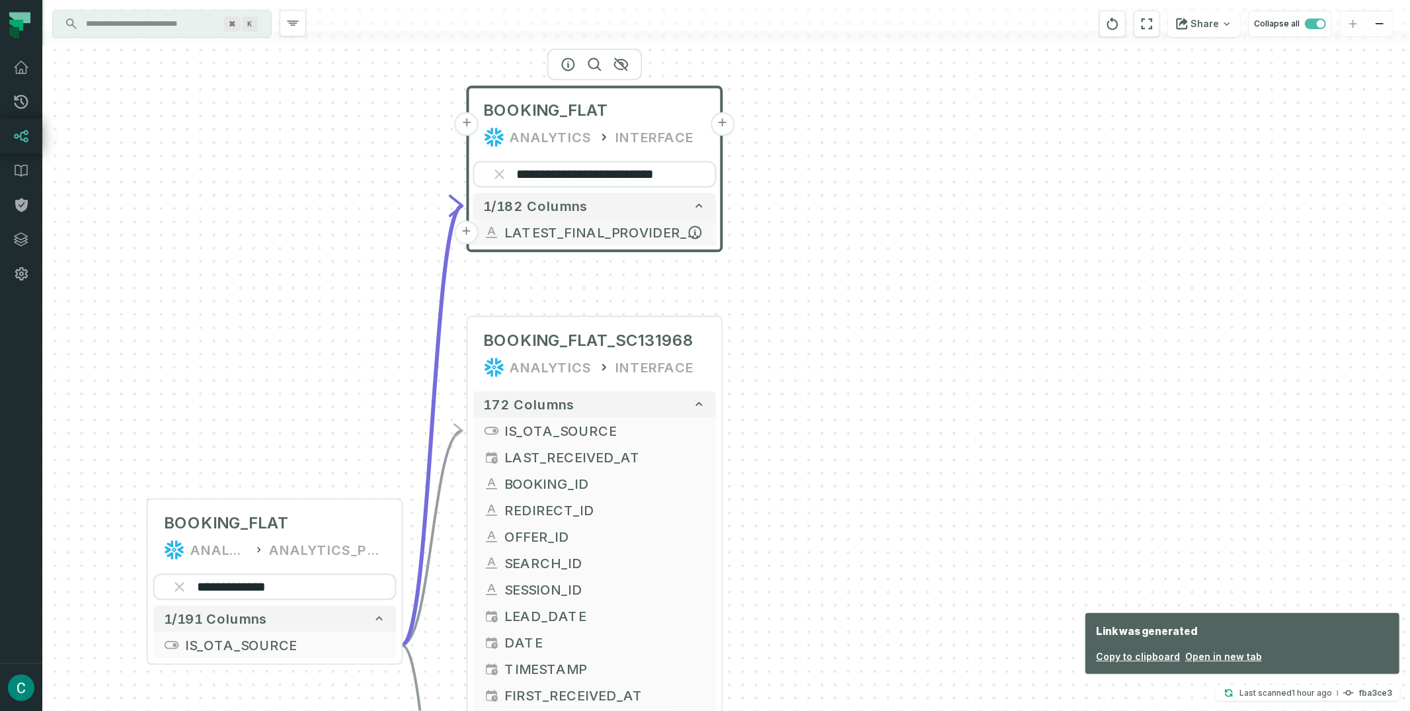
click at [624, 228] on span "LATEST_FINAL_PROVIDER_CODE" at bounding box center [605, 232] width 201 height 20
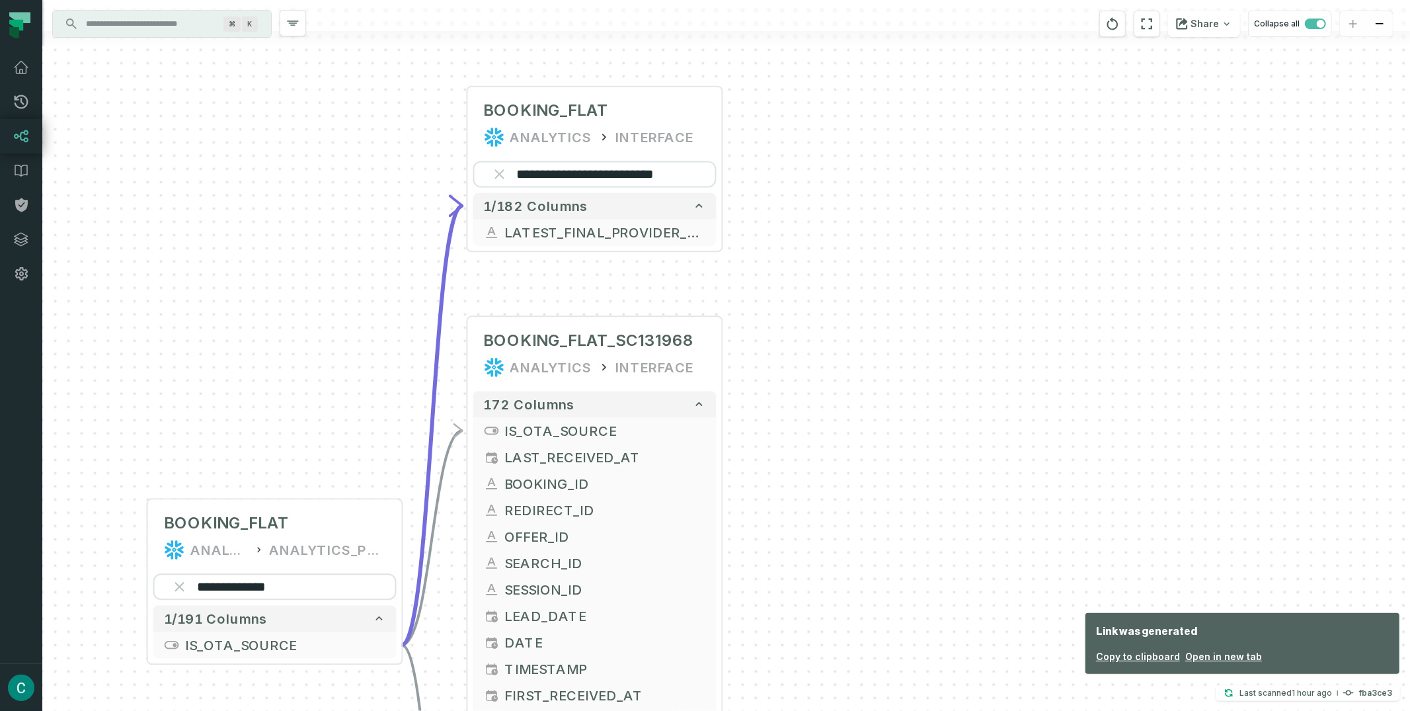
click at [815, 153] on div "**********" at bounding box center [726, 355] width 1368 height 711
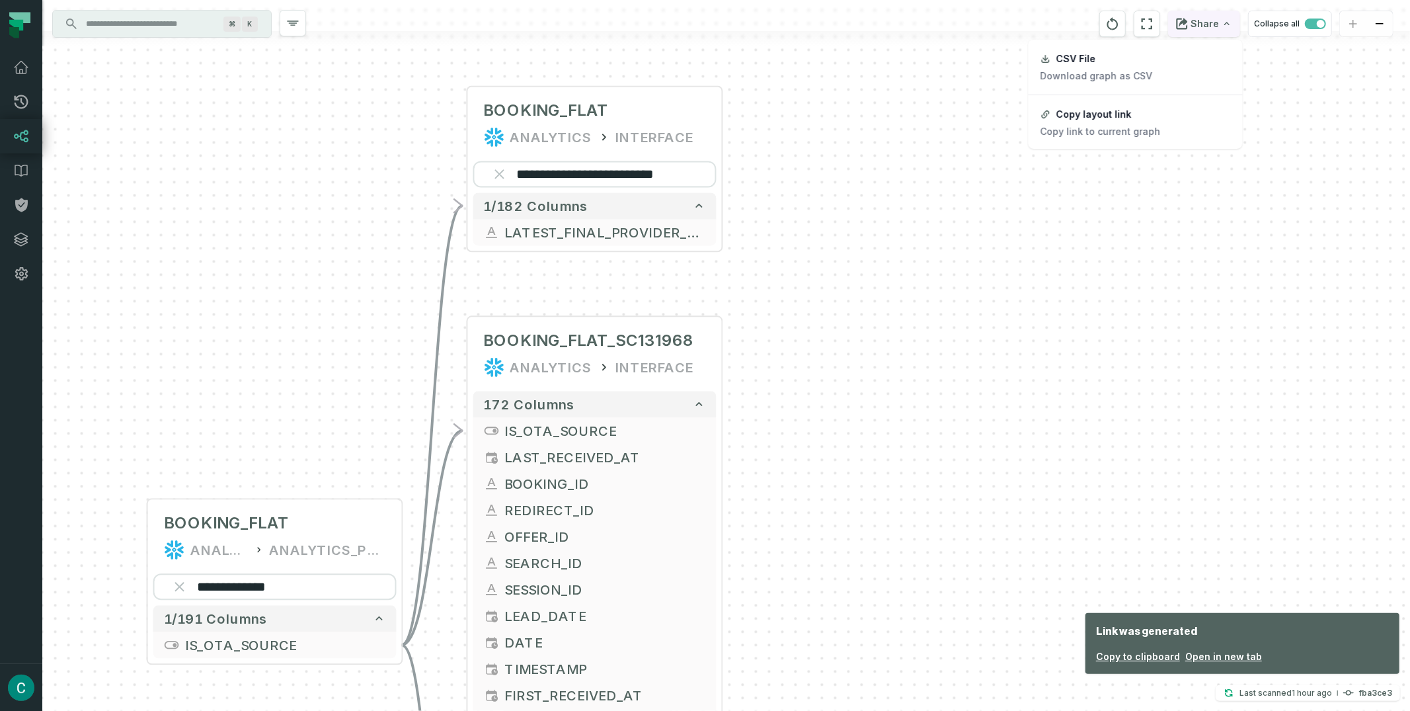
click at [1213, 26] on button "Share" at bounding box center [1204, 24] width 72 height 26
click at [1168, 108] on button "Copy layout link Copy link to current graph" at bounding box center [1136, 123] width 212 height 50
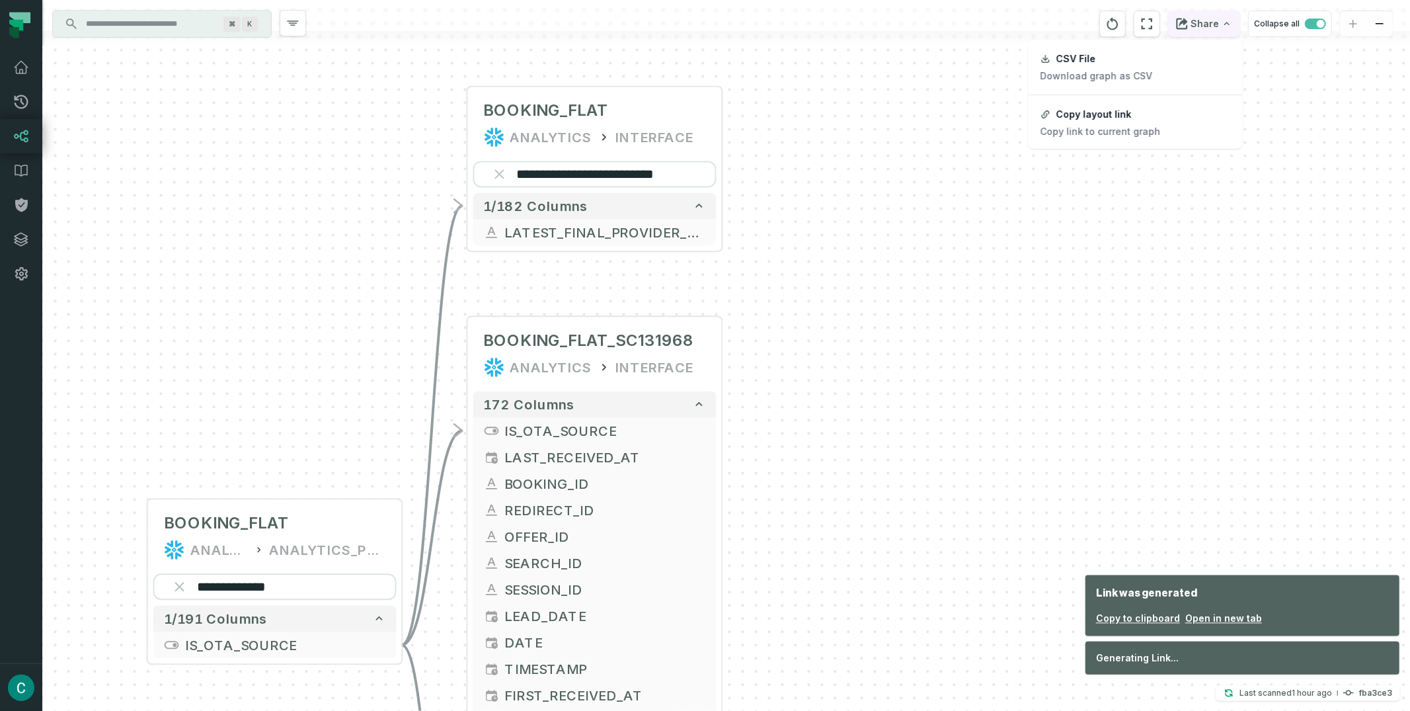
click at [1222, 27] on button "Share" at bounding box center [1204, 24] width 72 height 26
click at [1149, 138] on button "Copy layout link Copy link to current graph" at bounding box center [1136, 123] width 212 height 50
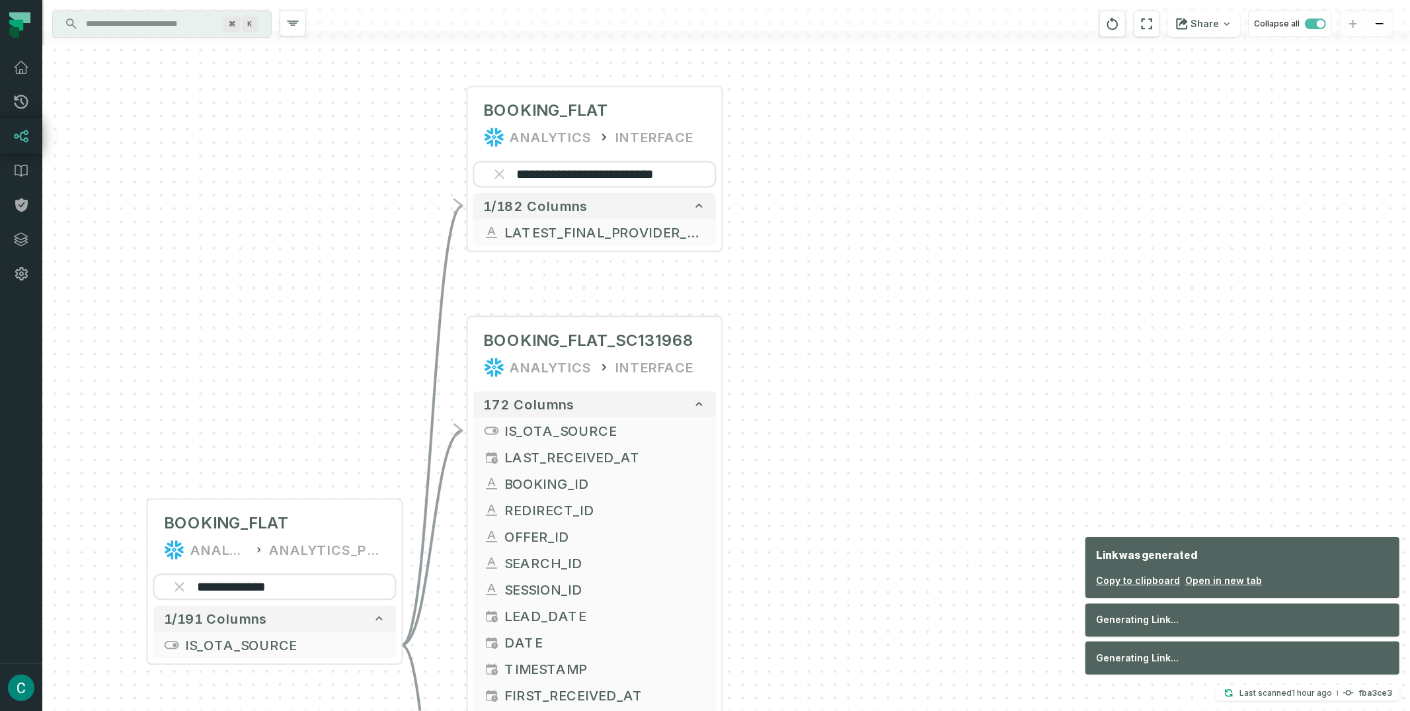
click at [990, 182] on div "**********" at bounding box center [726, 355] width 1368 height 711
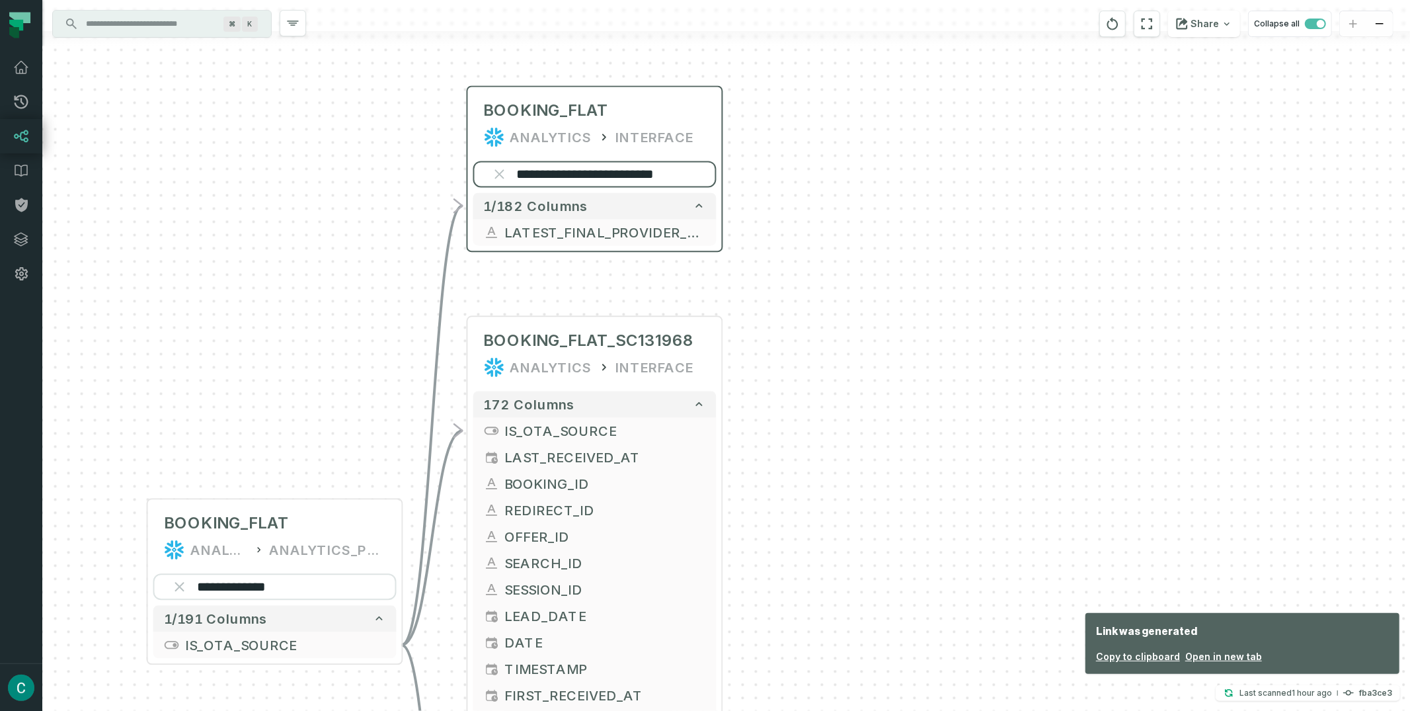
click at [596, 172] on input "**********" at bounding box center [594, 174] width 243 height 26
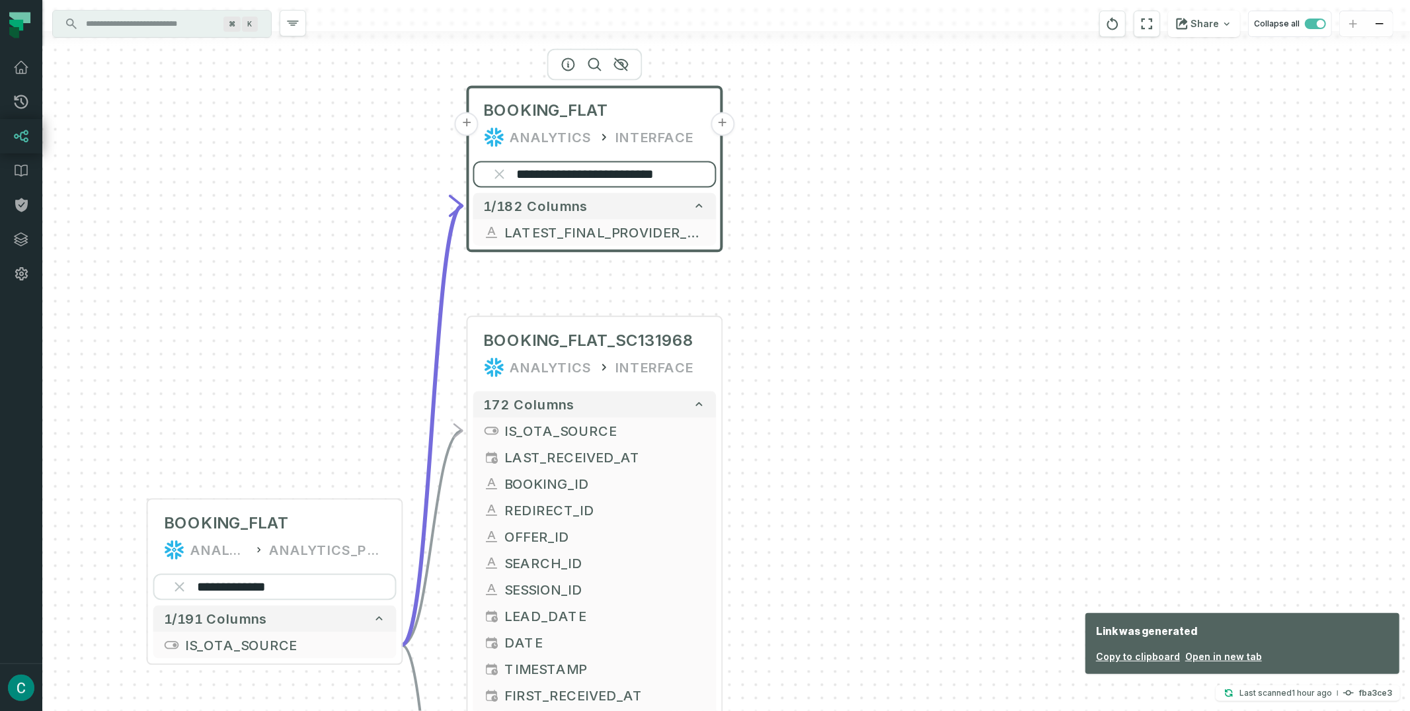
click at [596, 172] on input "**********" at bounding box center [594, 174] width 243 height 26
paste input "search"
click at [775, 232] on div "**********" at bounding box center [726, 355] width 1368 height 711
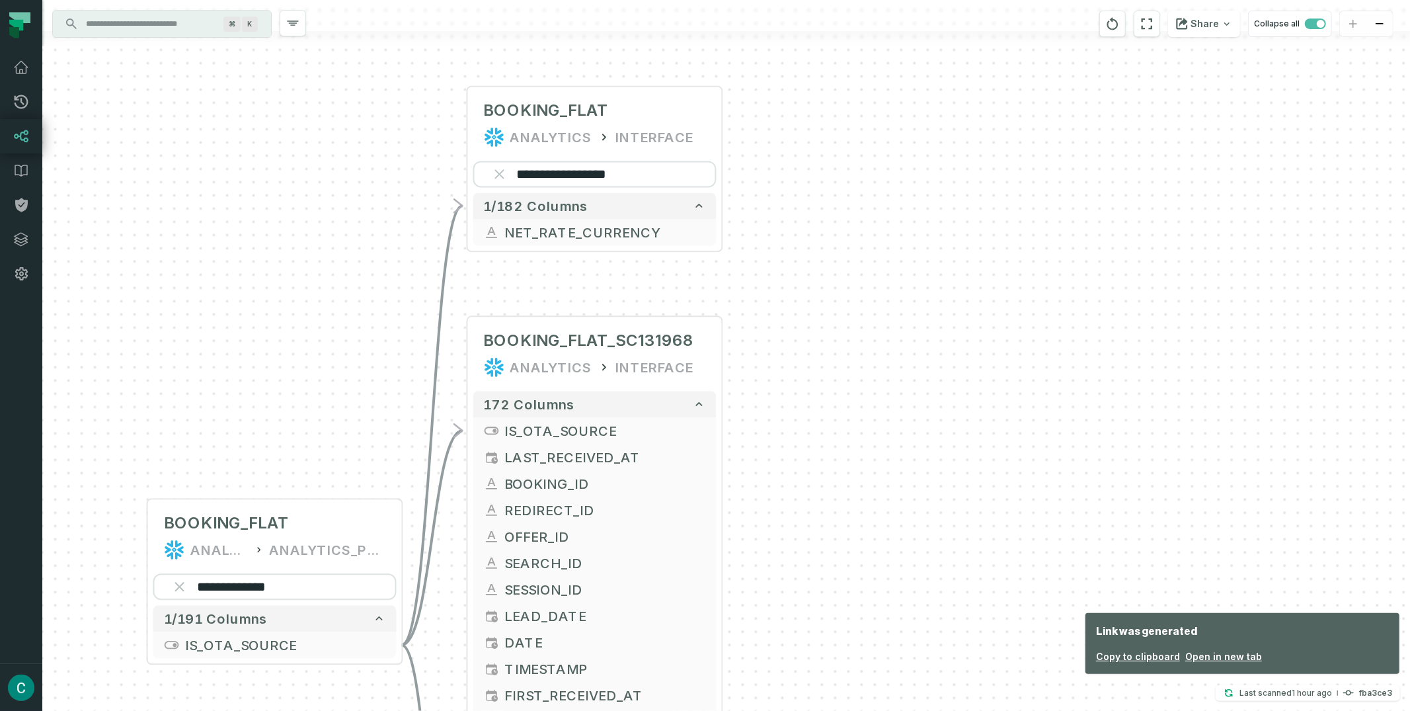
click at [809, 235] on div "**********" at bounding box center [726, 355] width 1368 height 711
click at [1207, 22] on button "Share" at bounding box center [1204, 24] width 72 height 26
drag, startPoint x: 1102, startPoint y: 121, endPoint x: 1199, endPoint y: 75, distance: 107.7
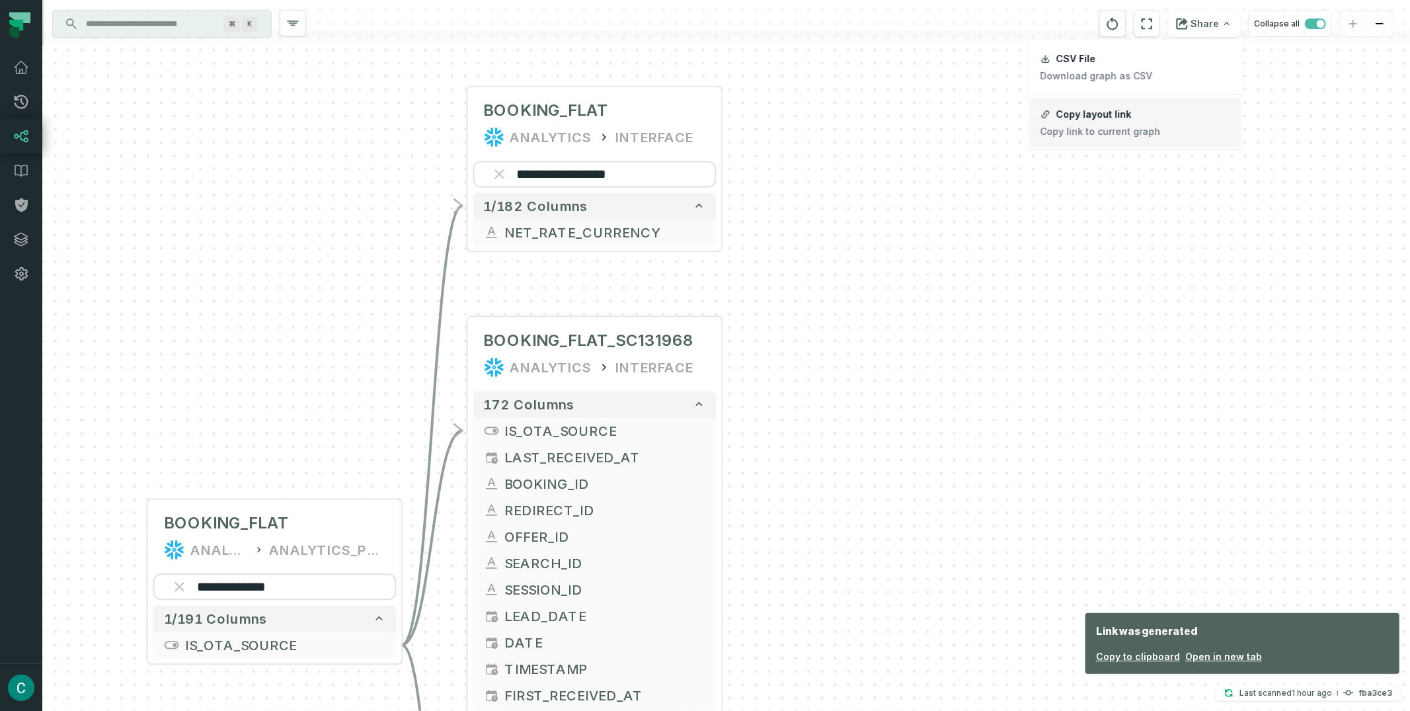
click at [1102, 121] on button "Copy layout link Copy link to current graph" at bounding box center [1136, 123] width 212 height 50
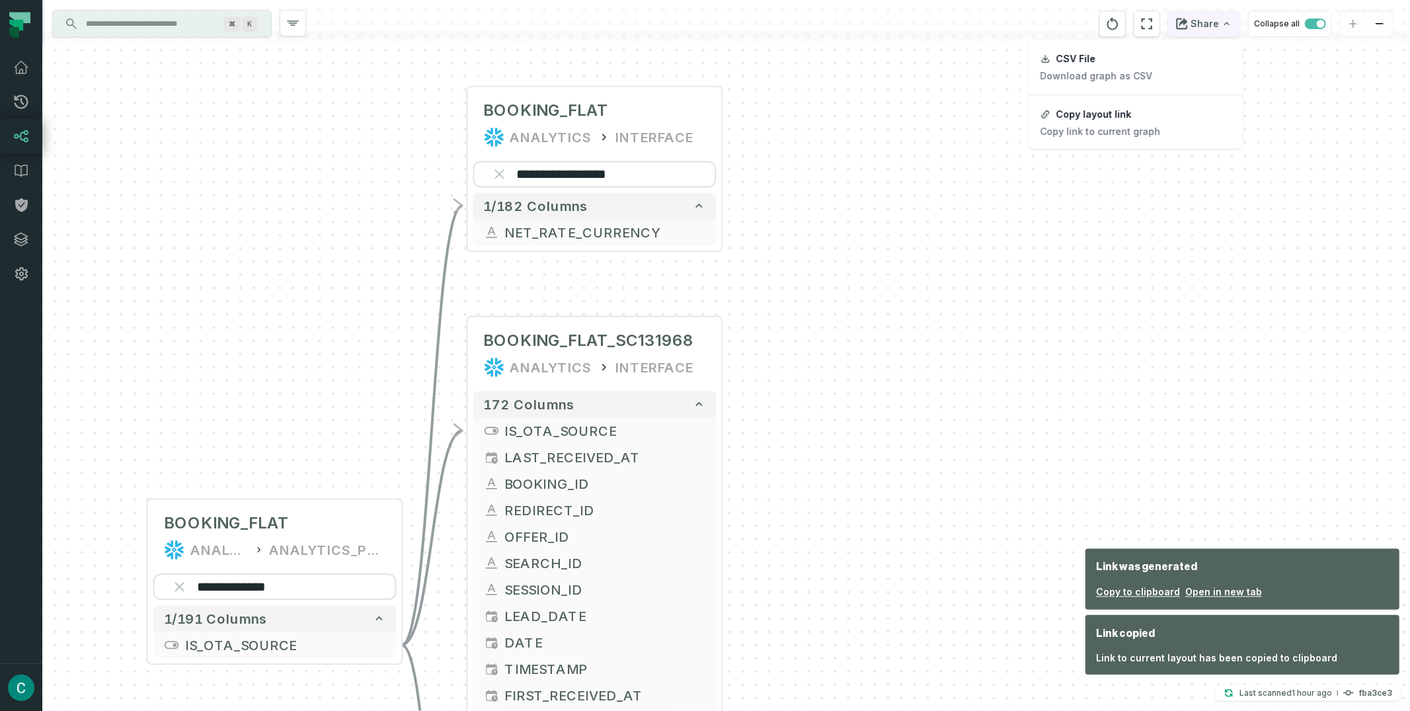
click at [1207, 21] on button "Share" at bounding box center [1204, 24] width 72 height 26
click at [1147, 120] on button "Copy layout link Copy link to current graph" at bounding box center [1136, 123] width 212 height 50
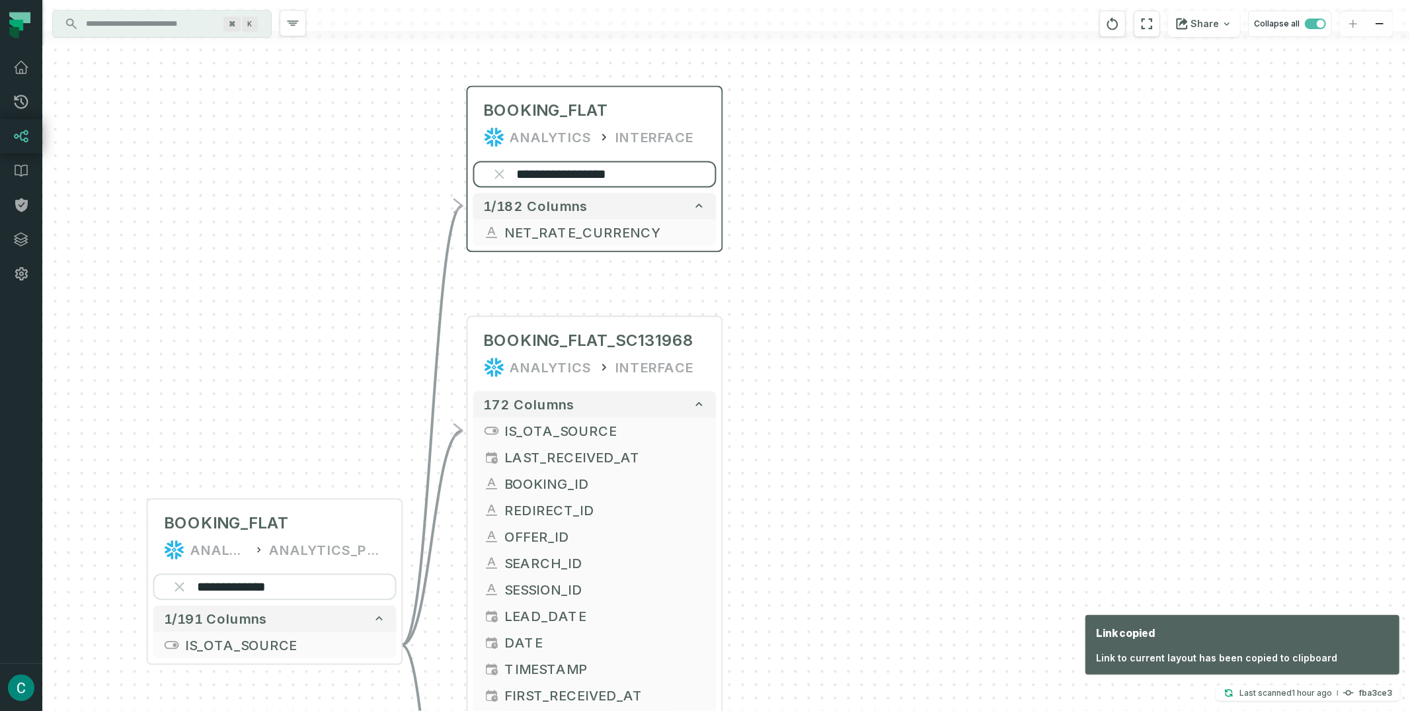
click at [584, 169] on input "**********" at bounding box center [594, 174] width 243 height 26
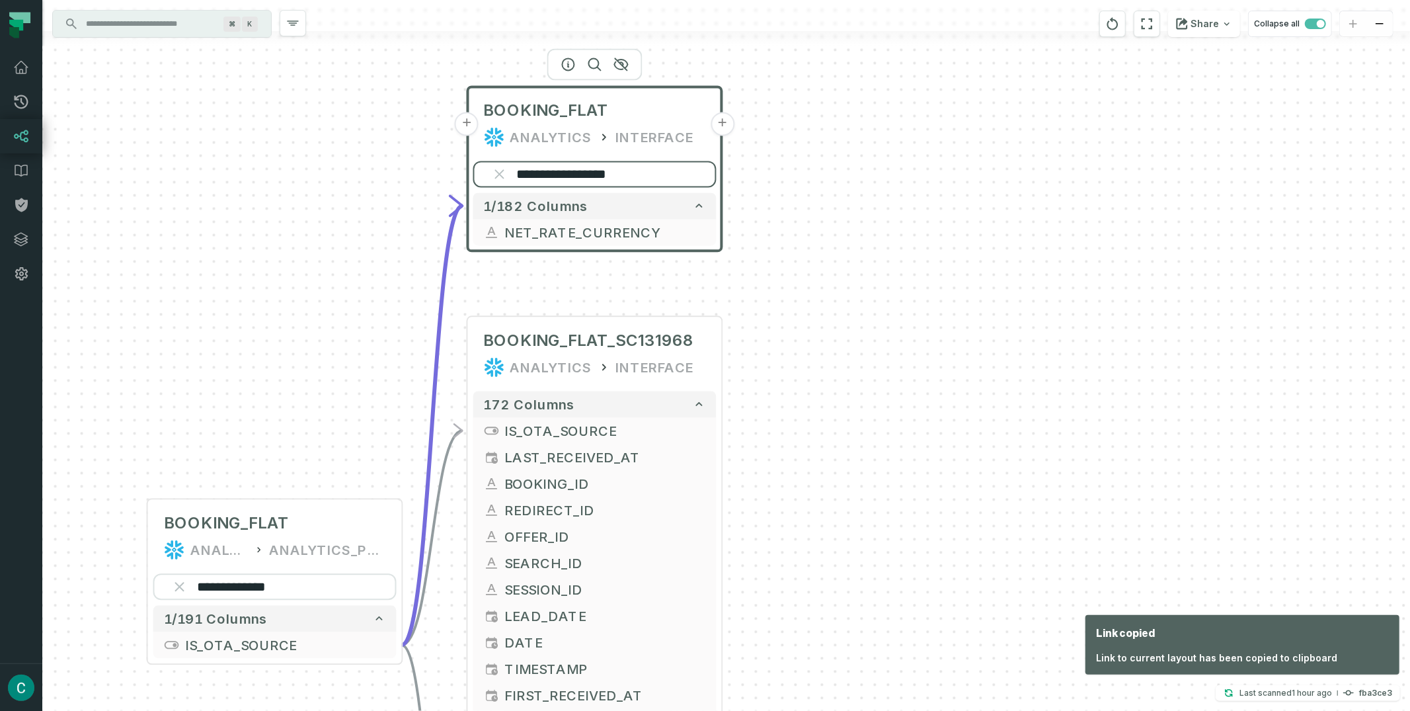
click at [584, 169] on input "**********" at bounding box center [594, 174] width 243 height 26
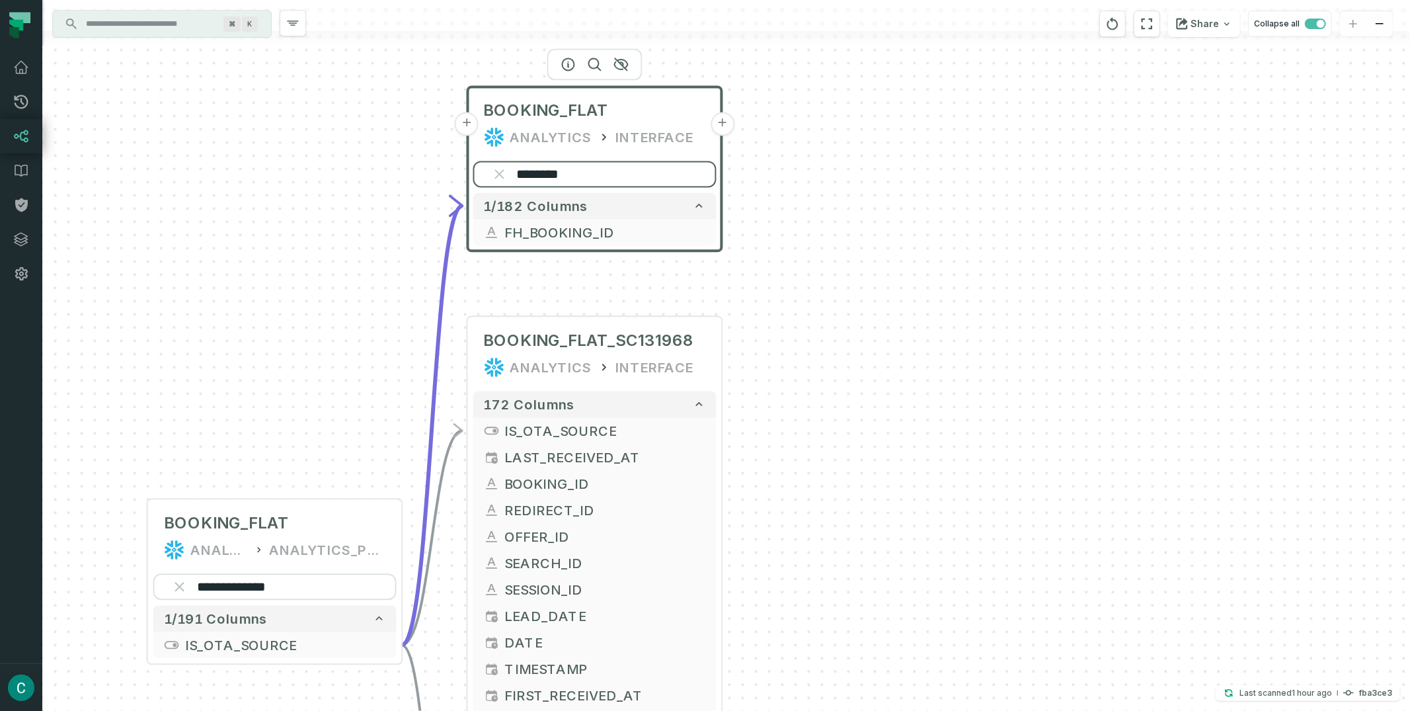
type input "*********"
paste input "**********"
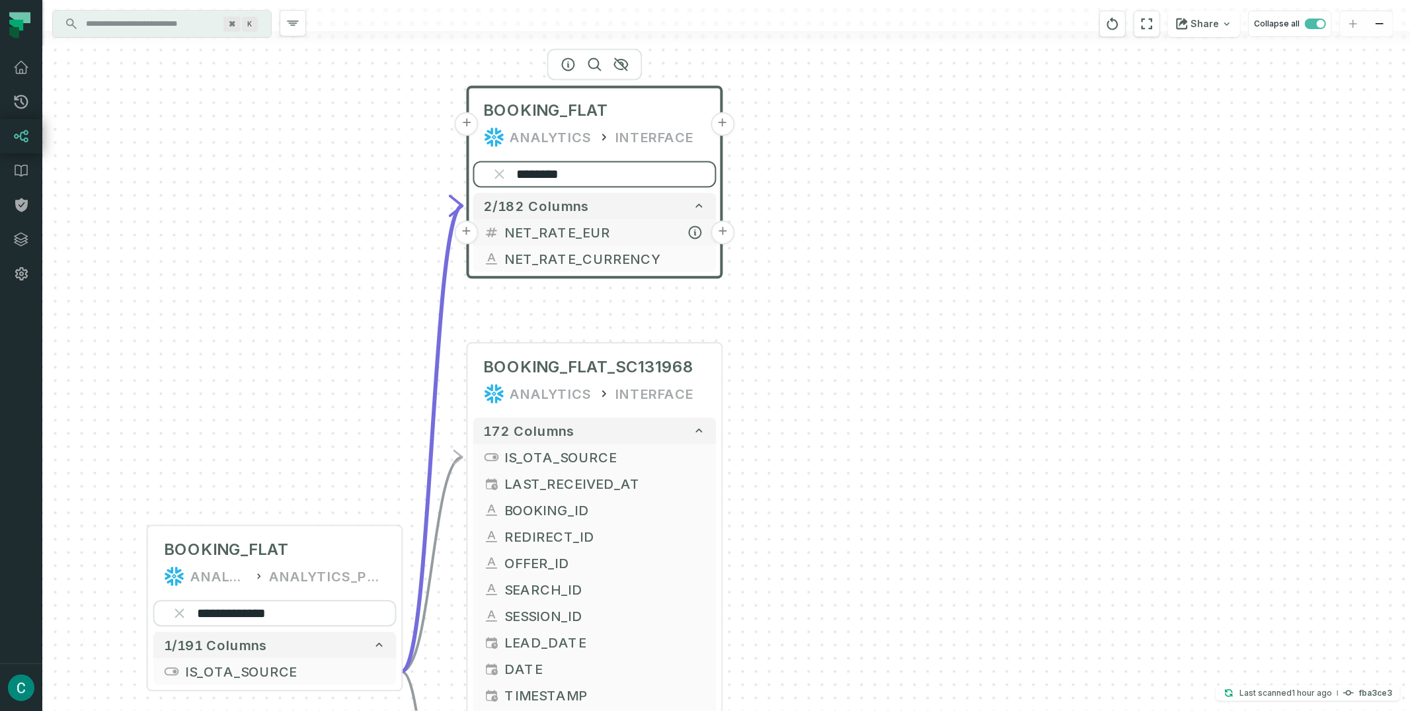
type input "********"
click at [717, 231] on button "+" at bounding box center [723, 232] width 24 height 24
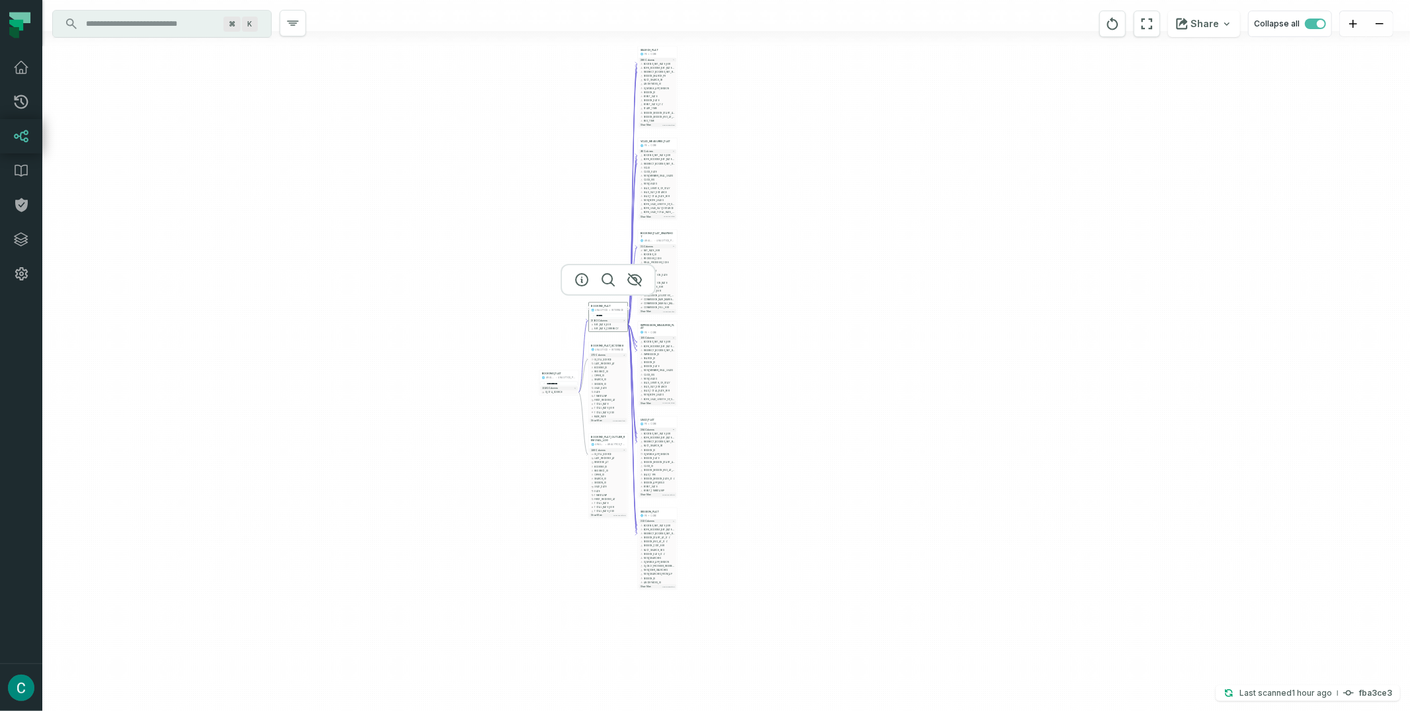
drag, startPoint x: 1082, startPoint y: 386, endPoint x: 824, endPoint y: 189, distance: 324.5
click at [828, 179] on div "+ SEARCH_FLAT FE CORE + 280 columns - BOOKING_NET_RATE_EUR + + BOFH_BOOKING_NET…" at bounding box center [726, 355] width 1368 height 711
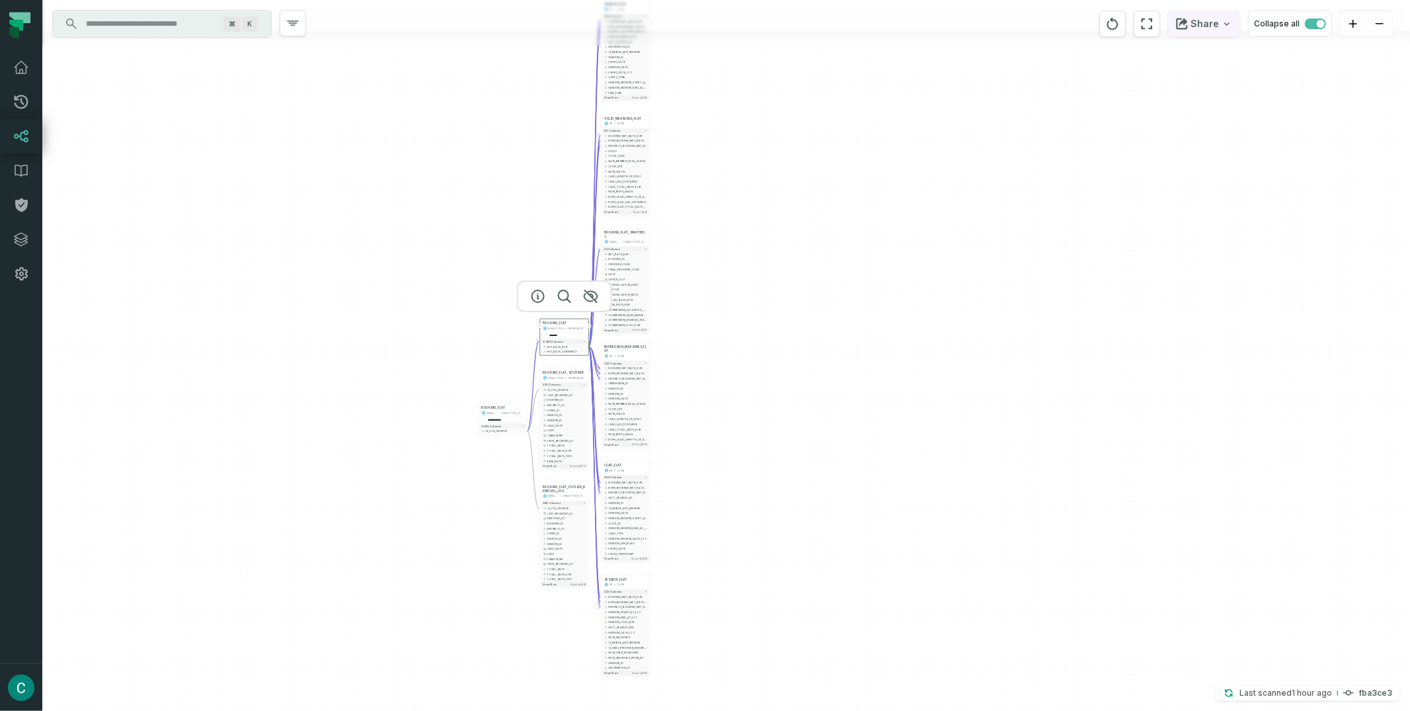
click at [1211, 27] on button "Share" at bounding box center [1204, 24] width 72 height 26
click at [1122, 112] on div "Copy layout link" at bounding box center [1094, 114] width 75 height 12
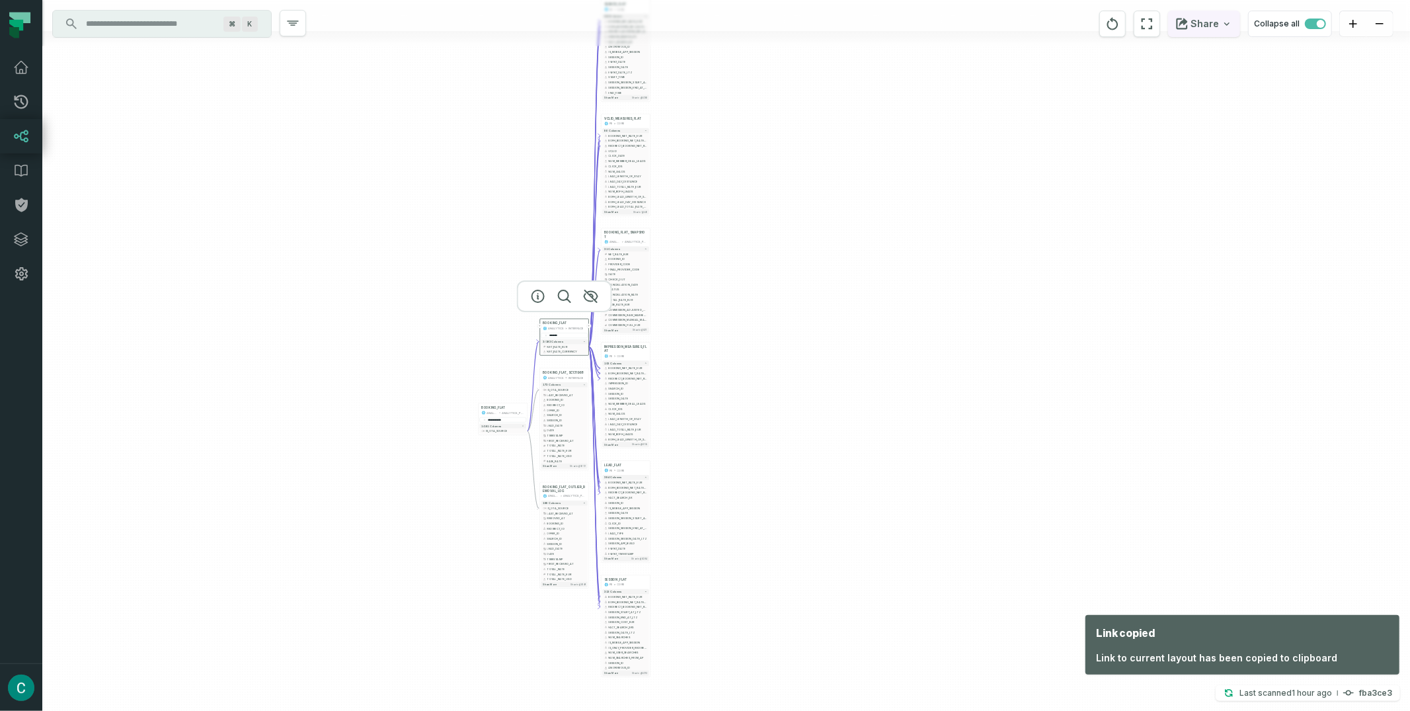
click at [1210, 23] on button "Share" at bounding box center [1204, 24] width 72 height 26
click at [1139, 118] on button "Copy layout link Copy link to current graph" at bounding box center [1136, 123] width 212 height 50
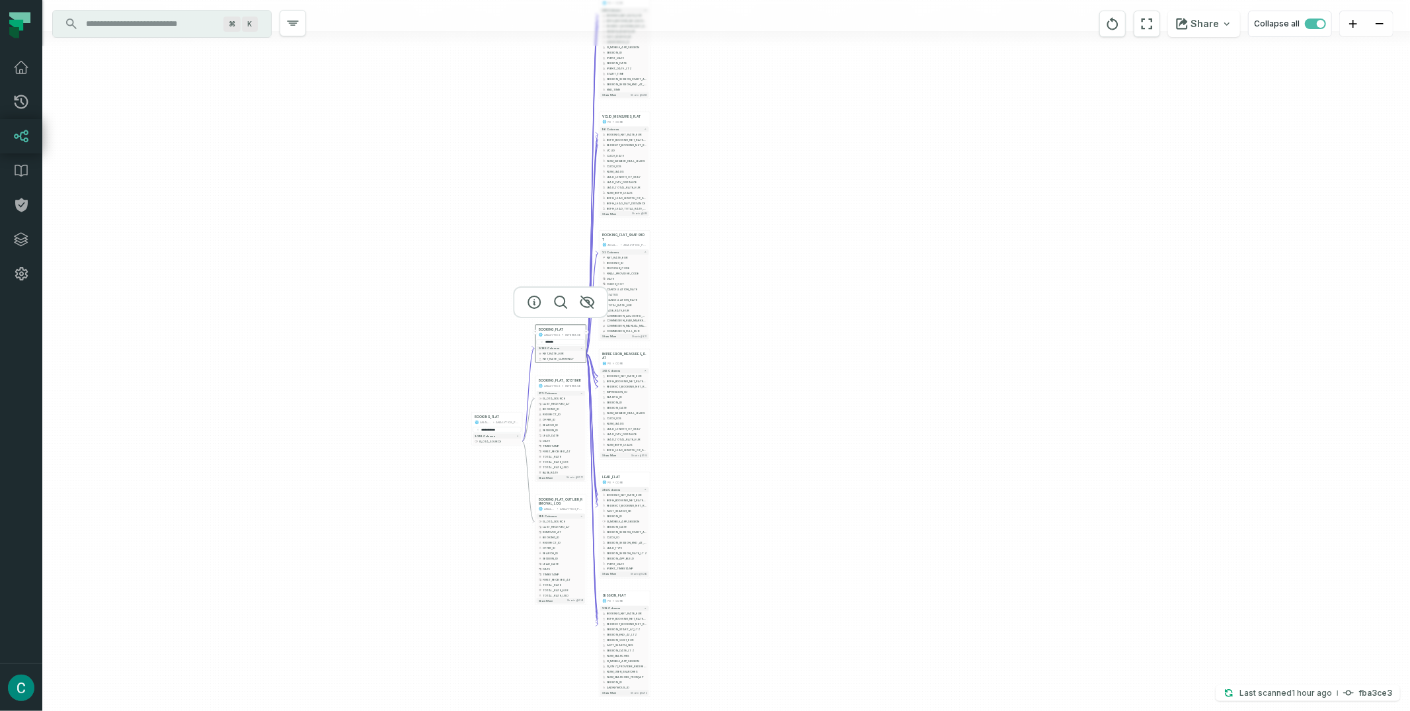
click at [835, 94] on div "+ SEARCH_FLAT FE CORE + 280 columns - BOOKING_NET_RATE_EUR + + BOFH_BOOKING_NET…" at bounding box center [726, 355] width 1368 height 711
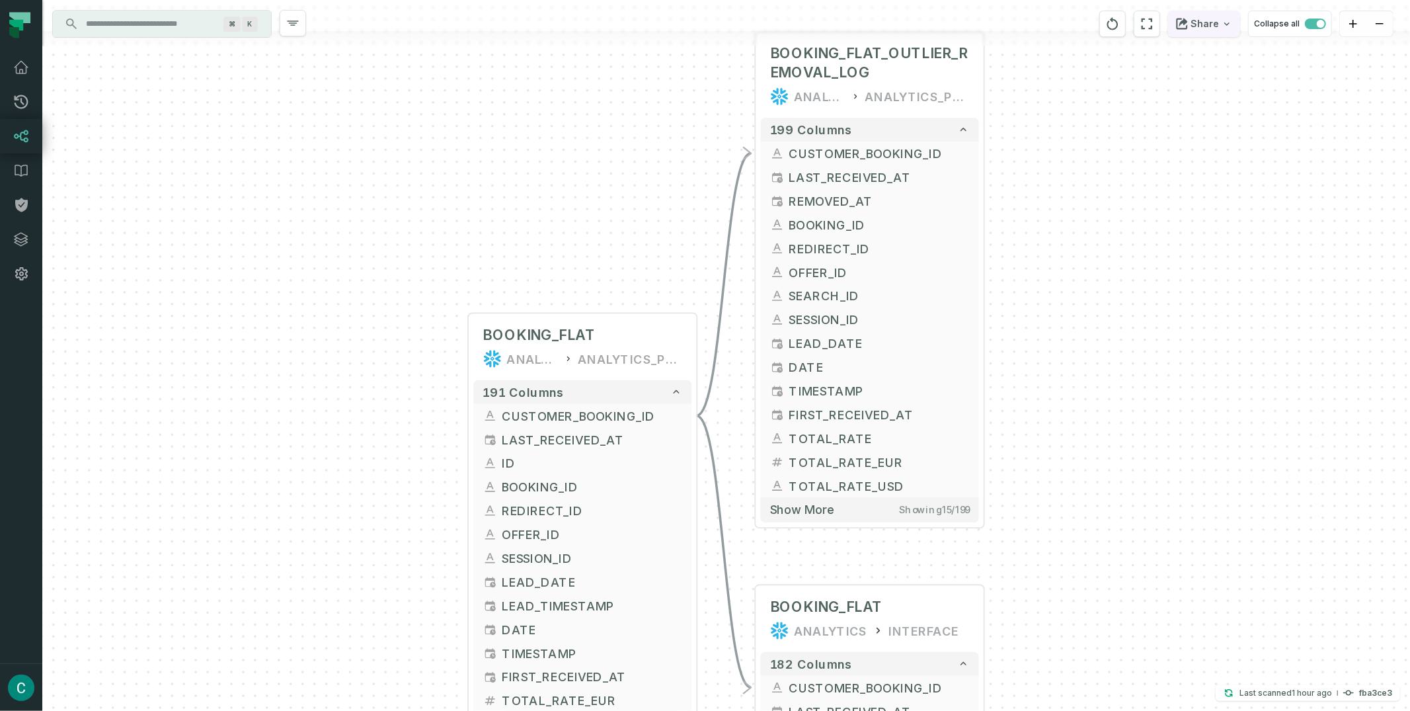
click at [1214, 24] on button "Share" at bounding box center [1204, 24] width 72 height 26
click at [1134, 126] on p "Copy link to current graph" at bounding box center [1101, 132] width 120 height 12
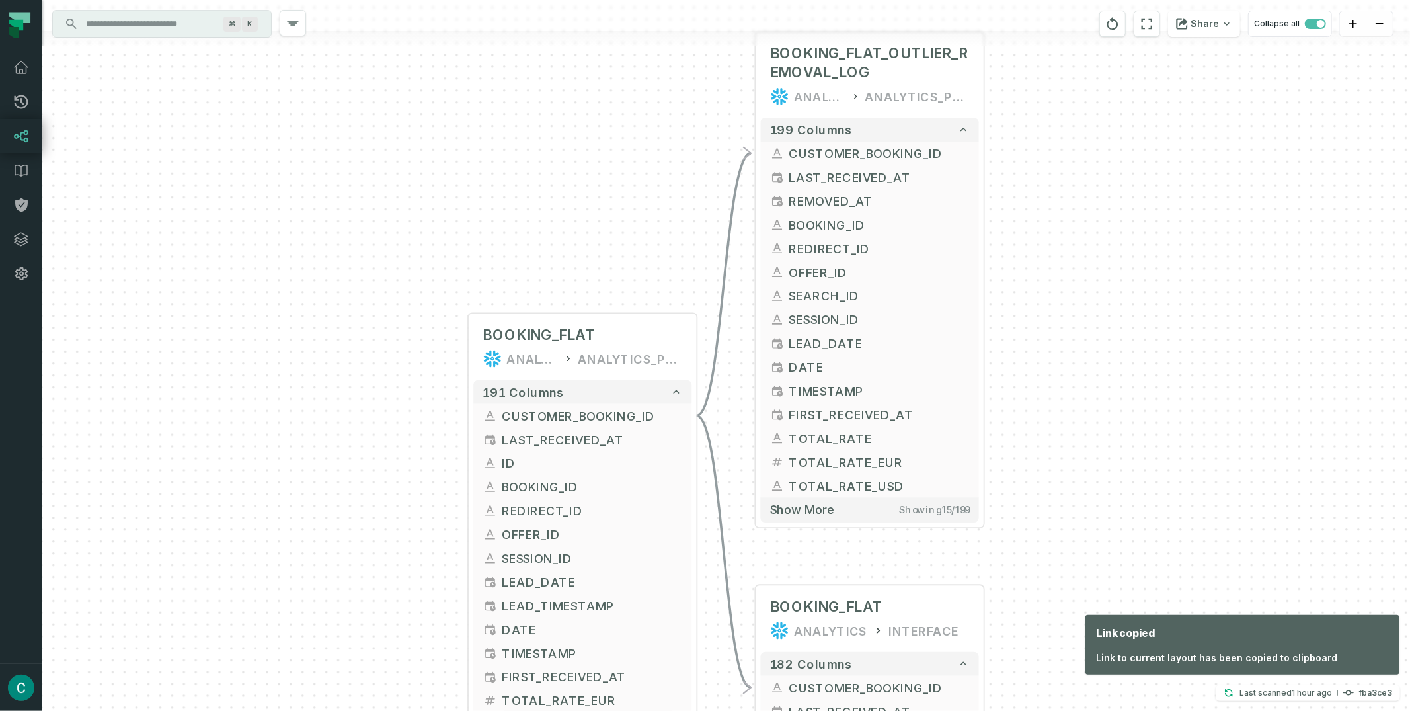
click at [1158, 313] on div "+ BOOKING_FLAT_OUTLIER_REMOVAL_LOG ANALYTICS ANALYTICS_PROD 199 columns - CUSTO…" at bounding box center [726, 355] width 1368 height 711
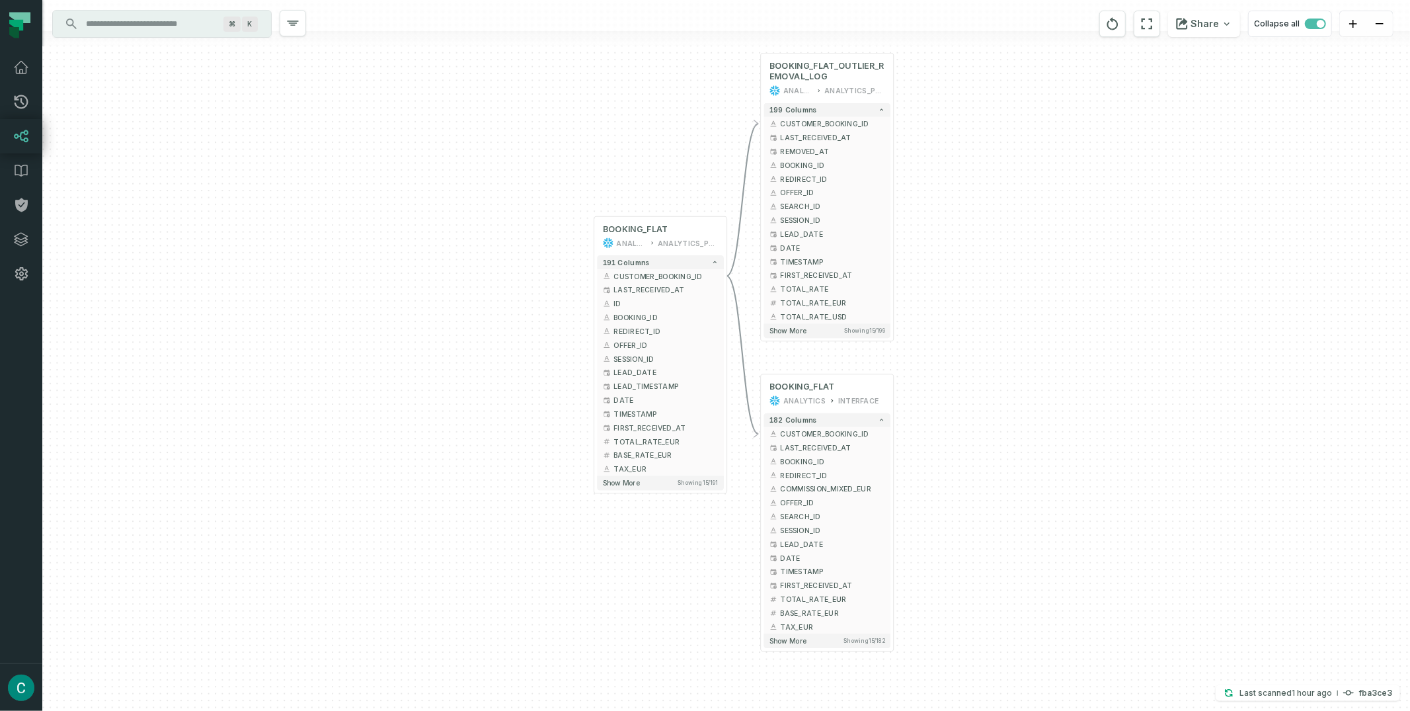
drag, startPoint x: 1161, startPoint y: 263, endPoint x: 1022, endPoint y: 214, distance: 147.2
click at [1022, 214] on div "+ BOOKING_FLAT_OUTLIER_REMOVAL_LOG ANALYTICS ANALYTICS_PROD 199 columns - CUSTO…" at bounding box center [726, 355] width 1368 height 711
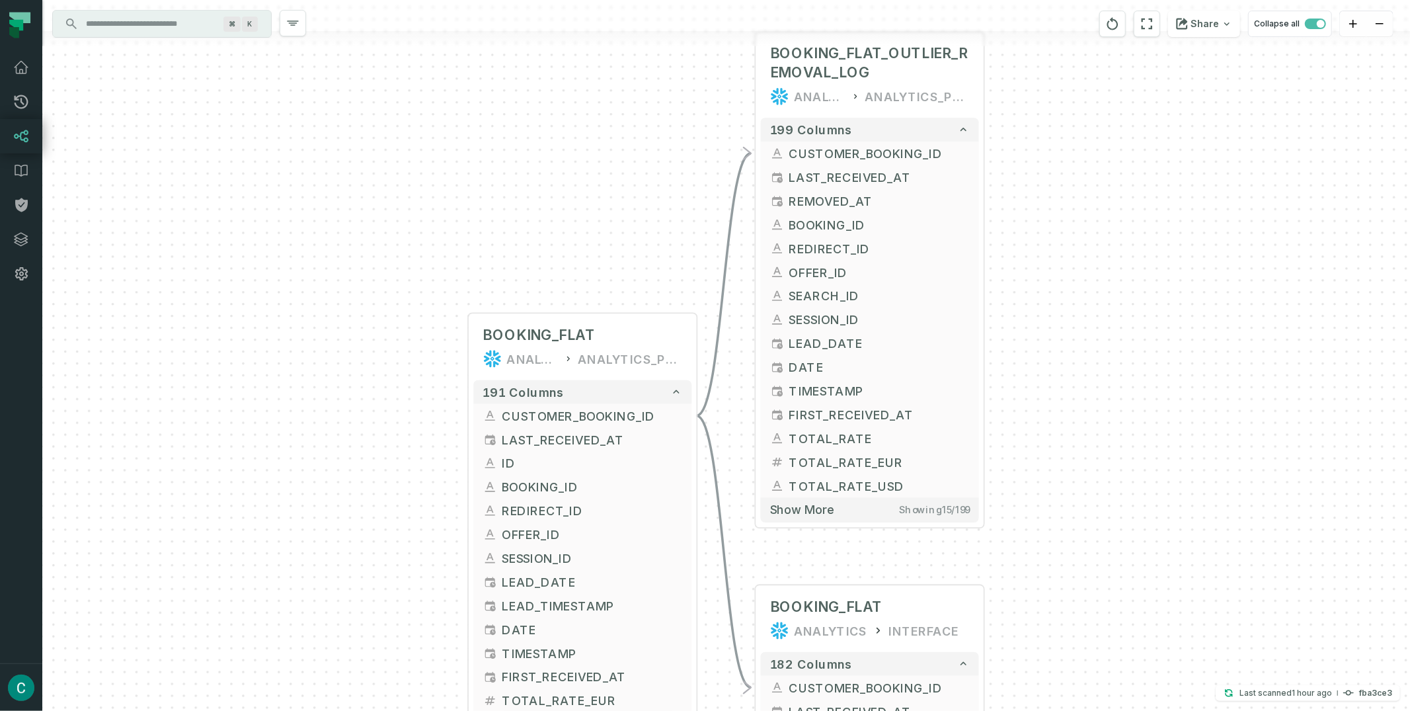
click at [674, 84] on div "+ BOOKING_FLAT_OUTLIER_REMOVAL_LOG ANALYTICS ANALYTICS_PROD 199 columns - CUSTO…" at bounding box center [726, 355] width 1368 height 711
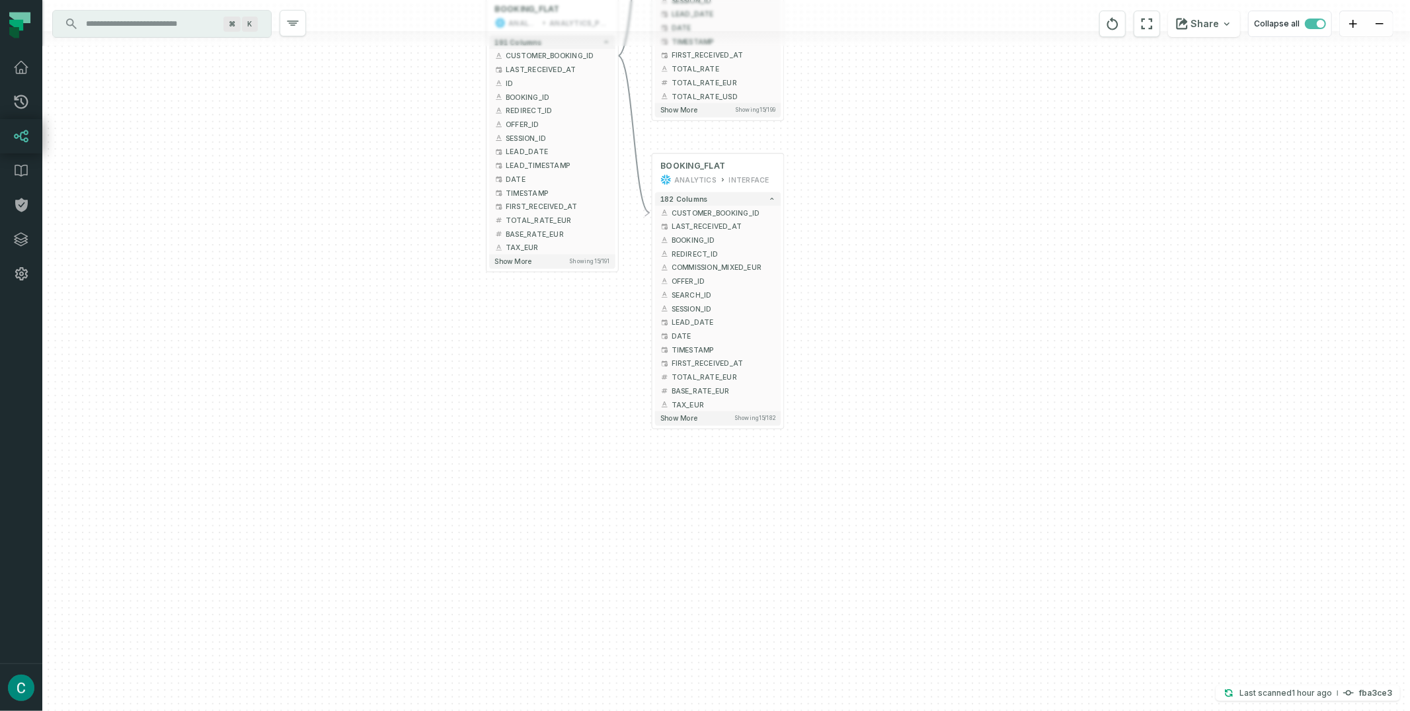
drag, startPoint x: 1016, startPoint y: 408, endPoint x: 714, endPoint y: 0, distance: 507.3
click at [709, 0] on html "Pull Requests Dashboard Lineage Data Catalog Policies Integrations Settings [PE…" at bounding box center [705, 355] width 1410 height 711
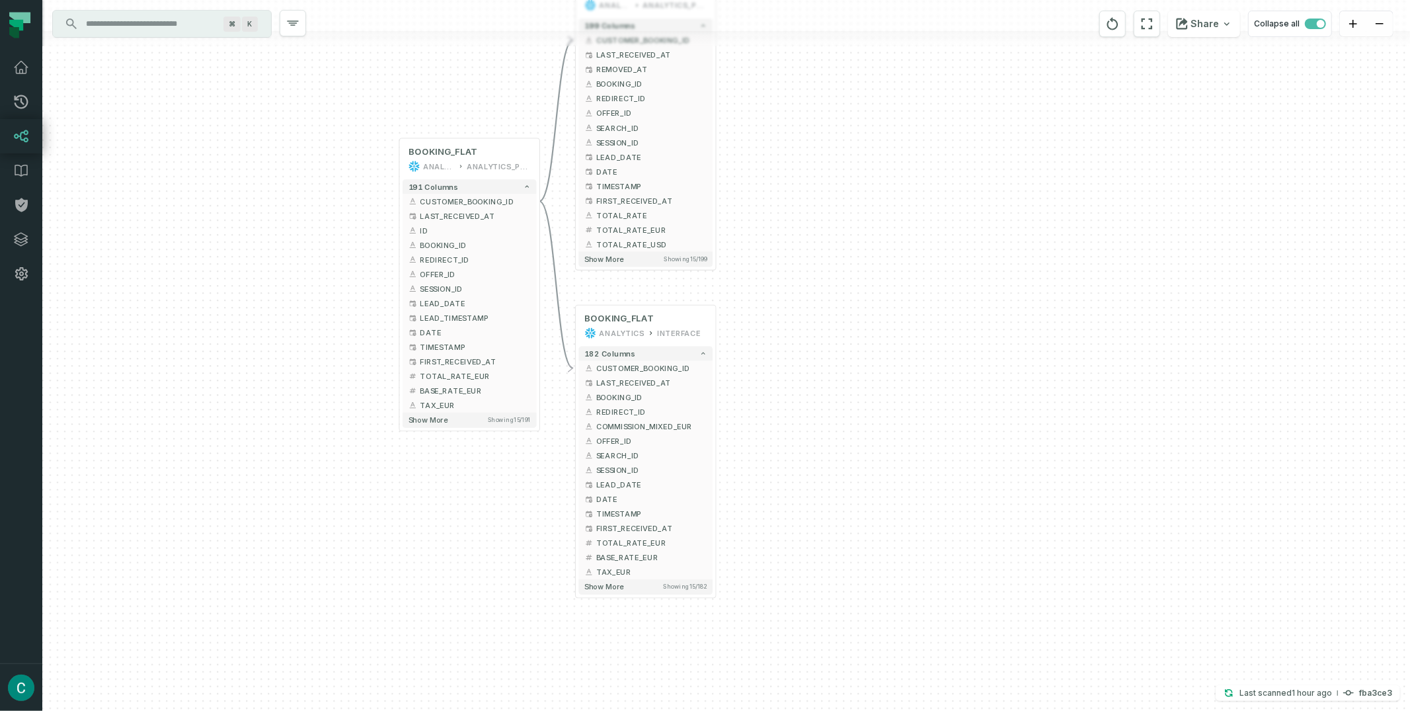
drag, startPoint x: 815, startPoint y: 130, endPoint x: 846, endPoint y: 380, distance: 251.8
click at [846, 380] on div "+ BOOKING_FLAT_OUTLIER_REMOVAL_LOG ANALYTICS ANALYTICS_PROD 199 columns - CUSTO…" at bounding box center [726, 355] width 1368 height 711
click at [645, 284] on icon "button" at bounding box center [646, 283] width 16 height 16
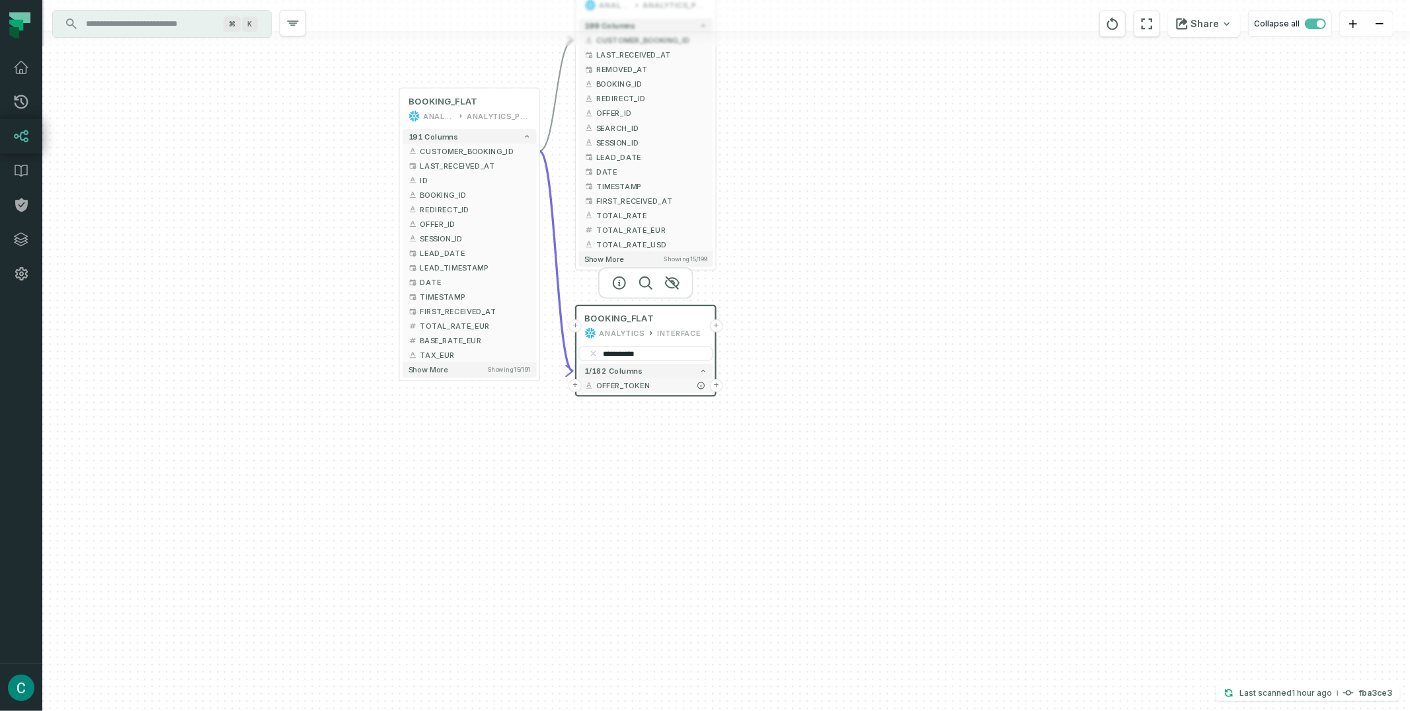
type input "**********"
click at [715, 381] on button "+" at bounding box center [716, 385] width 13 height 13
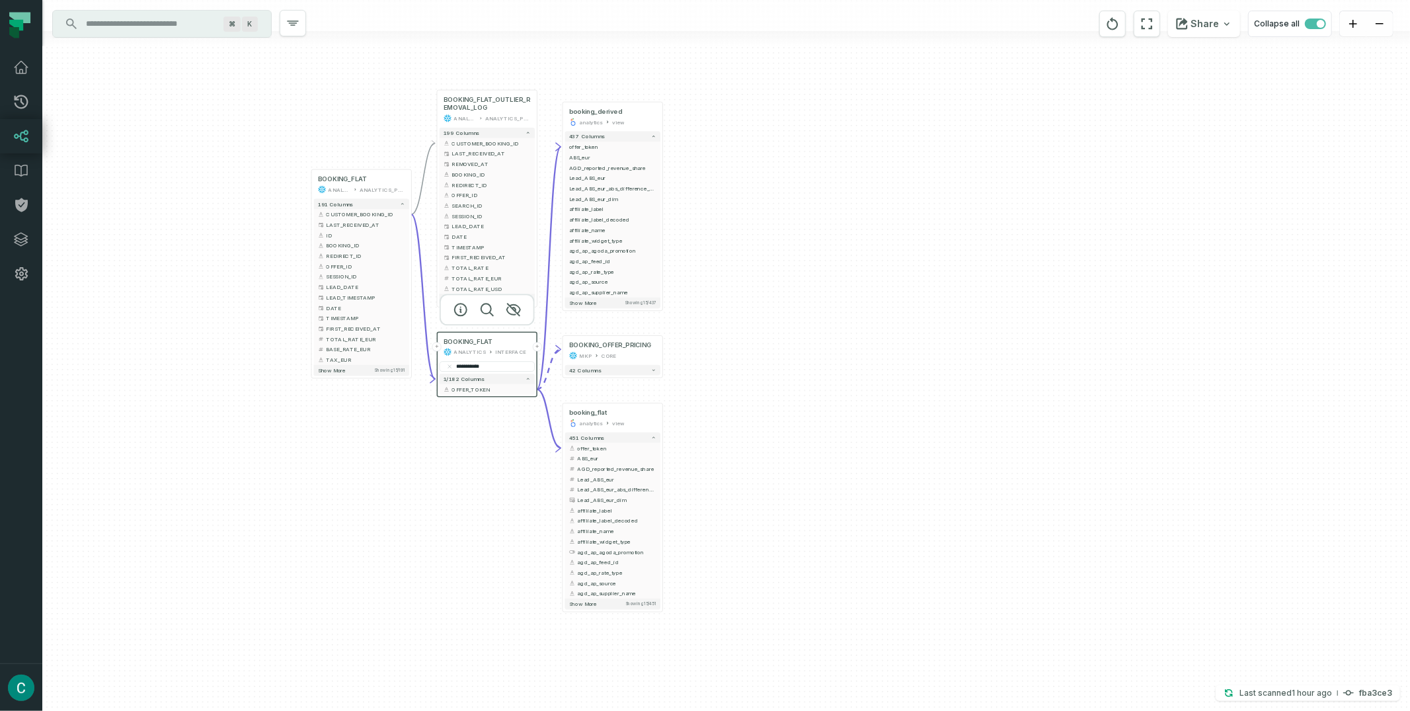
drag, startPoint x: 1075, startPoint y: 378, endPoint x: 805, endPoint y: 211, distance: 317.4
click at [805, 211] on div "+ booking_derived analytics view + 437 columns - offer_token + ABS_eur + AGD_re…" at bounding box center [726, 355] width 1368 height 711
click at [1210, 22] on button "Share" at bounding box center [1204, 24] width 72 height 26
click at [1141, 116] on button "Copy layout link Copy link to current graph" at bounding box center [1136, 123] width 212 height 50
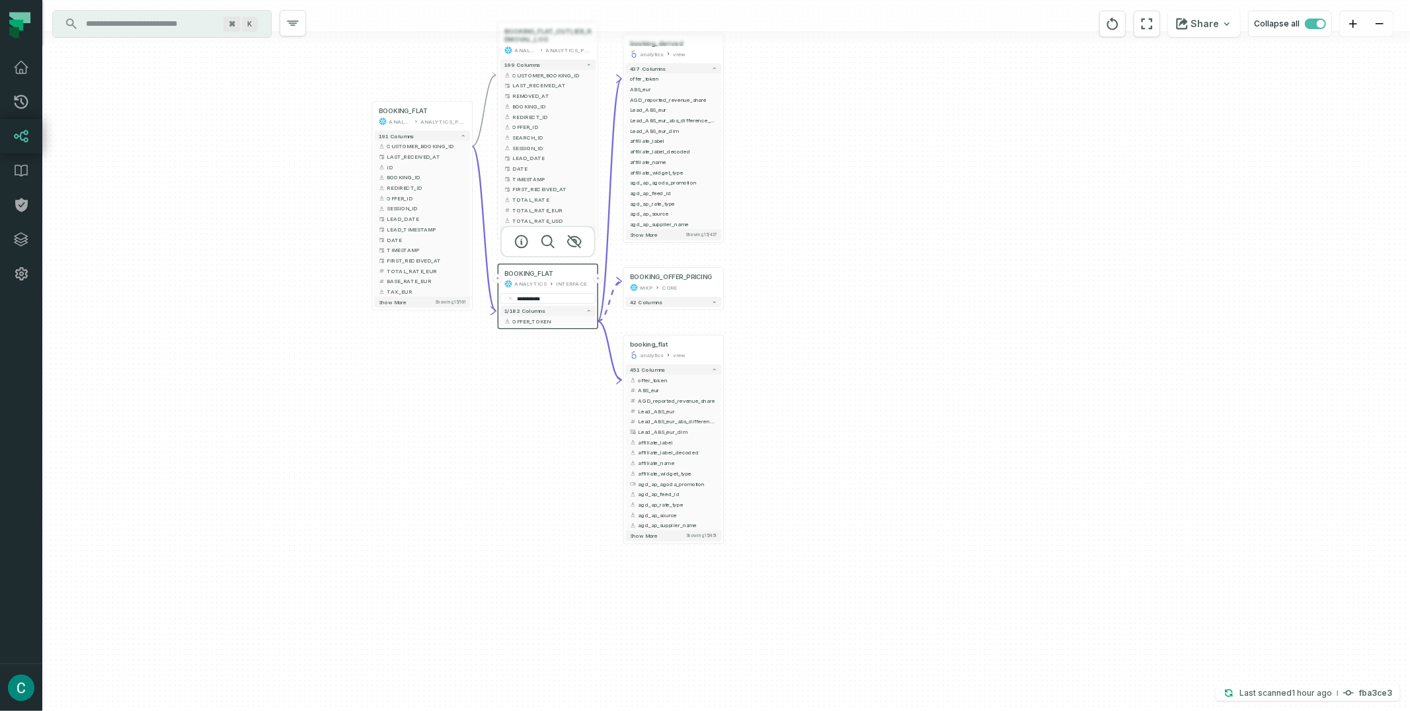
drag, startPoint x: 728, startPoint y: 257, endPoint x: 789, endPoint y: 188, distance: 91.3
click at [789, 188] on div "+ booking_derived analytics view + 437 columns - offer_token + ABS_eur + AGD_re…" at bounding box center [726, 355] width 1368 height 711
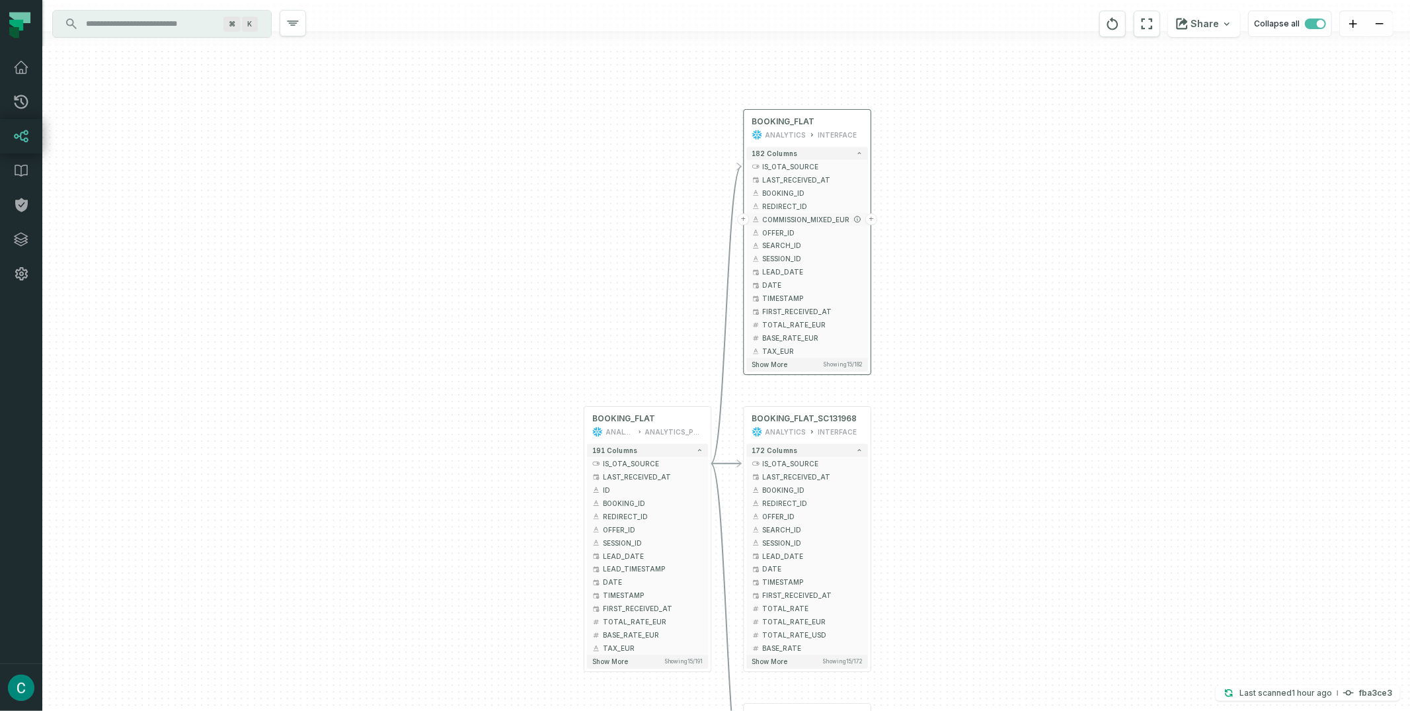
drag, startPoint x: 827, startPoint y: 149, endPoint x: 828, endPoint y: 225, distance: 75.4
click at [828, 225] on button "COMMISSION_MIXED_EUR" at bounding box center [807, 219] width 122 height 13
click at [806, 82] on icon "button" at bounding box center [807, 88] width 12 height 12
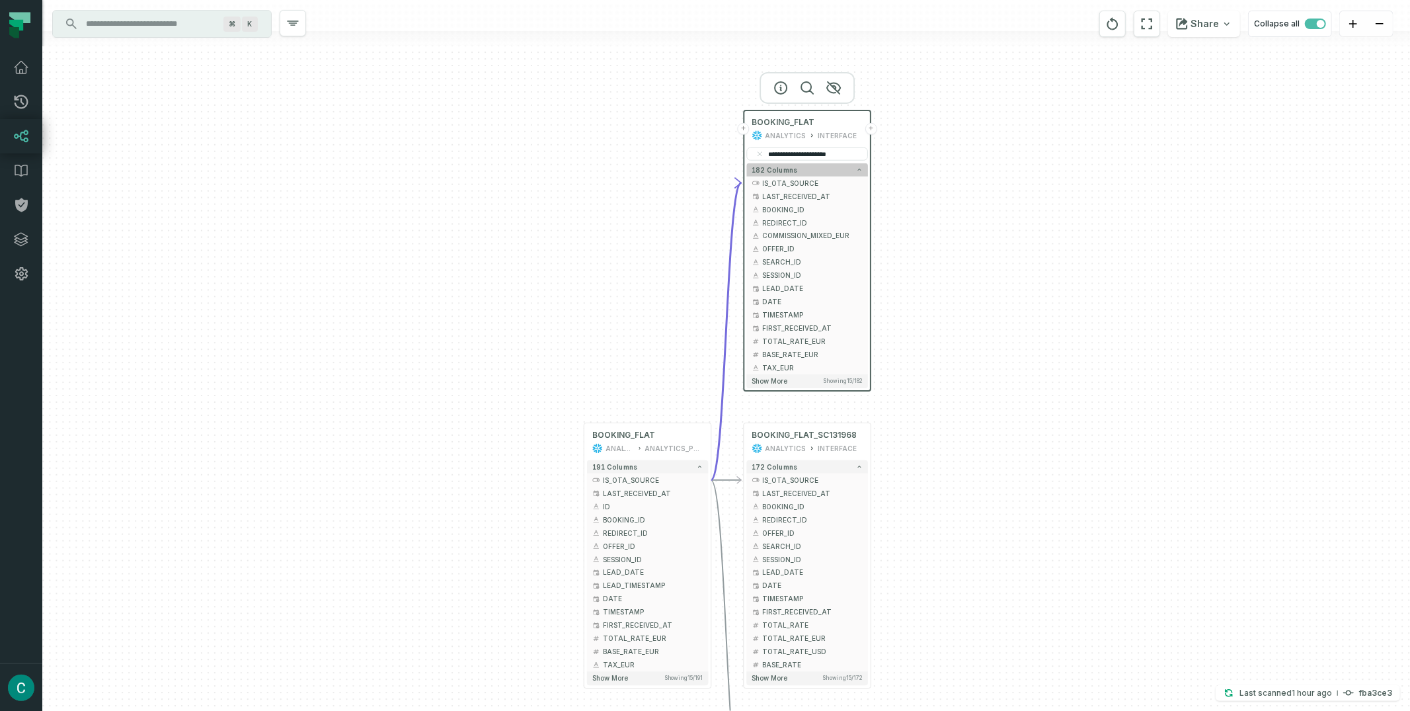
scroll to position [0, 1]
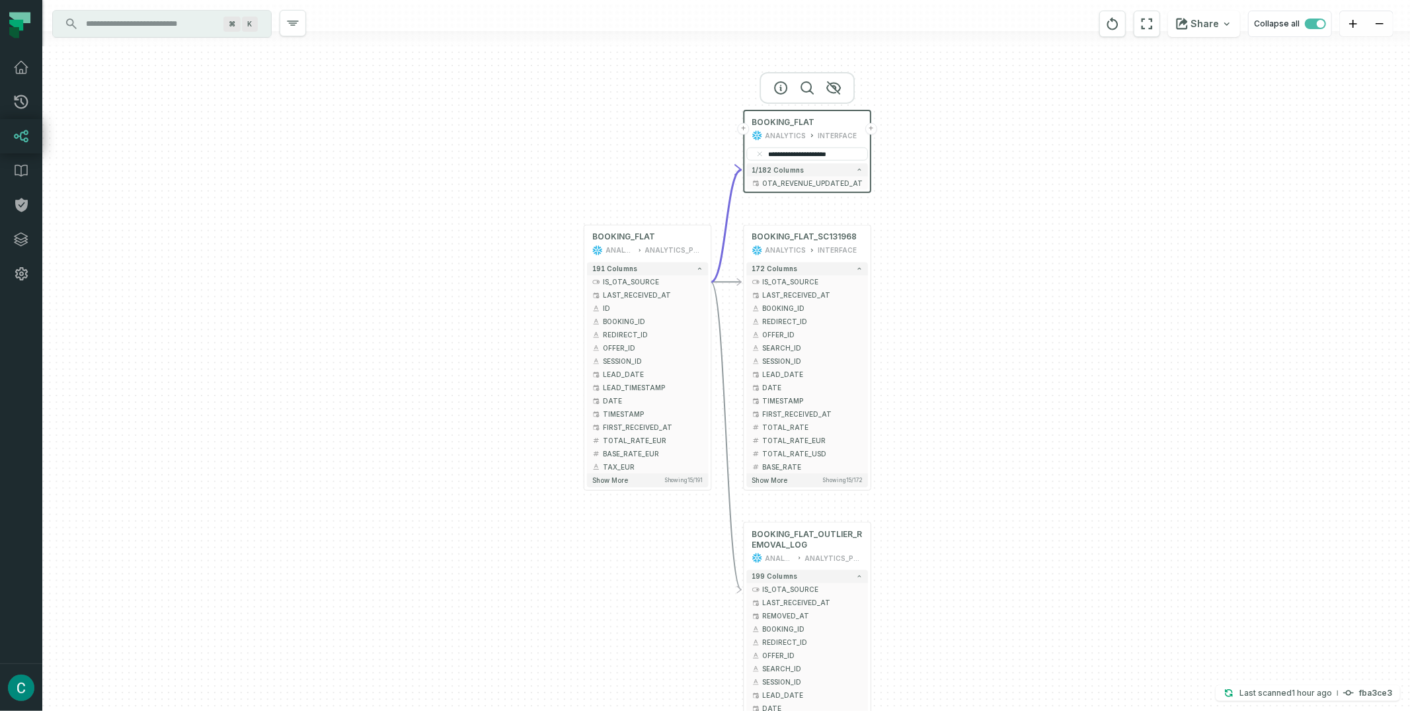
type input "**********"
click at [932, 178] on div "**********" at bounding box center [726, 355] width 1368 height 711
click at [1217, 22] on button "Share" at bounding box center [1204, 24] width 72 height 26
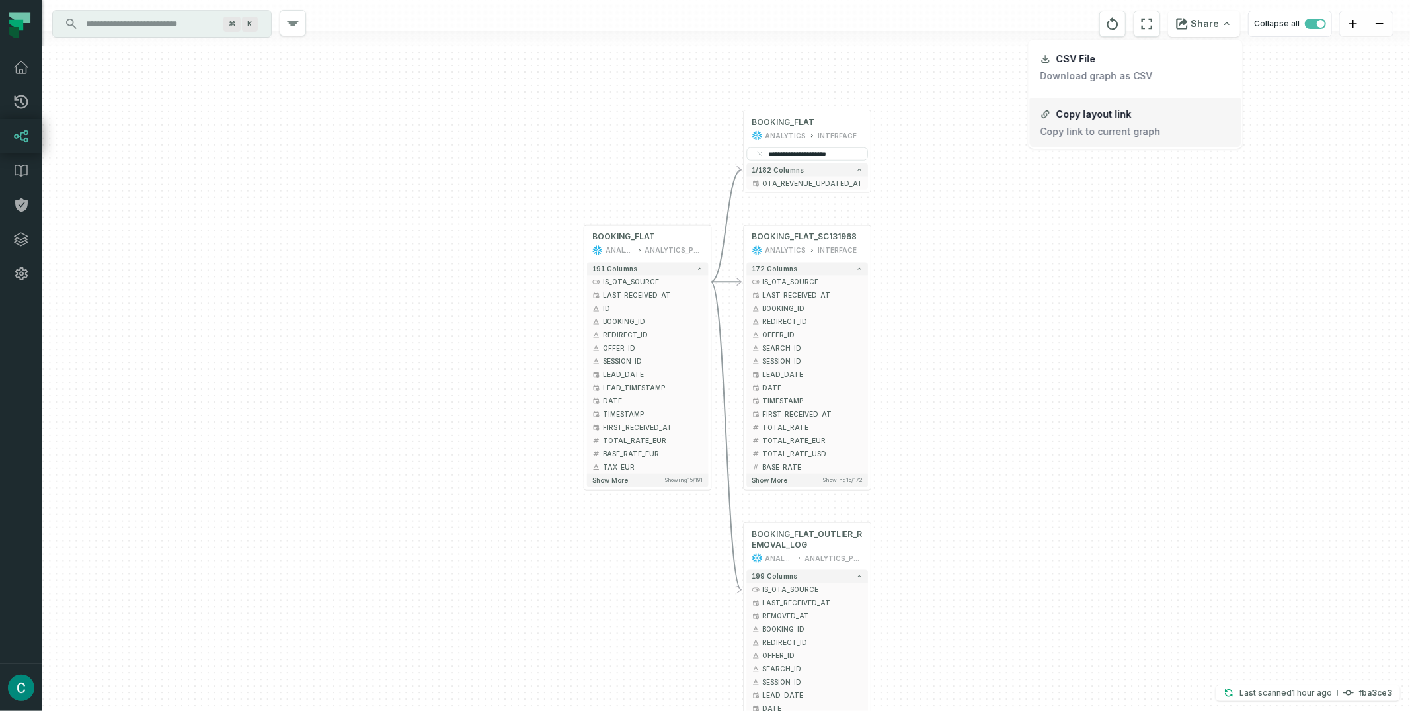
click at [1149, 112] on button "Copy layout link Copy link to current graph" at bounding box center [1136, 123] width 212 height 50
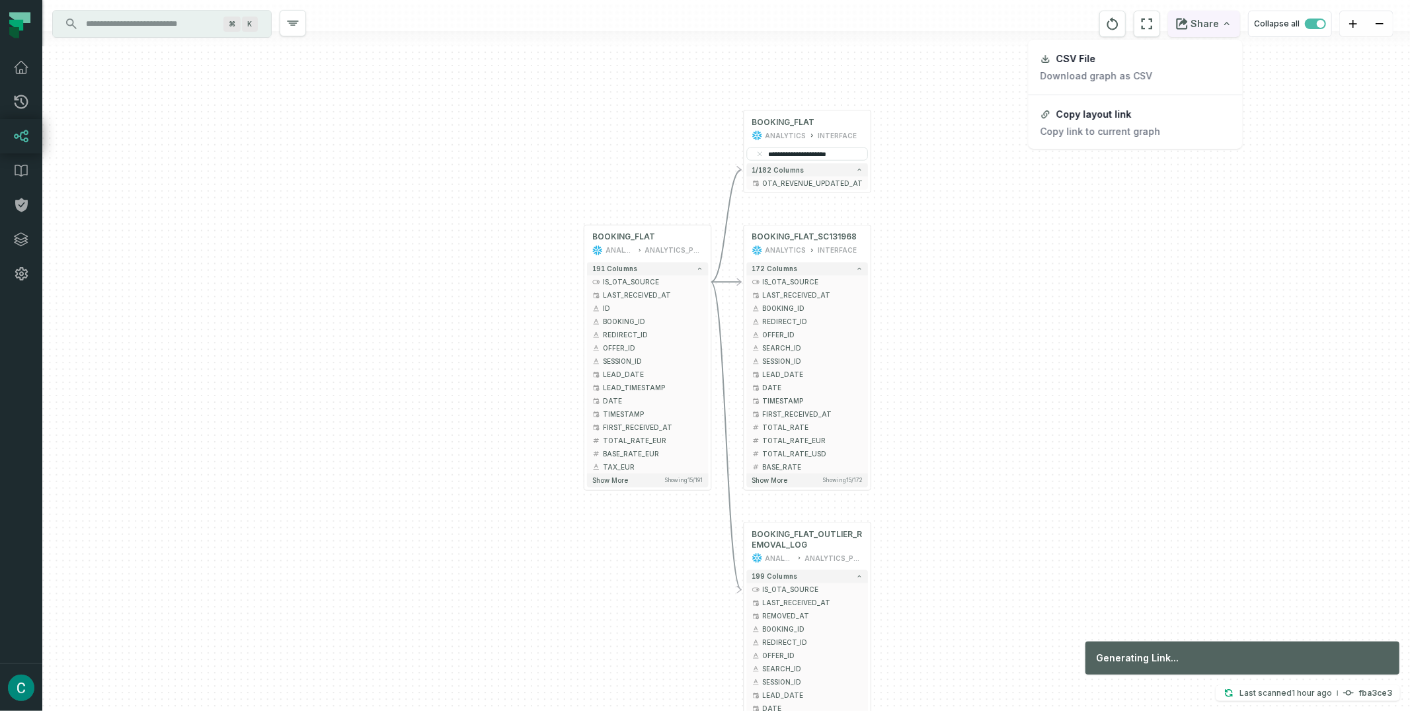
click at [1220, 28] on button "Share" at bounding box center [1204, 24] width 72 height 26
click at [1151, 113] on button "Copy layout link Copy link to current graph" at bounding box center [1136, 123] width 212 height 50
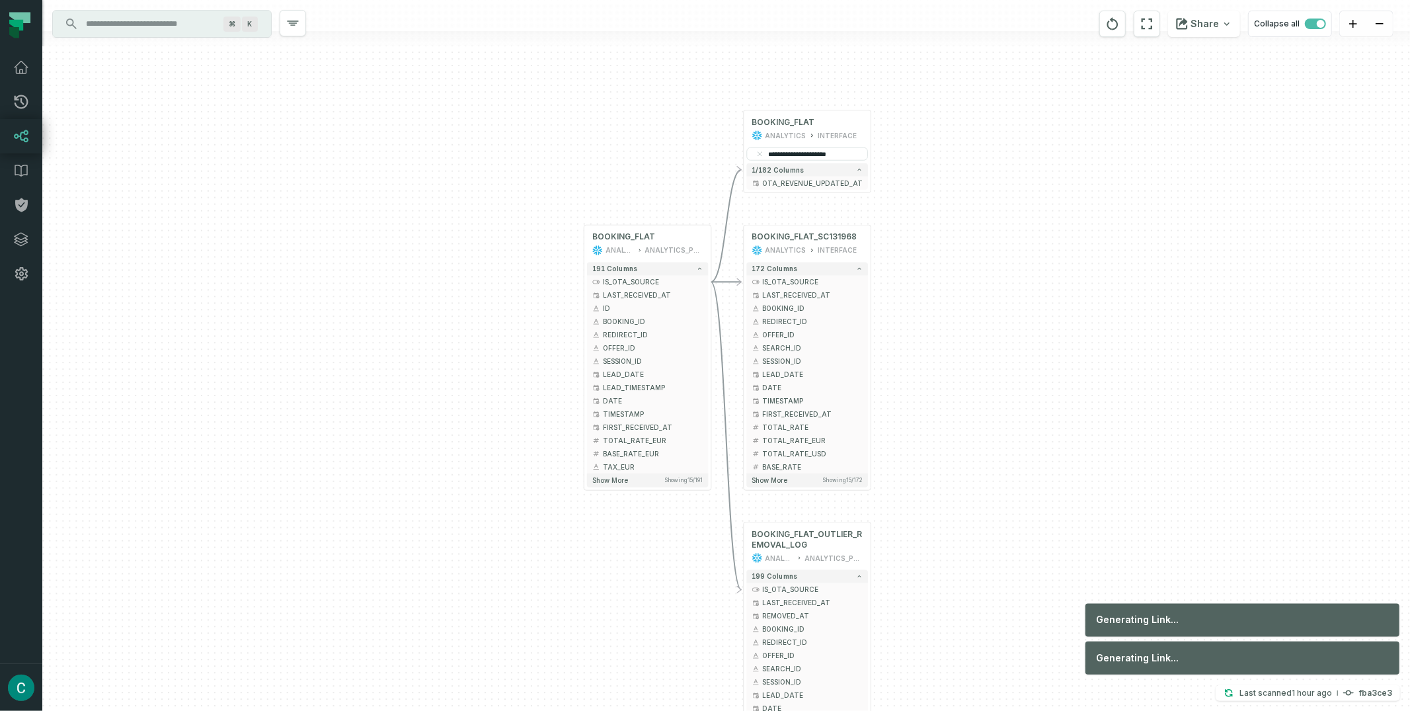
drag, startPoint x: 912, startPoint y: 80, endPoint x: 835, endPoint y: 94, distance: 77.9
click at [912, 81] on div "**********" at bounding box center [726, 355] width 1368 height 711
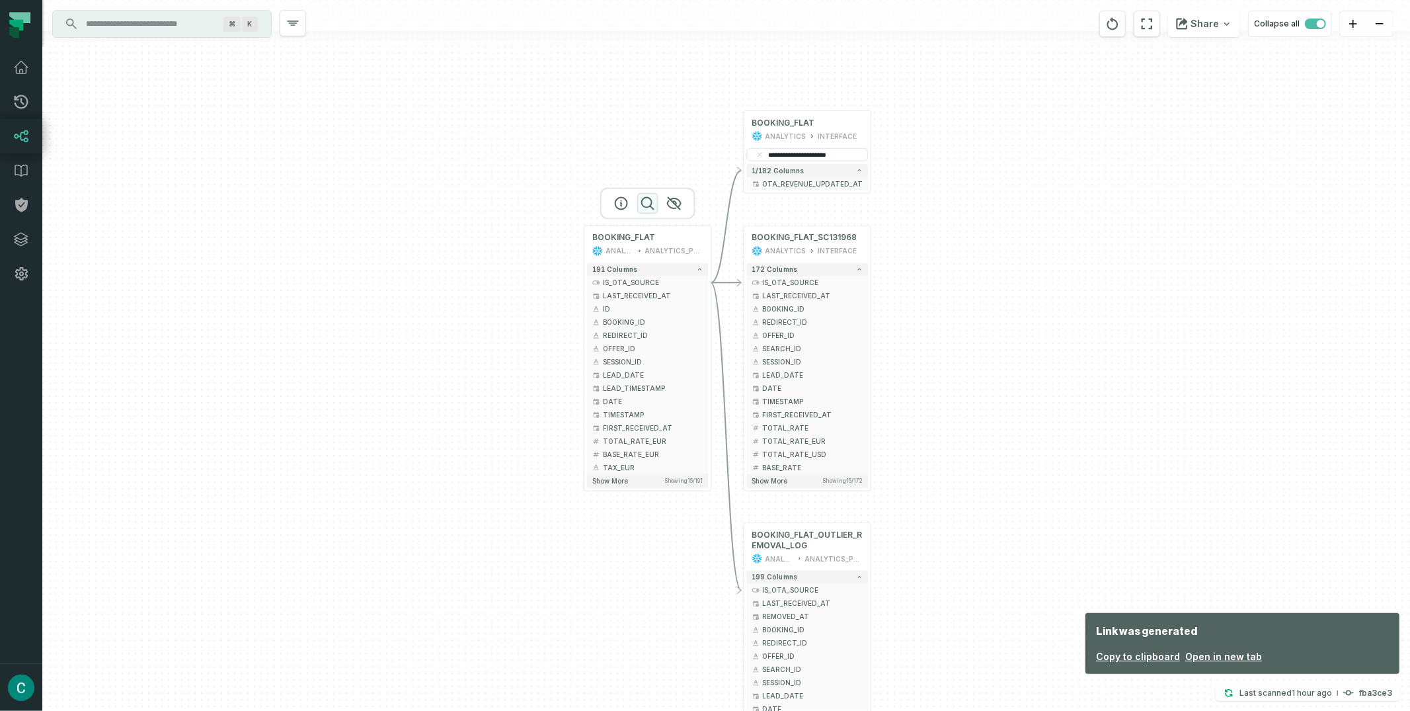
click at [650, 206] on icon "button" at bounding box center [648, 204] width 12 height 12
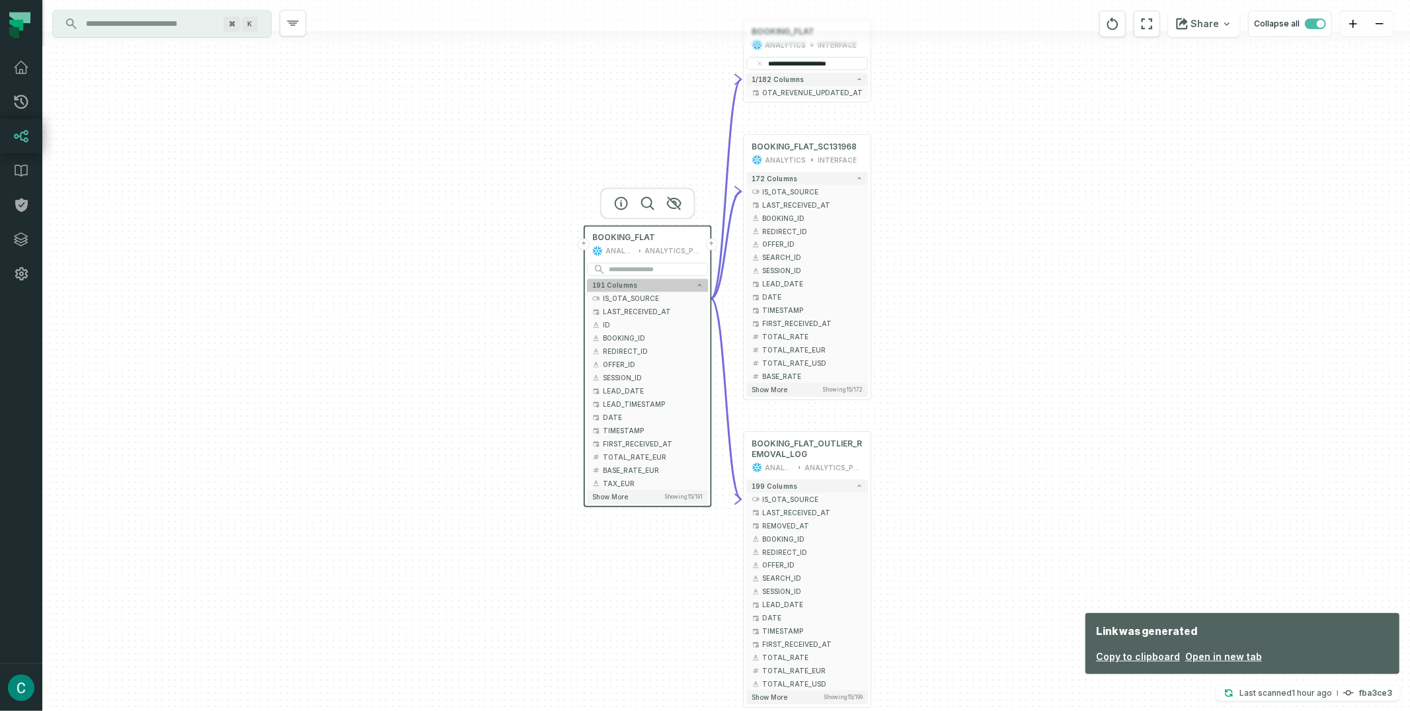
type input "**********"
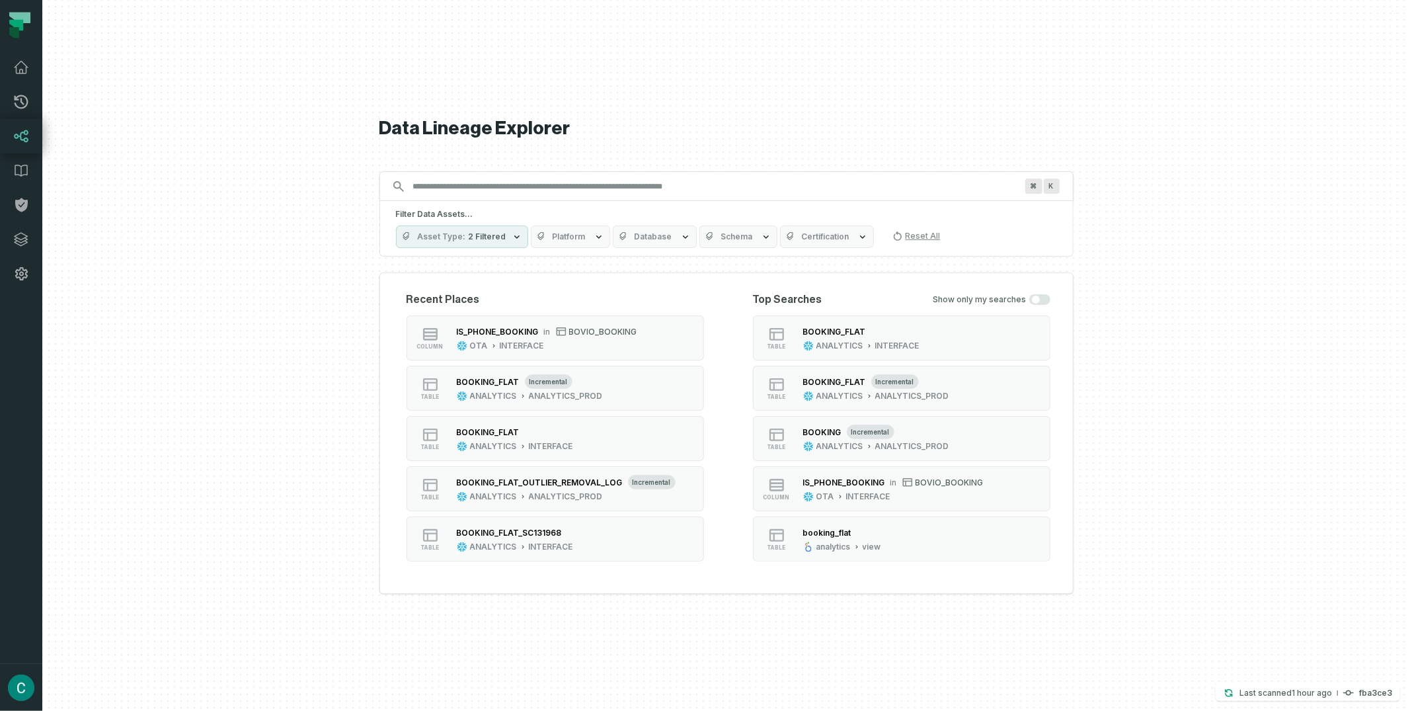
click at [458, 200] on div "⌘ K" at bounding box center [727, 186] width 694 height 30
click at [454, 188] on input "Discovery Provider cmdk menu" at bounding box center [714, 186] width 619 height 21
paste input "**********"
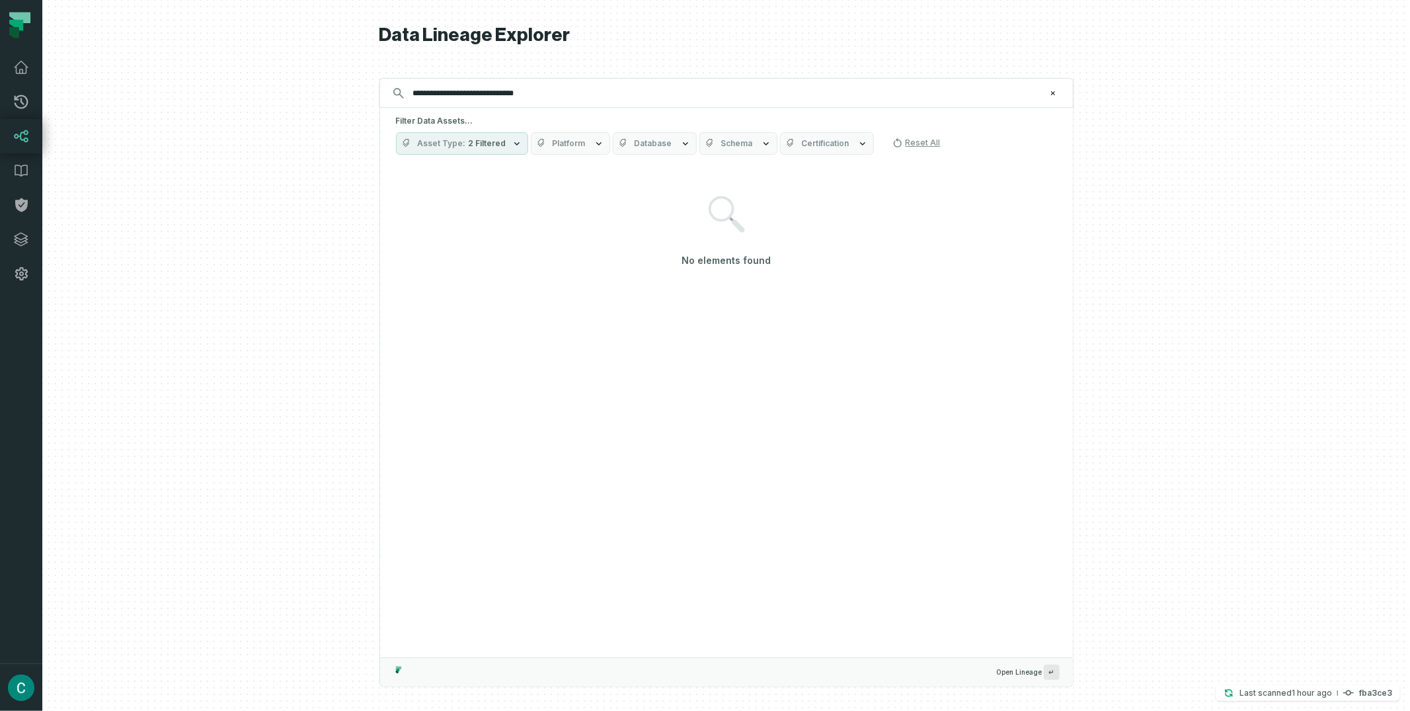
click at [502, 140] on button "Asset Type 2 Filtered" at bounding box center [462, 143] width 132 height 22
click at [428, 276] on icon at bounding box center [426, 276] width 11 height 11
click at [415, 276] on button "Column (236,005)" at bounding box center [410, 276] width 11 height 11
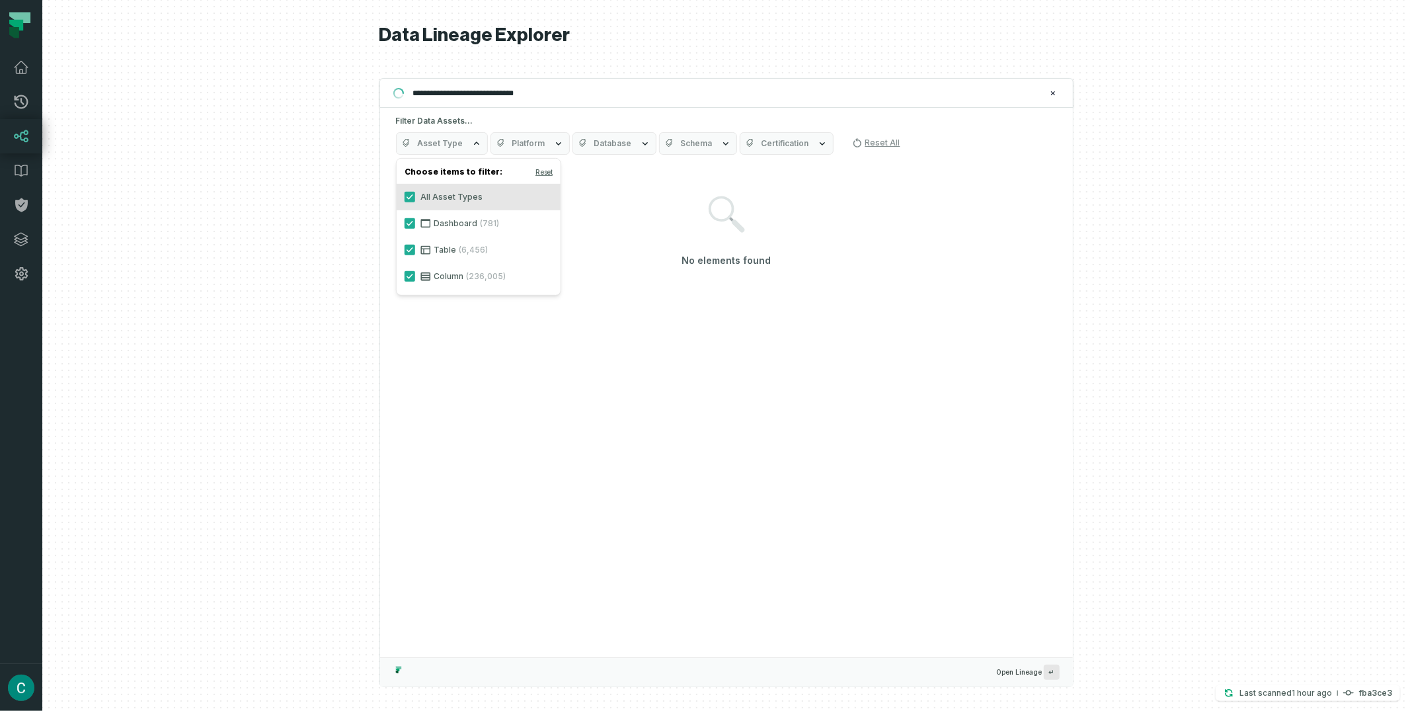
click at [630, 134] on button "Database" at bounding box center [615, 143] width 84 height 22
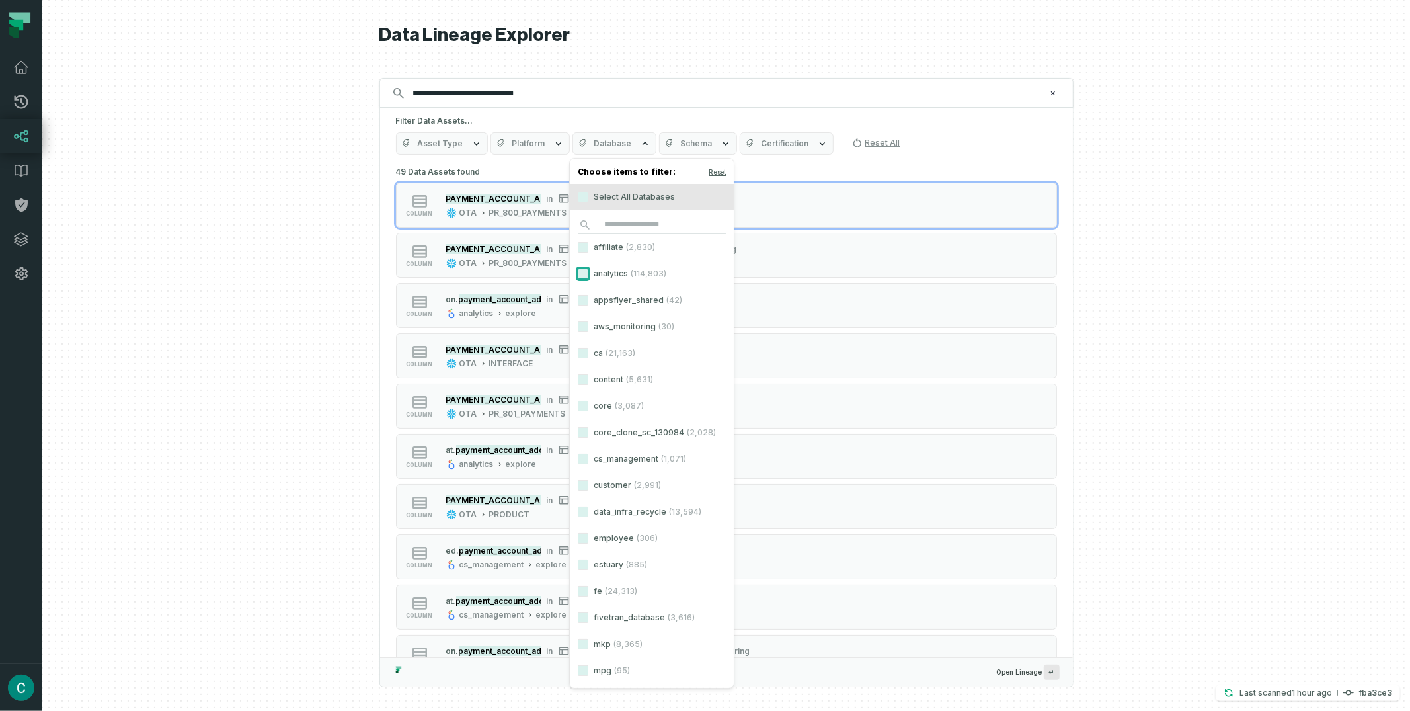
click at [579, 275] on button "analytics (114,803)" at bounding box center [583, 273] width 11 height 11
click at [731, 116] on h5 "Filter Data Assets..." at bounding box center [726, 121] width 661 height 11
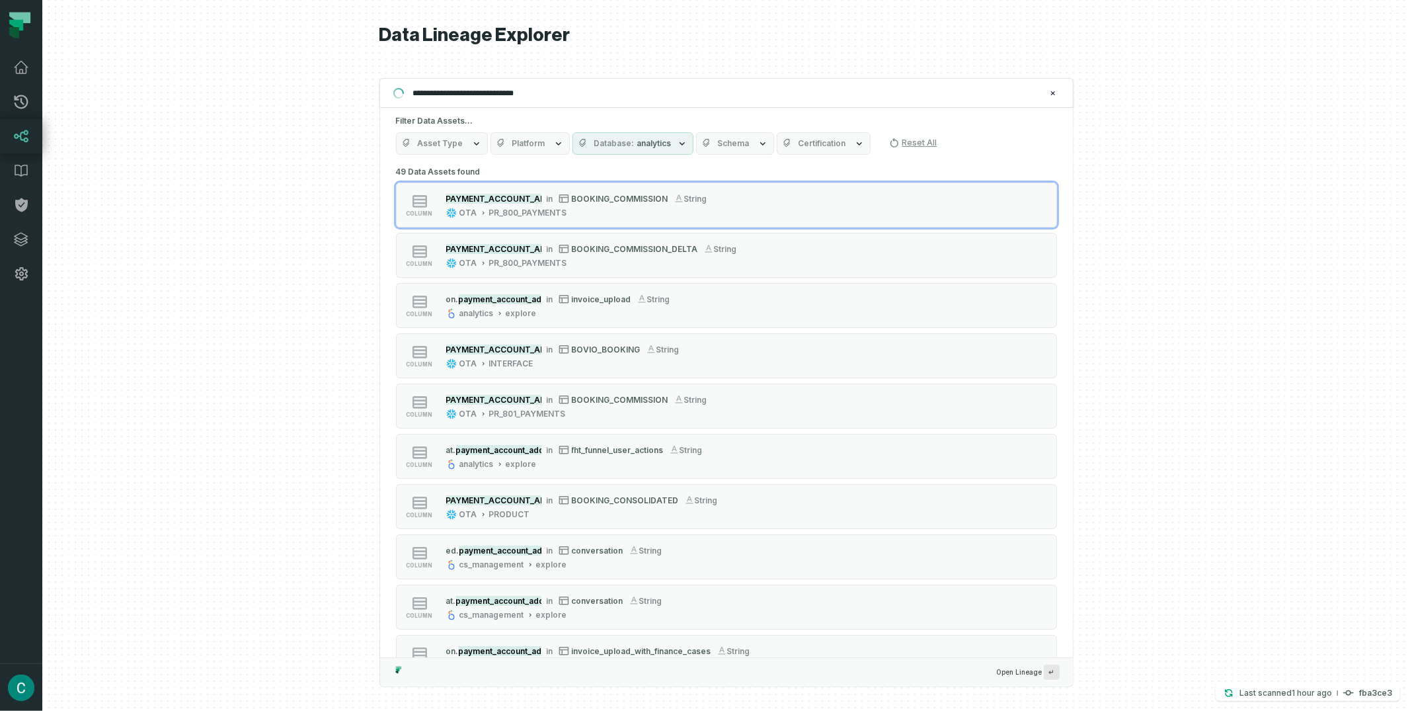
click at [737, 139] on button "Schema" at bounding box center [735, 143] width 78 height 22
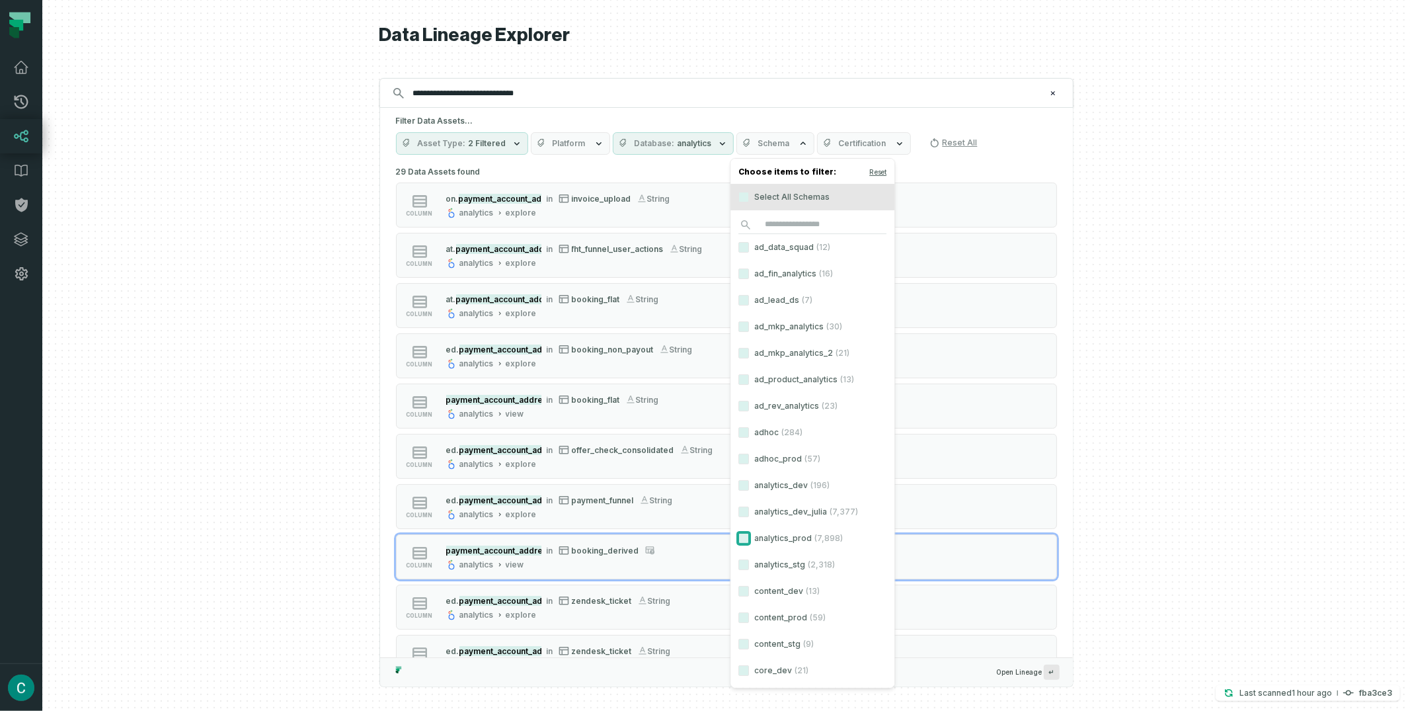
click at [744, 537] on button "analytics_prod (7,898)" at bounding box center [744, 538] width 11 height 11
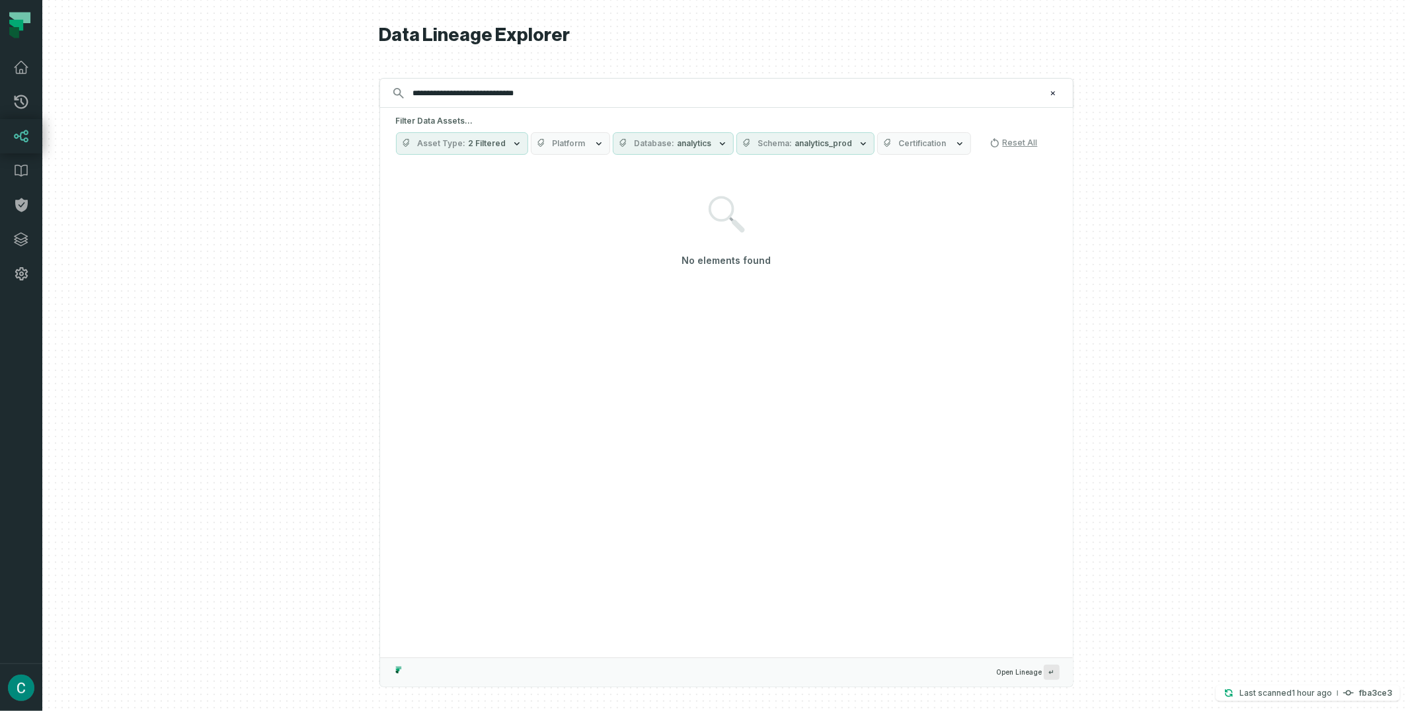
click at [1166, 216] on div at bounding box center [726, 355] width 1368 height 711
click at [483, 145] on span "2 Filtered" at bounding box center [488, 143] width 38 height 11
click at [1207, 210] on div at bounding box center [726, 355] width 1368 height 711
click at [551, 90] on input "**********" at bounding box center [725, 93] width 640 height 21
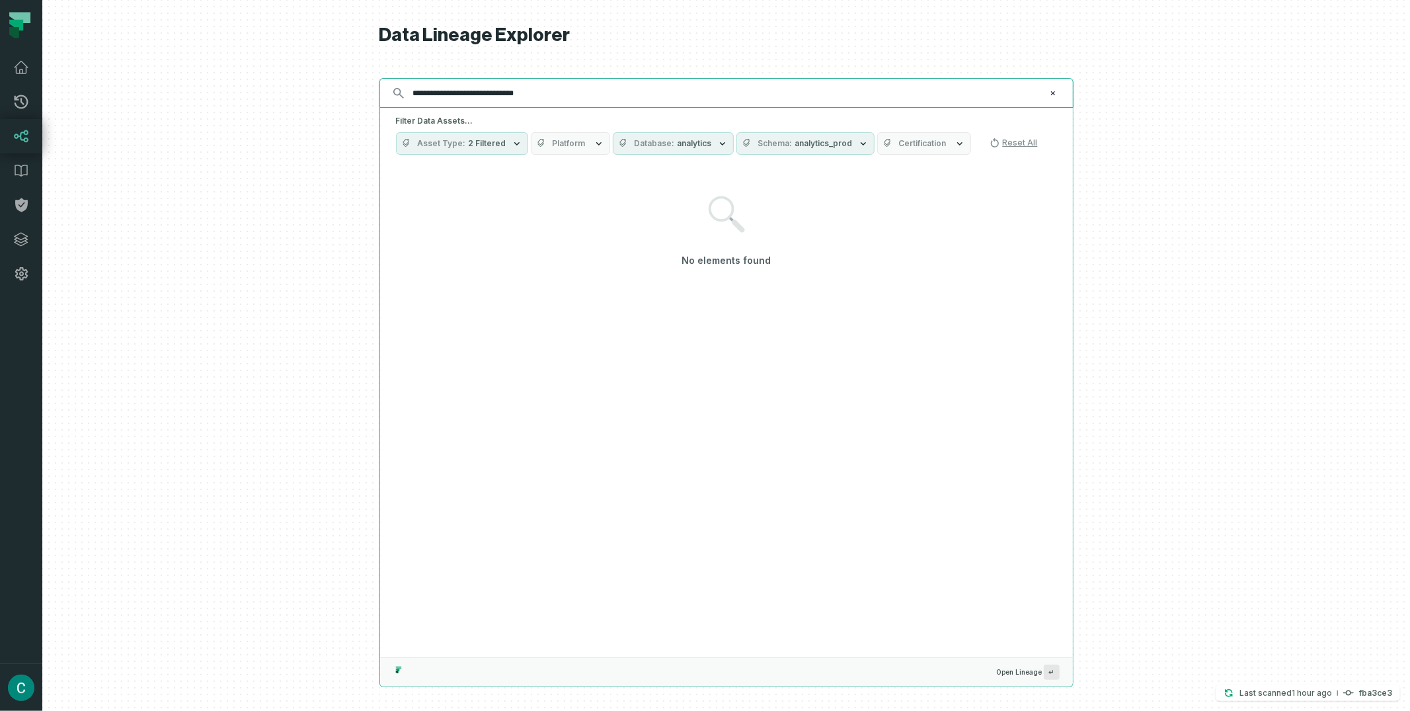
paste input "text"
click at [495, 87] on input "**********" at bounding box center [725, 93] width 640 height 21
paste input "text"
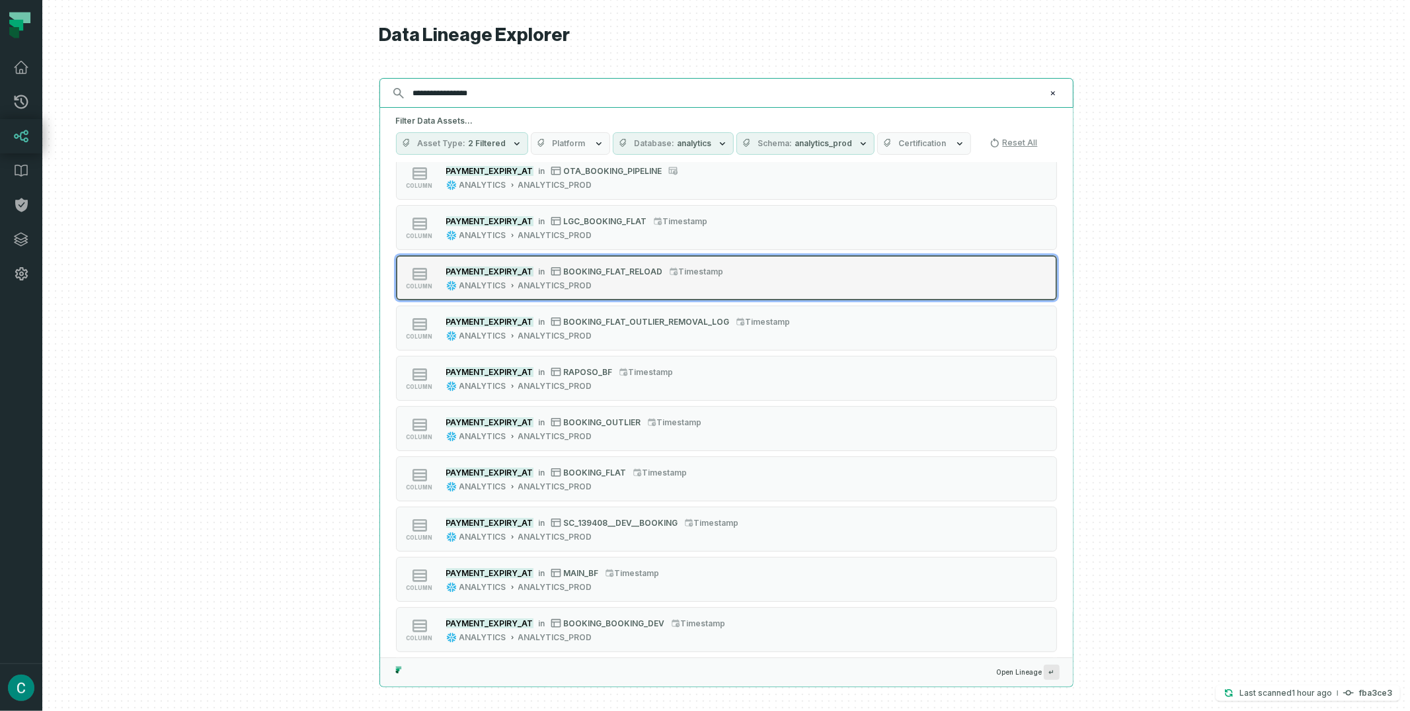
scroll to position [97, 0]
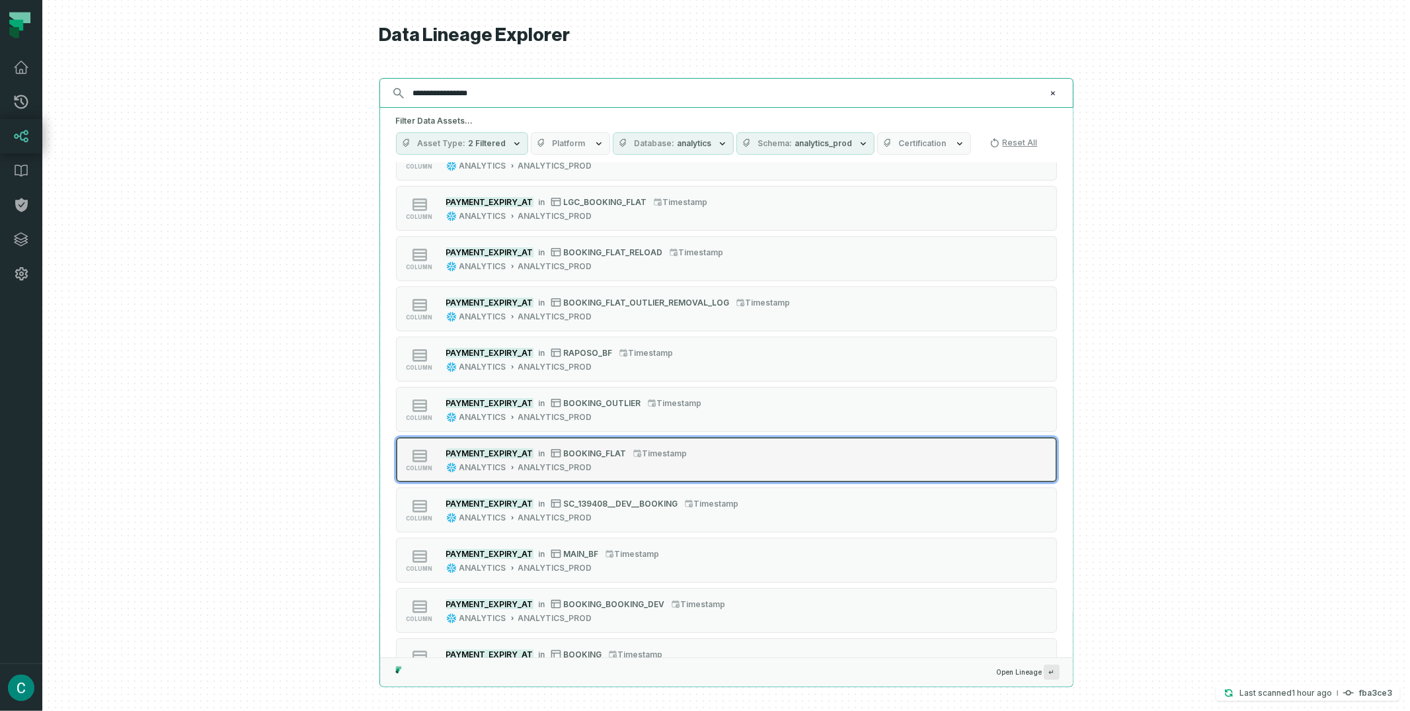
type input "**********"
click at [596, 450] on span "BOOKING_FLAT" at bounding box center [595, 453] width 63 height 10
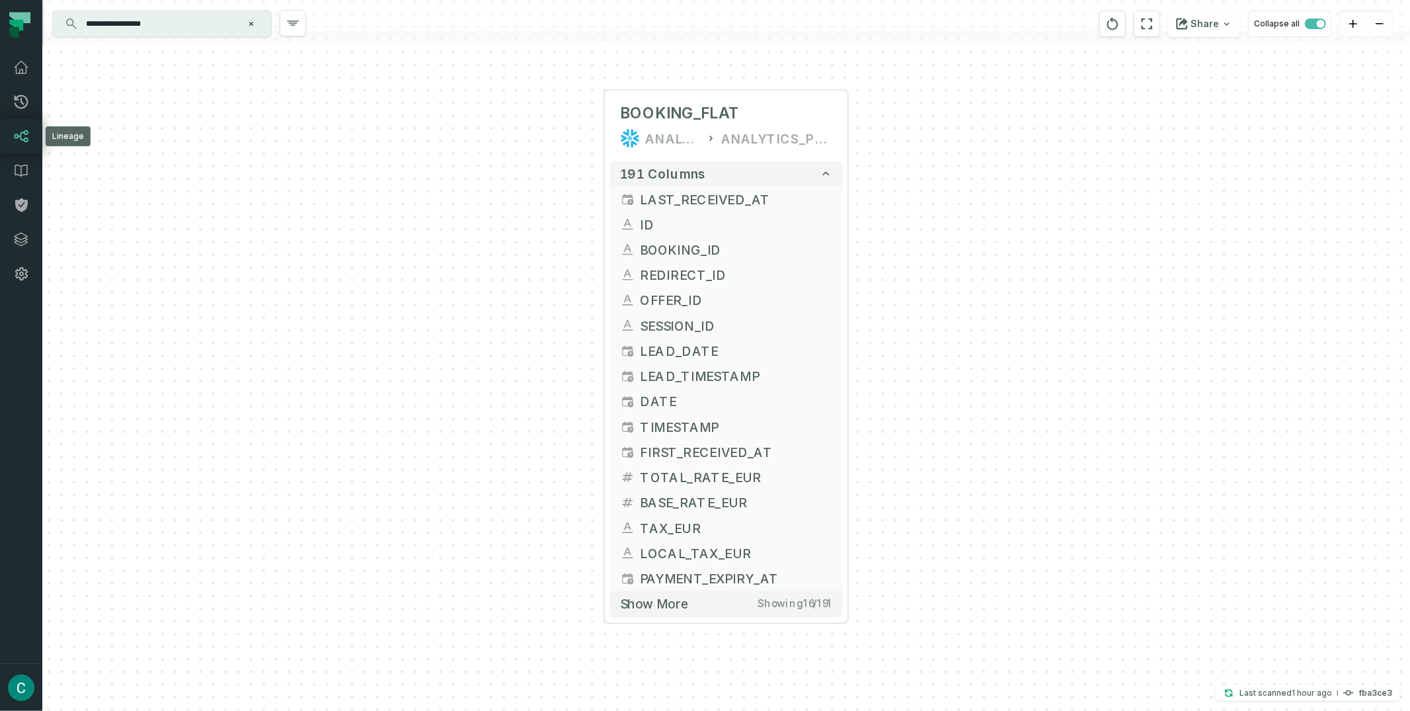
click at [341, 136] on div "+ BOOKING_FLAT ANALYTICS ANALYTICS_PROD + 191 columns + LAST_RECEIVED_AT + + ID…" at bounding box center [726, 355] width 1368 height 711
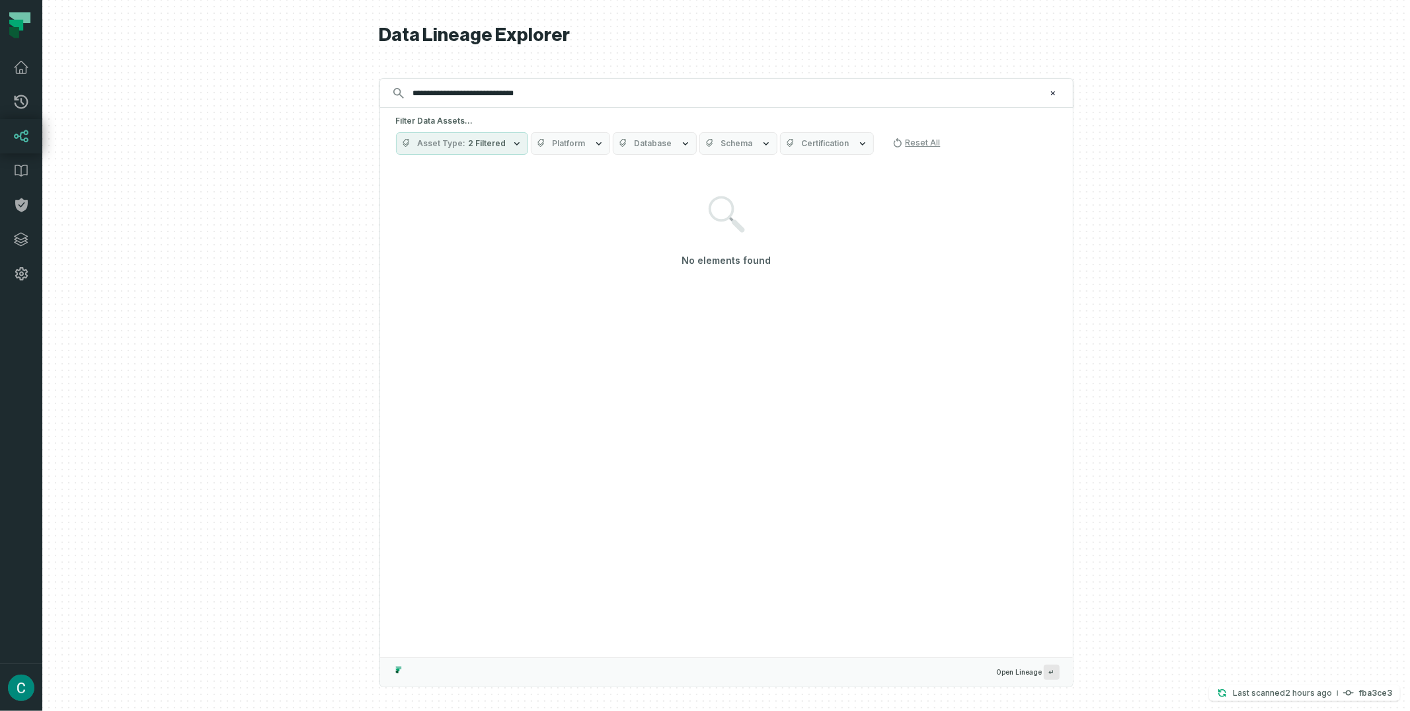
type input "**********"
click at [84, 131] on div at bounding box center [726, 355] width 1368 height 711
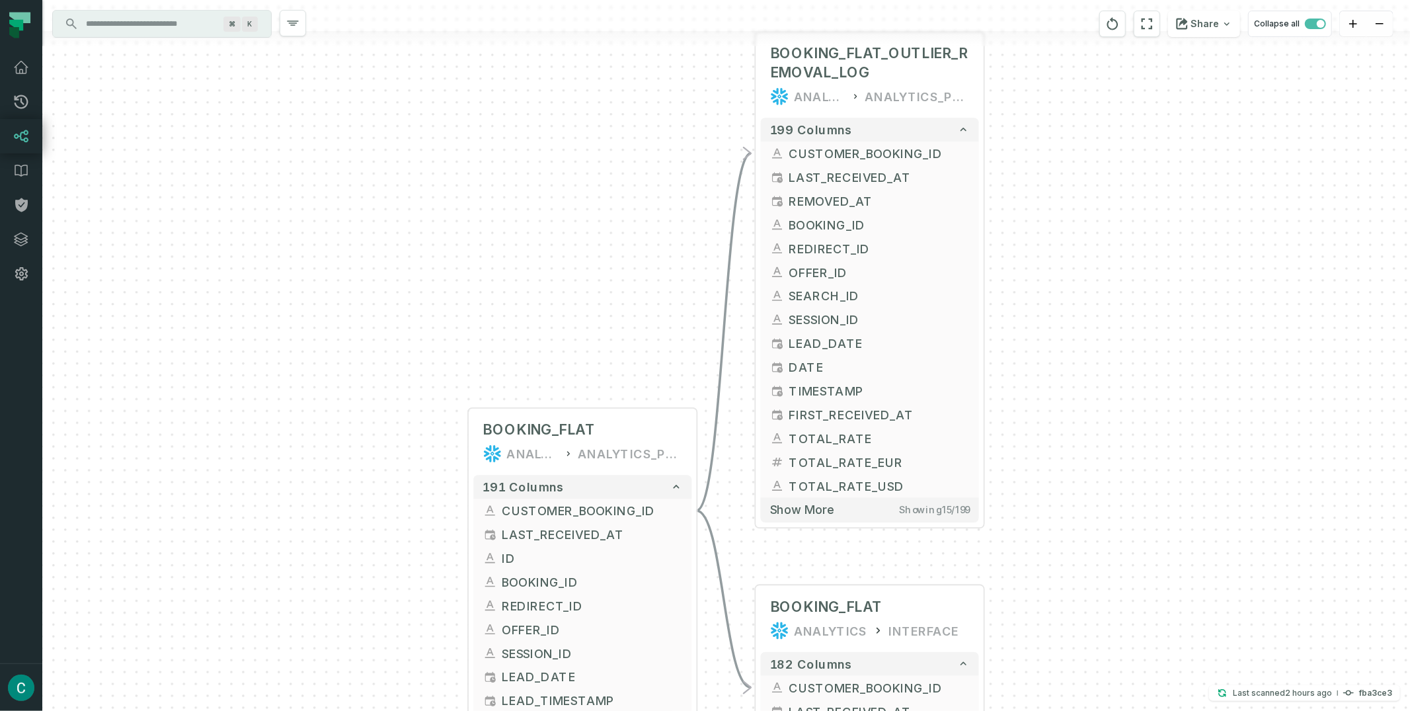
click at [1109, 181] on div "+ BOOKING_FLAT_OUTLIER_REMOVAL_LOG ANALYTICS ANALYTICS_PROD 199 columns - CUSTO…" at bounding box center [726, 355] width 1368 height 711
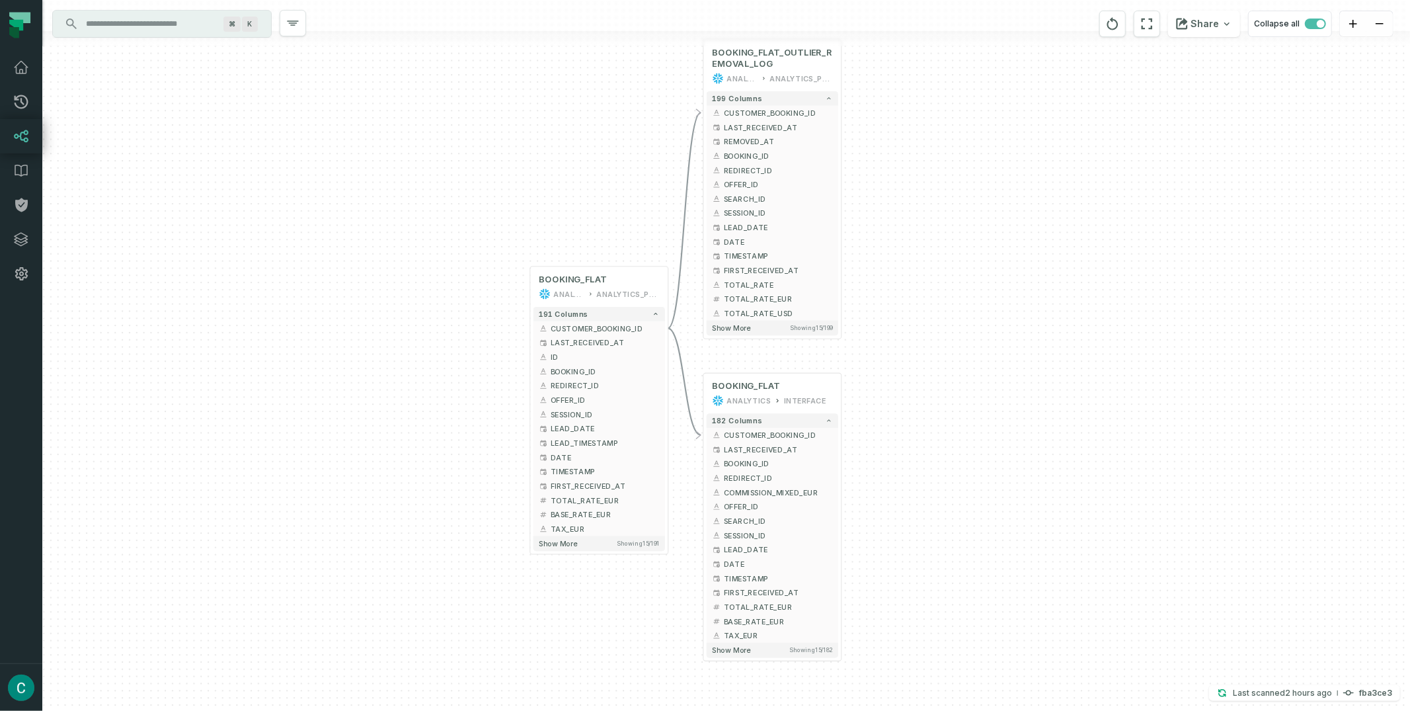
drag, startPoint x: 1061, startPoint y: 243, endPoint x: 892, endPoint y: 170, distance: 184.5
click at [892, 170] on div "+ BOOKING_FLAT_OUTLIER_REMOVAL_LOG ANALYTICS ANALYTICS_PROD 199 columns - CUSTO…" at bounding box center [726, 355] width 1368 height 711
click at [773, 350] on icon "button" at bounding box center [772, 351] width 16 height 16
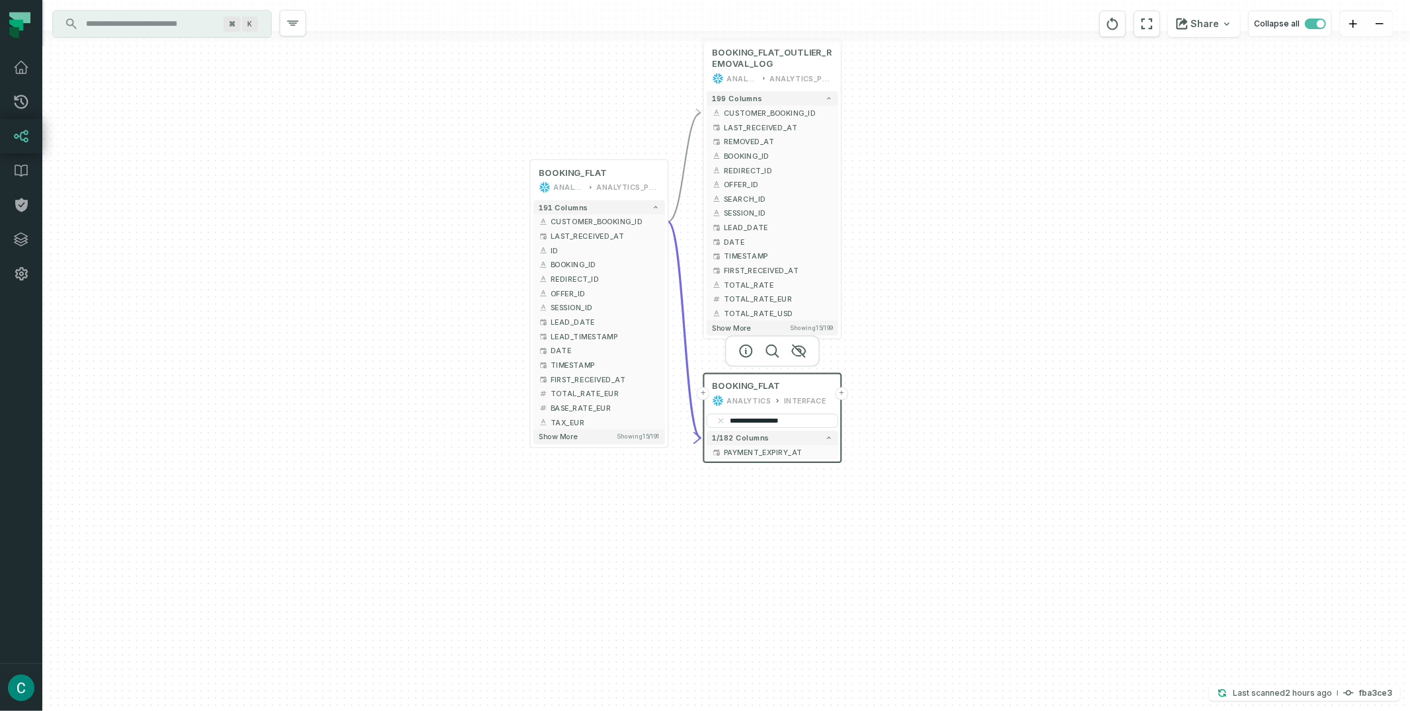
click at [883, 435] on div "**********" at bounding box center [726, 355] width 1368 height 711
click at [1232, 28] on icon "button" at bounding box center [1227, 24] width 11 height 11
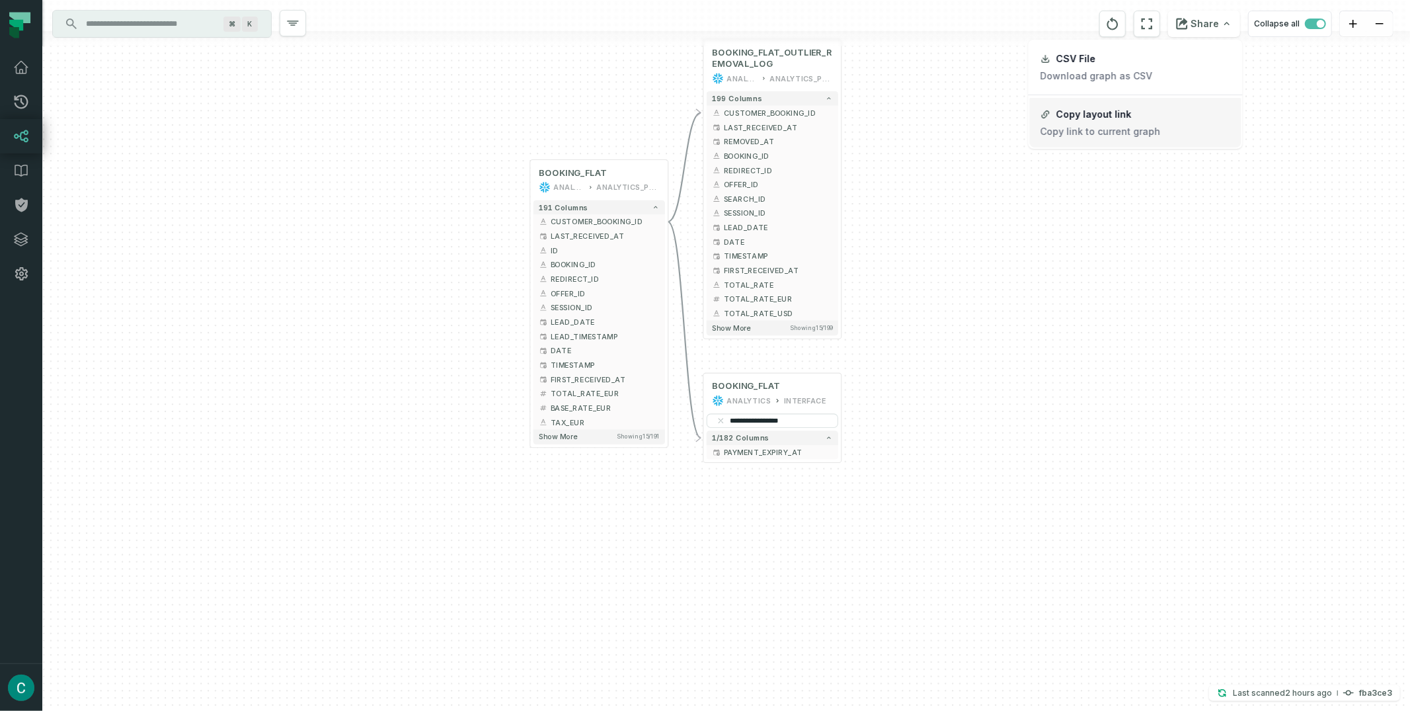
click at [1161, 117] on button "Copy layout link Copy link to current graph" at bounding box center [1136, 123] width 212 height 50
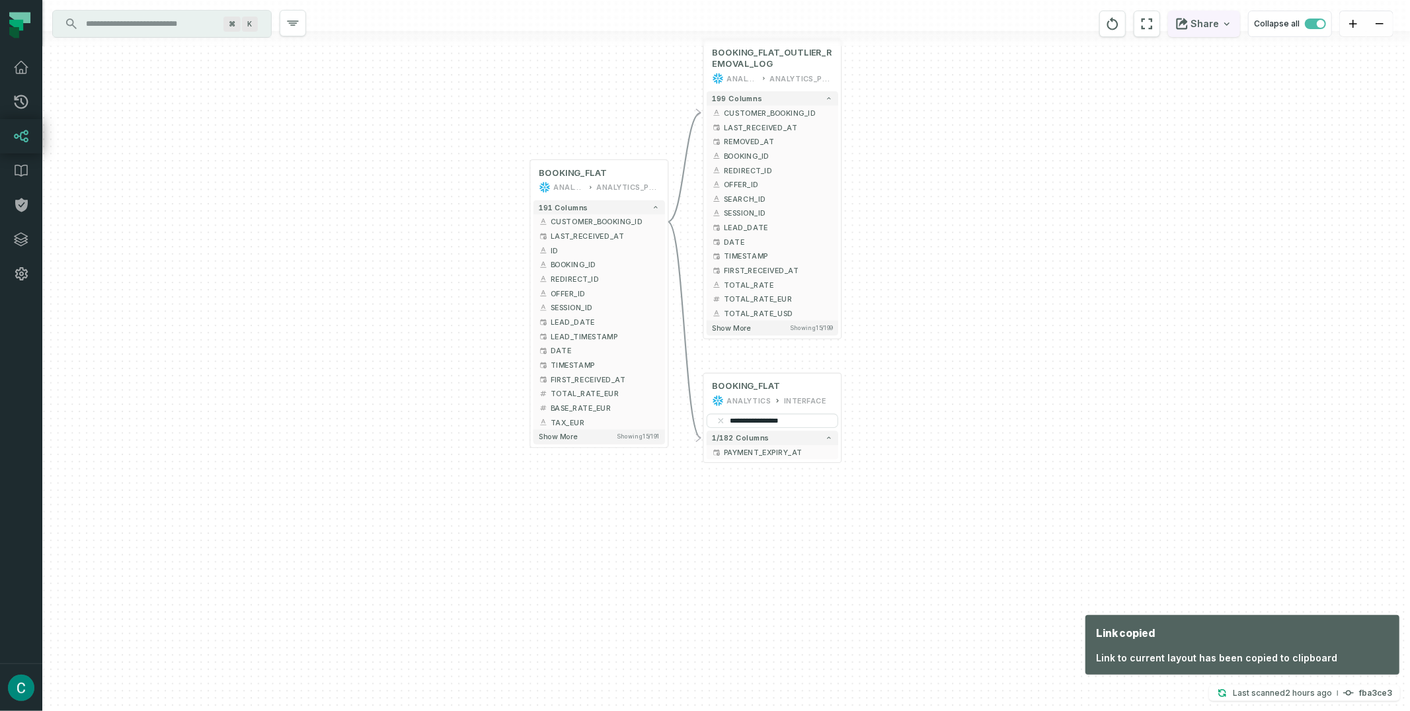
click at [1221, 26] on button "Share" at bounding box center [1204, 24] width 72 height 26
click at [1165, 112] on button "Copy layout link Copy link to current graph" at bounding box center [1136, 123] width 212 height 50
click at [785, 424] on input "**********" at bounding box center [773, 420] width 132 height 15
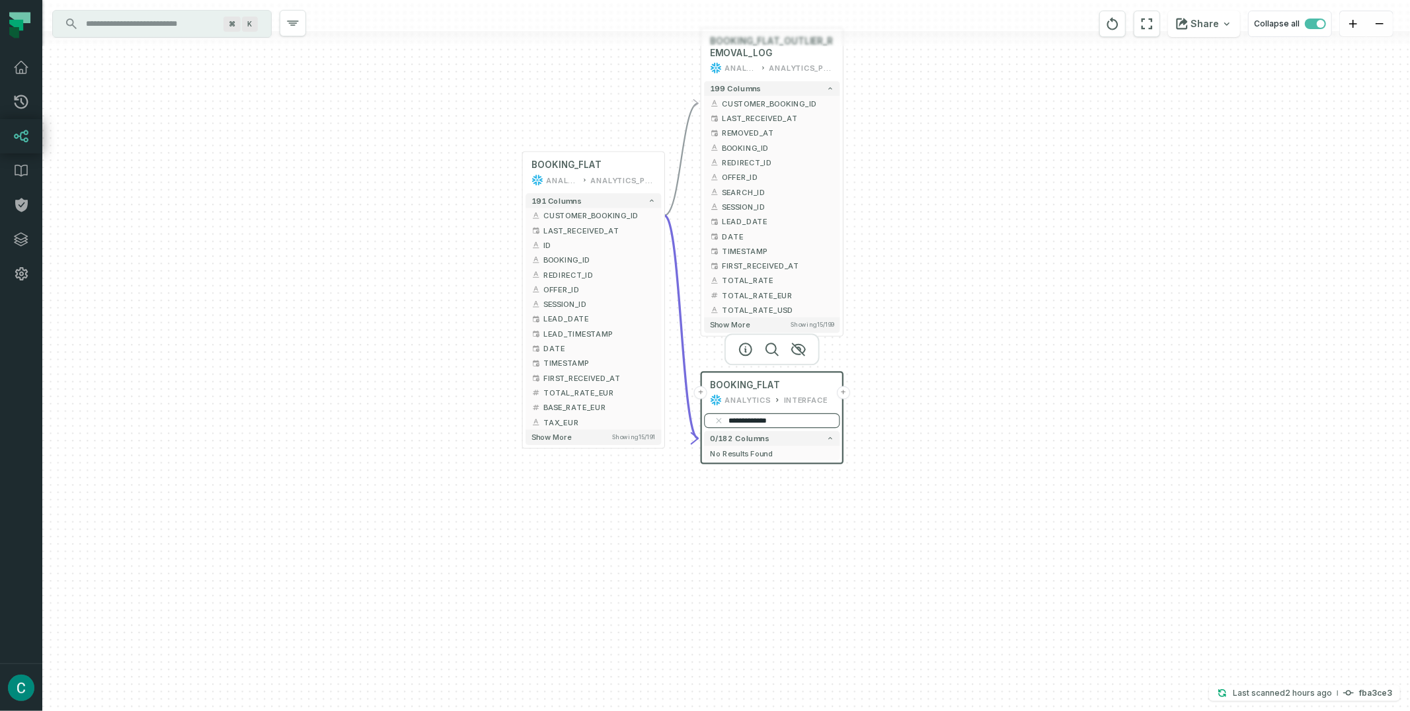
type input "**********"
click at [799, 426] on input "search" at bounding box center [772, 420] width 136 height 15
paste input "*********"
click at [901, 480] on div "+ BOOKING_FLAT_OUTLIER_REMOVAL_LOG ANALYTICS ANALYTICS_PROD 199 columns - CUSTO…" at bounding box center [726, 355] width 1368 height 711
click at [1225, 24] on icon "button" at bounding box center [1227, 24] width 11 height 11
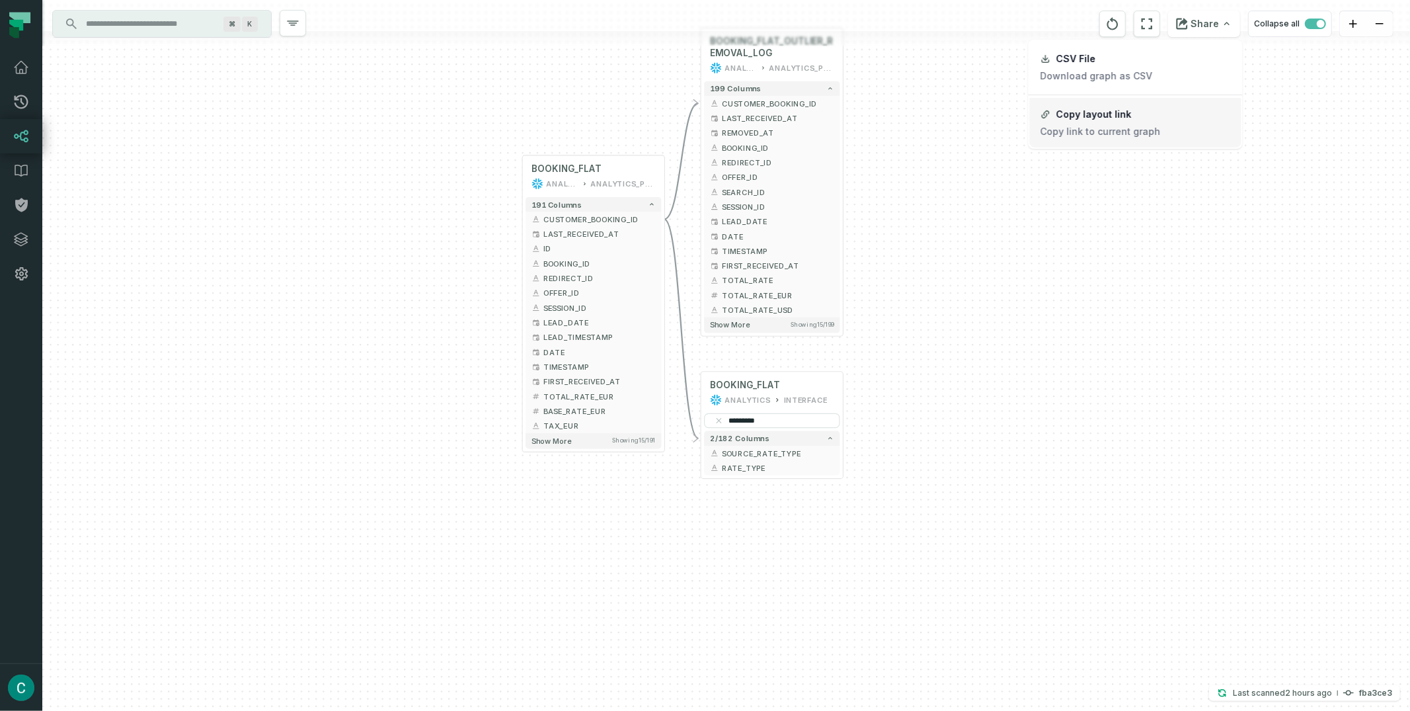
click at [1107, 126] on p "Copy link to current graph" at bounding box center [1101, 132] width 120 height 12
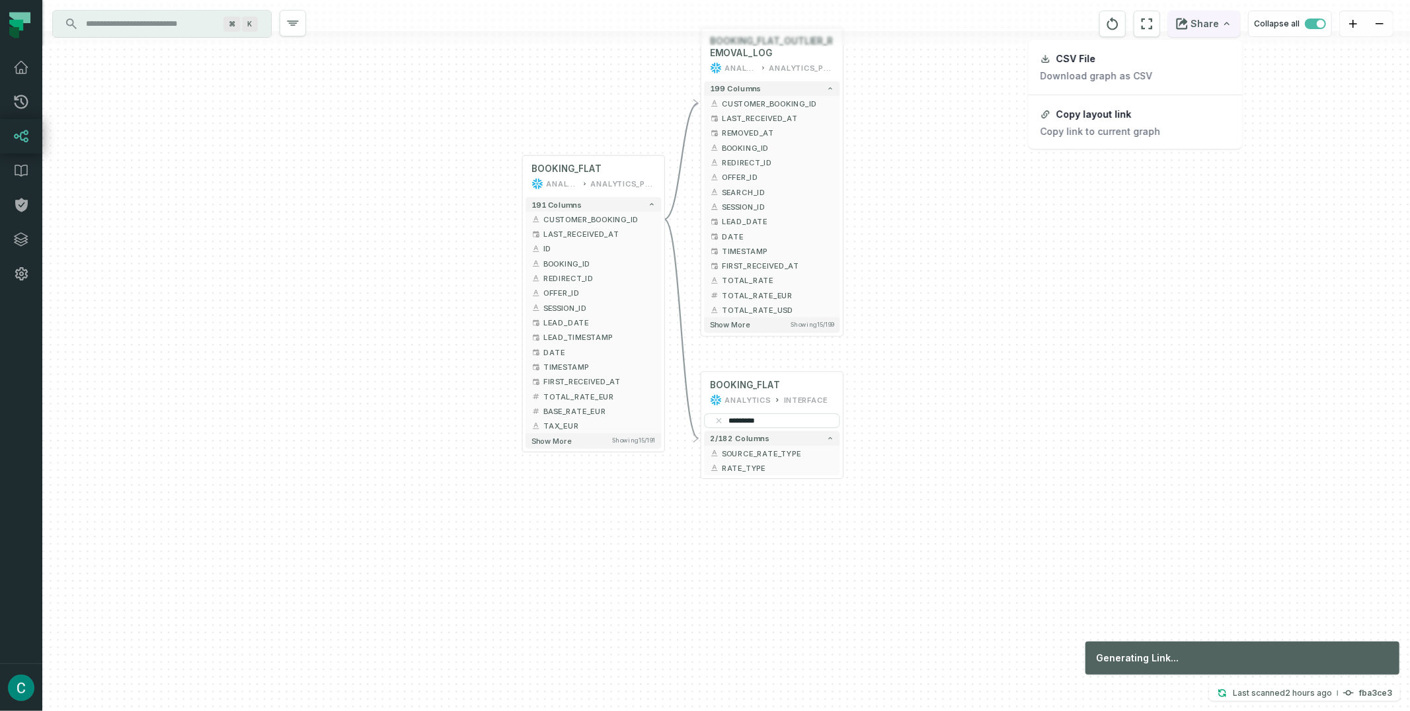
click at [1220, 26] on button "Share" at bounding box center [1204, 24] width 72 height 26
drag, startPoint x: 1158, startPoint y: 109, endPoint x: 1093, endPoint y: 125, distance: 66.7
click at [1158, 109] on button "Copy layout link Copy link to current graph" at bounding box center [1136, 123] width 212 height 50
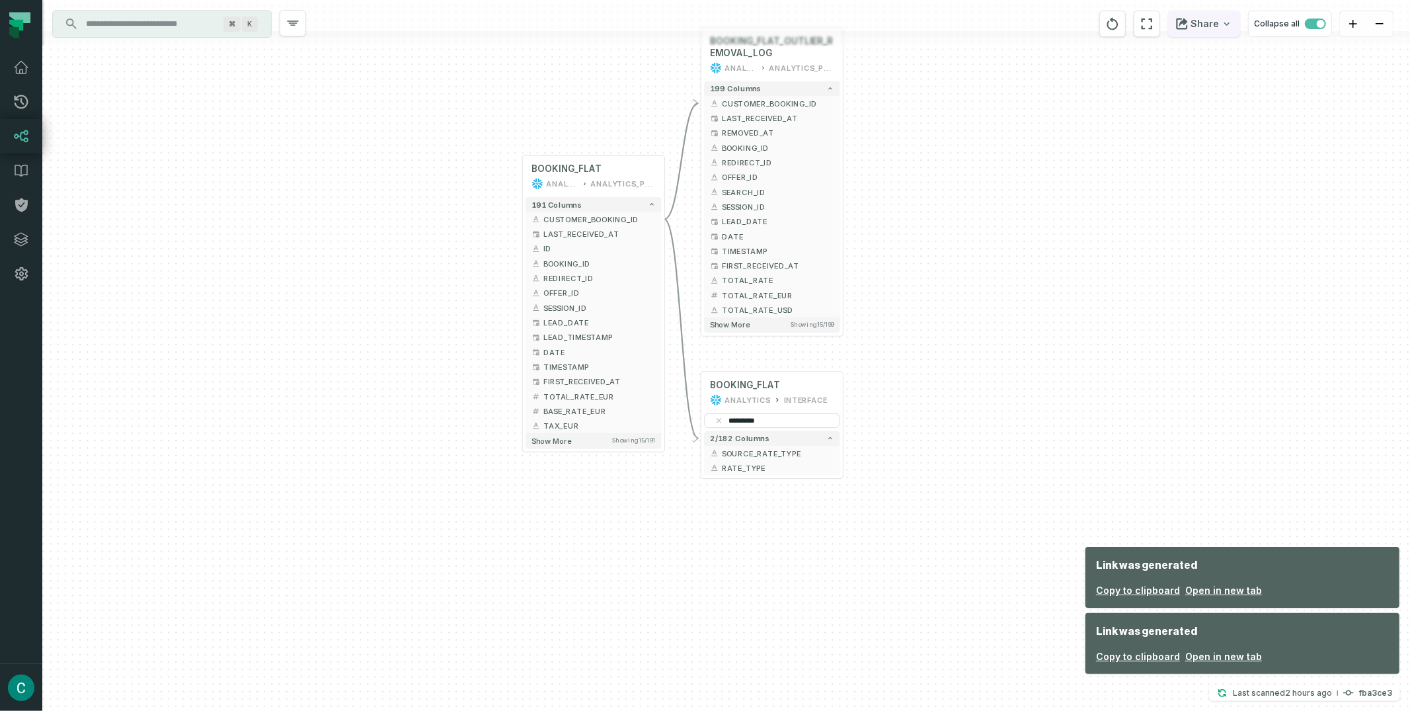
click at [1206, 30] on button "Share" at bounding box center [1204, 24] width 72 height 26
click at [1181, 123] on button "Copy layout link Copy link to current graph" at bounding box center [1136, 123] width 212 height 50
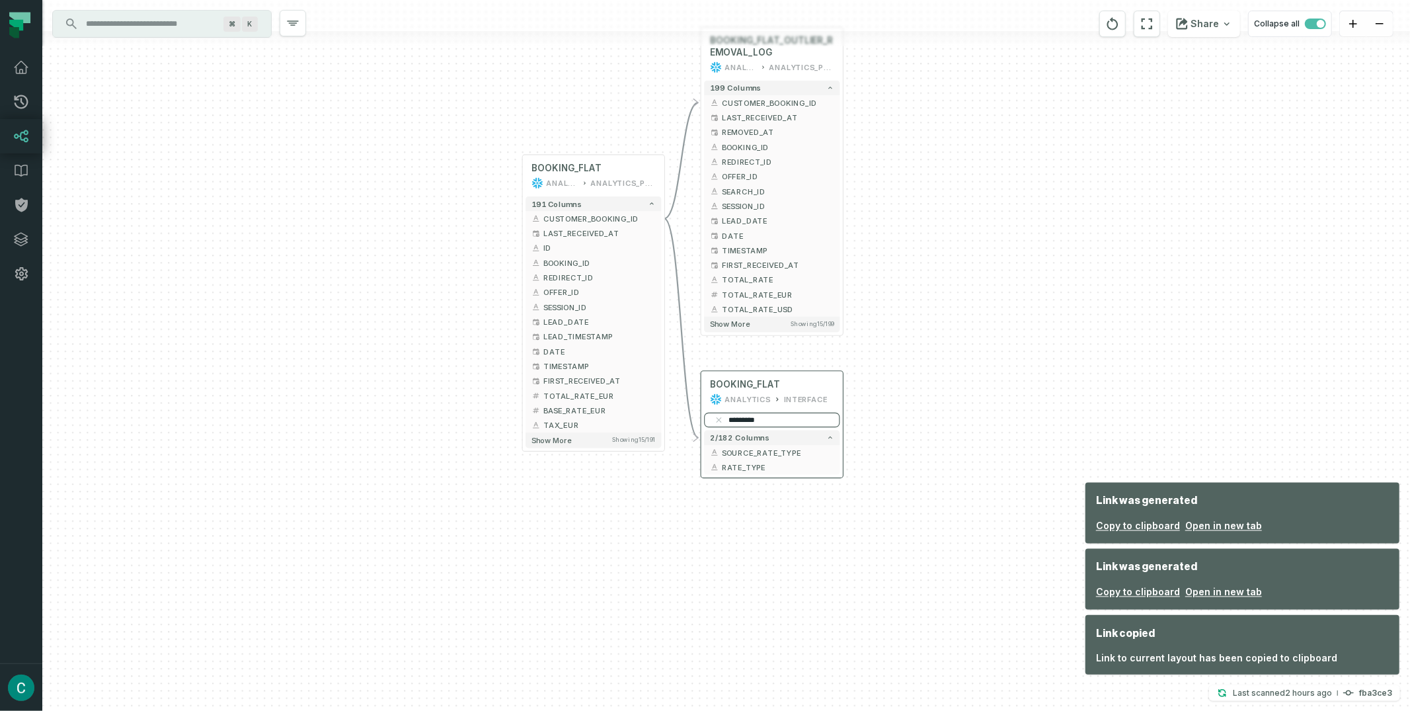
click at [773, 417] on input "*********" at bounding box center [772, 420] width 136 height 15
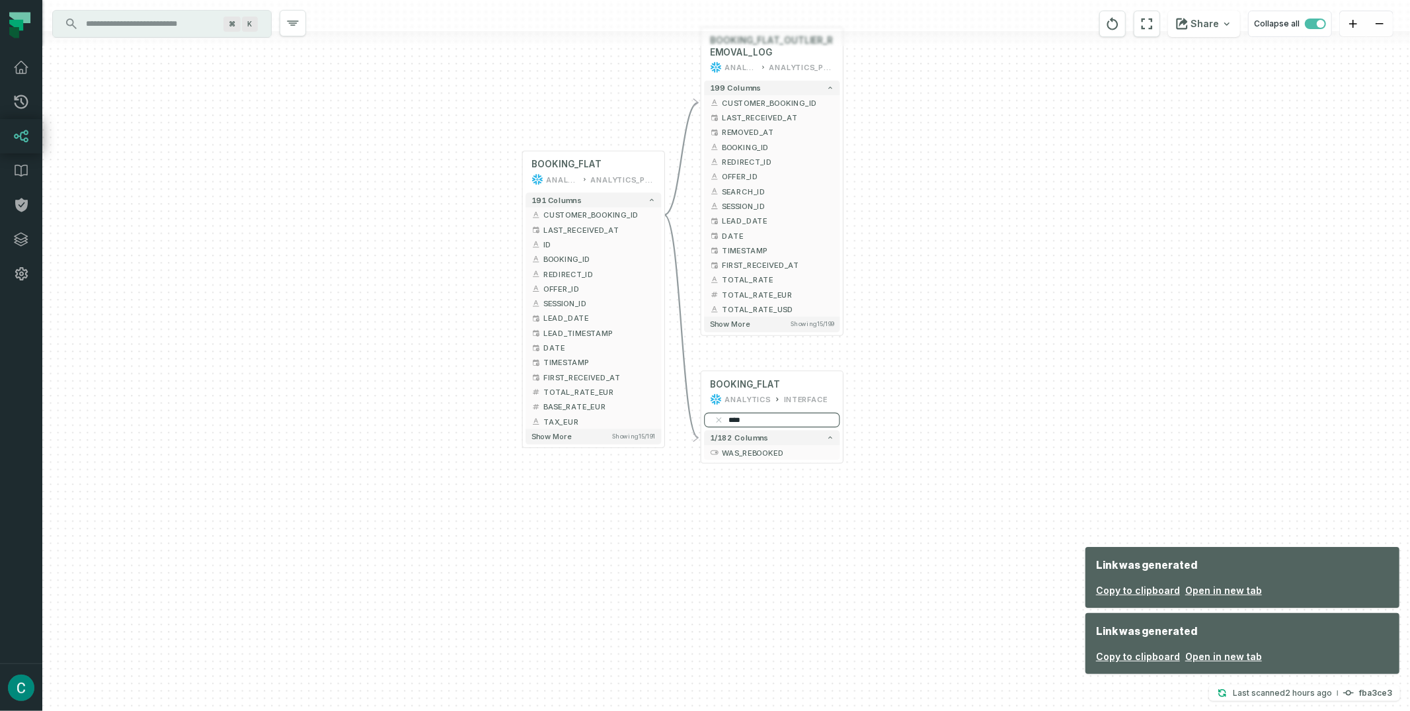
type input "***"
click at [978, 451] on div "+ BOOKING_FLAT_OUTLIER_REMOVAL_LOG ANALYTICS ANALYTICS_PROD 199 columns - CUSTO…" at bounding box center [726, 355] width 1368 height 711
click at [1031, 311] on div "+ BOOKING_FLAT_OUTLIER_REMOVAL_LOG ANALYTICS ANALYTICS_PROD 199 columns - CUSTO…" at bounding box center [726, 355] width 1368 height 711
click at [1207, 25] on button "Share" at bounding box center [1204, 24] width 72 height 26
click at [1123, 114] on div "Copy layout link" at bounding box center [1094, 114] width 75 height 12
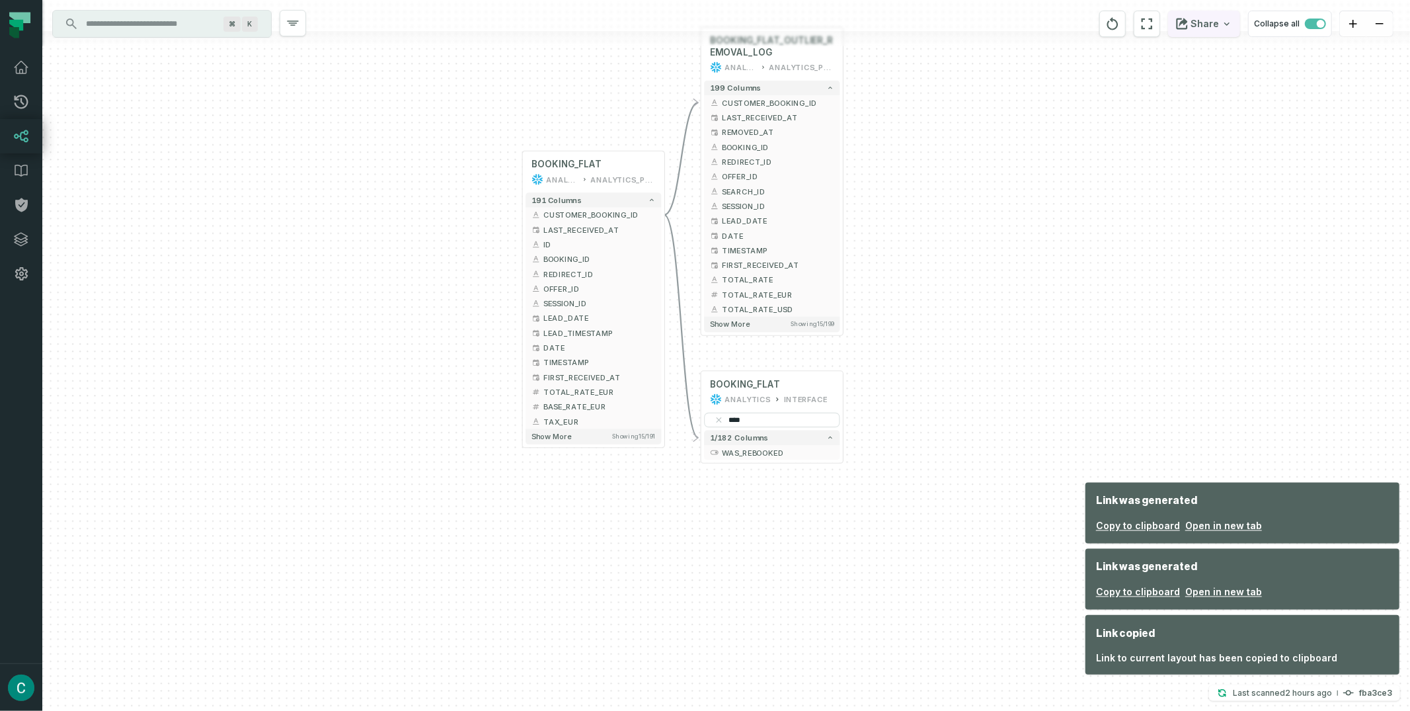
click at [1208, 17] on button "Share" at bounding box center [1204, 24] width 72 height 26
click at [1109, 114] on div "Copy layout link" at bounding box center [1094, 114] width 75 height 12
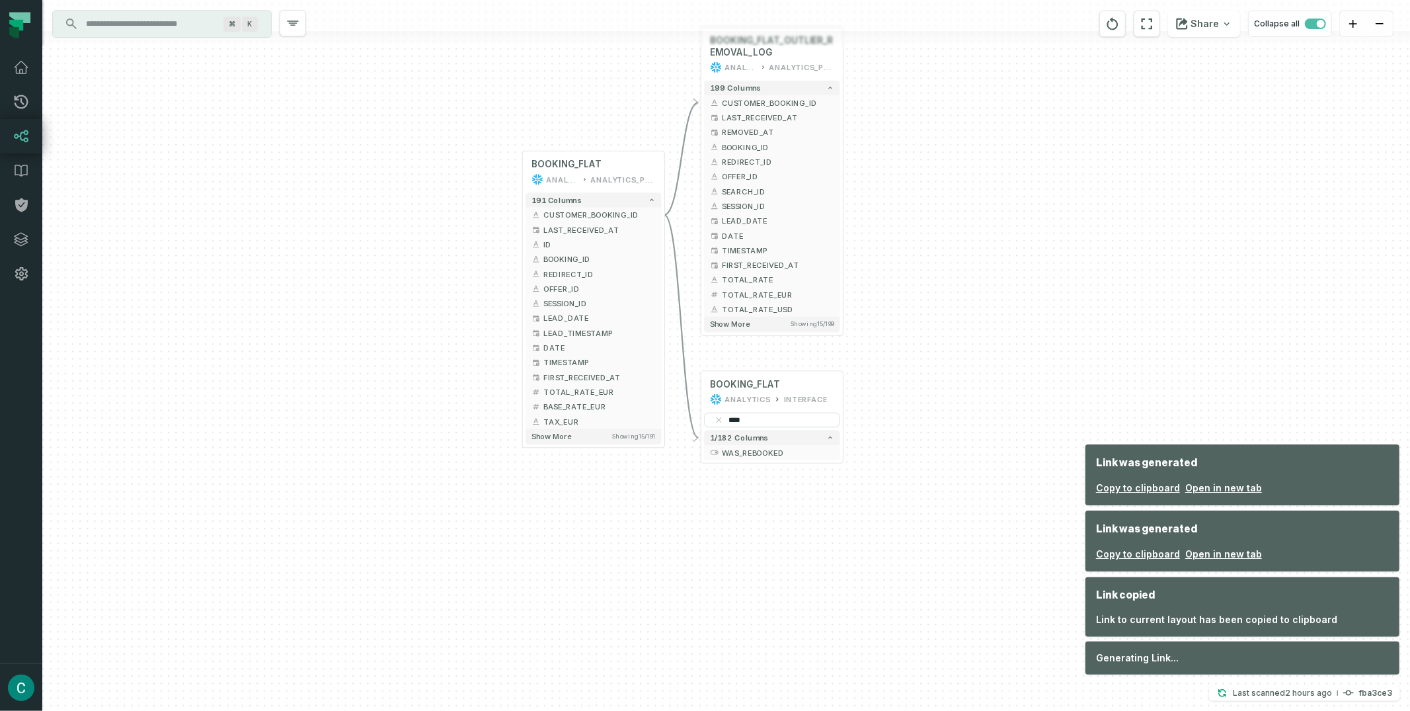
click at [951, 124] on div "+ BOOKING_FLAT_OUTLIER_REMOVAL_LOG ANALYTICS ANALYTICS_PROD 199 columns - CUSTO…" at bounding box center [726, 355] width 1368 height 711
